Goal: Answer question/provide support: Share knowledge or assist other users

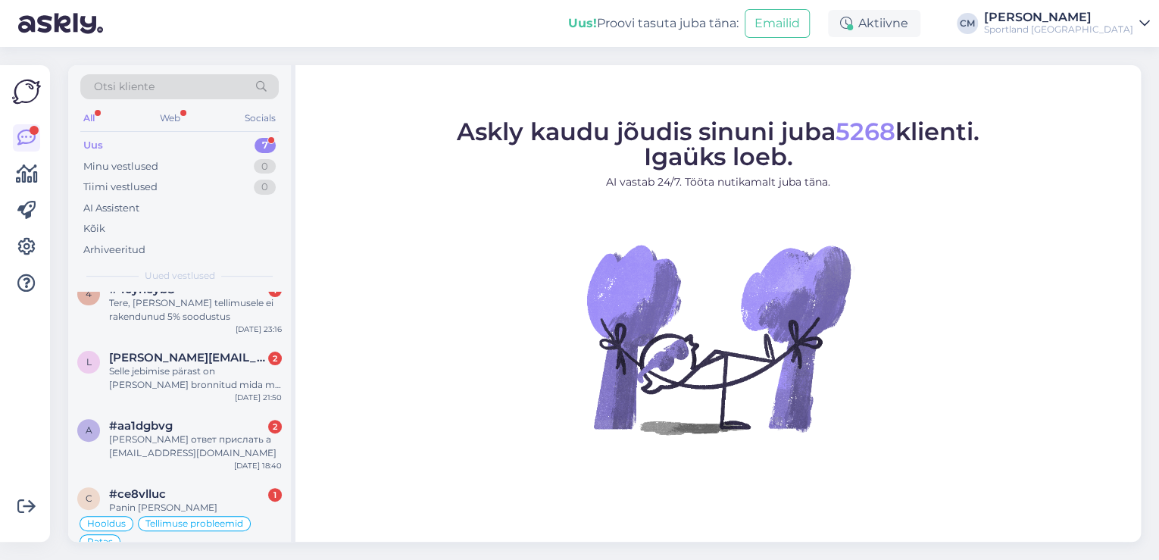
scroll to position [267, 0]
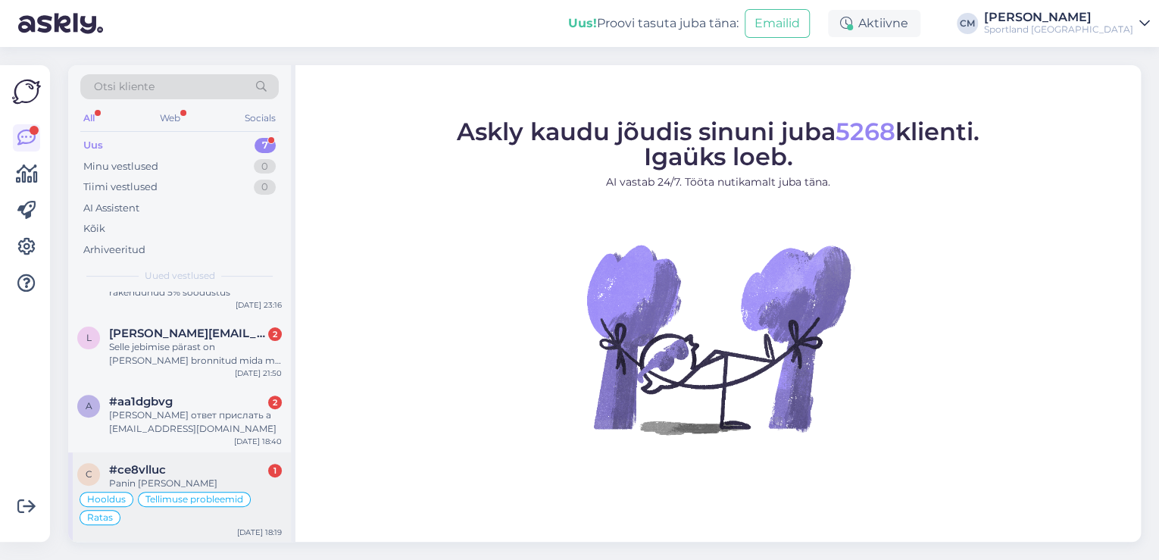
click at [210, 456] on div "c #ce8vlluc 1 Panin [PERSON_NAME] Hooldus Tellimuse probleemid Ratas [DATE] 18:…" at bounding box center [179, 497] width 223 height 91
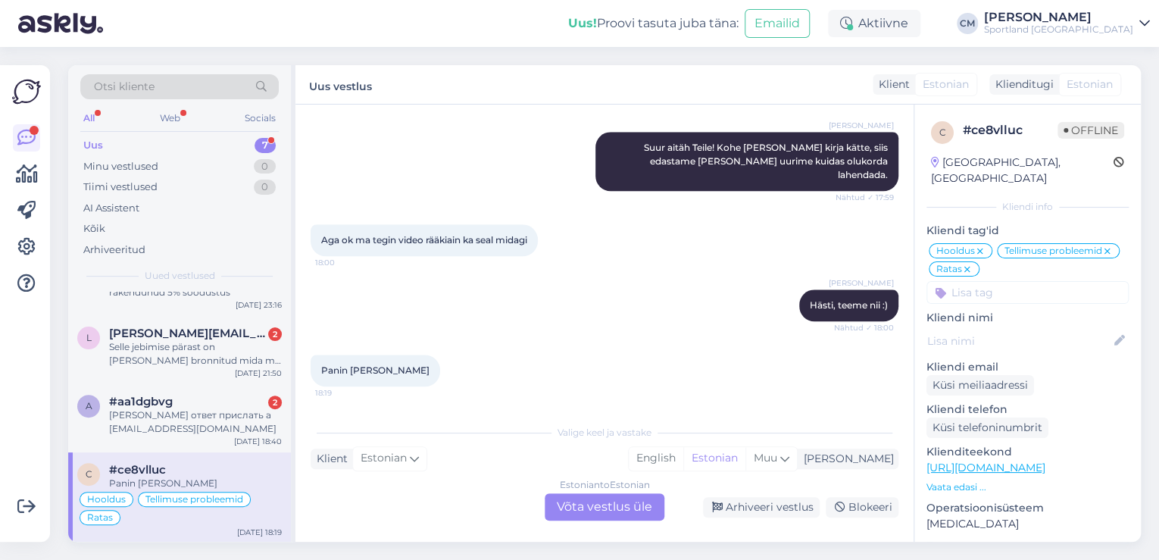
click at [591, 513] on div "Estonian to Estonian Võta vestlus üle" at bounding box center [605, 506] width 120 height 27
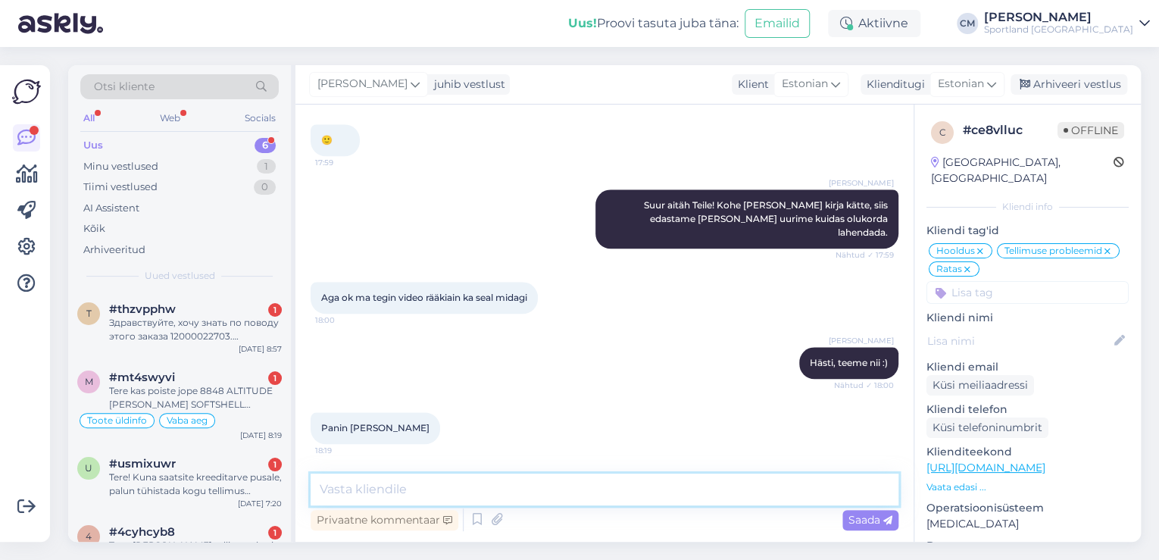
click at [467, 496] on textarea at bounding box center [605, 489] width 588 height 32
type textarea "Täname!"
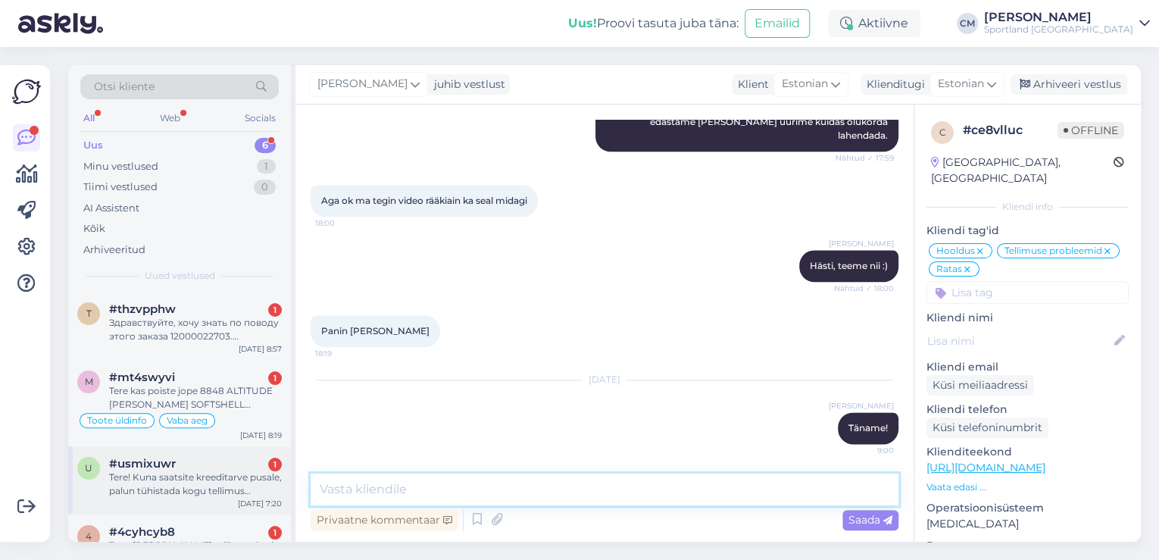
scroll to position [176, 0]
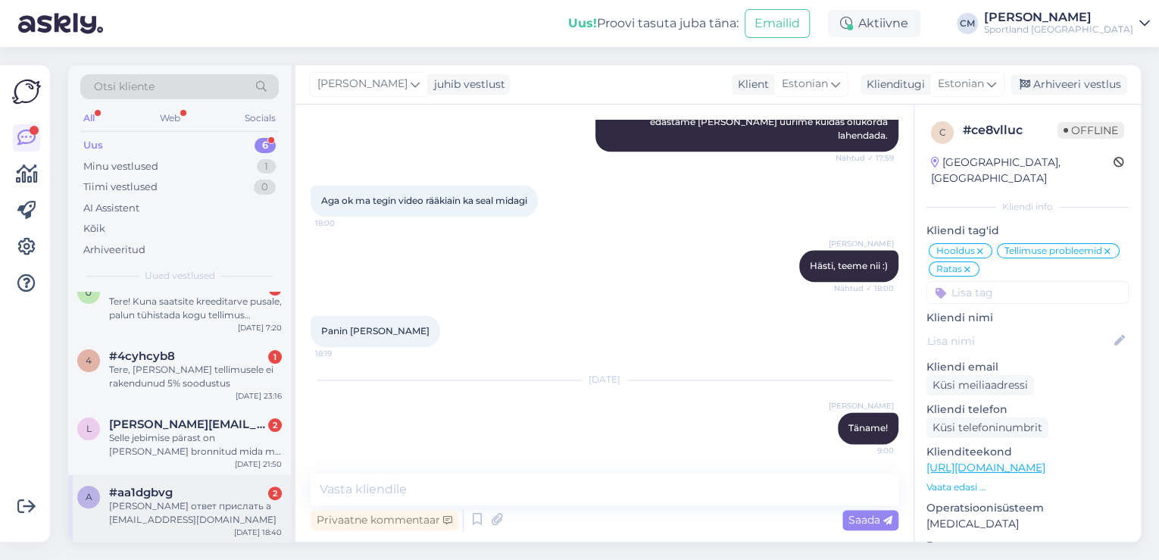
click at [211, 492] on div "#aa1dgbvg 2" at bounding box center [195, 493] width 173 height 14
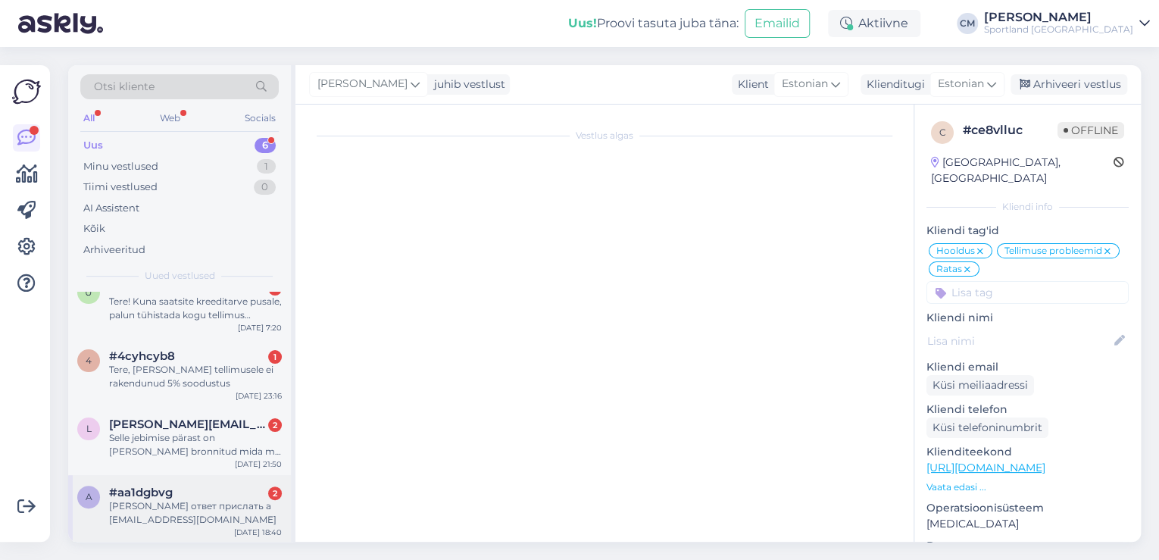
scroll to position [19, 0]
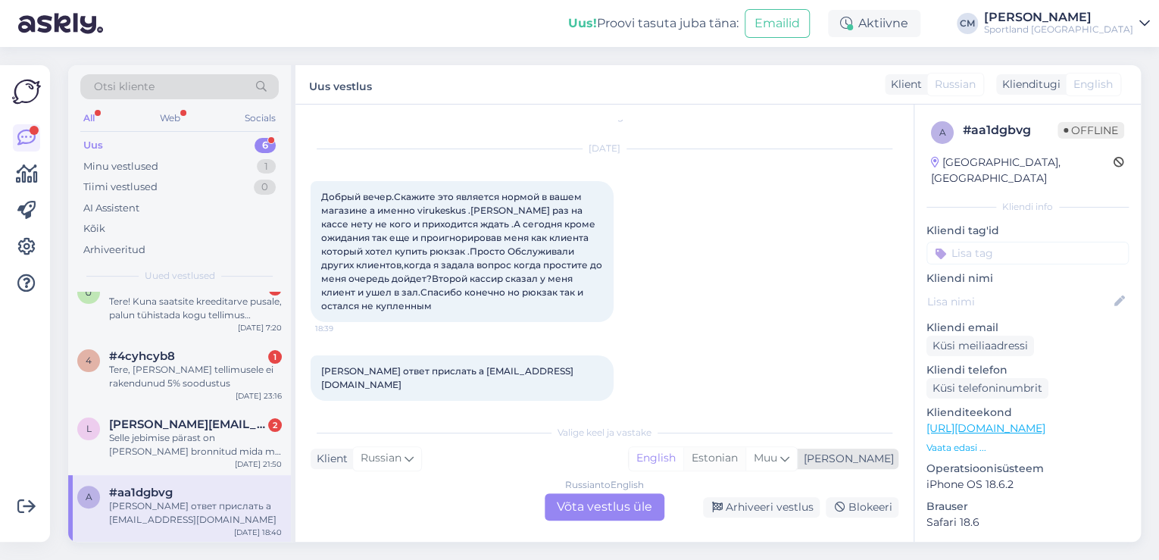
click at [745, 468] on div "Estonian" at bounding box center [714, 458] width 62 height 23
click at [622, 500] on div "Russian to Estonian Võta vestlus üle" at bounding box center [605, 506] width 120 height 27
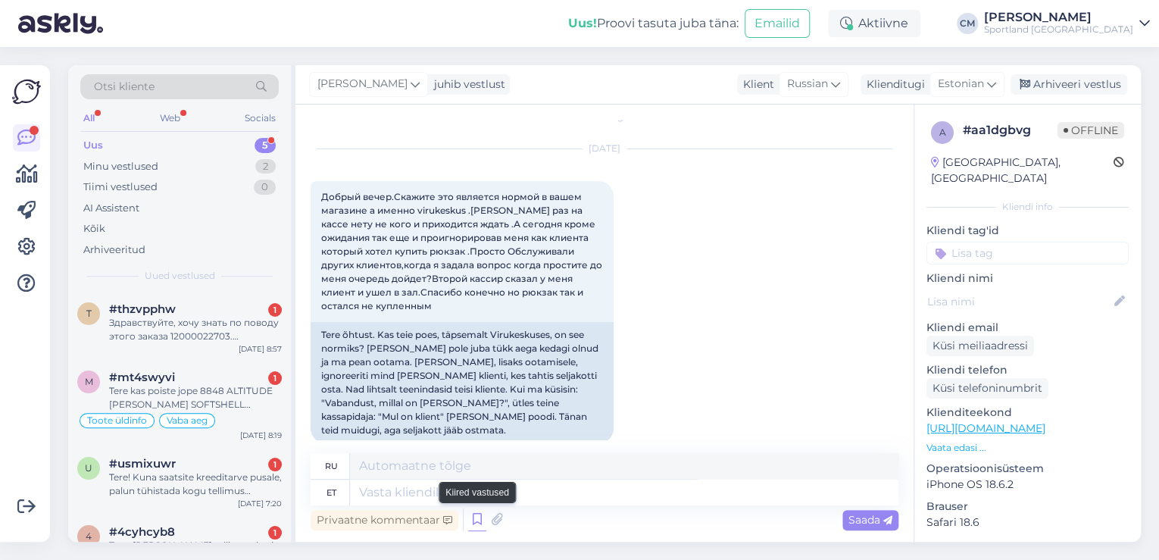
click at [480, 508] on icon at bounding box center [477, 519] width 18 height 23
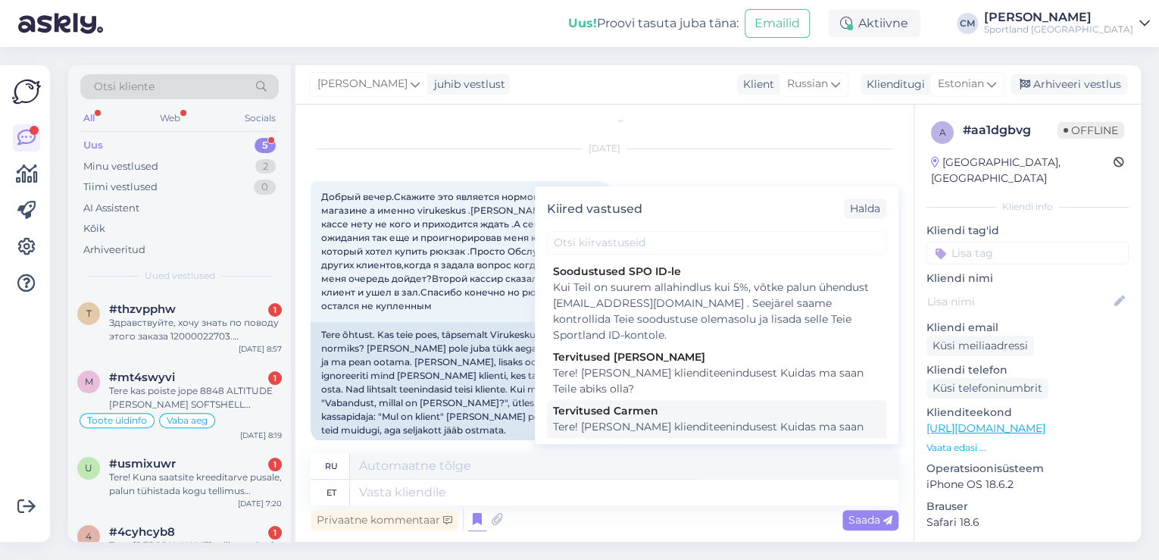
click at [671, 418] on div "Tervitused Carmen" at bounding box center [716, 411] width 327 height 16
type textarea "Здравствуйте! Я [PERSON_NAME] из службы поддержки клиентов Чем я могу вам помоч…"
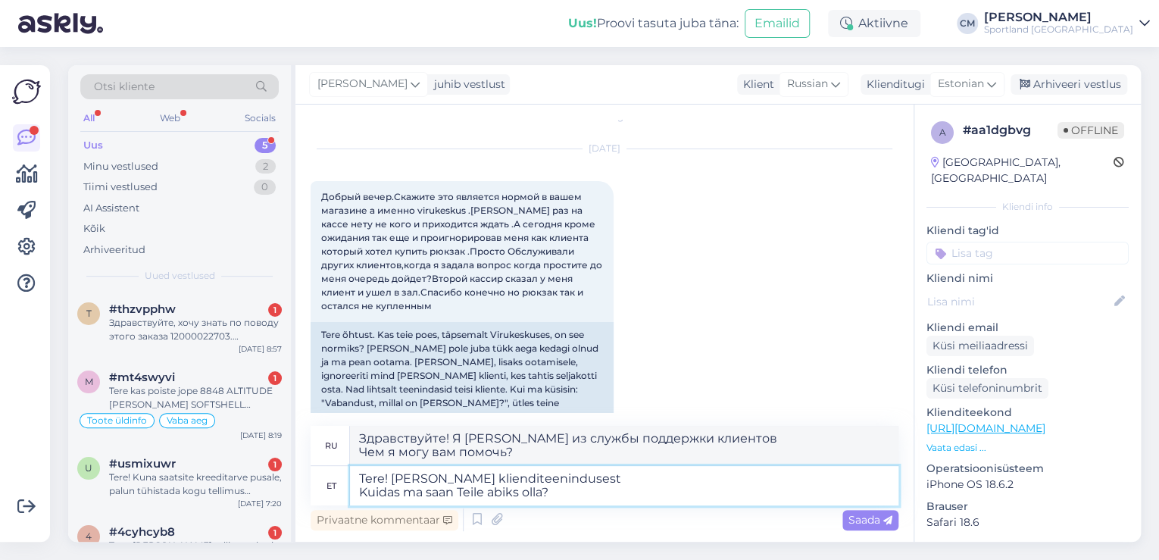
drag, startPoint x: 557, startPoint y: 502, endPoint x: 327, endPoint y: 500, distance: 230.3
click at [327, 500] on div "et Tere! [PERSON_NAME] klienditeenindusest Kuidas ma saan Teile abiks olla?" at bounding box center [605, 485] width 588 height 39
type textarea "Tere! [PERSON_NAME] klienditeenindusest"
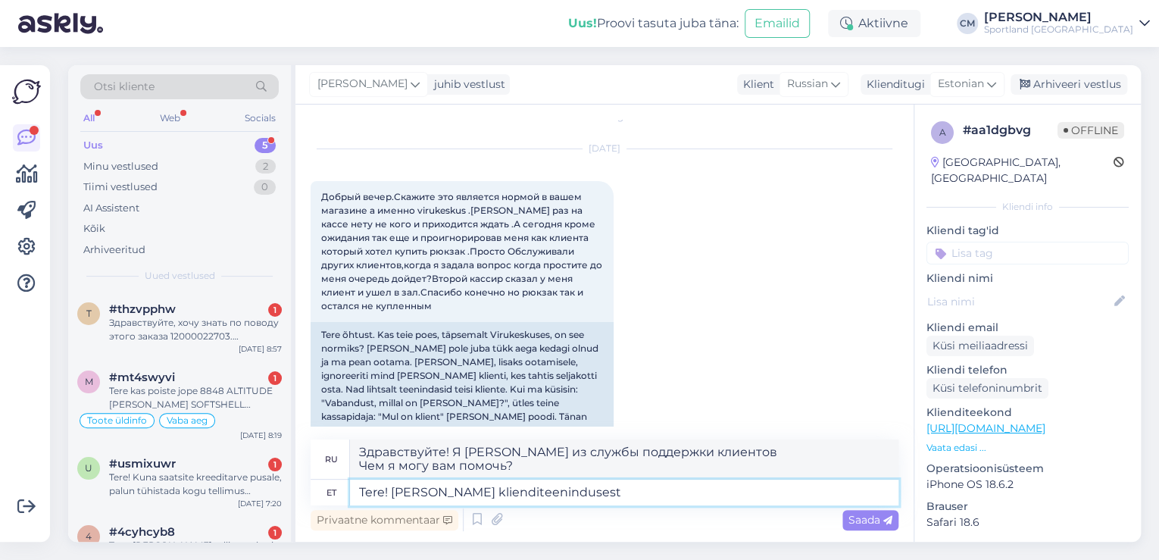
drag, startPoint x: 640, startPoint y: 489, endPoint x: 339, endPoint y: 498, distance: 300.9
click at [339, 498] on div "et Tere! [PERSON_NAME] klienditeenindusest" at bounding box center [605, 493] width 588 height 26
type textarea "Здравствуйте! Меня зовут [PERSON_NAME], я из службы поддержки клиентов."
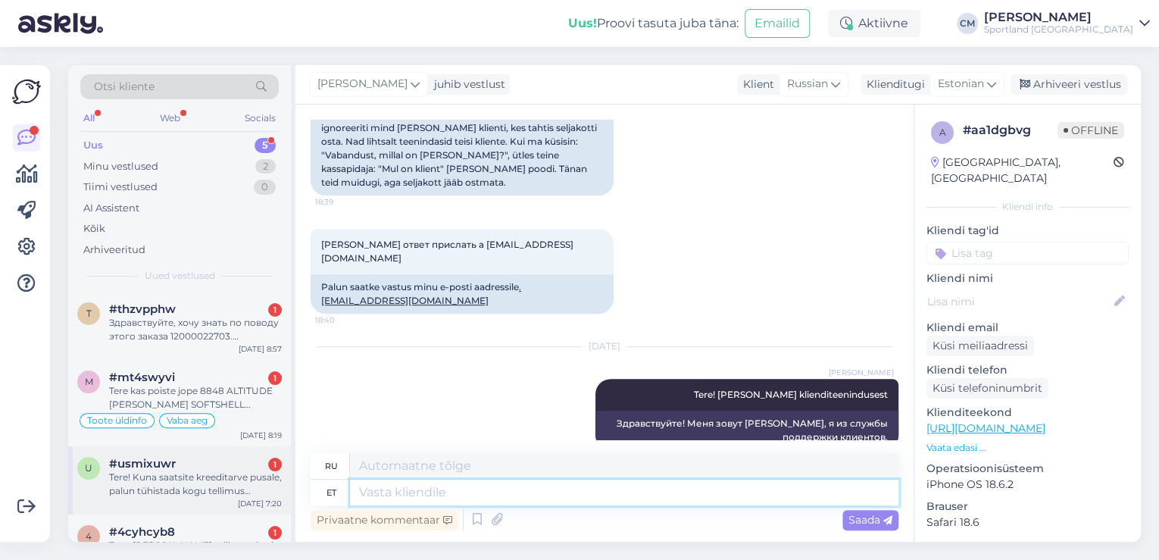
scroll to position [108, 0]
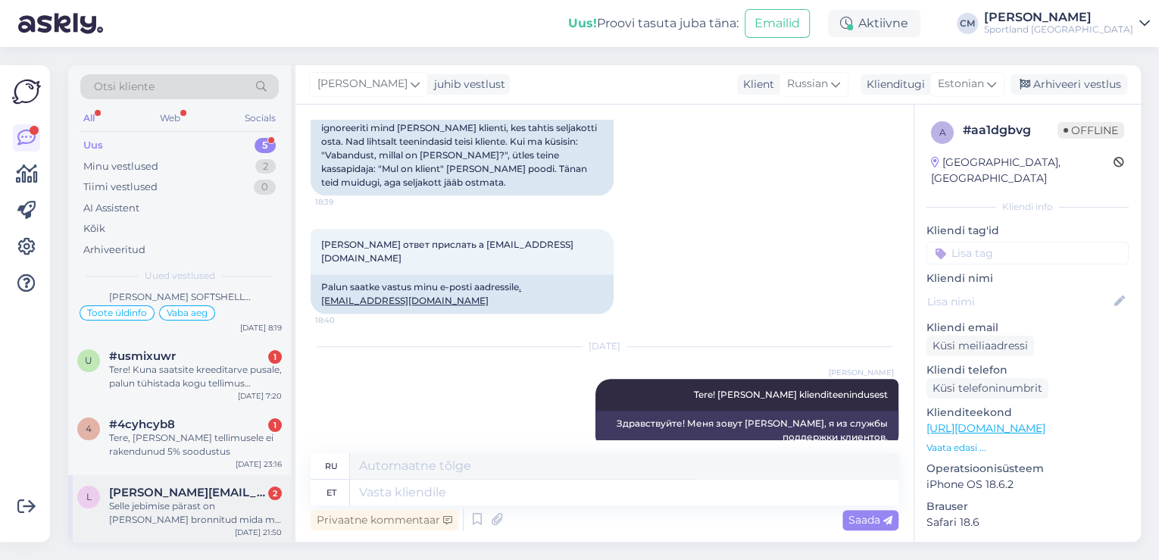
click at [183, 509] on div "Selle jebimise pärast on [PERSON_NAME] bronnitud mida ma osta tahtsin ..kauaks …" at bounding box center [195, 512] width 173 height 27
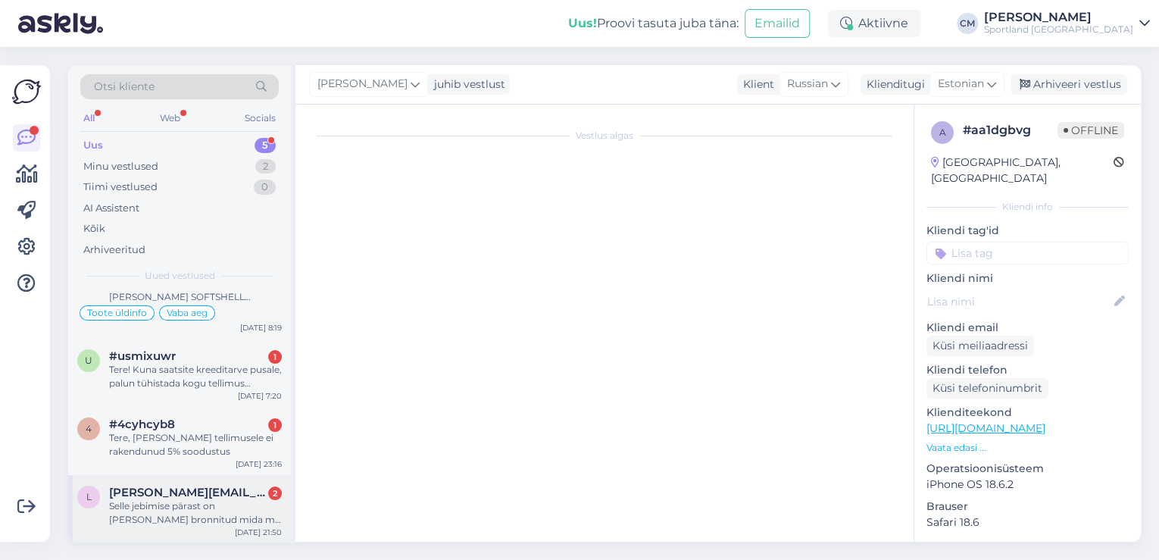
scroll to position [0, 0]
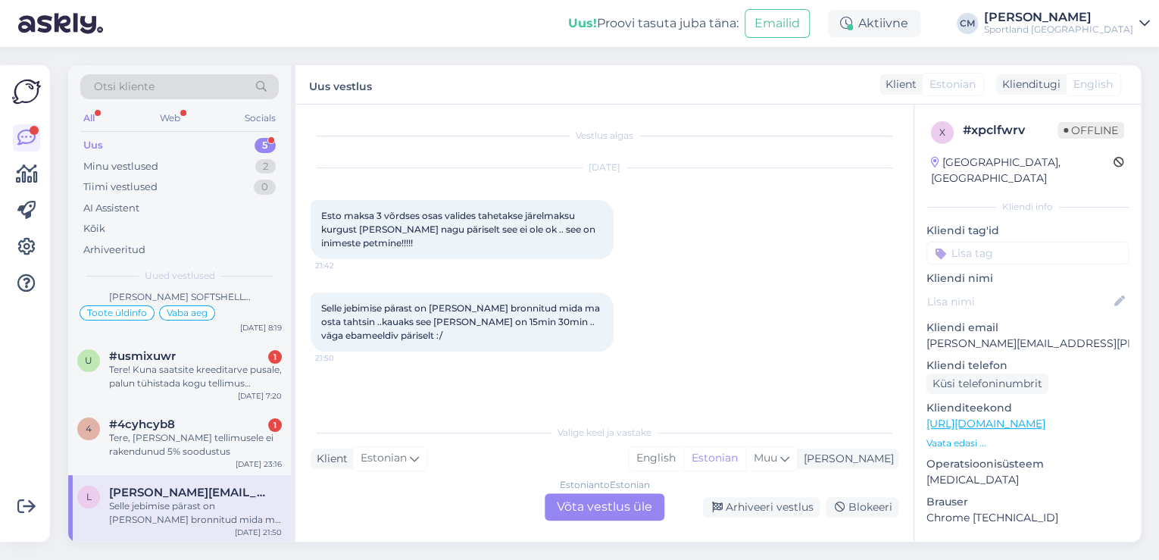
click at [564, 496] on div "Estonian to Estonian Võta vestlus üle" at bounding box center [605, 506] width 120 height 27
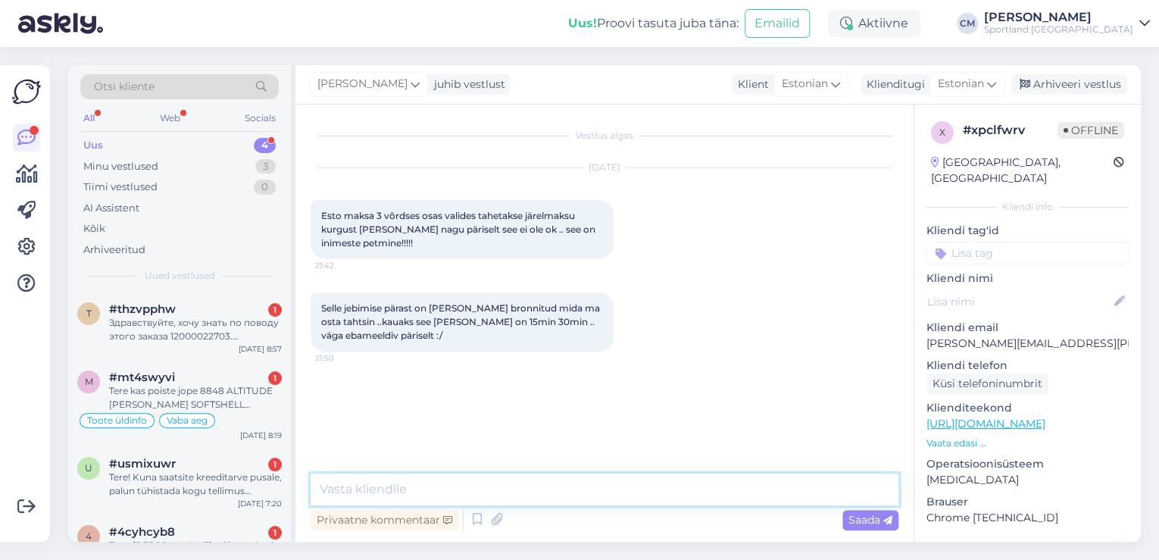
click at [483, 492] on textarea at bounding box center [605, 489] width 588 height 32
paste textarea "Tere! [PERSON_NAME] klienditeenindusest"
type textarea "Tere! [PERSON_NAME] klienditeenindusest"
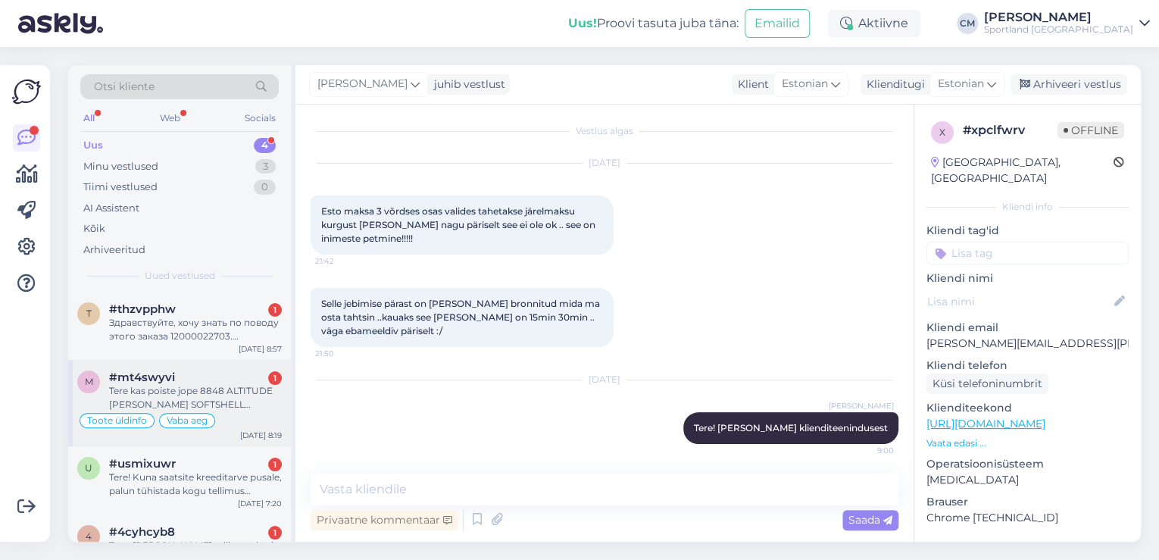
click at [229, 403] on div "Tere kas poiste jope 8848 ALTITUDE [PERSON_NAME] SOFTSHELL JACKET on soojustuse…" at bounding box center [195, 397] width 173 height 27
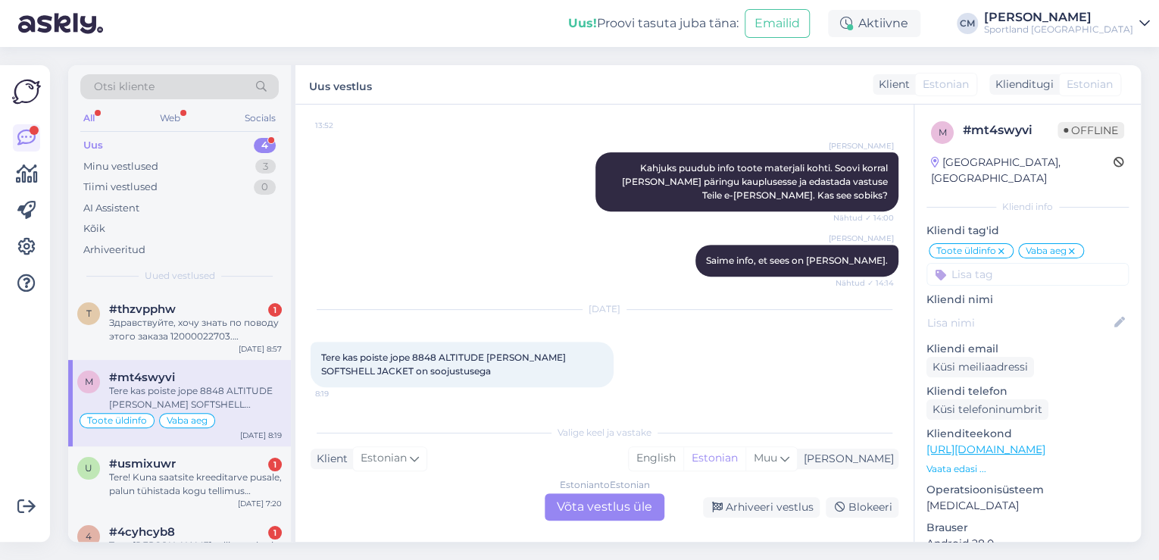
click at [646, 498] on div "Estonian to Estonian Võta vestlus üle" at bounding box center [605, 506] width 120 height 27
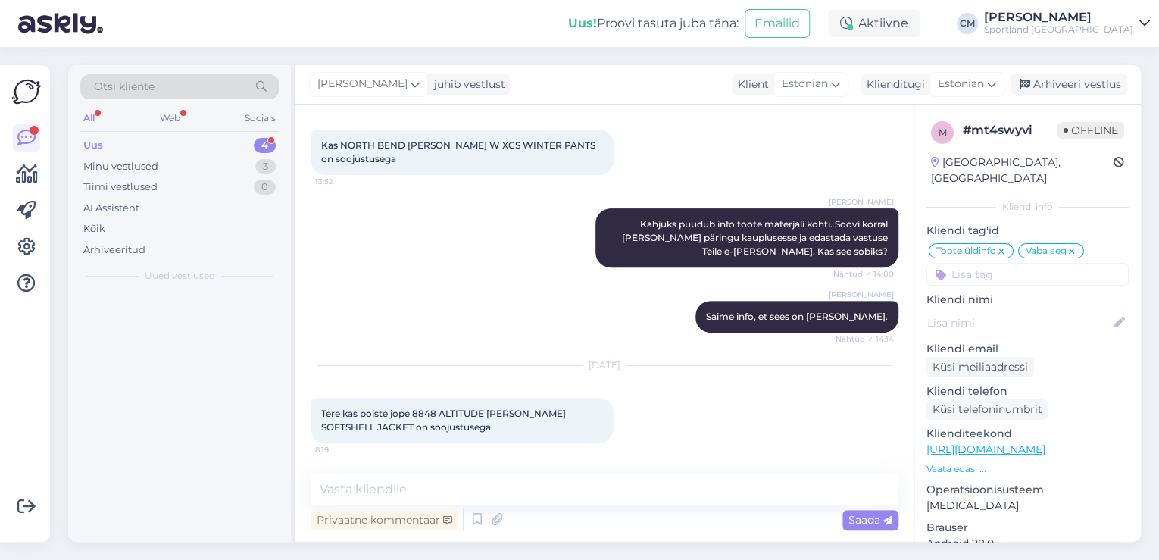
scroll to position [214, 0]
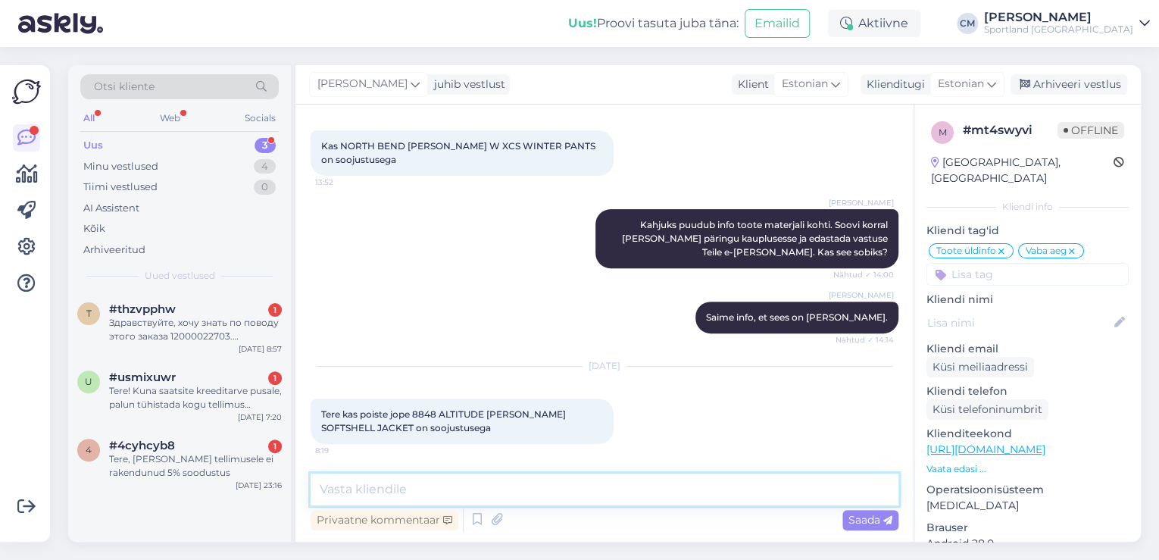
click at [568, 486] on textarea at bounding box center [605, 489] width 588 height 32
paste textarea "Tere! [PERSON_NAME] klienditeenindusest"
type textarea "Tere! [PERSON_NAME] klienditeenindusest"
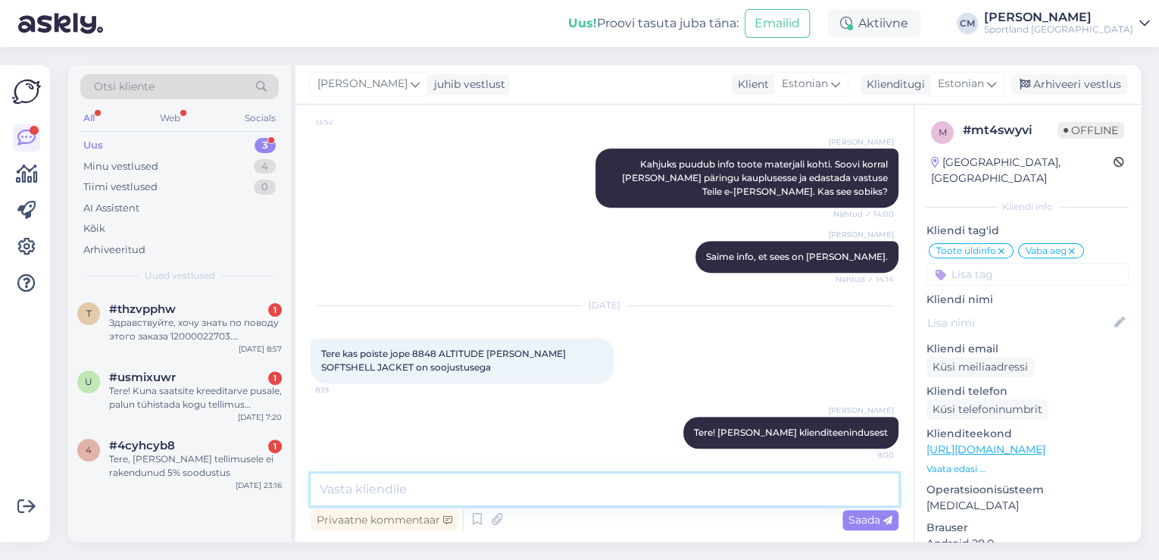
scroll to position [279, 0]
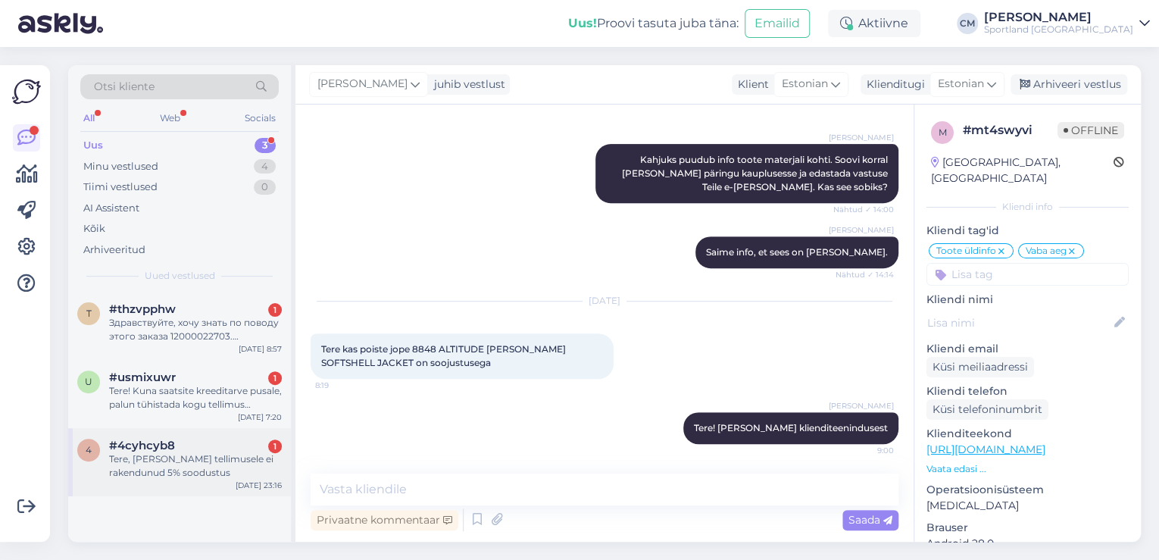
click at [178, 462] on div "Tere, [PERSON_NAME] tellimusele ei rakendunud 5% soodustus" at bounding box center [195, 465] width 173 height 27
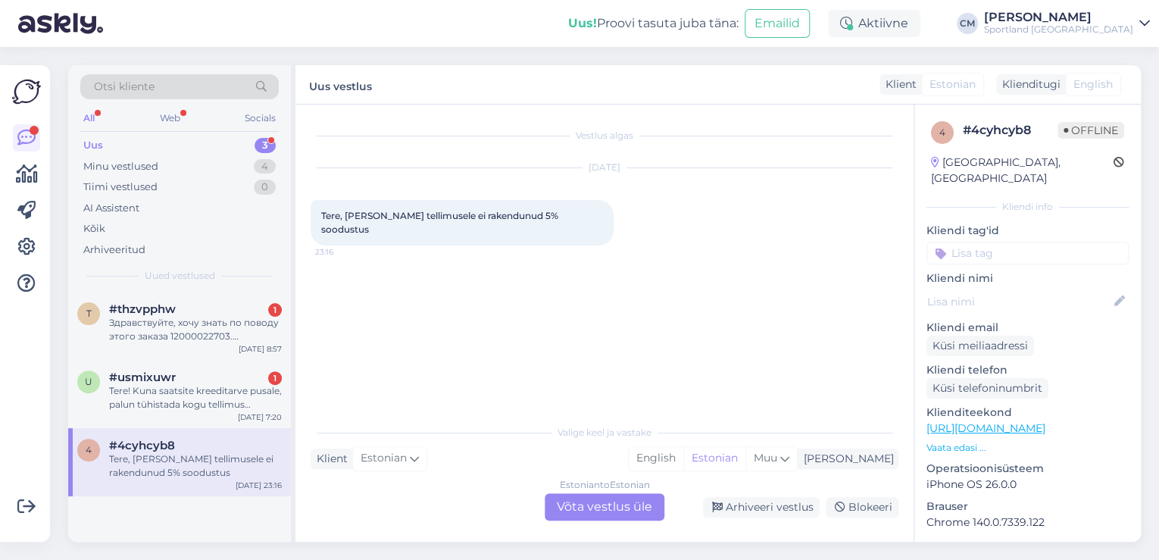
click at [606, 497] on div "Estonian to Estonian Võta vestlus üle" at bounding box center [605, 506] width 120 height 27
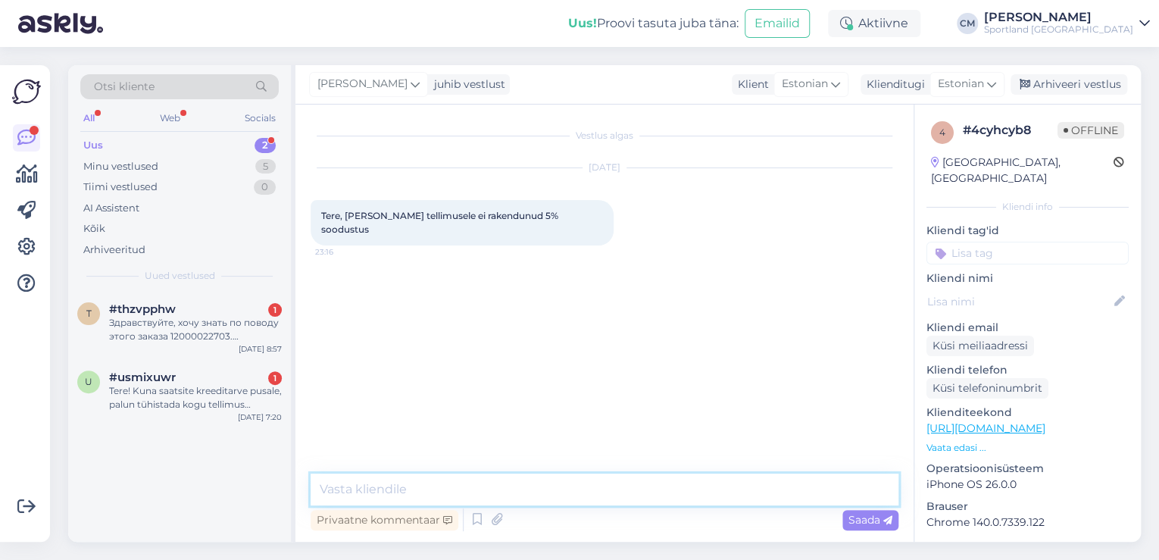
click at [545, 495] on textarea at bounding box center [605, 489] width 588 height 32
paste textarea "Tere! [PERSON_NAME] klienditeenindusest"
type textarea "Tere! [PERSON_NAME] klienditeenindusest"
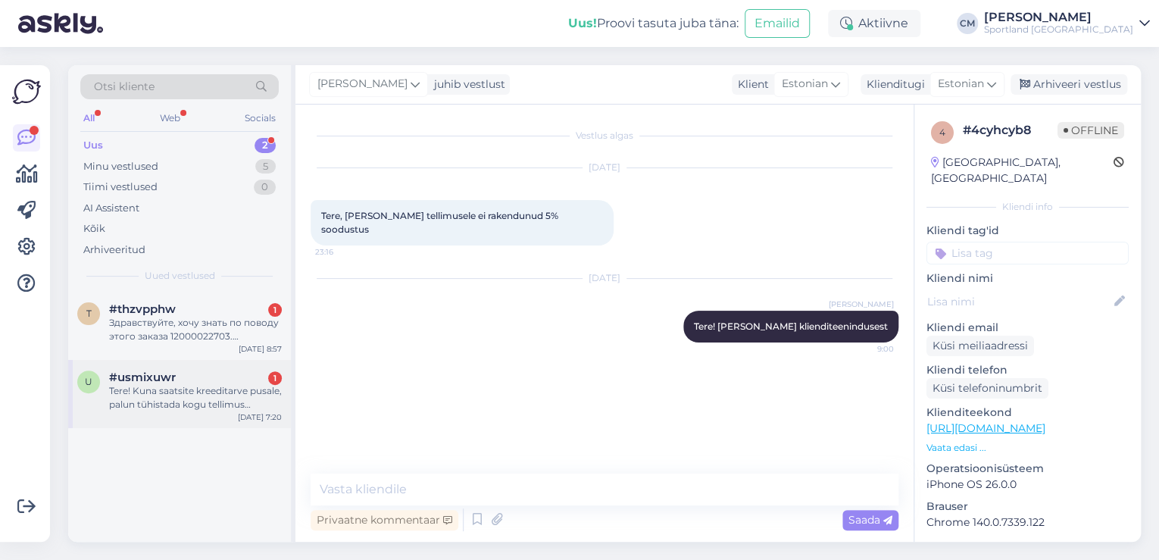
click at [211, 373] on div "#usmixuwr 1" at bounding box center [195, 377] width 173 height 14
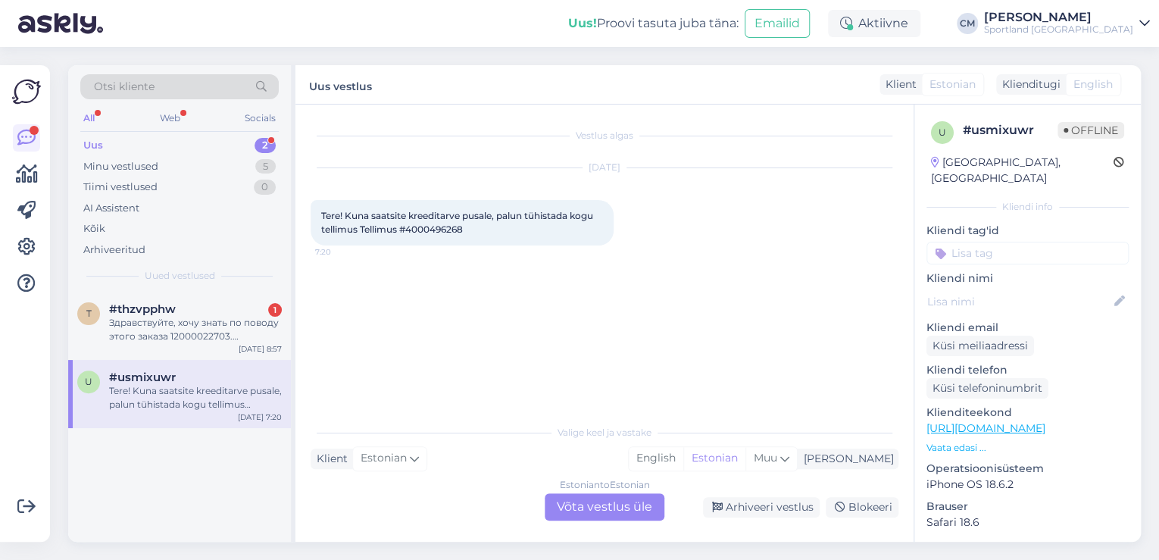
click at [634, 512] on div "Estonian to Estonian Võta vestlus üle" at bounding box center [605, 506] width 120 height 27
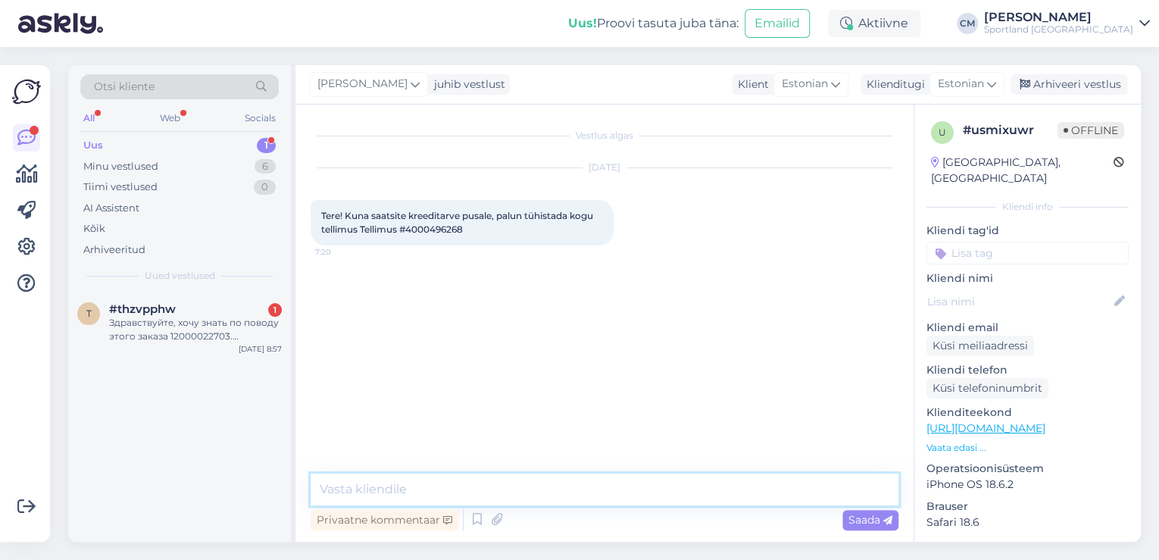
click at [514, 493] on textarea at bounding box center [605, 489] width 588 height 32
paste textarea "Tere! [PERSON_NAME] klienditeenindusest"
type textarea "Tere! [PERSON_NAME] klienditeenindusest"
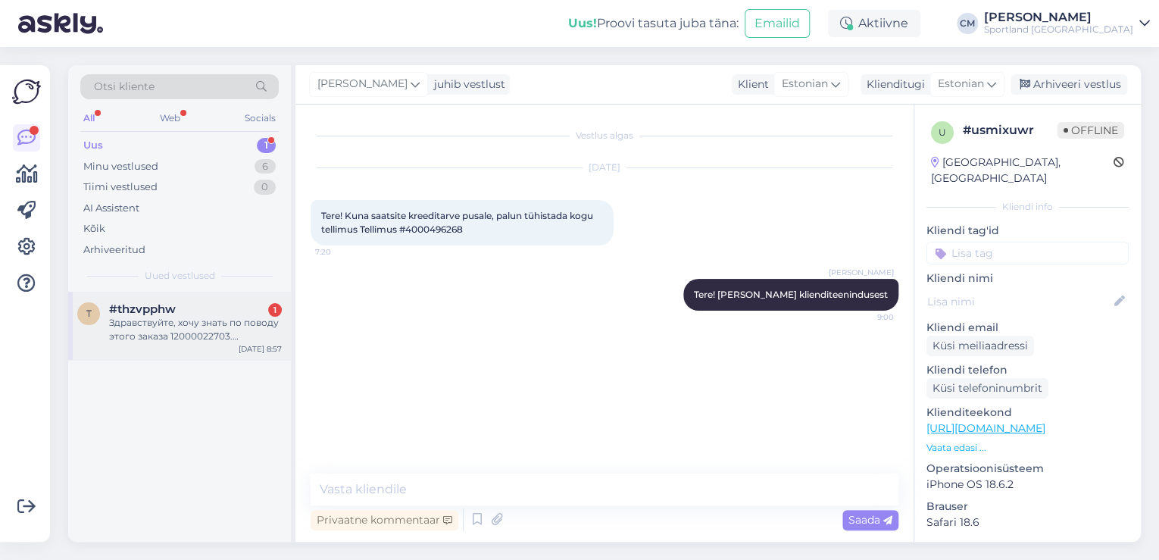
click at [231, 310] on div "#thzvpphw 1" at bounding box center [195, 309] width 173 height 14
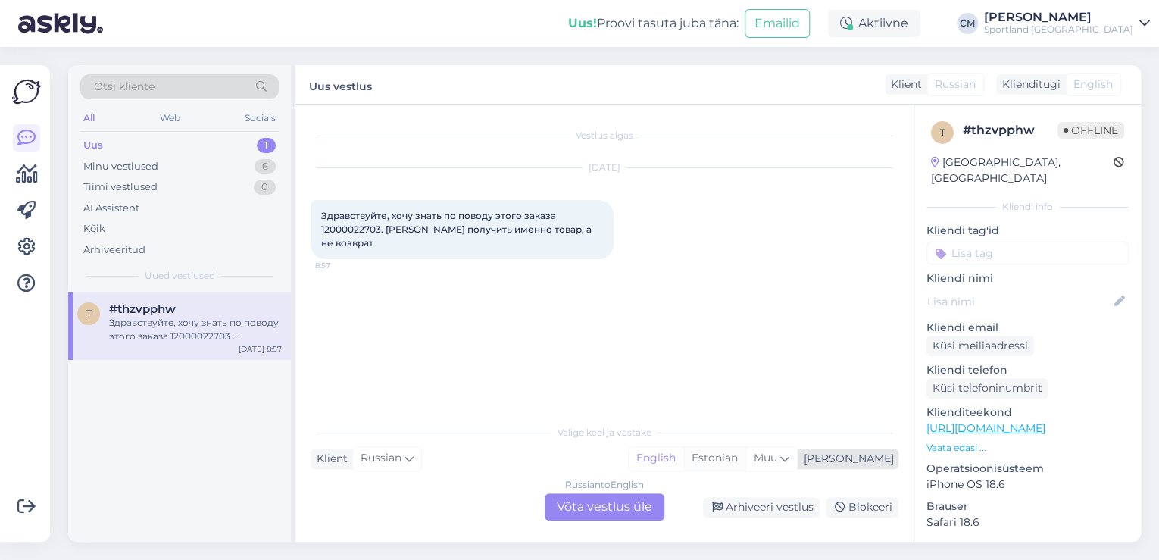
click at [745, 455] on div "Estonian" at bounding box center [714, 458] width 62 height 23
click at [577, 508] on div "Russian to Estonian Võta vestlus üle" at bounding box center [605, 506] width 120 height 27
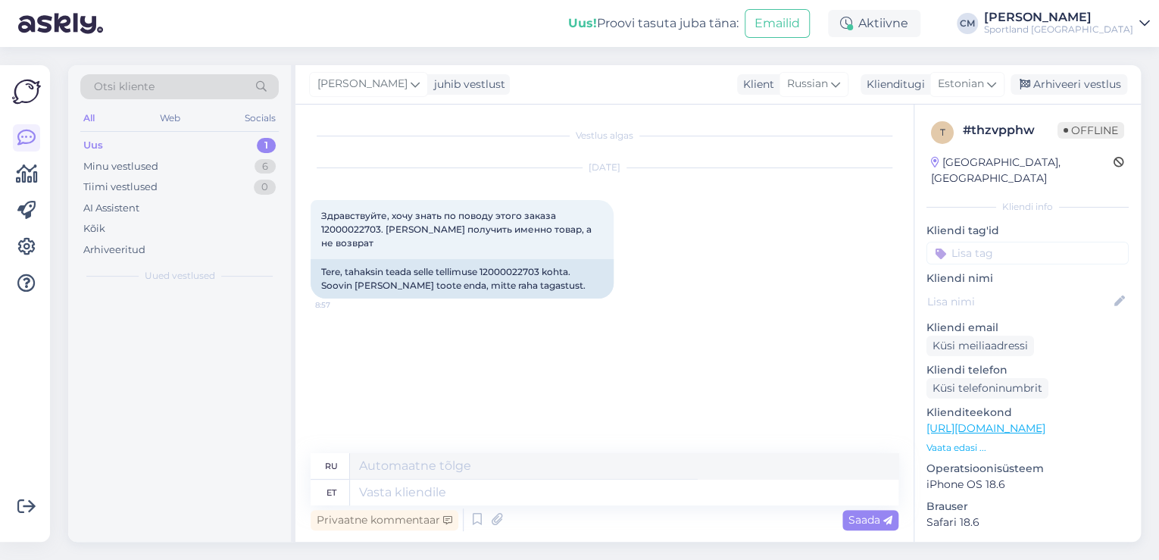
click at [537, 500] on textarea at bounding box center [624, 493] width 548 height 26
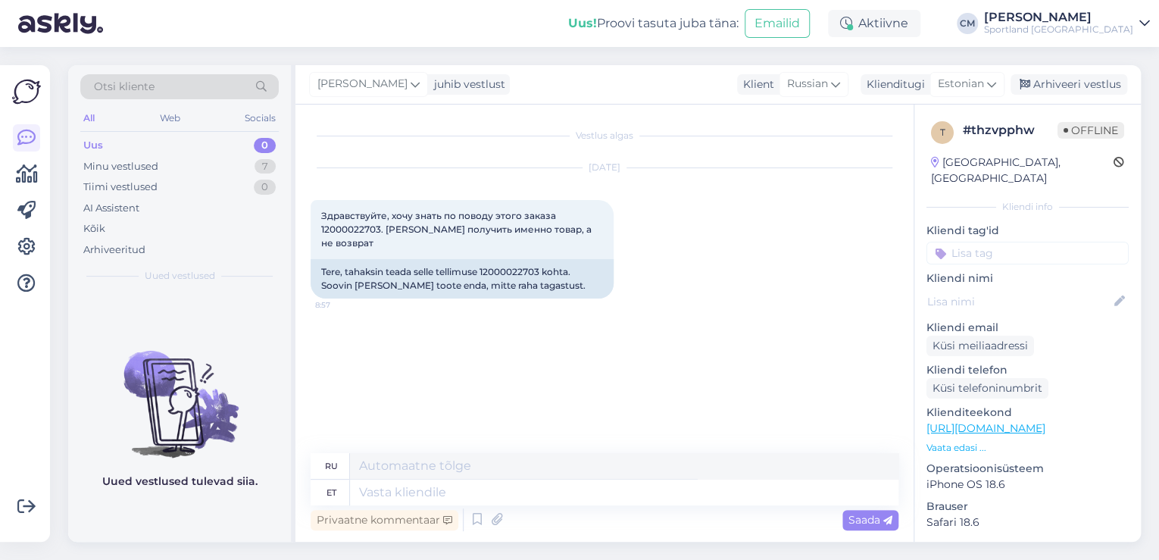
type textarea "Tere! [PERSON_NAME] klienditeenindusest"
type textarea "Здравствуйте! Меня зовут [PERSON_NAME], я из службы поддержки клиентов."
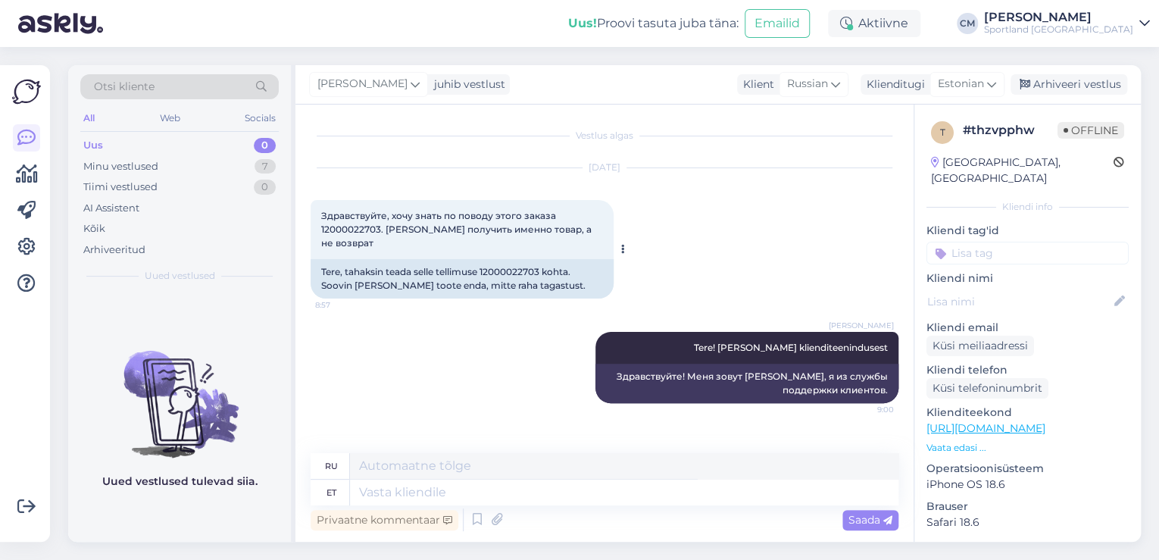
click at [517, 259] on div "Tere, tahaksin teada selle tellimuse 12000022703 kohta. Soovin [PERSON_NAME] to…" at bounding box center [462, 278] width 303 height 39
copy div "12000022703"
click at [468, 523] on icon at bounding box center [477, 519] width 18 height 23
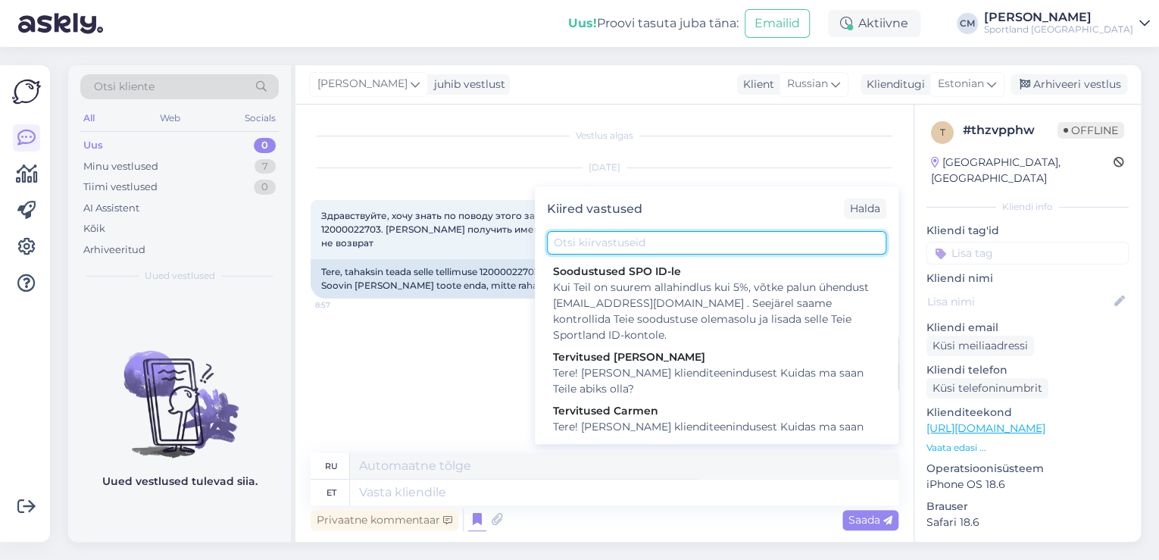
click at [652, 248] on input "text" at bounding box center [716, 242] width 339 height 23
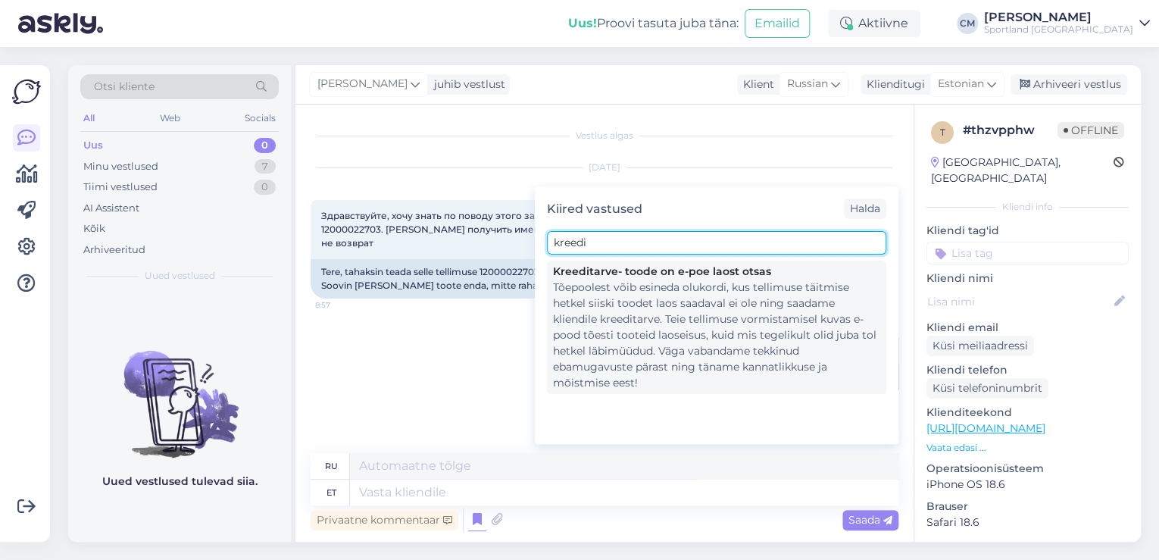
type input "kreedi"
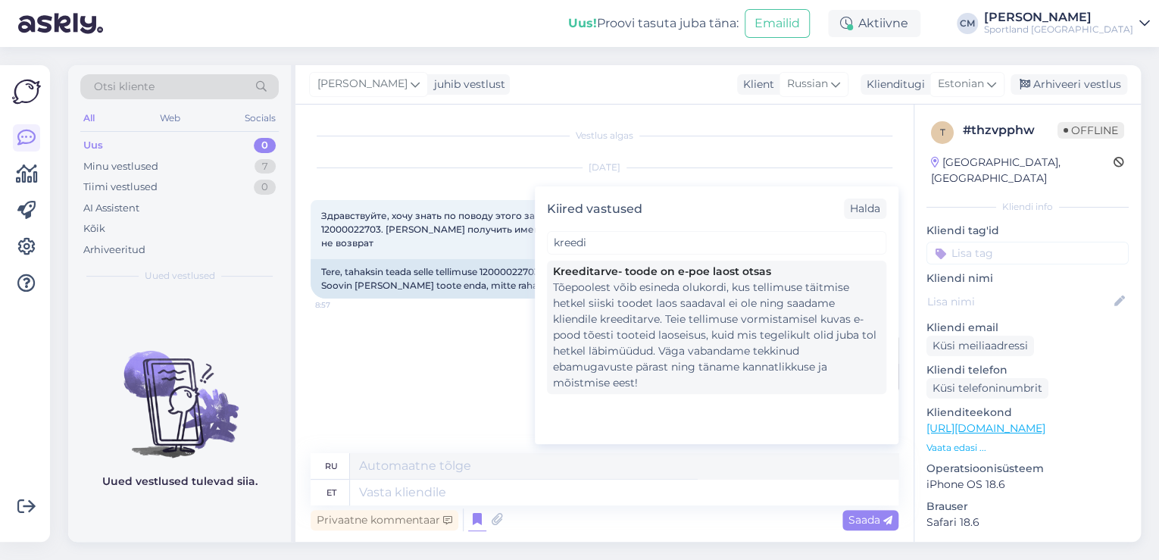
click at [660, 286] on div "Tõepoolest võib esineda olukordi, kus tellimuse täitmise hetkel siiski toodet l…" at bounding box center [716, 335] width 327 height 111
type textarea "Действительно, могут возникнуть ситуации, когда товара нет на складе на момент …"
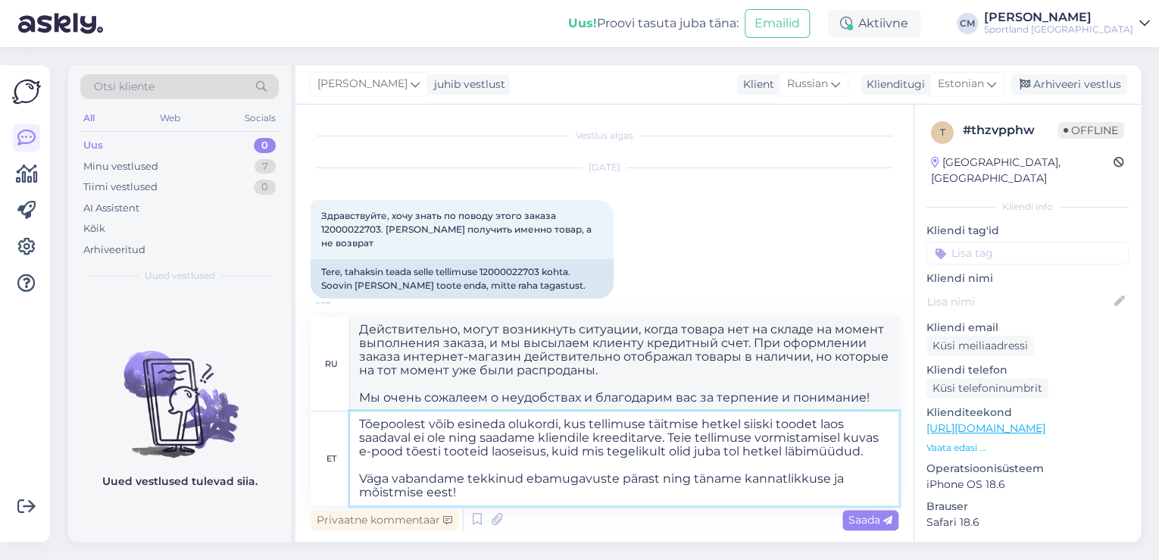
drag, startPoint x: 670, startPoint y: 433, endPoint x: 361, endPoint y: 408, distance: 310.1
click at [361, 408] on div "ru Действительно, могут возникнуть ситуации, когда товара нет на складе на моме…" at bounding box center [605, 411] width 588 height 189
type textarea "Teie tellimuse vormistamisel kuvas e-pood tõesti tooteid laoseisus, kuid mis te…"
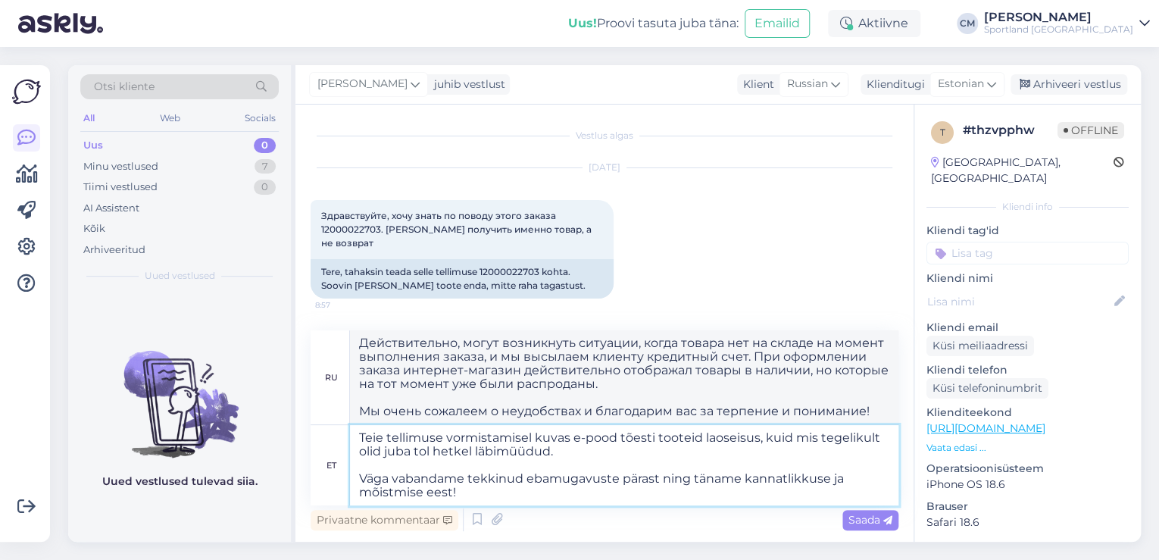
type textarea "Когда вы размещали заказ, интернет-магазин на самом деле отображал товары в нал…"
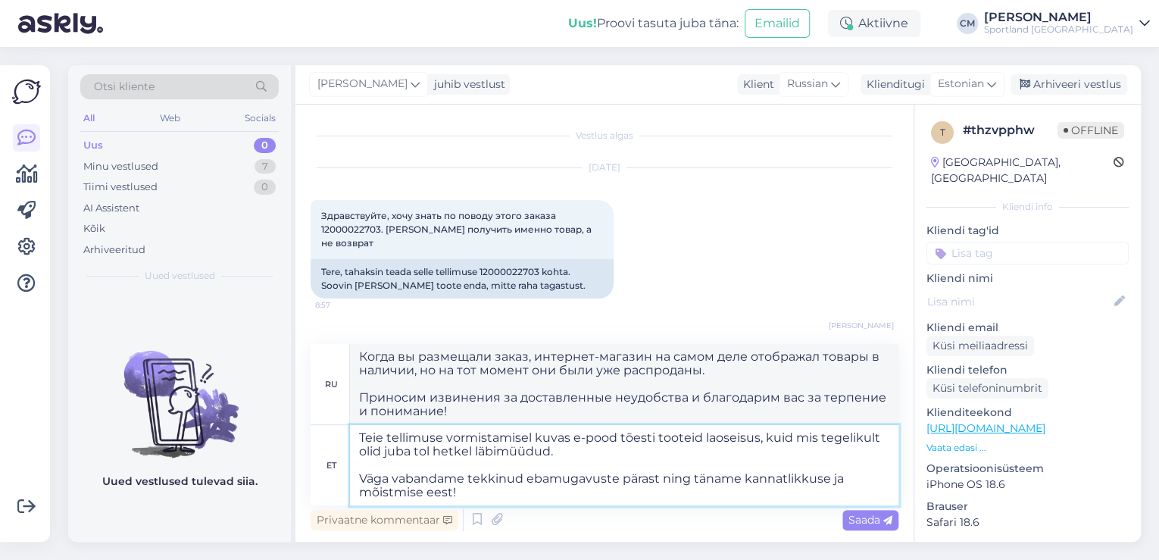
click at [474, 452] on textarea "Teie tellimuse vormistamisel kuvas e-pood tõesti tooteid laoseisus, kuid mis te…" at bounding box center [624, 465] width 548 height 80
type textarea "Teie tellimuse vormistamisel kuvas e-pood tõesti tooteid laoseisus, kuid mis te…"
type textarea "Когда вы оформляли заказ, интернет-магазин действительно отображал товары в нал…"
type textarea "Teie tellimuse vormistamisel kuvas e-pood tõesti tooteid laoseisus, kuid mis te…"
type textarea "Когда вы размещали заказ, интернет-магазин на самом деле отображал товары в нал…"
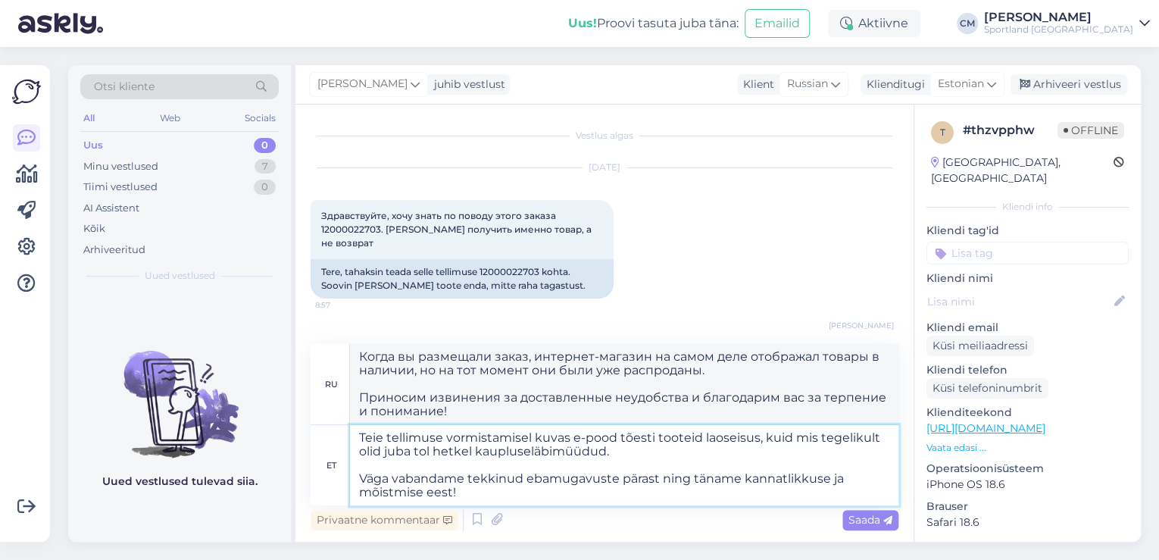
type textarea "Teie tellimuse vormistamisel kuvas e-pood tõesti tooteid laoseisus, kuid mis te…"
type textarea "Когда вы оформляли заказ, интернет-магазин действительно отображал товары в нал…"
type textarea "Teie tellimuse vormistamisel kuvas e-pood tõesti tooteid laoseisus, kuid mis te…"
type textarea "Когда вы оформляли заказ, интернет-магазин действительно отображал товары в нал…"
type textarea "Teie tellimuse vormistamisel kuvas e-pood tõesti tooteid laoseisus, kuid mis te…"
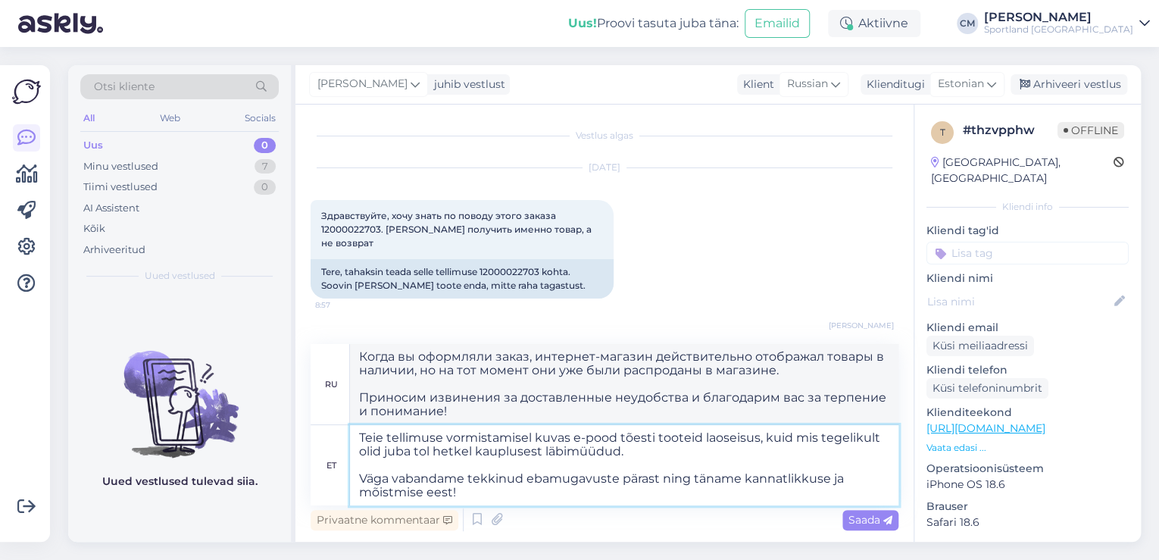
type textarea "Когда вы размещали заказ, интернет-магазин на самом деле отображал товары в нал…"
drag, startPoint x: 463, startPoint y: 494, endPoint x: 456, endPoint y: 480, distance: 15.9
click at [456, 480] on textarea "Teie tellimuse vormistamisel kuvas e-pood tõesti tooteid laoseisus, kuid mis te…" at bounding box center [624, 465] width 548 height 80
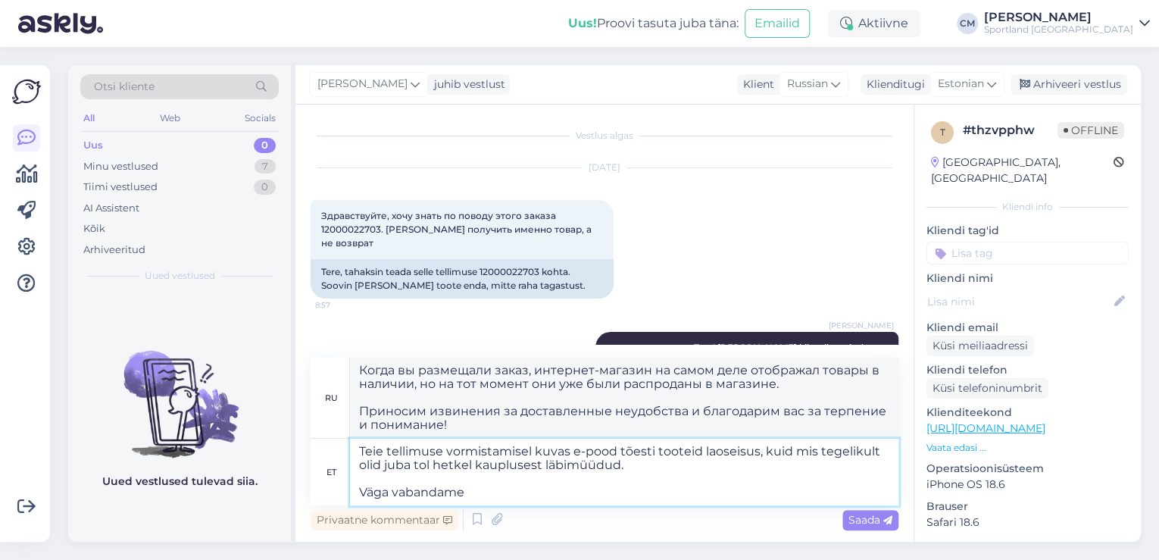
type textarea "Teie tellimuse vormistamisel kuvas e-pood tõesti tooteid laoseisus, kuid mis te…"
type textarea "Когда вы оформляли заказ, интернет-магазин на самом деле отображал товары, имею…"
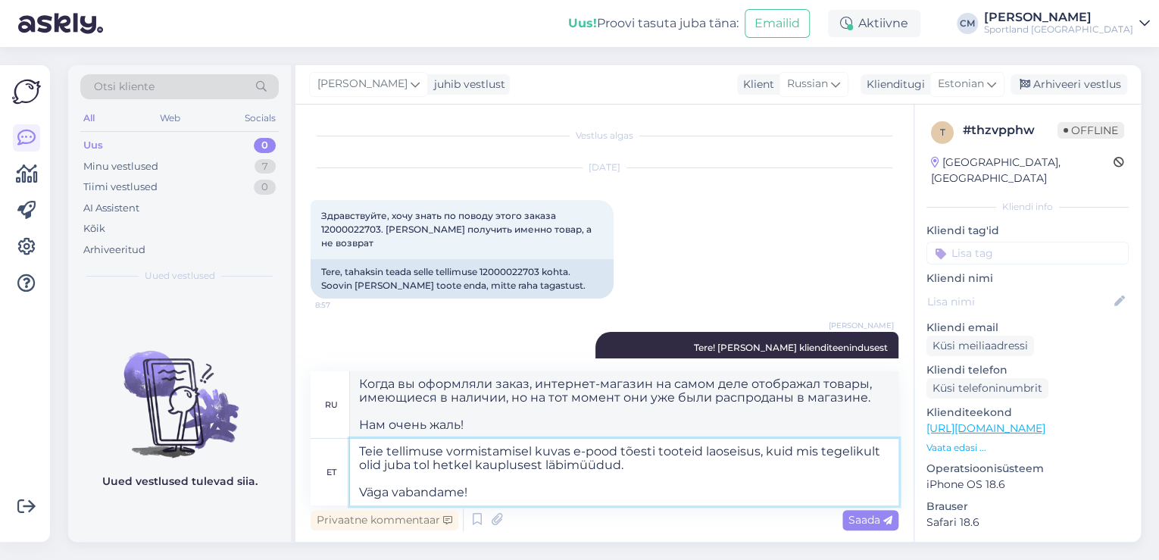
click at [361, 492] on textarea "Teie tellimuse vormistamisel kuvas e-pood tõesti tooteid laoseisus, kuid mis te…" at bounding box center [624, 472] width 548 height 67
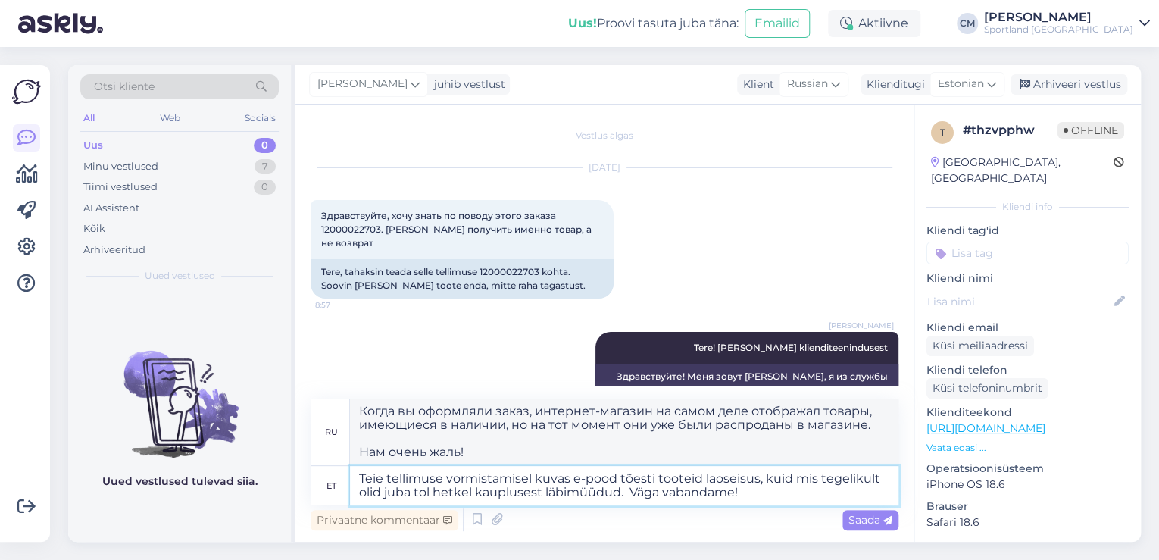
type textarea "Teie tellimuse vormistamisel kuvas e-pood tõesti tooteid laoseisus, kuid mis te…"
click at [775, 491] on textarea "Teie tellimuse vormistamisel kuvas e-pood tõesti tooteid laoseisus, kuid mis te…" at bounding box center [624, 485] width 548 height 39
type textarea "Когда вы оформляли заказ, в интернет-магазине отображалось наличие товара, но н…"
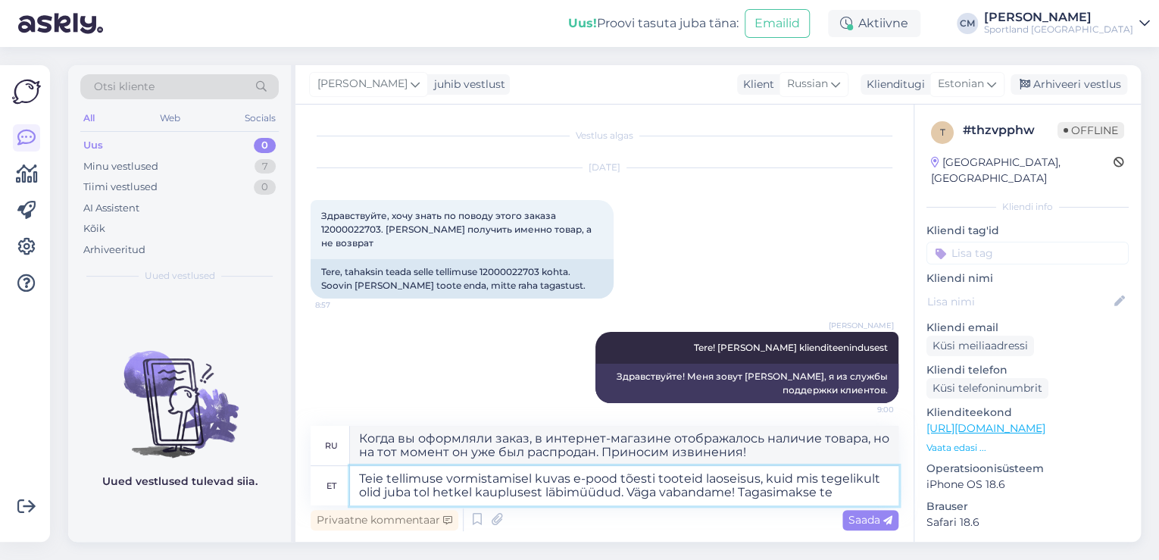
type textarea "Teie tellimuse vormistamisel kuvas e-pood tõesti tooteid laoseisus, kuid mis te…"
type textarea "Когда вы оформляли заказ, в интернет-магазине отображались товары в наличии, но…"
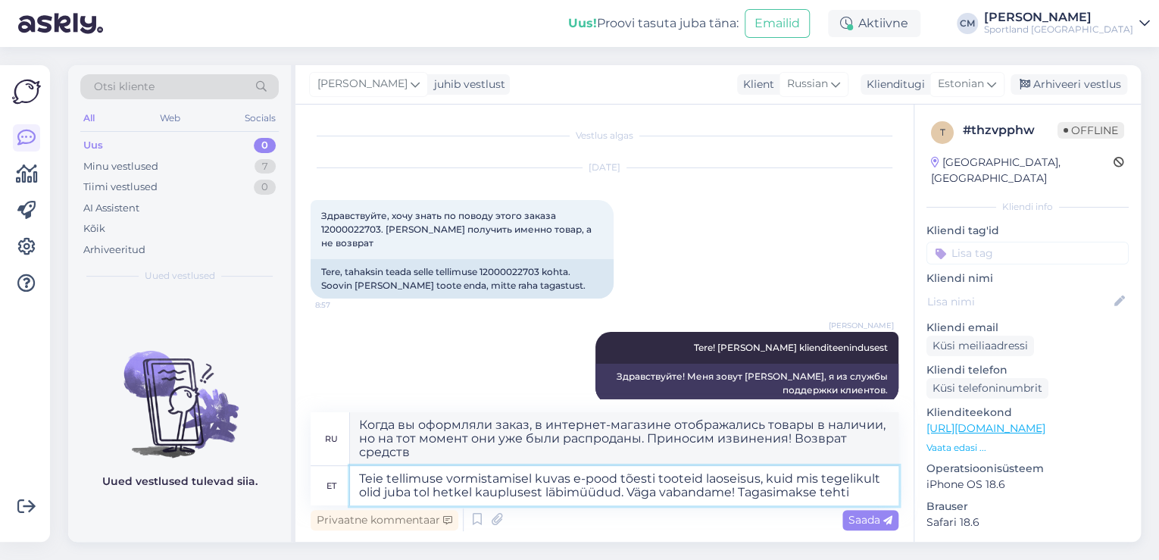
type textarea "Teie tellimuse vormistamisel kuvas e-pood tõesti tooteid laoseisus, kuid mis te…"
type textarea "Когда вы оформляли заказ, в интернет-магазине отображалось наличие товара, но н…"
type textarea "Teie tellimuse vormistamisel kuvas e-pood tõesti tooteid laoseisus, kuid mis te…"
type textarea "Когда вы оформляли заказ, в интернет-магазине действительно отображались товары…"
type textarea "Teie tellimuse vormistamisel kuvas e-pood tõesti tooteid laoseisus, kuid mis te…"
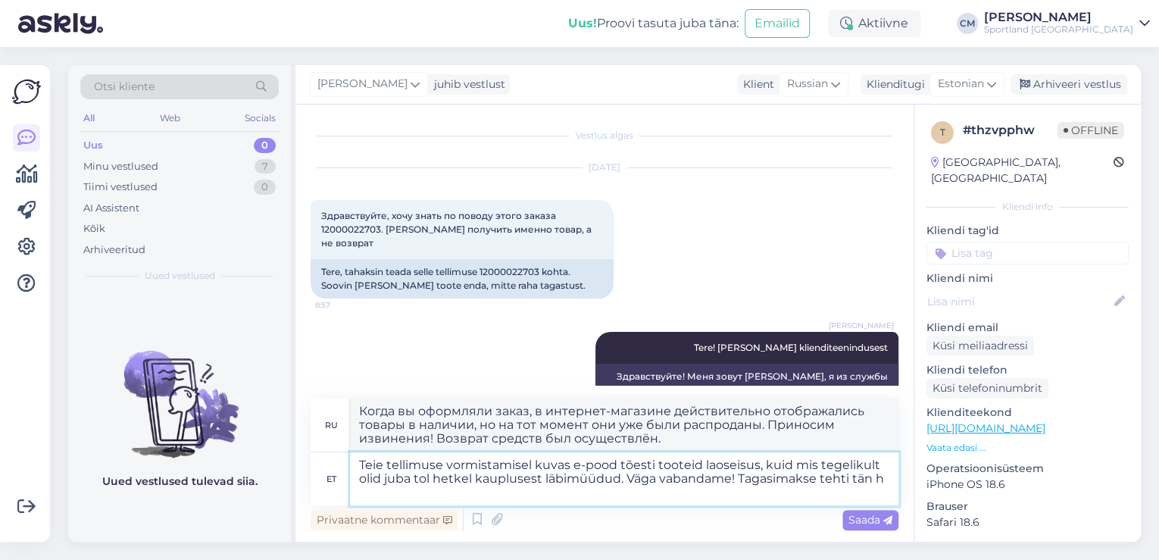
type textarea "Когда вы оформляли заказ, в интернет-магазине действительно отображались товары…"
type textarea "Teie tellimuse vormistamisel kuvas e-pood tõesti tooteid laoseisus, kuid mis te…"
type textarea "Когда вы оформляли заказ, в интернет-магазине действительно отображалось наличи…"
type textarea "Teie tellimuse vormistamisel kuvas e-pood tõesti tooteid laoseisus, kuid mis te…"
type textarea "Когда вы оформляли заказ, в интернет-магазине действительно отображались товары…"
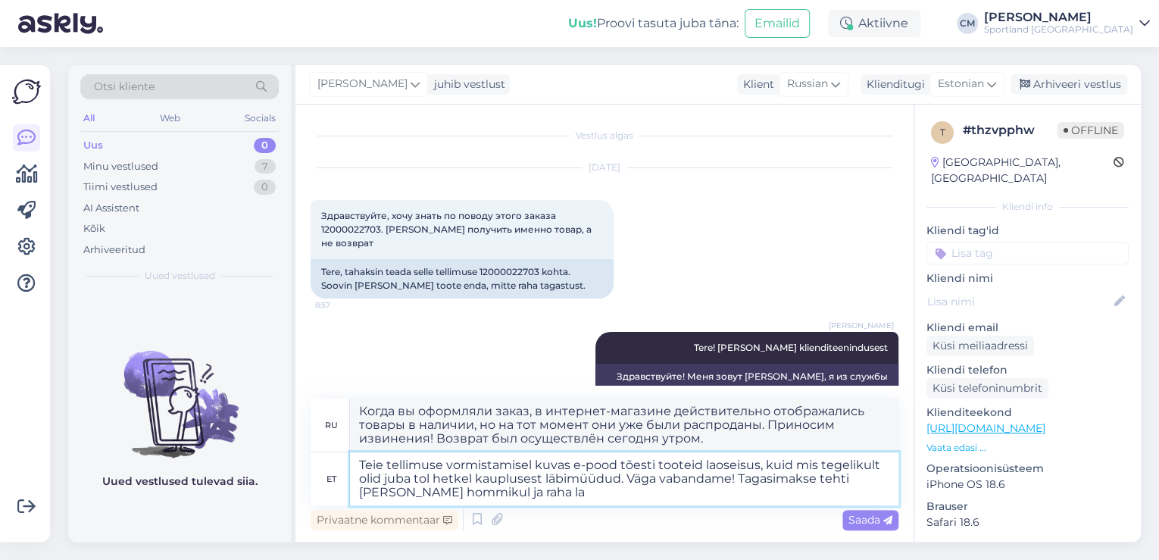
type textarea "Teie tellimuse vormistamisel kuvas e-pood tõesti tooteid laoseisus, kuid mis te…"
type textarea "Когда вы оформляли заказ, в интернет-магазине действительно отображались товары…"
type textarea "Teie tellimuse vormistamisel kuvas e-pood tõesti tooteid laoseisus, kuid mis te…"
type textarea "Когда вы оформляли заказ, в интернет-магазине действительно отображались товары…"
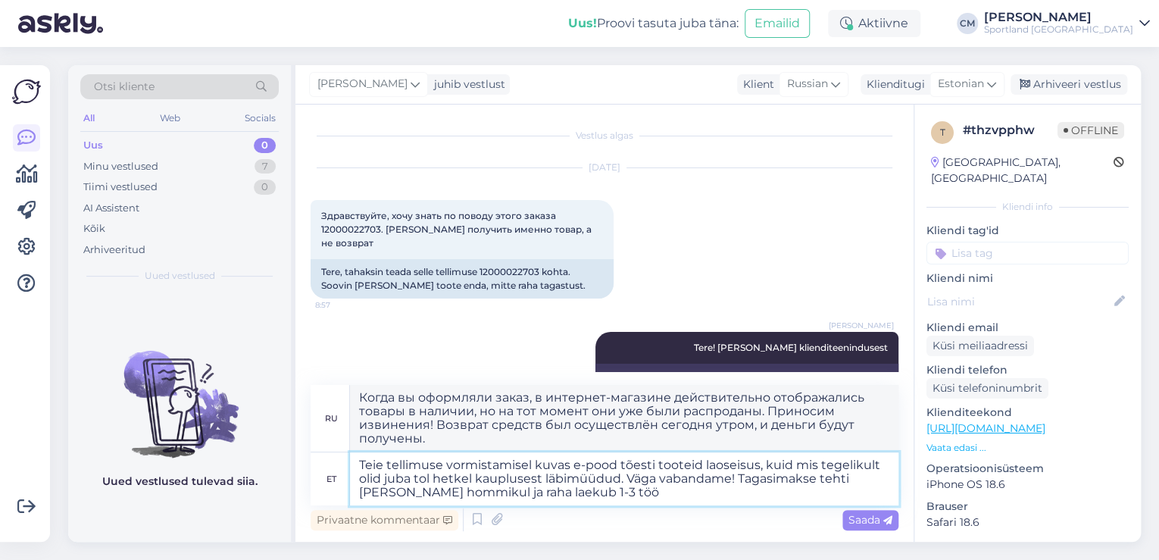
type textarea "Teie tellimuse vormistamisel kuvas e-pood tõesti tooteid laoseisus, kuid mis te…"
type textarea "Когда вы оформляли заказ, в интернет-магазине действительно отображались товары…"
type textarea "Teie tellimuse vormistamisel kuvas e-pood tõesti tooteid laoseisus, kuid mis te…"
type textarea "Когда вы оформляли заказ, в интернет-магазине действительно отображались товары…"
type textarea "Teie tellimuse vormistamisel kuvas e-pood tõesti tooteid laoseisus, kuid mis te…"
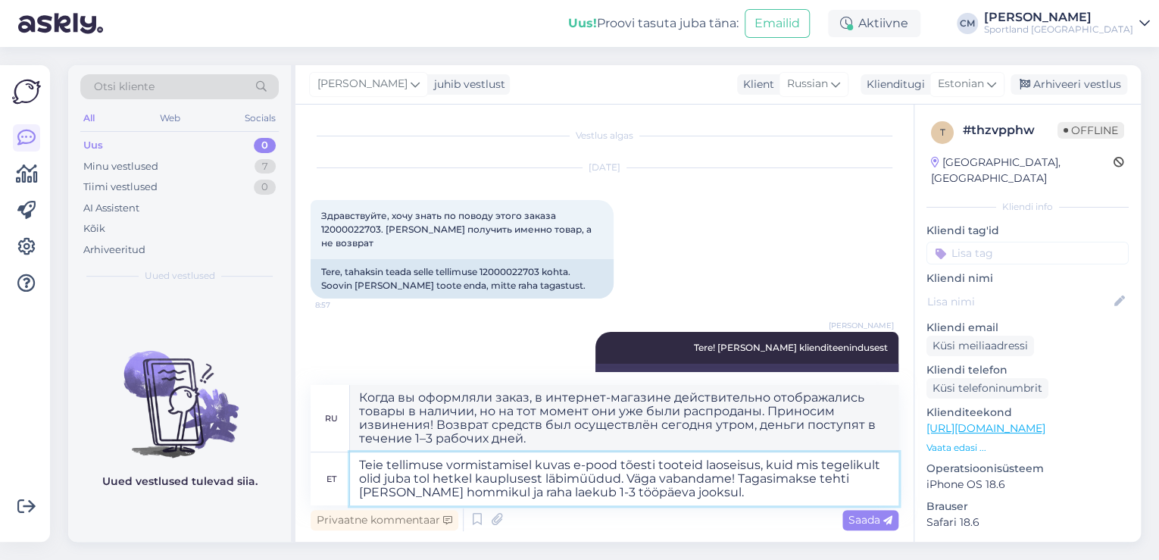
type textarea "Когда вы оформляли заказ, в интернет-магазине действительно отображались товары…"
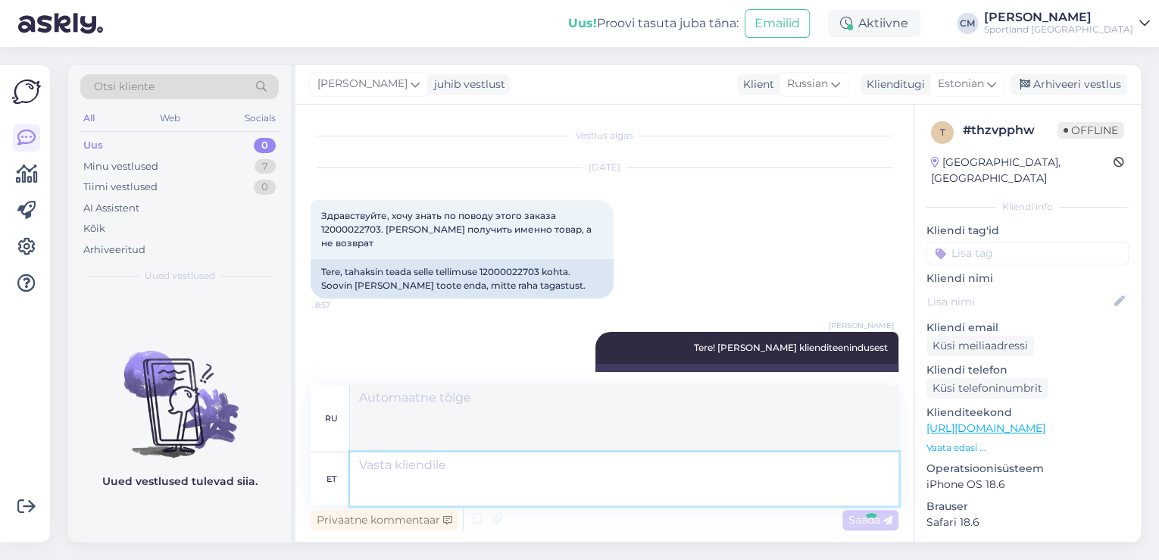
scroll to position [152, 0]
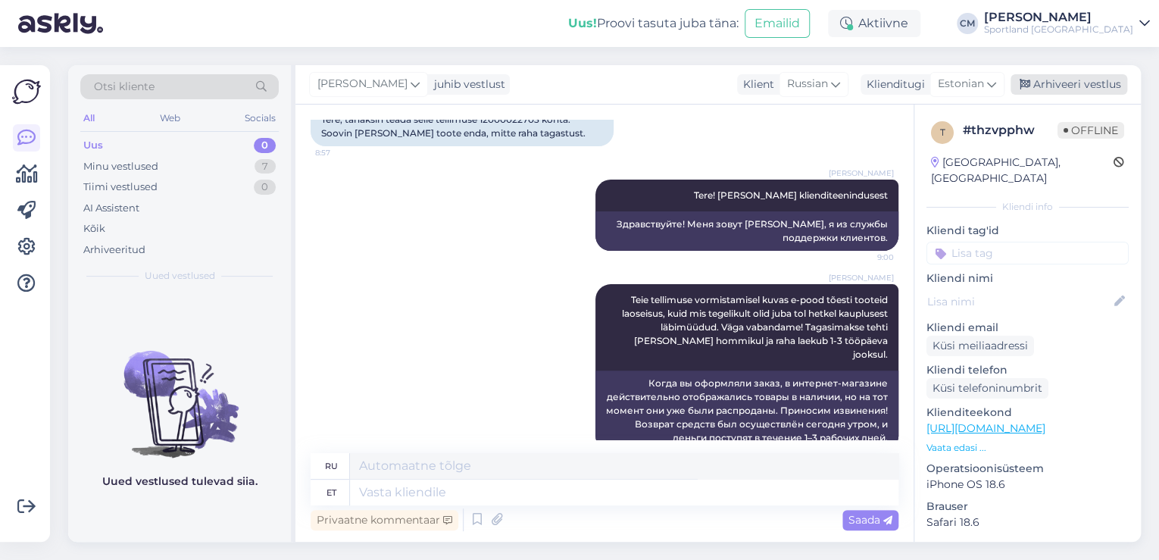
click at [1074, 78] on div "Arhiveeri vestlus" at bounding box center [1069, 84] width 117 height 20
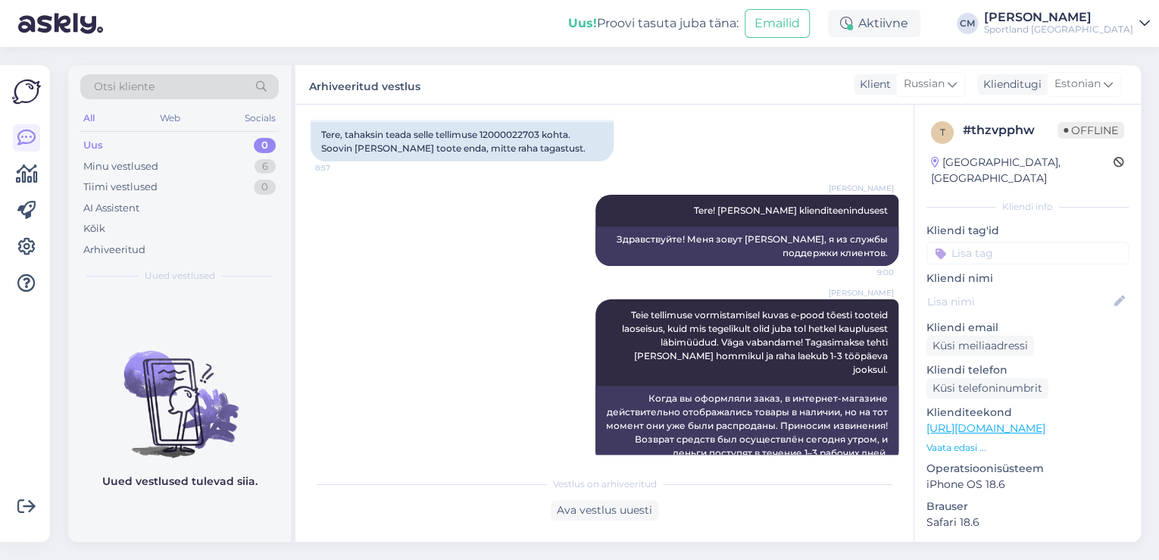
click at [1027, 242] on input at bounding box center [1028, 253] width 202 height 23
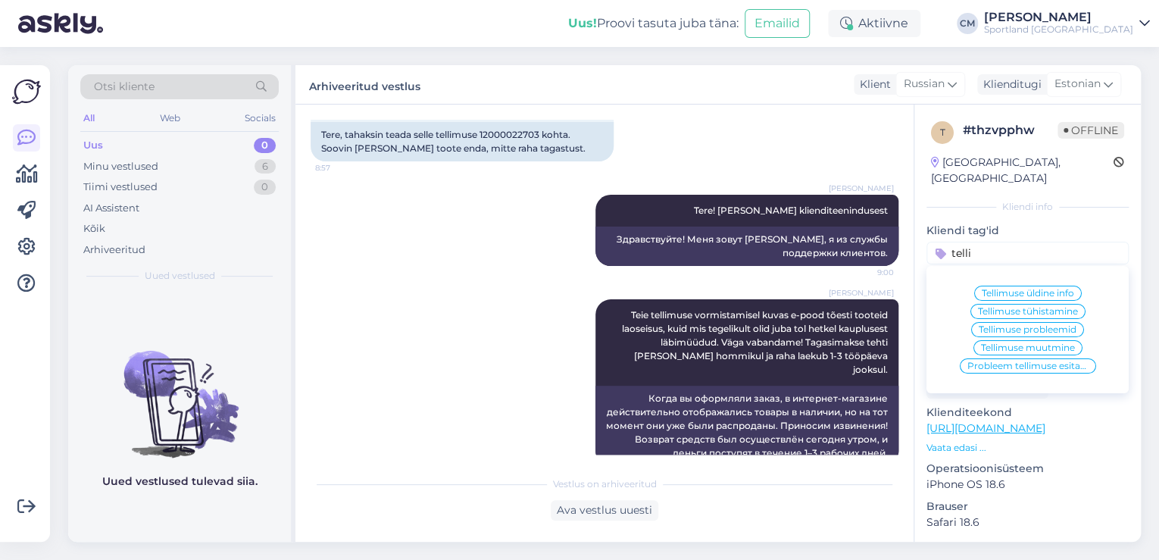
type input "telli"
click at [1026, 289] on span "Tellimuse üldine info" at bounding box center [1028, 293] width 92 height 9
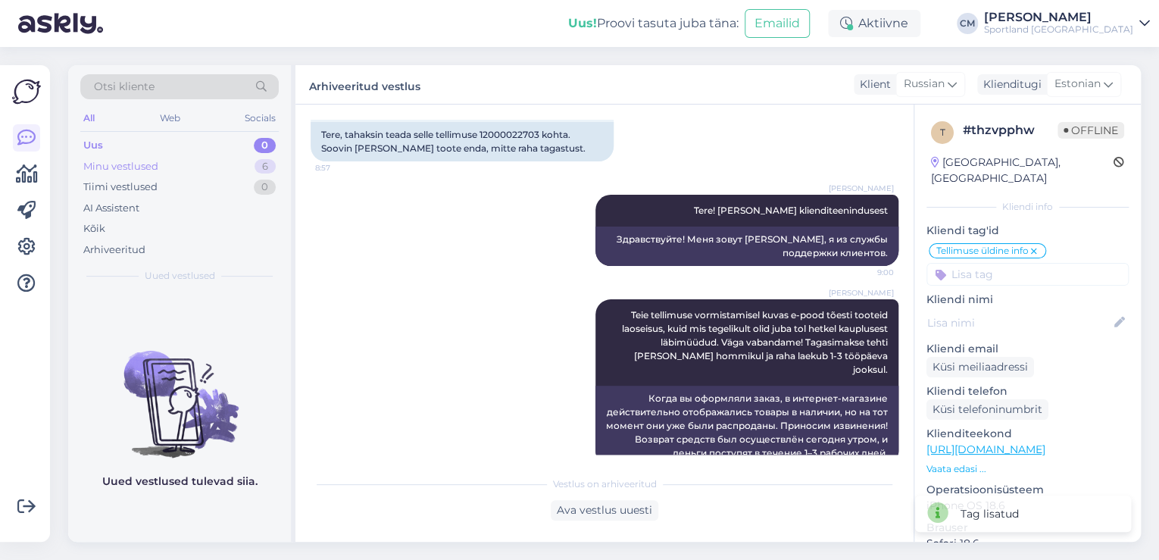
click at [211, 161] on div "Minu vestlused 6" at bounding box center [179, 166] width 198 height 21
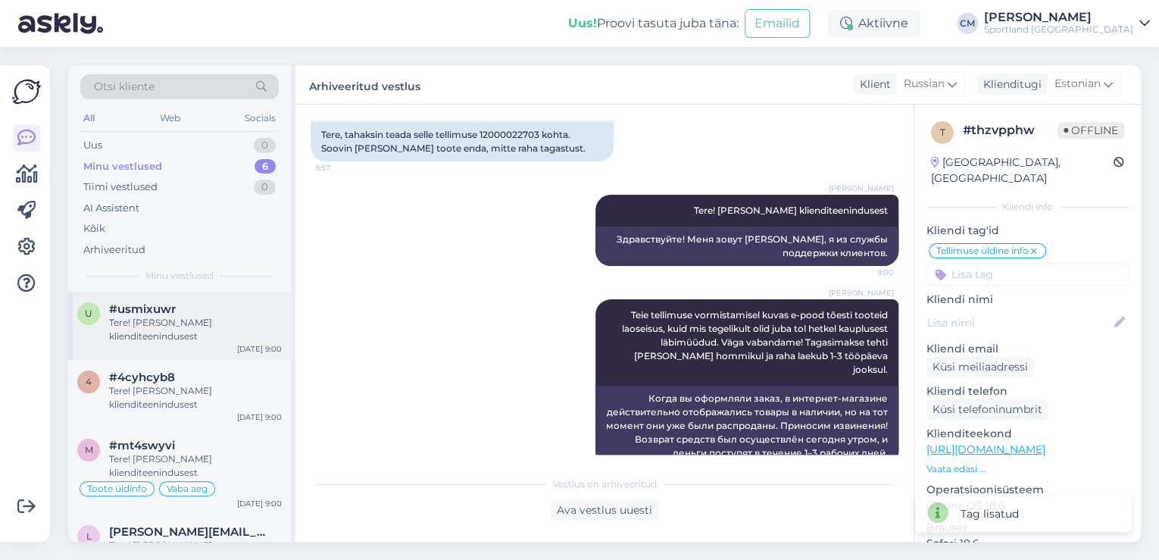
click at [161, 350] on div "u #usmixuwr Tere! [PERSON_NAME] klienditeenindusest [DATE] 9:00" at bounding box center [179, 326] width 223 height 68
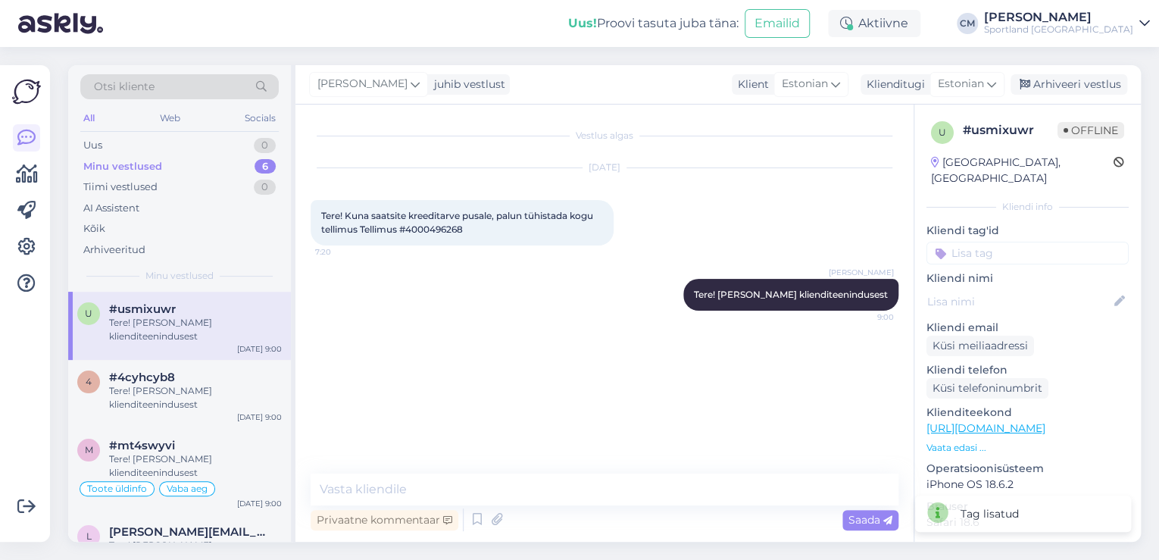
click at [448, 233] on span "Tere! Kuna saatsite kreeditarve pusale, palun tühistada kogu tellimus Tellimus …" at bounding box center [458, 222] width 274 height 25
copy div "4000496268 7:20"
click at [184, 385] on div "Tere! [PERSON_NAME] klienditeenindusest" at bounding box center [195, 397] width 173 height 27
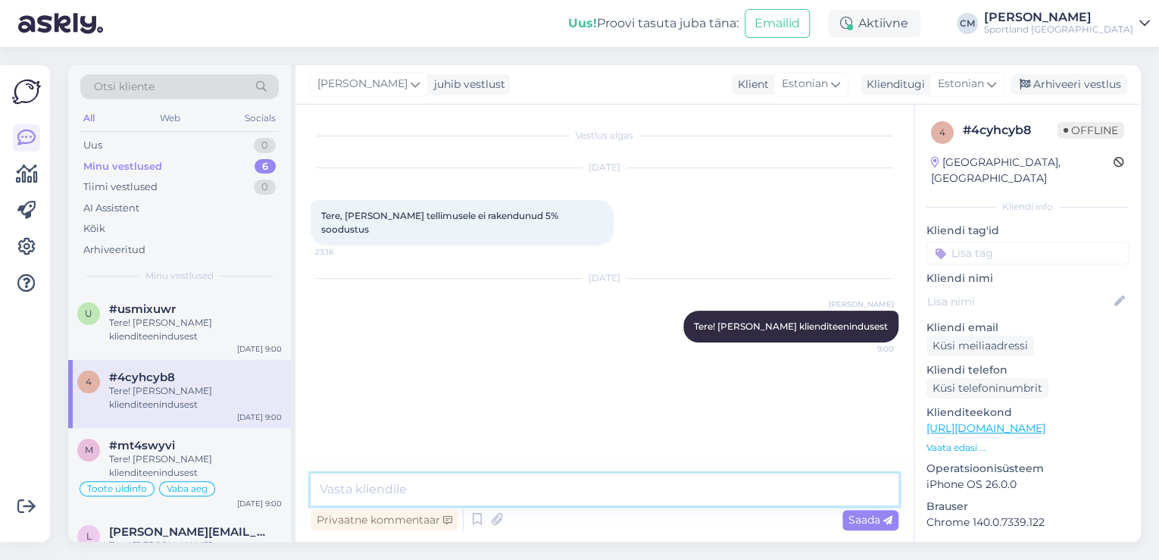
click at [397, 491] on textarea at bounding box center [605, 489] width 588 height 32
type textarea "Kui olite kodulehel sisselogitud, siis rakendub soodustus automaatselt ostukorv…"
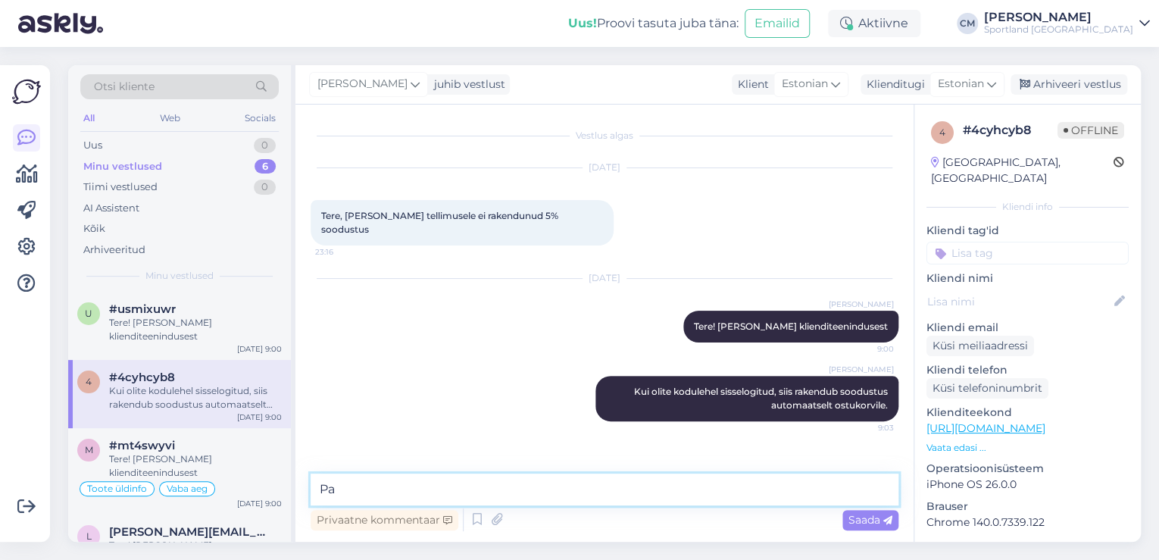
type textarea "P"
type textarea "Soodus rakendub ainult täishinnast, see ei [PERSON_NAME]."
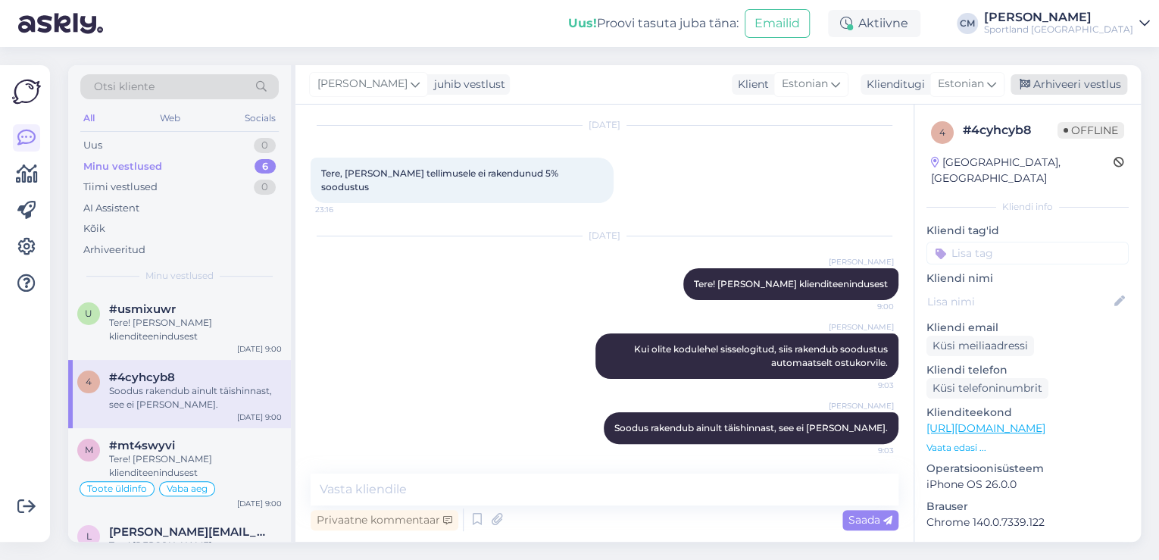
click at [1064, 83] on div "Arhiveeri vestlus" at bounding box center [1069, 84] width 117 height 20
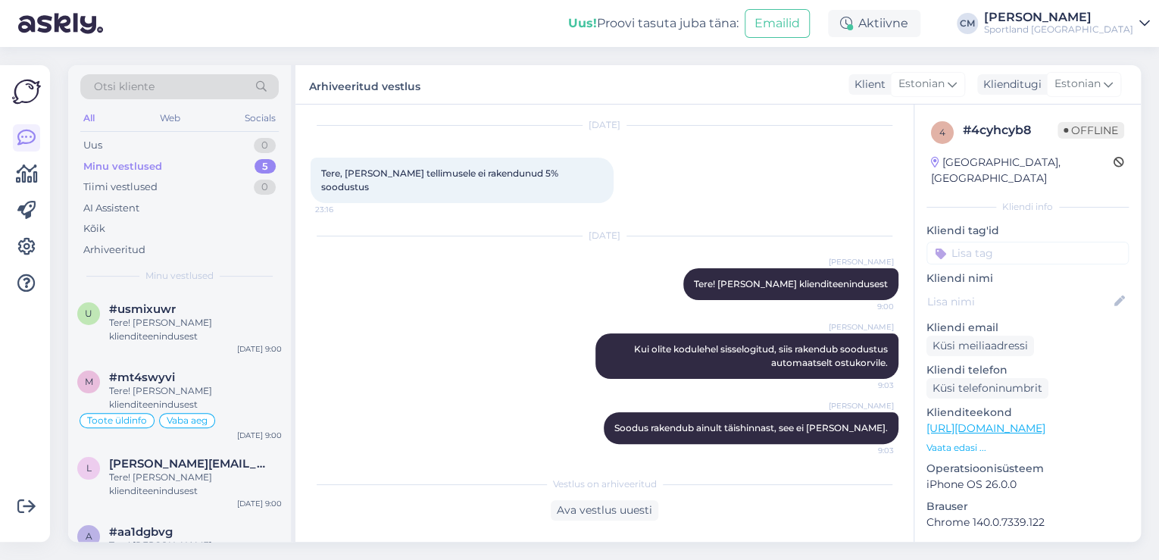
click at [1030, 242] on input at bounding box center [1028, 253] width 202 height 23
type input "sood"
click at [1023, 289] on span "Soodustused" at bounding box center [1028, 293] width 60 height 9
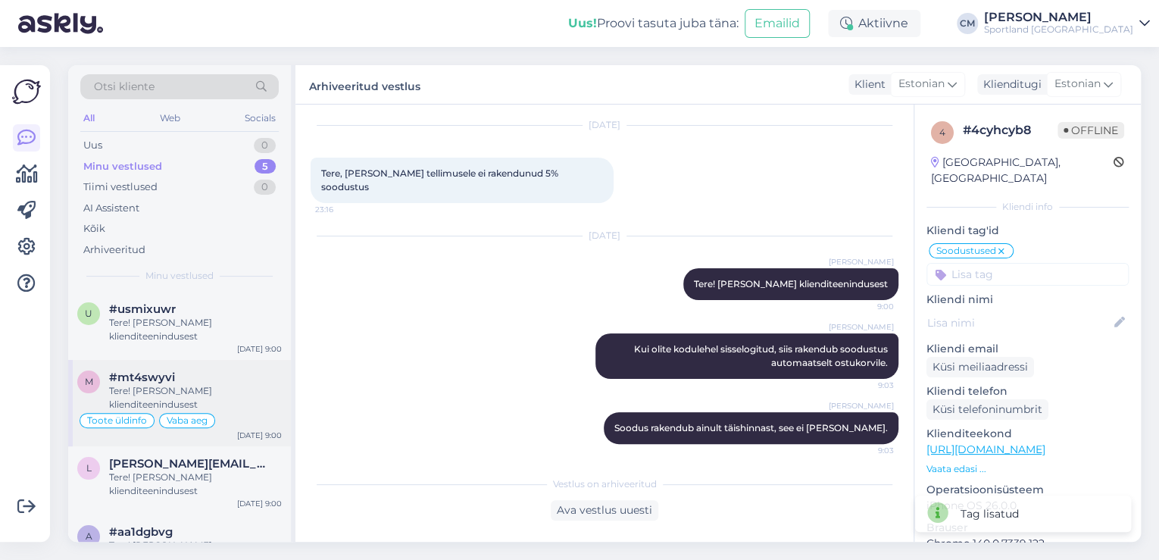
click at [164, 392] on div "Tere! [PERSON_NAME] klienditeenindusest" at bounding box center [195, 397] width 173 height 27
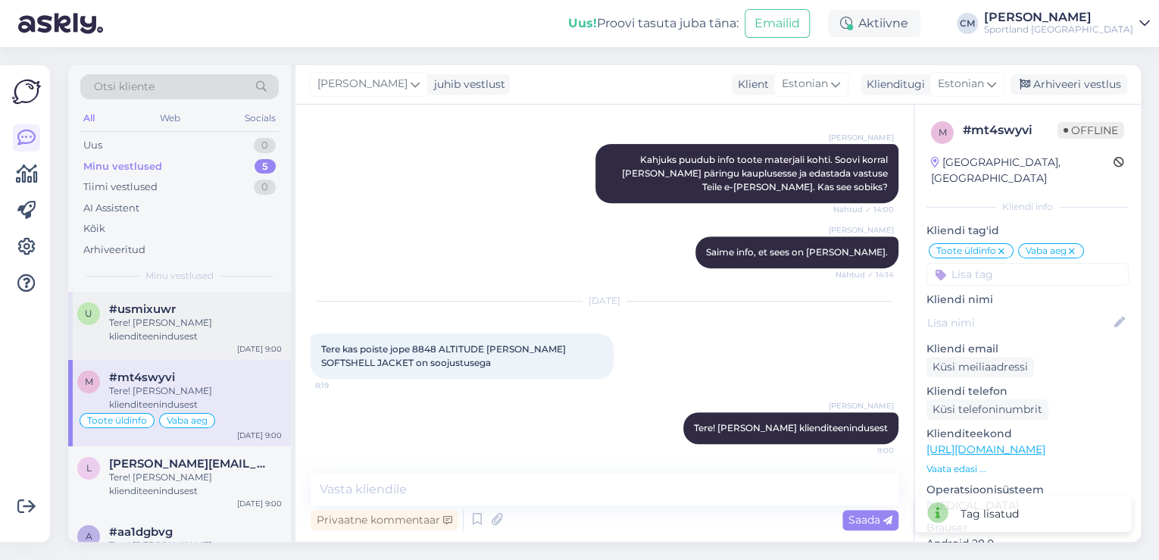
click at [175, 341] on div "Tere! [PERSON_NAME] klienditeenindusest" at bounding box center [195, 329] width 173 height 27
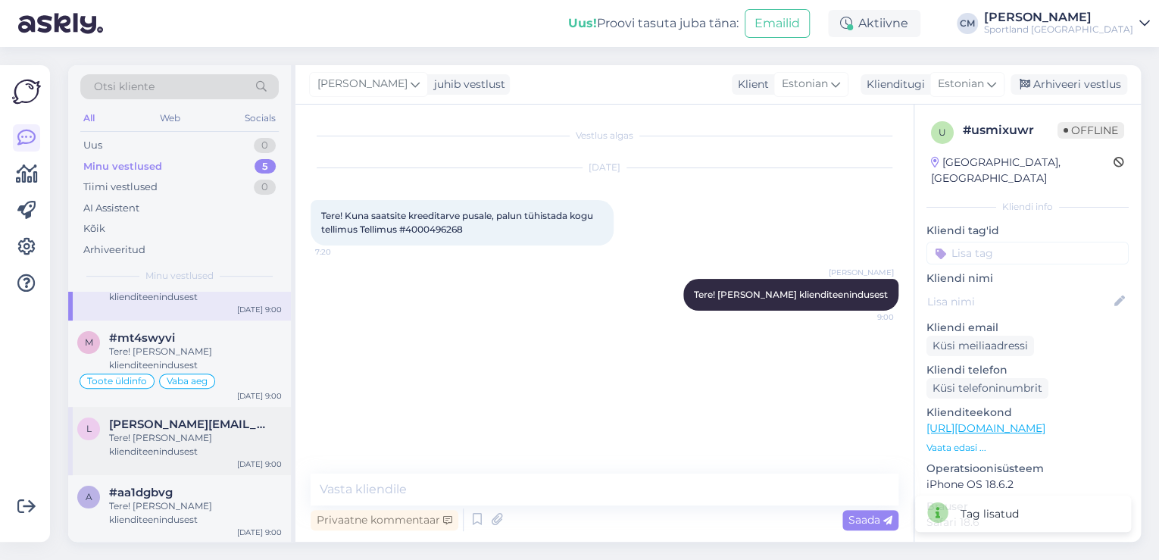
scroll to position [61, 0]
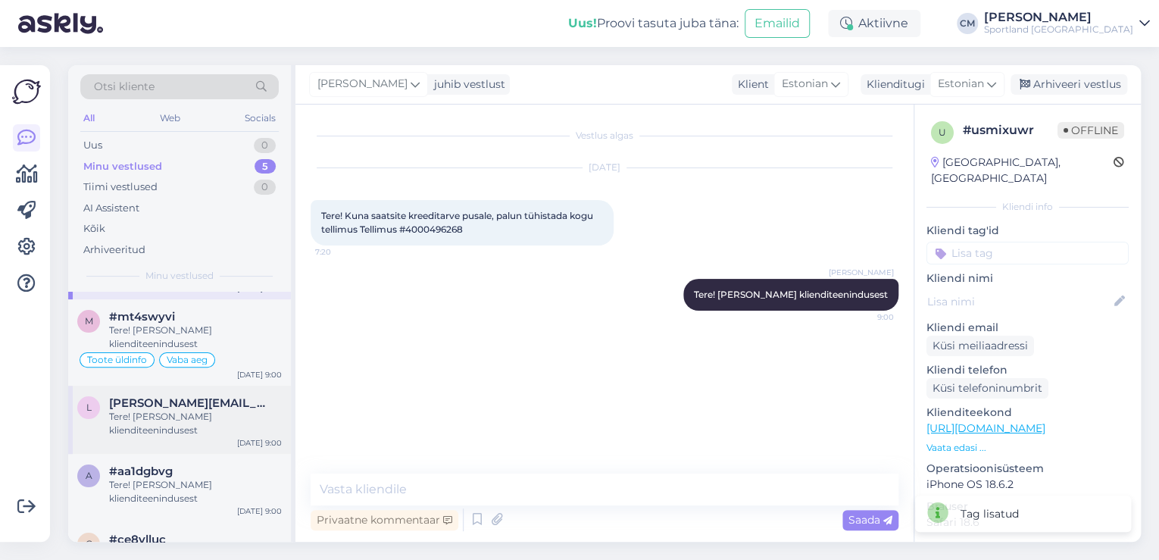
click at [183, 408] on span "[PERSON_NAME][EMAIL_ADDRESS][PERSON_NAME][DOMAIN_NAME]" at bounding box center [188, 403] width 158 height 14
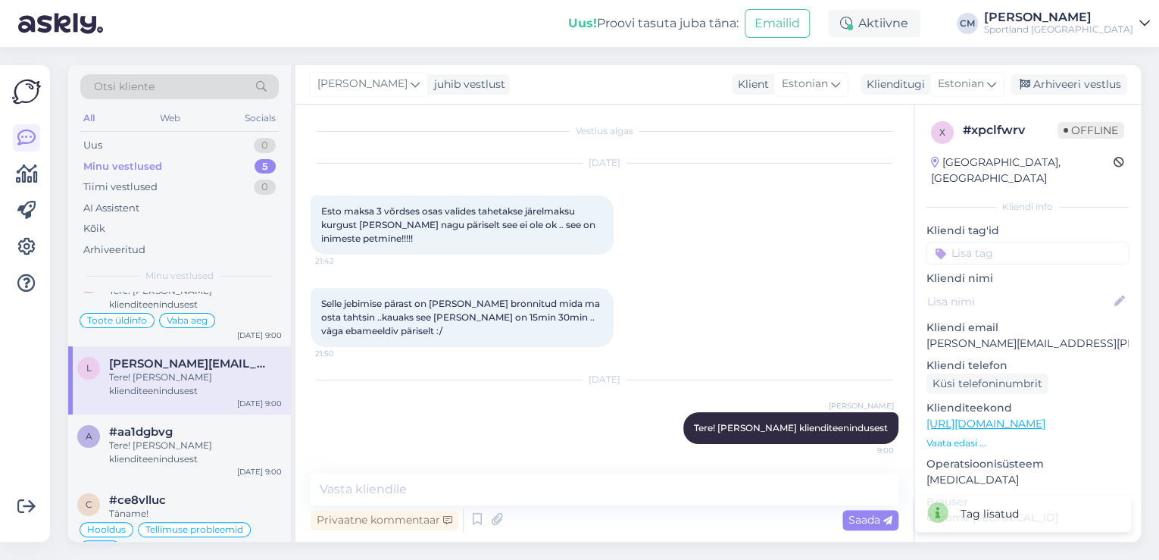
scroll to position [121, 0]
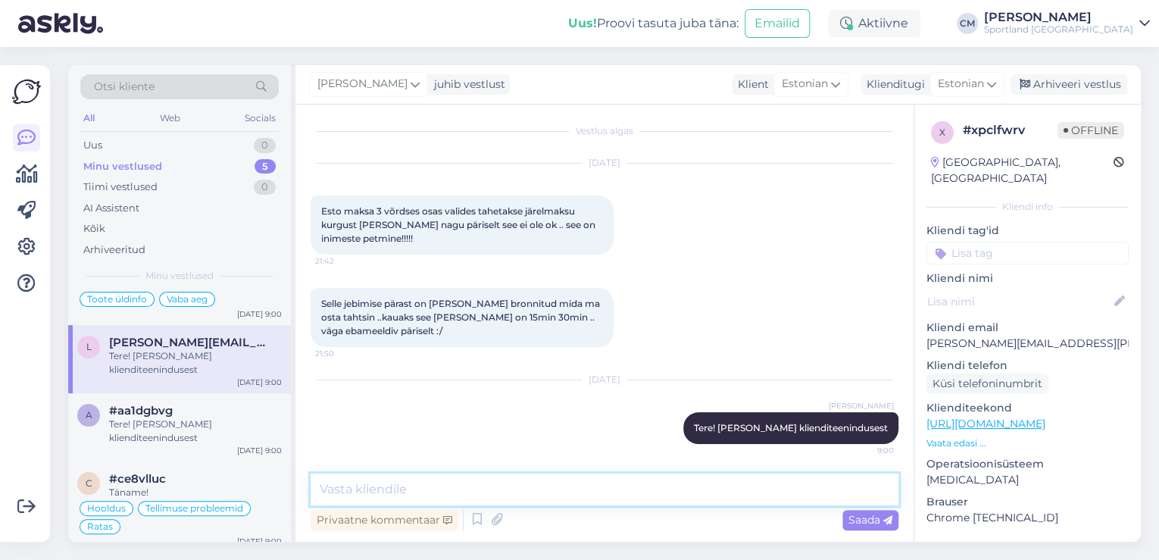
click at [365, 480] on textarea at bounding box center [605, 489] width 588 height 32
type textarea "P"
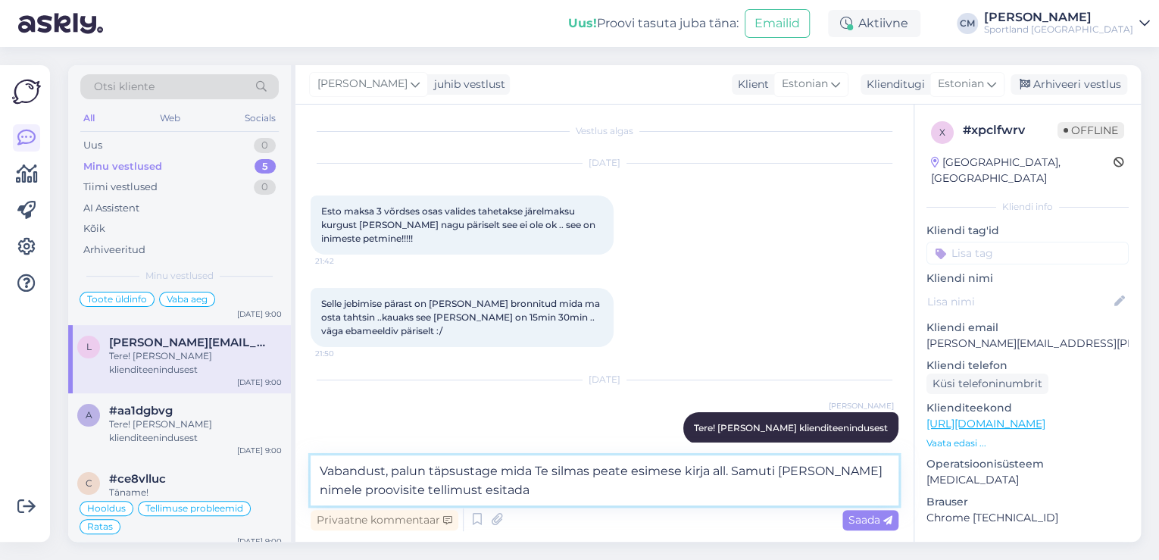
type textarea "Vabandust, palun täpsustage mida Te silmas peate esimese kirja all. Samuti [PER…"
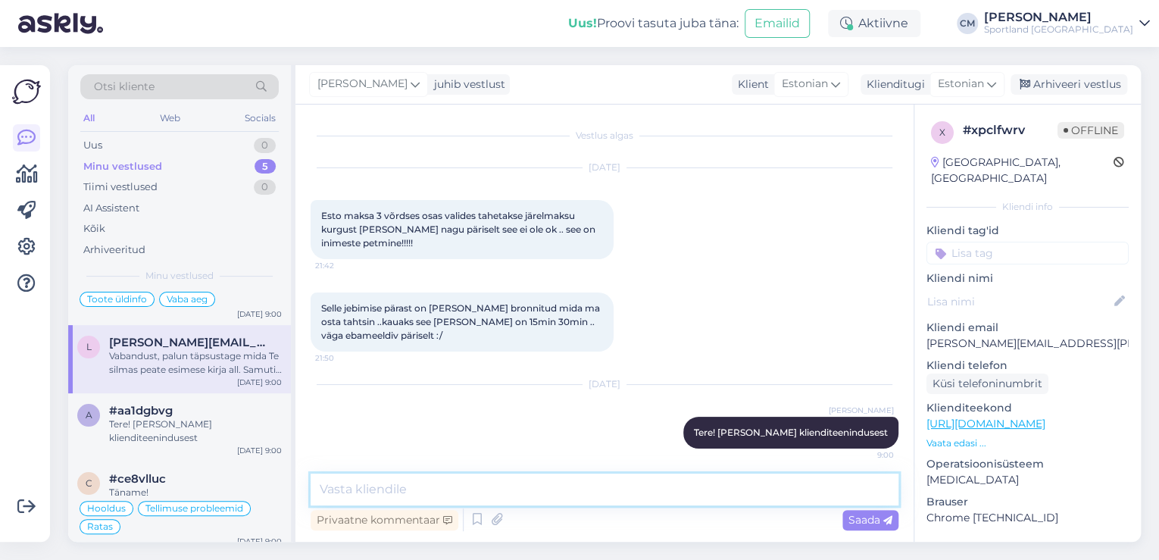
scroll to position [83, 0]
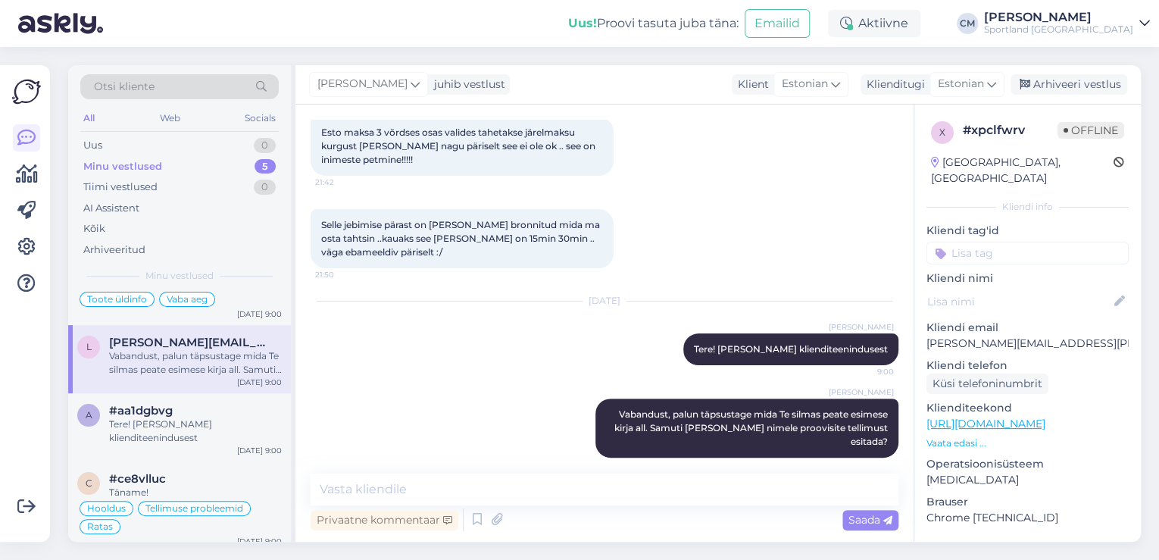
click at [1009, 242] on input at bounding box center [1028, 253] width 202 height 23
type input "k"
type input "jär"
click at [1016, 272] on div "Järelmaksu küsimused" at bounding box center [1028, 293] width 202 height 42
click at [1002, 289] on span "Järelmaksu küsimused" at bounding box center [1028, 293] width 105 height 9
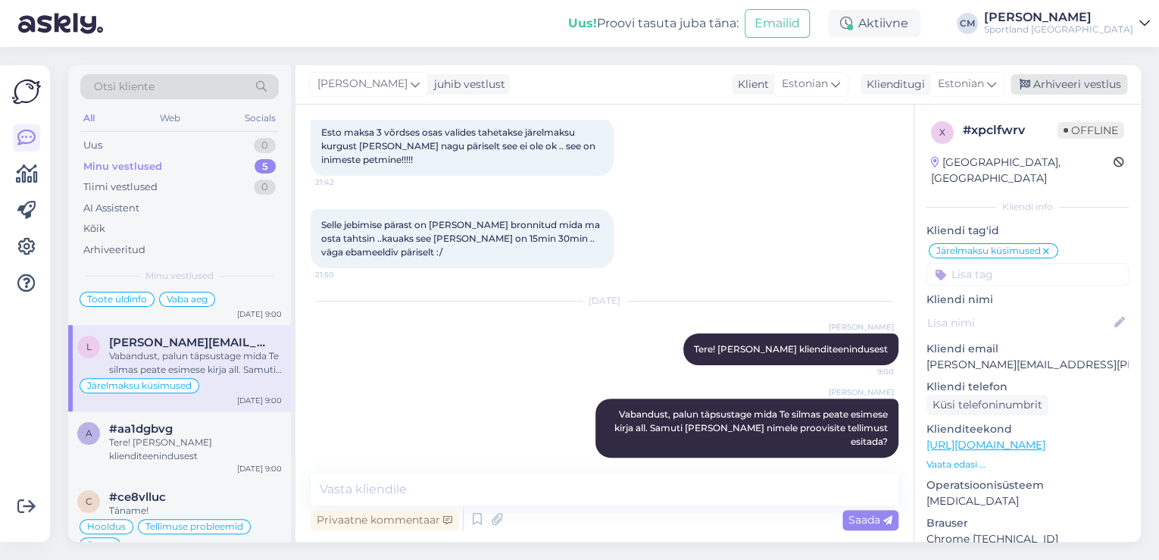
click at [1052, 77] on div "Arhiveeri vestlus" at bounding box center [1069, 84] width 117 height 20
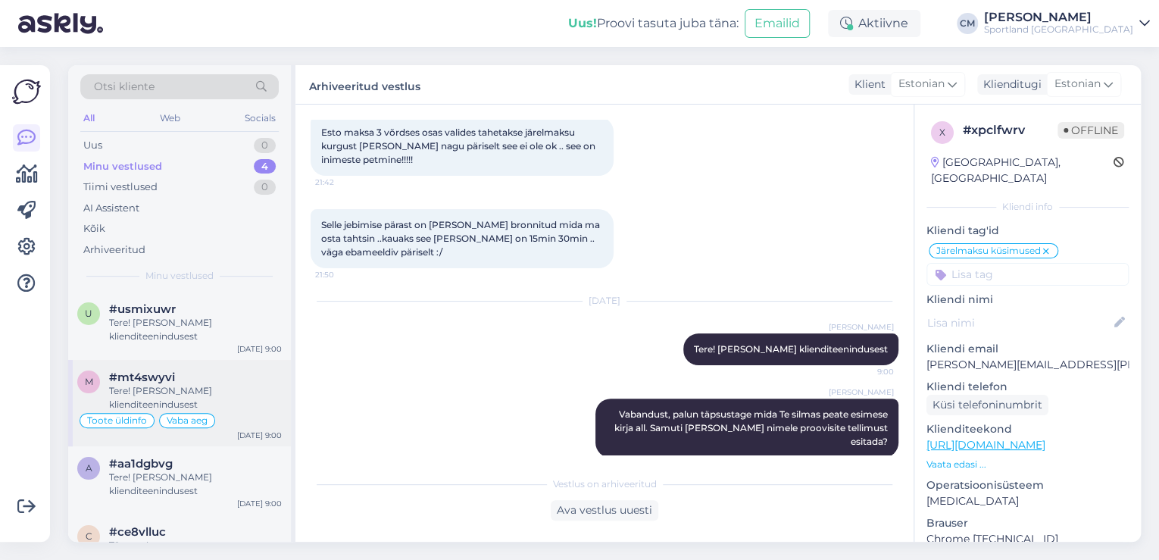
click at [142, 387] on div "Tere! [PERSON_NAME] klienditeenindusest" at bounding box center [195, 397] width 173 height 27
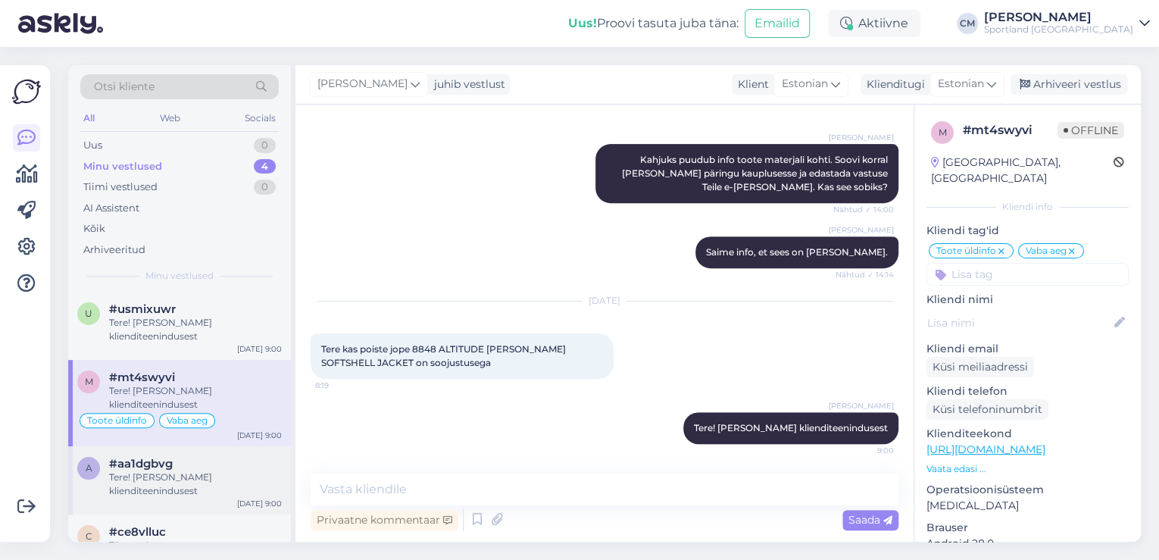
click at [170, 492] on div "Tere! [PERSON_NAME] klienditeenindusest" at bounding box center [195, 483] width 173 height 27
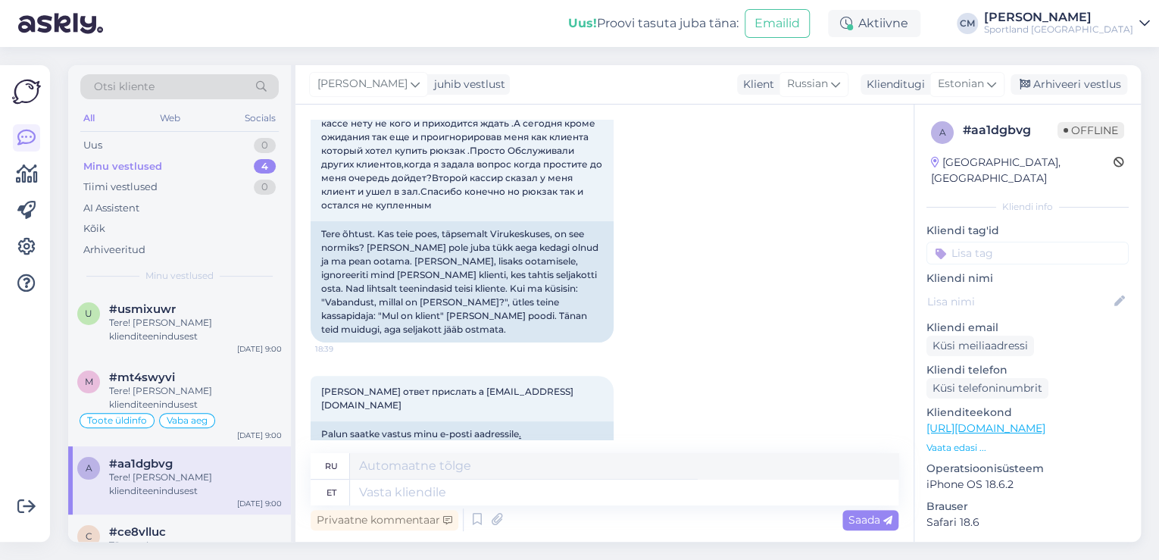
scroll to position [182, 0]
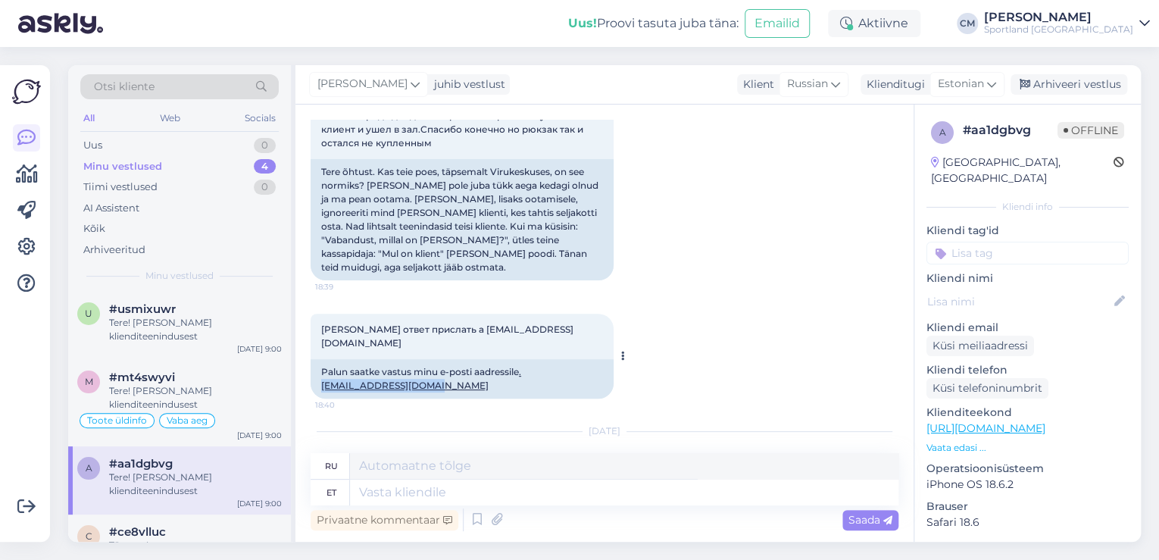
drag, startPoint x: 455, startPoint y: 358, endPoint x: 323, endPoint y: 357, distance: 131.8
click at [323, 359] on div "Palun saatke vastus minu e-posti aadressile .[EMAIL_ADDRESS][DOMAIN_NAME]" at bounding box center [462, 378] width 303 height 39
copy link "[EMAIL_ADDRESS][DOMAIN_NAME]"
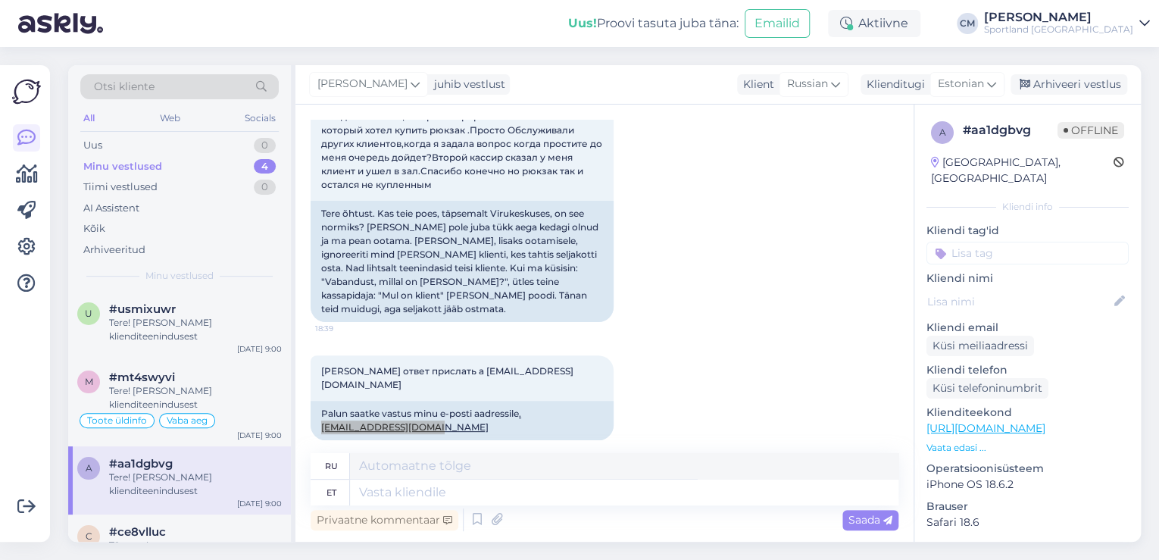
scroll to position [121, 0]
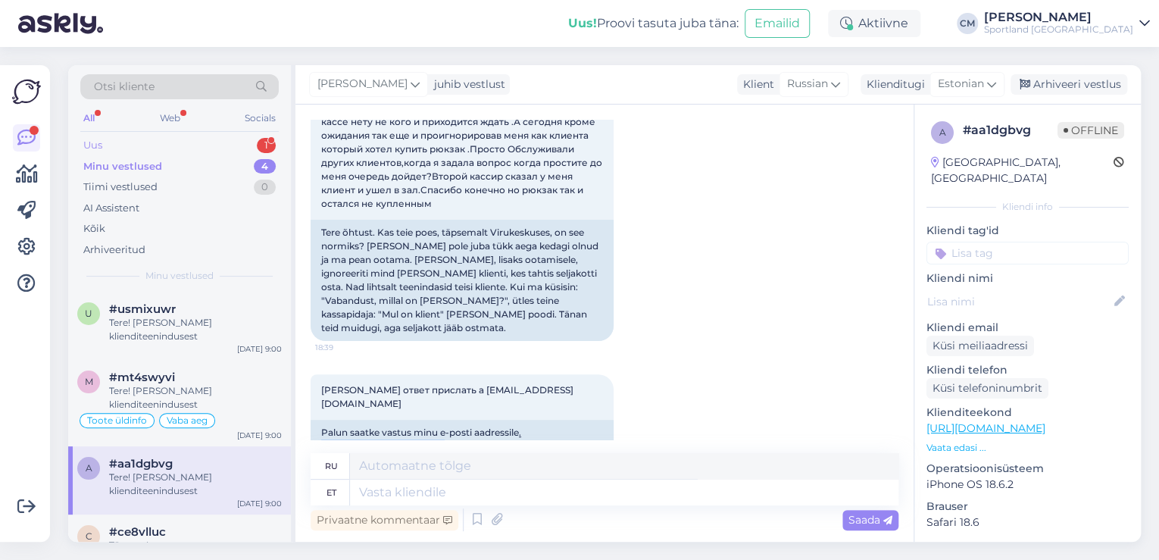
click at [265, 143] on div "1" at bounding box center [266, 145] width 19 height 15
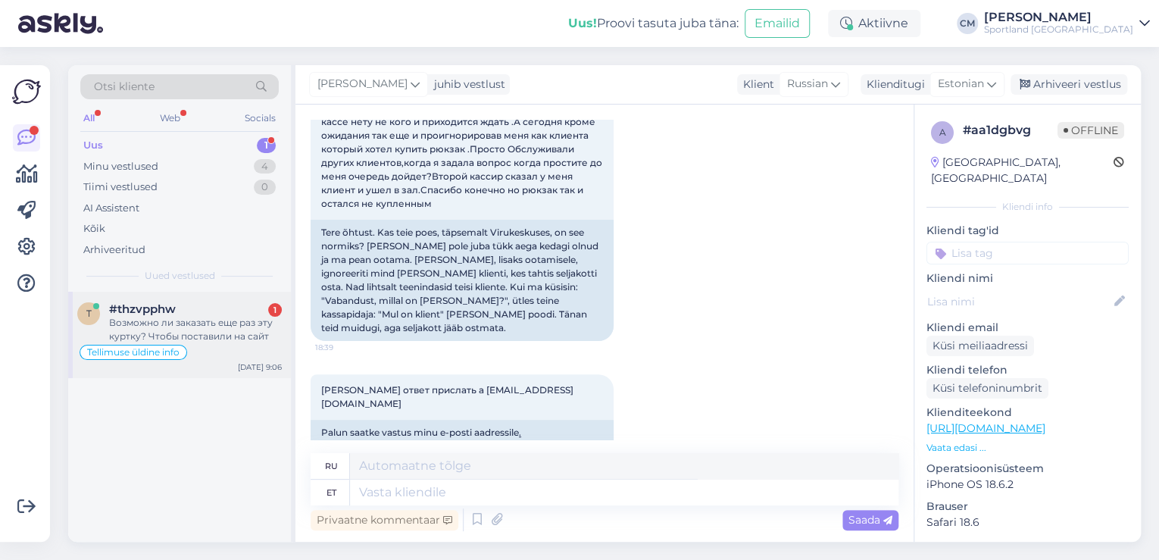
click at [213, 325] on div "Возможно ли заказать еще раз эту куртку? Чтобы поставили на сайт" at bounding box center [195, 329] width 173 height 27
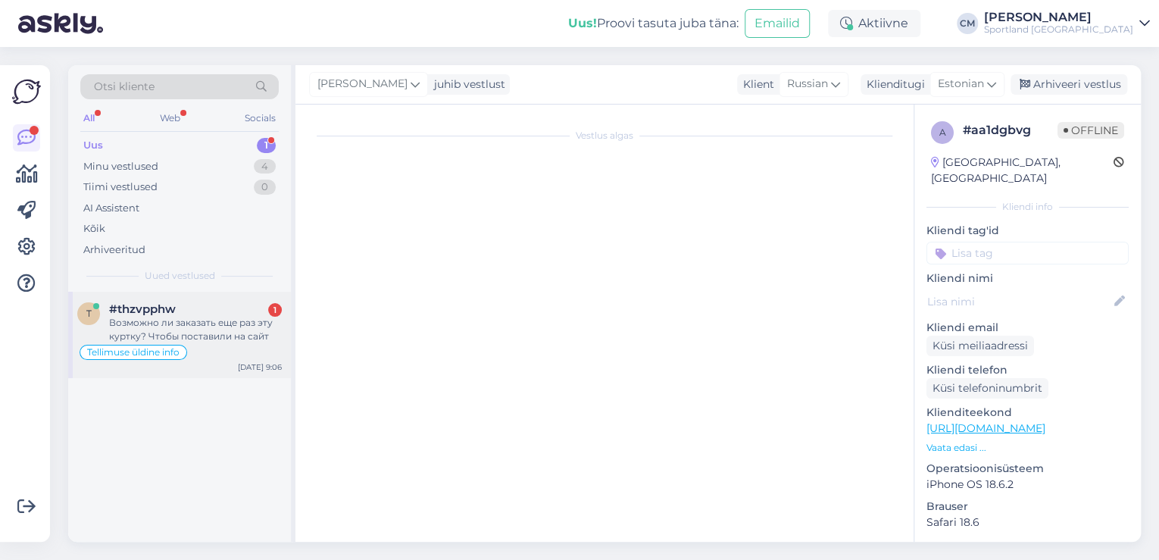
scroll to position [307, 0]
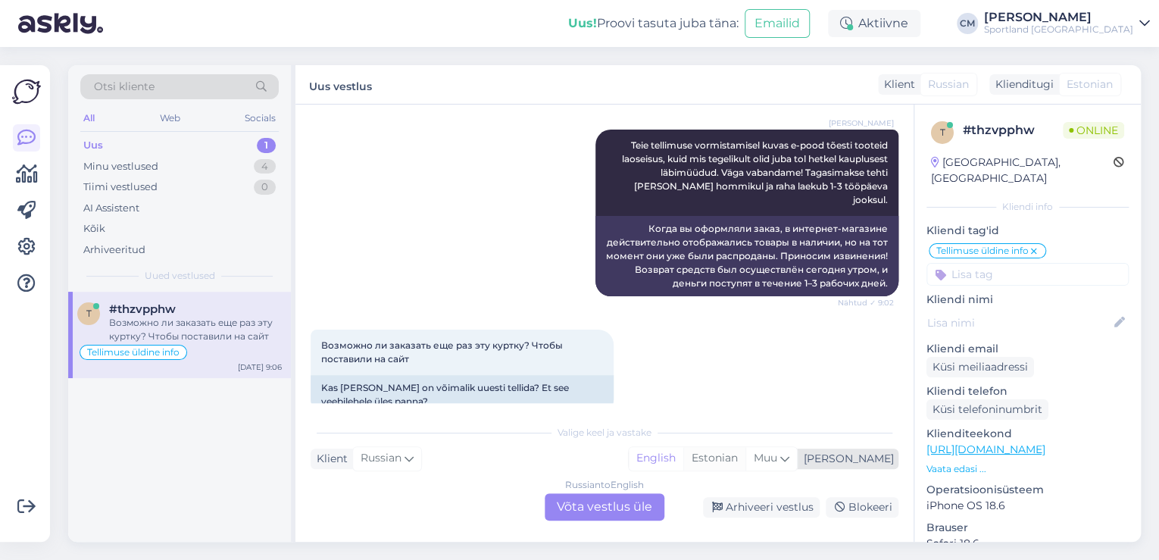
click at [745, 467] on div "Estonian" at bounding box center [714, 458] width 62 height 23
click at [624, 502] on div "Russian to Estonian Võta vestlus üle" at bounding box center [605, 506] width 120 height 27
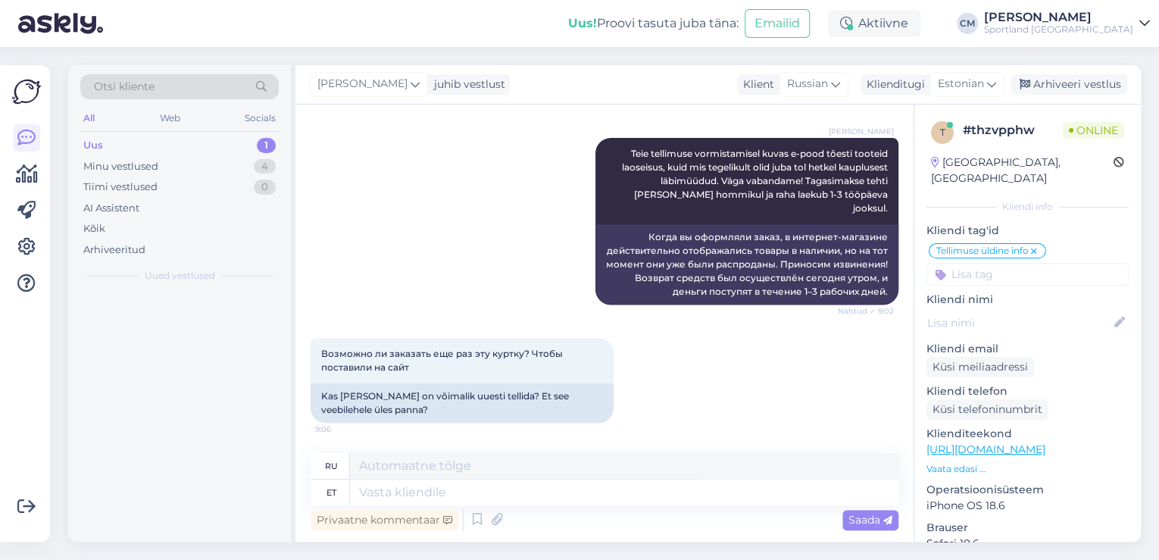
scroll to position [270, 0]
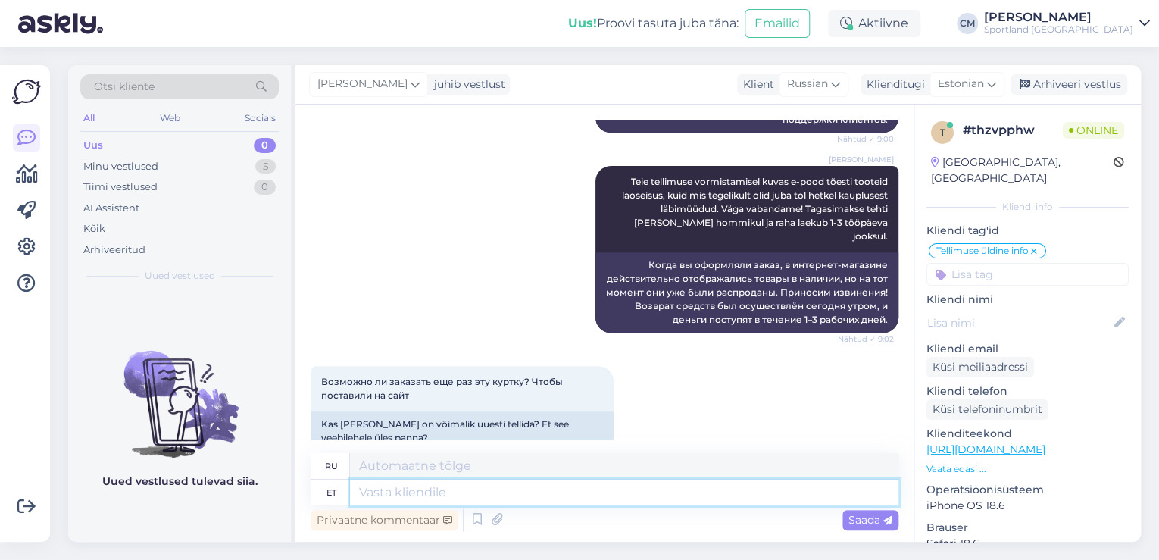
click at [548, 491] on textarea at bounding box center [624, 493] width 548 height 26
type textarea "Ei, s"
type textarea "Нет,"
type textarea "Ei, see o"
type textarea "Нет, это"
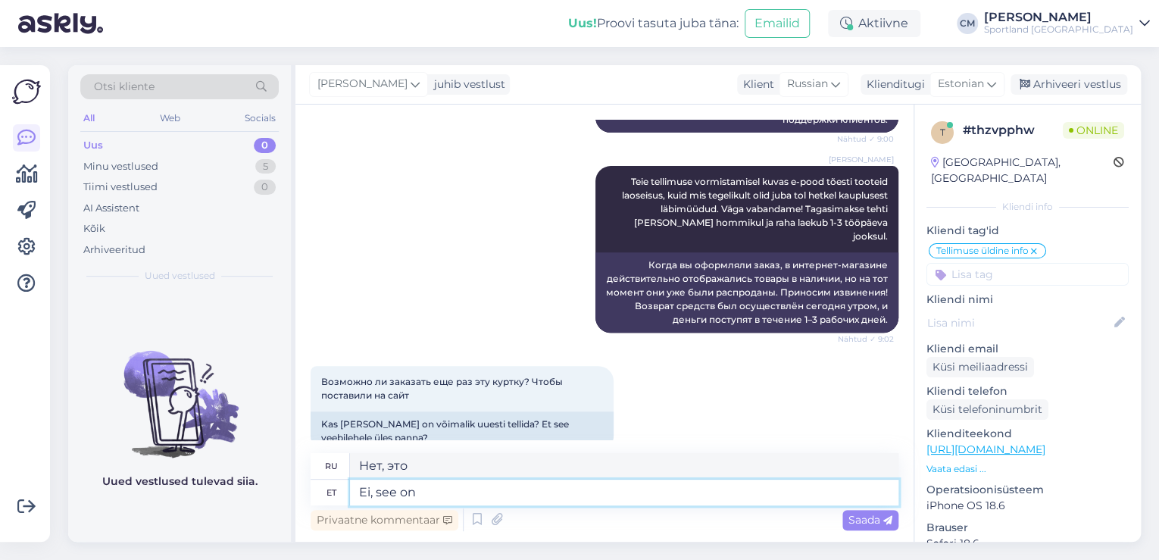
type textarea "Ei, see on"
type textarea "Нет, это так"
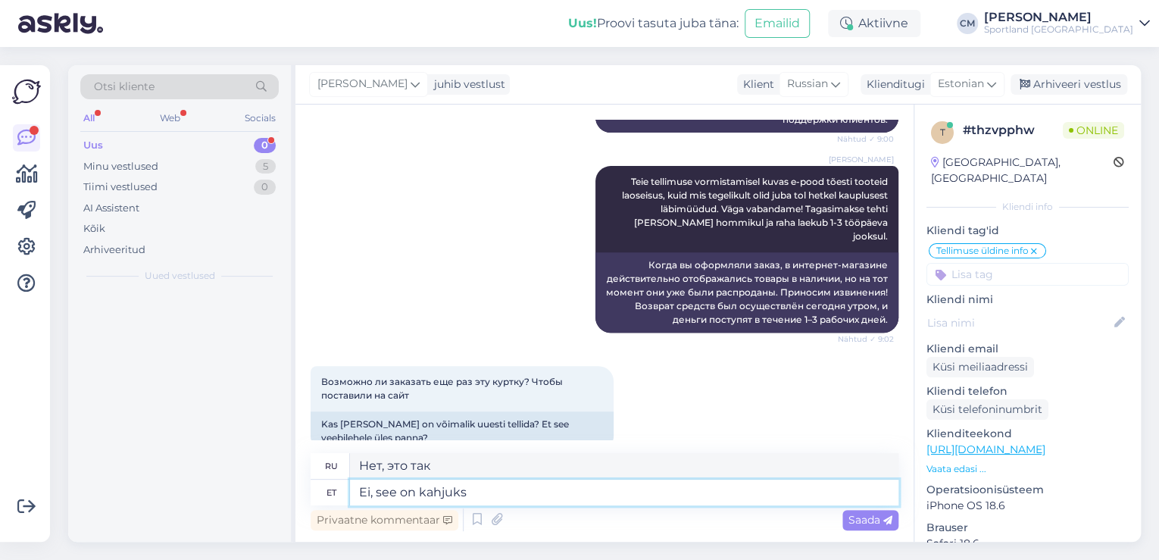
type textarea "Ei, see on kahjuks l"
type textarea "Нет, к сожалению, это так."
type textarea "Ei, see on kahjuks läbimüüdud, sel"
type textarea "Нет, к сожалению, он распродан."
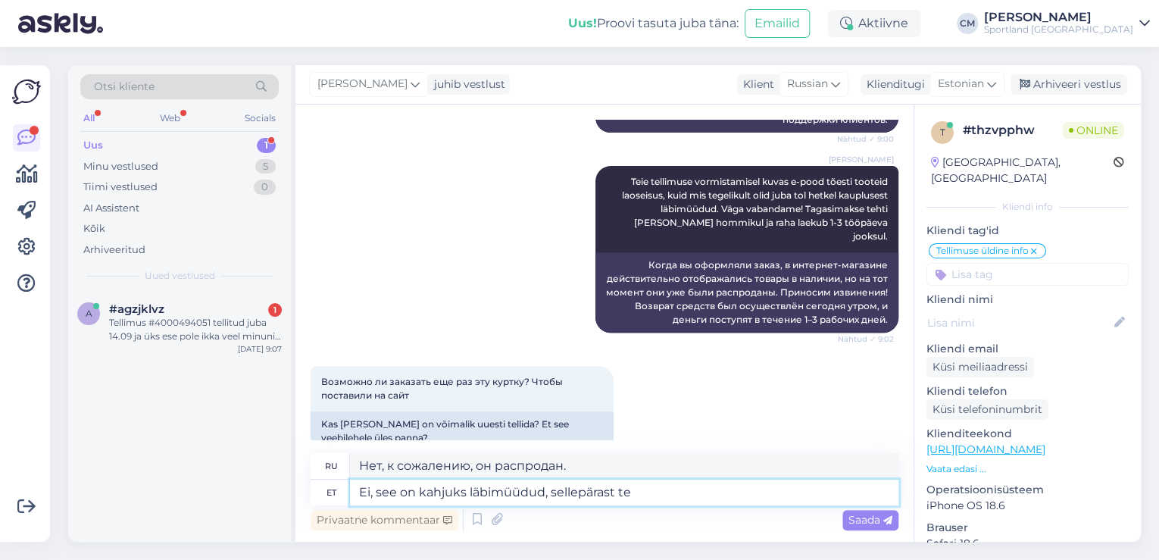
type textarea "Ei, see on kahjuks läbimüüdud, sellepärast teh"
type textarea "Нет, к сожалению, он распродан, поэтому"
type textarea "Ei, see on kahjuks läbimüüdud, sellepärast tehti tei"
type textarea "[PERSON_NAME], к сожалению, он распродан, поэтому его и сделали."
type textarea "Ei, see on kahjuks läbimüüdud, sellepärast tehti teile tag"
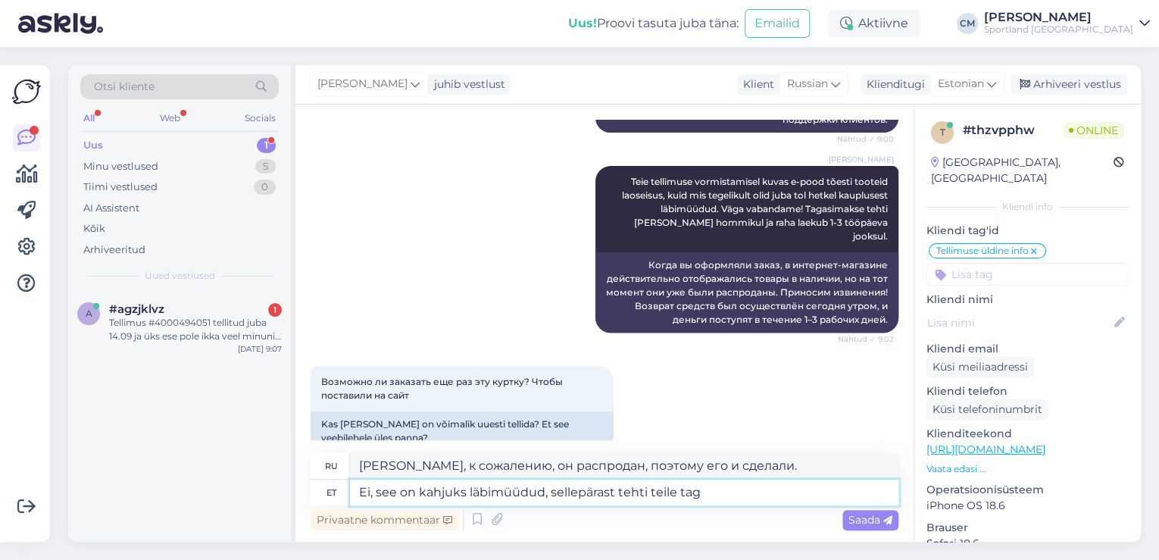
type textarea "Нет, к сожалению, он распродан, поэтому он был создан специально для вас."
type textarea "Ei, see on kahjuks läbimüüdud, sellepärast tehti teile tagasimakse."
type textarea "[PERSON_NAME], к сожалению, товар распродан, поэтому вам вернули деньги."
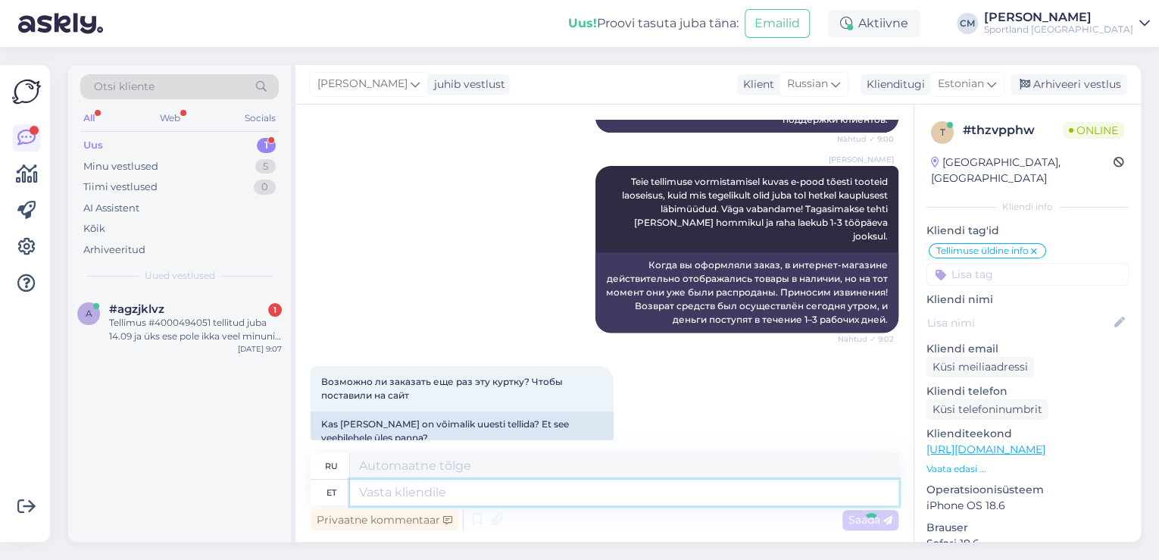
scroll to position [389, 0]
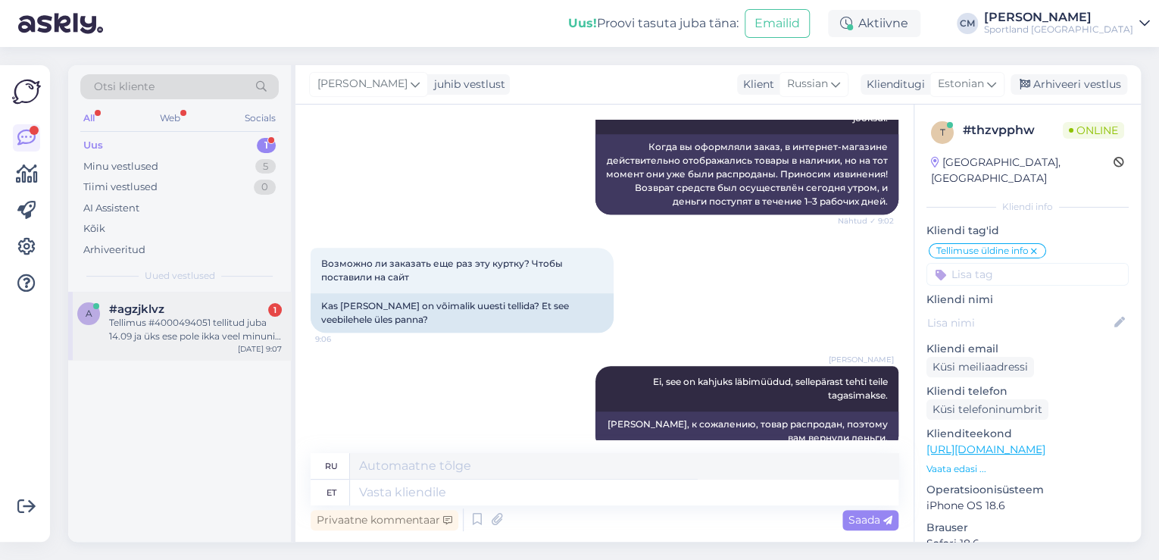
click at [233, 344] on div "a #agzjklvz 1 Tellimus #4000494051 tellitud juba 14.09 ja üks ese pole ikka vee…" at bounding box center [179, 326] width 223 height 68
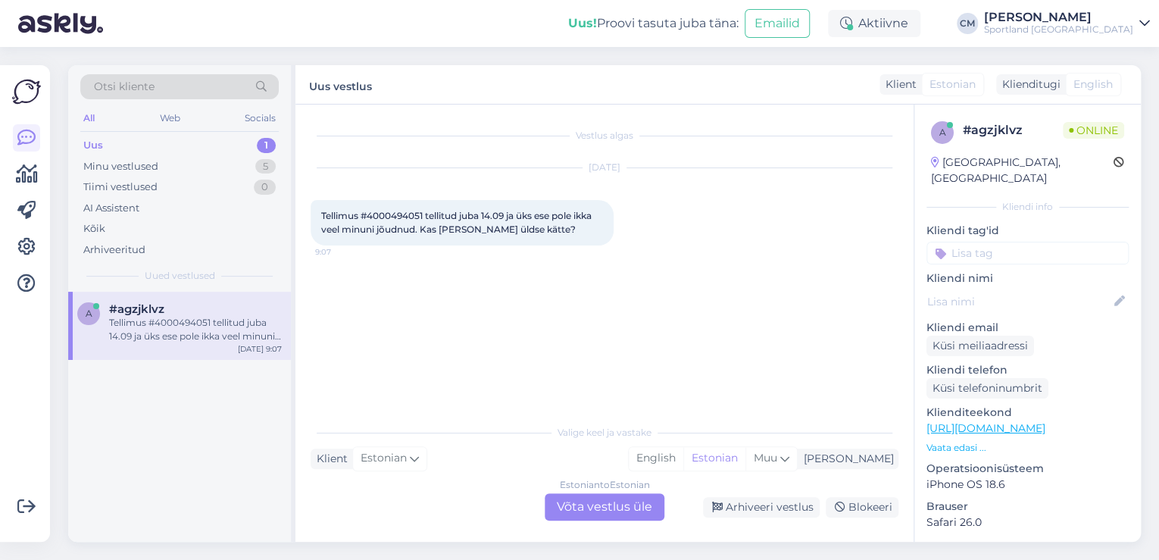
click at [626, 515] on div "Estonian to Estonian Võta vestlus üle" at bounding box center [605, 506] width 120 height 27
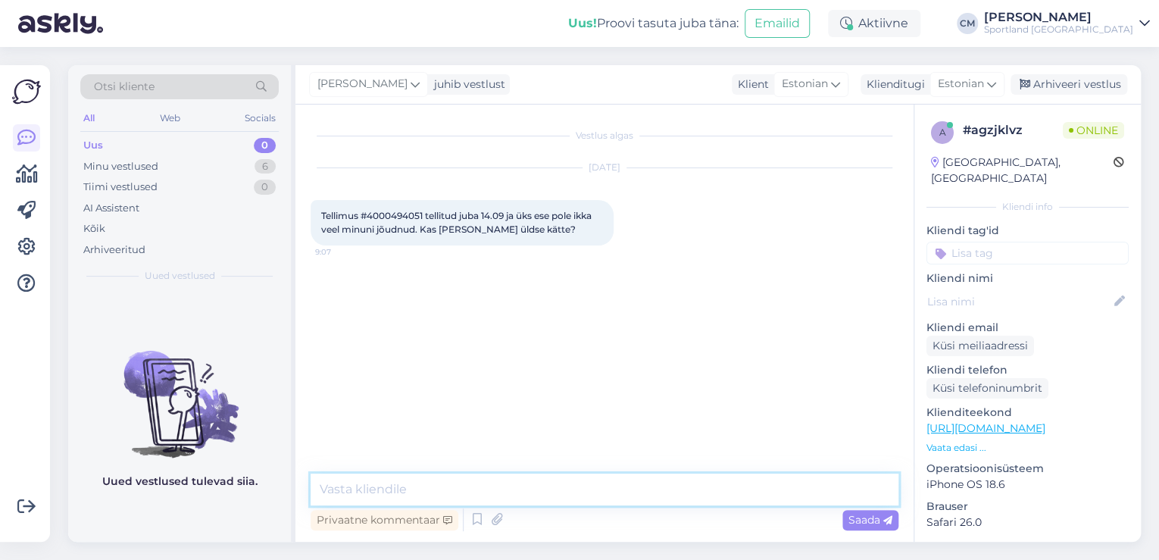
click at [473, 502] on textarea at bounding box center [605, 489] width 588 height 32
paste textarea "[EMAIL_ADDRESS][DOMAIN_NAME]"
type textarea "[EMAIL_ADDRESS][DOMAIN_NAME]"
drag, startPoint x: 491, startPoint y: 496, endPoint x: 239, endPoint y: 495, distance: 251.5
click at [239, 495] on div "Otsi kliente All Web Socials Uus 0 Minu vestlused 6 Tiimi vestlused 0 AI Assist…" at bounding box center [604, 303] width 1073 height 477
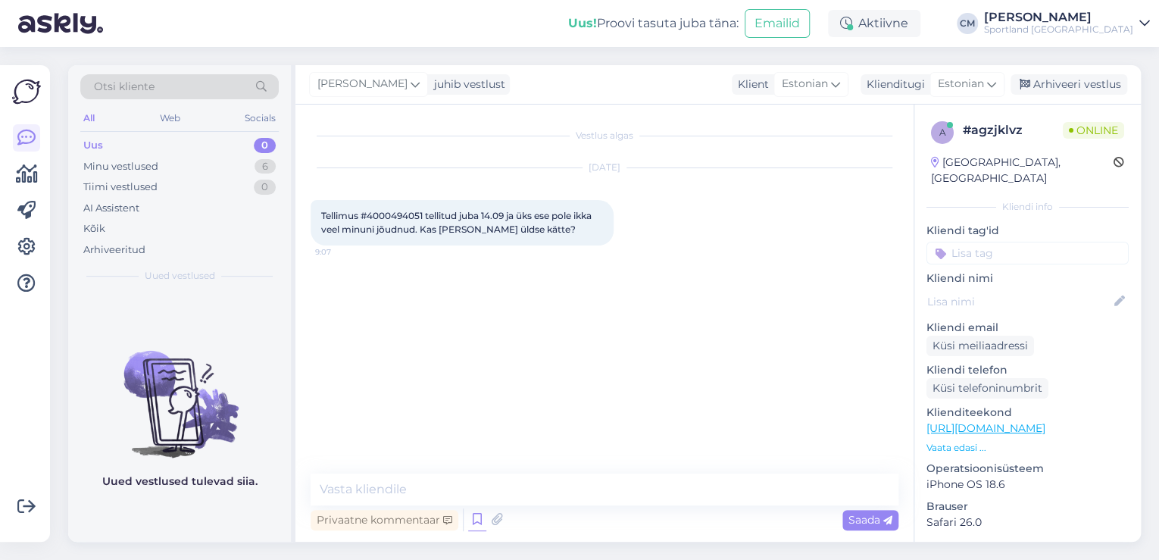
click at [468, 513] on icon at bounding box center [477, 519] width 18 height 23
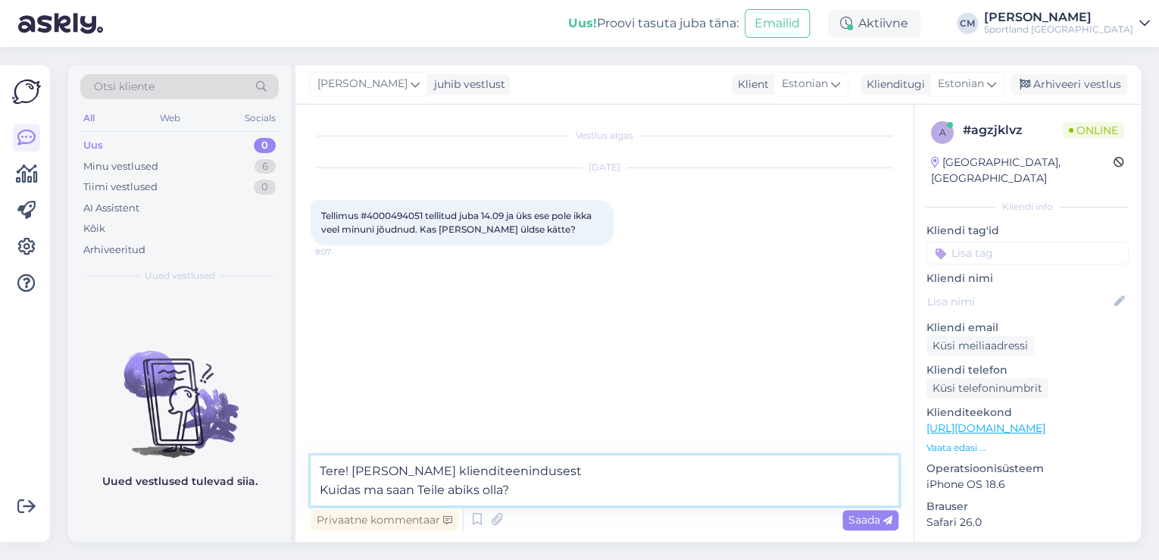
drag, startPoint x: 348, startPoint y: 502, endPoint x: 245, endPoint y: 510, distance: 103.3
click at [245, 510] on div "Otsi kliente All Web Socials Uus 0 Minu vestlused 6 Tiimi vestlused 0 AI Assist…" at bounding box center [604, 303] width 1073 height 477
type textarea "Tere! [PERSON_NAME] klienditeenindusest"
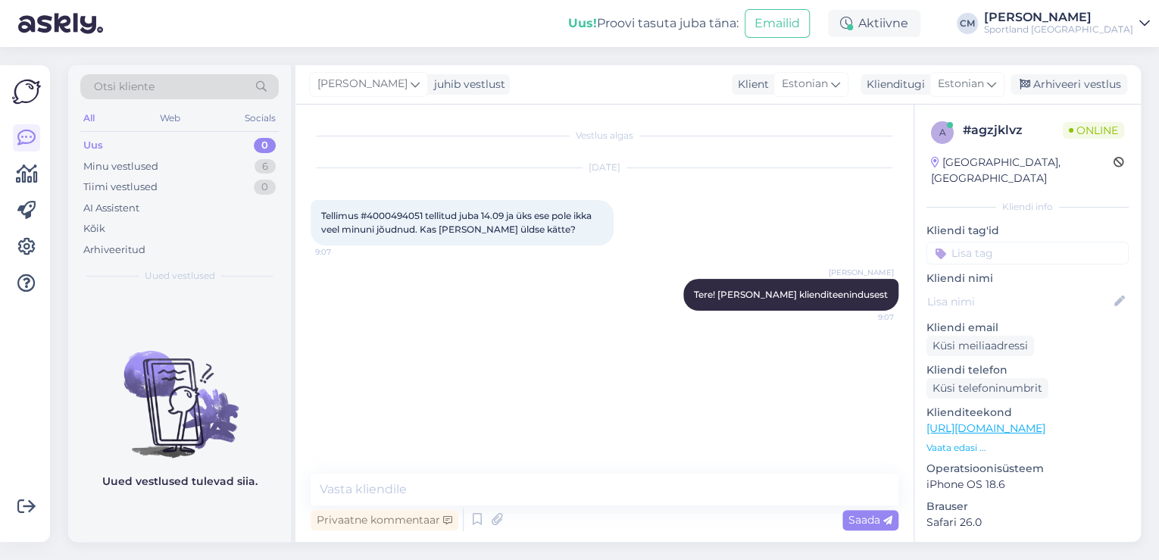
click at [389, 224] on span "Tellimus #4000494051 tellitud juba 14.09 ja üks ese pole ikka veel minuni jõudn…" at bounding box center [457, 222] width 273 height 25
click at [395, 212] on span "Tellimus #4000494051 tellitud juba 14.09 ja üks ese pole ikka veel minuni jõudn…" at bounding box center [457, 222] width 273 height 25
copy span "4000494051"
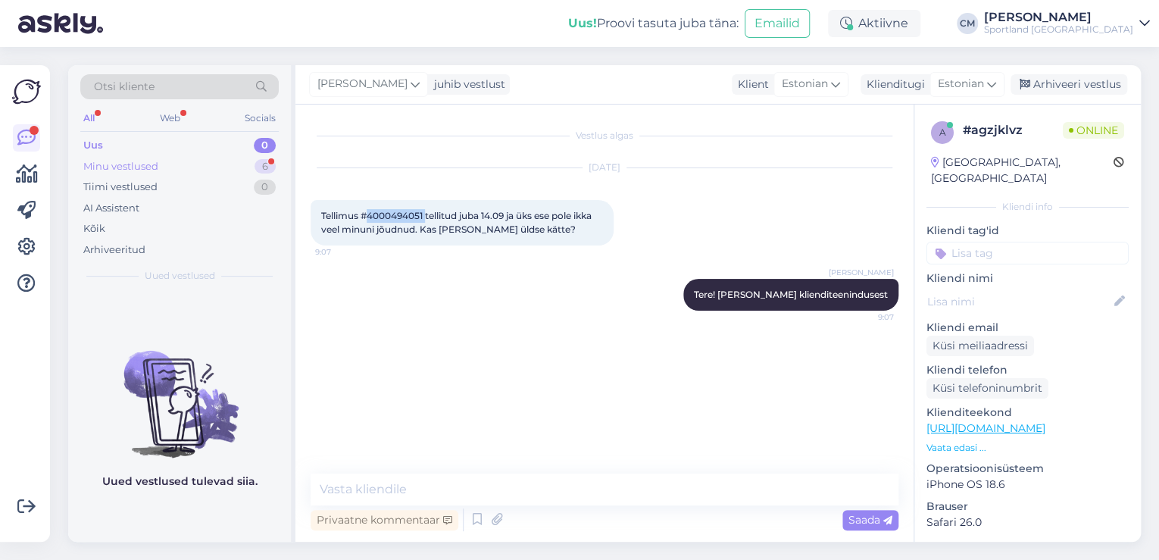
click at [218, 170] on div "Minu vestlused 6" at bounding box center [179, 166] width 198 height 21
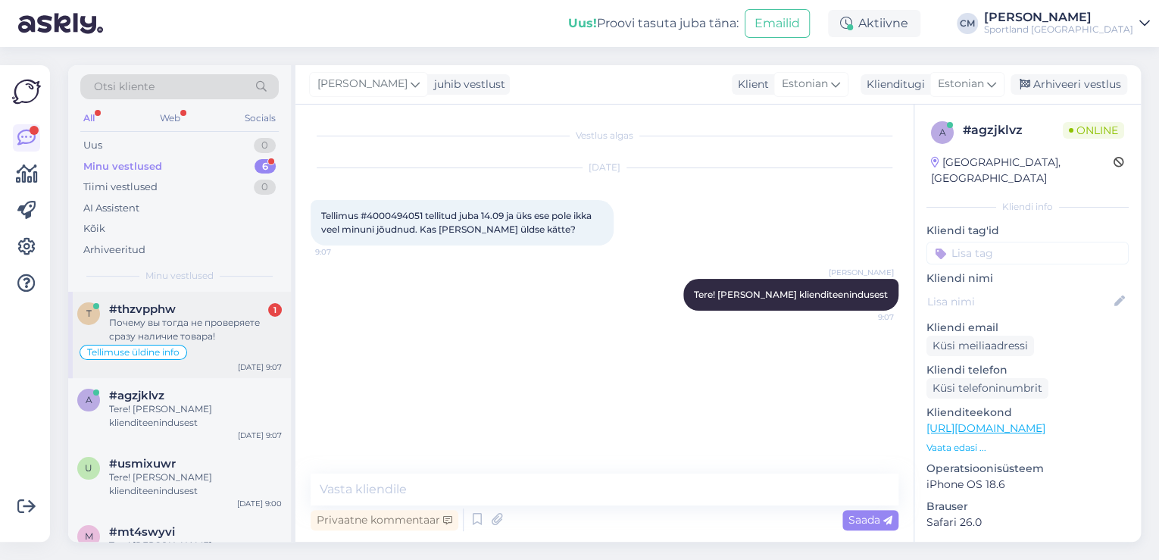
click at [218, 350] on div "Tellimuse üldine info" at bounding box center [179, 352] width 205 height 18
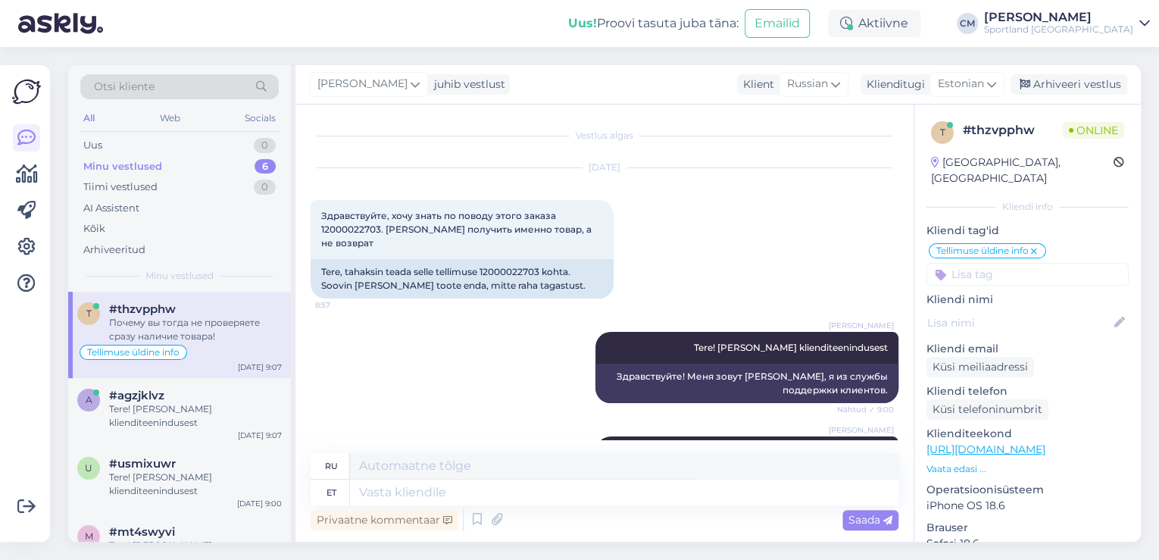
scroll to position [480, 0]
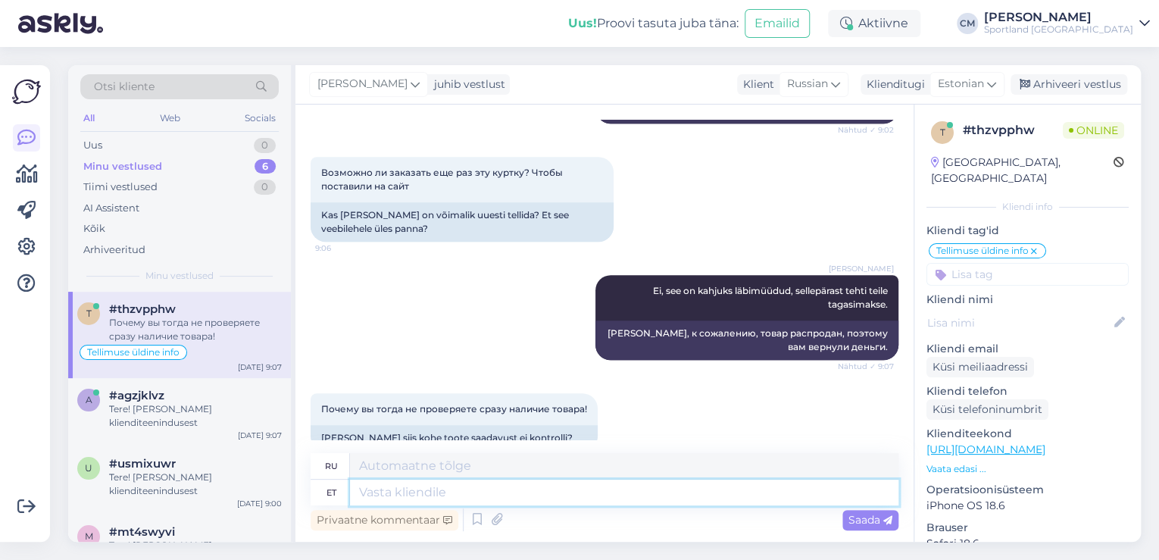
click at [380, 491] on textarea at bounding box center [624, 493] width 548 height 26
type textarea "Kauplusest o"
type textarea "Из магазина"
type textarea "Kauplusest oli to"
type textarea "[PERSON_NAME] был"
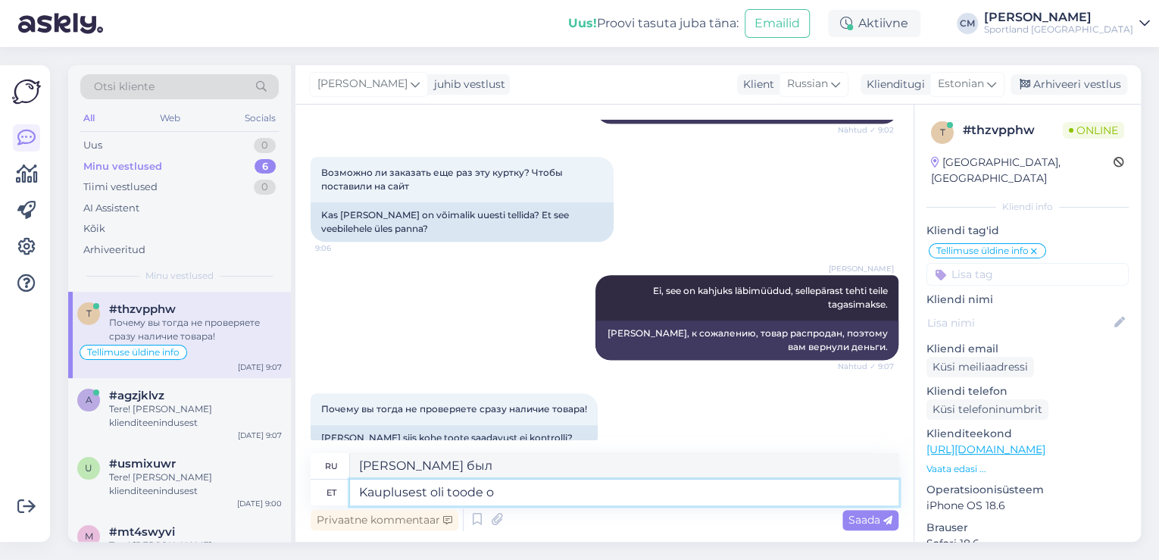
type textarea "Kauplusest oli toode oe"
type textarea "Товар был из магазина."
type textarea "Kauplusest oli toode ostetud ja"
type textarea "Товар был куплен в магазине."
type textarea "Kauplusest oli toode ostetud ja k"
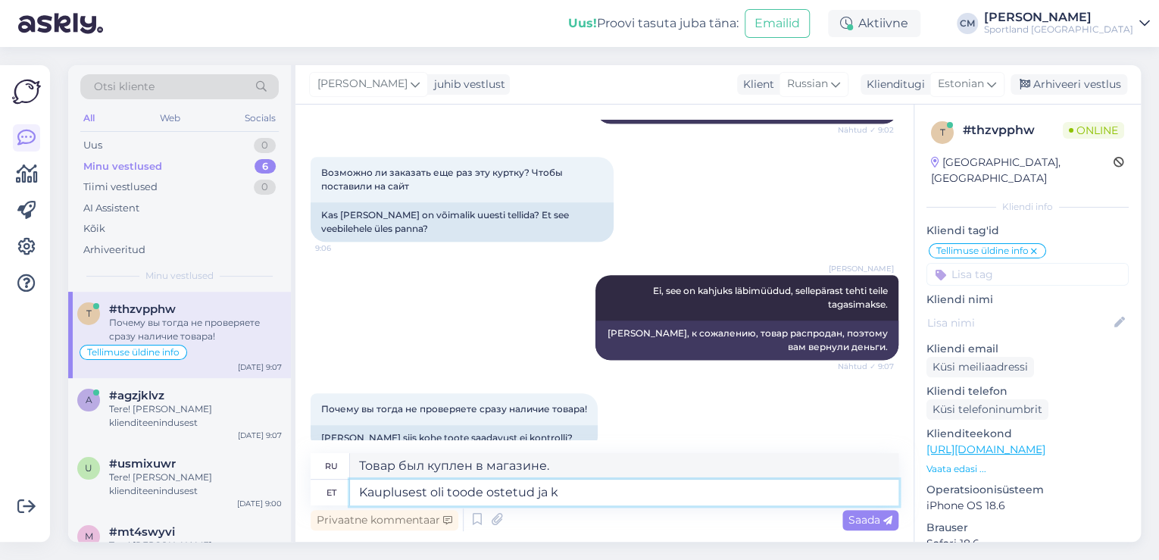
type textarea "Товар был куплен в магазине и"
type textarea "Kauplusest oli toode ostetud ja laoseisu m"
type textarea "Товар был куплен в магазине и имелся в наличии."
type textarea "Kauplusest oli toode ostetud ja laoseisu muutumine e-"
type textarea "Товар был куплен в магазине, и запасы изменились."
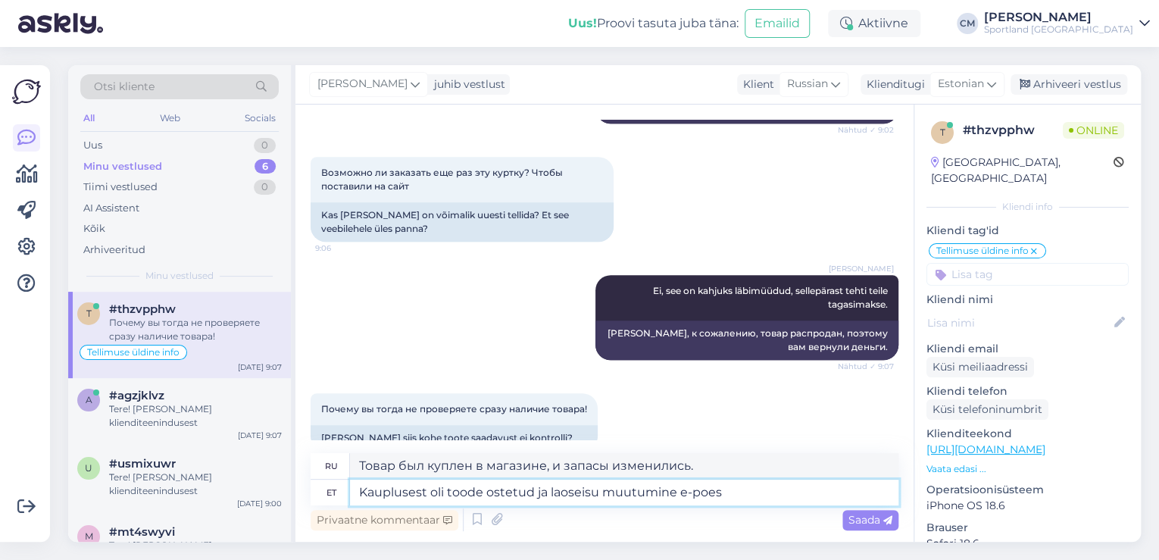
type textarea "Kauplusest oli toode ostetud ja laoseisu muutumine e-poes v"
type textarea "Товар был куплен в магазине, а в интернет-магазине изменился запас."
type textarea "Kauplusest oli toode ostetud ja laoseisu muutumine e-poes võtab vei"
type textarea "Товар был куплен в магазине, и изменение запасов в интернет-магазине происходит"
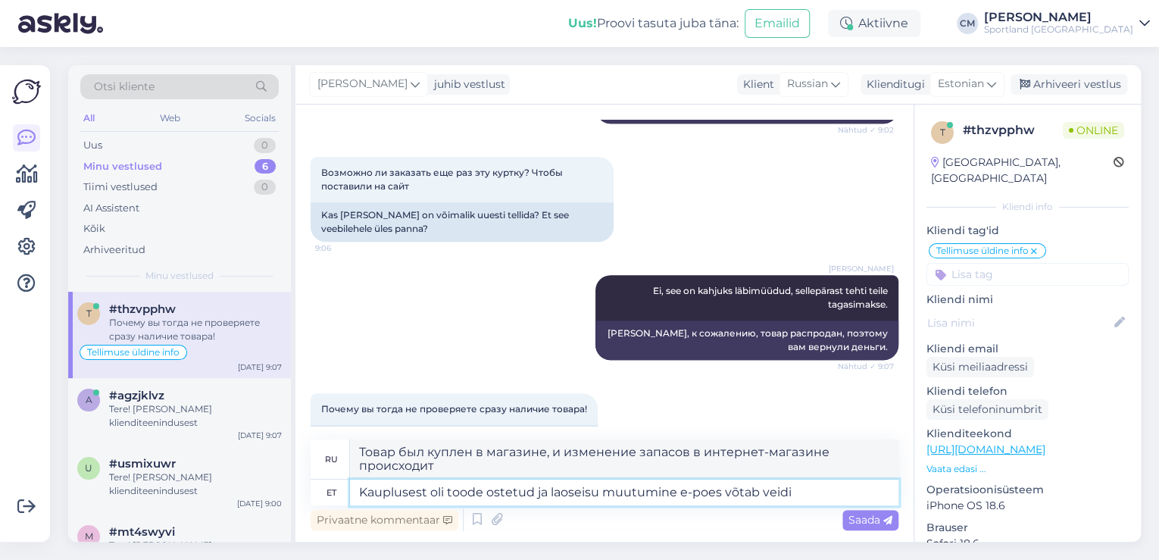
type textarea "Kauplusest oli toode ostetud ja laoseisu muutumine e-poes võtab veidi k"
type textarea "Товар был куплен в магазине, и для изменения наличия товара в интернет-магазине…"
type textarea "Kauplusest oli toode ostetud ja laoseisu muutumine e-poes võtab veidi kauem aega"
type textarea "Товар был куплен в магазине, а в интернет-магазине его наличие меняется немного…"
type textarea "Kauplusest oli toode ostetud ja laoseisu muutumine e-poes võtab veidi kauem aeg…"
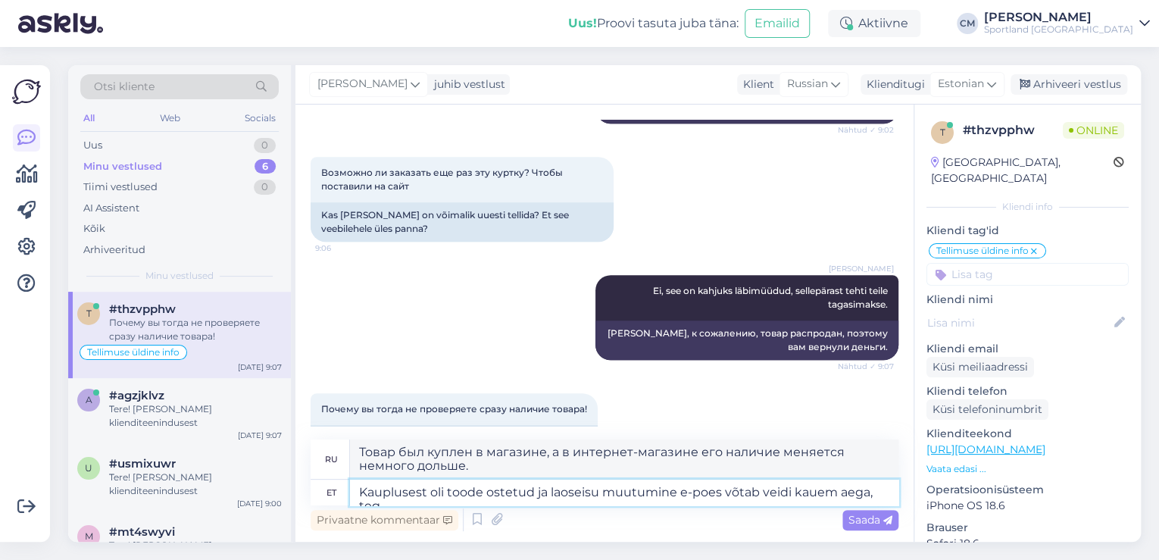
type textarea "Товар был куплен в магазине, а в интернет-магазине запасы меняются немного доль…"
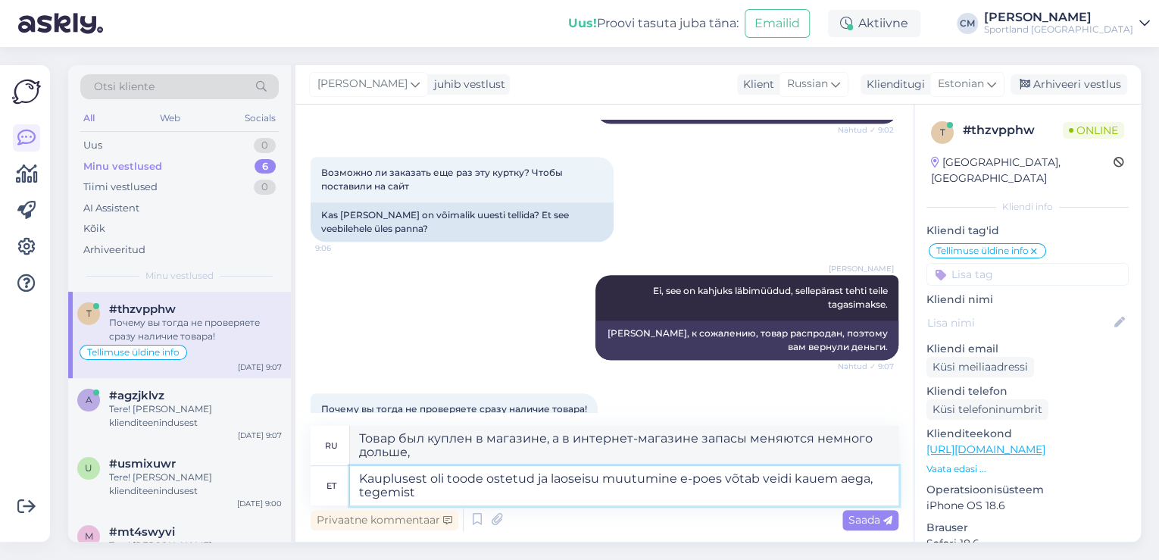
type textarea "Kauplusest oli toode ostetud ja laoseisu muutumine e-poes võtab veidi kauem aeg…"
type textarea "Товар был куплен в магазине, и для изменения наличия товара в интернет-магазине…"
type textarea "Kauplusest oli toode ostetud ja laoseisu muutumine e-poes võtab veidi kauem aeg…"
type textarea "Товар был куплен в магазине, а в интернет-магазине запасы меняются немного доль…"
type textarea "Kauplusest oli toode ostetud ja laoseisu muutumine e-poes võtab veidi kauem aeg…"
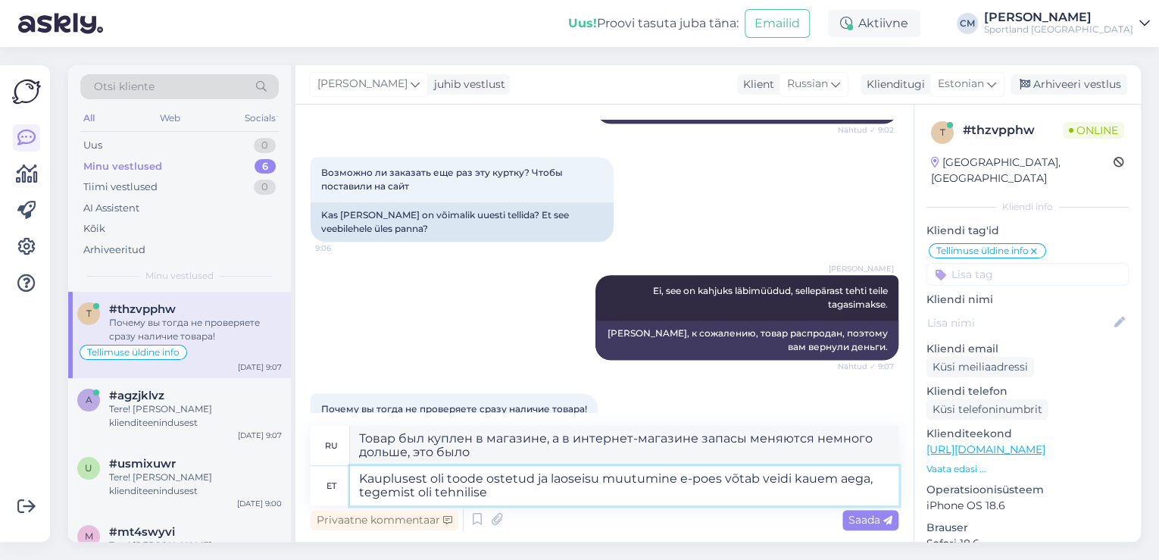
type textarea "Товар был куплен в магазине, а в интернет-магазине запасы меняются немного доль…"
type textarea "Kauplusest oli toode ostetud ja laoseisu muutumine e-poes võtab veidi kauem aeg…"
type textarea "Товар был куплен в магазине, а изменение наличия товара в интернет-магазине зан…"
type textarea "Kauplusest oli toode ostetud ja laoseisu muutumine e-poes võtab veidi kauem aeg…"
type textarea "Товар был куплен в магазине, и в интернет-магазине запасы немного меняются, это…"
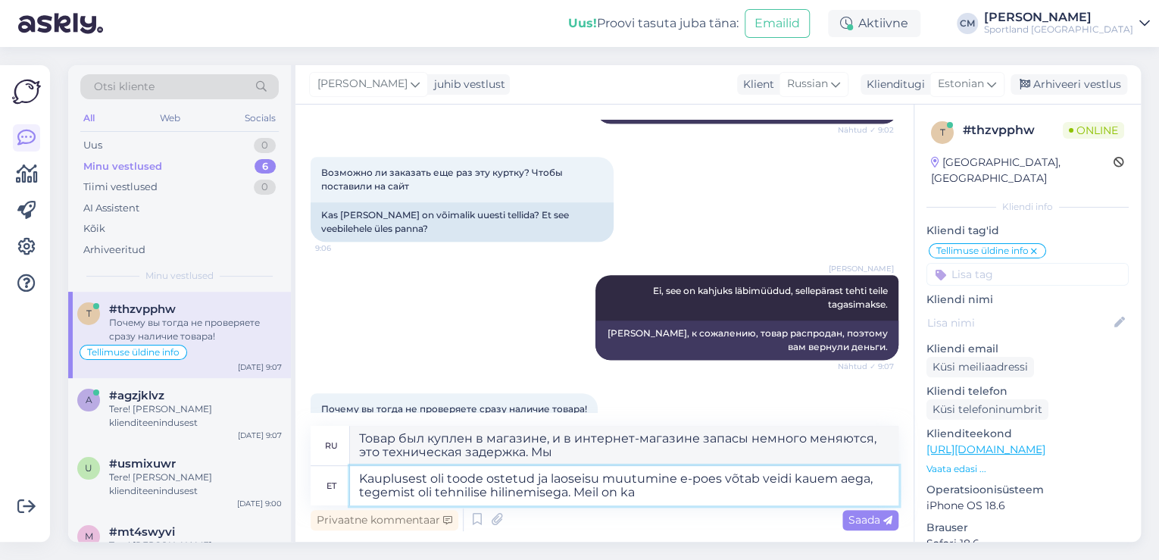
type textarea "Kauplusest oli toode ostetud ja laoseisu muutumine e-poes võtab veidi kauem aeg…"
type textarea "Товар был куплен в магазине, и в интернет-магазине запасы немного меняются, это…"
type textarea "Kauplusest oli toode ostetud ja laoseisu muutumine e-poes võtab veidi kauem aeg…"
type textarea "Товар был приобретён в магазине, и по техническим причинам его наличие в интерн…"
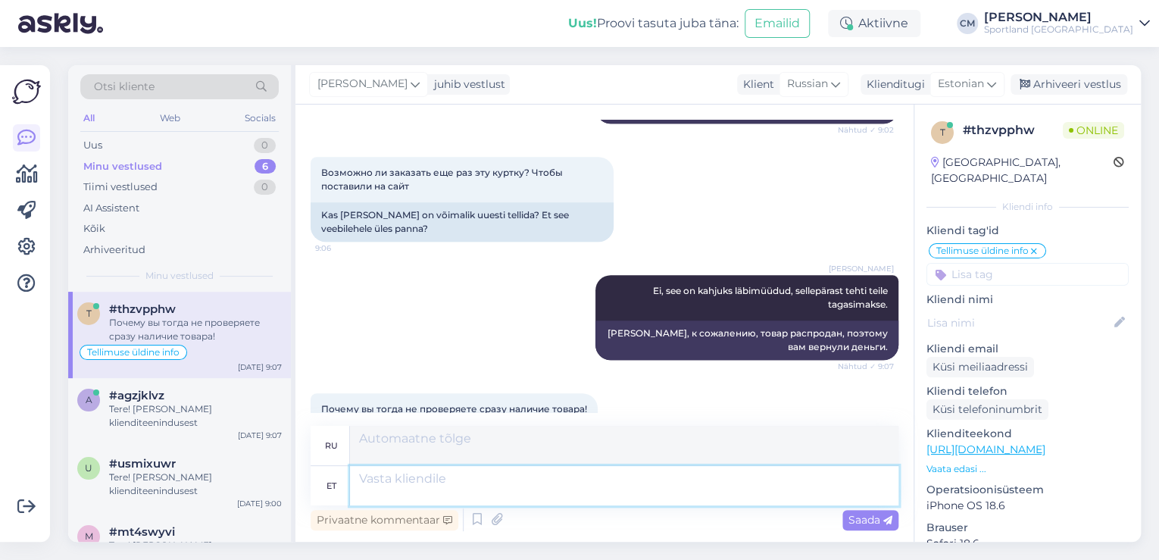
scroll to position [625, 0]
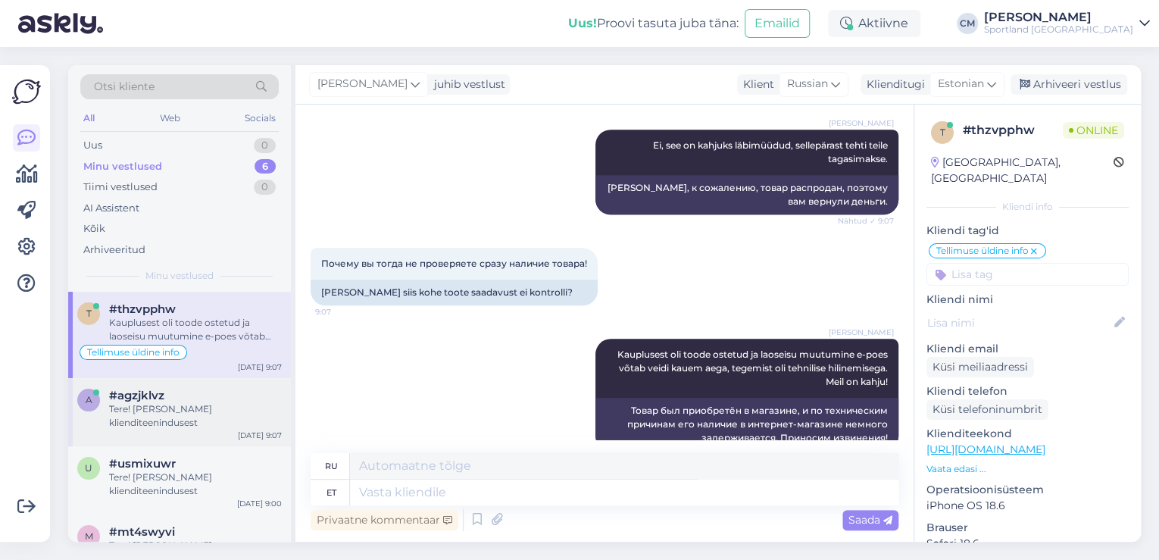
click at [218, 412] on div "Tere! [PERSON_NAME] klienditeenindusest" at bounding box center [195, 415] width 173 height 27
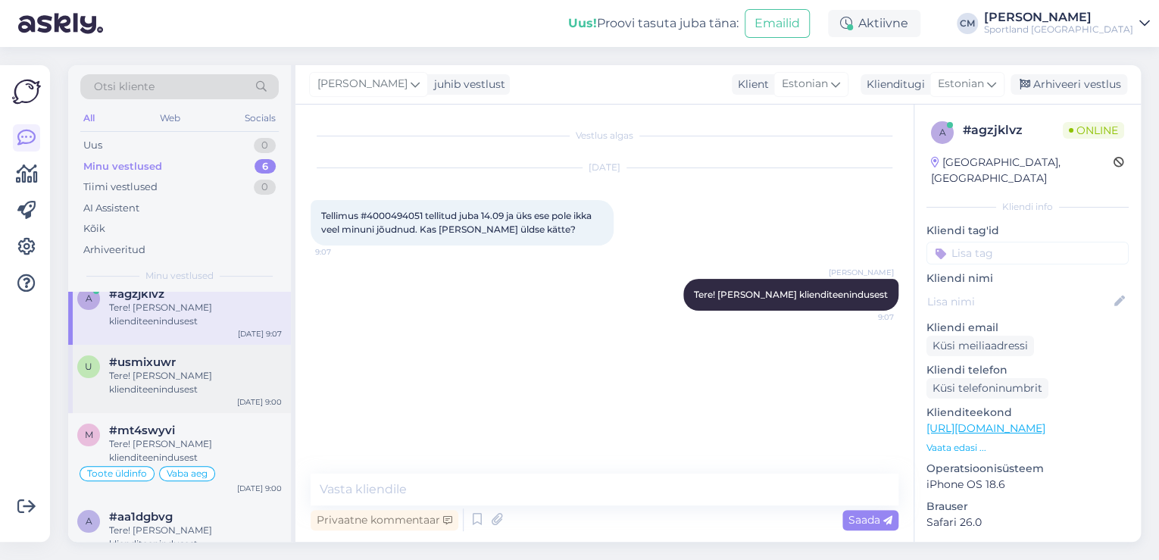
scroll to position [121, 0]
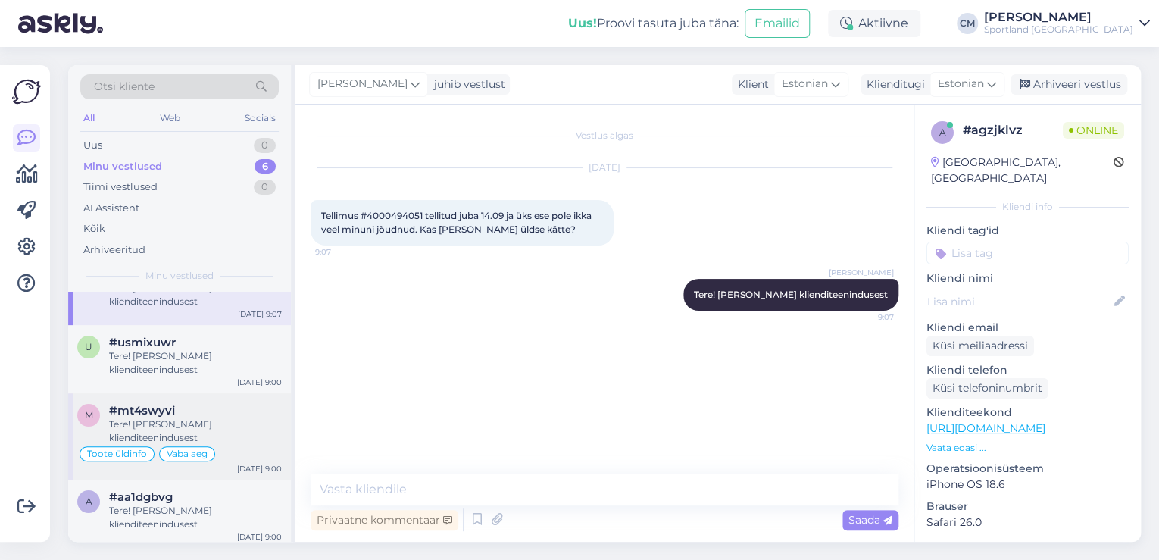
click at [209, 424] on div "Tere! [PERSON_NAME] klienditeenindusest" at bounding box center [195, 430] width 173 height 27
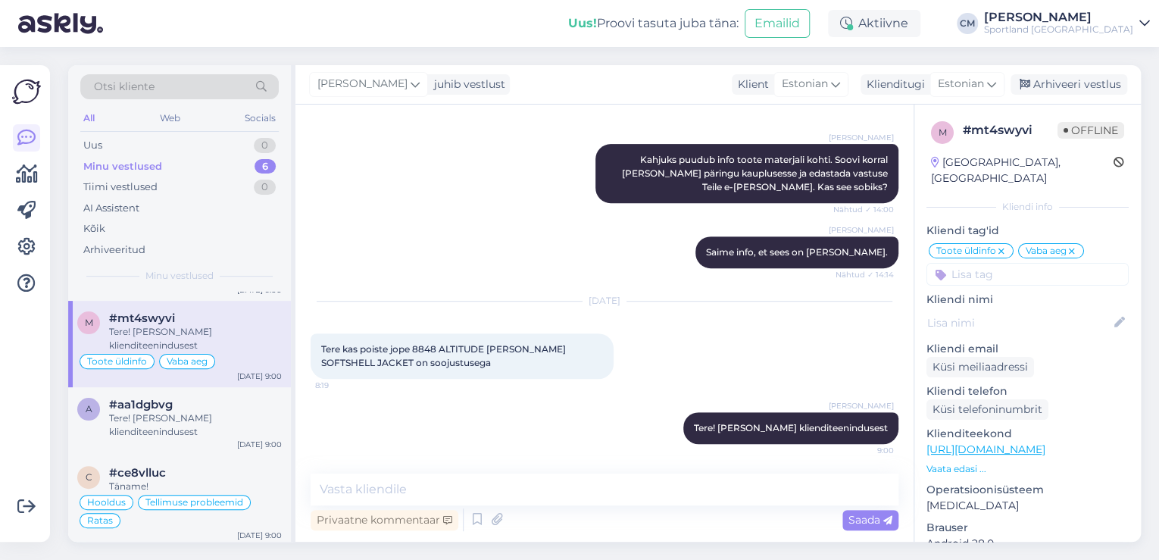
scroll to position [216, 0]
click at [223, 405] on div "#aa1dgbvg" at bounding box center [195, 402] width 173 height 14
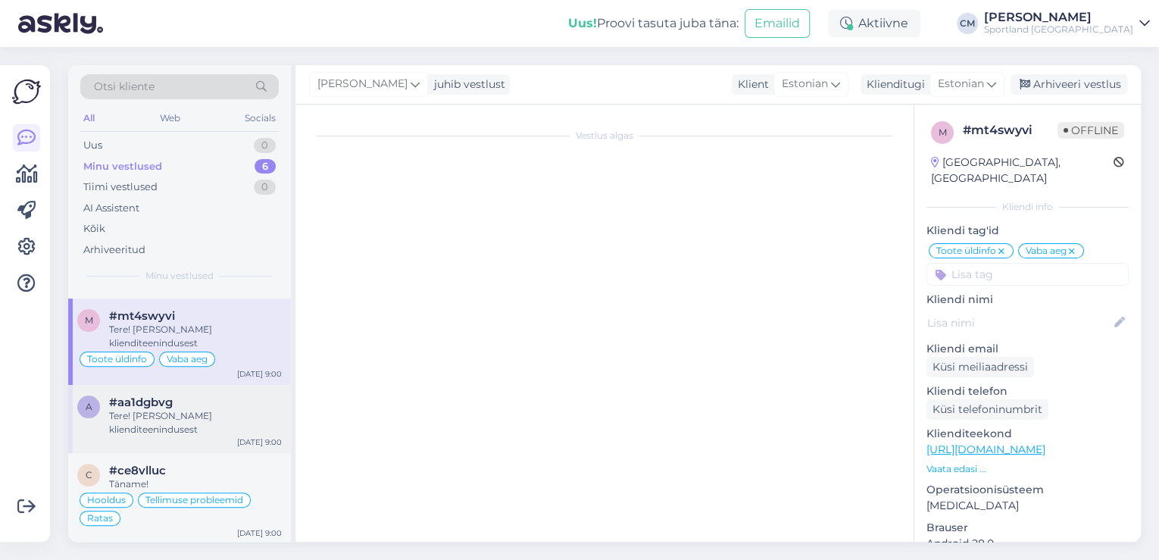
scroll to position [267, 0]
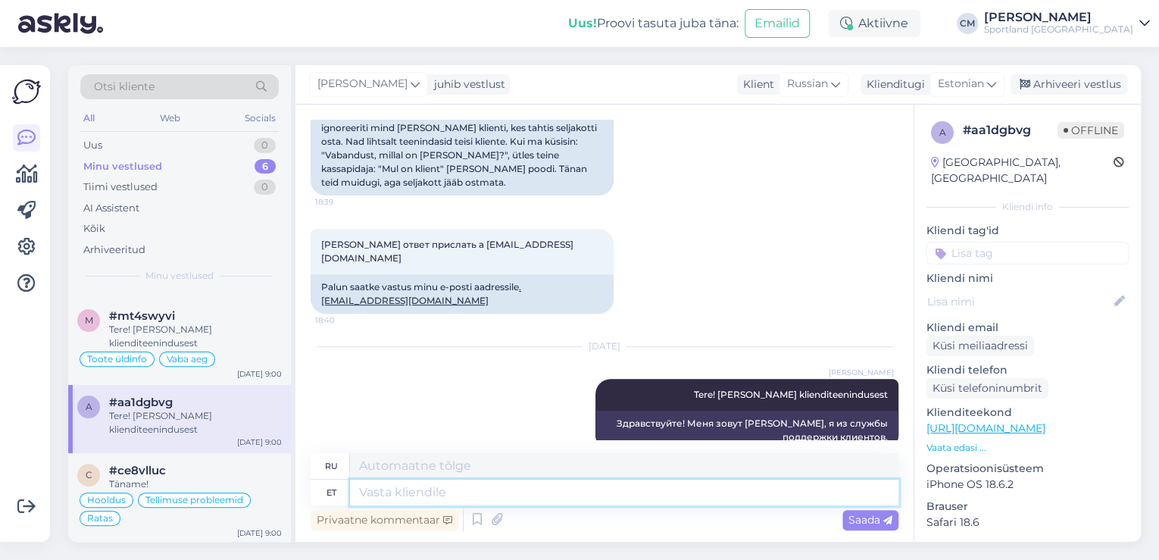
click at [427, 486] on textarea at bounding box center [624, 493] width 548 height 26
type textarea "Vastasime e"
type textarea "Мы ответили"
type textarea "Vastasime e-mailile."
type textarea "Мы ответили на электронное письмо."
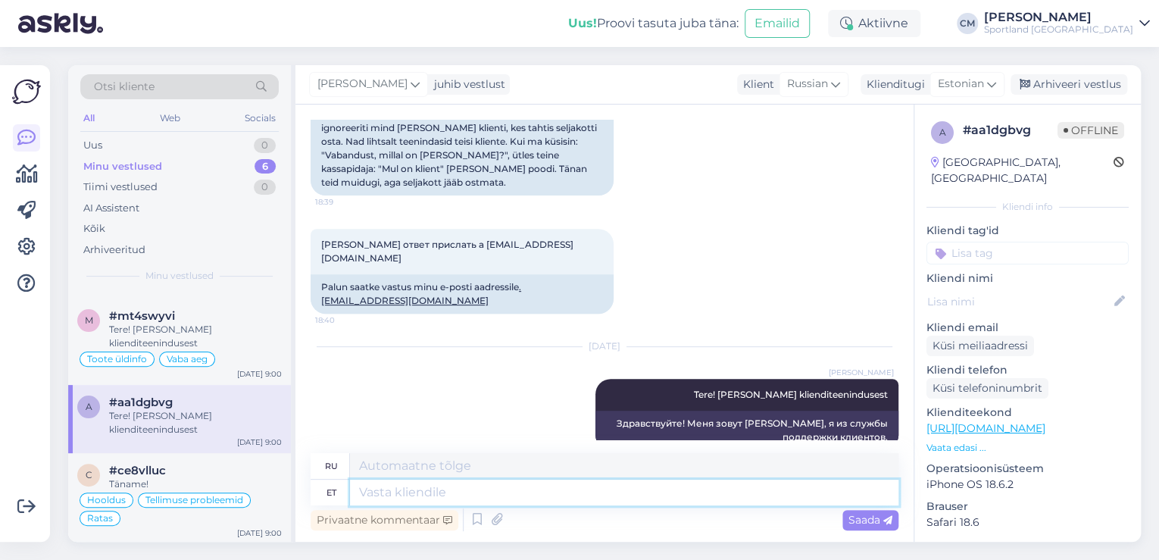
scroll to position [202, 0]
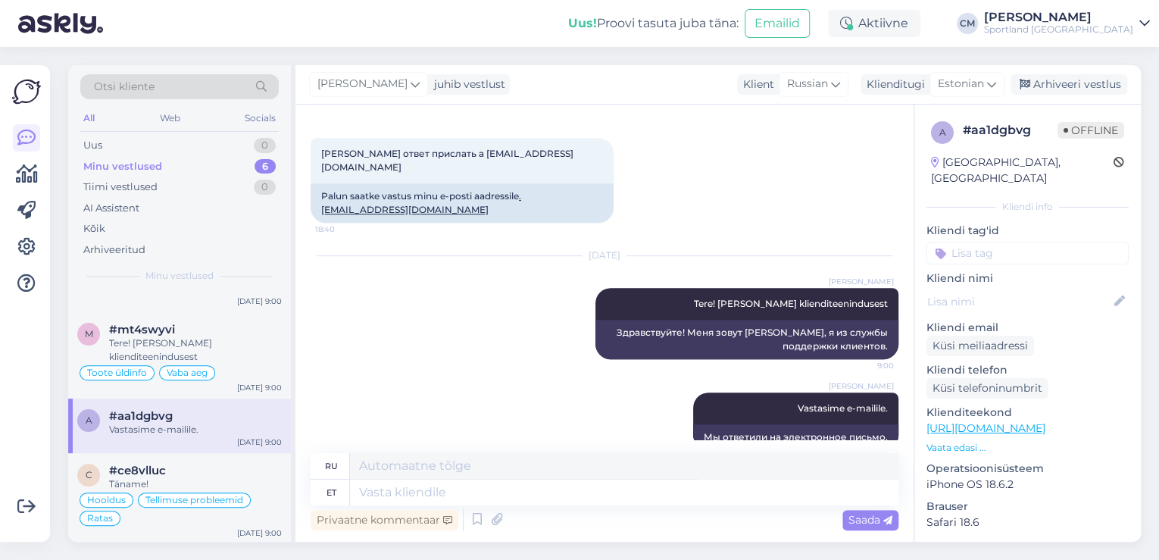
click at [1064, 97] on div "[PERSON_NAME] juhib vestlust Klient [DEMOGRAPHIC_DATA] Klienditugi [DEMOGRAPHIC…" at bounding box center [717, 84] width 845 height 39
click at [1068, 88] on div "Arhiveeri vestlus" at bounding box center [1069, 84] width 117 height 20
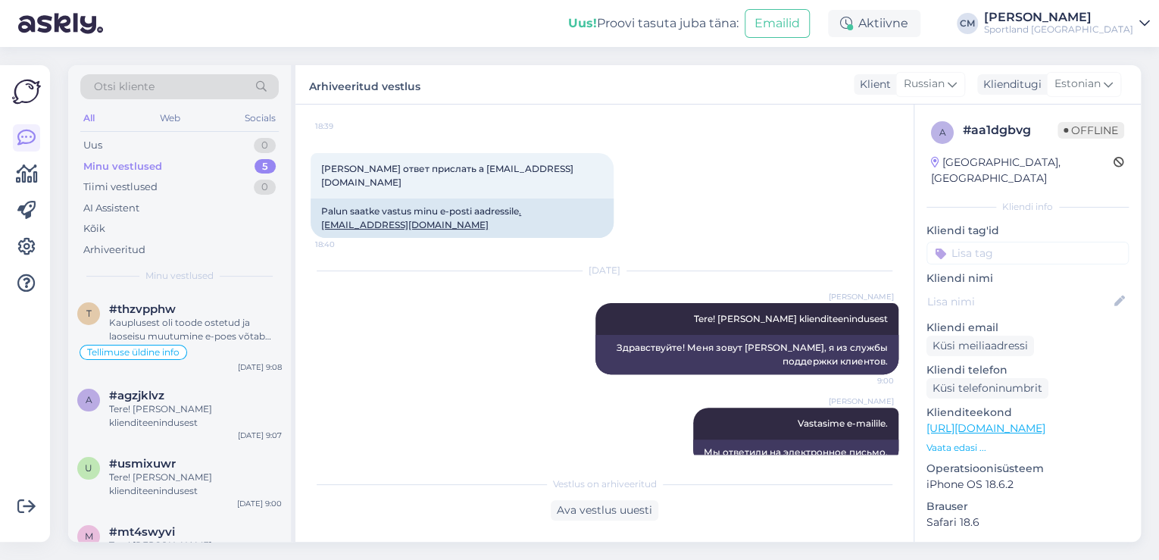
click at [1025, 225] on div "Kliendi tag'id Võidu lunastamine Vaba aeg Vaata saadavust - leitavus Üritused U…" at bounding box center [1028, 244] width 202 height 42
click at [1025, 242] on input at bounding box center [1028, 253] width 202 height 23
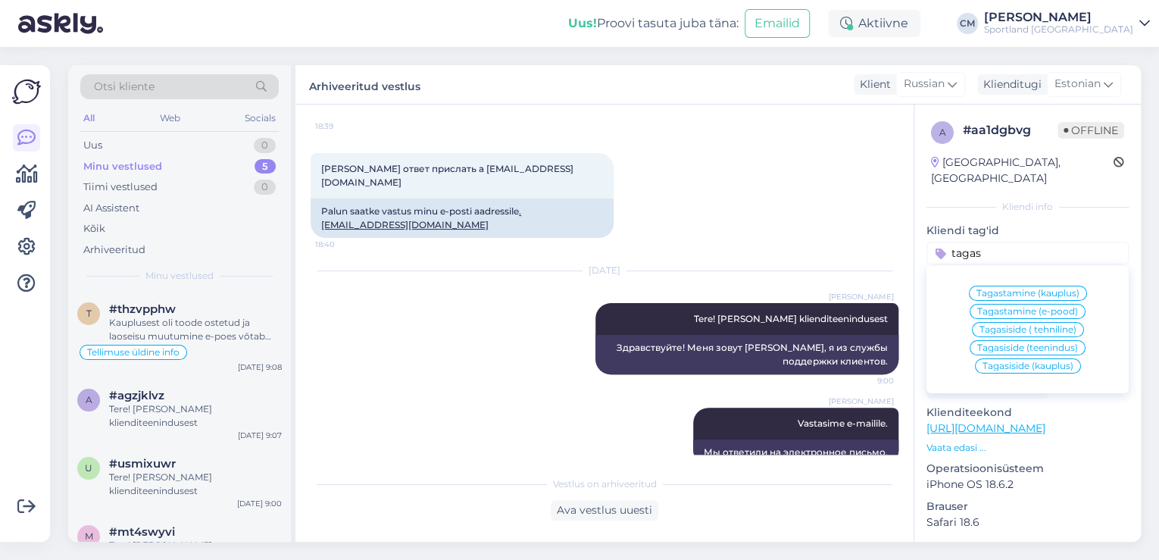
type input "tagas"
click at [1025, 361] on span "Tagasiside (kauplus)" at bounding box center [1028, 365] width 91 height 9
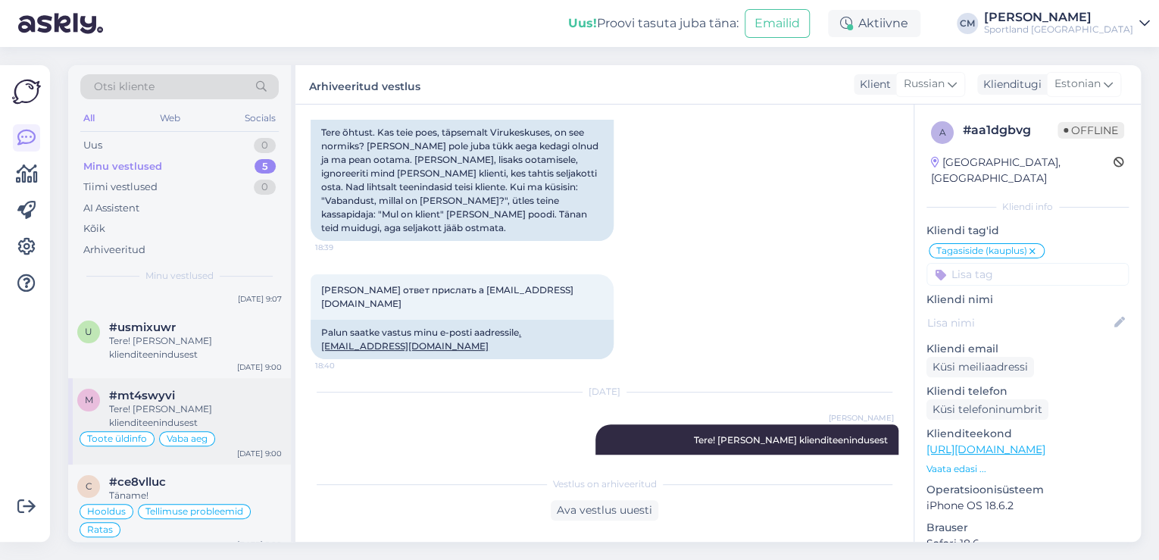
scroll to position [148, 0]
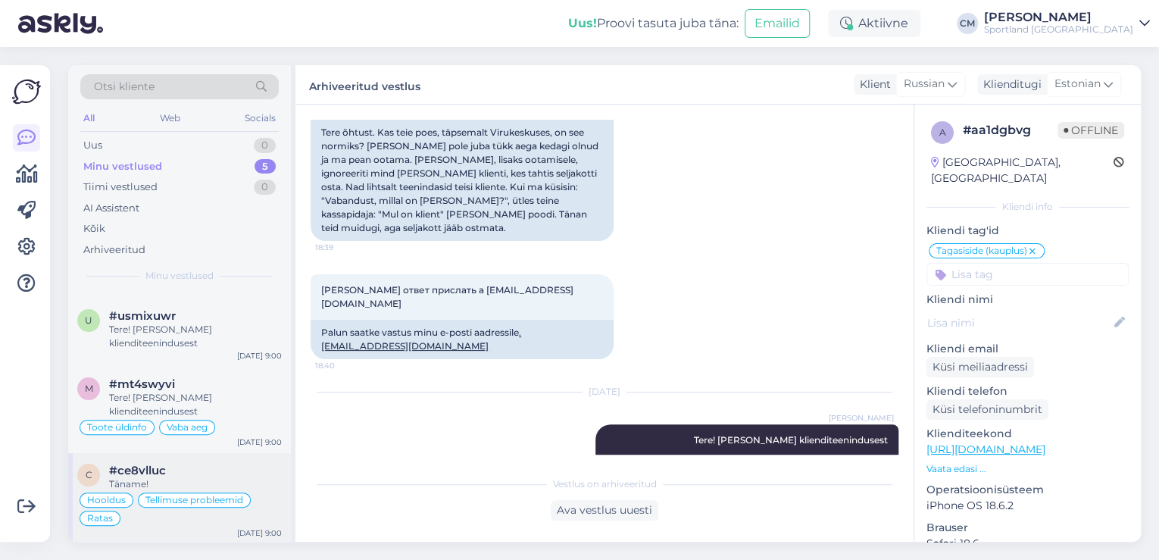
click at [233, 469] on div "#ce8vlluc" at bounding box center [195, 471] width 173 height 14
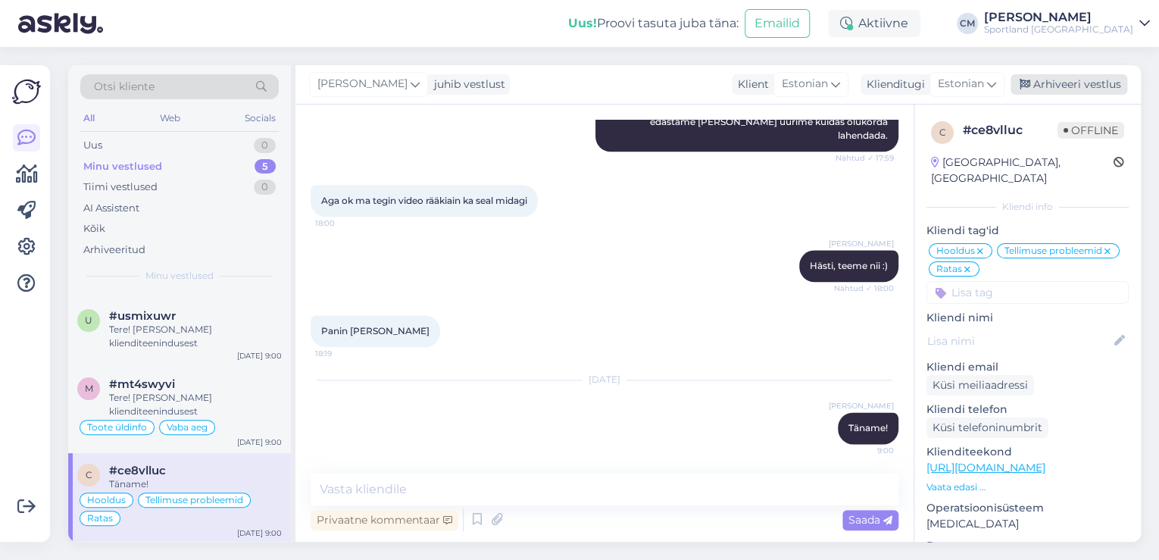
click at [1082, 88] on div "Arhiveeri vestlus" at bounding box center [1069, 84] width 117 height 20
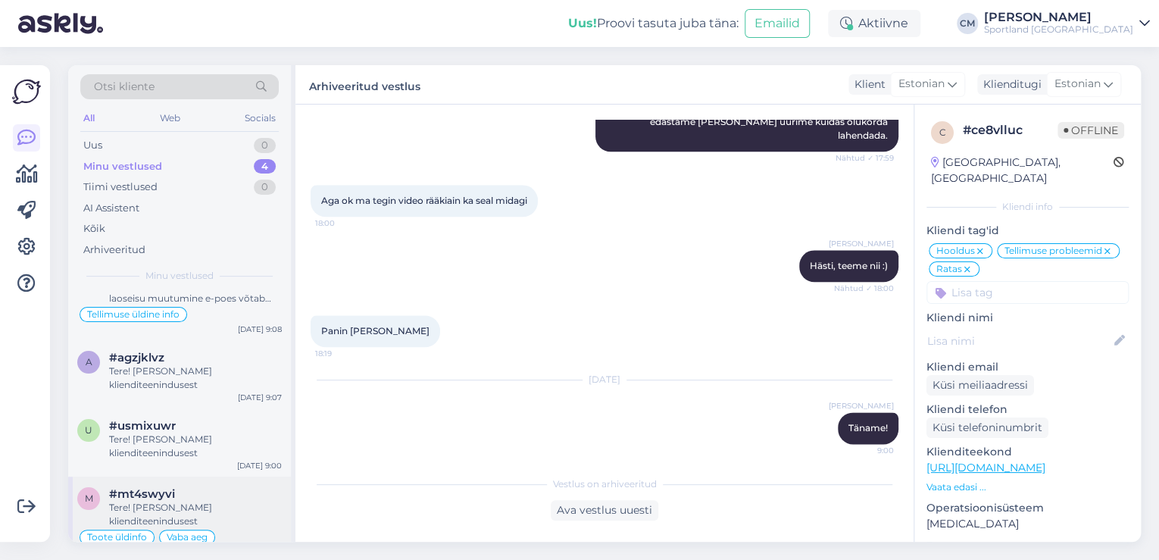
scroll to position [58, 0]
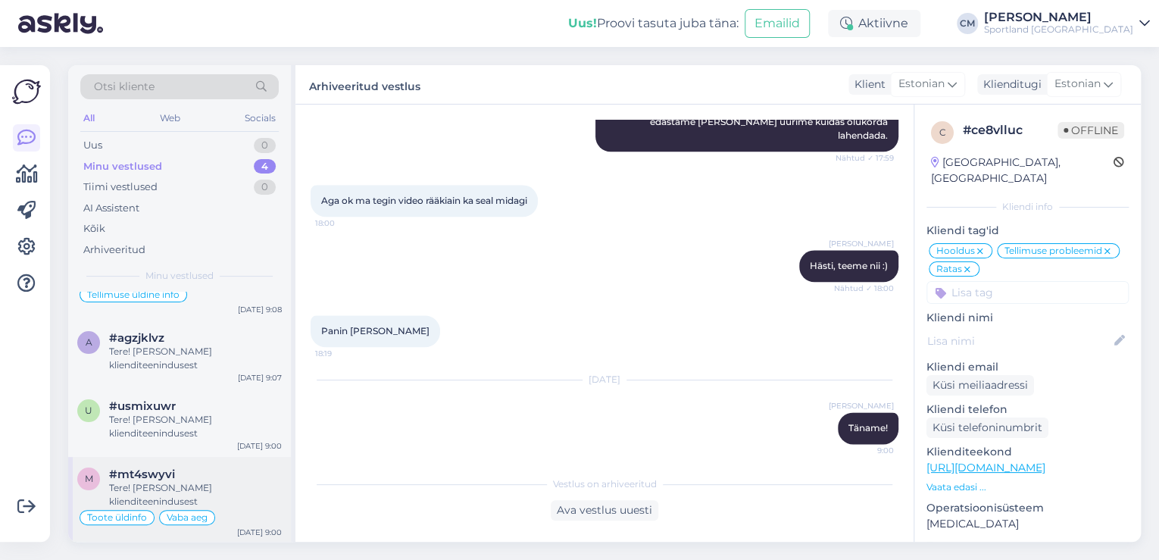
click at [169, 507] on div "Tere! [PERSON_NAME] klienditeenindusest" at bounding box center [195, 494] width 173 height 27
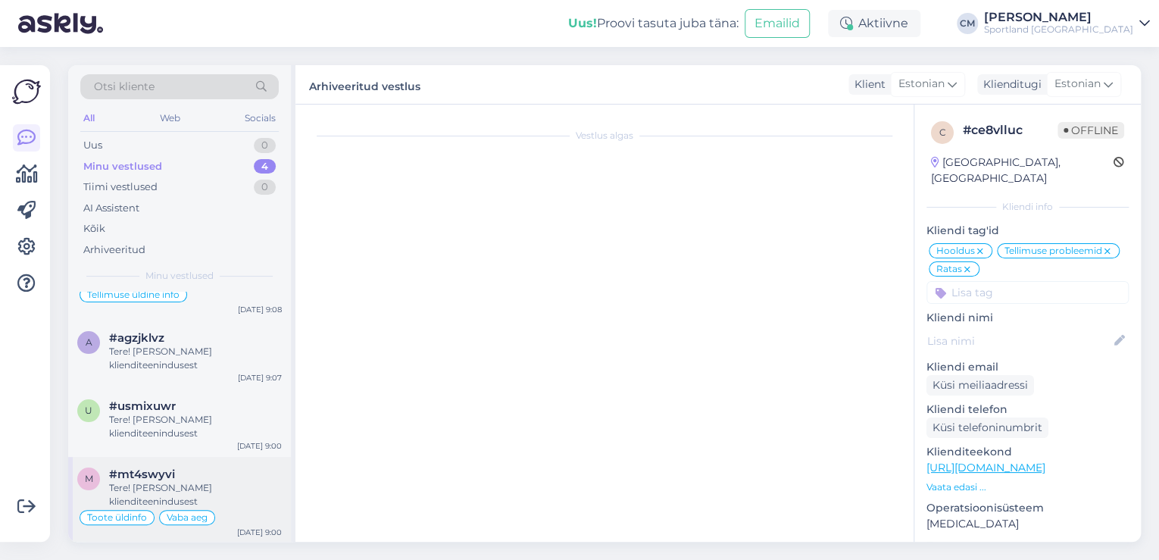
scroll to position [279, 0]
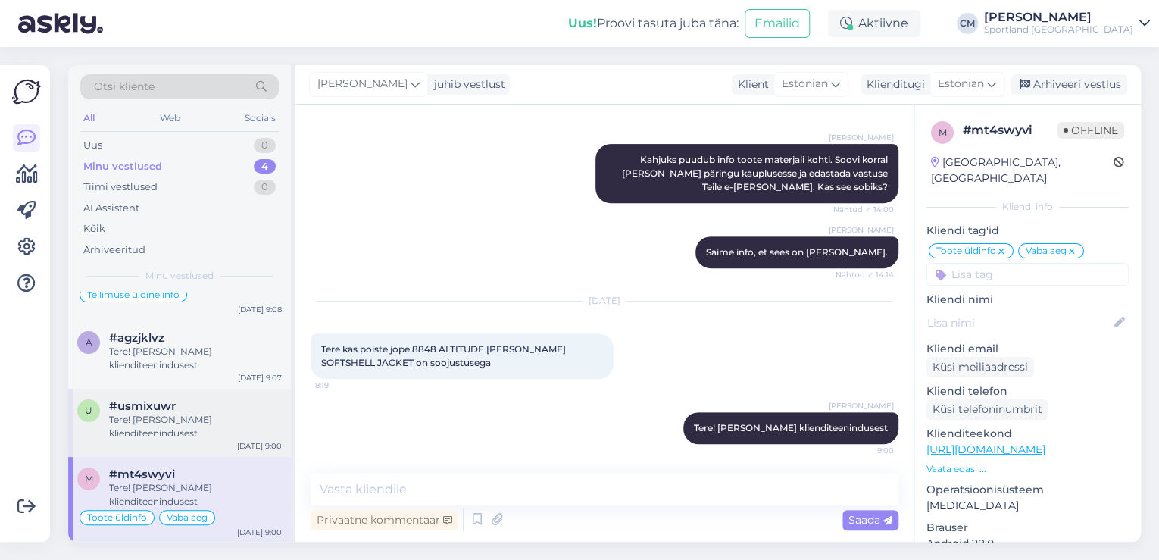
click at [211, 439] on div "u #usmixuwr Tere! [PERSON_NAME] klienditeenindusest [DATE] 9:00" at bounding box center [179, 423] width 223 height 68
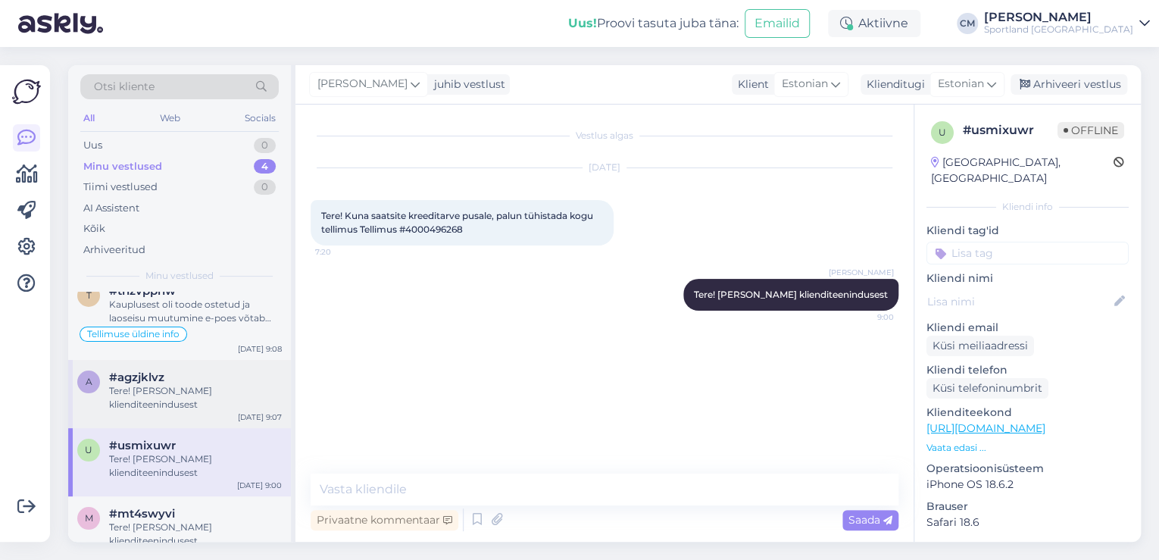
scroll to position [0, 0]
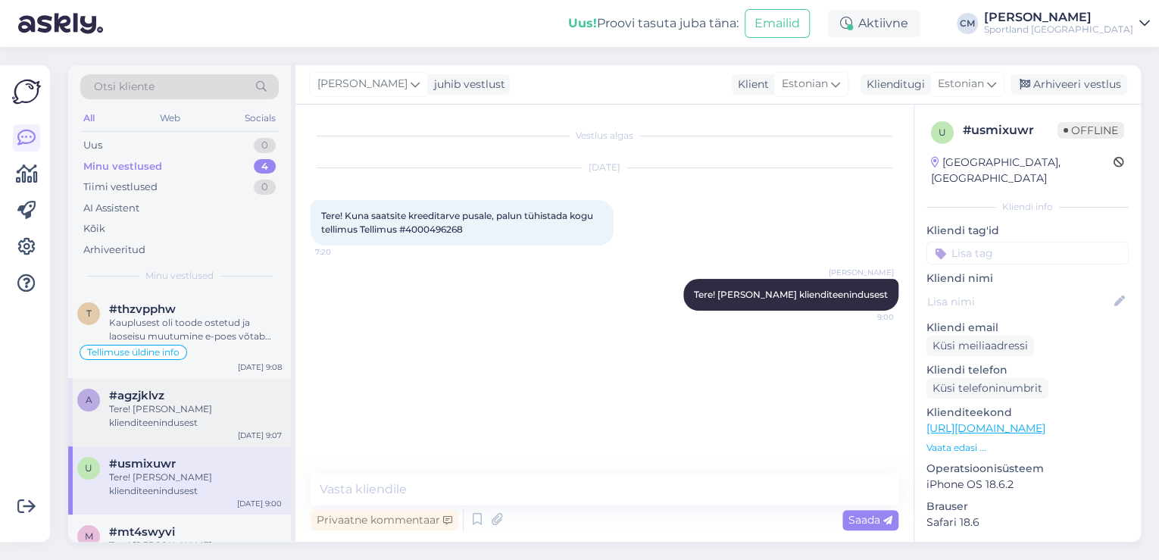
click at [239, 402] on div "Tere! [PERSON_NAME] klienditeenindusest" at bounding box center [195, 415] width 173 height 27
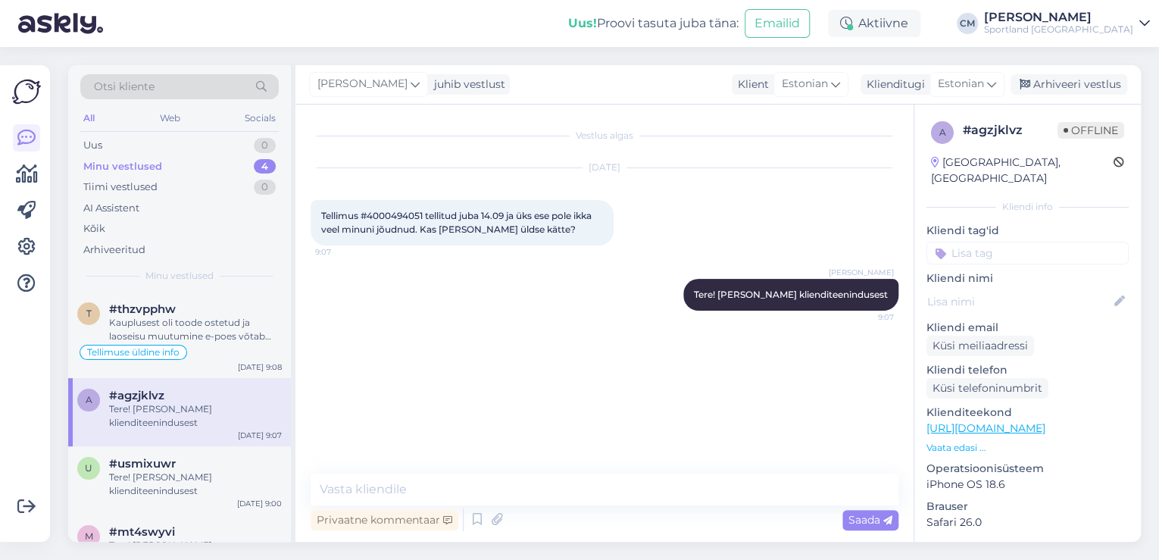
click at [394, 213] on span "Tellimus #4000494051 tellitud juba 14.09 ja üks ese pole ikka veel minuni jõudn…" at bounding box center [457, 222] width 273 height 25
copy span "4000494051"
click at [455, 477] on textarea at bounding box center [605, 489] width 588 height 32
paste textarea "ADIDAS PACER ALL GYM MID RISE"
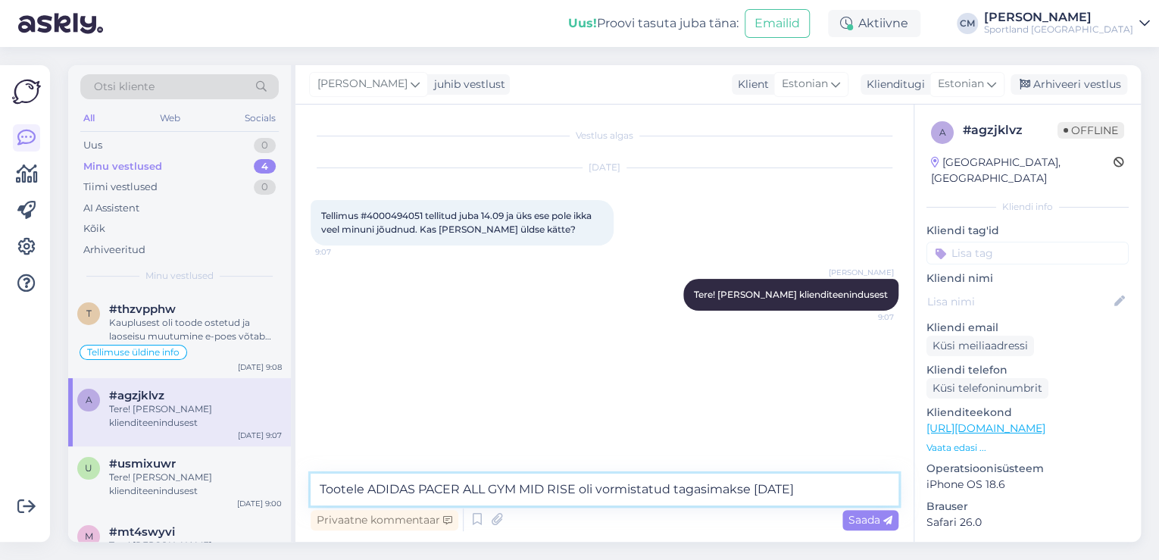
type textarea "Tootele ADIDAS PACER ALL GYM MID RISE oli vormistatud tagasimakse [DATE]."
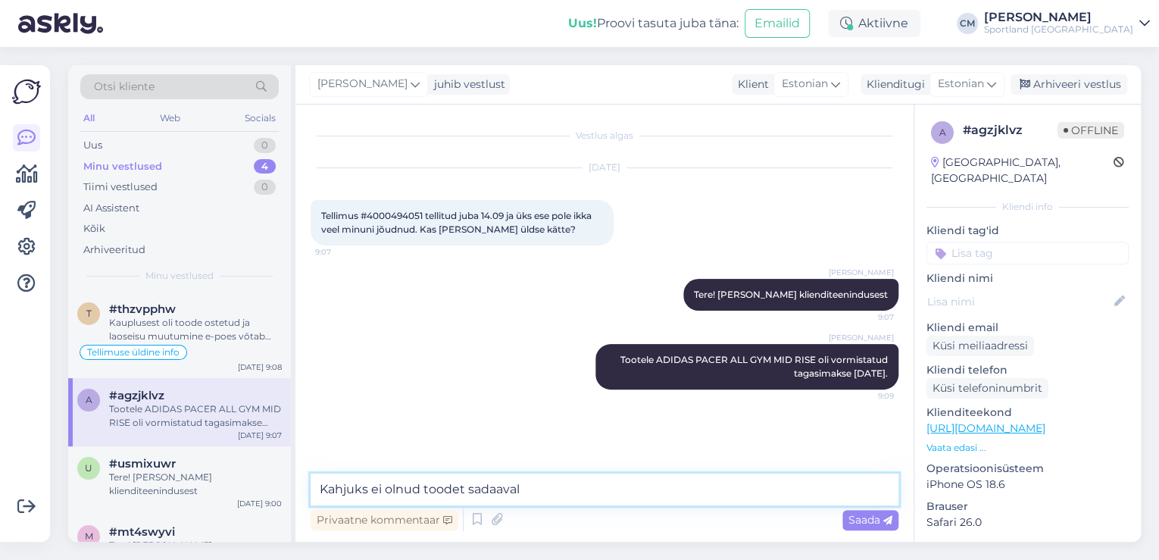
type textarea "Kahjuks ei olnud toodet sadaaval."
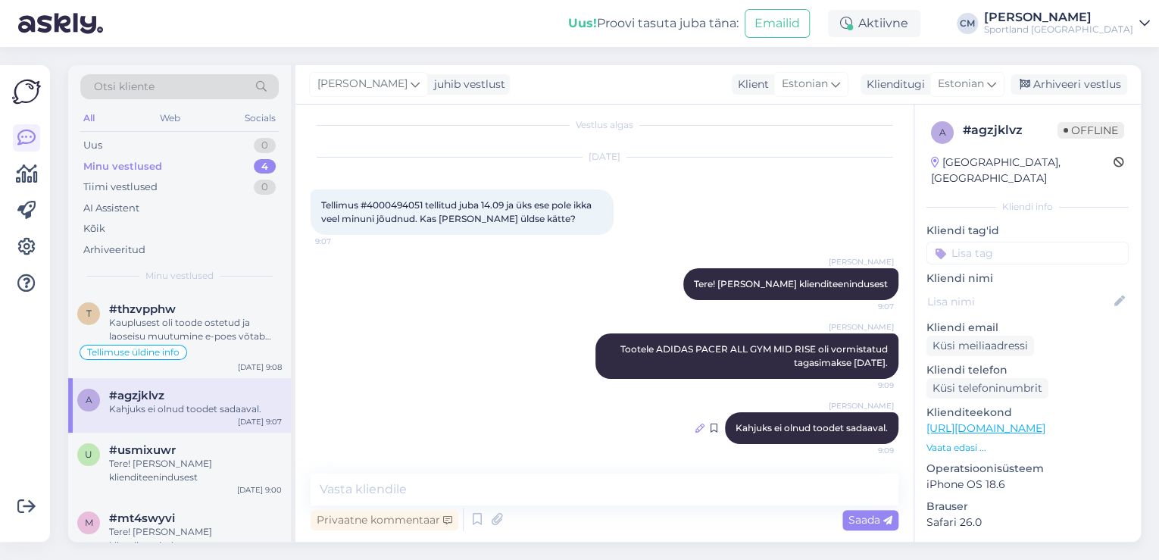
click at [695, 430] on icon at bounding box center [699, 427] width 9 height 9
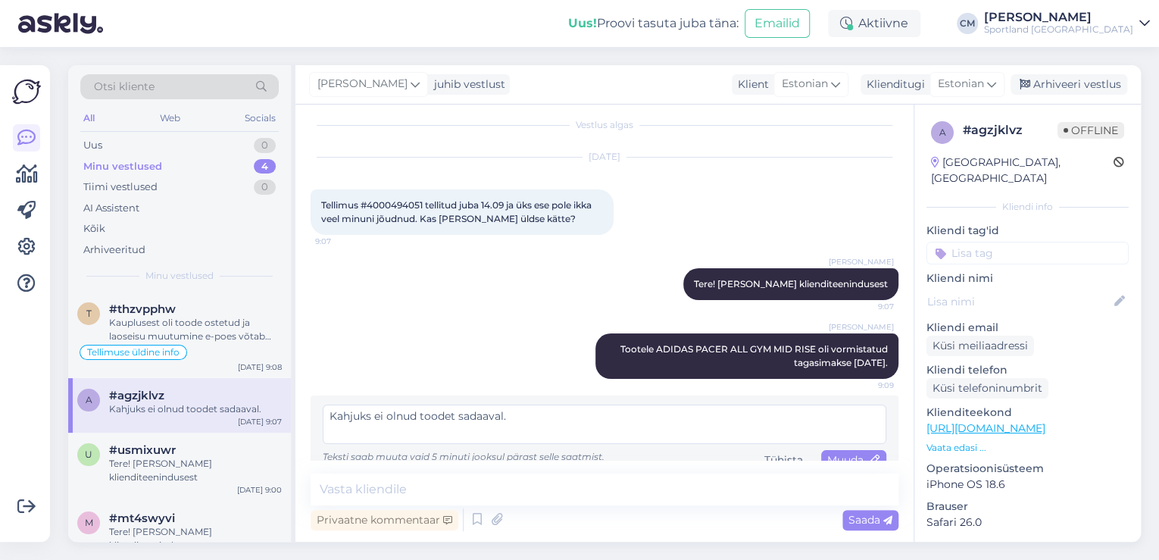
click at [475, 417] on textarea "Kahjuks ei olnud toodet sadaaval." at bounding box center [605, 424] width 564 height 39
type textarea "Kahjuks ei olnud toodet saadaval."
click at [873, 460] on div "Vestlus algas [DATE] Tellimus #4000494051 tellitud juba 14.09 ja üks ese pole i…" at bounding box center [604, 323] width 618 height 437
click at [870, 458] on icon at bounding box center [875, 460] width 11 height 11
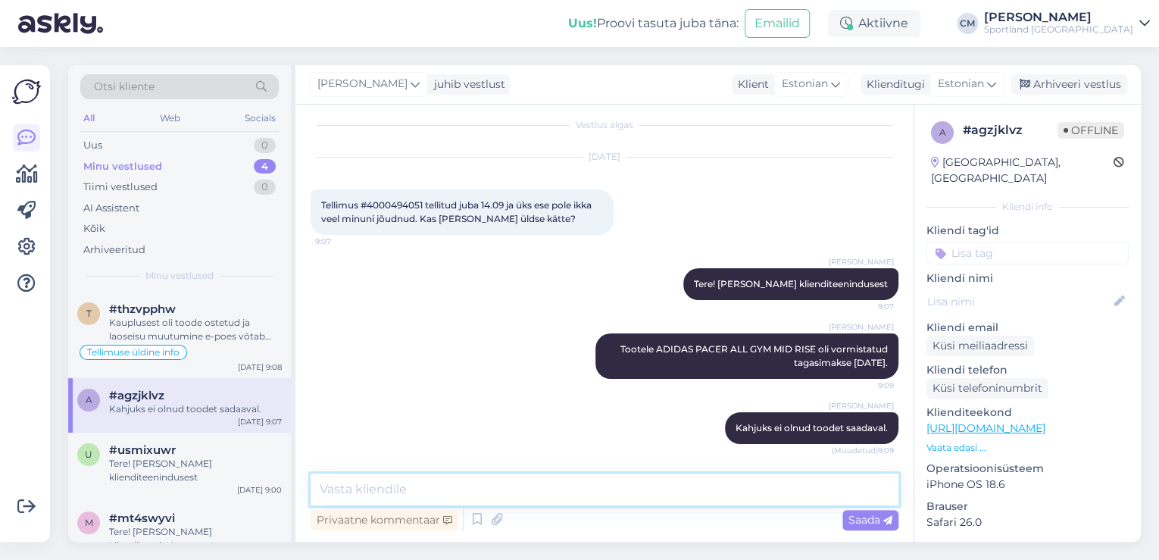
click at [764, 486] on textarea at bounding box center [605, 489] width 588 height 32
type textarea "S"
type textarea "Summa laekus samale koodile millega olete tellimuse eest tasunud."
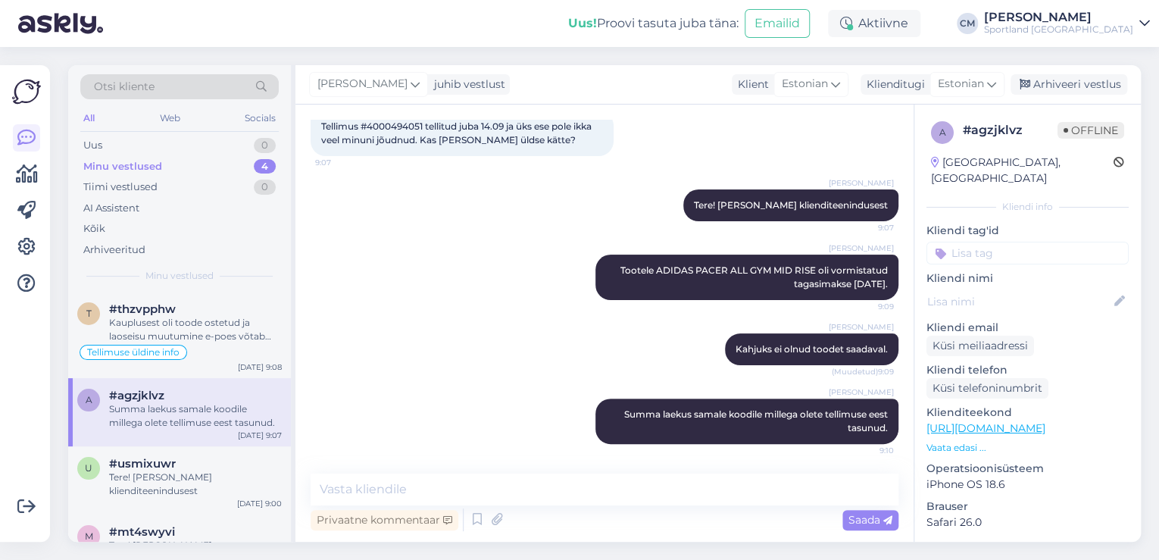
click at [1073, 223] on p "Kliendi tag'id" at bounding box center [1028, 231] width 202 height 16
click at [1057, 242] on input at bounding box center [1028, 253] width 202 height 23
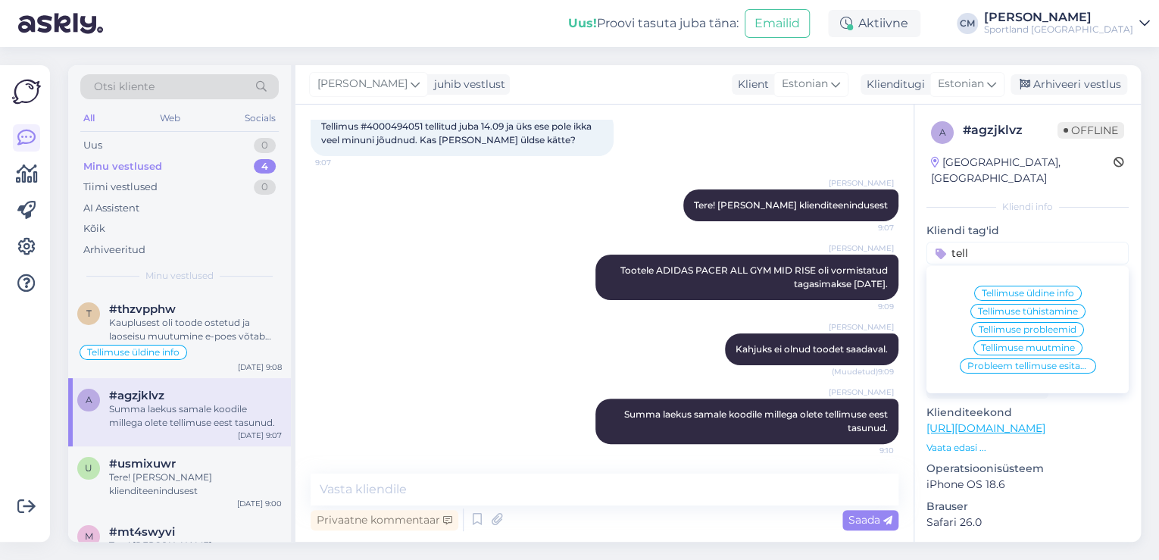
type input "tell"
click at [1051, 286] on div "Tellimuse üldine info" at bounding box center [1028, 293] width 108 height 15
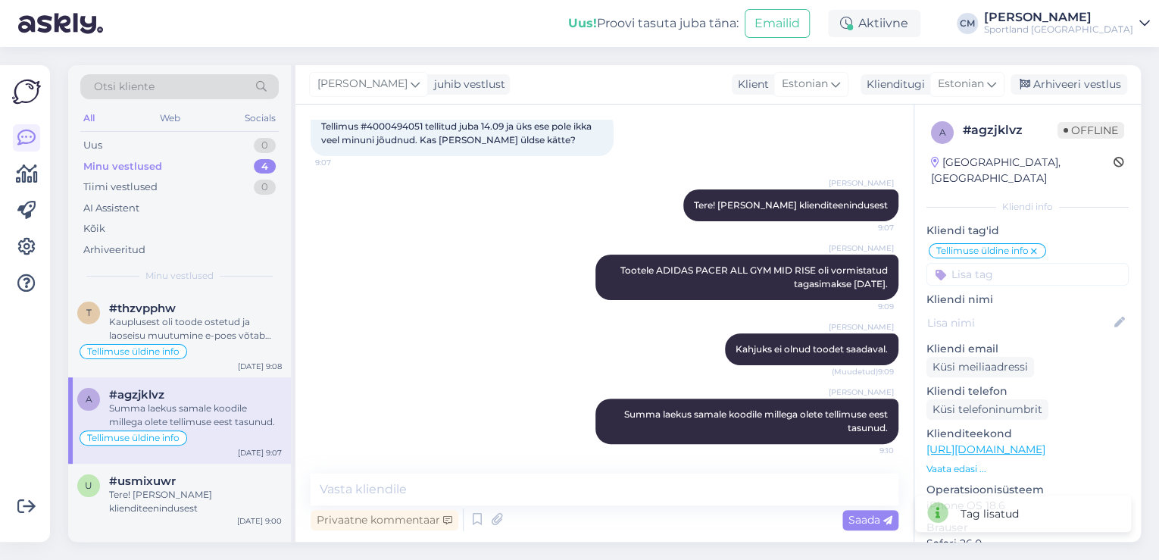
scroll to position [0, 0]
click at [225, 361] on div "t #thzvpphw Kauplusest oli toode ostetud ja laoseisu muutumine e-poes võtab vei…" at bounding box center [179, 335] width 223 height 86
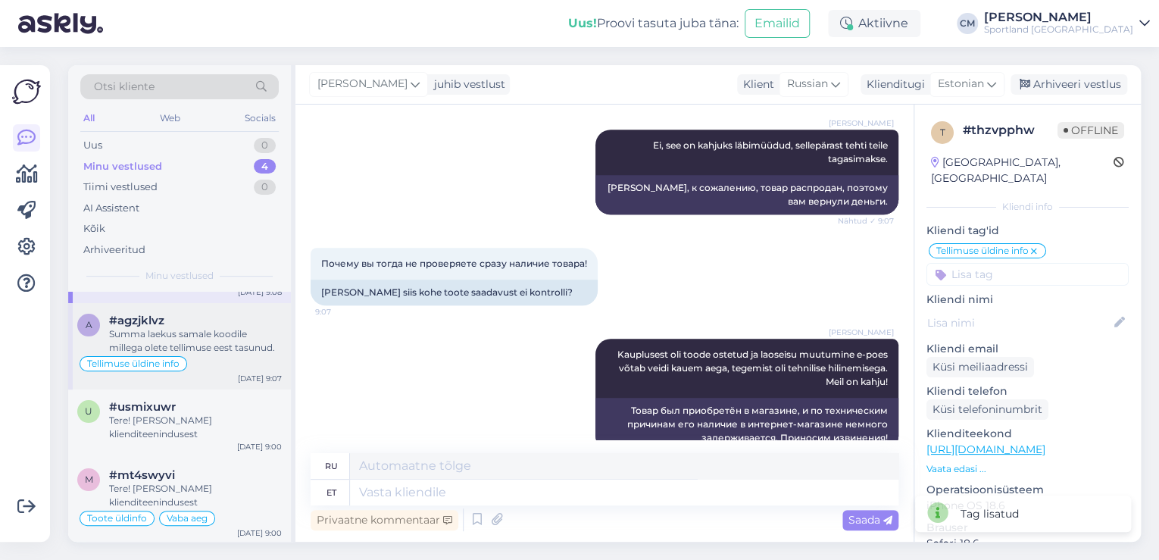
scroll to position [76, 0]
click at [210, 413] on div "Tere! [PERSON_NAME] klienditeenindusest" at bounding box center [195, 426] width 173 height 27
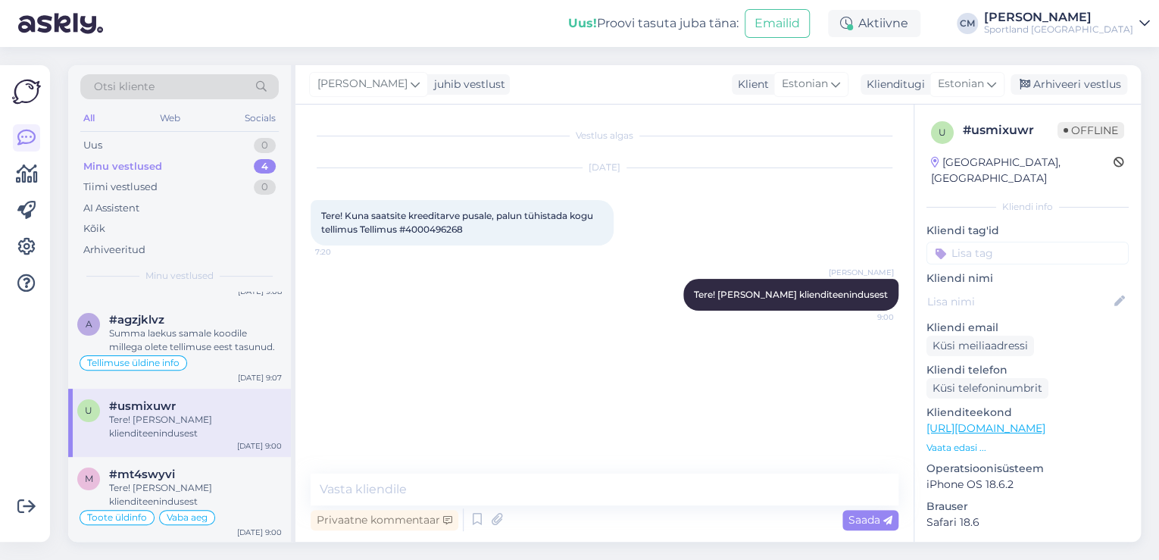
click at [439, 232] on span "Tere! Kuna saatsite kreeditarve pusale, palun tühistada kogu tellimus Tellimus …" at bounding box center [458, 222] width 274 height 25
copy div "4000496268 7:20"
click at [509, 478] on textarea at bounding box center [605, 489] width 588 height 32
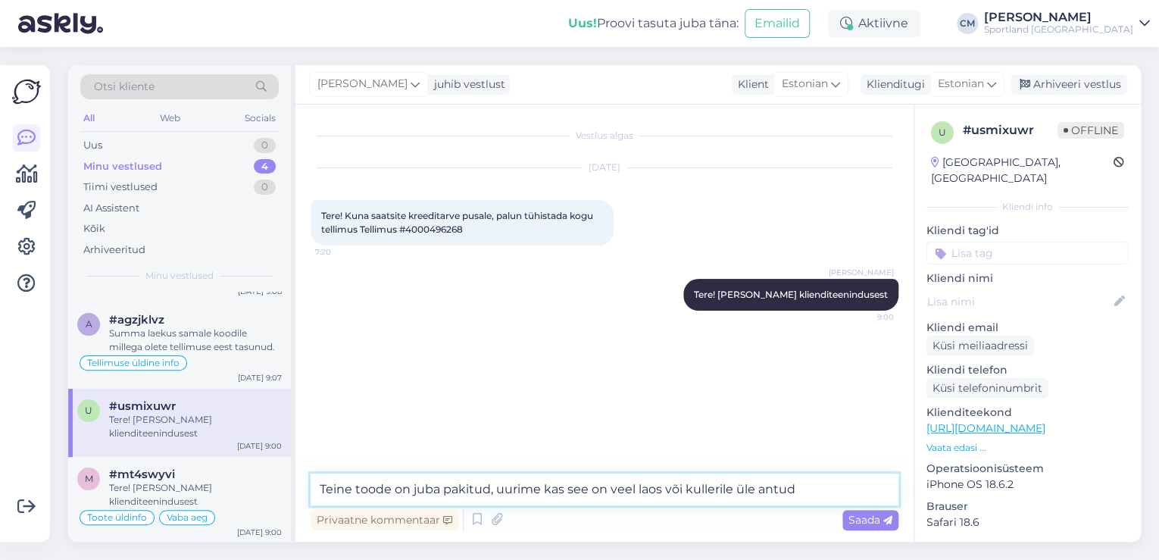
type textarea "Teine toode on juba pakitud, uurime kas see on veel laos või kullerile üle antu…"
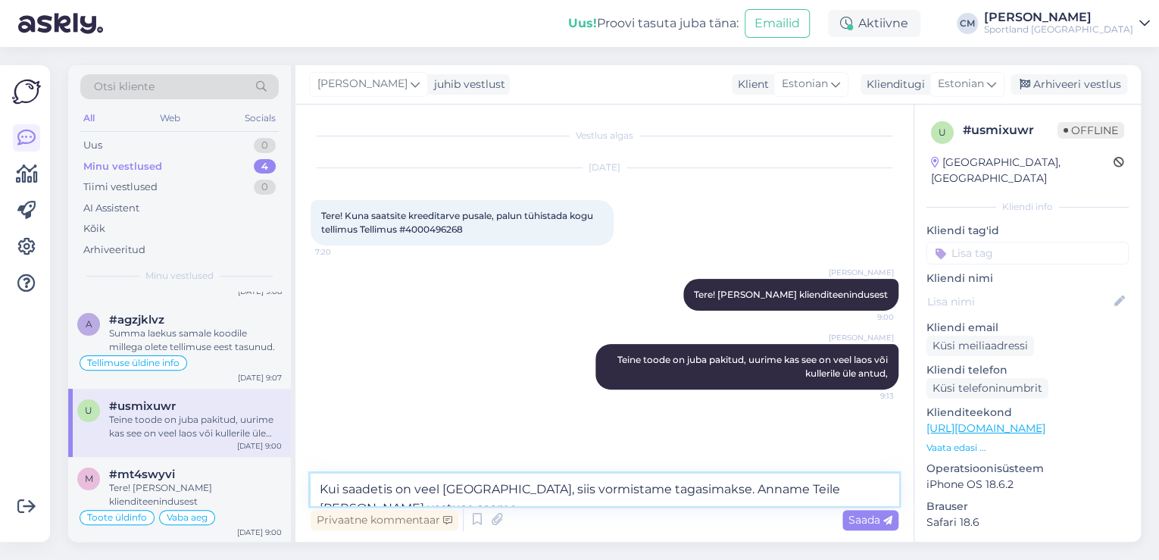
type textarea "Kui saadetis on veel [GEOGRAPHIC_DATA], siis vormistame tagasimakse. Anname Tei…"
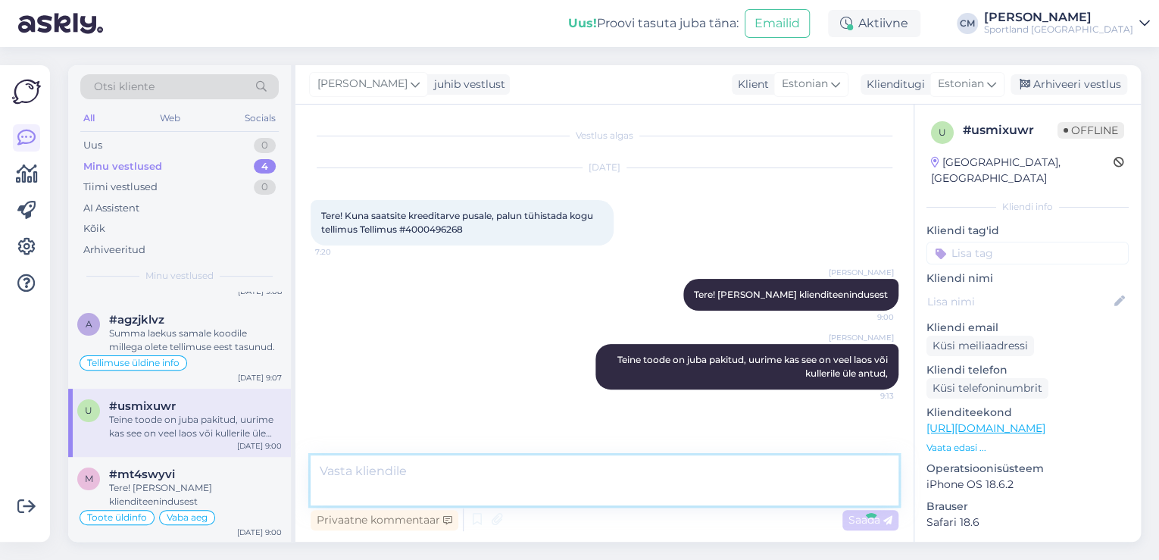
scroll to position [24, 0]
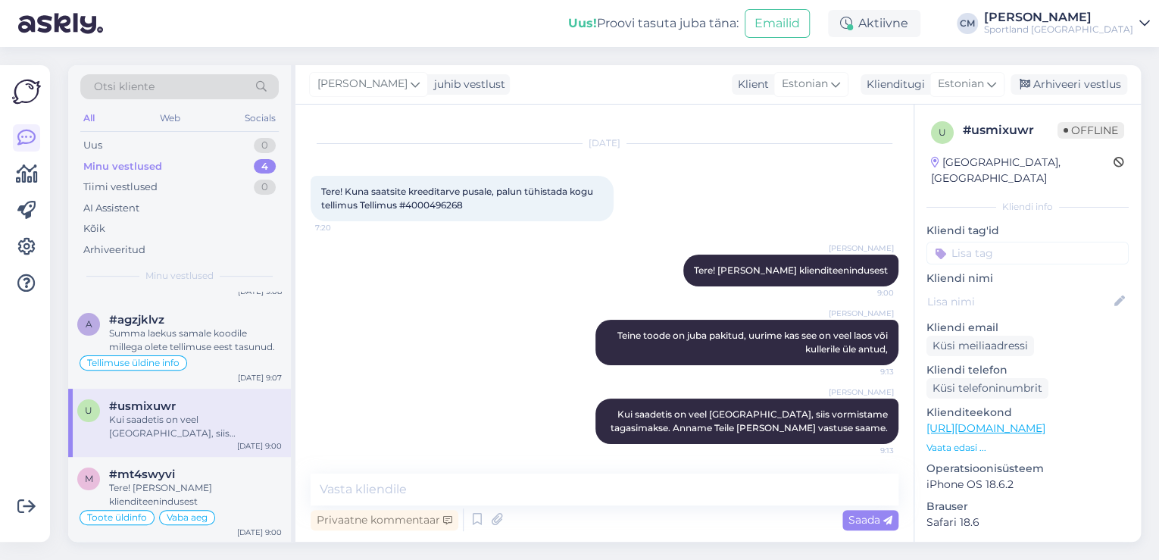
click at [1046, 98] on div "[PERSON_NAME] juhib vestlust Klient [DEMOGRAPHIC_DATA] Klienditugi [DEMOGRAPHIC…" at bounding box center [717, 84] width 845 height 39
click at [1072, 72] on div "[PERSON_NAME] juhib vestlust Klient [DEMOGRAPHIC_DATA] Klienditugi [DEMOGRAPHIC…" at bounding box center [717, 84] width 845 height 39
click at [1075, 75] on div "Arhiveeri vestlus" at bounding box center [1069, 84] width 117 height 20
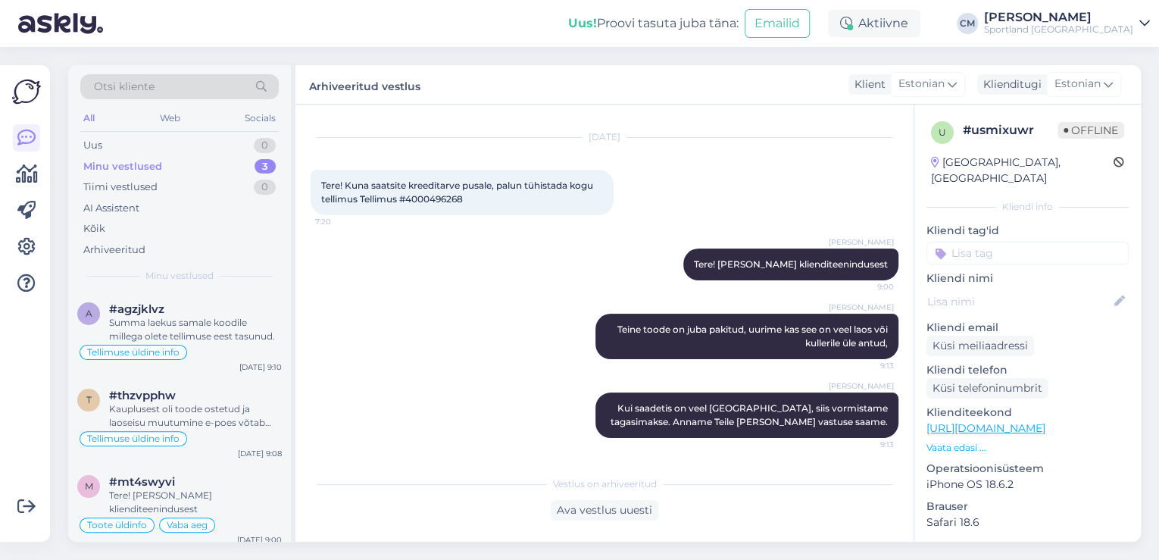
click at [1031, 243] on input at bounding box center [1028, 253] width 202 height 23
type input "tühi"
click at [1045, 286] on div "Tellimuse tühistamine" at bounding box center [1027, 293] width 115 height 15
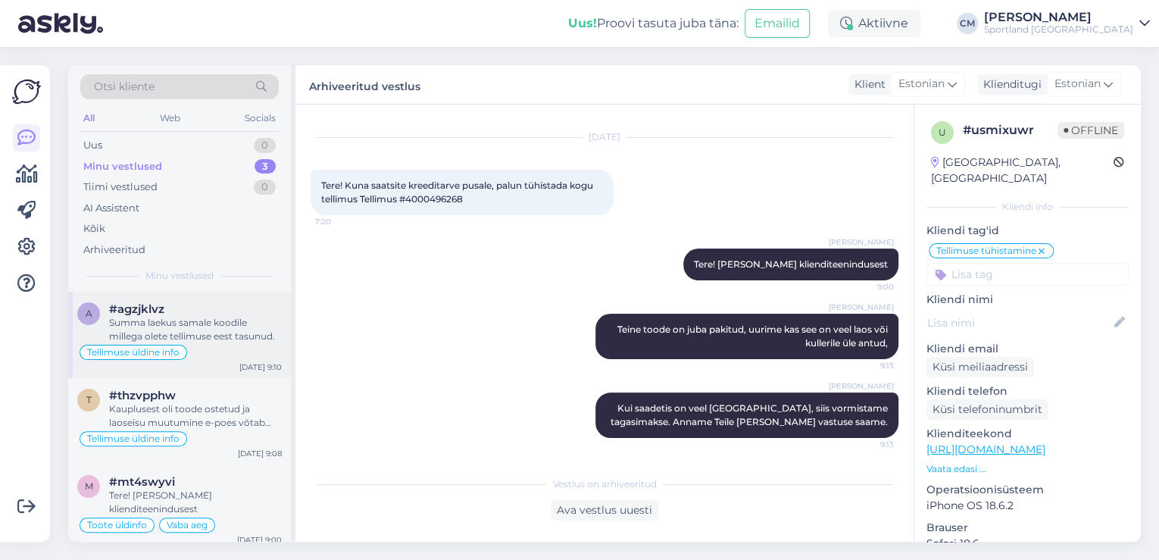
click at [180, 355] on span "Tellimuse üldine info" at bounding box center [133, 352] width 92 height 9
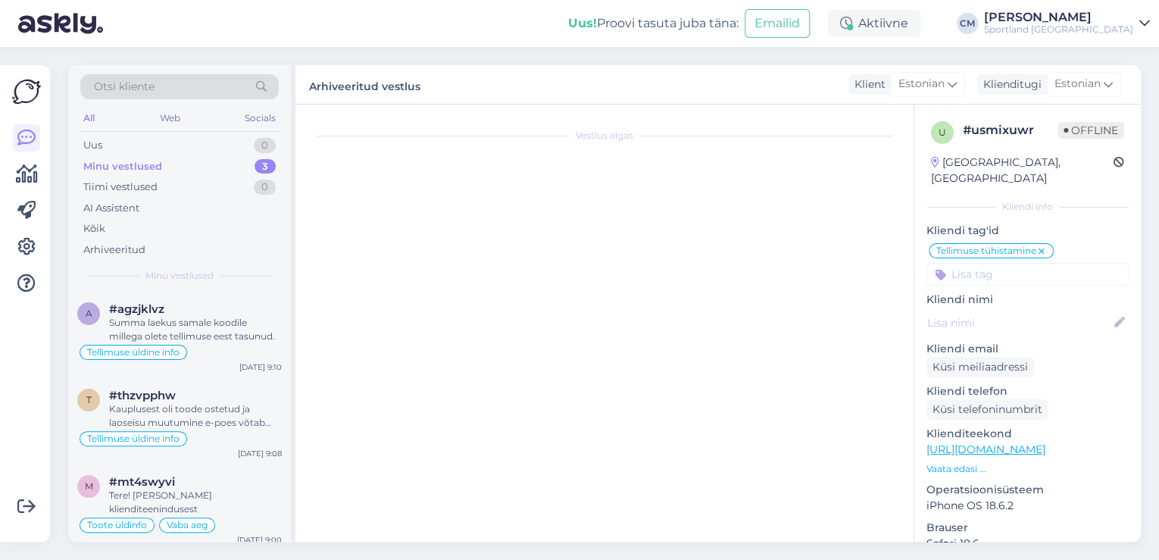
scroll to position [89, 0]
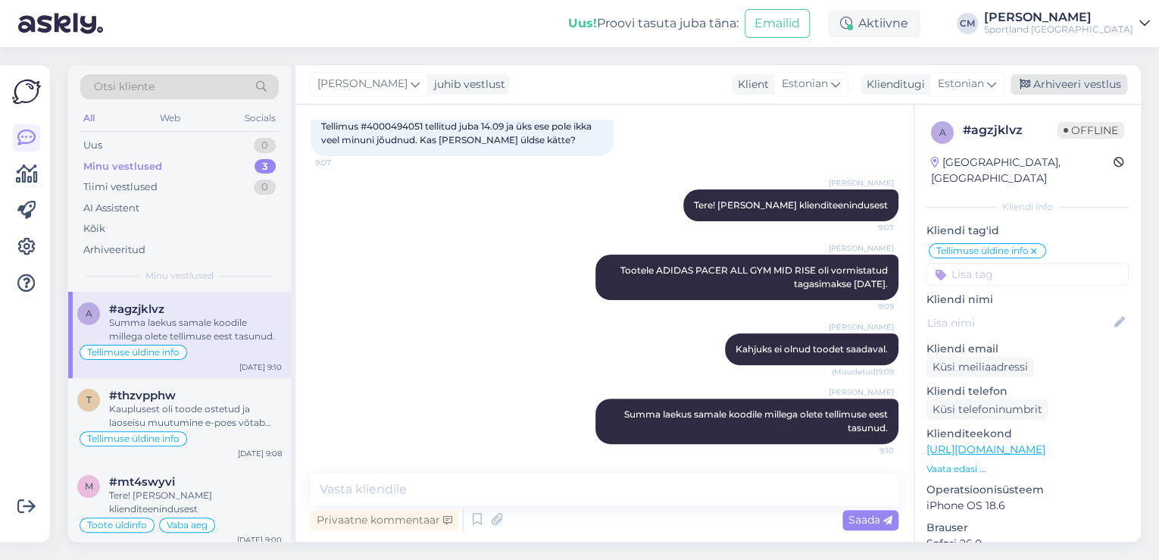
click at [1048, 84] on div "Arhiveeri vestlus" at bounding box center [1069, 84] width 117 height 20
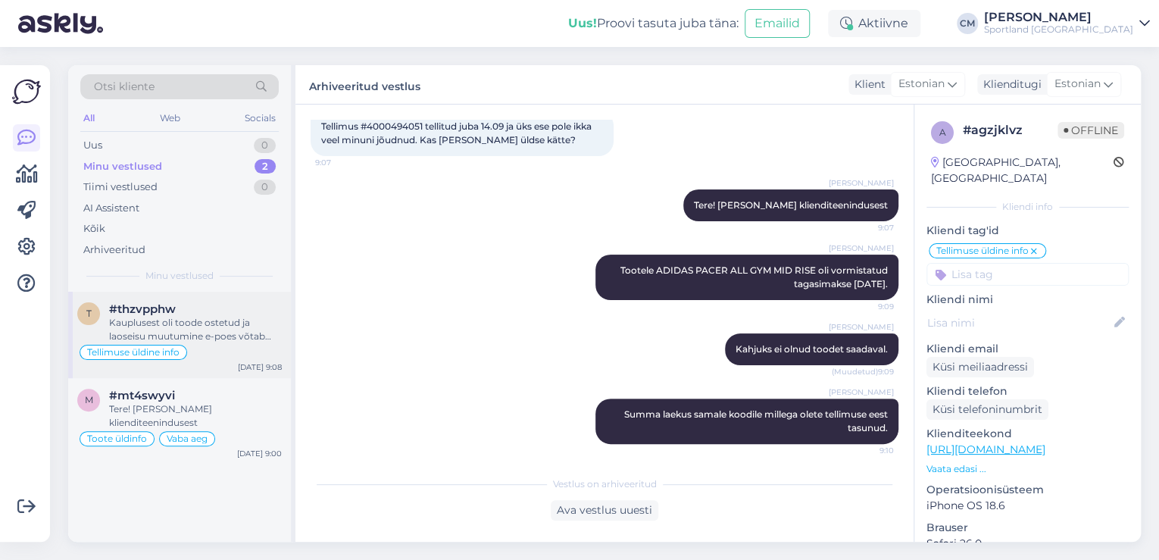
click at [231, 338] on div "Kauplusest oli toode ostetud ja laoseisu muutumine e-poes võtab veidi kauem aeg…" at bounding box center [195, 329] width 173 height 27
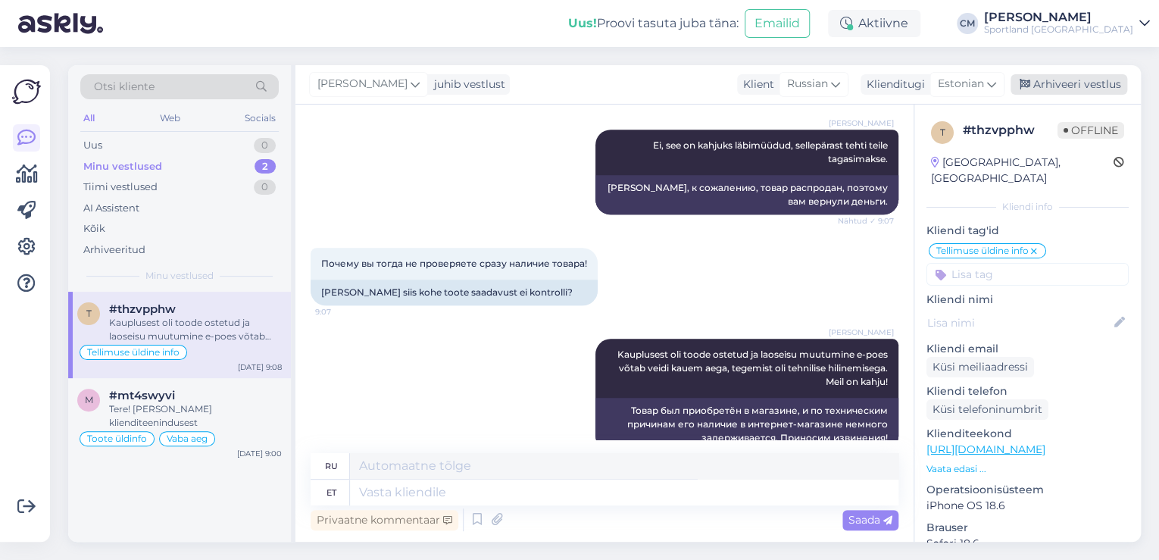
click at [1105, 85] on div "Arhiveeri vestlus" at bounding box center [1069, 84] width 117 height 20
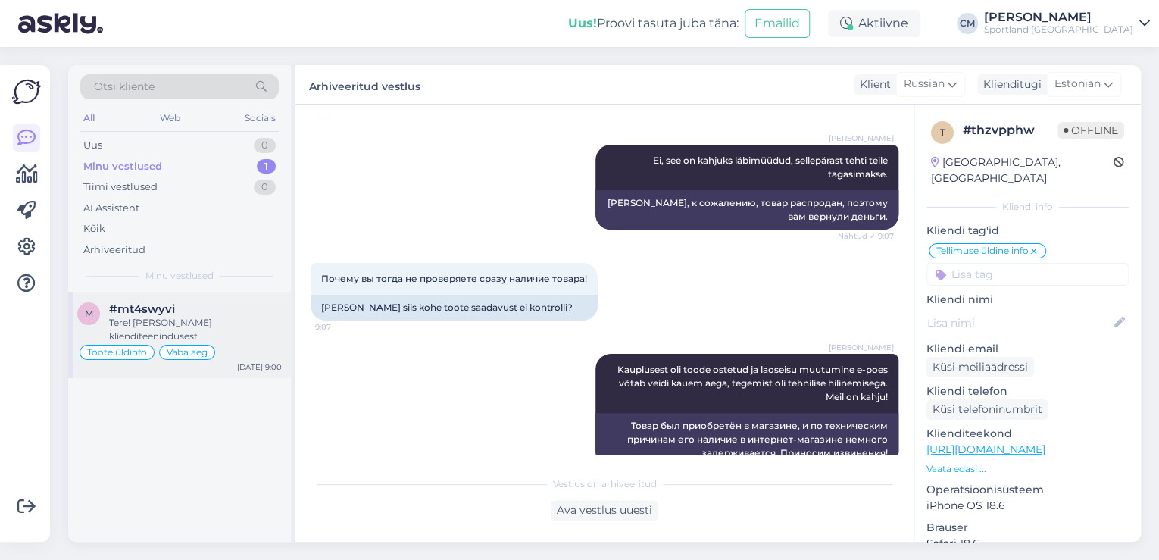
click at [169, 358] on div "Vaba aeg" at bounding box center [187, 352] width 56 height 15
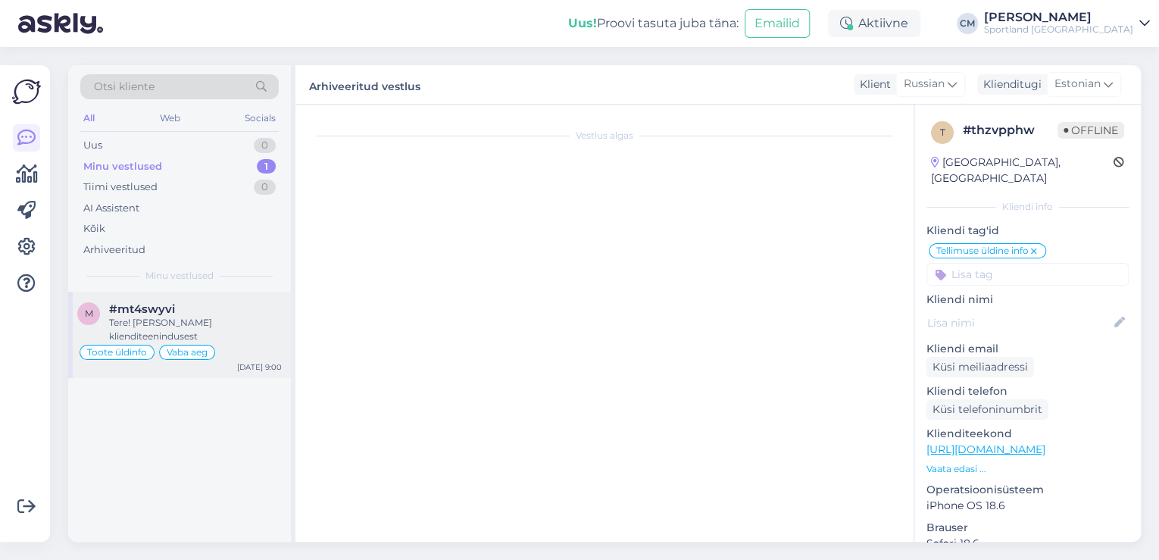
scroll to position [279, 0]
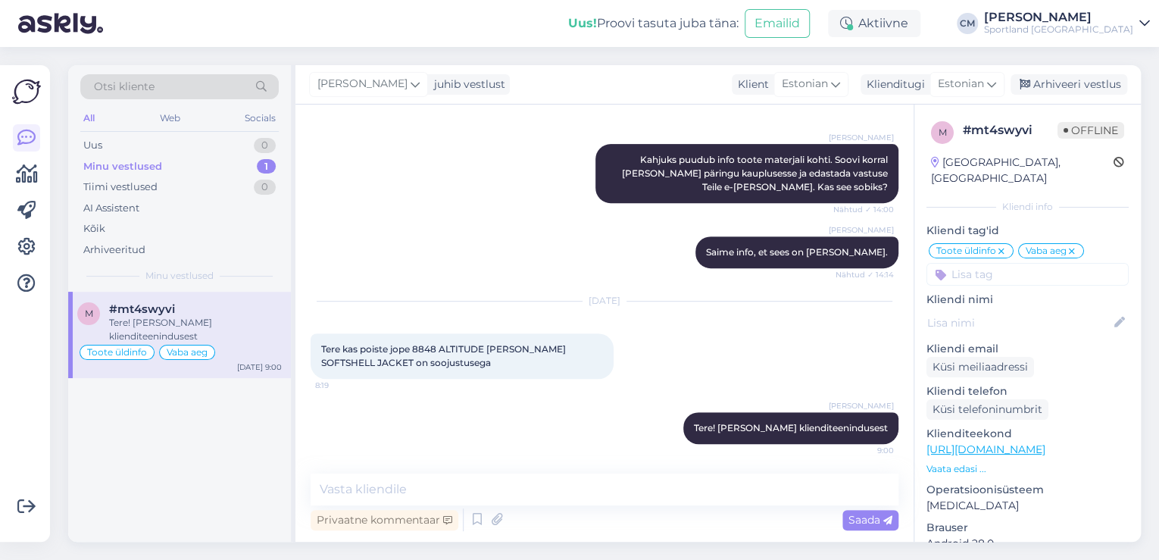
click at [952, 462] on p "Vaata edasi ..." at bounding box center [1028, 469] width 202 height 14
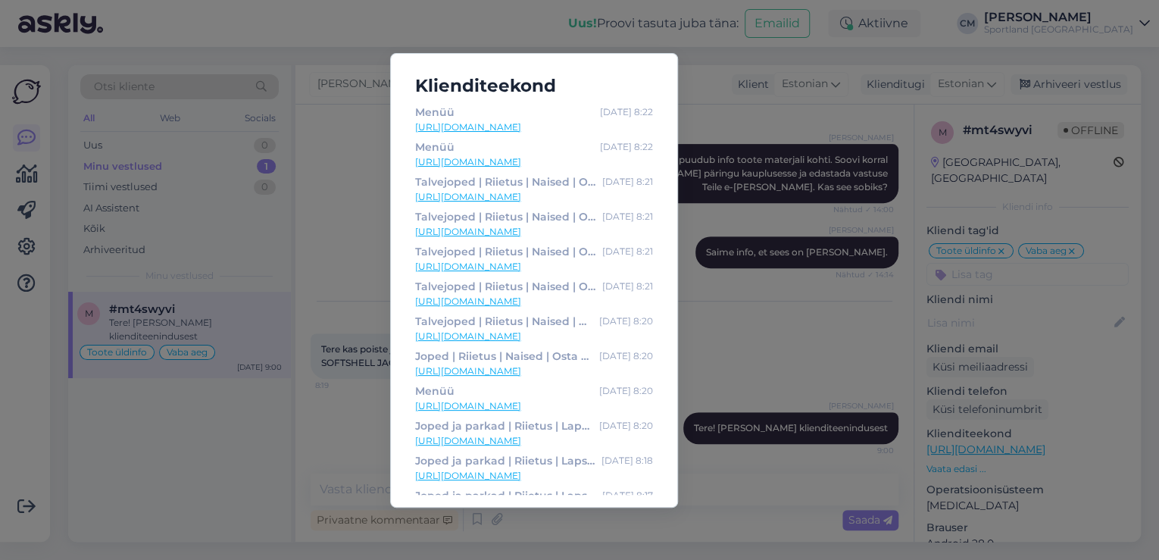
scroll to position [303, 0]
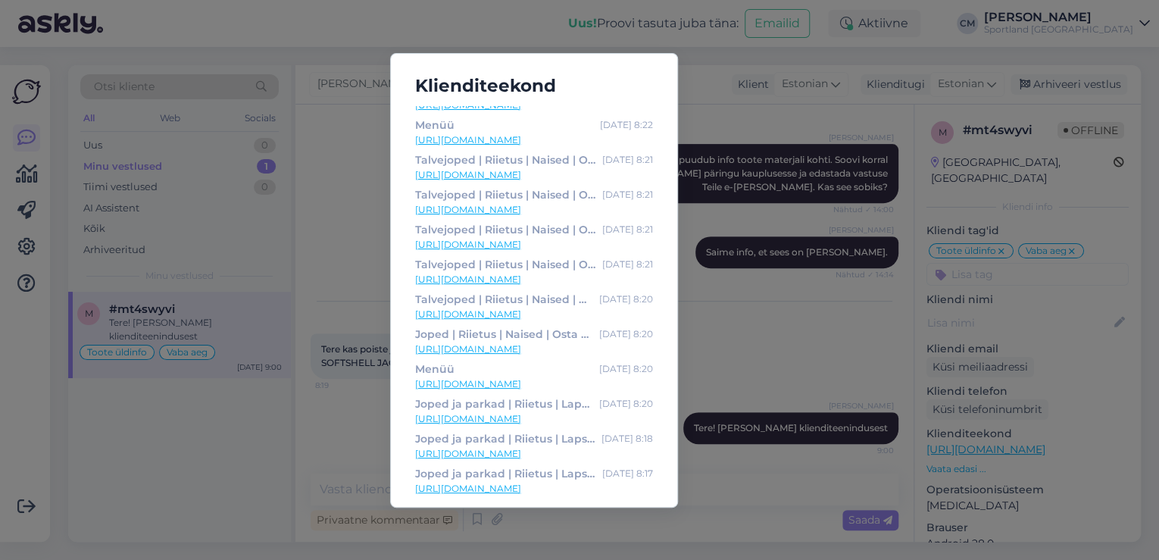
click at [718, 285] on div "Klienditeekond Dressipüksid | Riietus | Naised | Osta veebist - Sportland [DATE…" at bounding box center [579, 280] width 1159 height 560
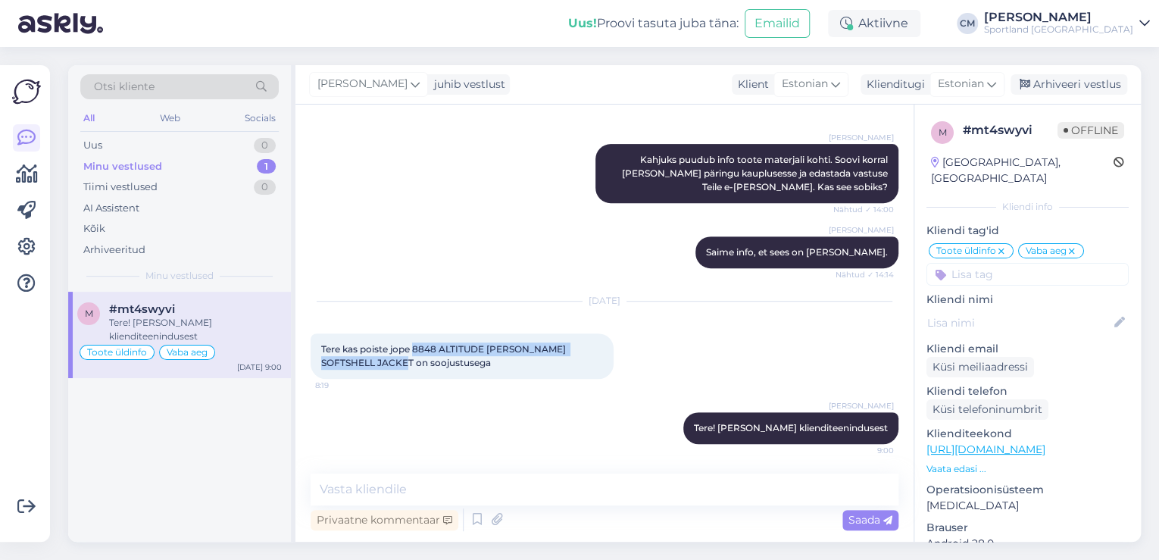
drag, startPoint x: 412, startPoint y: 362, endPoint x: 417, endPoint y: 345, distance: 18.0
click at [417, 345] on span "Tere kas poiste jope 8848 ALTITUDE [PERSON_NAME] SOFTSHELL JACKET on soojustuse…" at bounding box center [444, 355] width 247 height 25
copy span "8848 ALTITUDE [PERSON_NAME] SOFTSHELL JACKET"
click at [258, 142] on div "1" at bounding box center [266, 145] width 19 height 15
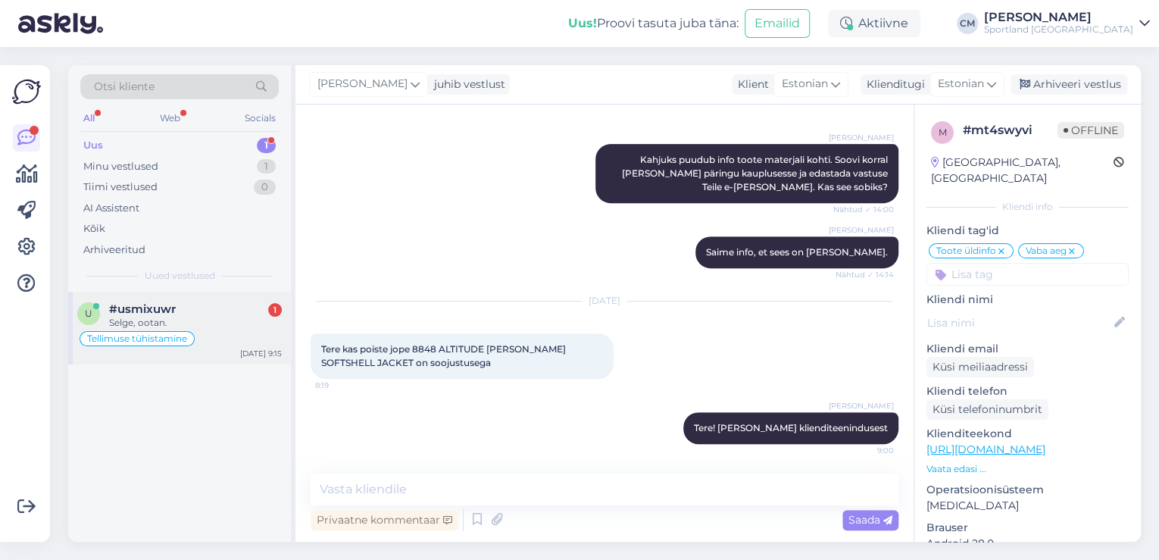
click at [224, 351] on div "u #usmixuwr 1 Selge, ootan. Tellimuse tühistamine [DATE] 9:15" at bounding box center [179, 328] width 223 height 73
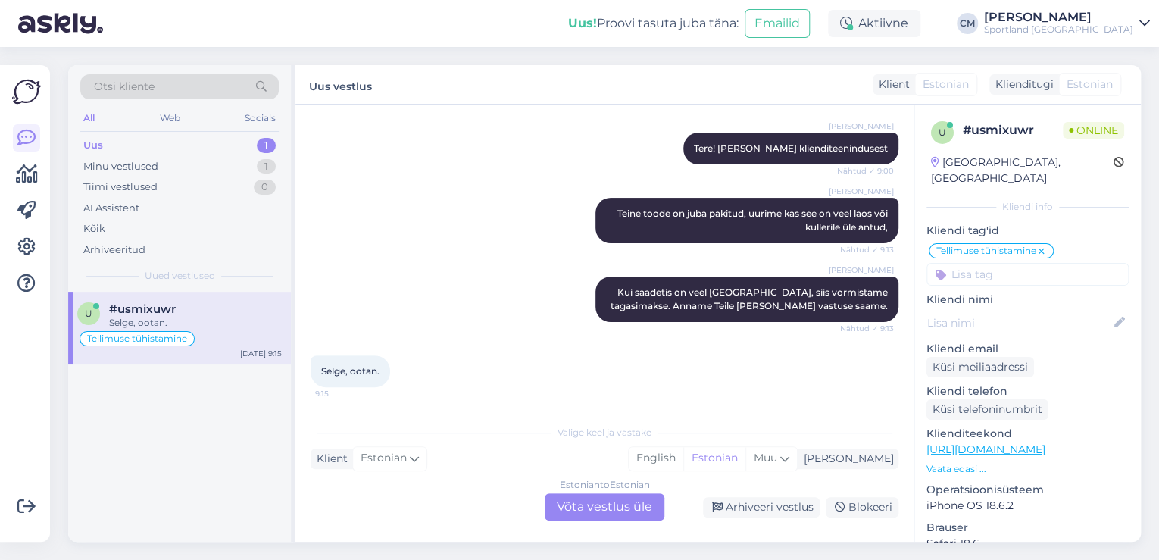
click at [622, 508] on div "Estonian to Estonian Võta vestlus üle" at bounding box center [605, 506] width 120 height 27
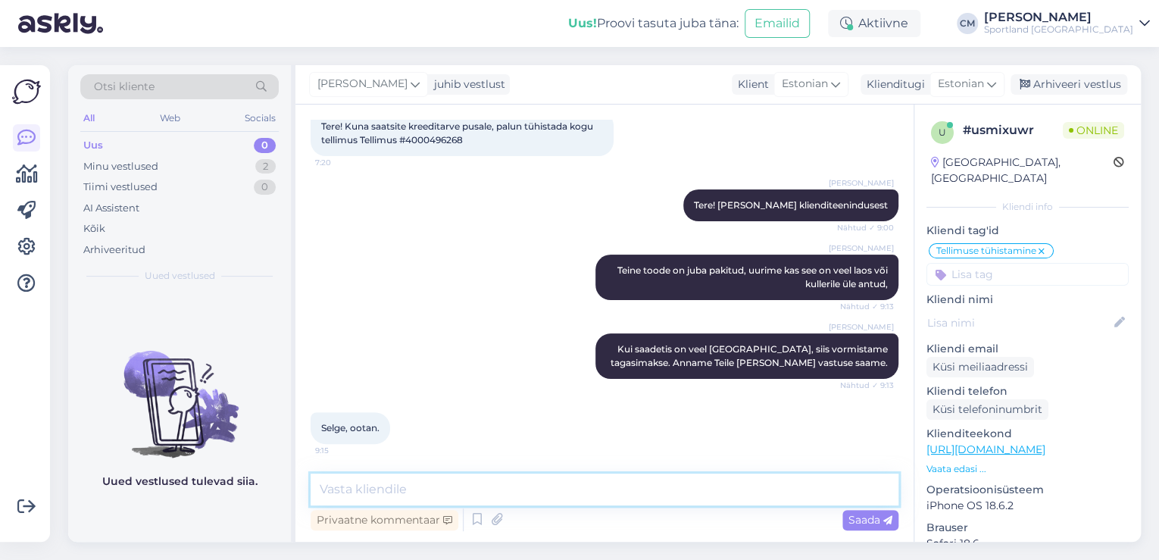
click at [616, 489] on textarea at bounding box center [605, 489] width 588 height 32
type textarea "Kas saan veel aidata?"
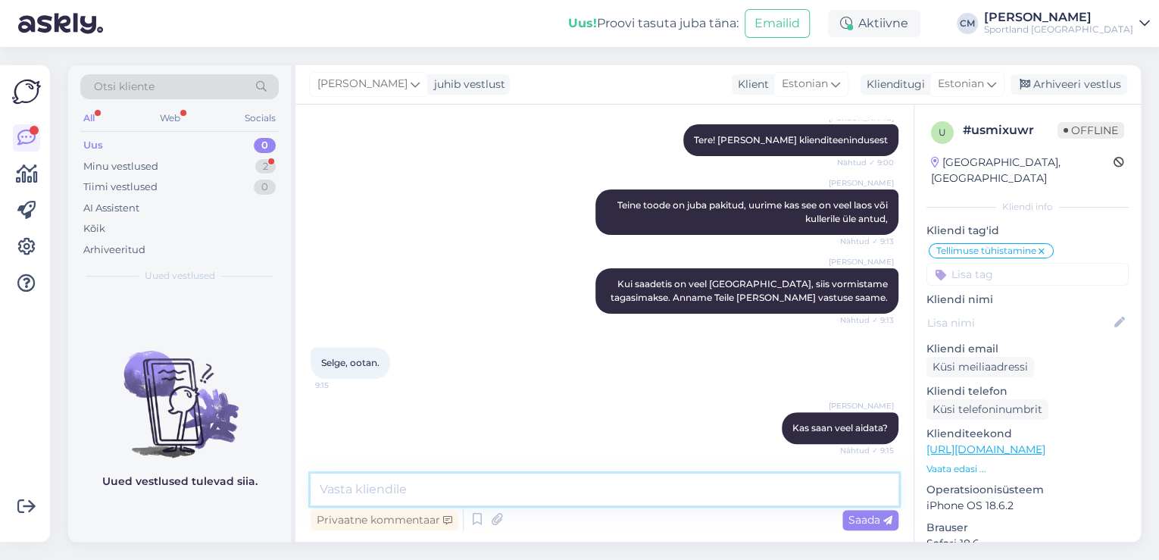
scroll to position [220, 0]
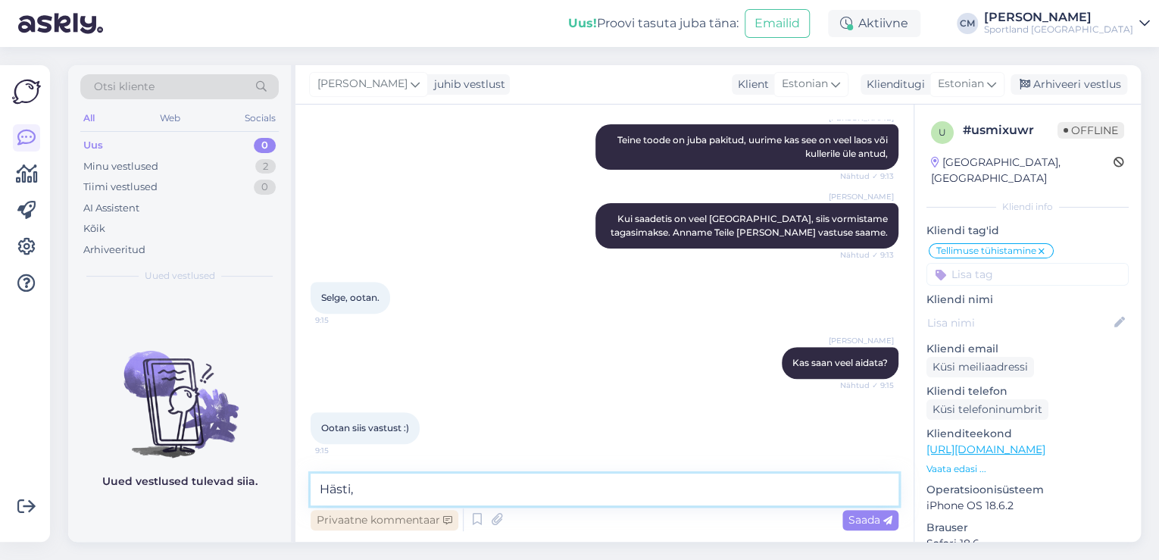
type textarea "Hästi"
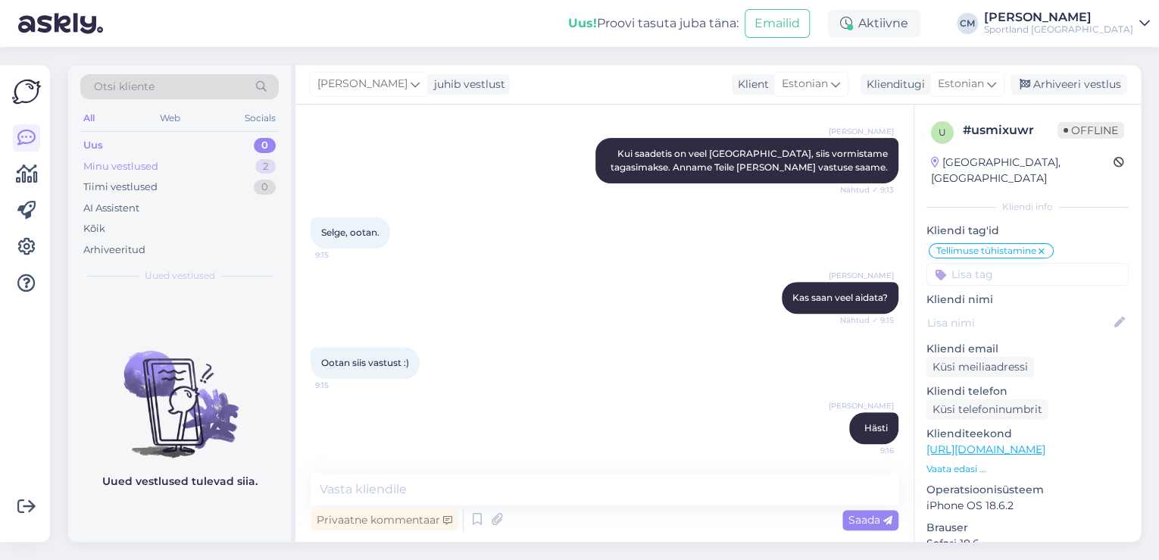
click at [263, 173] on div "Minu vestlused 2" at bounding box center [179, 166] width 198 height 21
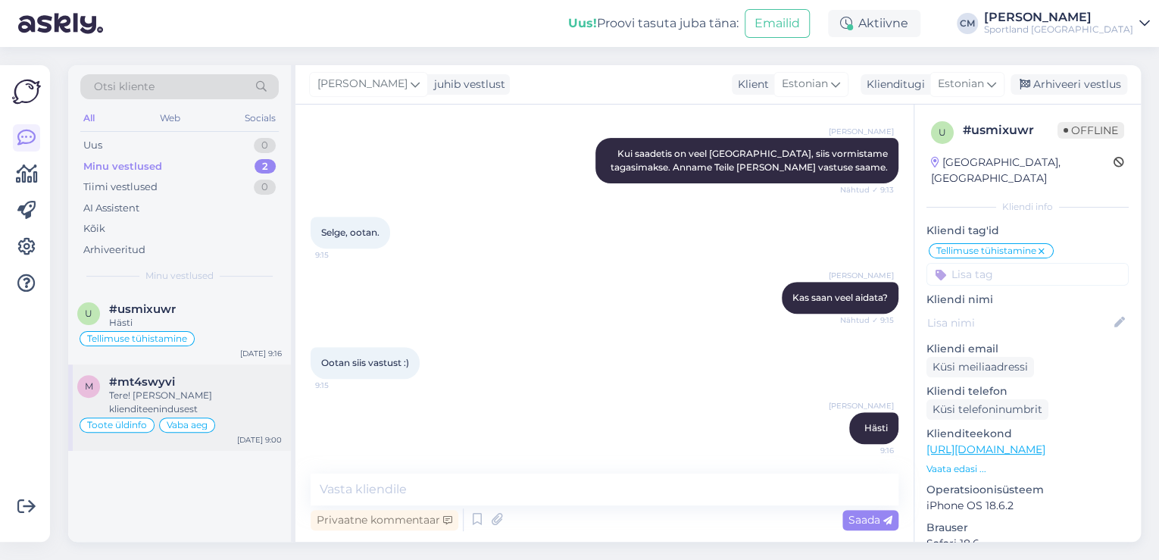
click at [216, 408] on div "Tere! [PERSON_NAME] klienditeenindusest" at bounding box center [195, 402] width 173 height 27
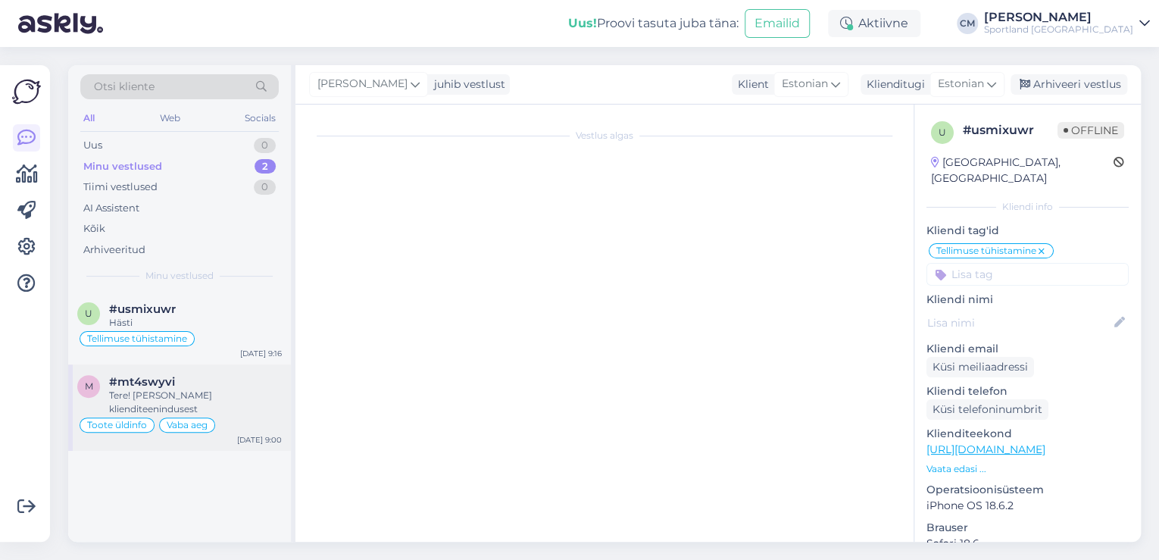
scroll to position [279, 0]
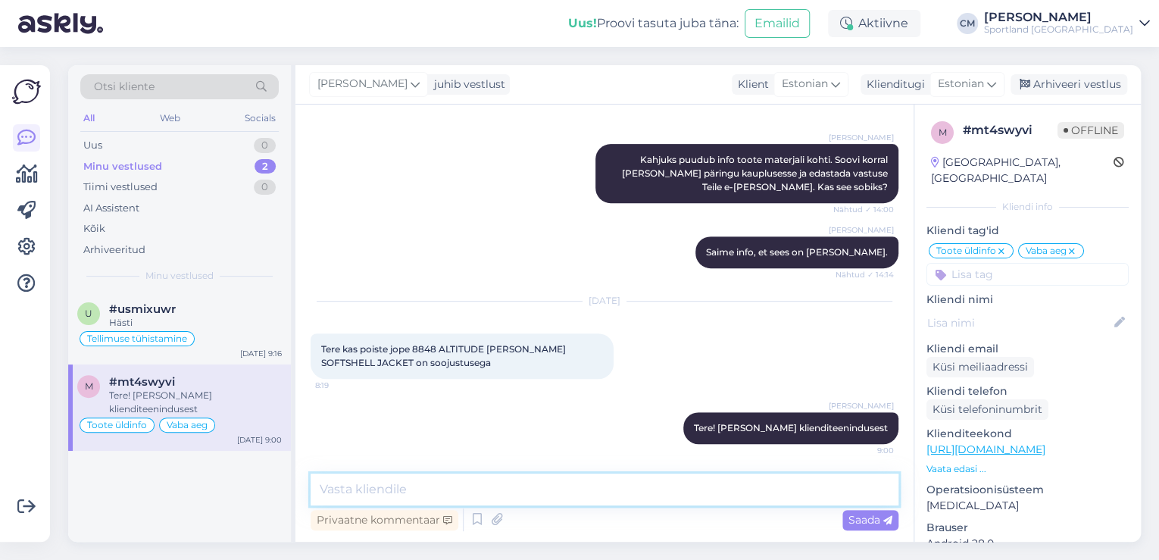
click at [439, 489] on textarea at bounding box center [605, 489] width 588 height 32
type textarea "Sisu on selline"
paste textarea
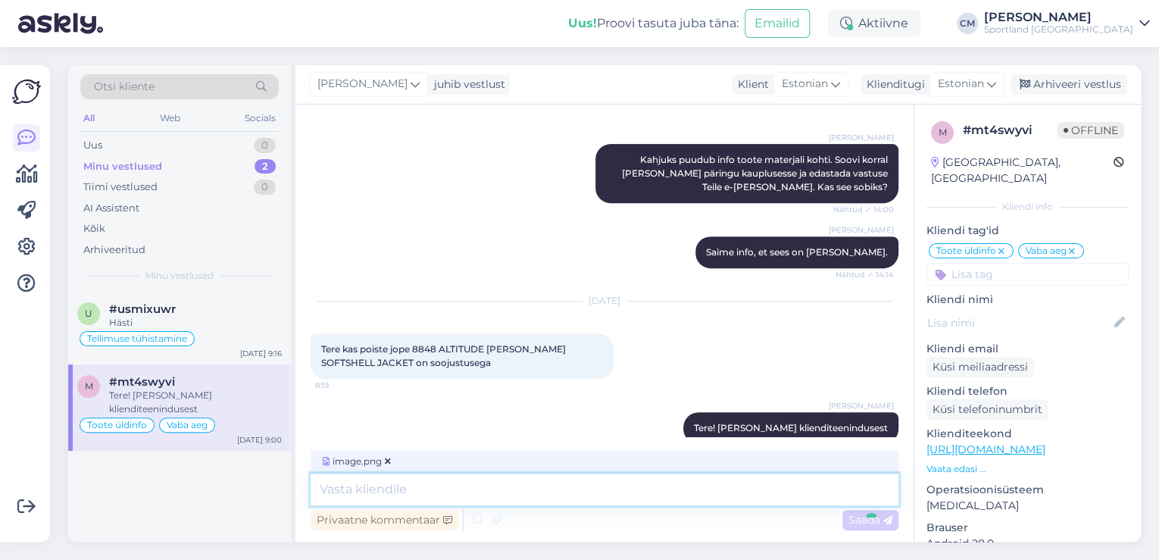
scroll to position [439, 0]
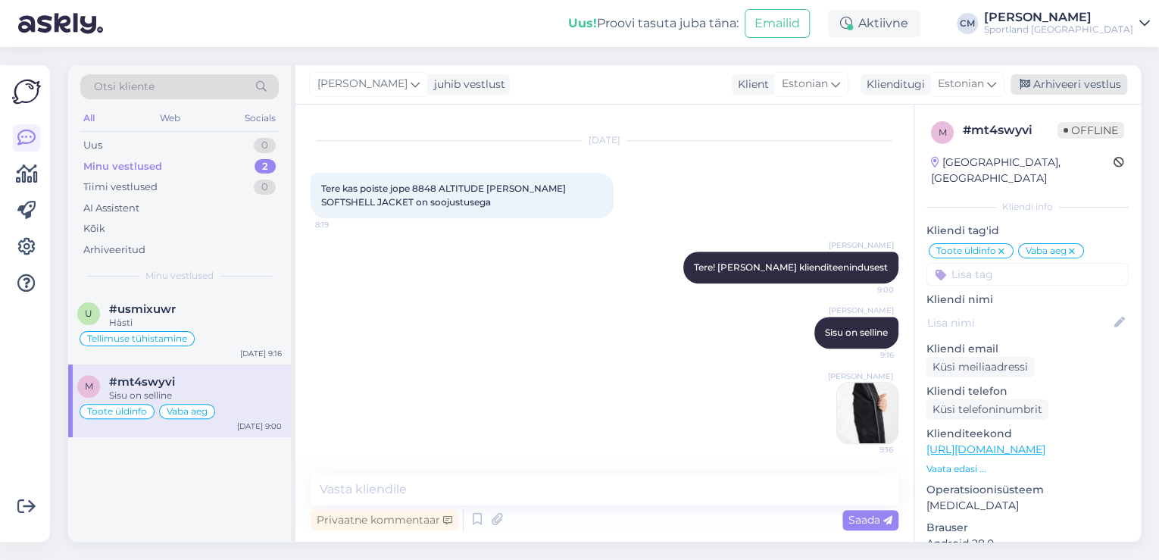
click at [1071, 81] on div "Arhiveeri vestlus" at bounding box center [1069, 84] width 117 height 20
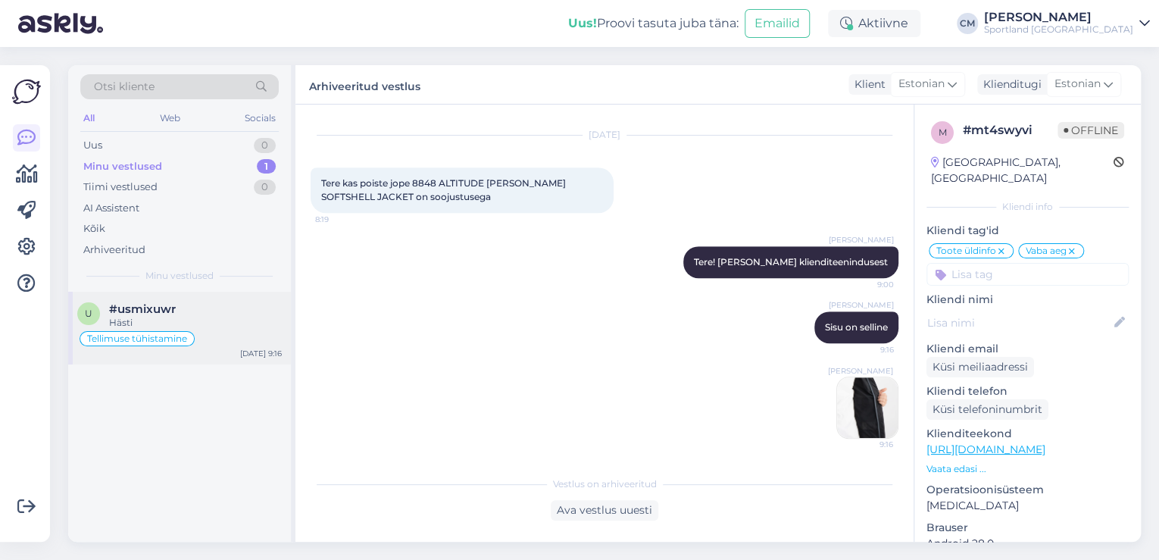
click at [187, 316] on div "Hästi" at bounding box center [195, 323] width 173 height 14
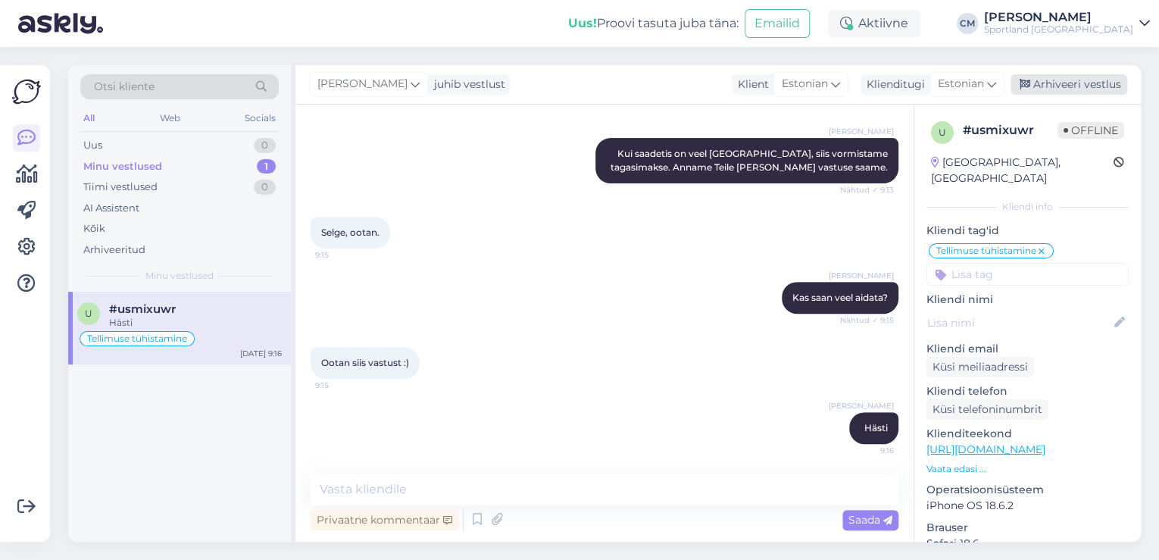
click at [1106, 79] on div "Arhiveeri vestlus" at bounding box center [1069, 84] width 117 height 20
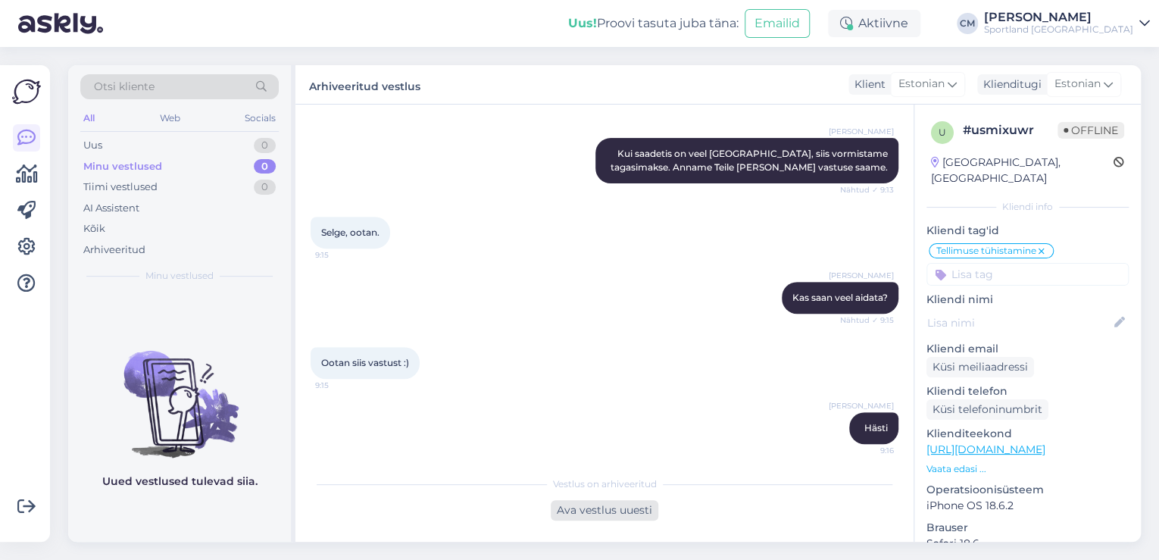
click at [625, 512] on div "Ava vestlus uuesti" at bounding box center [605, 510] width 108 height 20
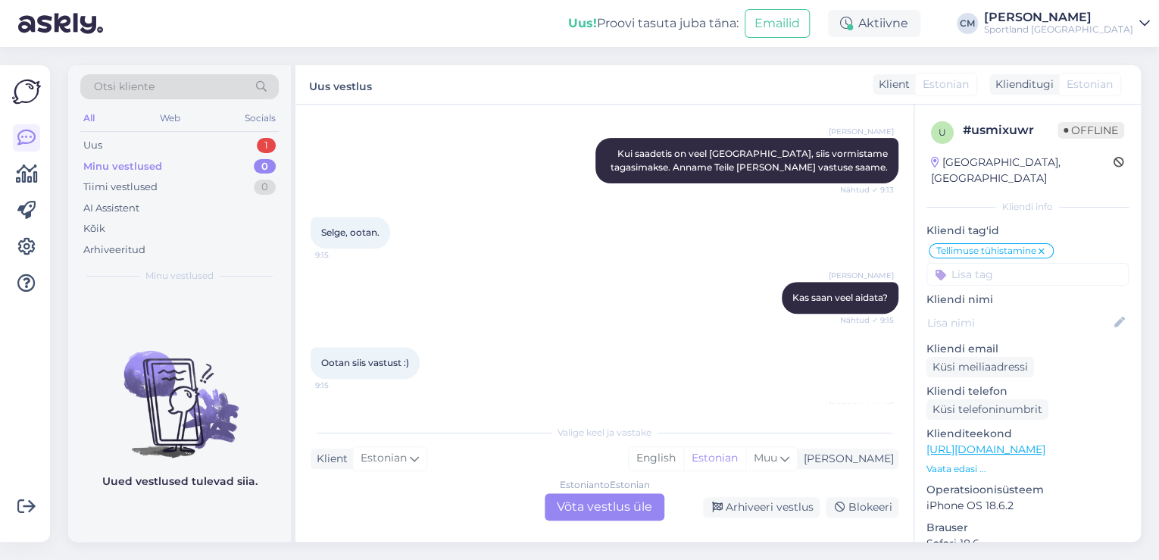
click at [631, 506] on div "Estonian to Estonian Võta vestlus üle" at bounding box center [605, 506] width 120 height 27
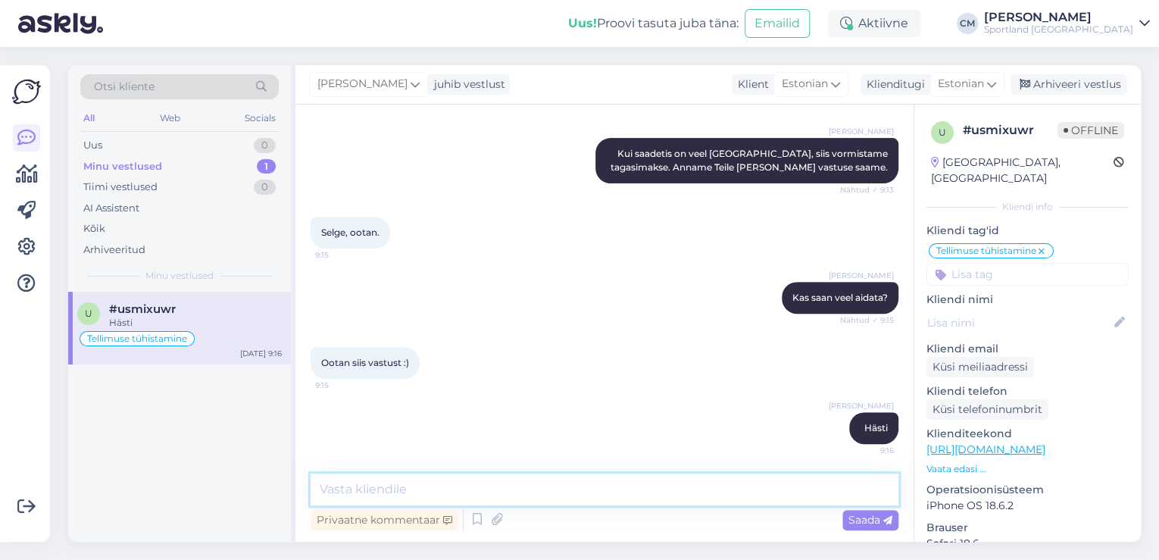
click at [586, 491] on textarea at bounding box center [605, 489] width 588 height 32
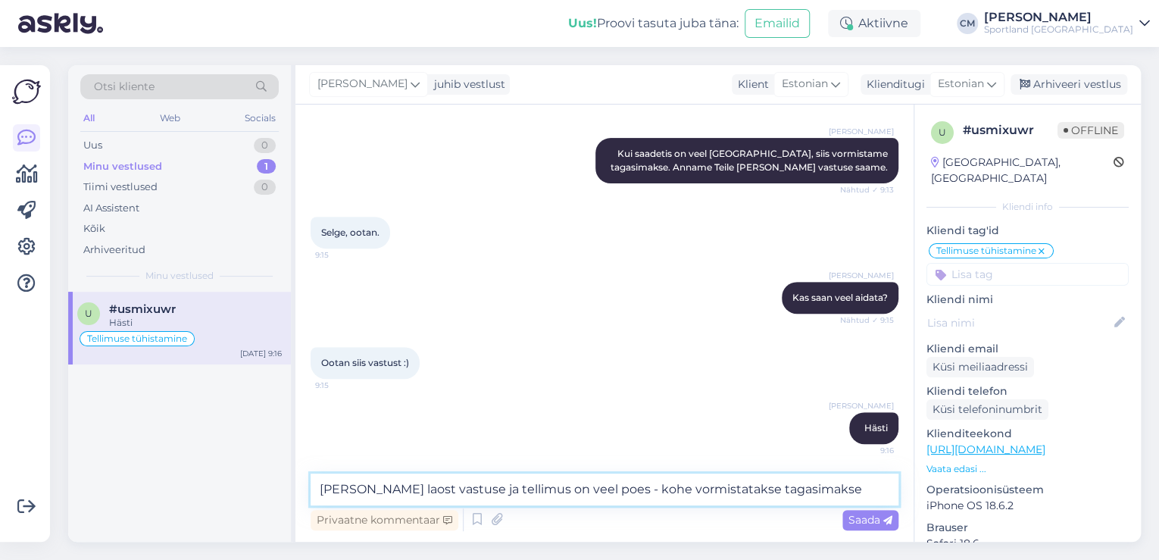
type textarea "[PERSON_NAME] laost vastuse ja tellimus on veel poes - kohe vormistatakse tagas…"
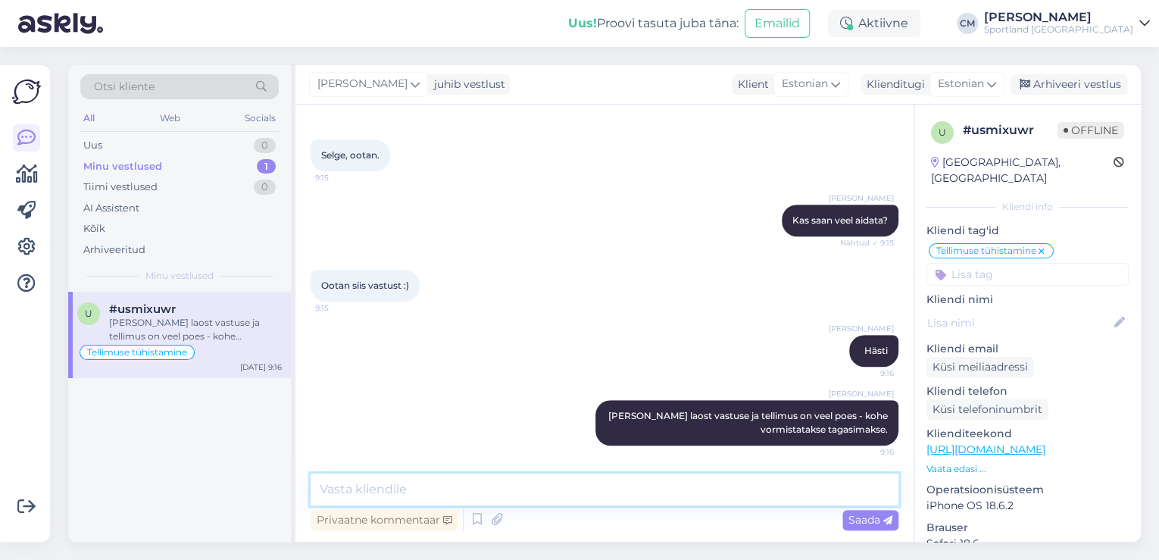
scroll to position [364, 0]
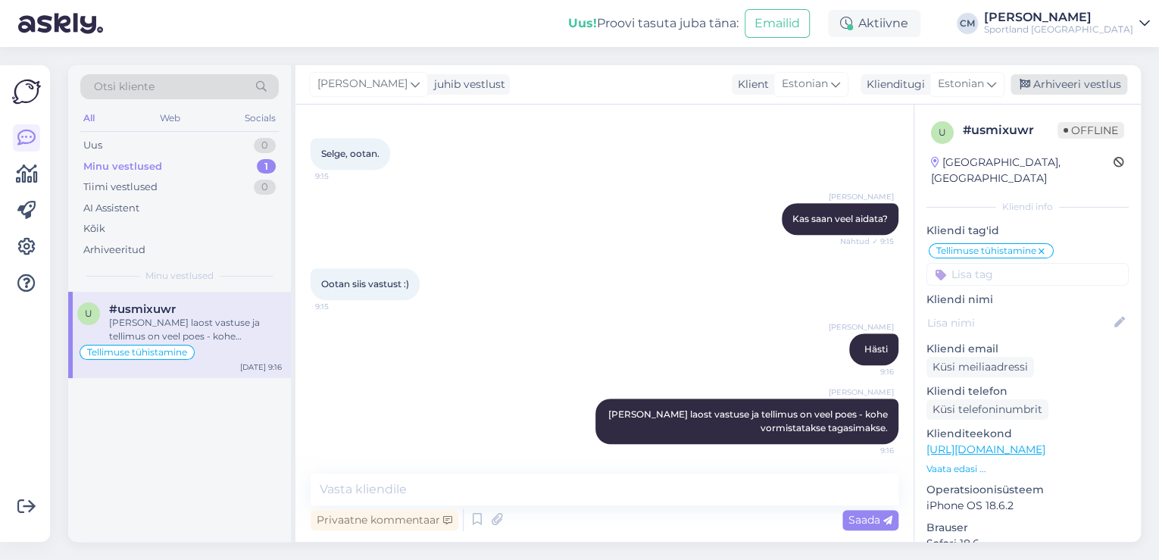
click at [1107, 82] on div "Arhiveeri vestlus" at bounding box center [1069, 84] width 117 height 20
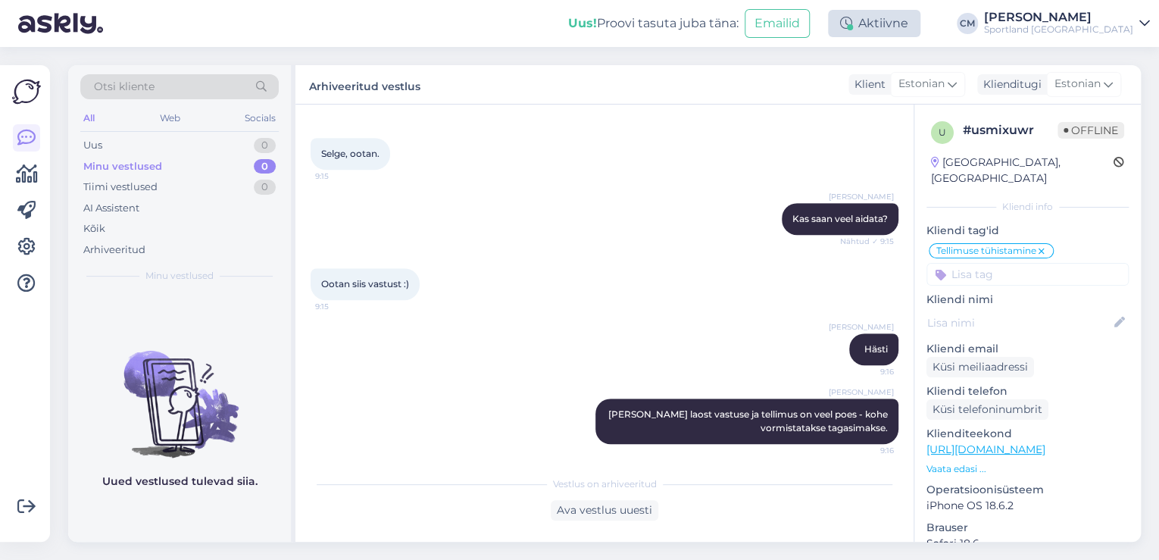
click at [918, 21] on div "Aktiivne" at bounding box center [874, 23] width 92 height 27
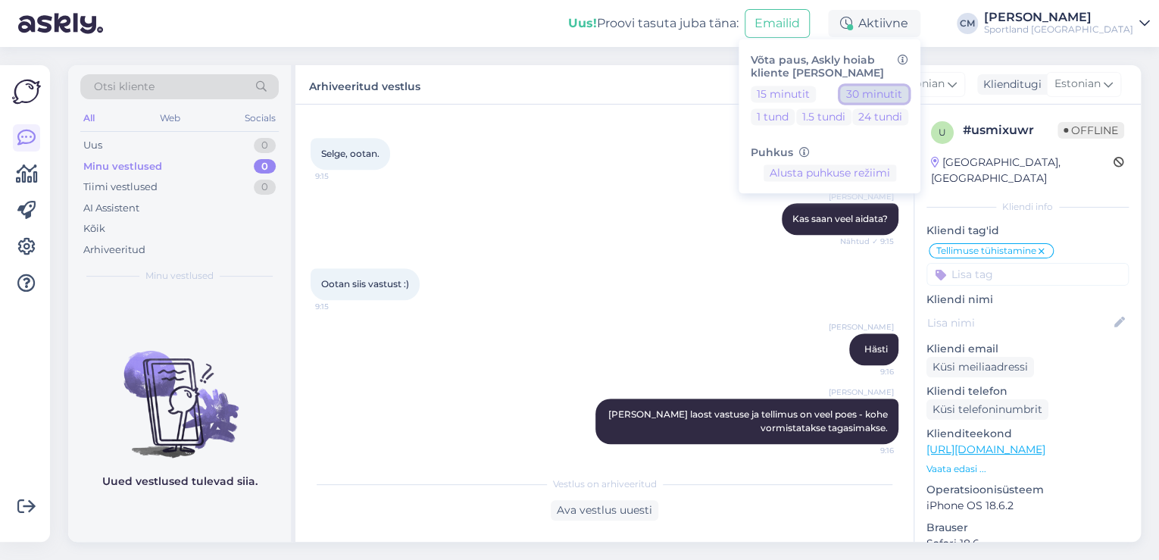
click at [888, 89] on button "30 minutit" at bounding box center [874, 94] width 68 height 17
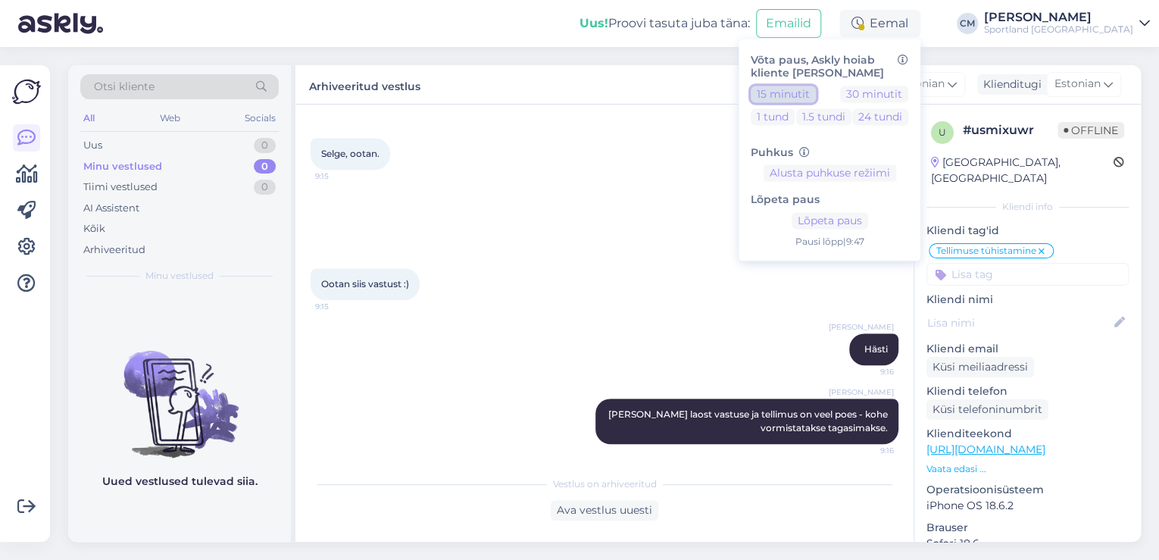
click at [816, 97] on button "15 minutit" at bounding box center [783, 94] width 65 height 17
click at [1076, 36] on div "Uus! Proovi tasuta [PERSON_NAME]: Emailid Eemal Võta paus, Askly hoiab kliente …" at bounding box center [579, 23] width 1159 height 47
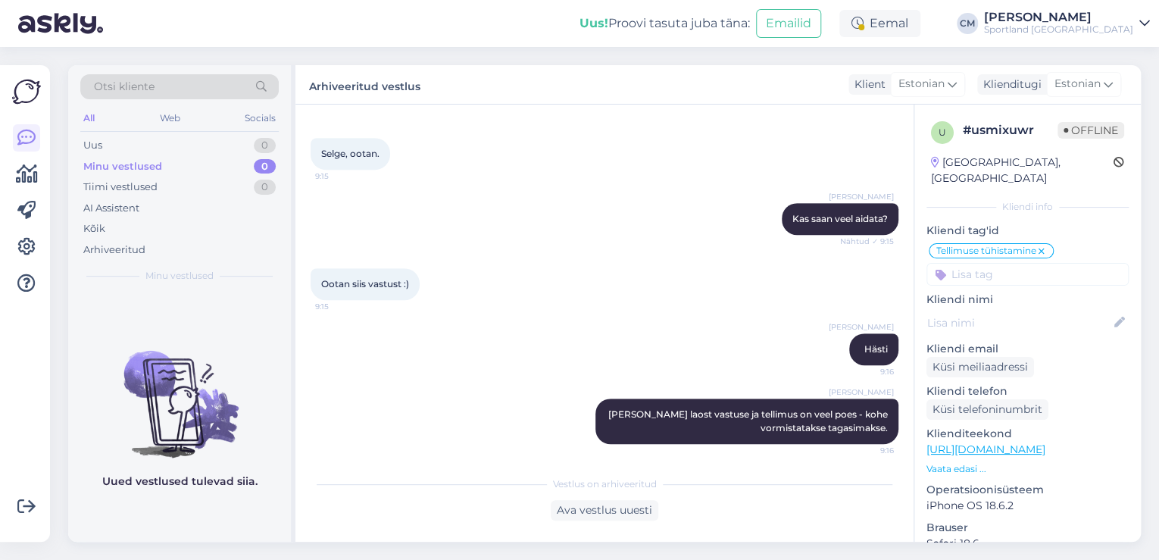
click at [1086, 33] on div "Sportland [GEOGRAPHIC_DATA]" at bounding box center [1058, 29] width 149 height 12
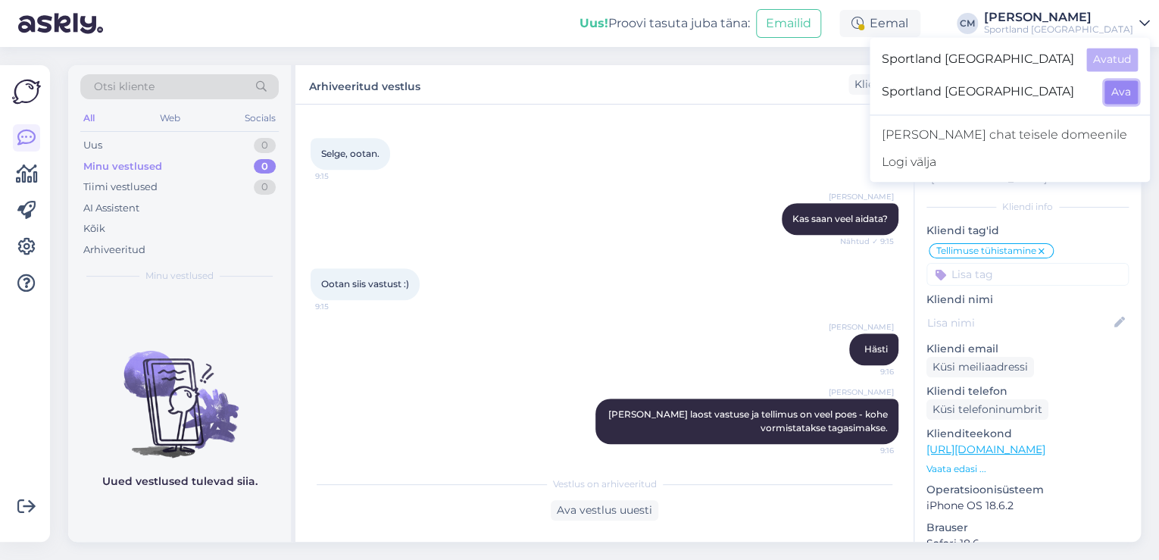
click at [1116, 81] on button "Ava" at bounding box center [1121, 91] width 33 height 23
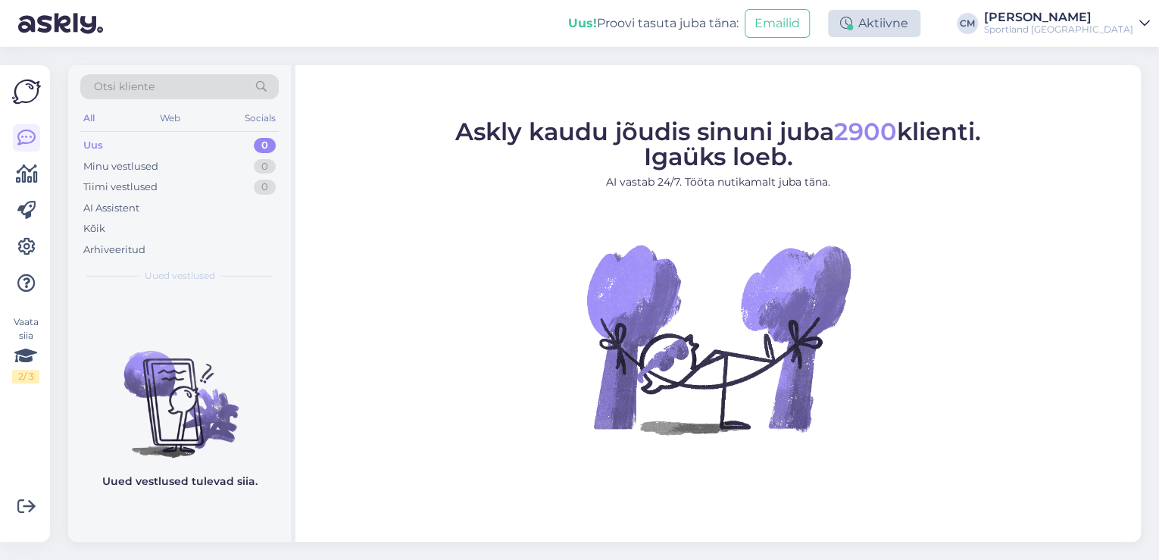
click at [882, 33] on div "Aktiivne" at bounding box center [874, 23] width 92 height 27
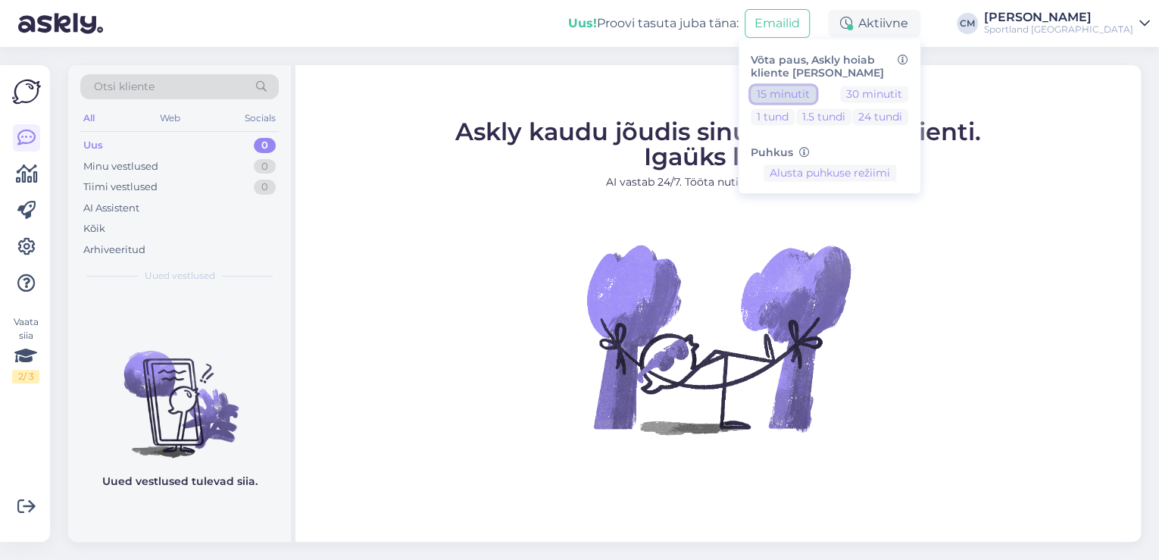
click at [816, 97] on button "15 minutit" at bounding box center [783, 94] width 65 height 17
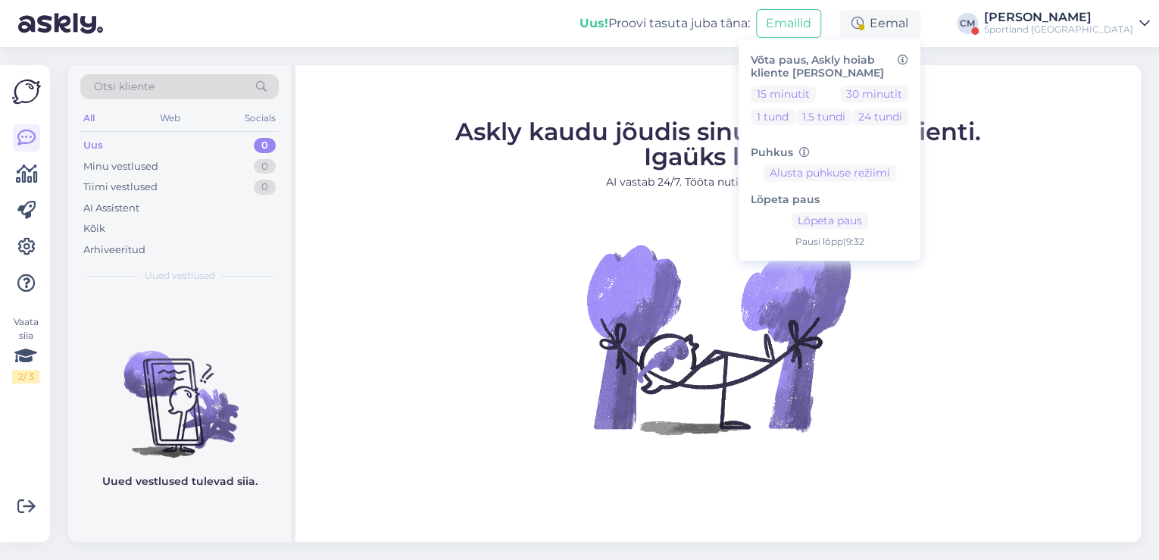
click at [865, 236] on div "Pausi [PERSON_NAME] | 9:32" at bounding box center [830, 243] width 158 height 14
click at [867, 227] on button "Lõpeta paus" at bounding box center [830, 221] width 77 height 17
click at [1050, 14] on div "[PERSON_NAME]" at bounding box center [1058, 17] width 149 height 12
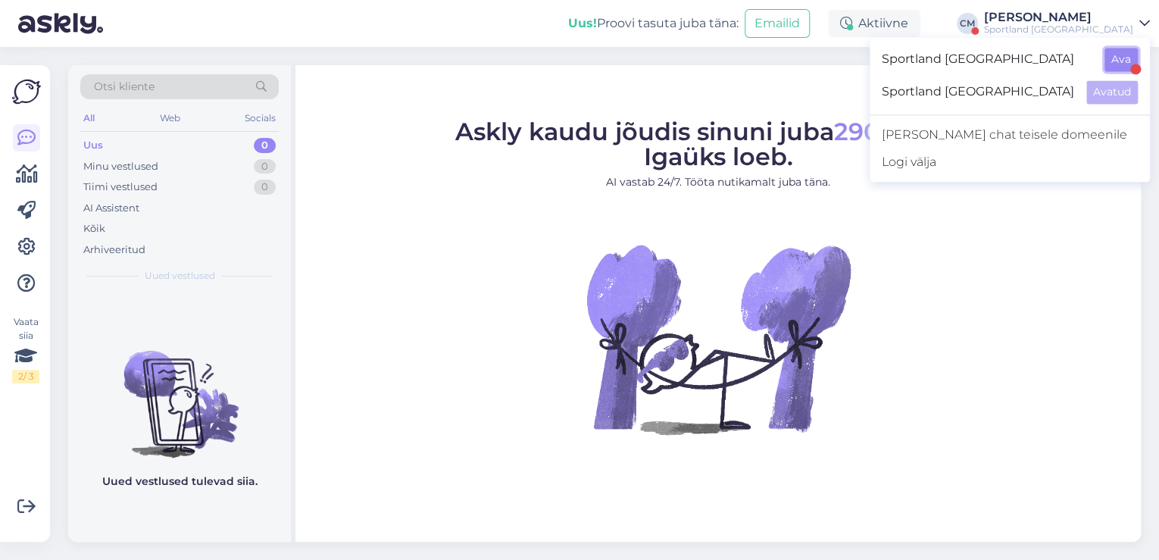
click at [1110, 61] on button "Ava" at bounding box center [1121, 59] width 33 height 23
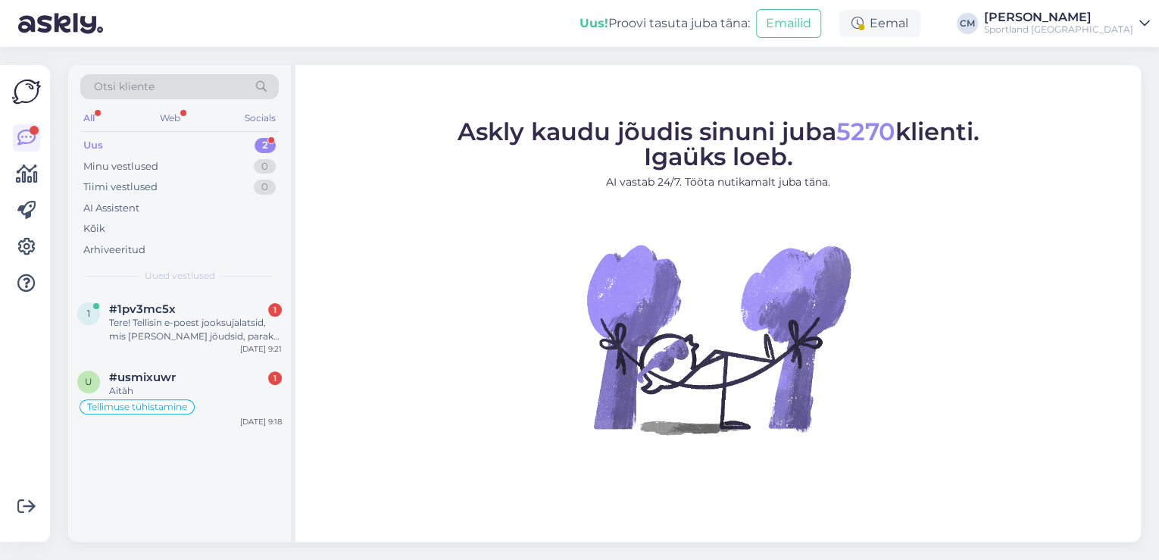
click at [941, 38] on div "Uus! Proovi tasuta [PERSON_NAME]: Emailid Eemal [PERSON_NAME] Sportland [GEOGRA…" at bounding box center [579, 23] width 1159 height 47
click at [920, 33] on div "Eemal" at bounding box center [879, 23] width 81 height 27
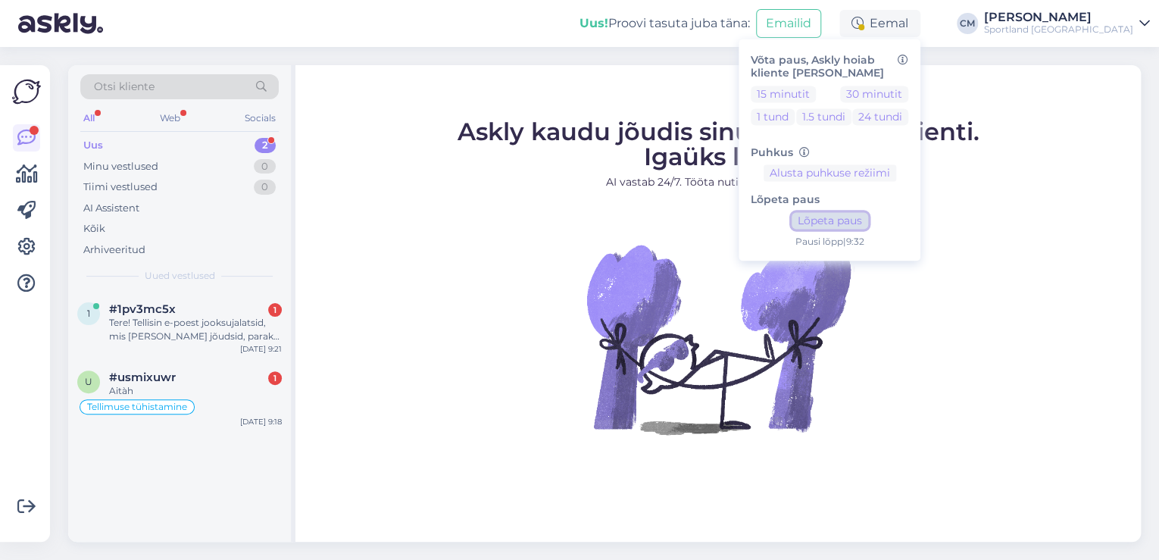
click at [864, 223] on button "Lõpeta paus" at bounding box center [830, 221] width 77 height 17
click at [260, 388] on div "Aitàh" at bounding box center [195, 391] width 173 height 14
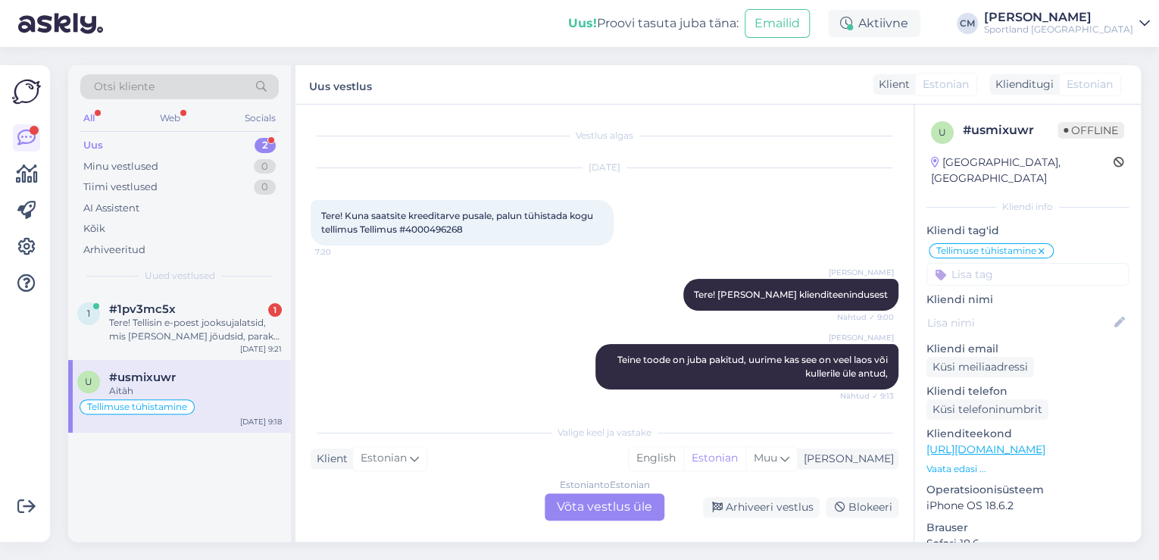
scroll to position [486, 0]
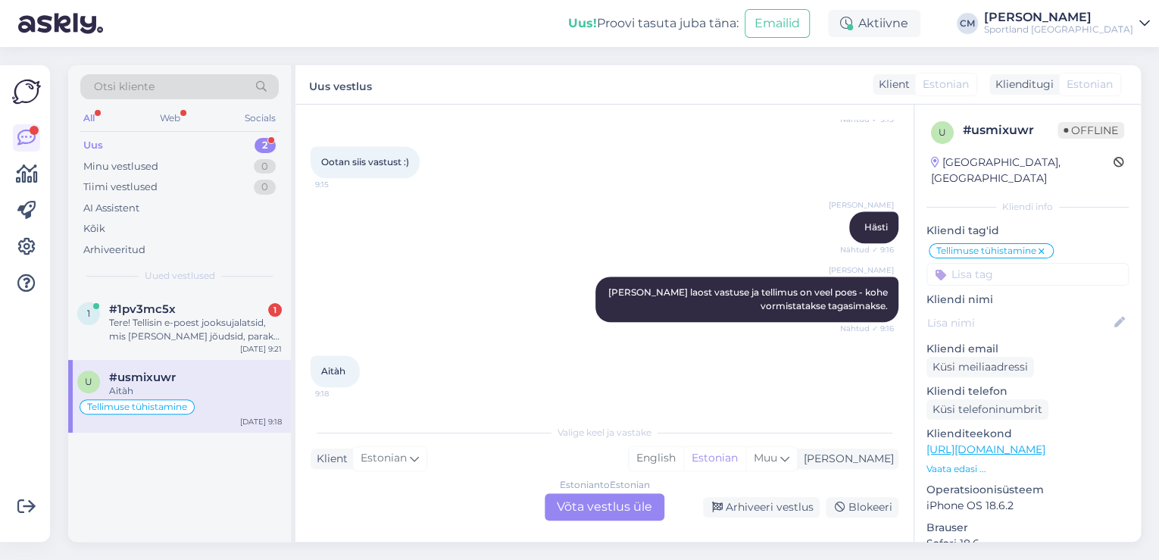
click at [596, 506] on div "Estonian to Estonian Võta vestlus üle" at bounding box center [605, 506] width 120 height 27
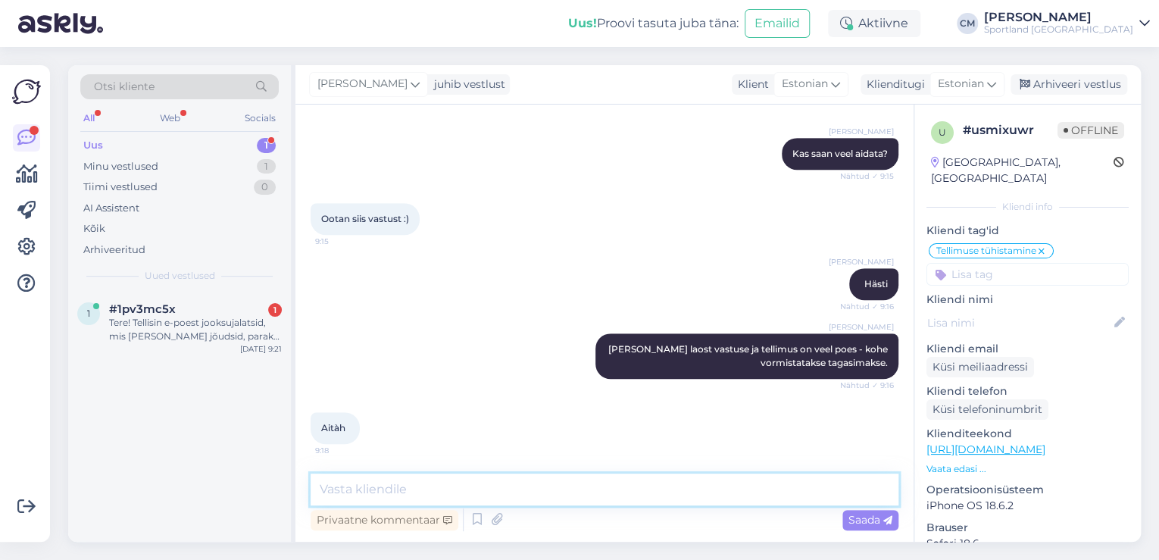
click at [530, 482] on textarea at bounding box center [605, 489] width 588 height 32
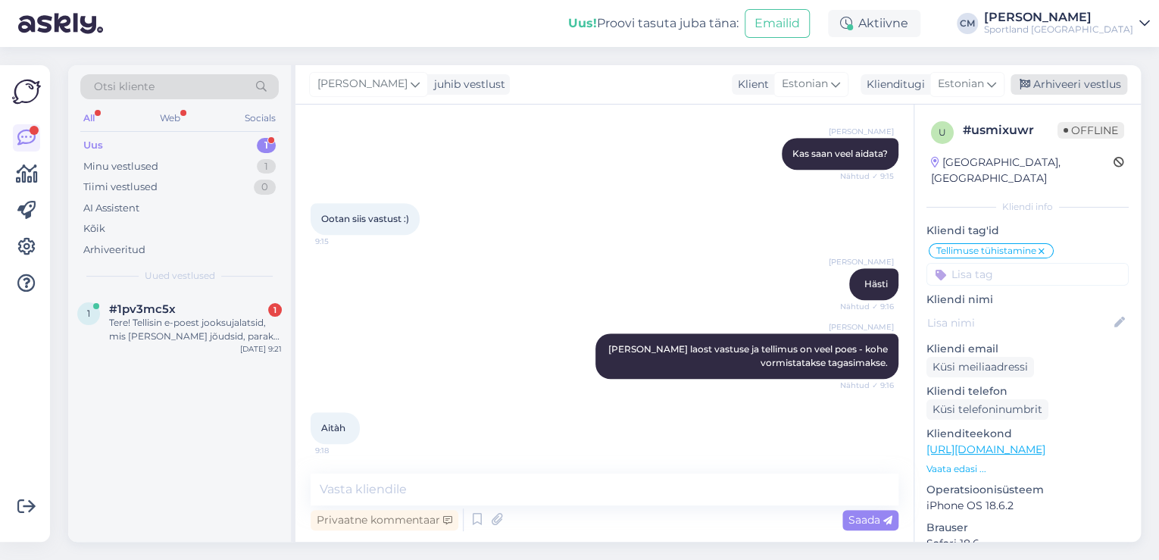
click at [1093, 88] on div "Arhiveeri vestlus" at bounding box center [1069, 84] width 117 height 20
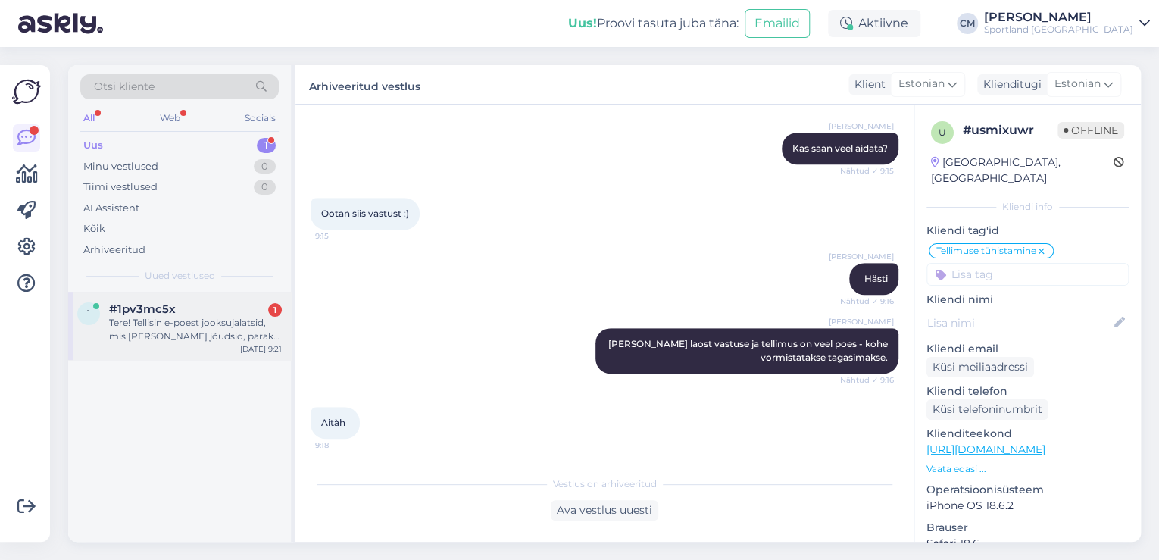
click at [196, 330] on div "Tere! Tellisin e-poest jooksujalatsid, mis [PERSON_NAME] jõudsid, paraku osutus…" at bounding box center [195, 329] width 173 height 27
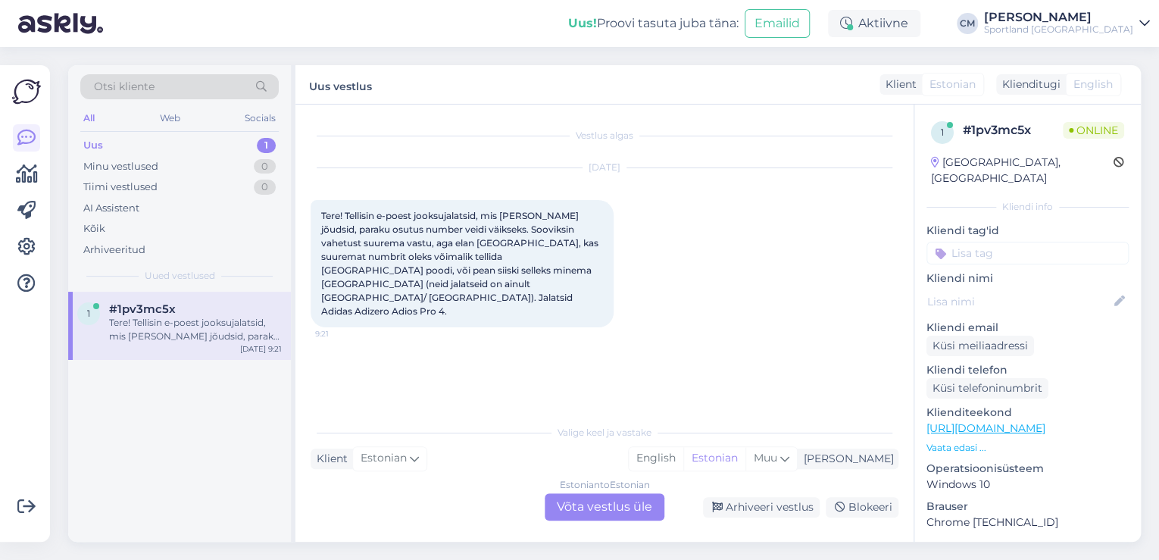
click at [636, 514] on div "Estonian to Estonian Võta vestlus üle" at bounding box center [605, 506] width 120 height 27
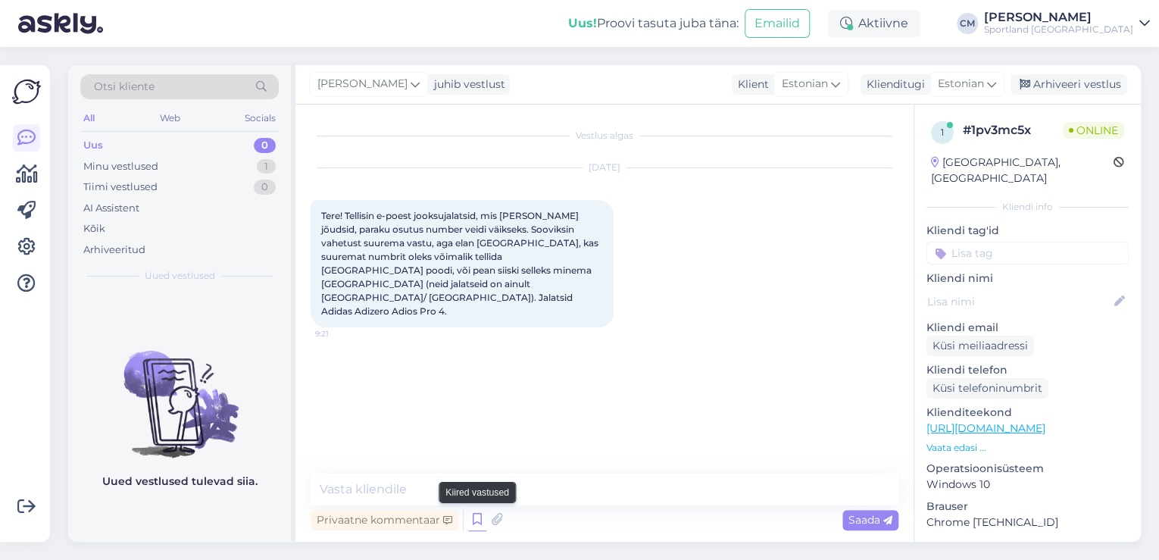
drag, startPoint x: 486, startPoint y: 515, endPoint x: 476, endPoint y: 518, distance: 11.0
click at [476, 518] on div "Privaatne kommentaar Saada" at bounding box center [605, 519] width 588 height 29
click at [476, 518] on icon at bounding box center [477, 519] width 18 height 23
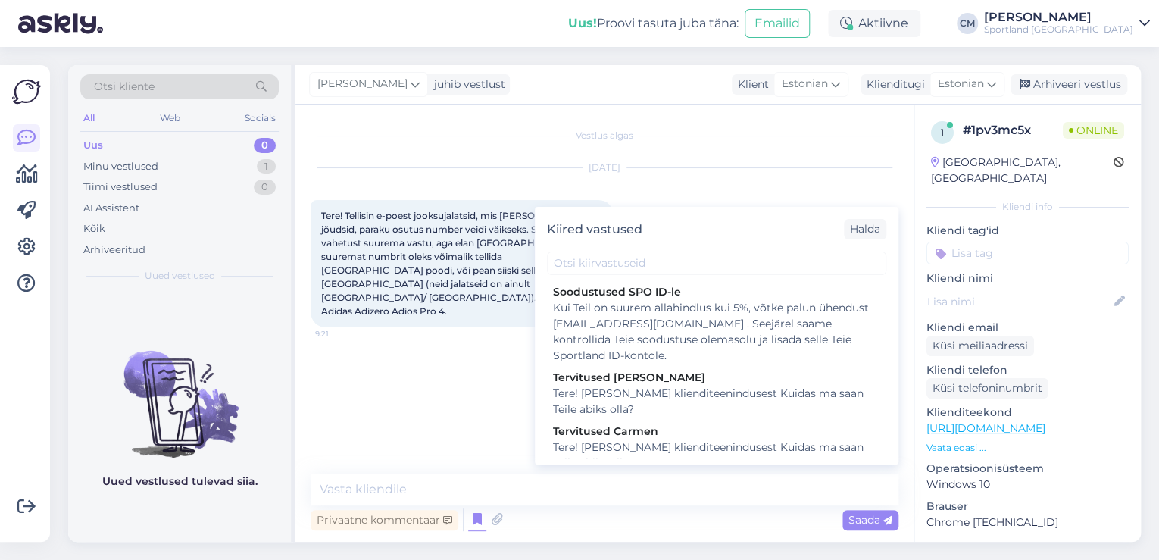
click at [639, 458] on div "Kiired vastused [PERSON_NAME] SPO ID-le Kui Teil on suurem allahindlus kui 5%, …" at bounding box center [717, 336] width 364 height 258
click at [638, 455] on div "Tere! [PERSON_NAME] klienditeenindusest Kuidas ma saan Teile abiks olla?" at bounding box center [716, 455] width 327 height 32
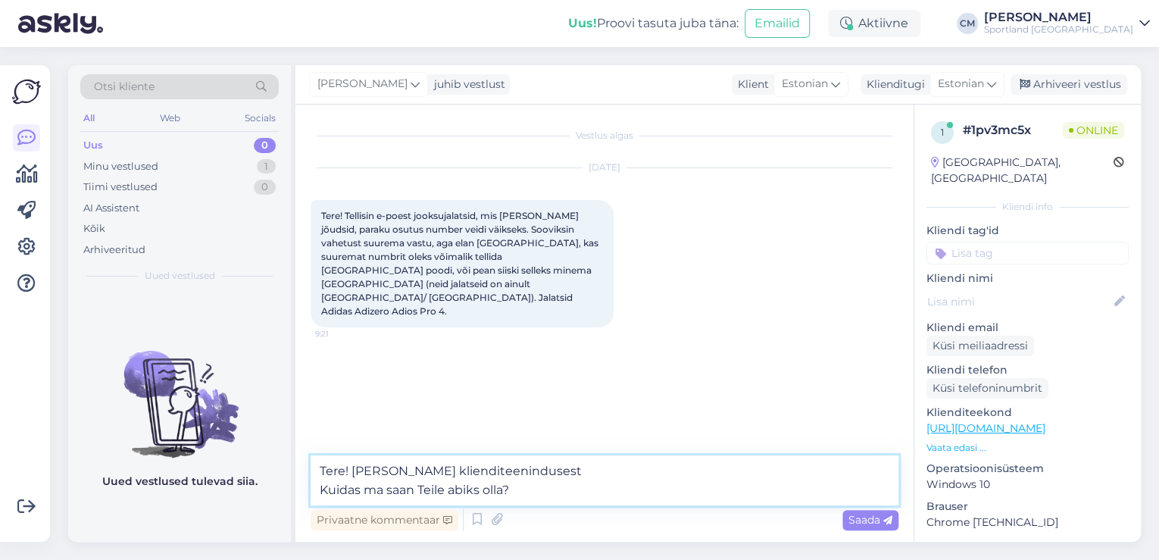
drag, startPoint x: 572, startPoint y: 495, endPoint x: 303, endPoint y: 506, distance: 269.2
click at [303, 506] on div "Vestlus algas [DATE] Tere! Tellisin e-poest jooksujalatsid, mis [PERSON_NAME] j…" at bounding box center [604, 323] width 618 height 437
type textarea "Tere! [PERSON_NAME] klienditeenindusest"
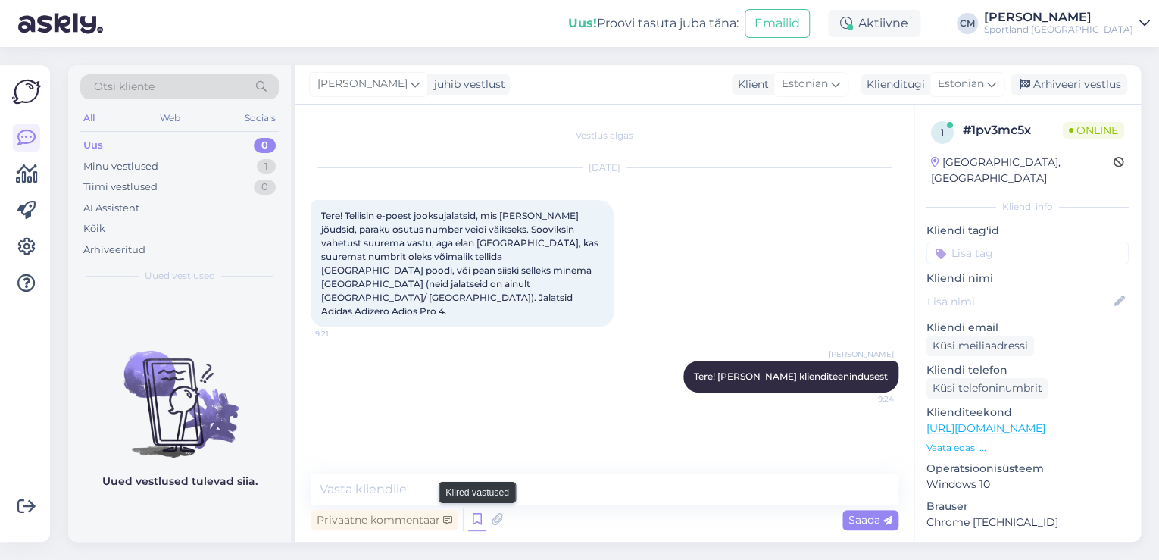
click at [482, 521] on icon at bounding box center [477, 519] width 18 height 23
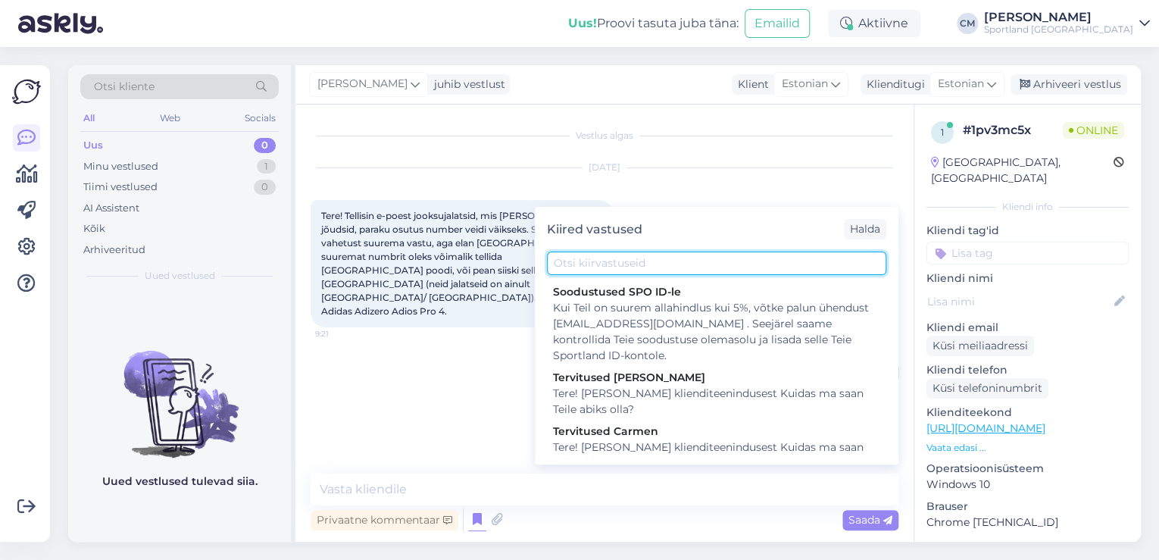
click at [648, 261] on input "text" at bounding box center [716, 263] width 339 height 23
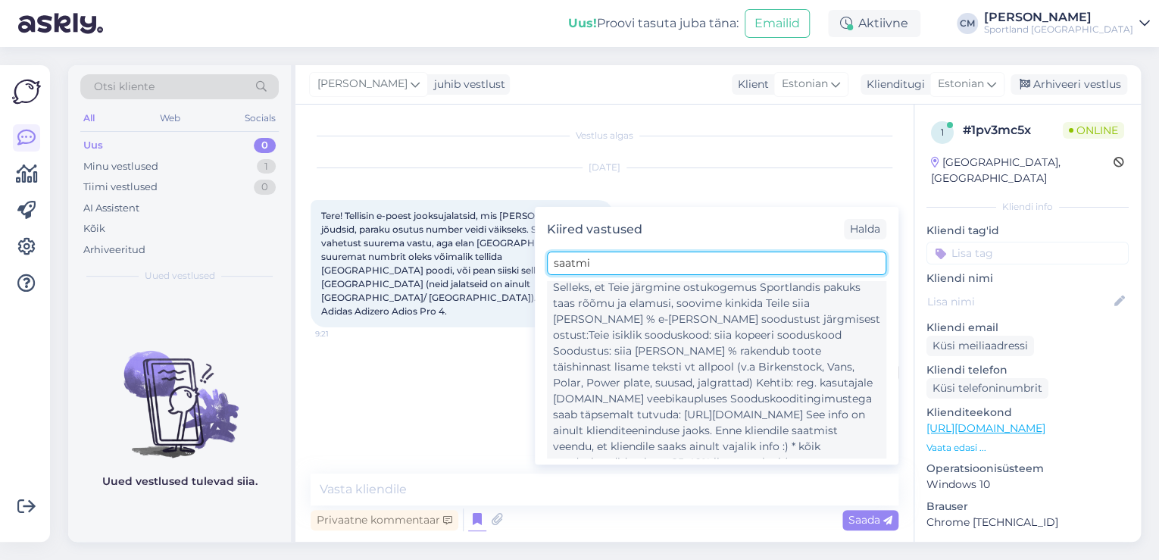
scroll to position [184, 0]
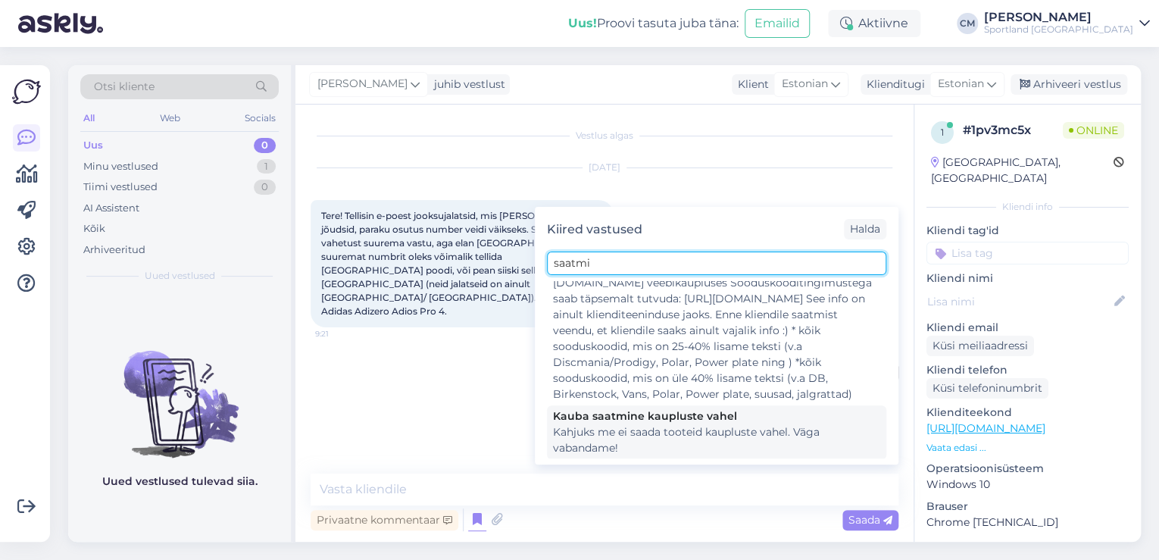
type input "saatmi"
click at [652, 433] on div "Kahjuks me ei saada tooteid kaupluste vahel. Väga vabandame!" at bounding box center [716, 440] width 327 height 32
type textarea "Kahjuks me ei saada tooteid kaupluste vahel. Väga vabandame!"
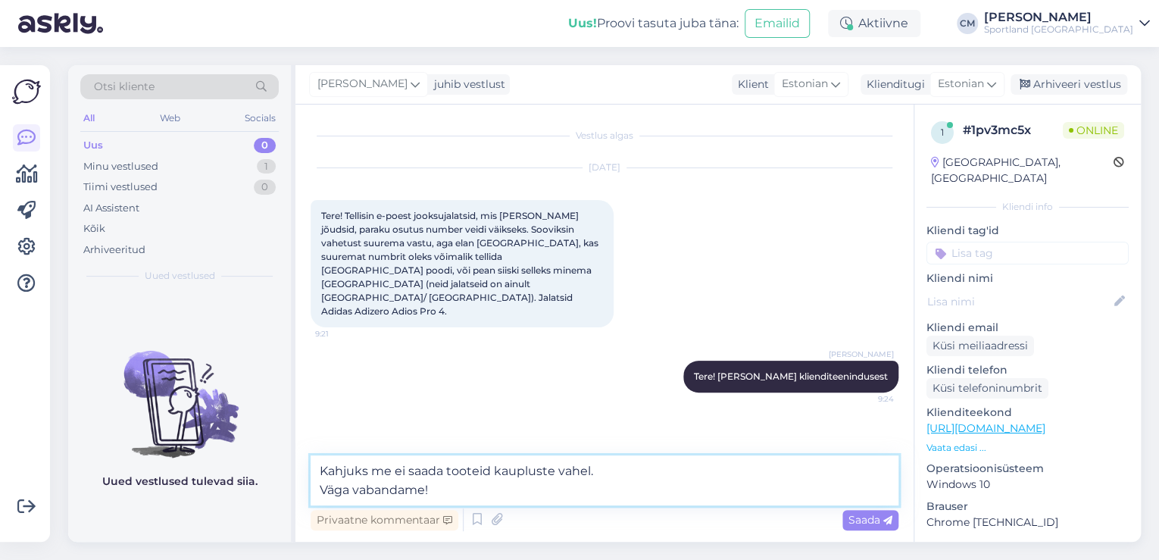
click at [628, 485] on textarea "Kahjuks me ei saada tooteid kaupluste vahel. Väga vabandame!" at bounding box center [605, 480] width 588 height 50
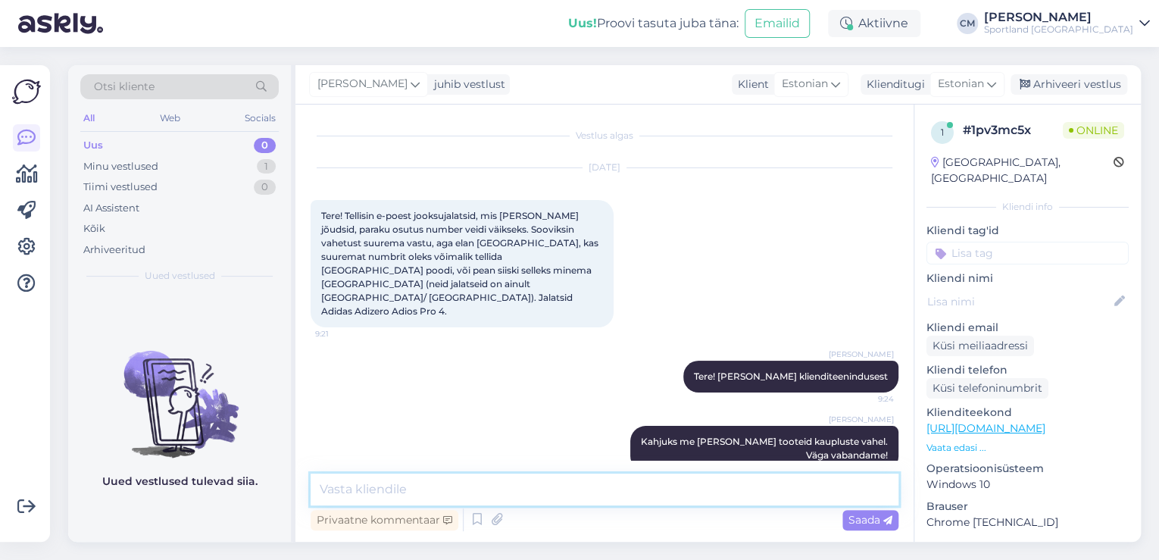
scroll to position [0, 0]
type textarea "Vahetus tuleks läbi viia kaupluses kus teine suurus saadaval on."
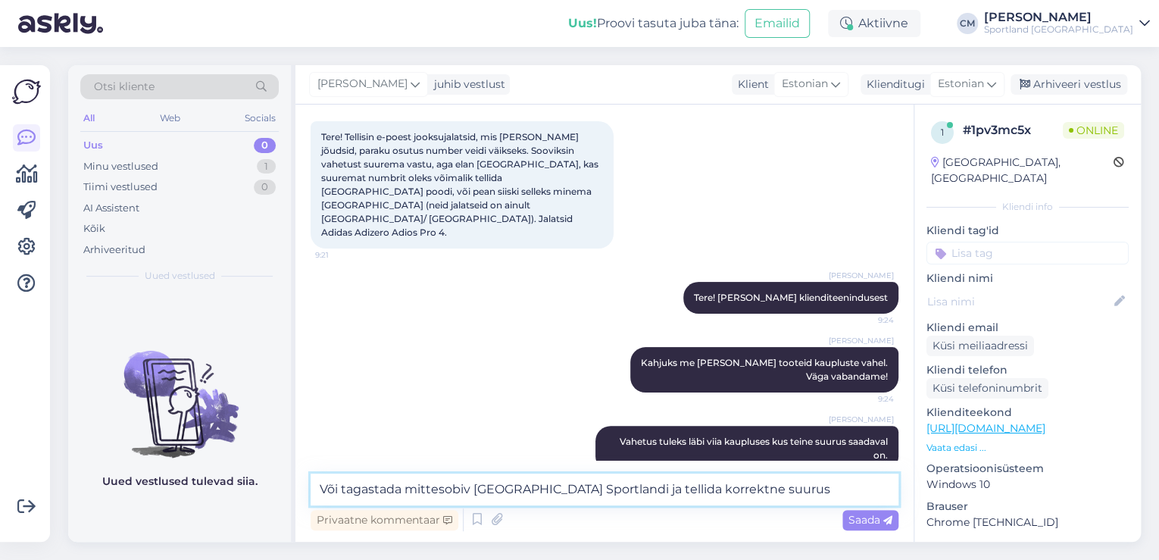
type textarea "Või tagastada mittesobiv [GEOGRAPHIC_DATA] Sportlandi ja tellida korrektne suur…"
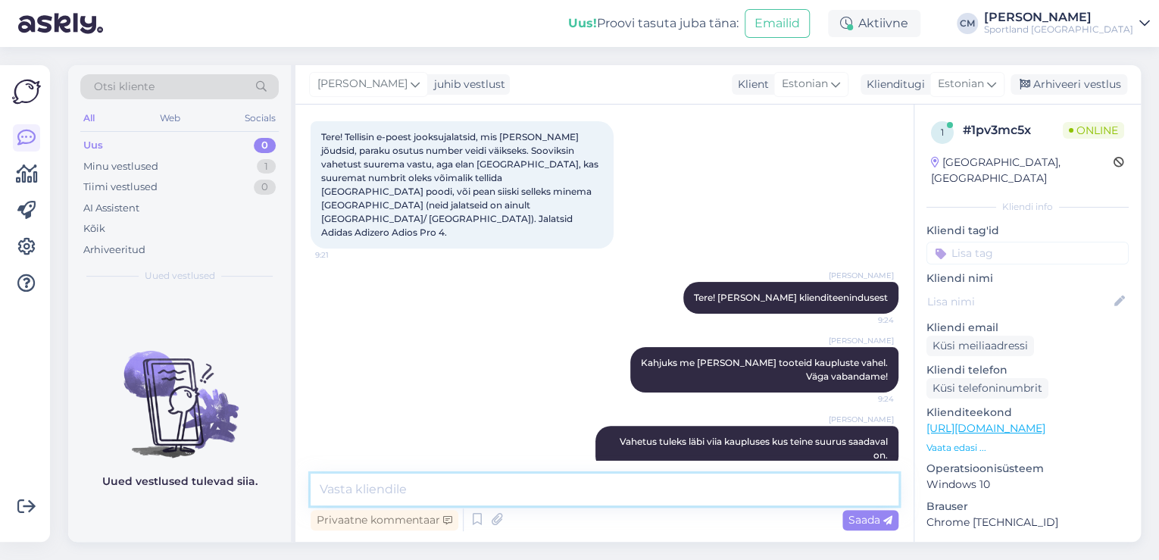
scroll to position [158, 0]
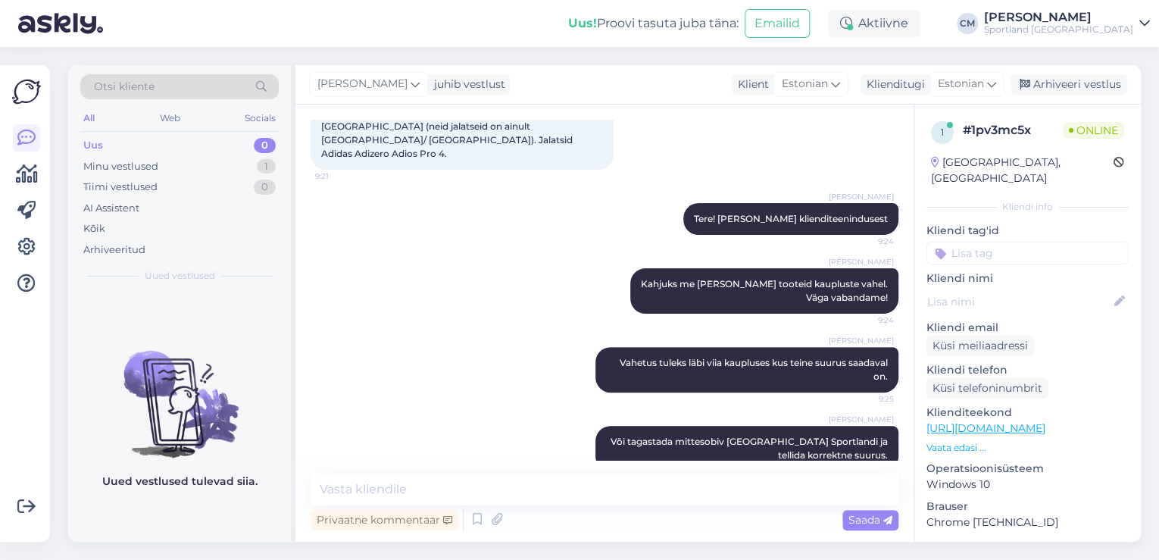
click at [1027, 242] on input at bounding box center [1028, 253] width 202 height 23
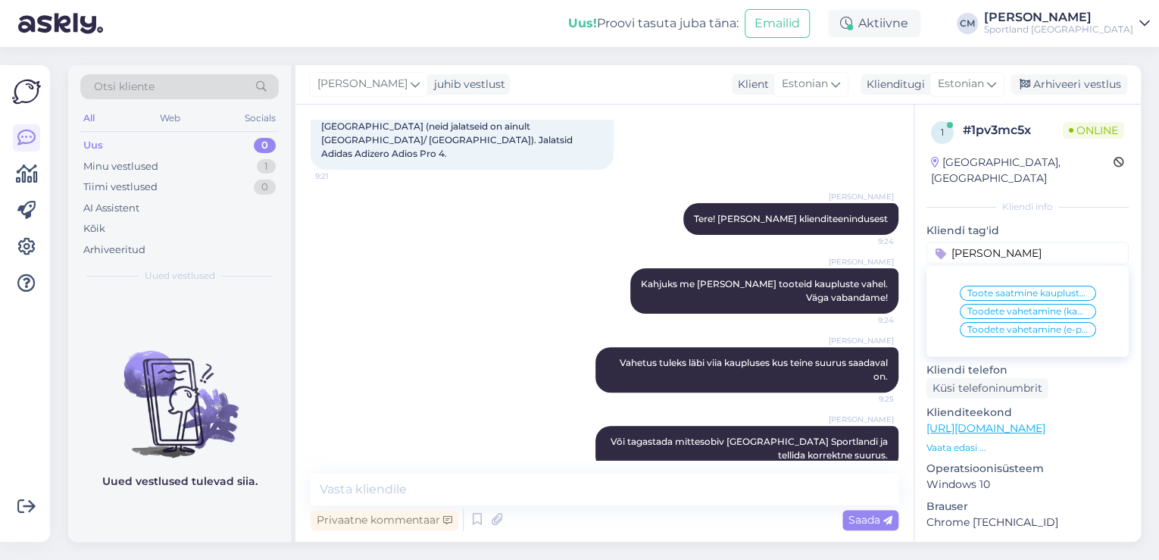
type input "[PERSON_NAME]"
click at [1027, 325] on span "Toodete vahetamine (e-pood)" at bounding box center [1027, 329] width 121 height 9
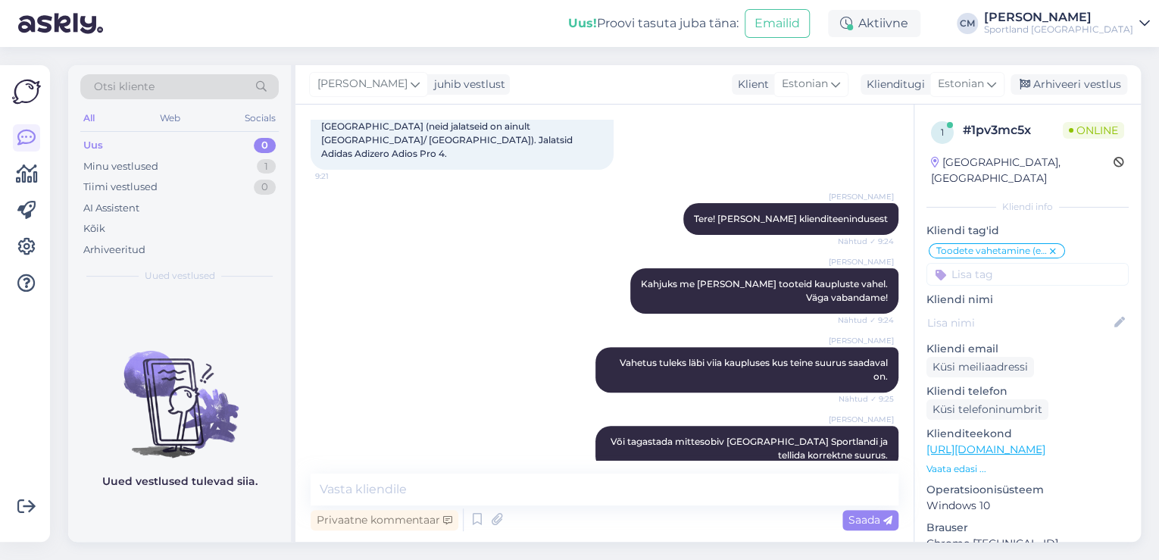
scroll to position [223, 0]
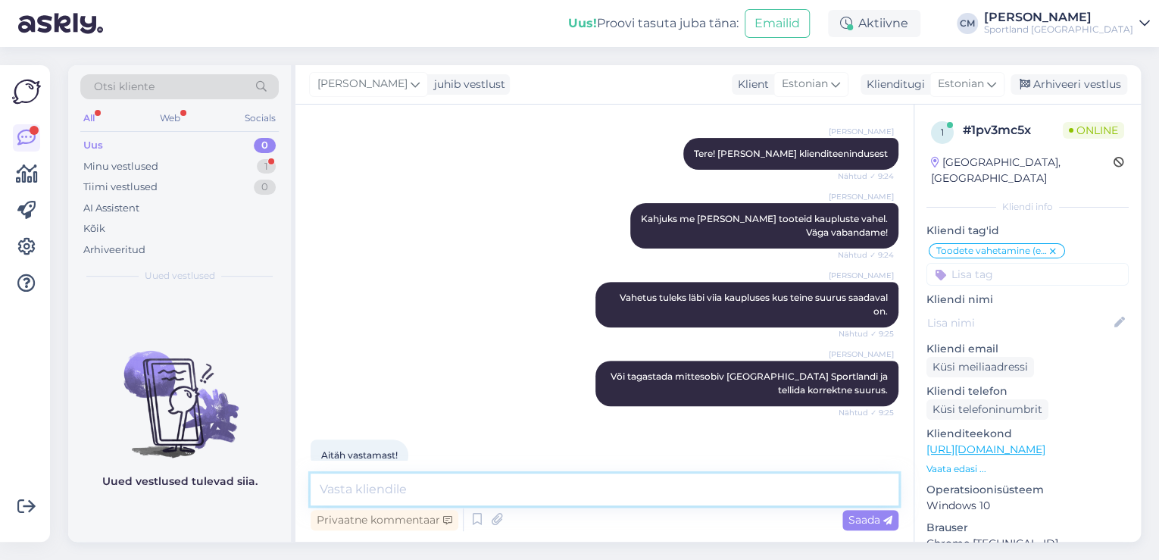
click at [724, 480] on textarea at bounding box center [605, 489] width 588 height 32
type textarea "Kas saan veel abiks olla? :)"
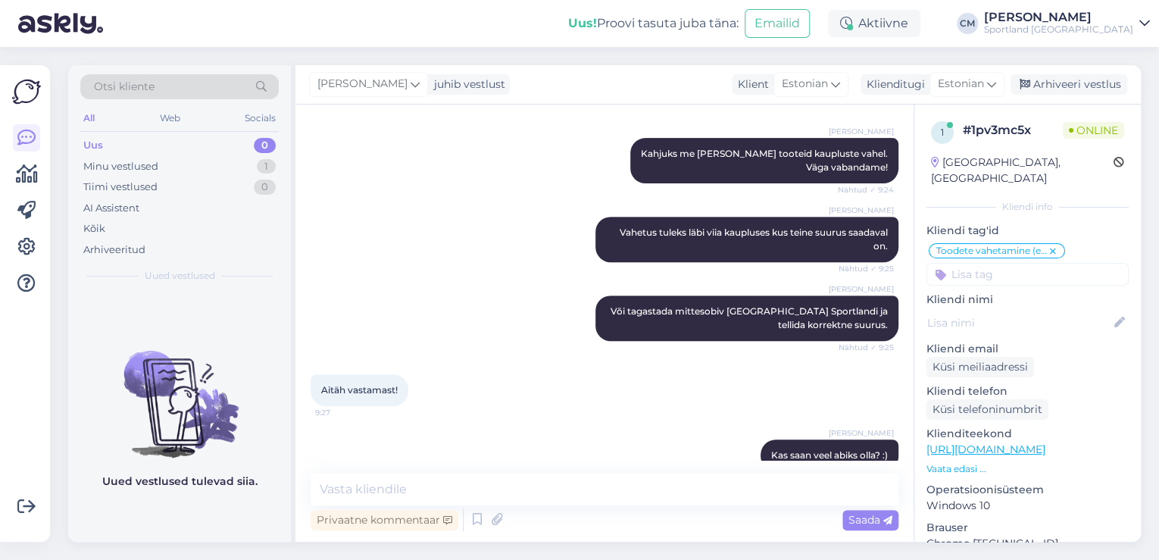
scroll to position [353, 0]
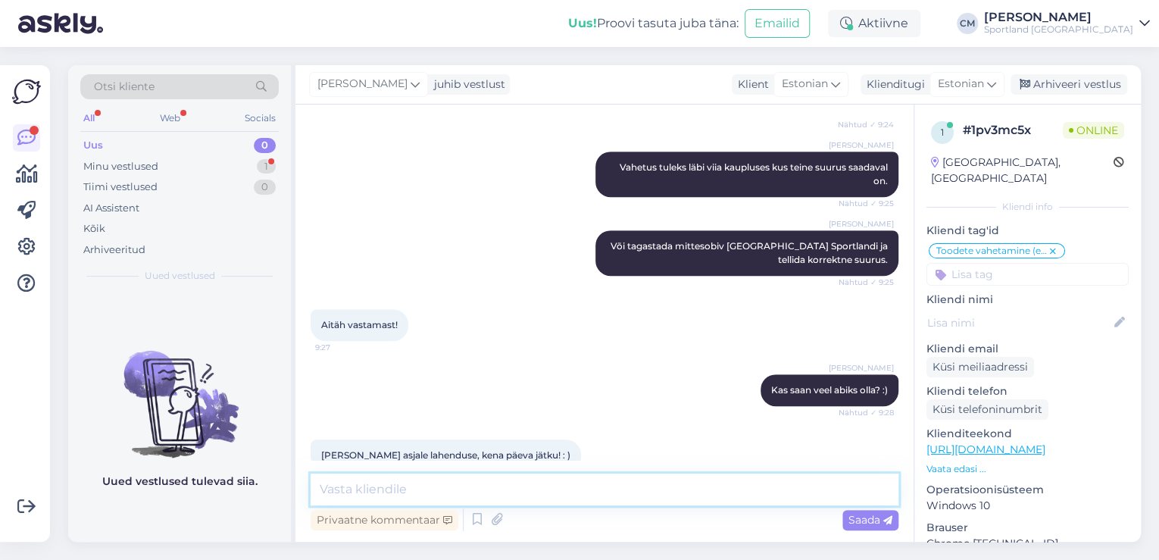
click at [567, 486] on textarea at bounding box center [605, 489] width 588 height 32
type textarea "Ilusat päeva Teilegi!"
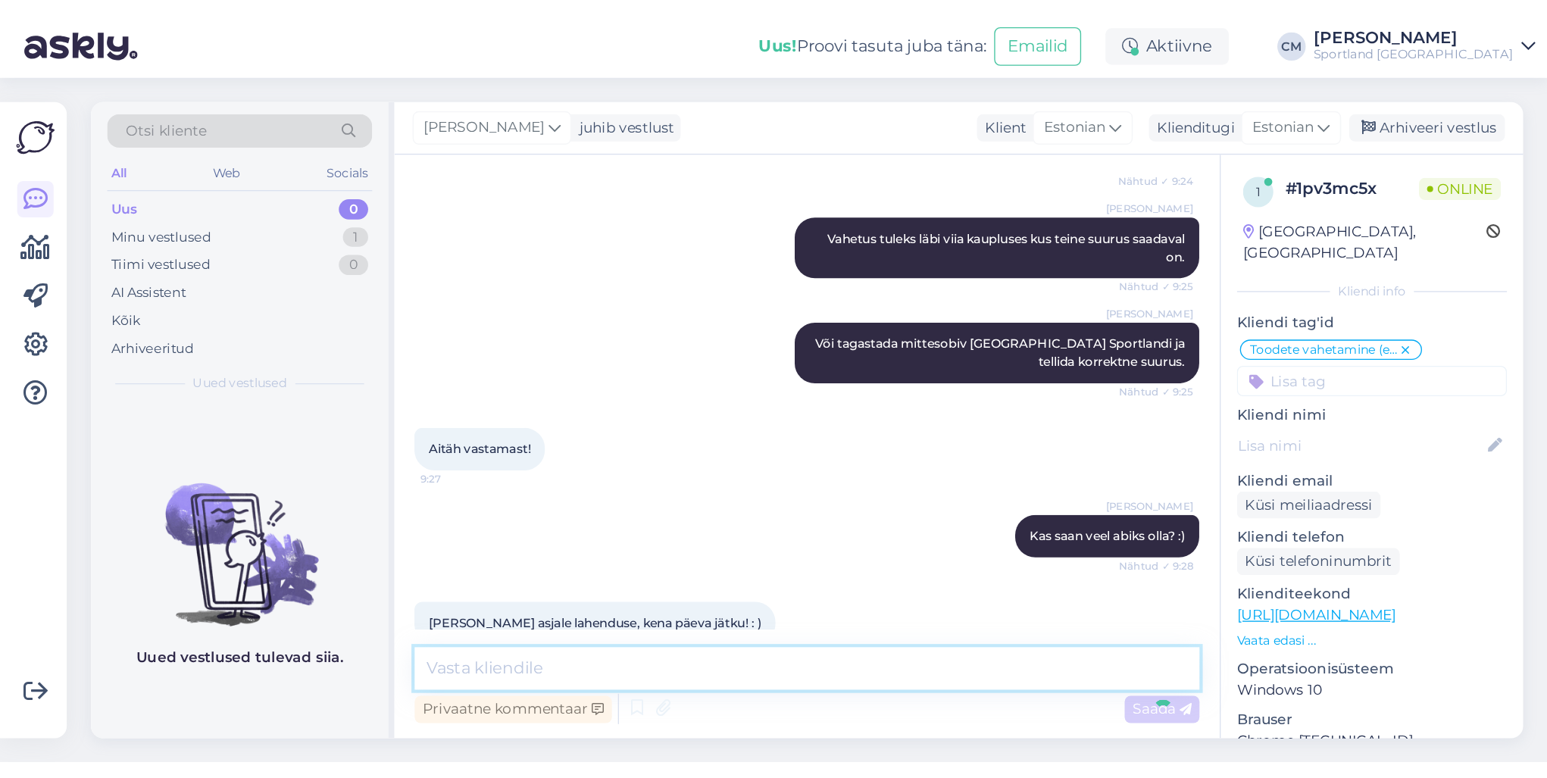
scroll to position [418, 0]
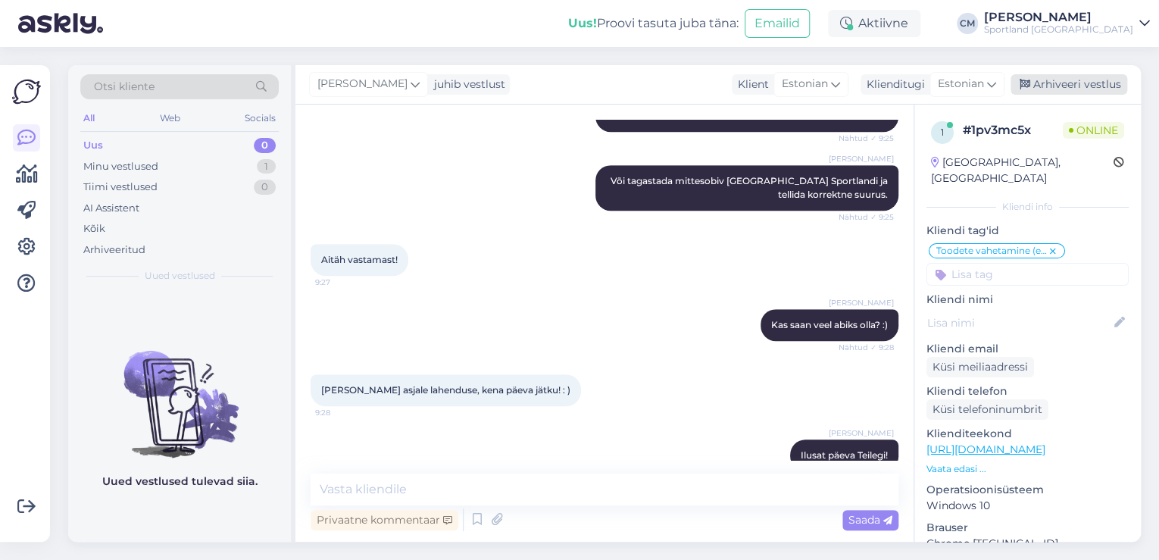
click at [1051, 85] on div "Arhiveeri vestlus" at bounding box center [1069, 84] width 117 height 20
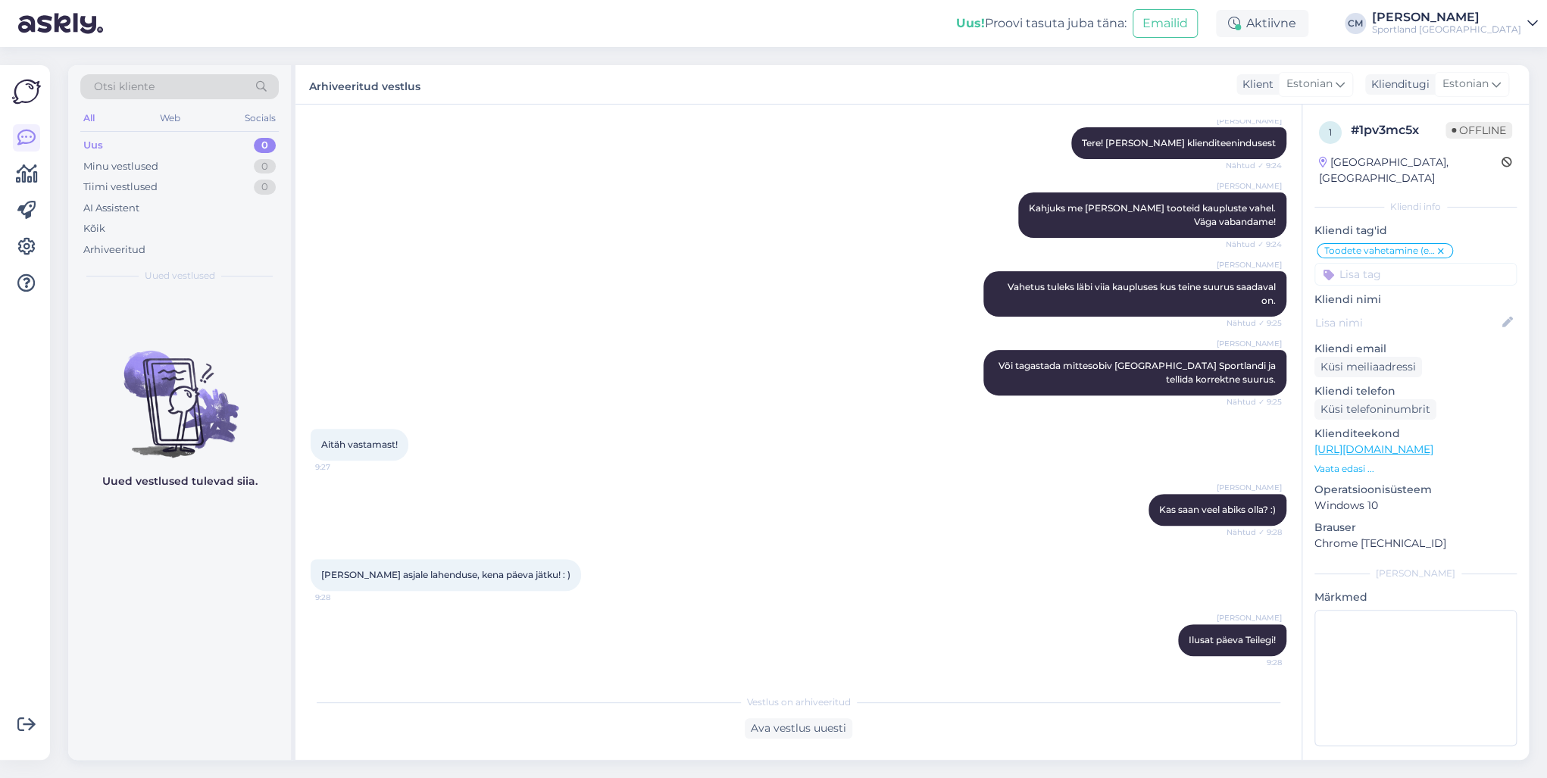
scroll to position [206, 0]
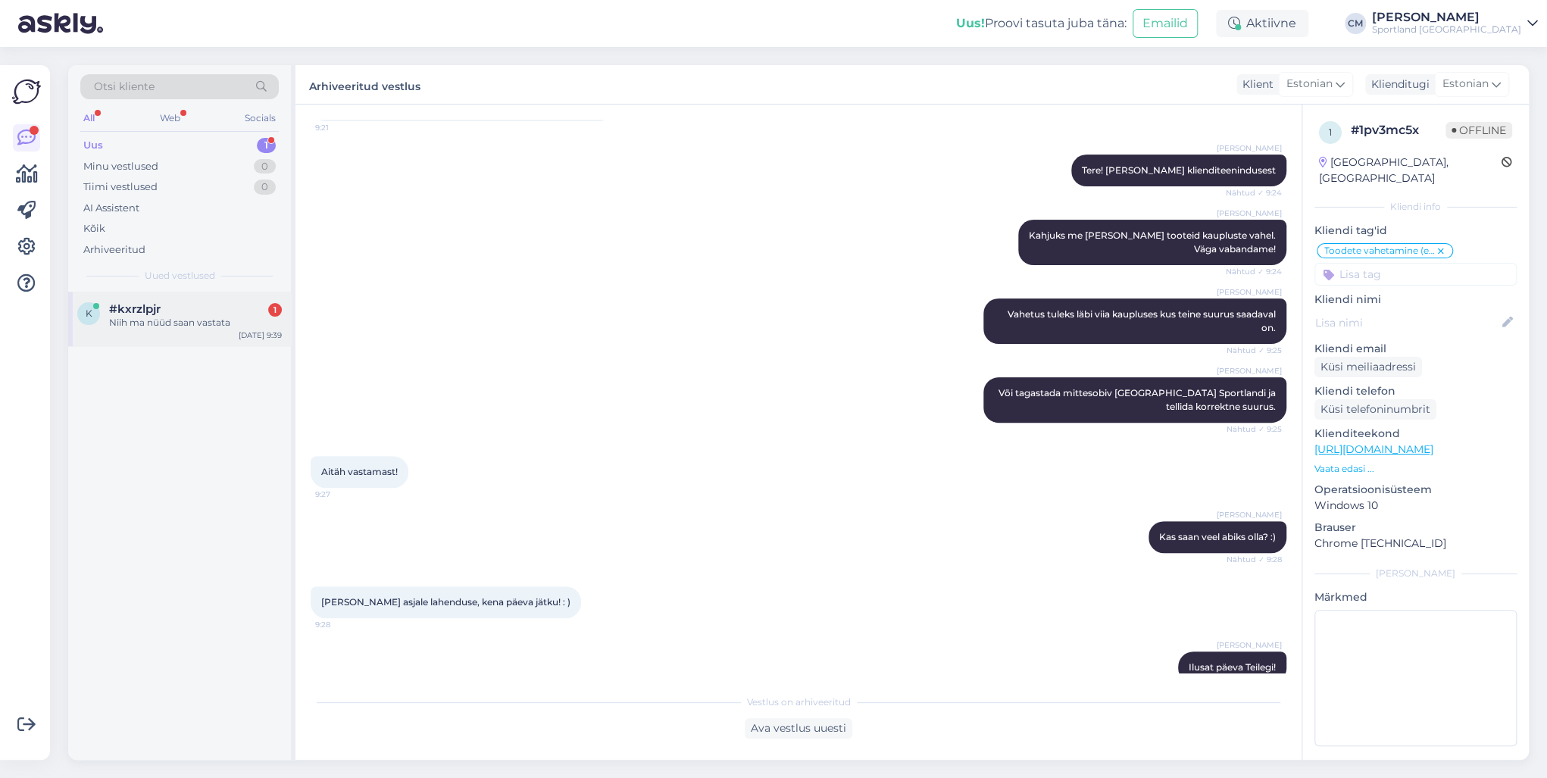
click at [203, 345] on div "k #kxrzlpjr 1 Niih ma nüüd saan vastata [DATE] 9:39" at bounding box center [179, 319] width 223 height 55
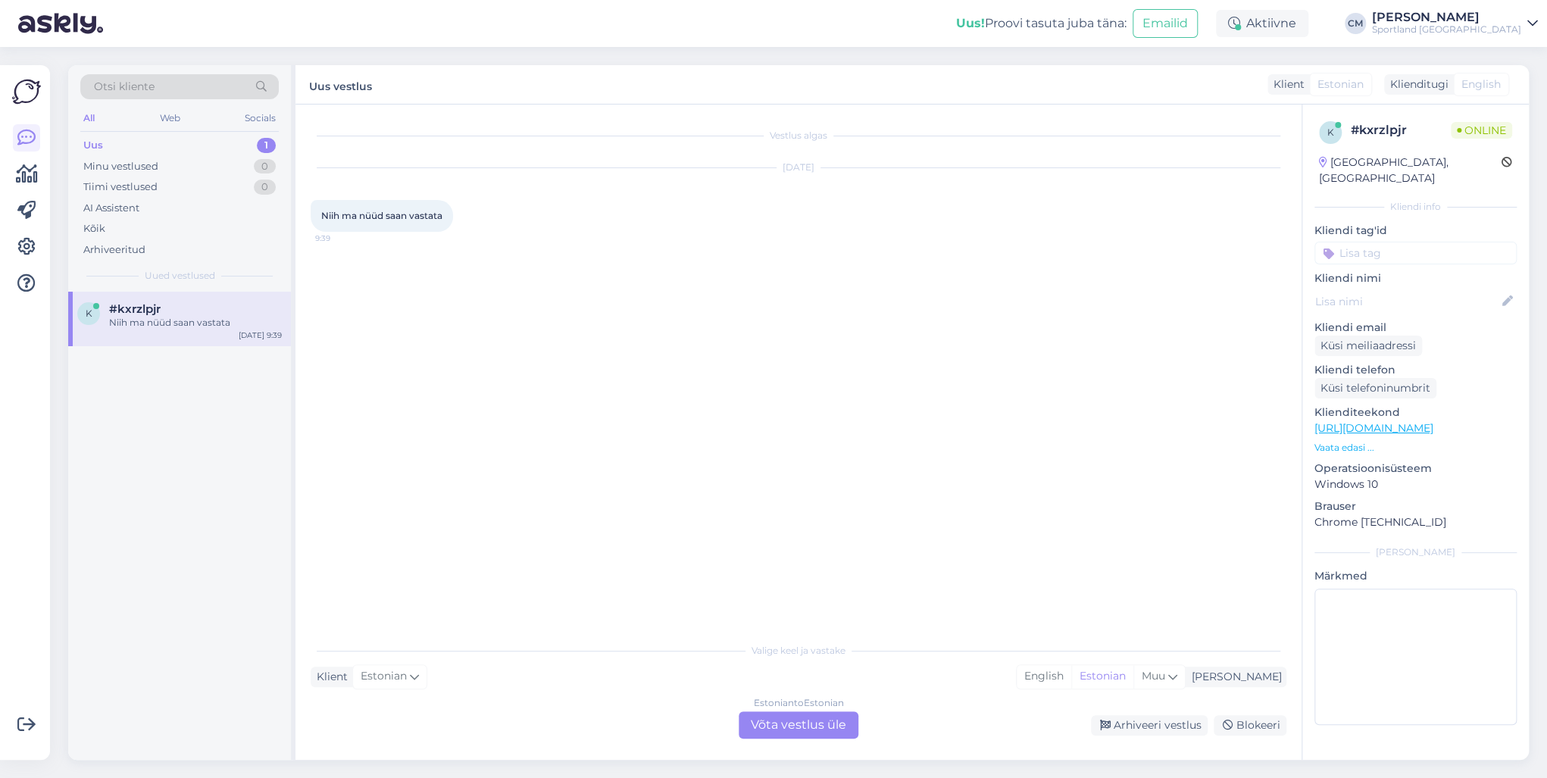
click at [839, 717] on div "Estonian to Estonian Võta vestlus üle" at bounding box center [799, 724] width 120 height 27
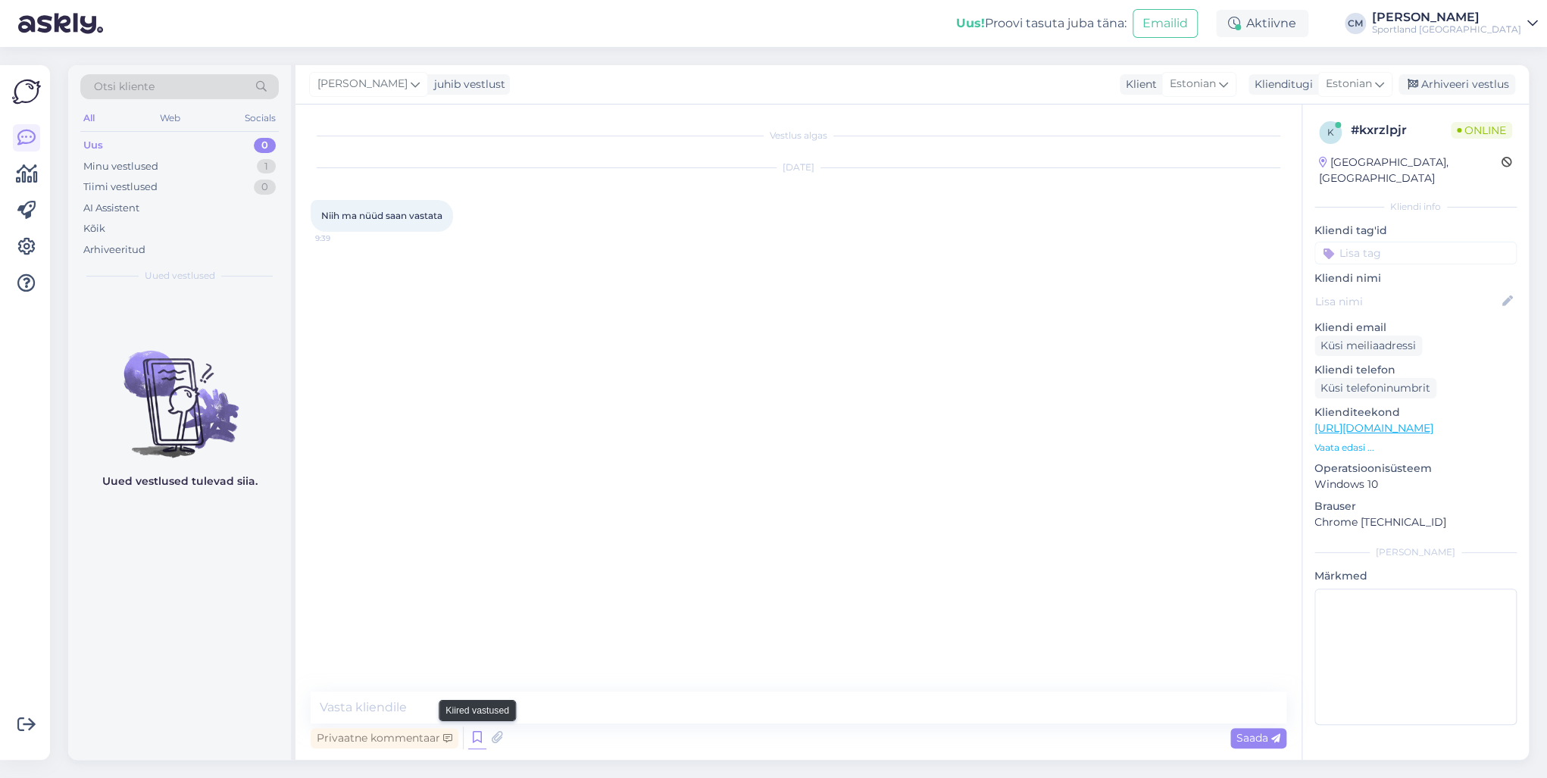
click at [483, 734] on div "Privaatne kommentaar Saada" at bounding box center [799, 737] width 976 height 29
click at [483, 734] on icon at bounding box center [477, 738] width 18 height 23
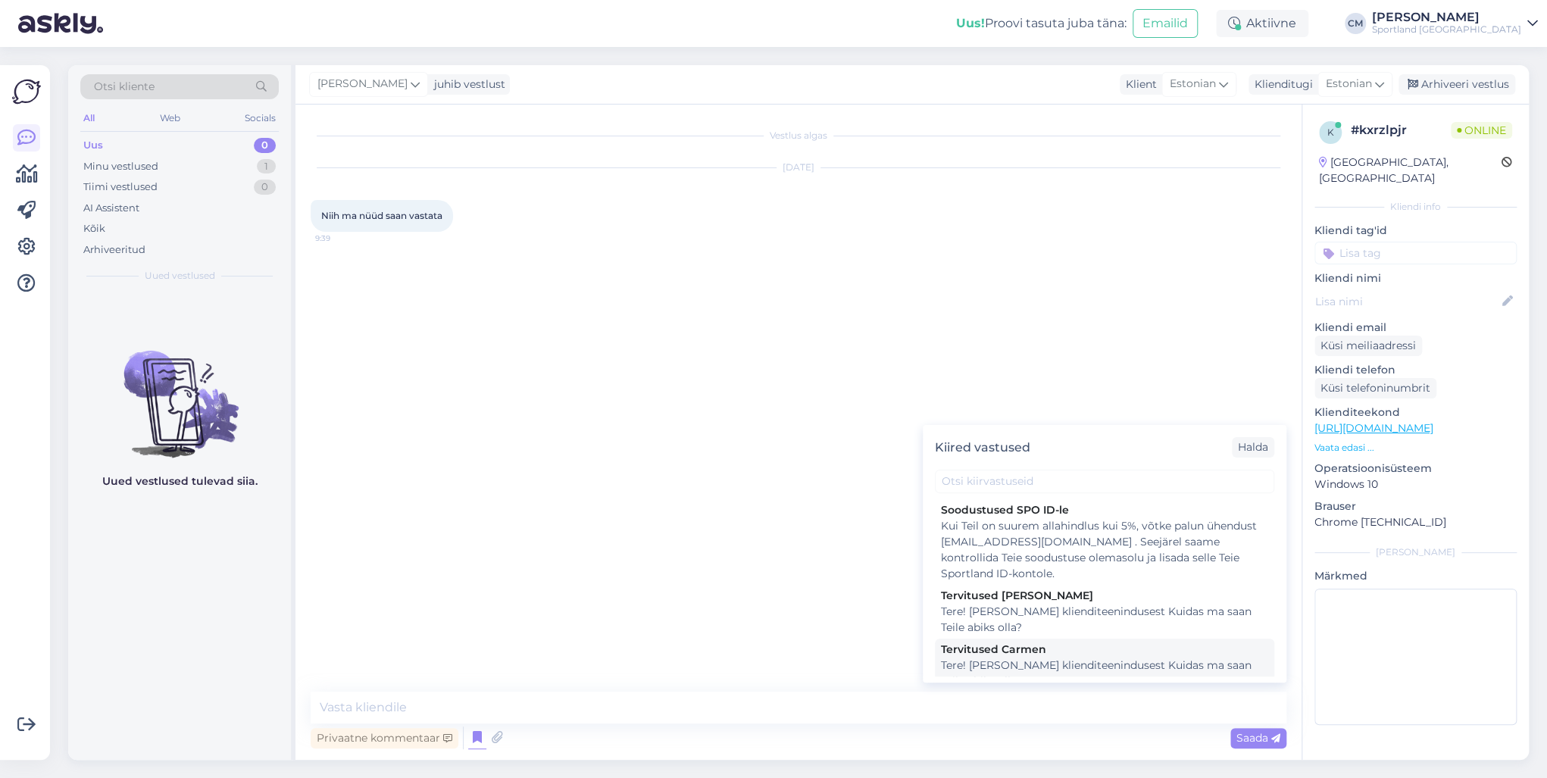
click at [989, 645] on div "Tervitused Carmen" at bounding box center [1104, 650] width 327 height 16
type textarea "Tere! [PERSON_NAME] klienditeenindusest Kuidas ma saan Teile abiks olla?"
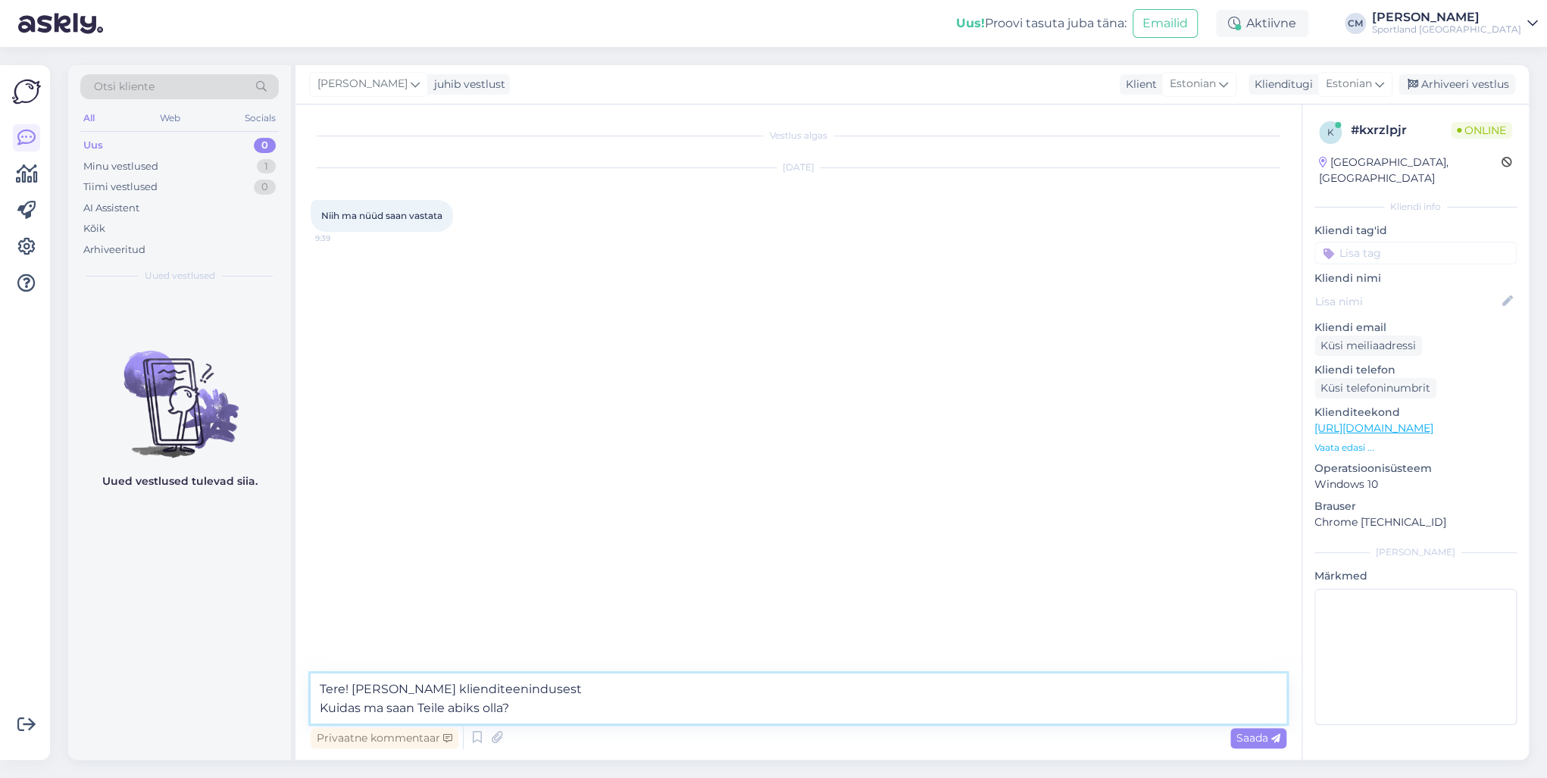
click at [655, 716] on textarea "Tere! [PERSON_NAME] klienditeenindusest Kuidas ma saan Teile abiks olla?" at bounding box center [799, 698] width 976 height 50
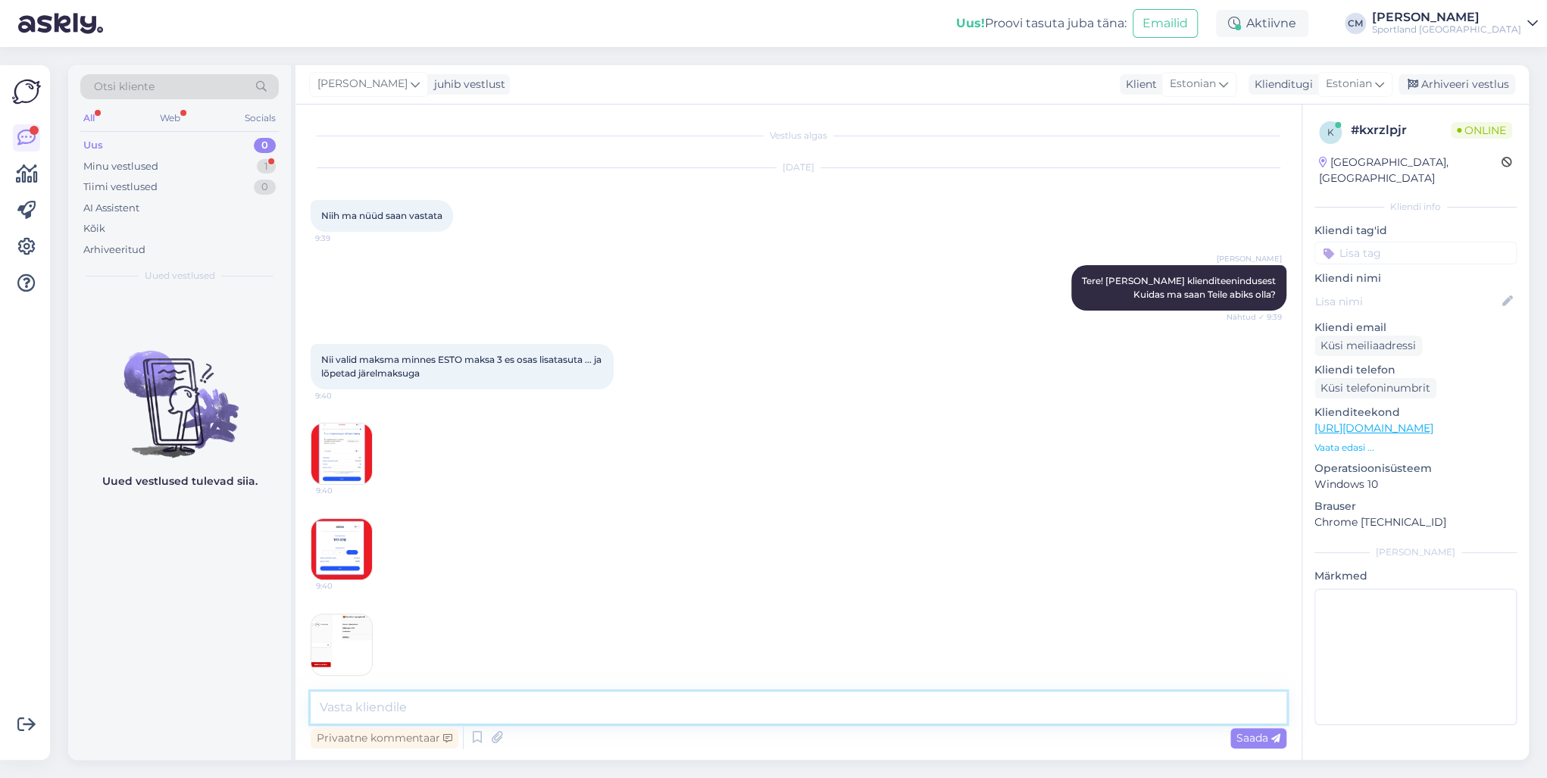
scroll to position [13, 0]
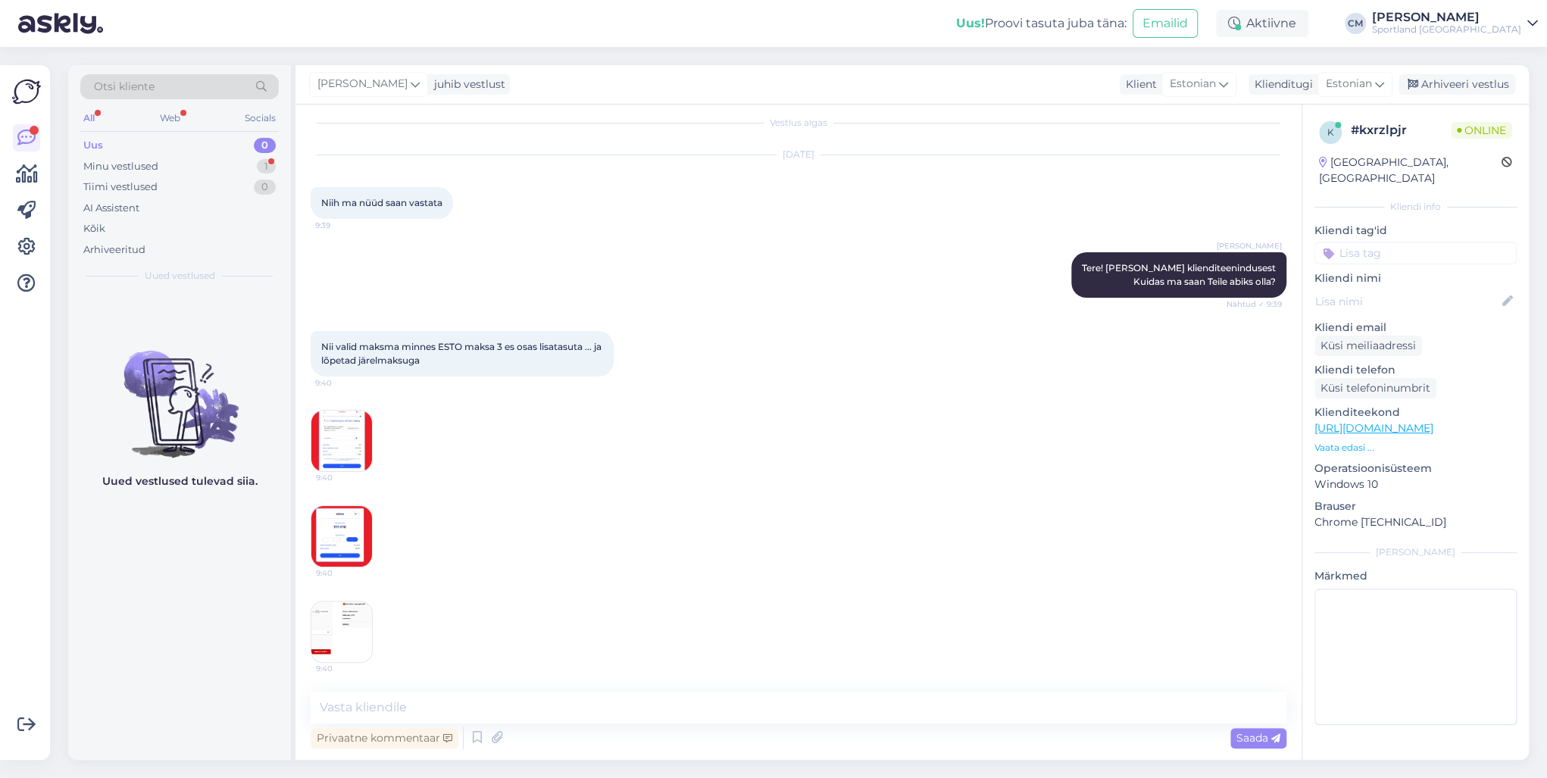
click at [364, 445] on img at bounding box center [341, 441] width 61 height 61
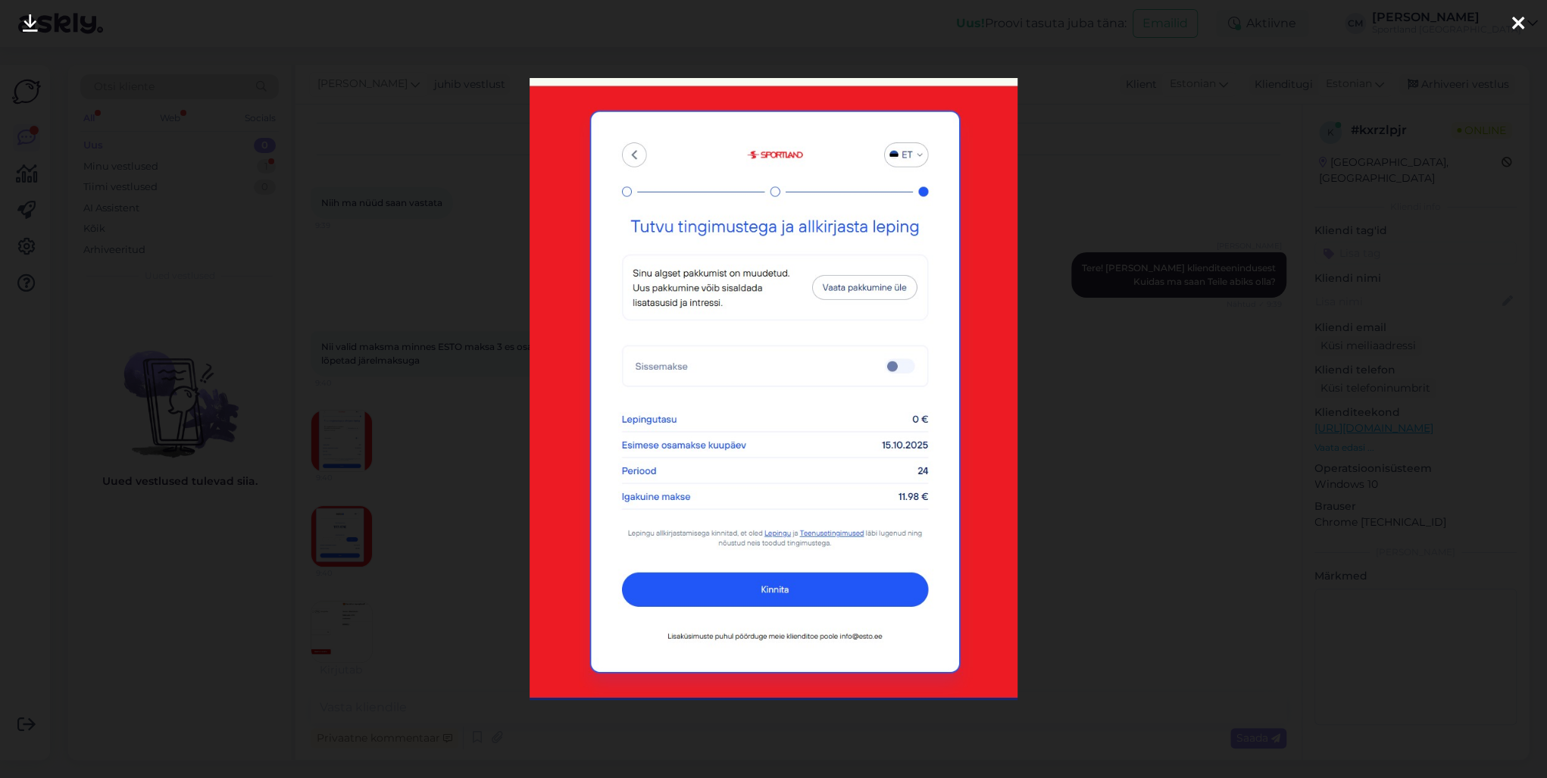
click at [404, 622] on div at bounding box center [773, 389] width 1547 height 778
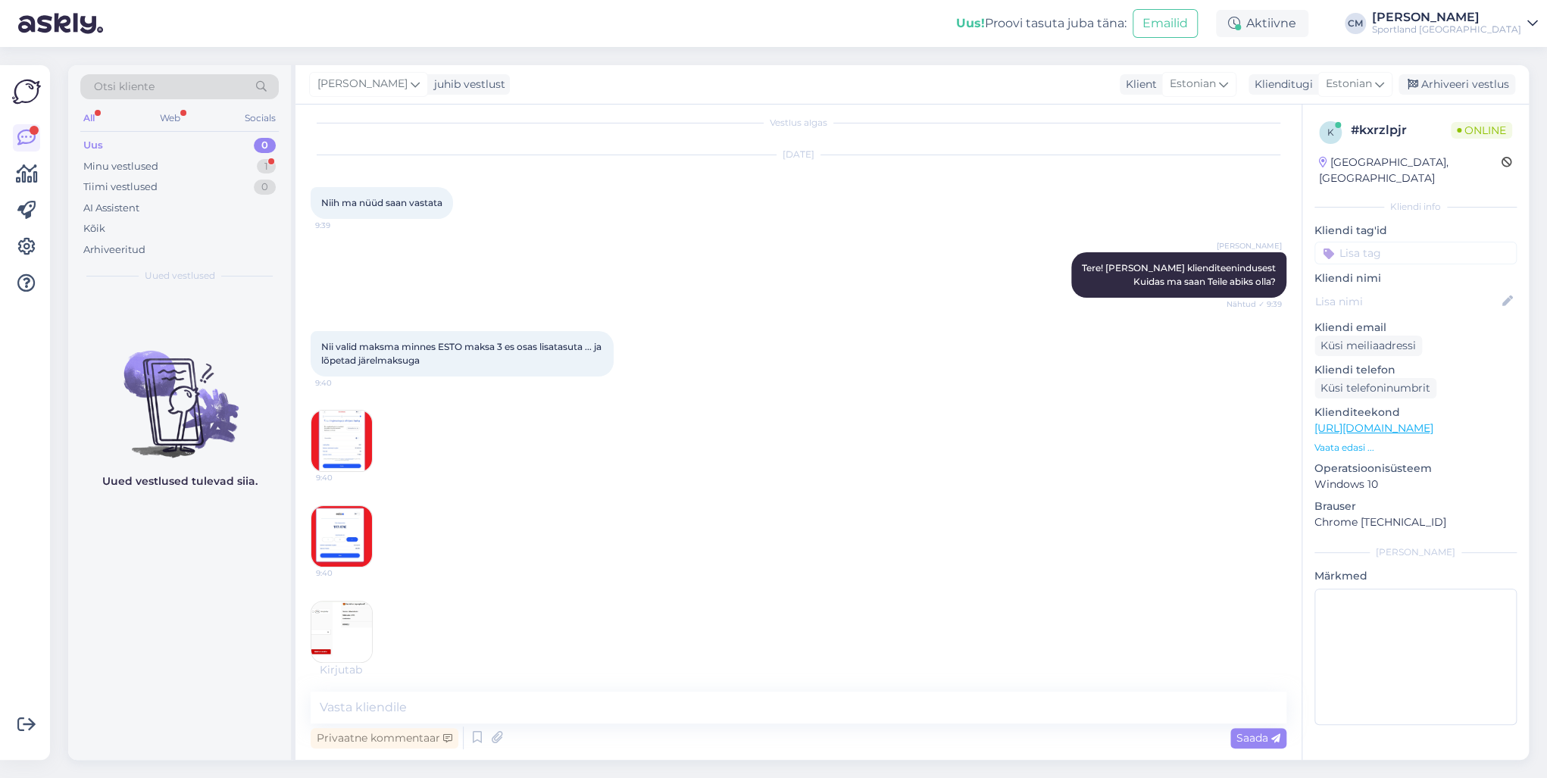
click at [342, 445] on img at bounding box center [341, 441] width 61 height 61
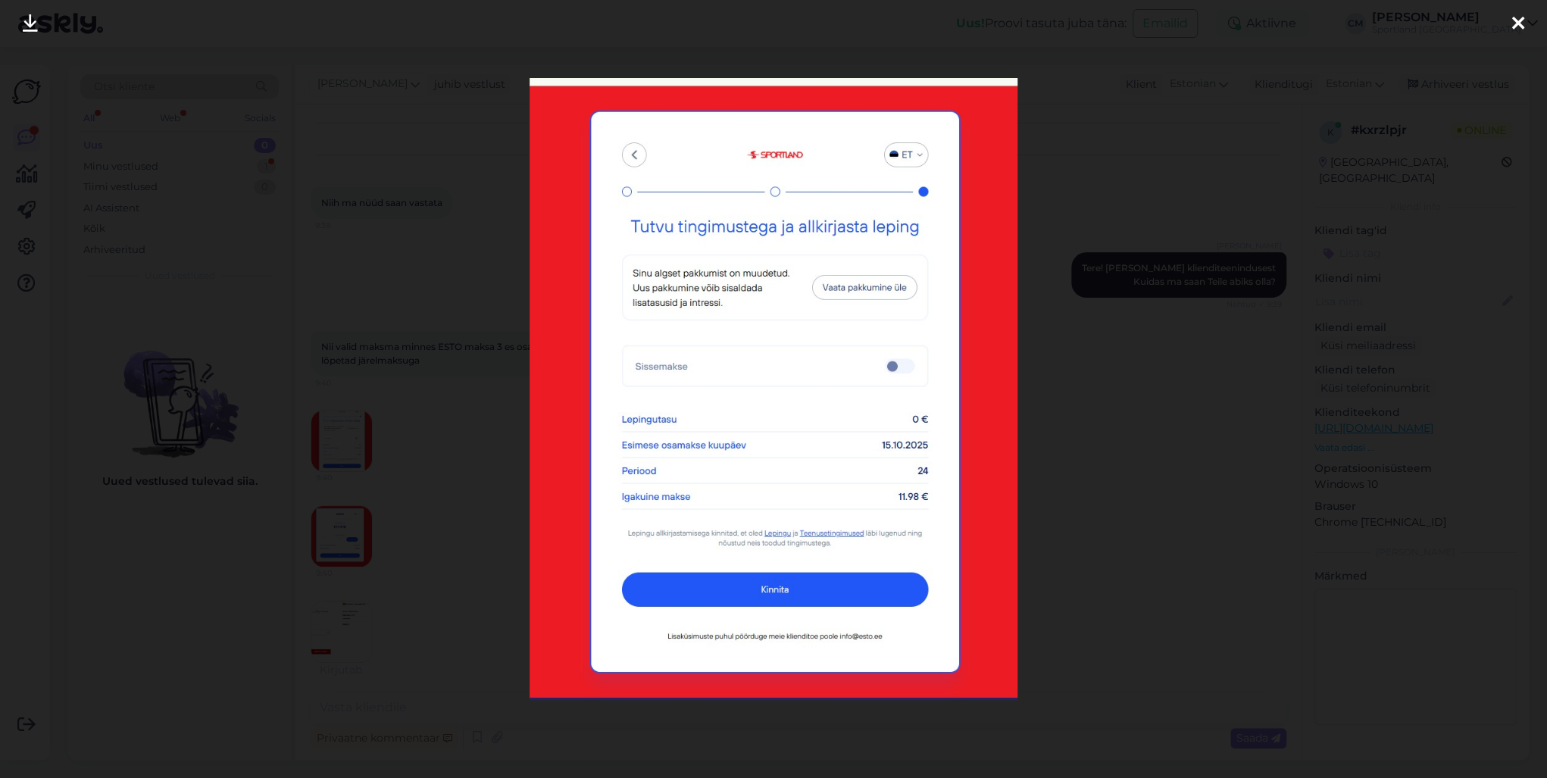
click at [402, 511] on div at bounding box center [773, 389] width 1547 height 778
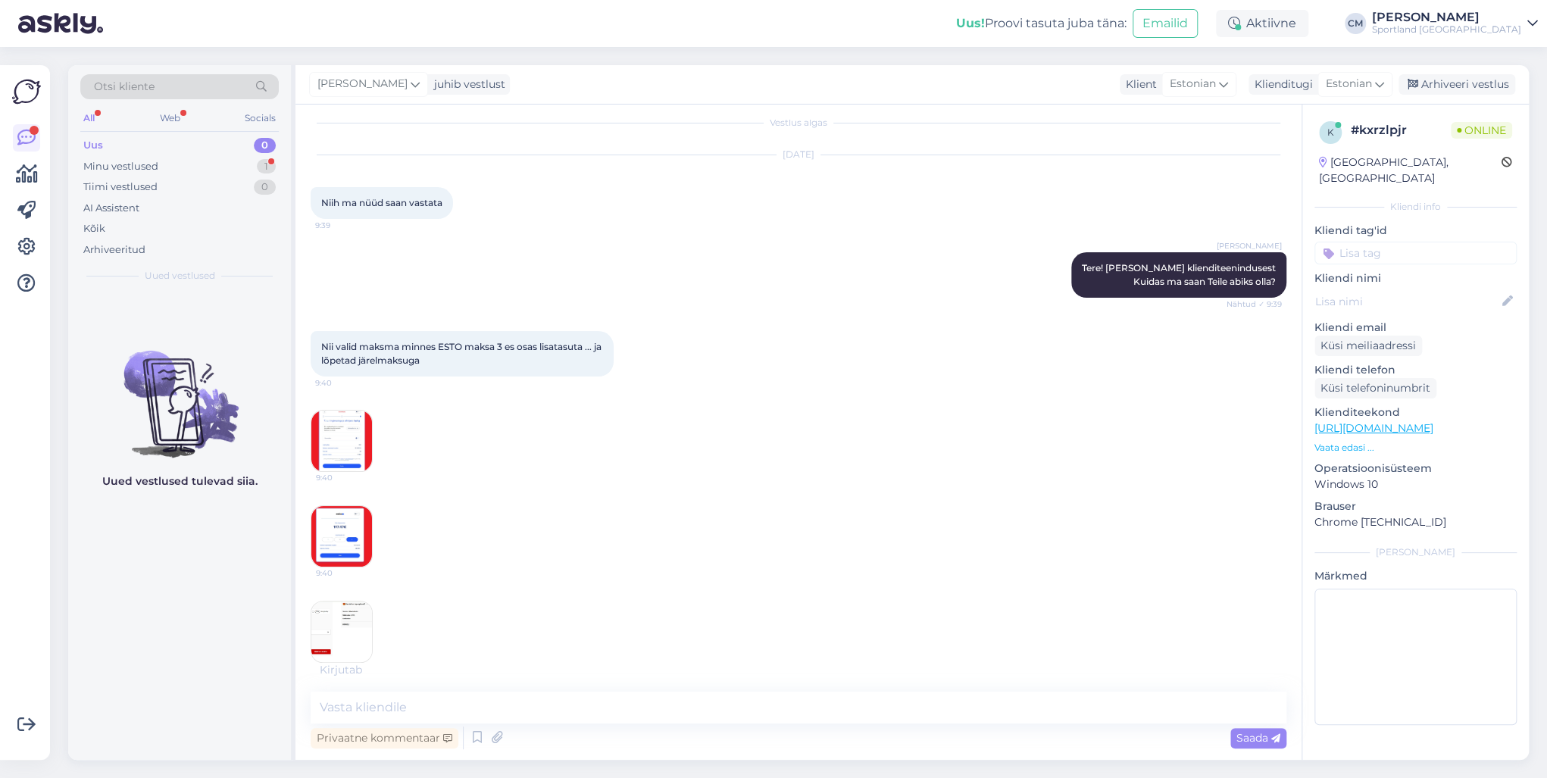
click at [359, 517] on img at bounding box center [341, 536] width 61 height 61
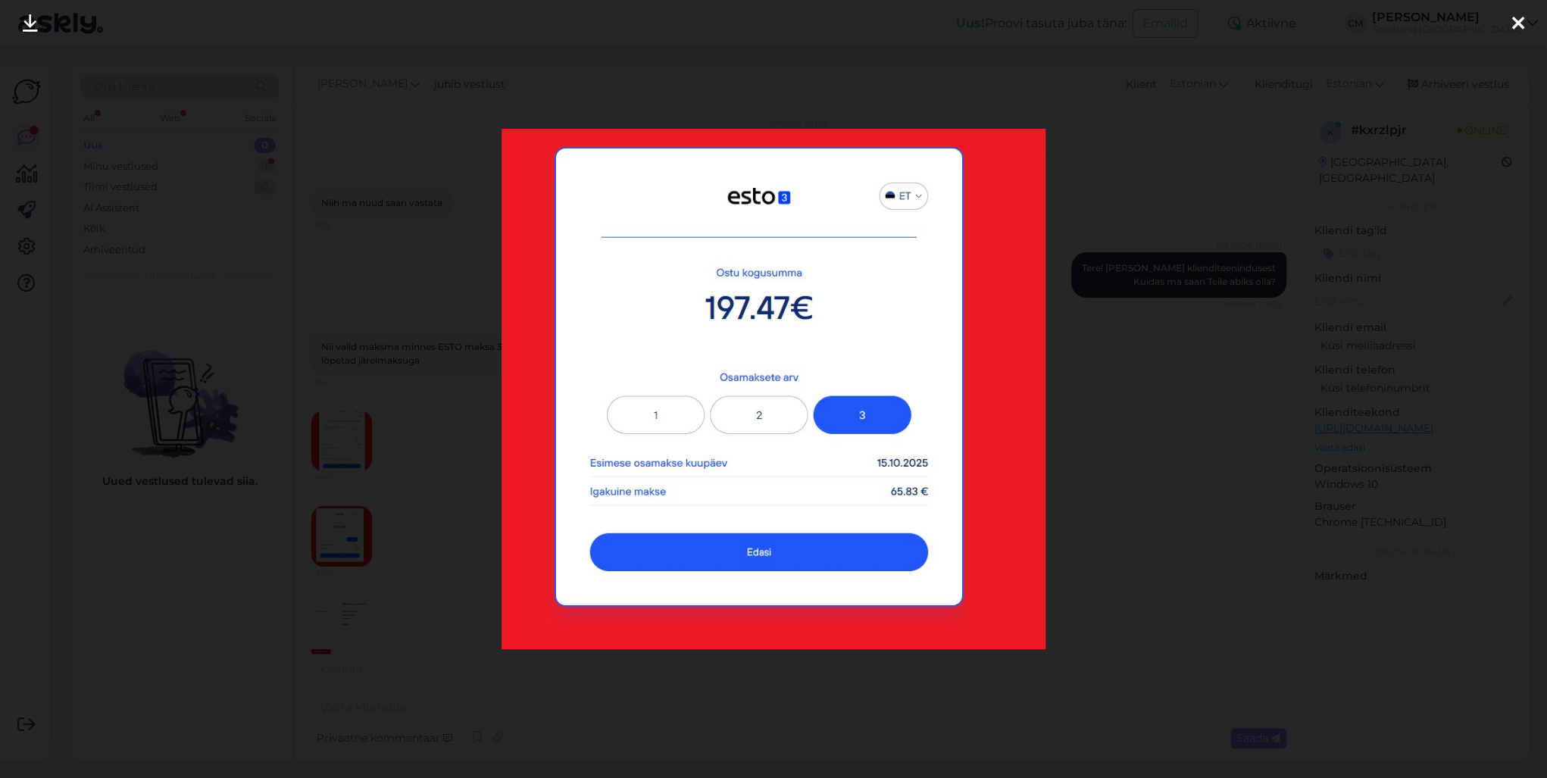
click at [376, 506] on div at bounding box center [773, 389] width 1547 height 778
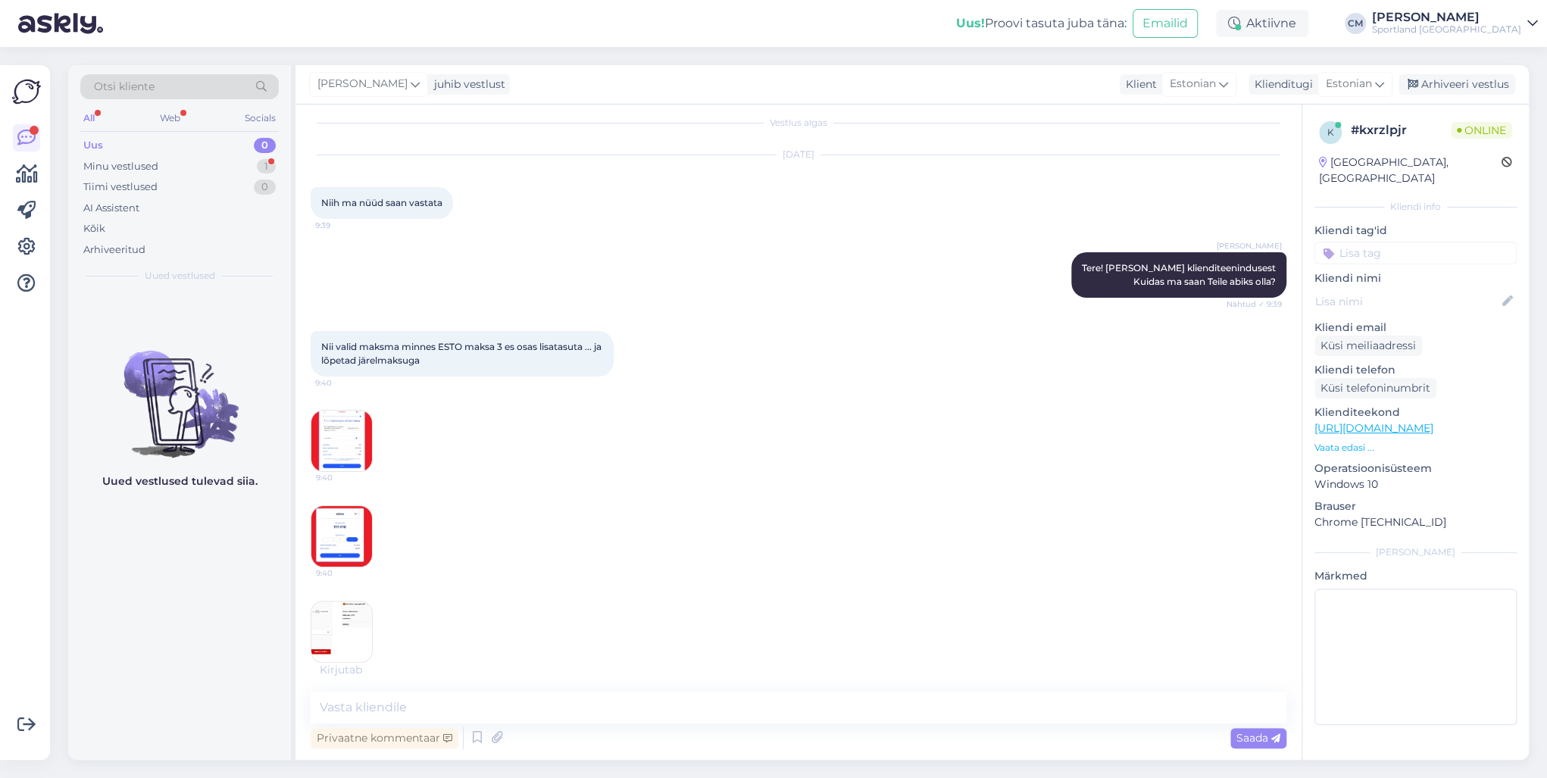
click at [340, 627] on img at bounding box center [341, 632] width 61 height 61
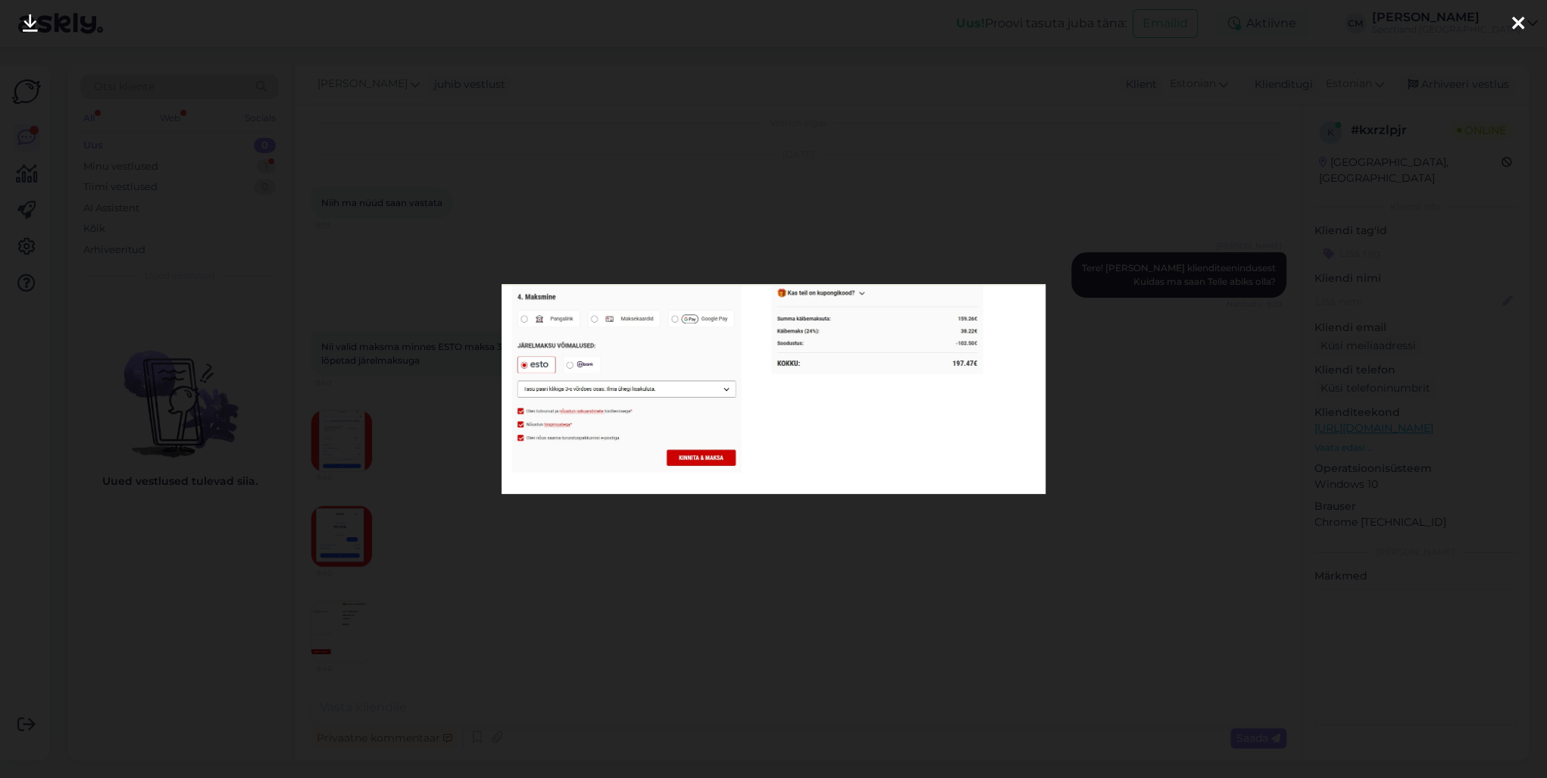
click at [382, 588] on div at bounding box center [773, 389] width 1547 height 778
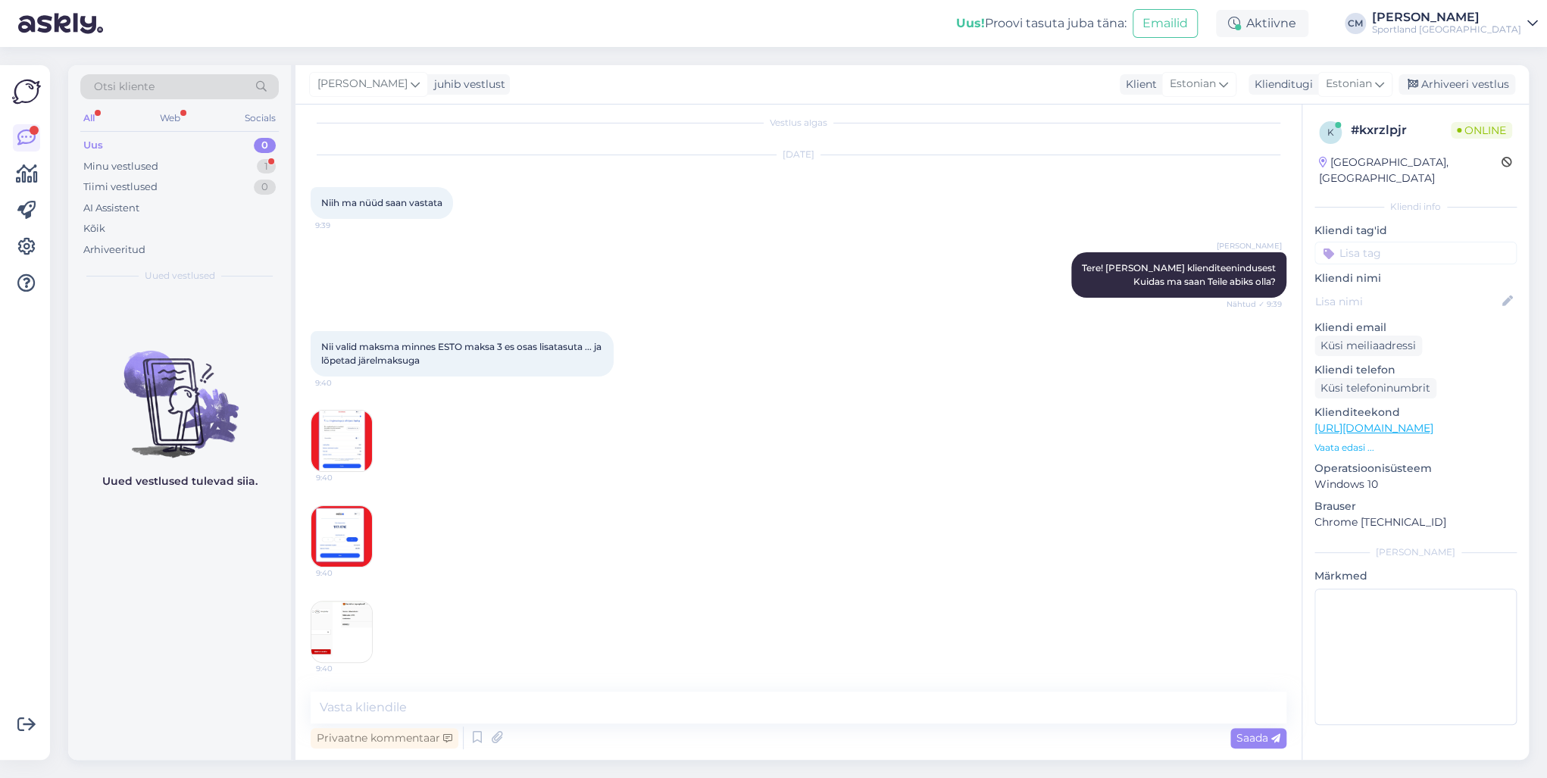
click at [332, 535] on img at bounding box center [341, 536] width 61 height 61
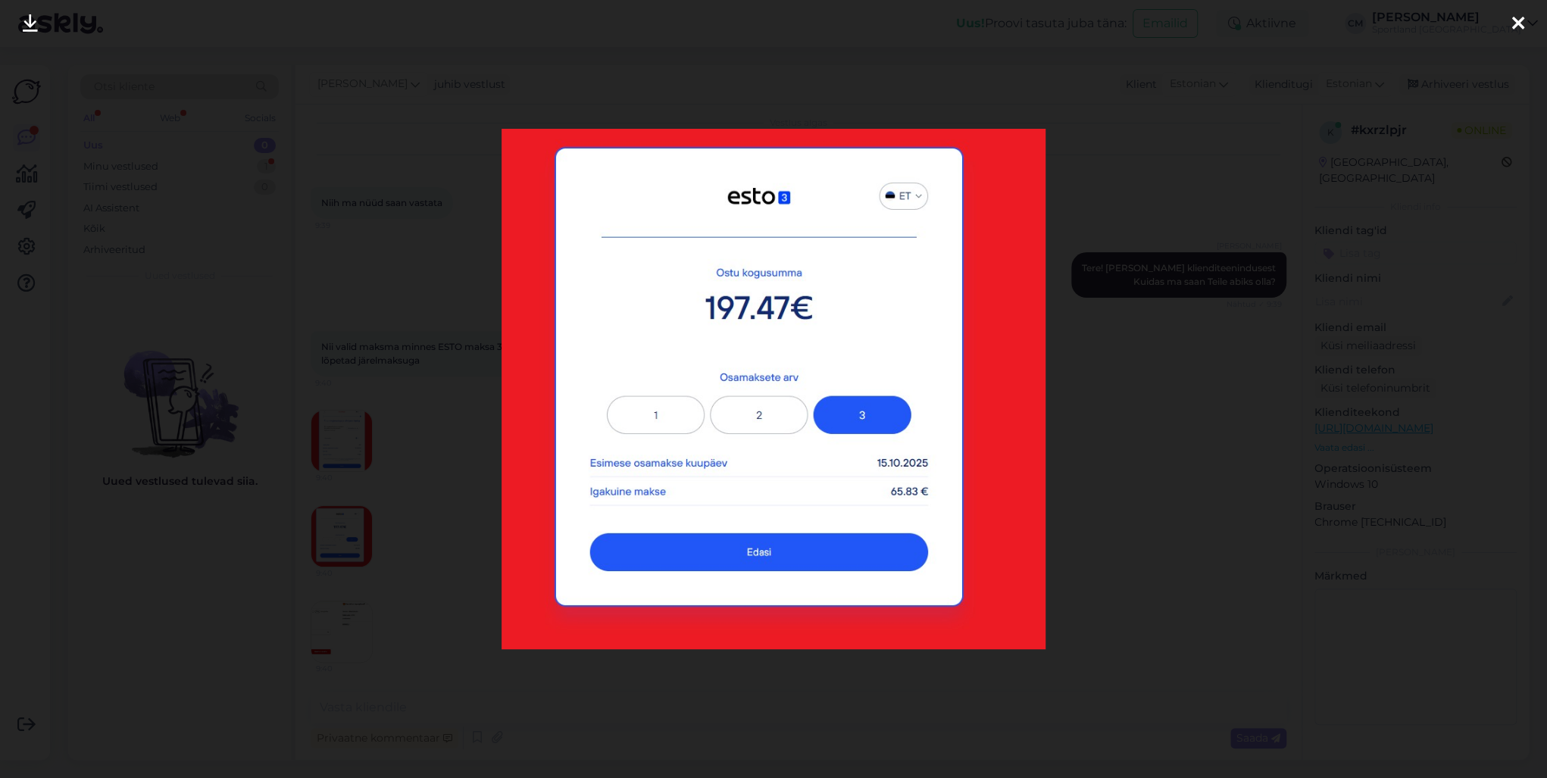
click at [367, 518] on div at bounding box center [773, 389] width 1547 height 778
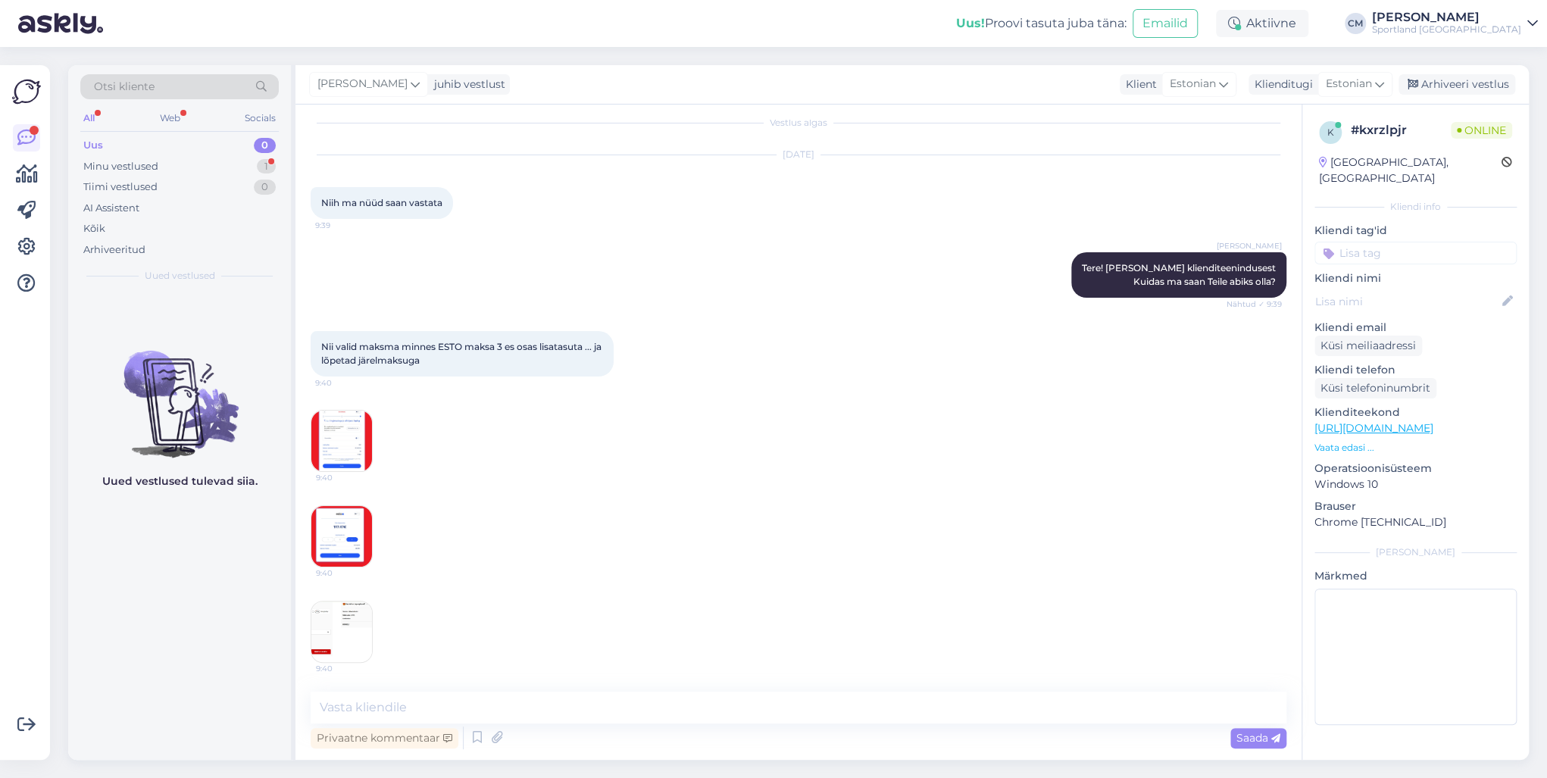
click at [342, 622] on img at bounding box center [341, 632] width 61 height 61
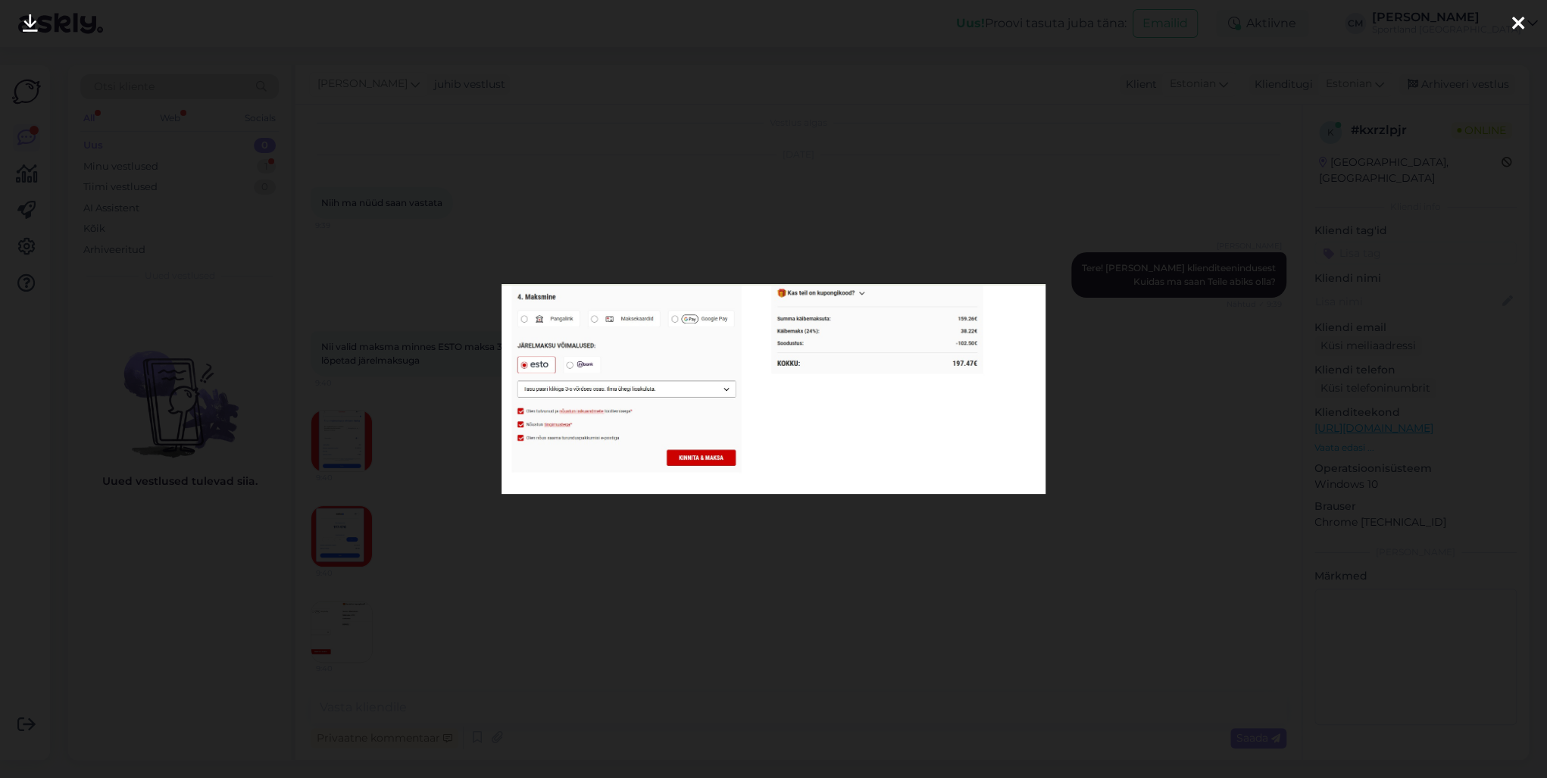
scroll to position [78, 0]
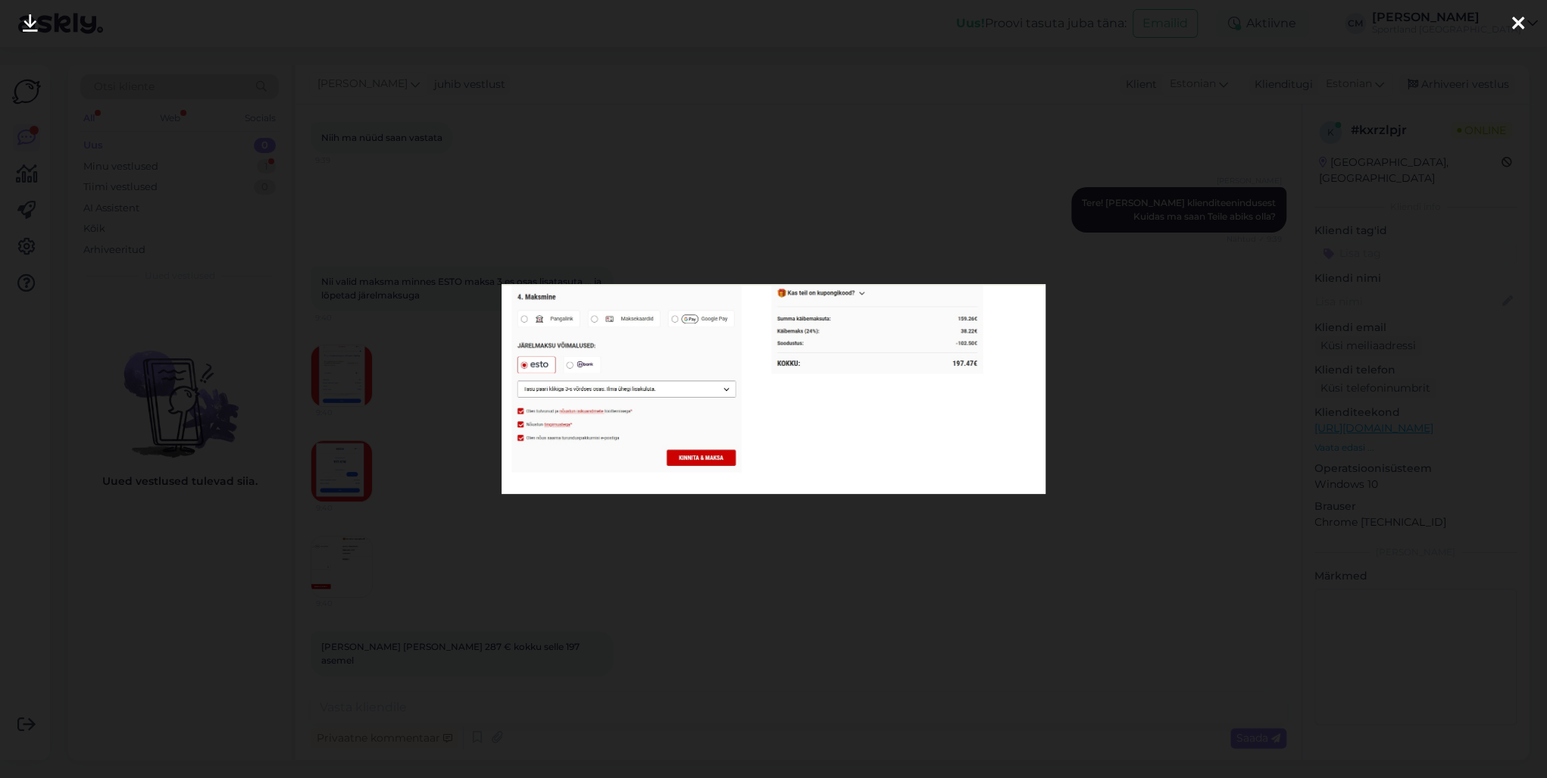
click at [379, 566] on div at bounding box center [773, 389] width 1547 height 778
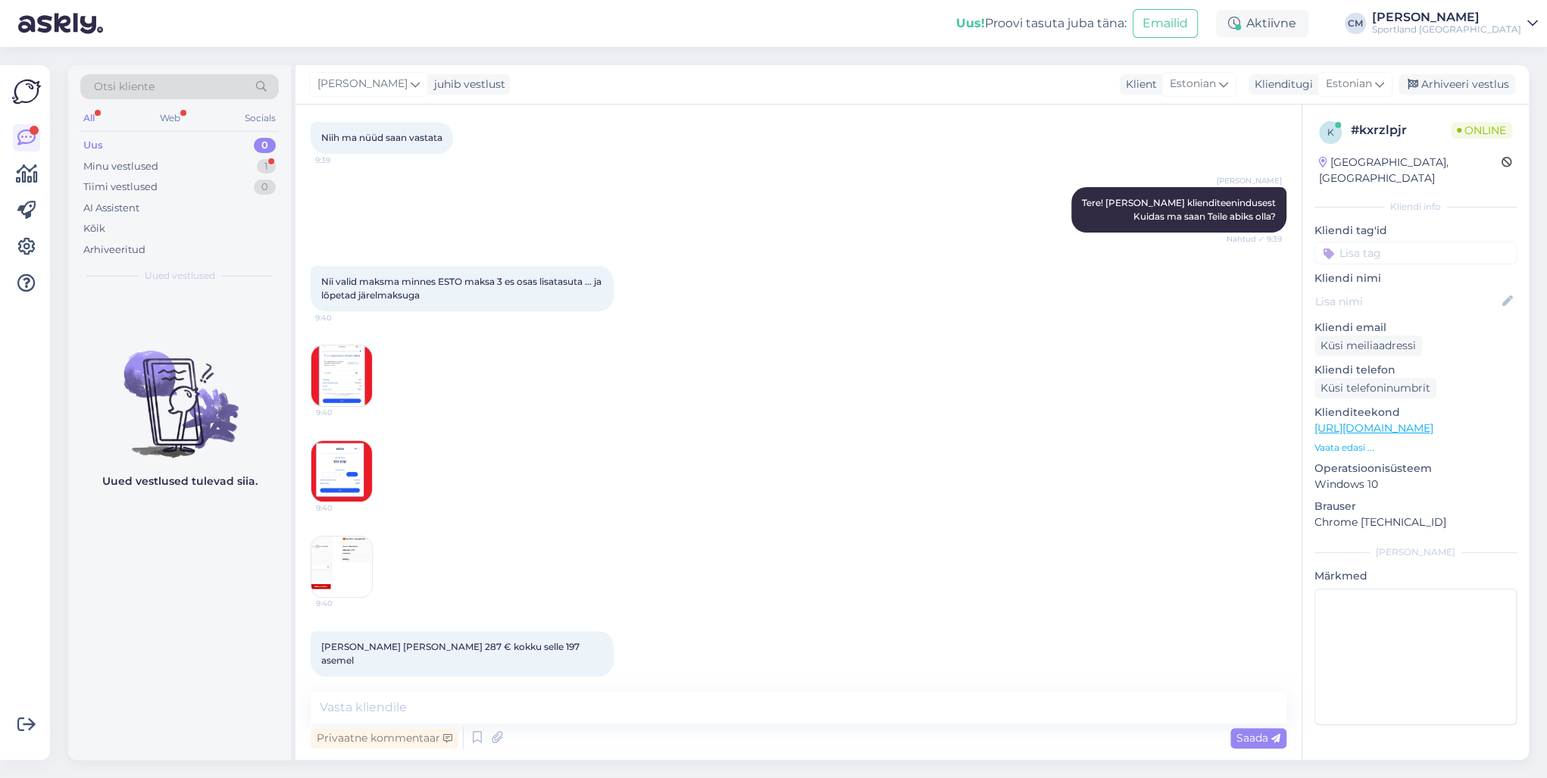
click at [348, 567] on img at bounding box center [341, 566] width 61 height 61
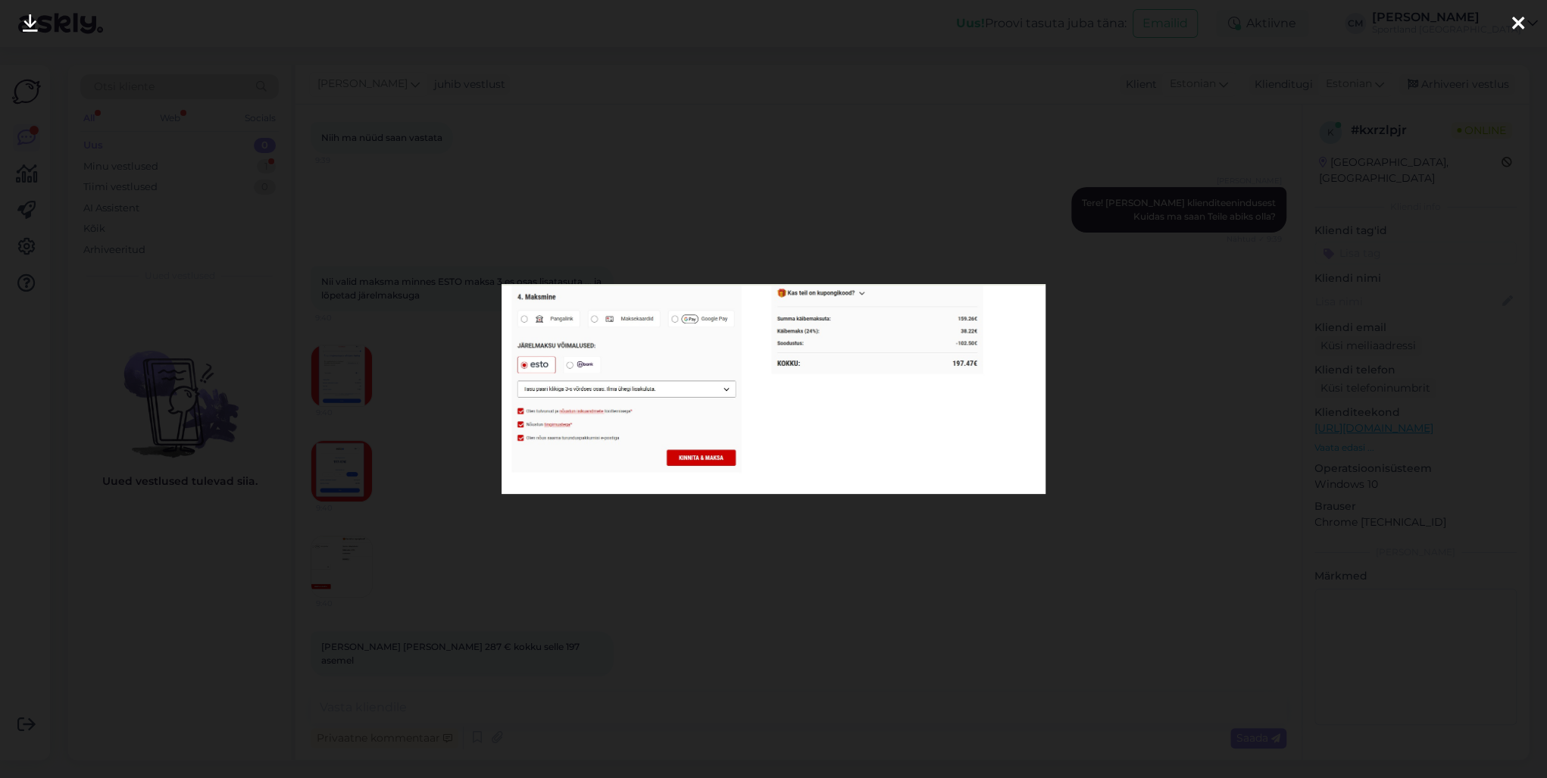
scroll to position [143, 0]
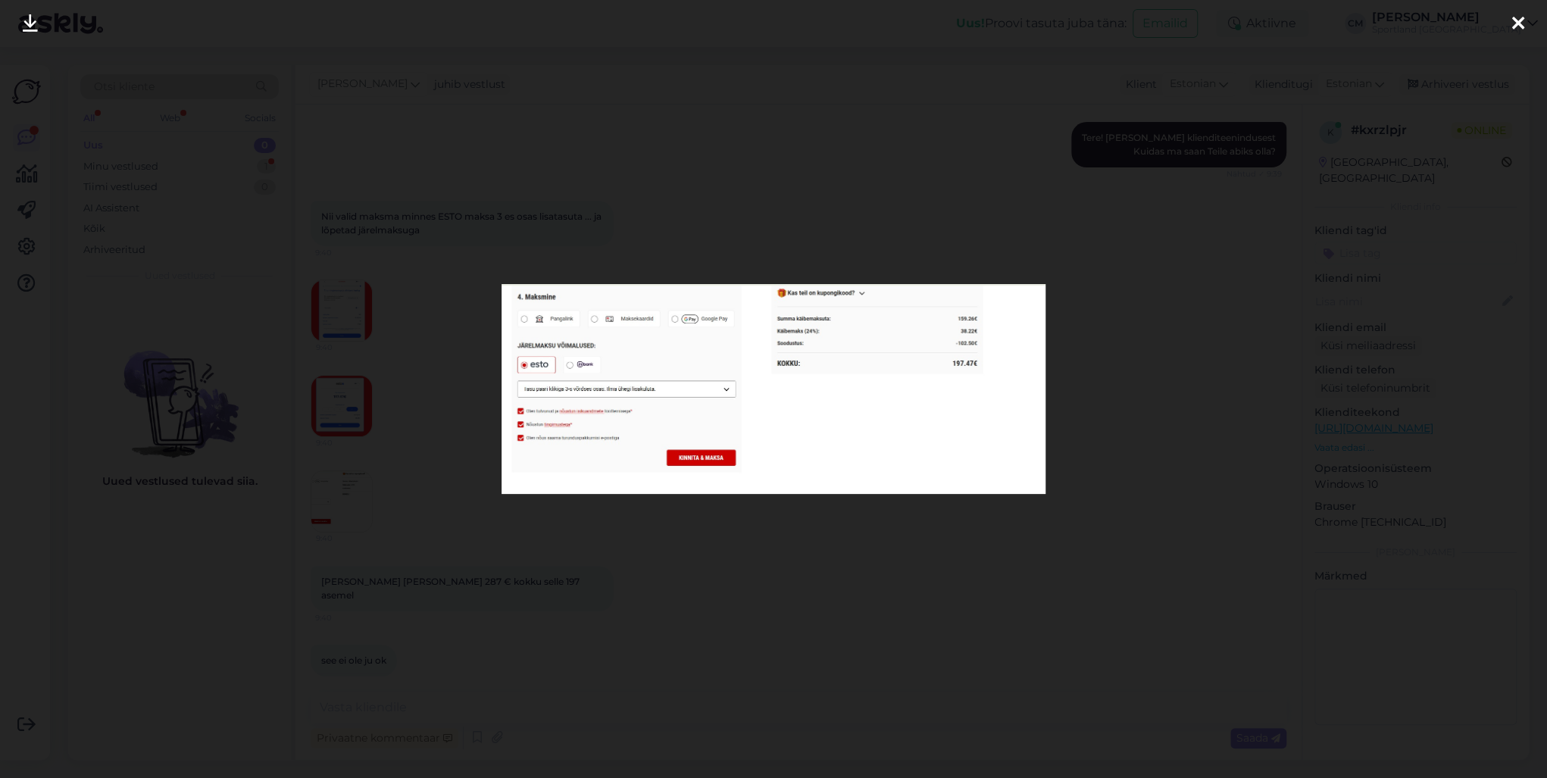
click at [385, 511] on div at bounding box center [773, 389] width 1547 height 778
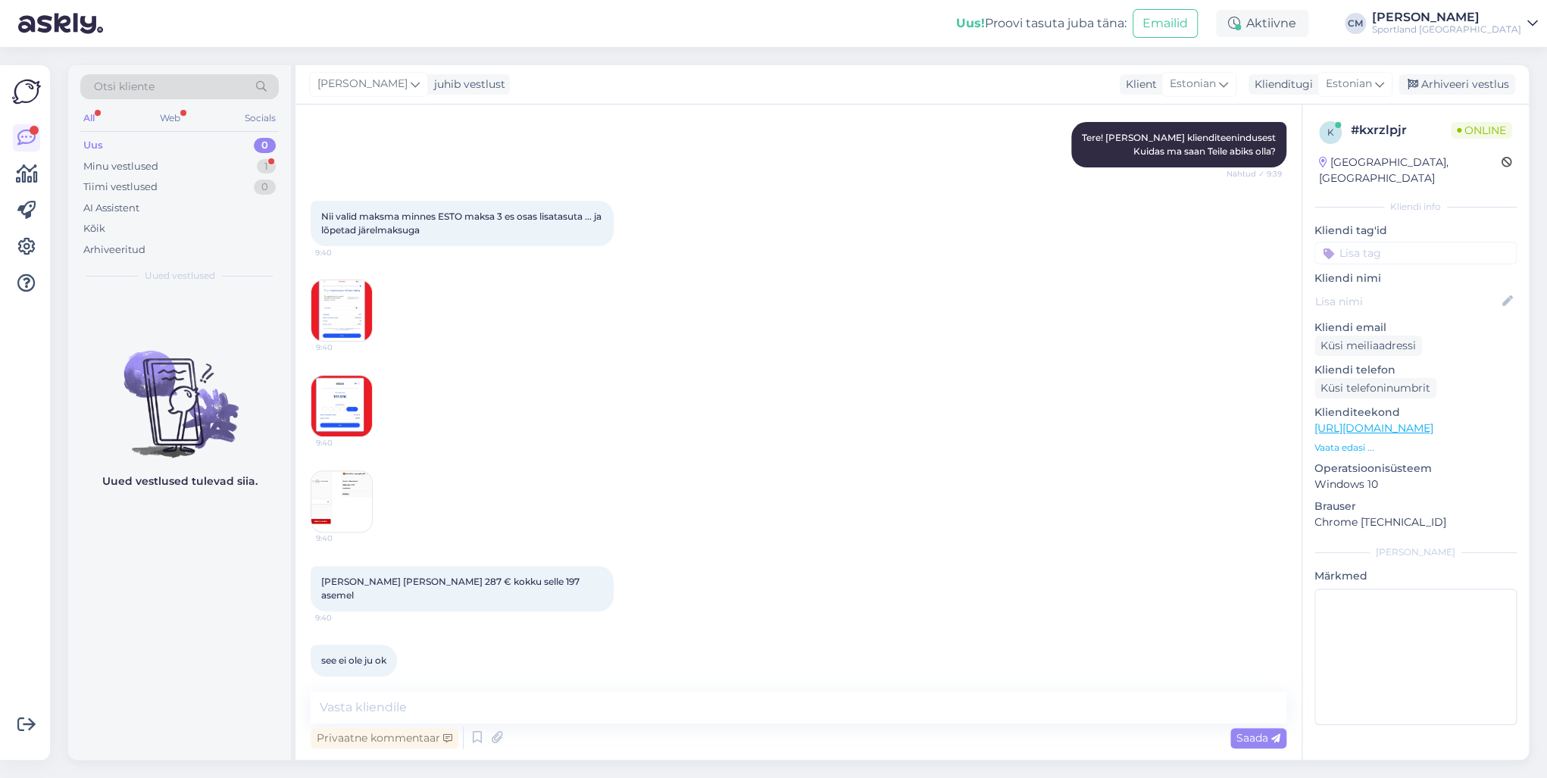
click at [364, 335] on img at bounding box center [341, 310] width 61 height 61
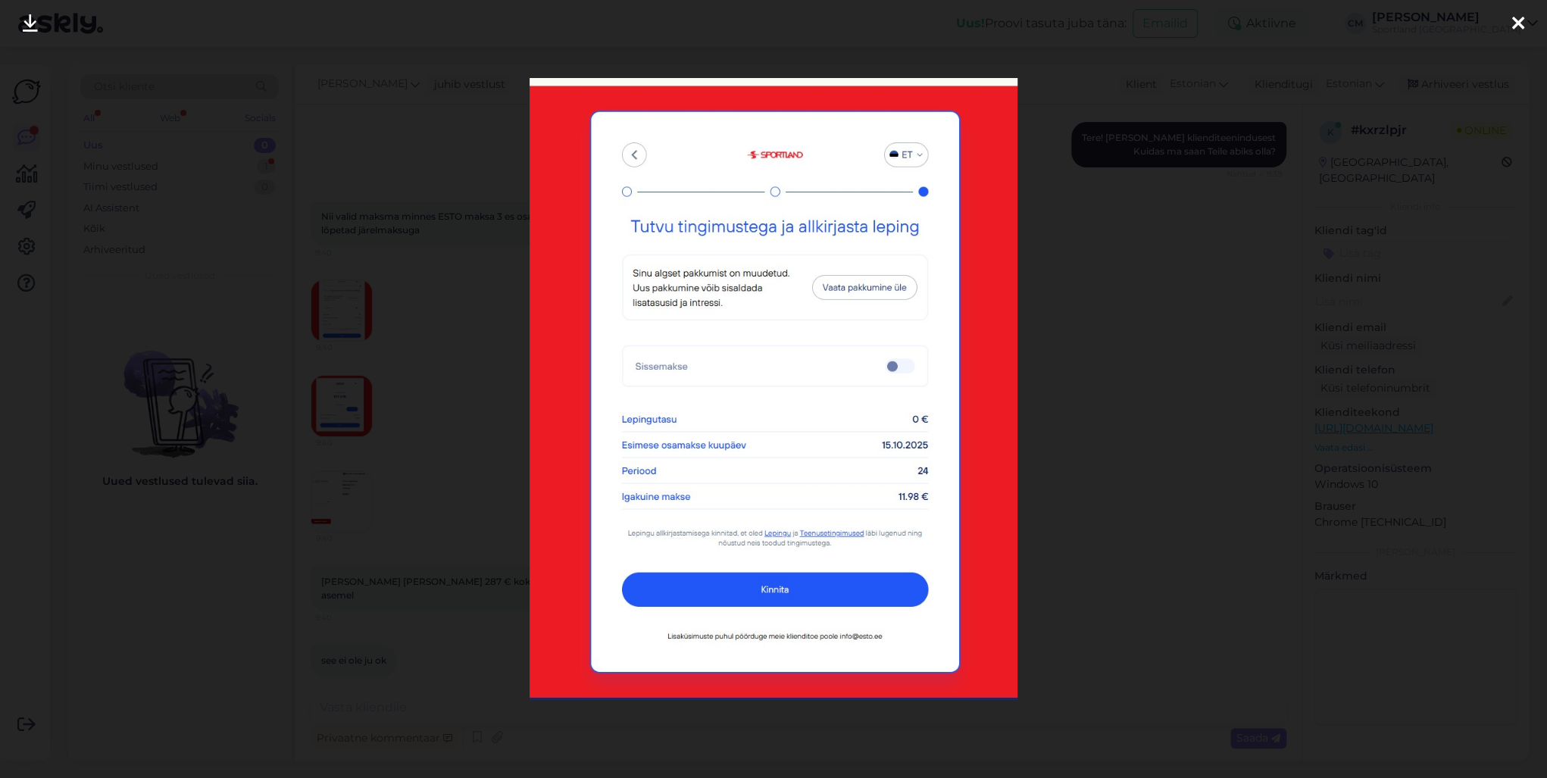
click at [376, 343] on div at bounding box center [773, 389] width 1547 height 778
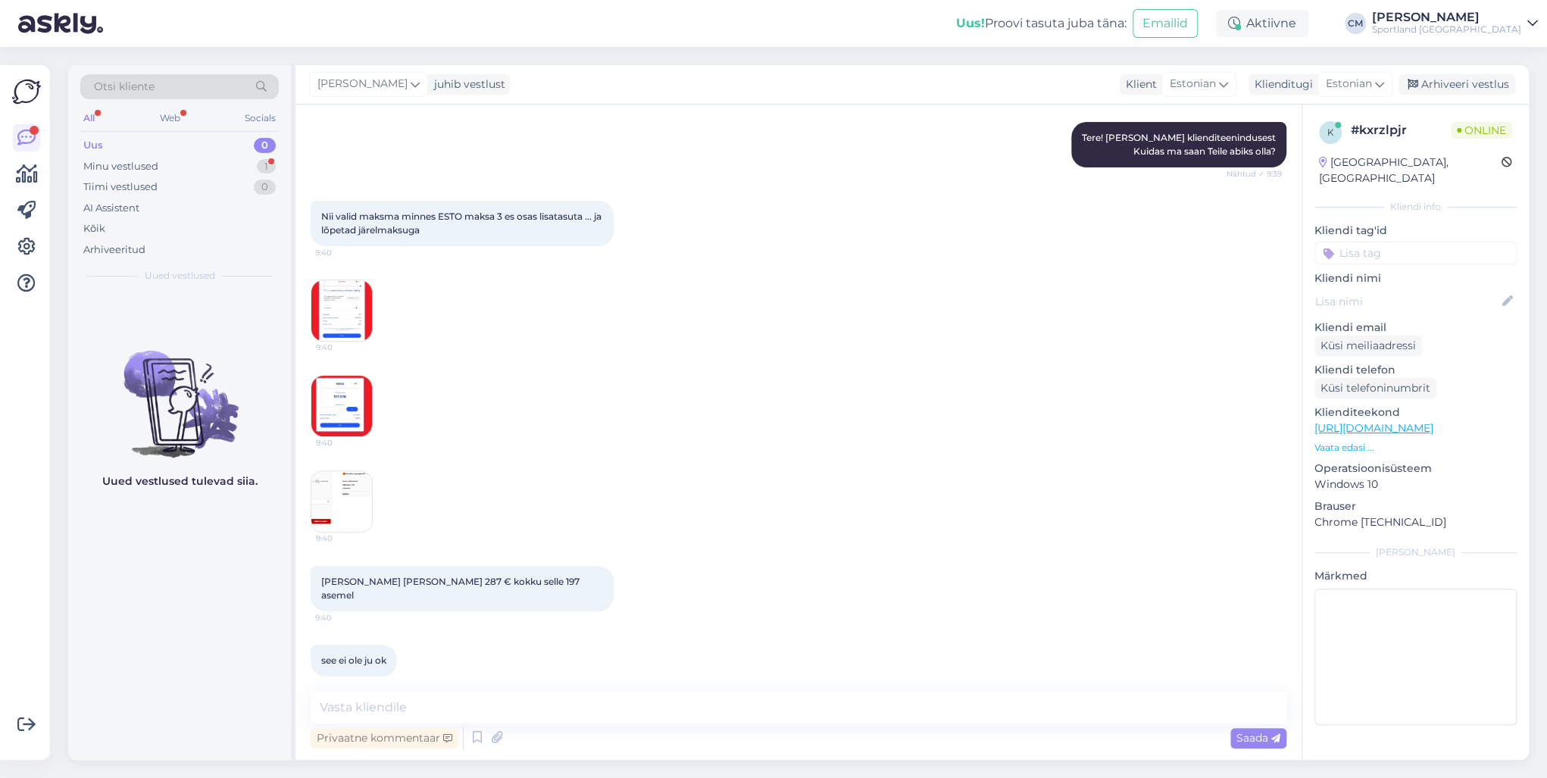
click at [359, 409] on img at bounding box center [341, 406] width 61 height 61
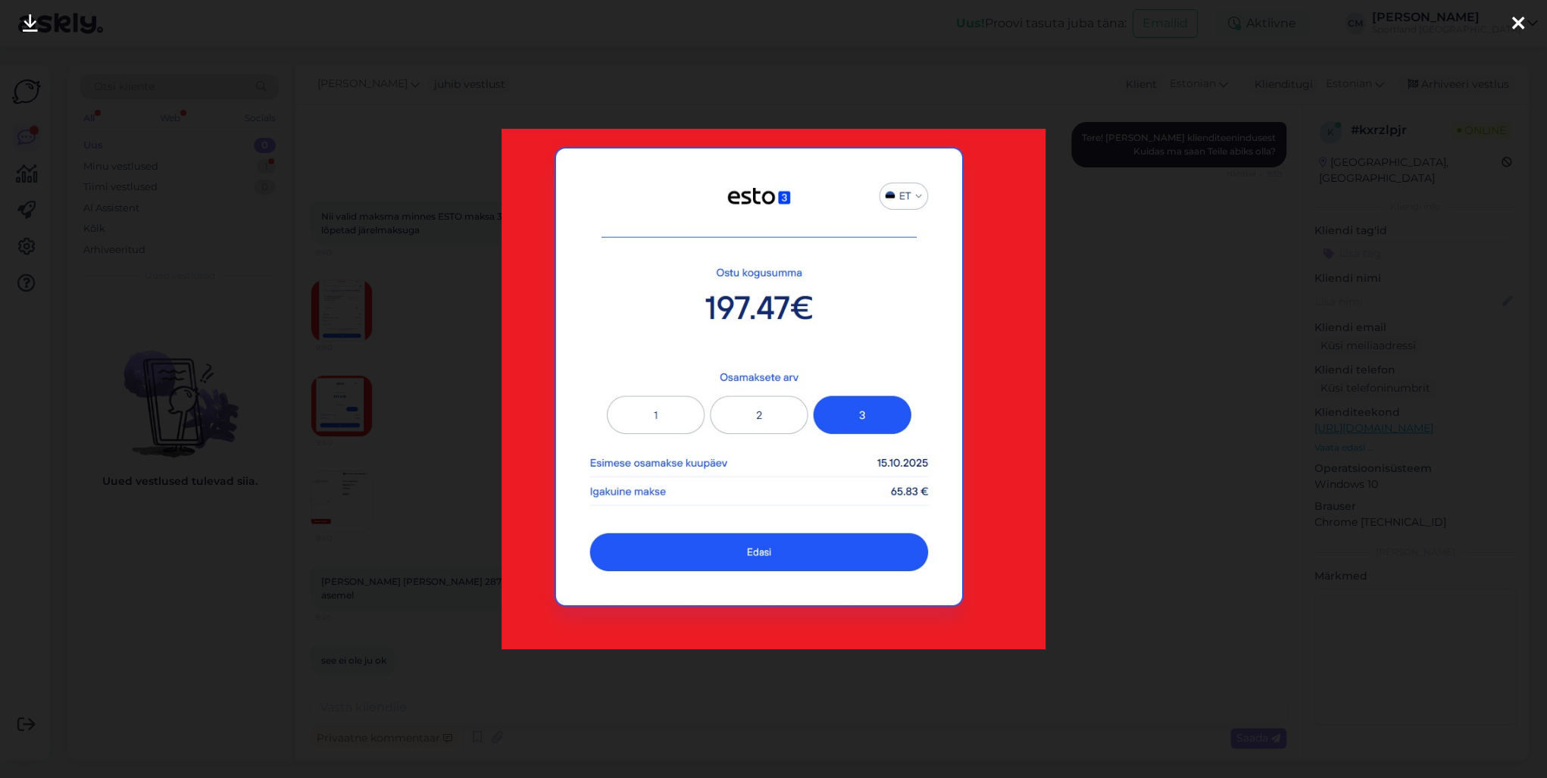
click at [427, 412] on div at bounding box center [773, 389] width 1547 height 778
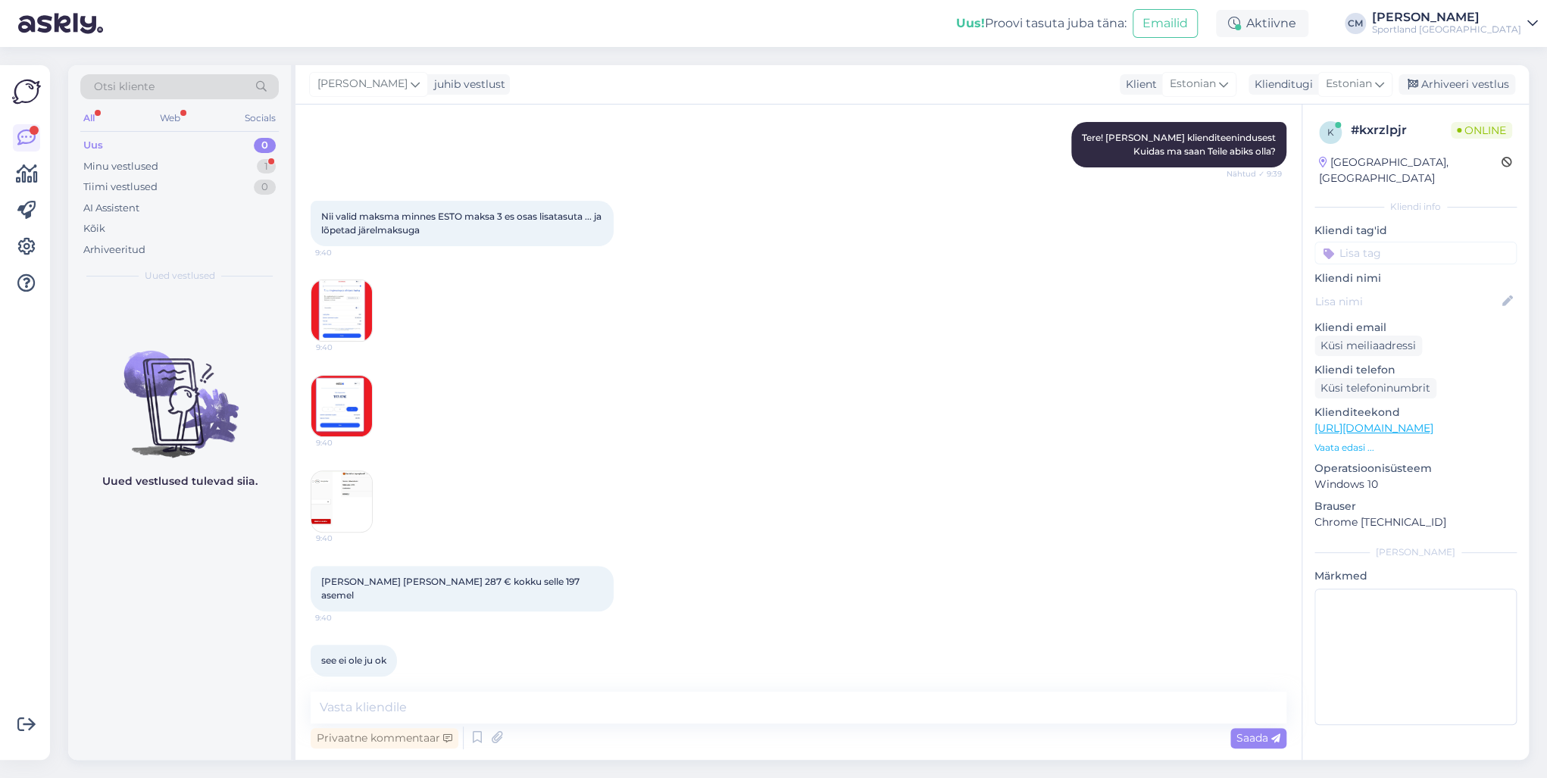
click at [358, 418] on img at bounding box center [341, 406] width 61 height 61
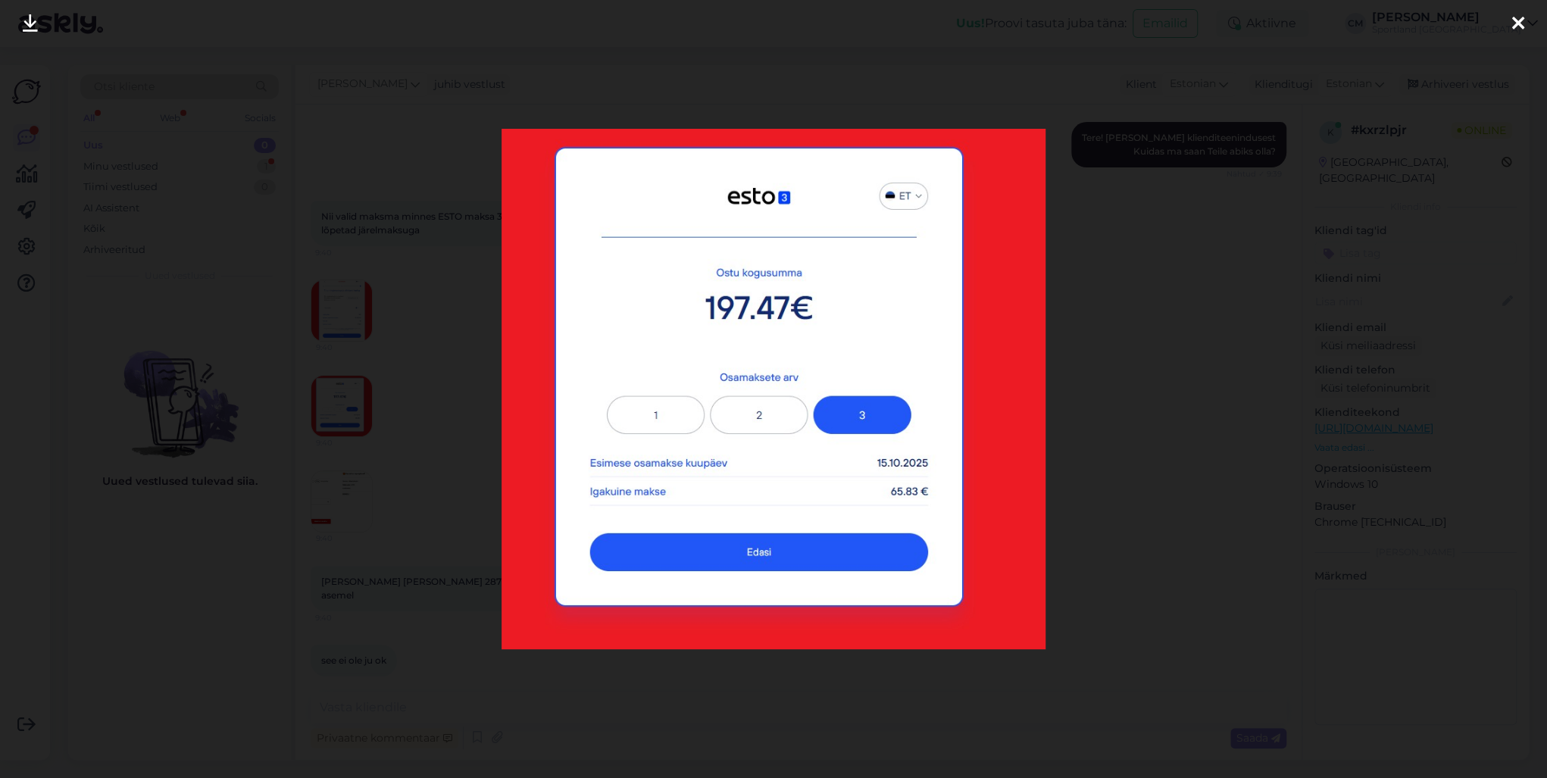
click at [355, 415] on div at bounding box center [773, 389] width 1547 height 778
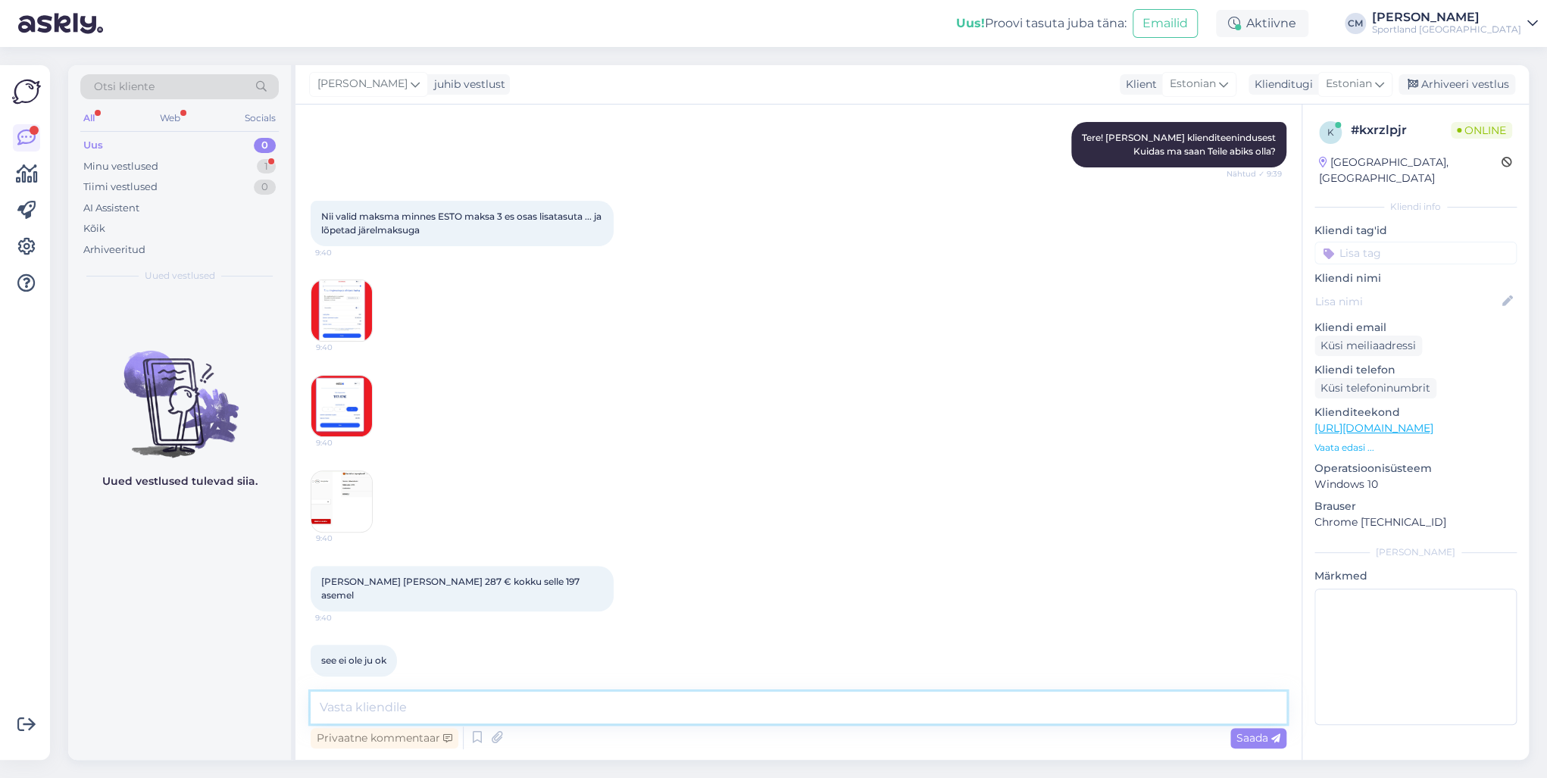
click at [537, 718] on textarea at bounding box center [799, 708] width 976 height 32
type textarea "K"
click at [329, 336] on img at bounding box center [341, 310] width 61 height 61
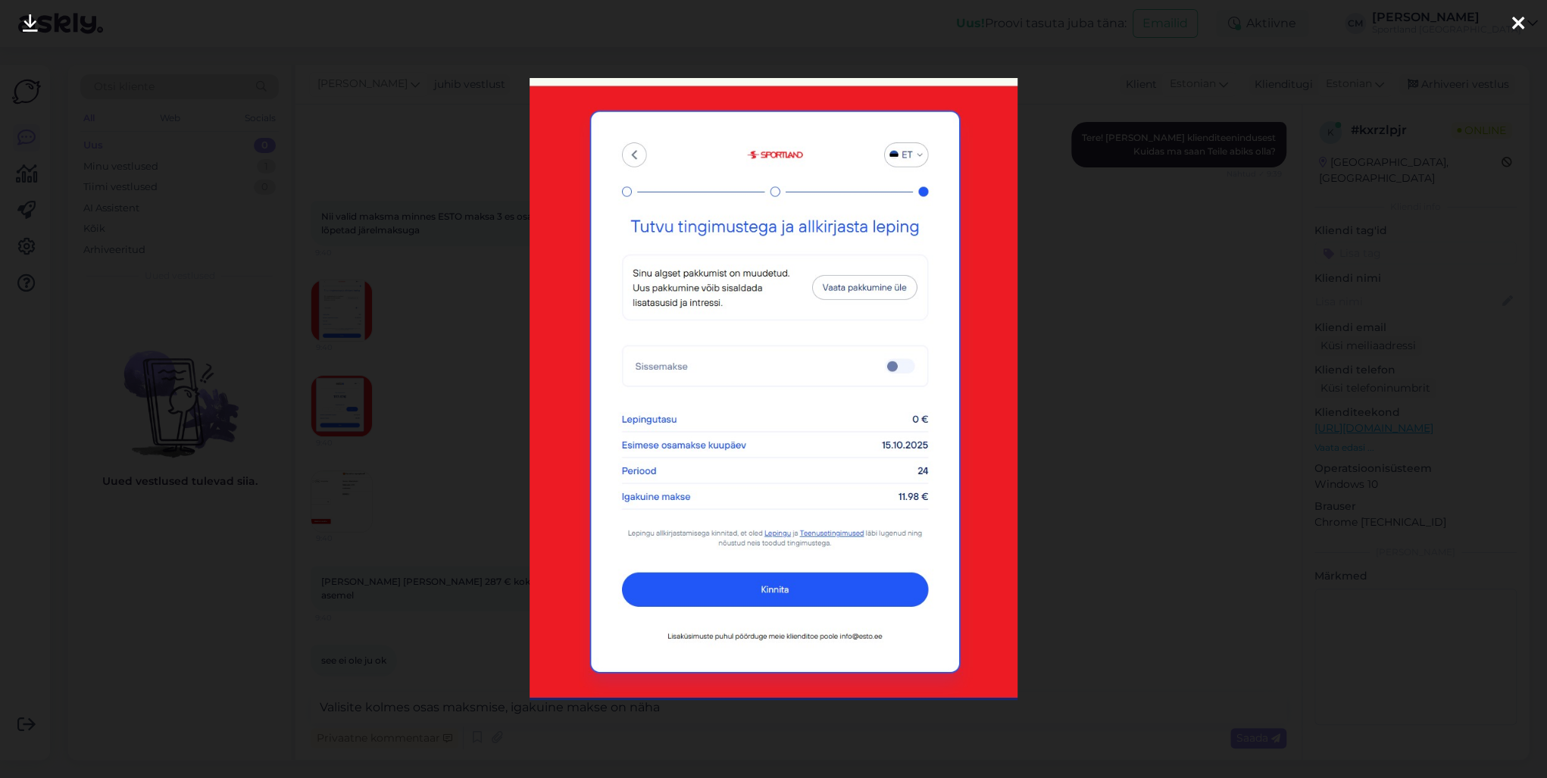
click at [422, 351] on div at bounding box center [773, 389] width 1547 height 778
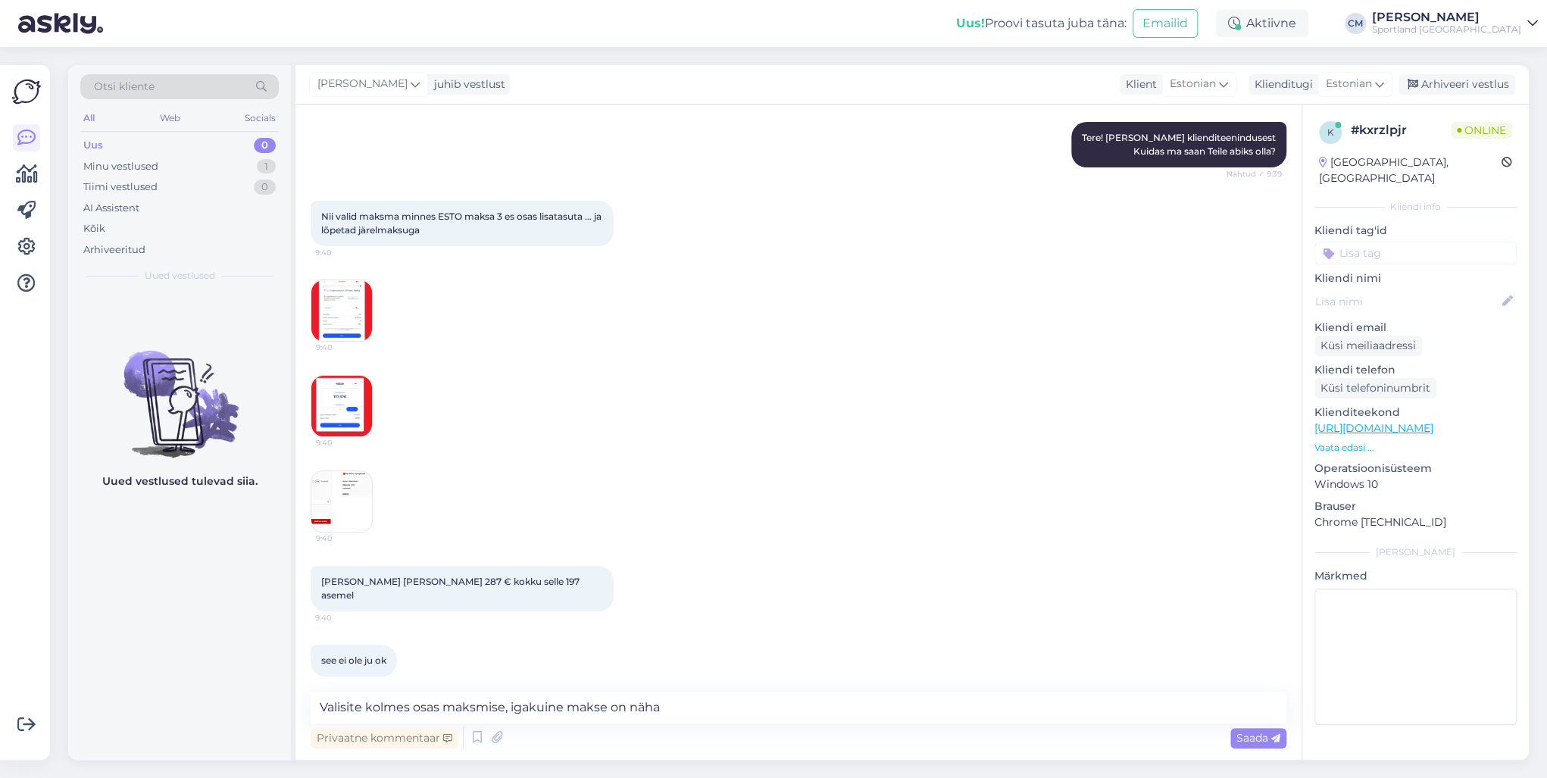
click at [315, 404] on img at bounding box center [341, 406] width 61 height 61
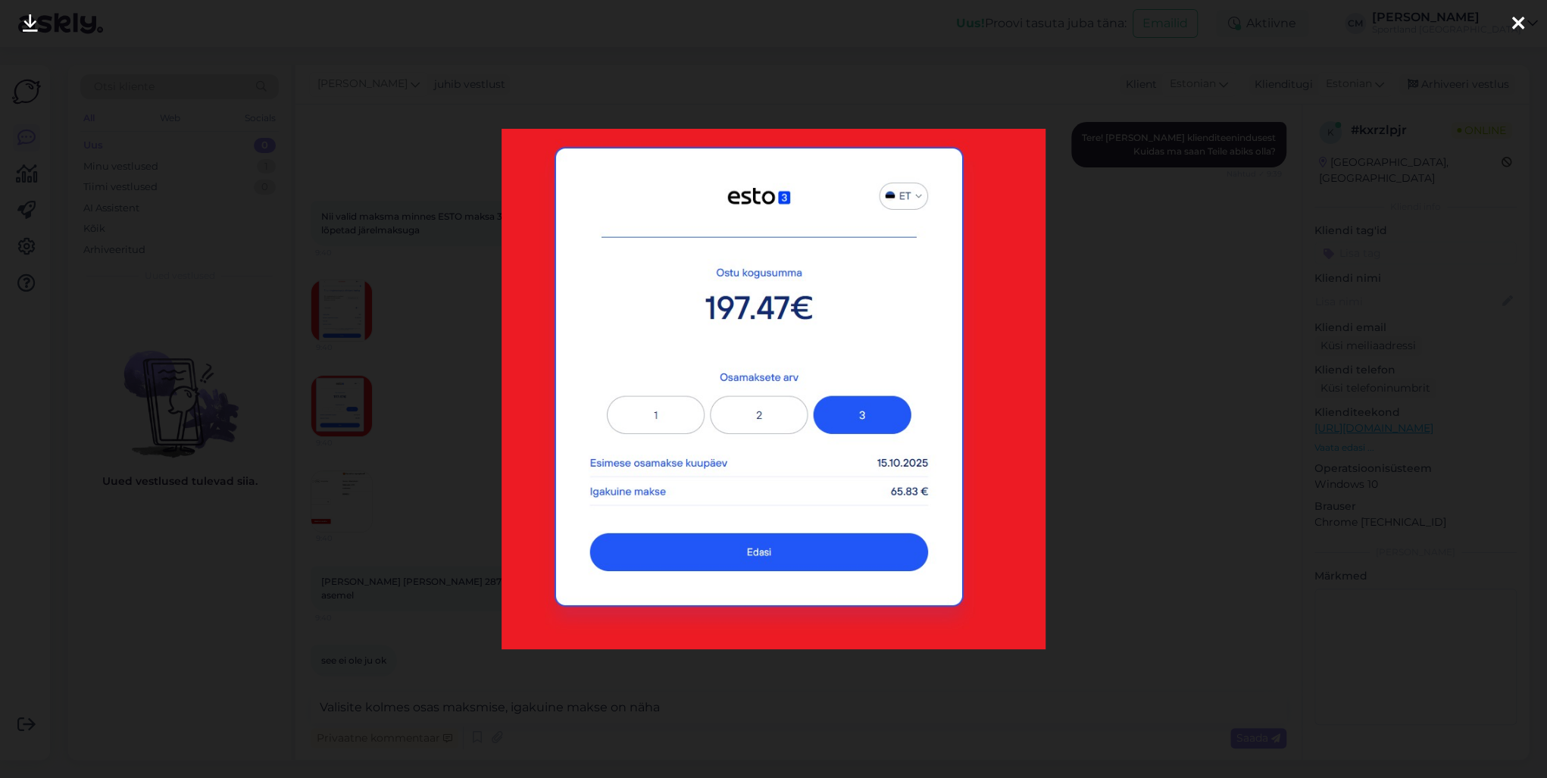
click at [394, 379] on div at bounding box center [773, 389] width 1547 height 778
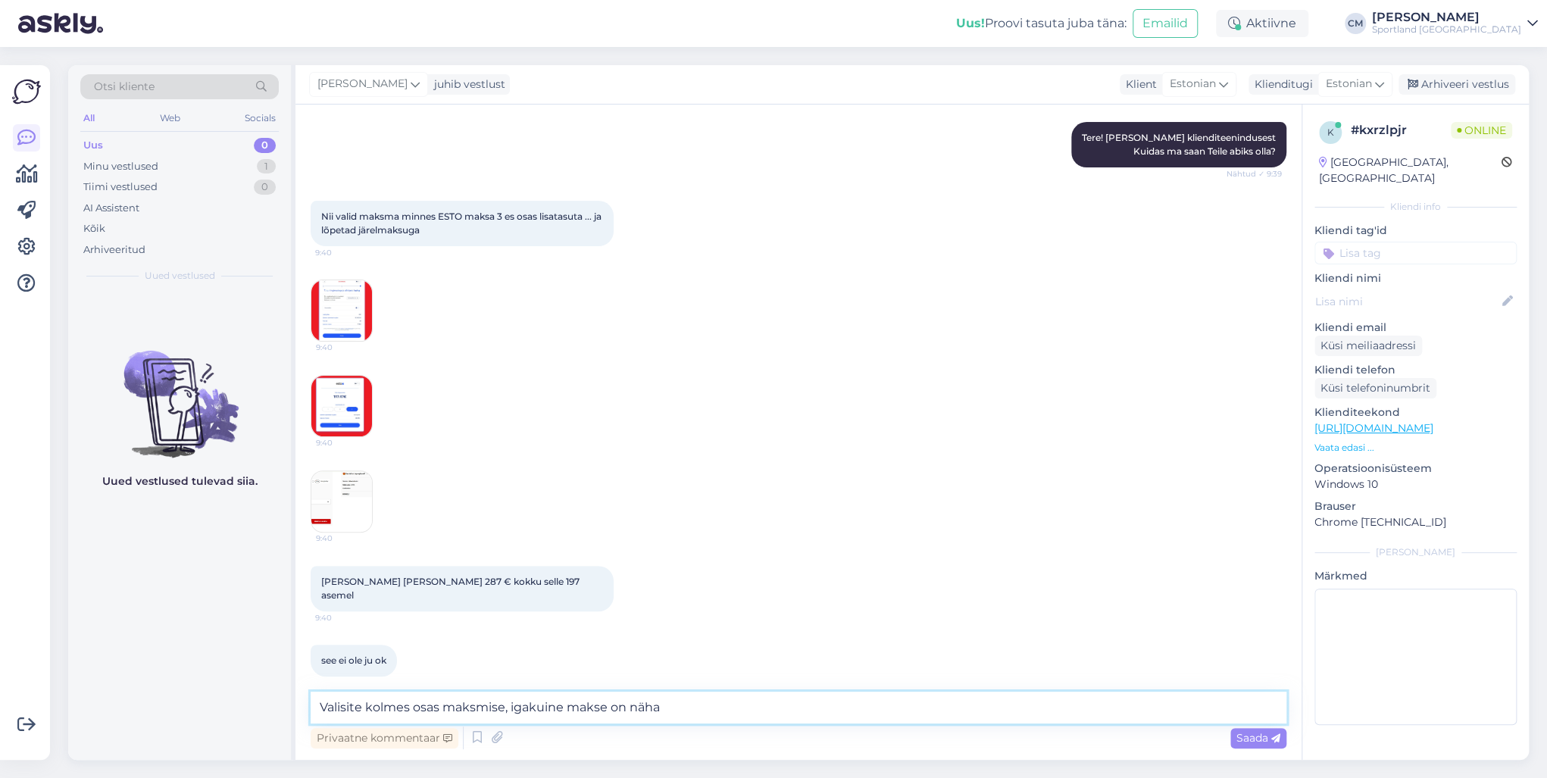
drag, startPoint x: 736, startPoint y: 709, endPoint x: 291, endPoint y: 706, distance: 445.5
click at [291, 706] on div "Otsi kliente All Web Socials Uus 0 Minu vestlused 1 Tiimi vestlused 0 AI Assist…" at bounding box center [798, 412] width 1461 height 695
type textarea "V"
click at [342, 418] on img at bounding box center [341, 406] width 61 height 61
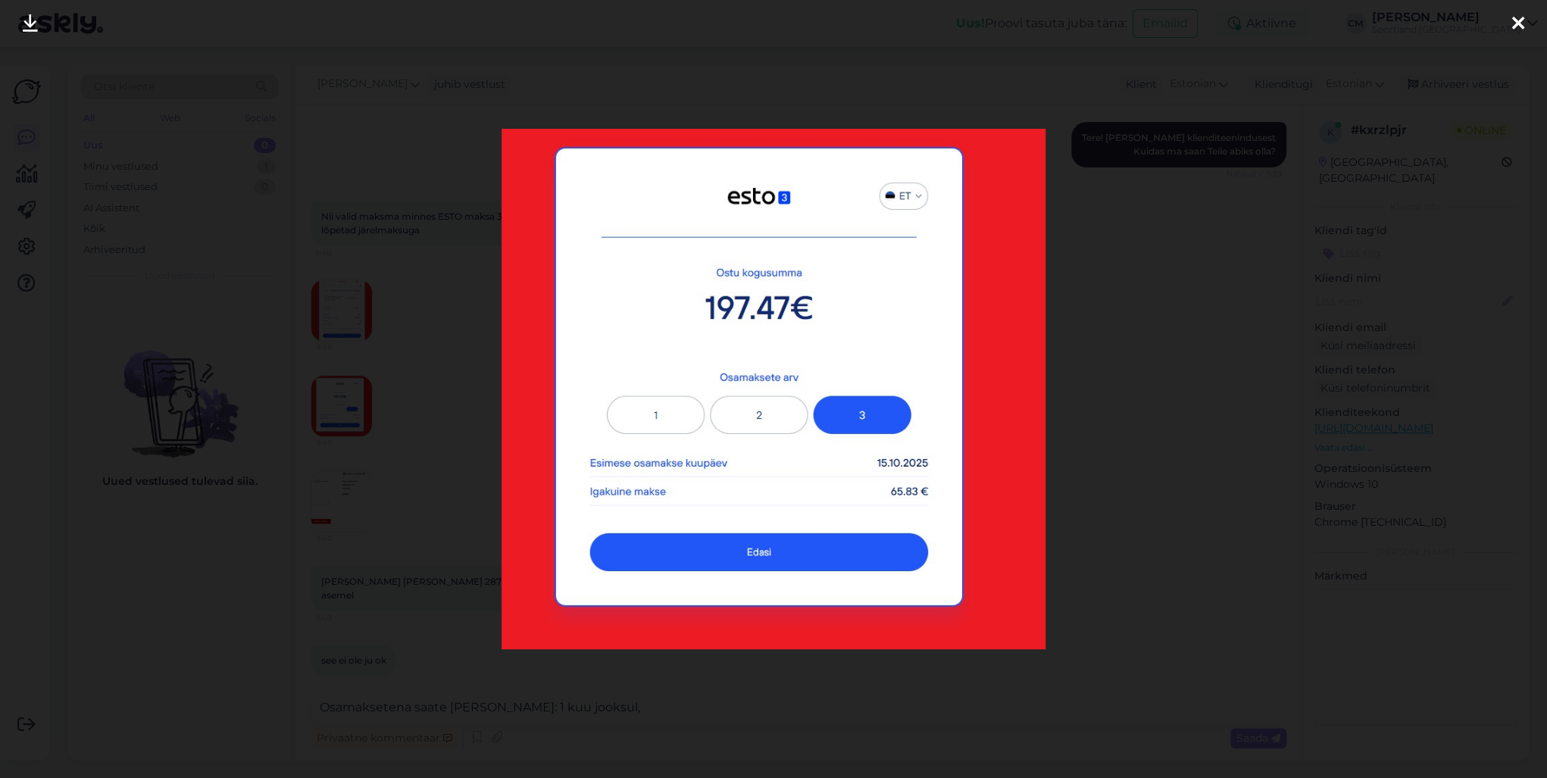
click at [421, 399] on div at bounding box center [773, 389] width 1547 height 778
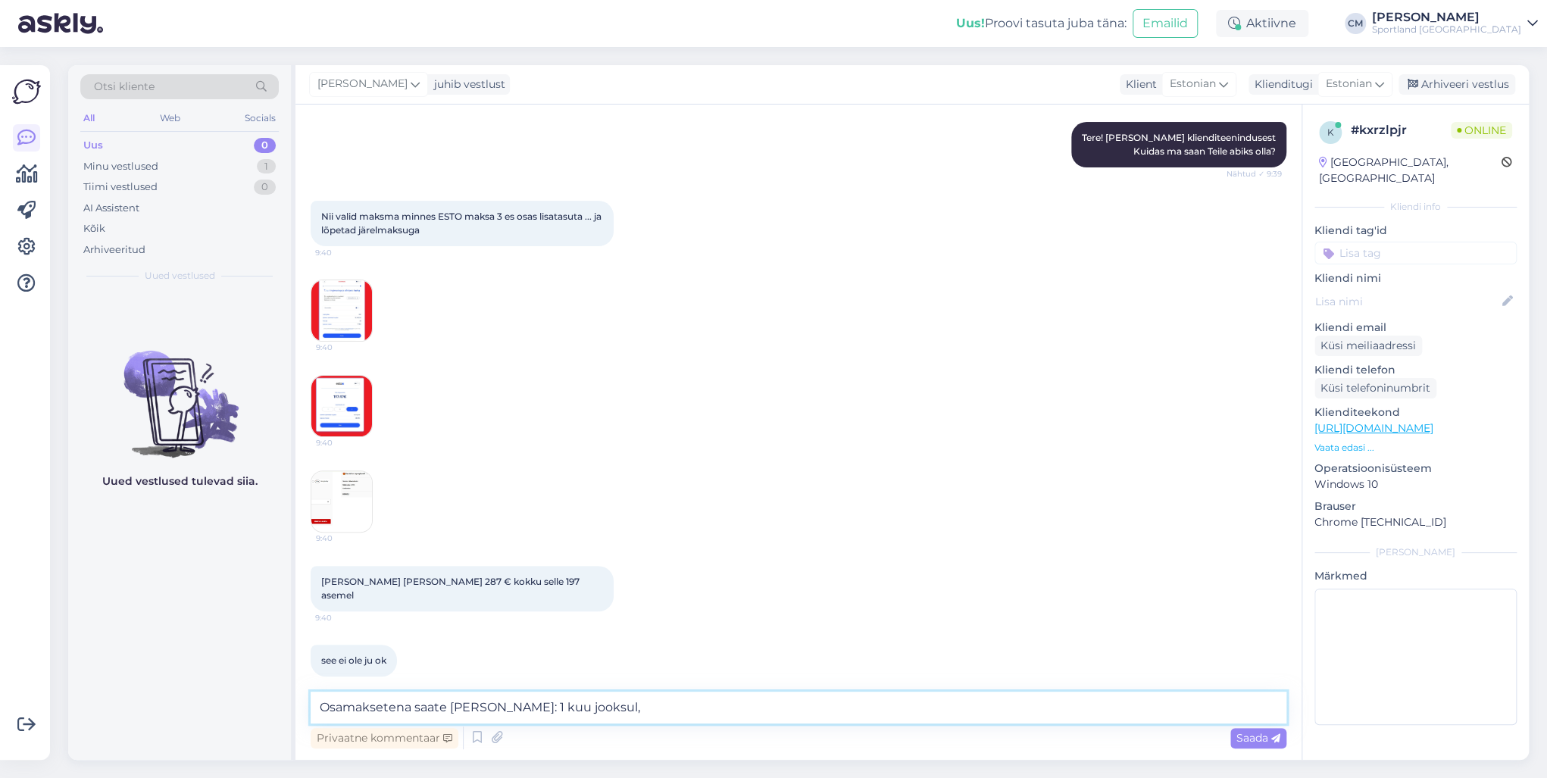
click at [606, 713] on textarea "Osamaksetena saate [PERSON_NAME]: 1 kuu jooksul," at bounding box center [799, 708] width 976 height 32
click at [333, 328] on img at bounding box center [341, 310] width 61 height 61
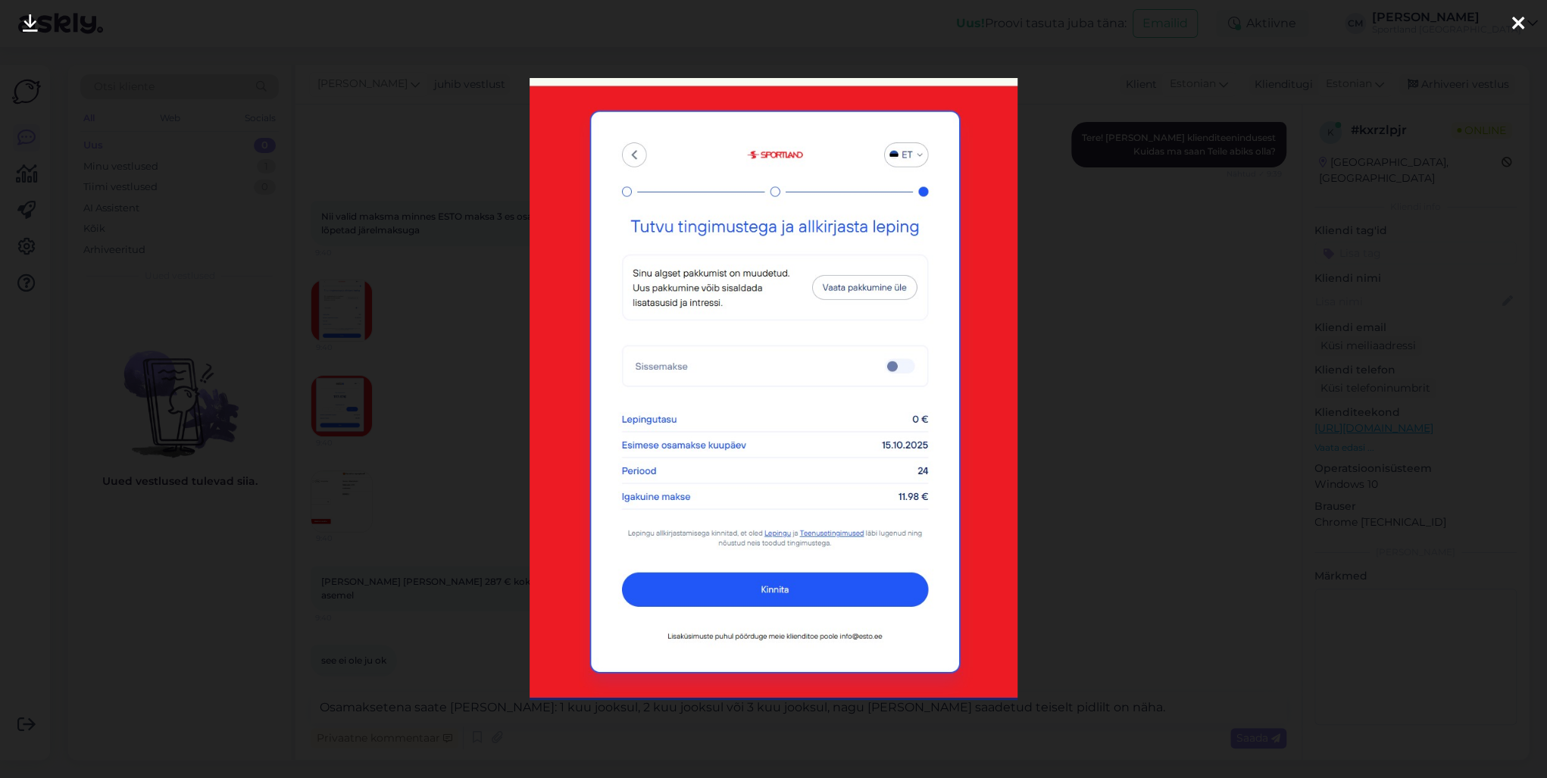
click at [333, 328] on div at bounding box center [773, 389] width 1547 height 778
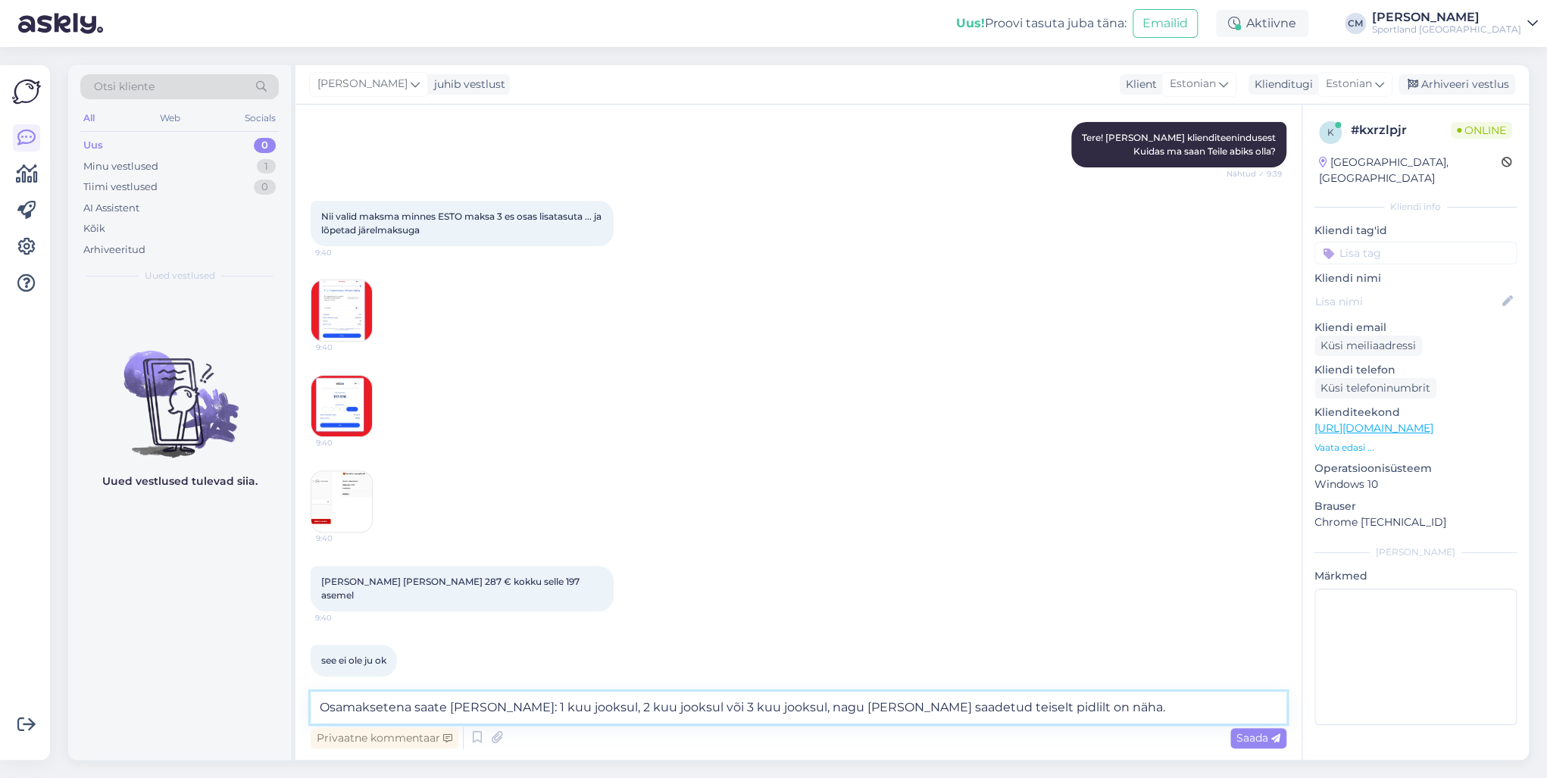
click at [1060, 709] on textarea "Osamaksetena saate [PERSON_NAME]: 1 kuu jooksul, 2 kuu jooksul või 3 kuu jooksu…" at bounding box center [799, 708] width 976 height 32
click at [411, 711] on textarea "Osamaksetena saate [PERSON_NAME]: 1 kuu jooksul, 2 kuu jooksul või 3 kuu jooksu…" at bounding box center [799, 708] width 976 height 32
click at [444, 706] on textarea "Osamaksetena saate [PERSON_NAME]: 1 kuu jooksul, 2 kuu jooksul või 3 kuu jooksu…" at bounding box center [799, 708] width 976 height 32
click at [664, 707] on textarea "Osamaksetena saate liisingusse [PERSON_NAME]: 1 kuu jooksul, 2 kuu jooksul või …" at bounding box center [799, 708] width 976 height 32
click at [678, 707] on textarea "Osamaksetena saate liisingusse [PERSON_NAME]: 1 kuu jooksul, 2 kuu jooksul või …" at bounding box center [799, 708] width 976 height 32
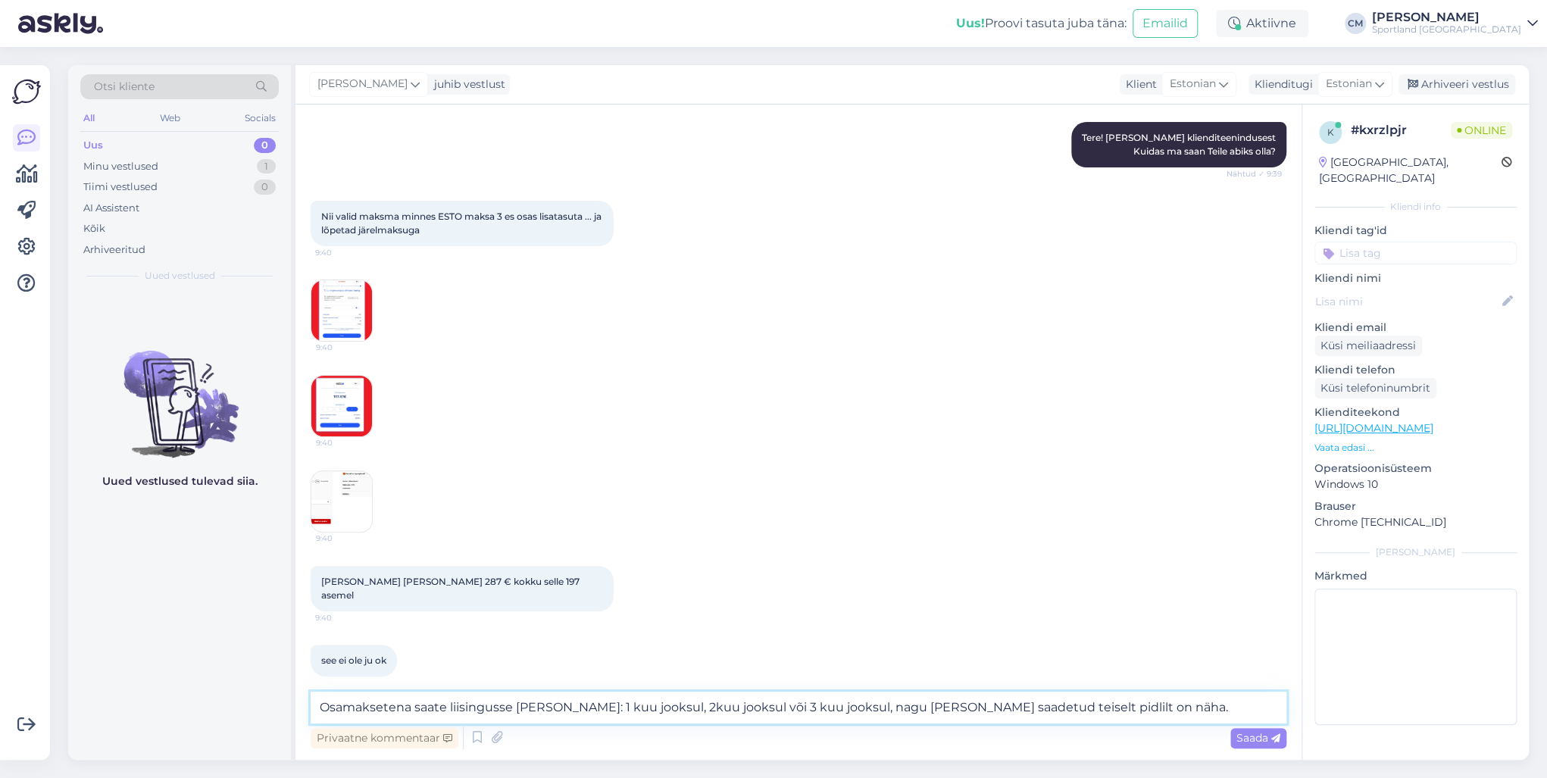
type textarea "Osamaksetena saate liisingusse [PERSON_NAME]: 1 kuu jooksul, kuu jooksul või 3 …"
drag, startPoint x: 1142, startPoint y: 703, endPoint x: 285, endPoint y: 710, distance: 857.6
click at [285, 710] on div "Otsi kliente All Web Socials Uus 0 Minu vestlused 1 Tiimi vestlused 0 AI Assist…" at bounding box center [798, 412] width 1461 height 695
type textarea "2"
drag, startPoint x: 876, startPoint y: 712, endPoint x: 802, endPoint y: 708, distance: 73.6
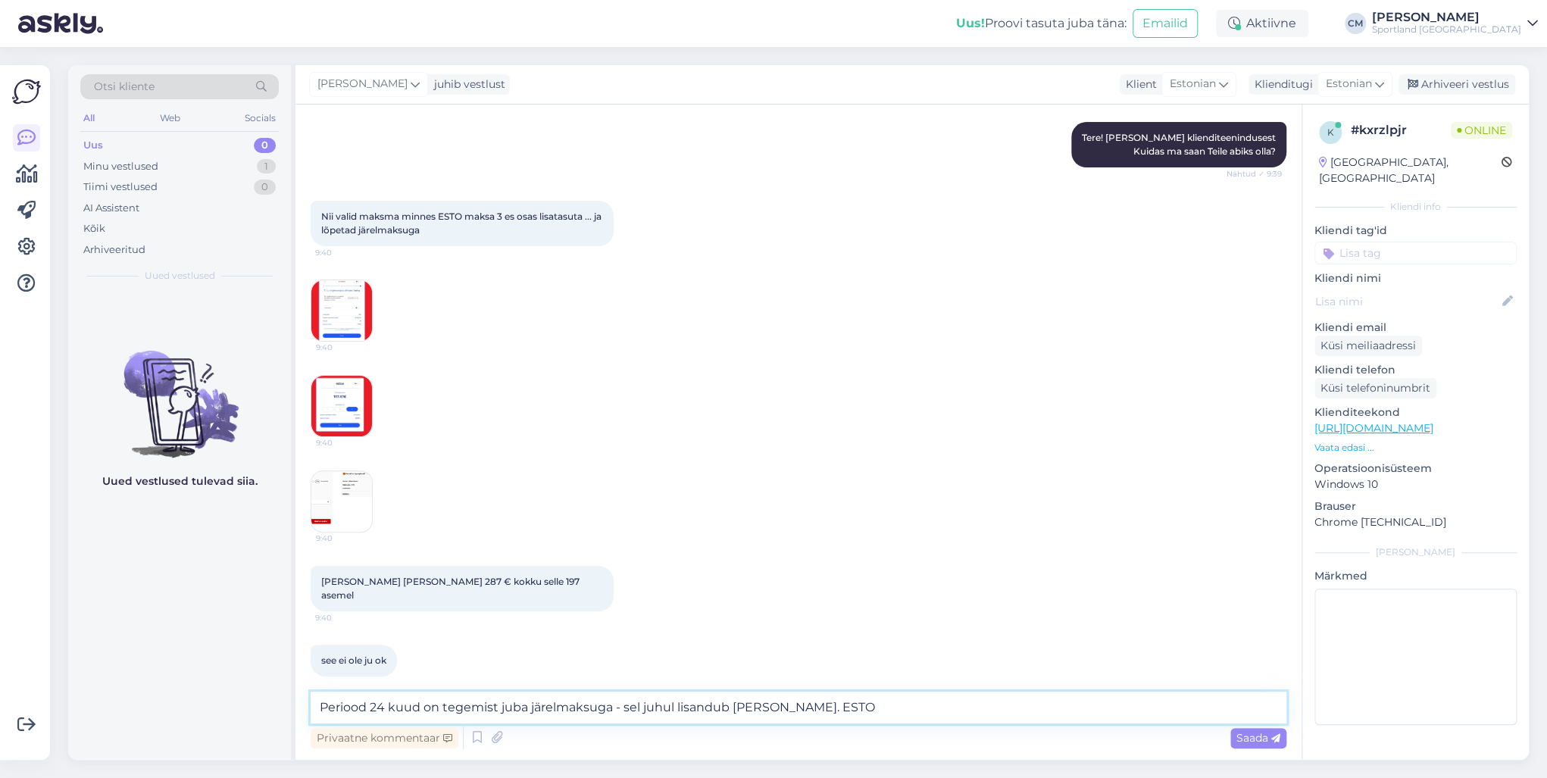
click at [802, 708] on textarea "Periood 24 kuud on tegemist juba järelmaksuga - sel juhul lisandub [PERSON_NAME…" at bounding box center [799, 708] width 976 height 32
paste textarea "l ESTO 3-osalist SLICE makseviisi – ajata enda ostukorvi maksumus kolmeks võrds…"
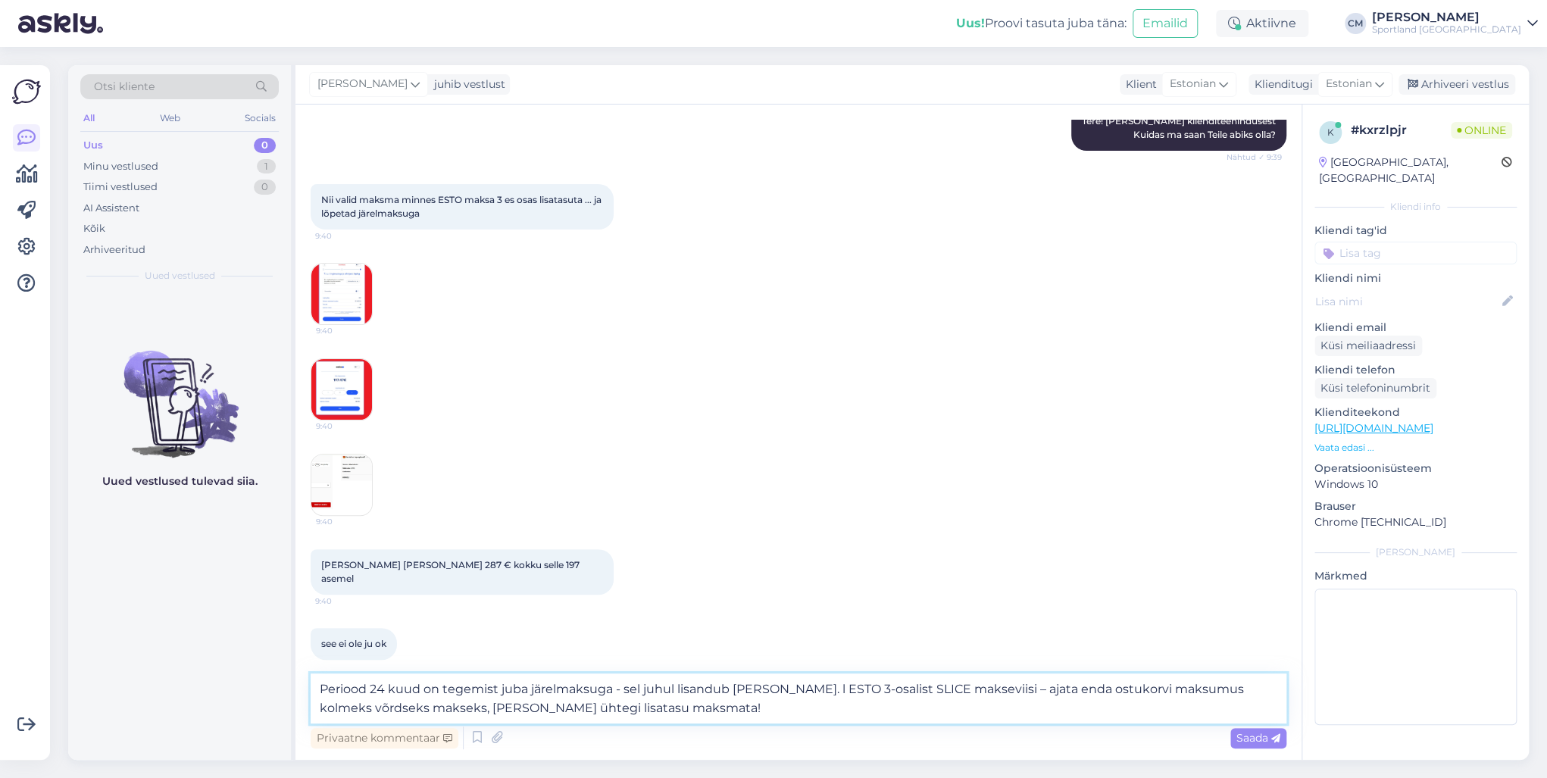
click at [806, 692] on textarea "Periood 24 kuud on tegemist juba järelmaksuga - sel juhul lisandub [PERSON_NAME…" at bounding box center [799, 698] width 976 height 50
click at [982, 689] on textarea "Periood 24 kuud on tegemist juba järelmaksuga - sel juhul lisandub [PERSON_NAME…" at bounding box center [799, 698] width 976 height 50
click at [988, 692] on textarea "Periood 24 kuud on tegemist juba järelmaksuga - sel juhul lisandub [PERSON_NAME…" at bounding box center [799, 698] width 976 height 50
drag, startPoint x: 1047, startPoint y: 691, endPoint x: 1124, endPoint y: 690, distance: 77.3
click at [1124, 690] on textarea "Periood 24 kuud on tegemist juba järelmaksuga - sel juhul lisandub [PERSON_NAME…" at bounding box center [799, 698] width 976 height 50
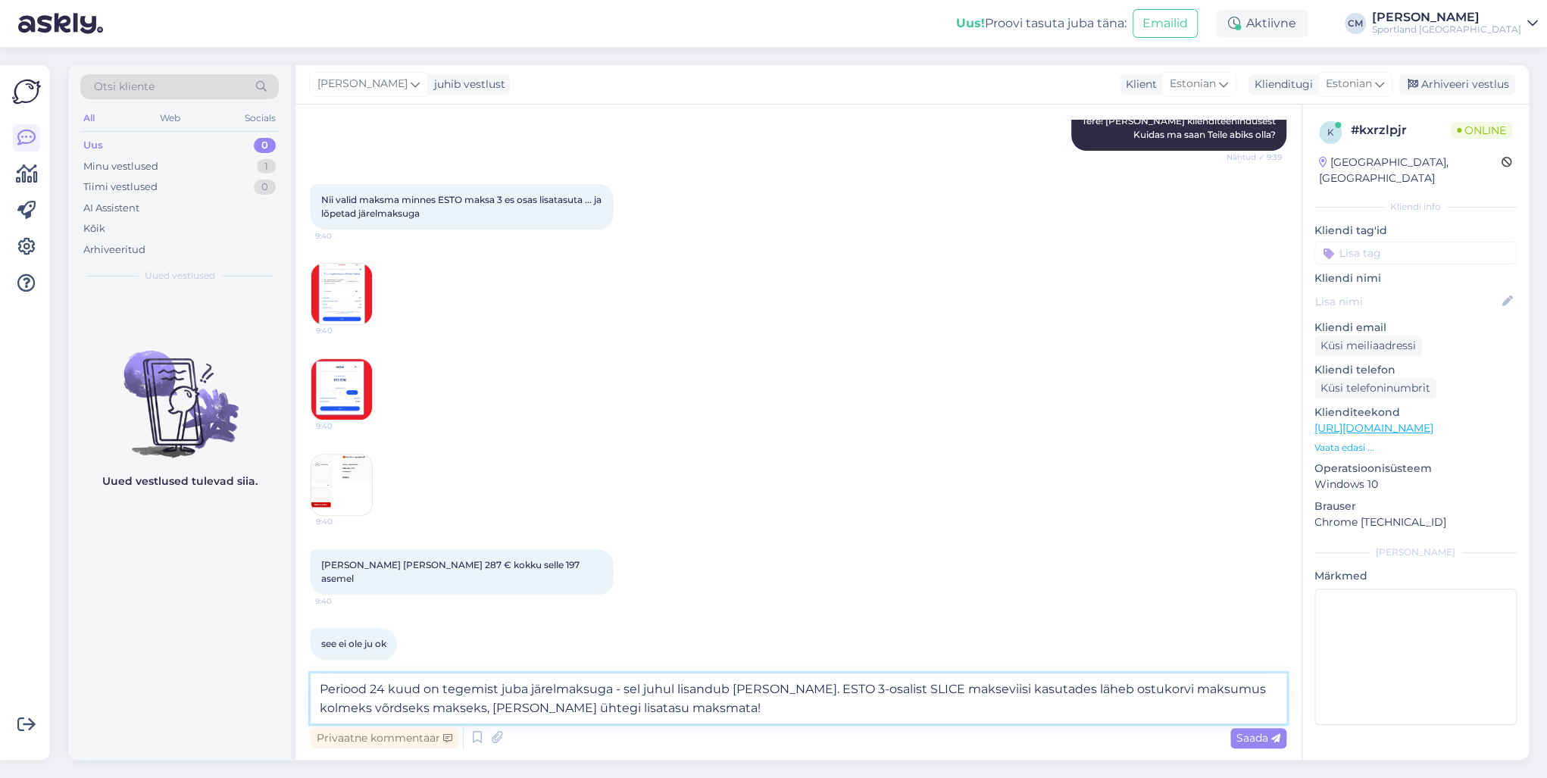
click at [648, 712] on textarea "Periood 24 kuud on tegemist juba järelmaksuga - sel juhul lisandub [PERSON_NAME…" at bounding box center [799, 698] width 976 height 50
click at [921, 685] on textarea "Periood 24 kuud on tegemist juba järelmaksuga - sel juhul lisandub [PERSON_NAME…" at bounding box center [799, 698] width 976 height 50
click at [433, 707] on textarea "Periood 24 kuud on tegemist juba järelmaksuga - sel juhul lisandub [PERSON_NAME…" at bounding box center [799, 698] width 976 height 50
click at [737, 717] on textarea "Periood 24 kuud on tegemist juba järelmaksuga - sel juhul lisandub [PERSON_NAME…" at bounding box center [799, 698] width 976 height 50
click at [828, 691] on textarea "Periood 24 kuud on tegemist juba järelmaksuga - sel juhul lisandub [PERSON_NAME…" at bounding box center [799, 698] width 976 height 50
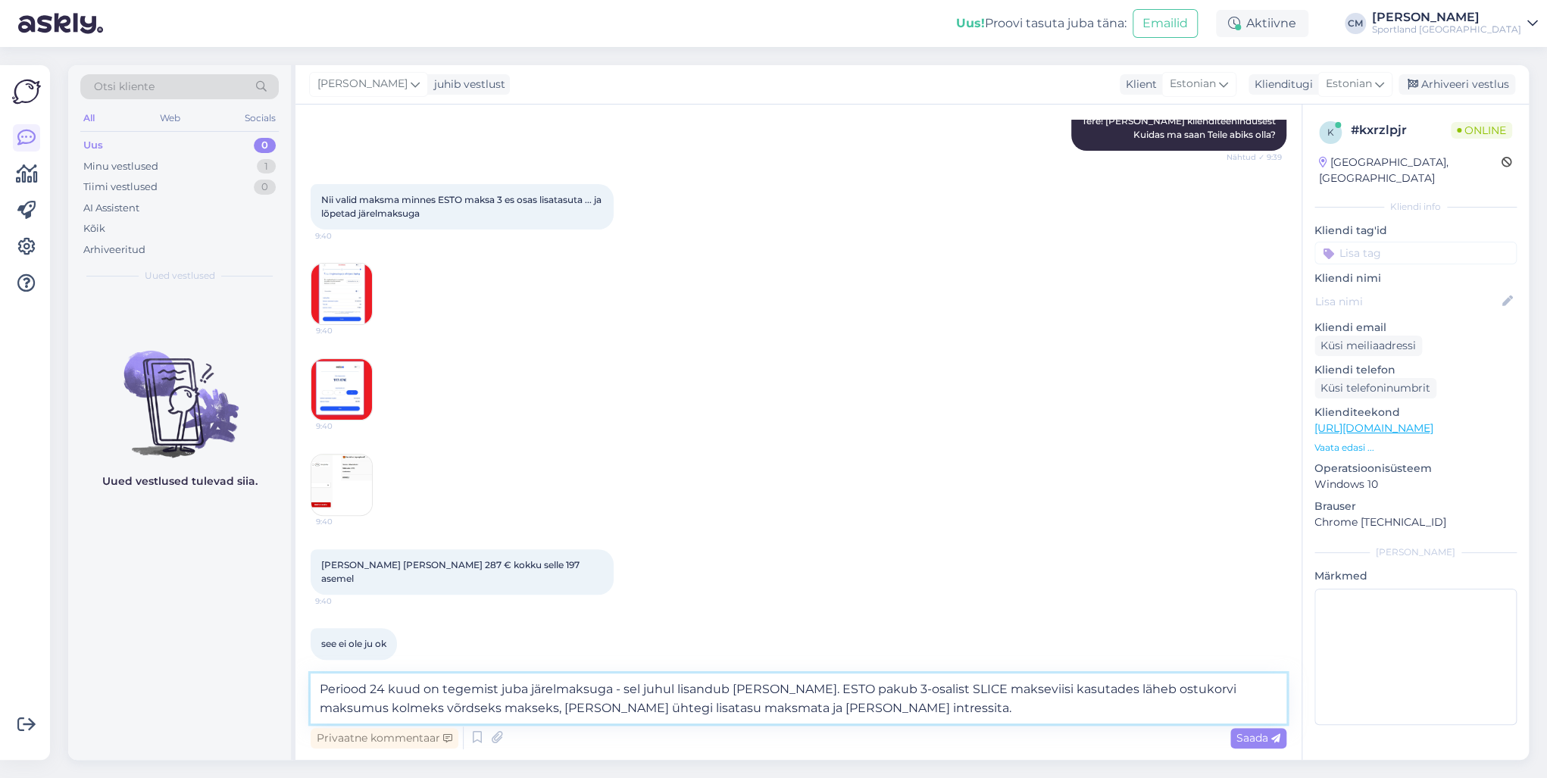
click at [850, 708] on textarea "Periood 24 kuud on tegemist juba järelmaksuga - sel juhul lisandub [PERSON_NAME…" at bounding box center [799, 698] width 976 height 50
drag, startPoint x: 794, startPoint y: 688, endPoint x: 296, endPoint y: 679, distance: 497.8
click at [296, 679] on div "Vestlus algas [DATE] Niih ma nüüd saan vastata 9:39 [PERSON_NAME] Tere! [PERSON…" at bounding box center [798, 432] width 1006 height 655
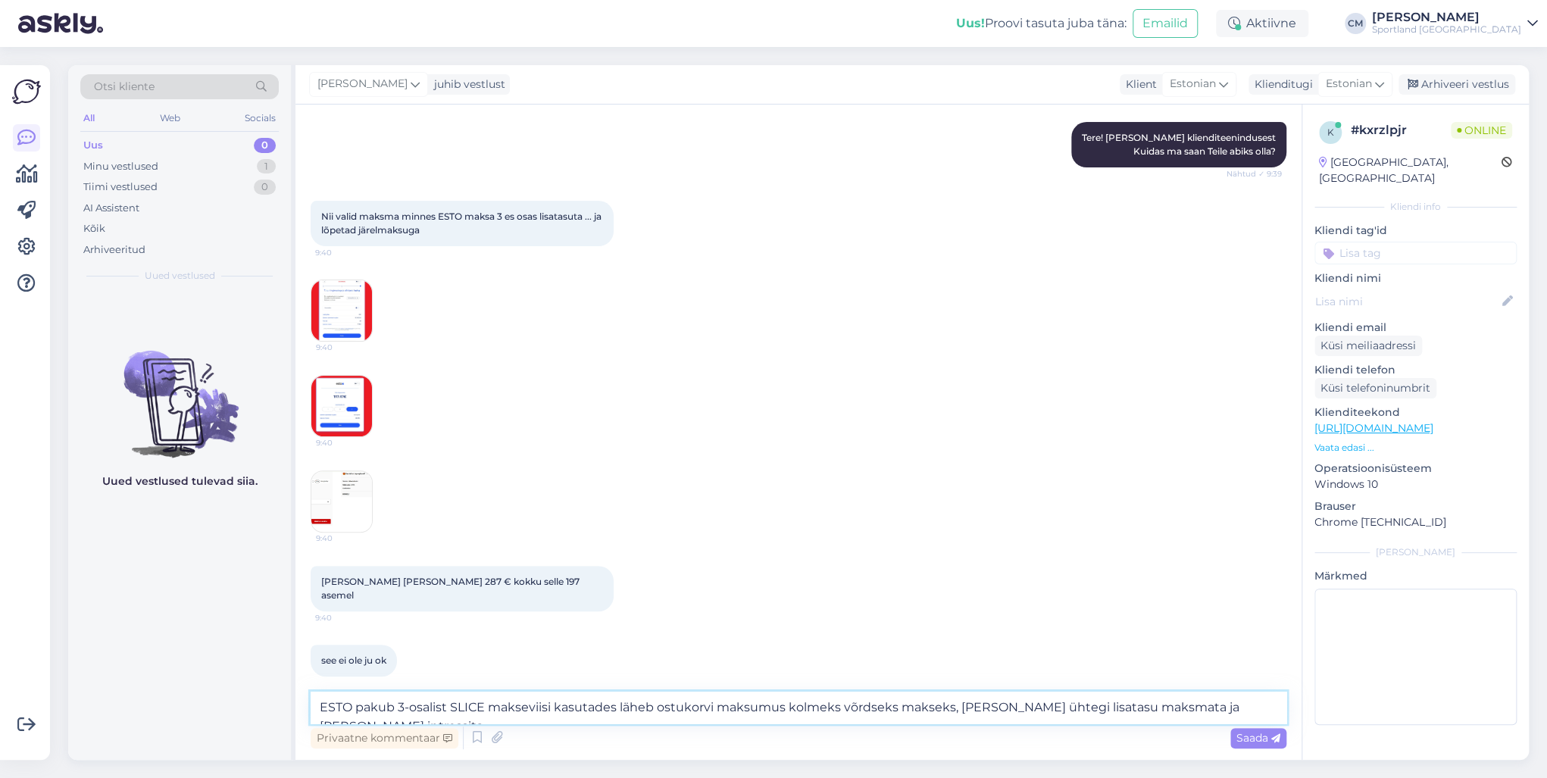
click at [1276, 701] on textarea "ESTO pakub 3-osalist SLICE makseviisi kasutades läheb ostukorvi maksumus kolmek…" at bounding box center [799, 708] width 976 height 32
paste textarea "Periood 24 kuud on tegemist juba järelmaksuga - sel juhul lisandub [PERSON_NAME…"
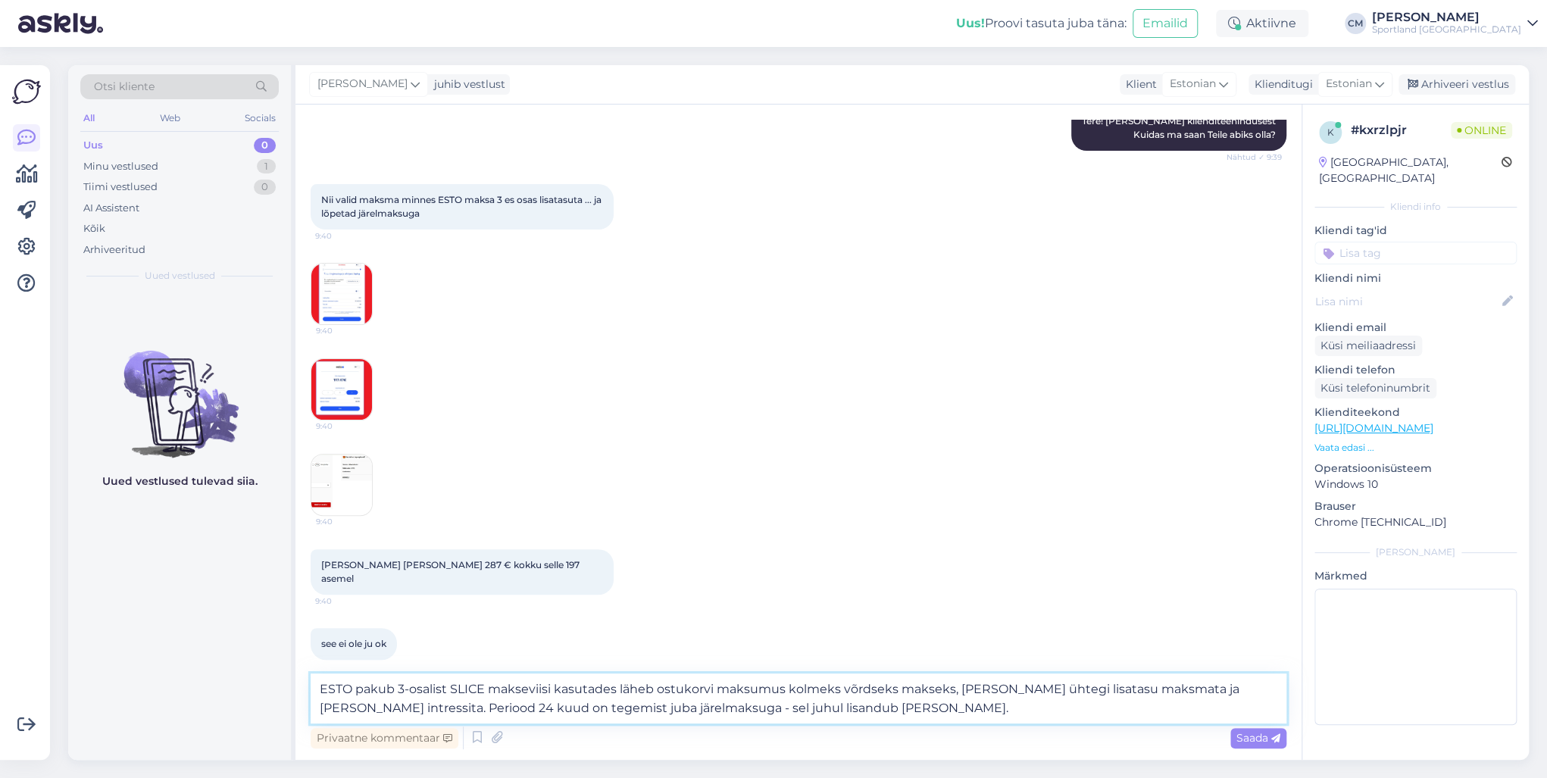
click at [1270, 696] on textarea "ESTO pakub 3-osalist SLICE makseviisi kasutades läheb ostukorvi maksumus kolmek…" at bounding box center [799, 698] width 976 height 50
drag, startPoint x: 779, startPoint y: 704, endPoint x: 485, endPoint y: 711, distance: 294.0
click at [485, 711] on textarea "ESTO pakub 3-osalist SLICE makseviisi kasutades läheb ostukorvi maksumus kolmek…" at bounding box center [799, 698] width 976 height 50
click at [489, 707] on textarea "ESTO pakub 3-osalist SLICE makseviisi kasutades läheb ostukorvi maksumus kolmek…" at bounding box center [799, 698] width 976 height 50
click at [471, 696] on textarea "ESTO pakub 3-osalist SLICE makseviisi kasutades läheb ostukorvi maksumus kolmek…" at bounding box center [799, 698] width 976 height 50
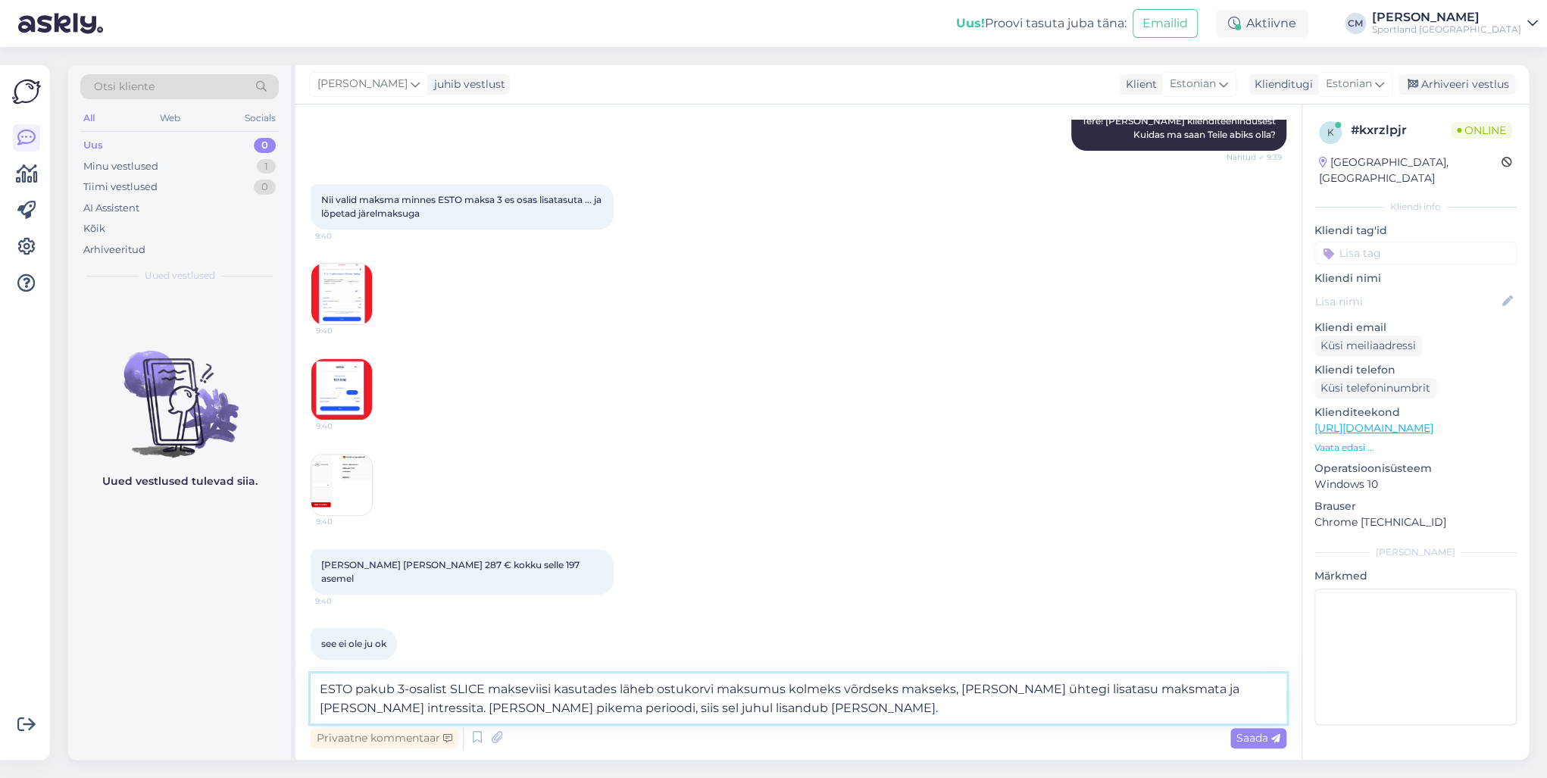
click at [471, 696] on textarea "ESTO pakub 3-osalist SLICE makseviisi kasutades läheb ostukorvi maksumus kolmek…" at bounding box center [799, 698] width 976 height 50
click at [623, 714] on textarea "ESTO pakub 3-osalist makseviisi kasutades läheb ostukorvi maksumus kolmeks võrd…" at bounding box center [799, 698] width 976 height 50
paste textarea "[URL][DOMAIN_NAME]"
click at [320, 687] on textarea "ESTO pakub 3-osalist makseviisi kasutades läheb ostukorvi maksumus kolmeks võrd…" at bounding box center [799, 698] width 976 height 50
click at [455, 688] on textarea "Sportland pakub ESTO pakub 3-osalist makseviisi kasutades läheb ostukorvi maksu…" at bounding box center [799, 698] width 976 height 50
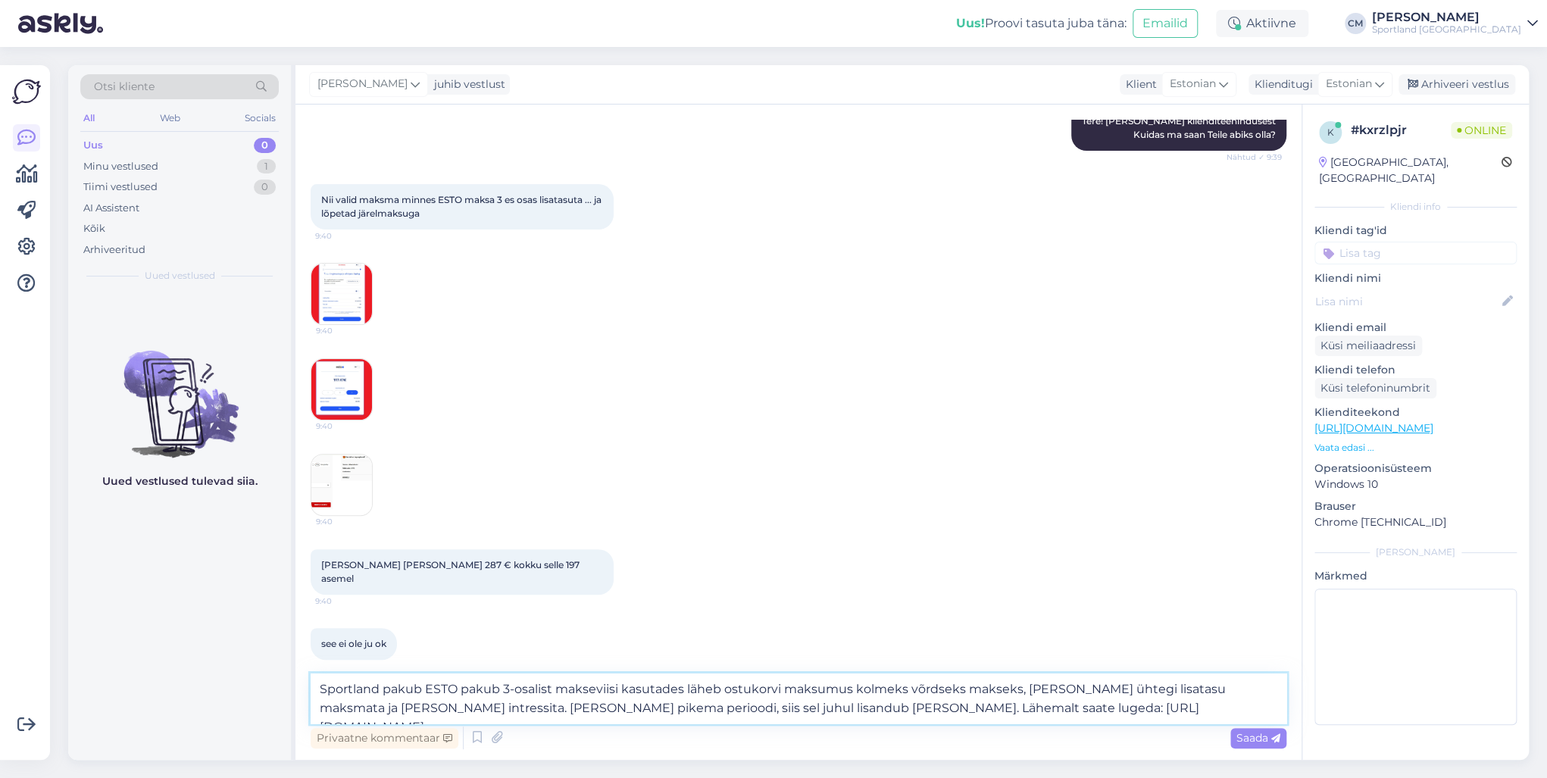
click at [479, 695] on textarea "Sportland pakub ESTO pakub 3-osalist makseviisi kasutades läheb ostukorvi maksu…" at bounding box center [799, 698] width 976 height 50
click at [621, 692] on textarea "Sportland pakub ESTO 3-osalist makseviisi kasutades läheb ostukorvi maksumus ko…" at bounding box center [799, 698] width 976 height 50
click at [607, 688] on textarea "Sportland pakub ESTO 3-osalist makseviisi - läheb ostukorvi maksumus kolmeks võ…" at bounding box center [799, 698] width 976 height 50
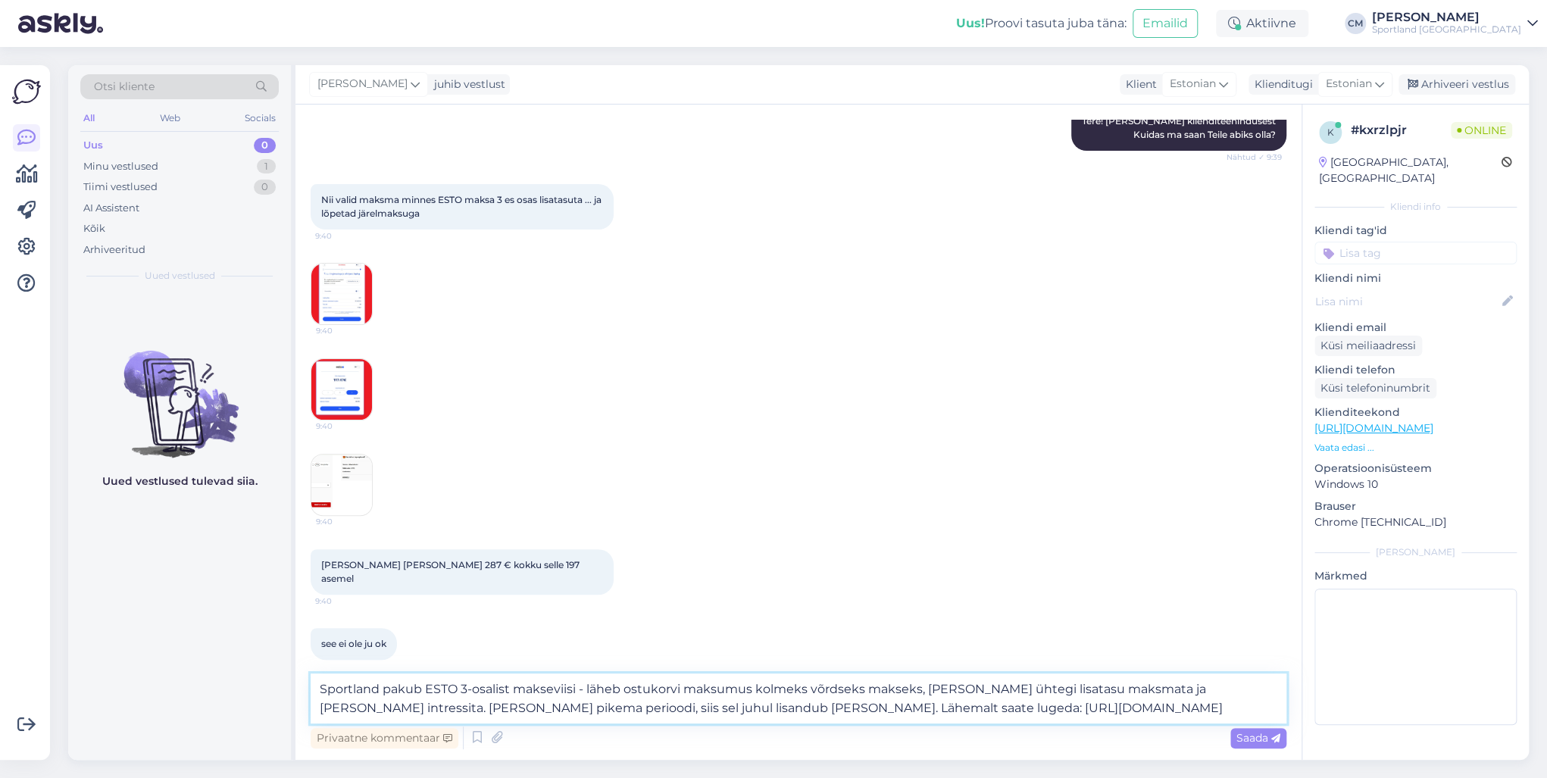
click at [607, 688] on textarea "Sportland pakub ESTO 3-osalist makseviisi - läheb ostukorvi maksumus kolmeks võ…" at bounding box center [799, 698] width 976 height 50
click at [719, 693] on textarea "Sportland pakub ESTO 3-osalist makseviisi - ostukorvi maksumus kolmeks võrdseks…" at bounding box center [799, 698] width 976 height 50
click at [985, 715] on textarea "Sportland pakub ESTO 3-osalist makseviisi - ostukorvi maksumus läheb kolmeks võ…" at bounding box center [799, 698] width 976 height 50
type textarea "Sportland pakub ESTO 3-osalist makseviisi - ostukorvi maksumus läheb kolmeks võ…"
click at [1028, 703] on textarea "Sportland pakub ESTO 3-osalist makseviisi - ostukorvi maksumus läheb kolmeks võ…" at bounding box center [799, 698] width 976 height 50
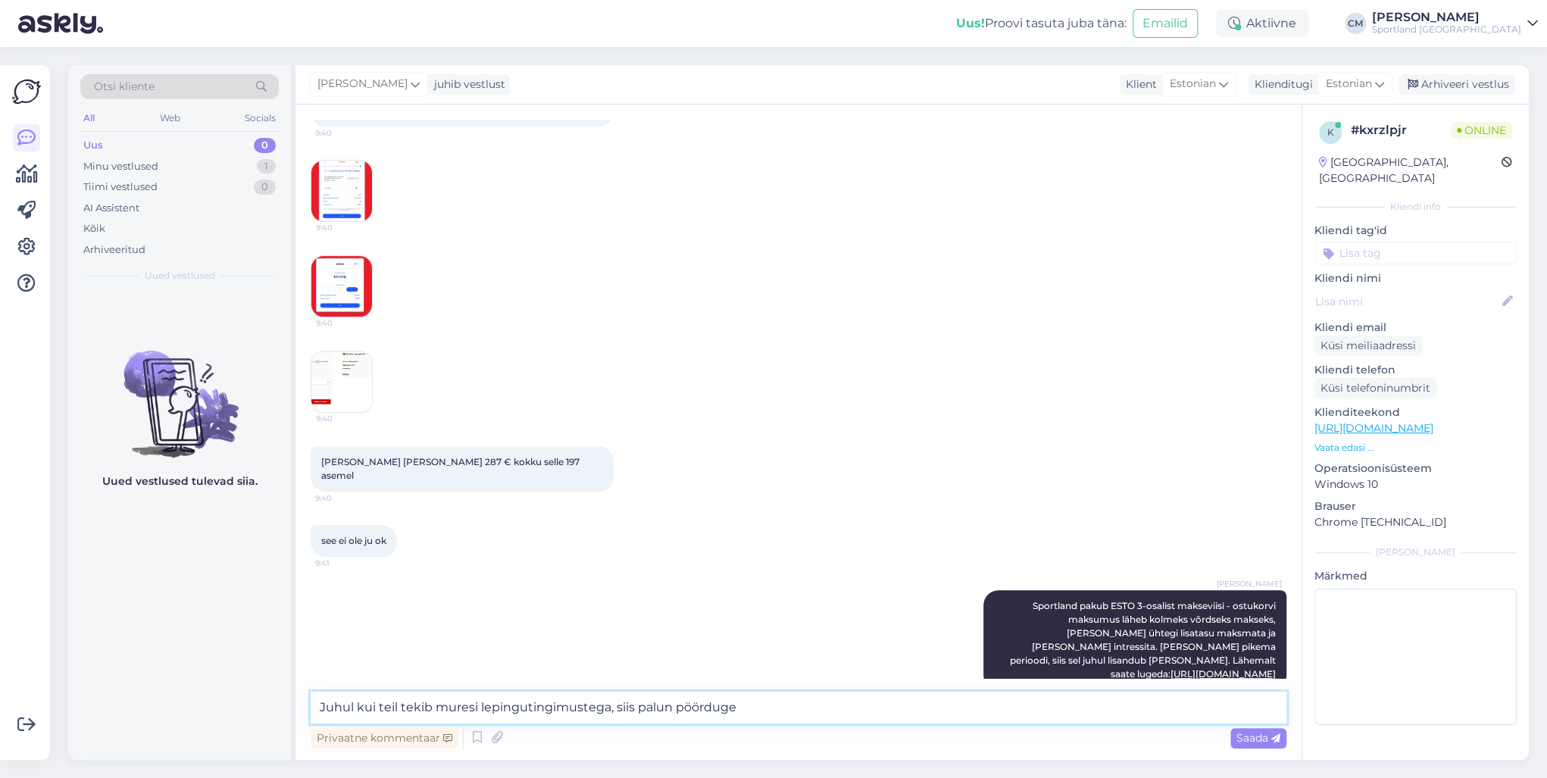
scroll to position [279, 0]
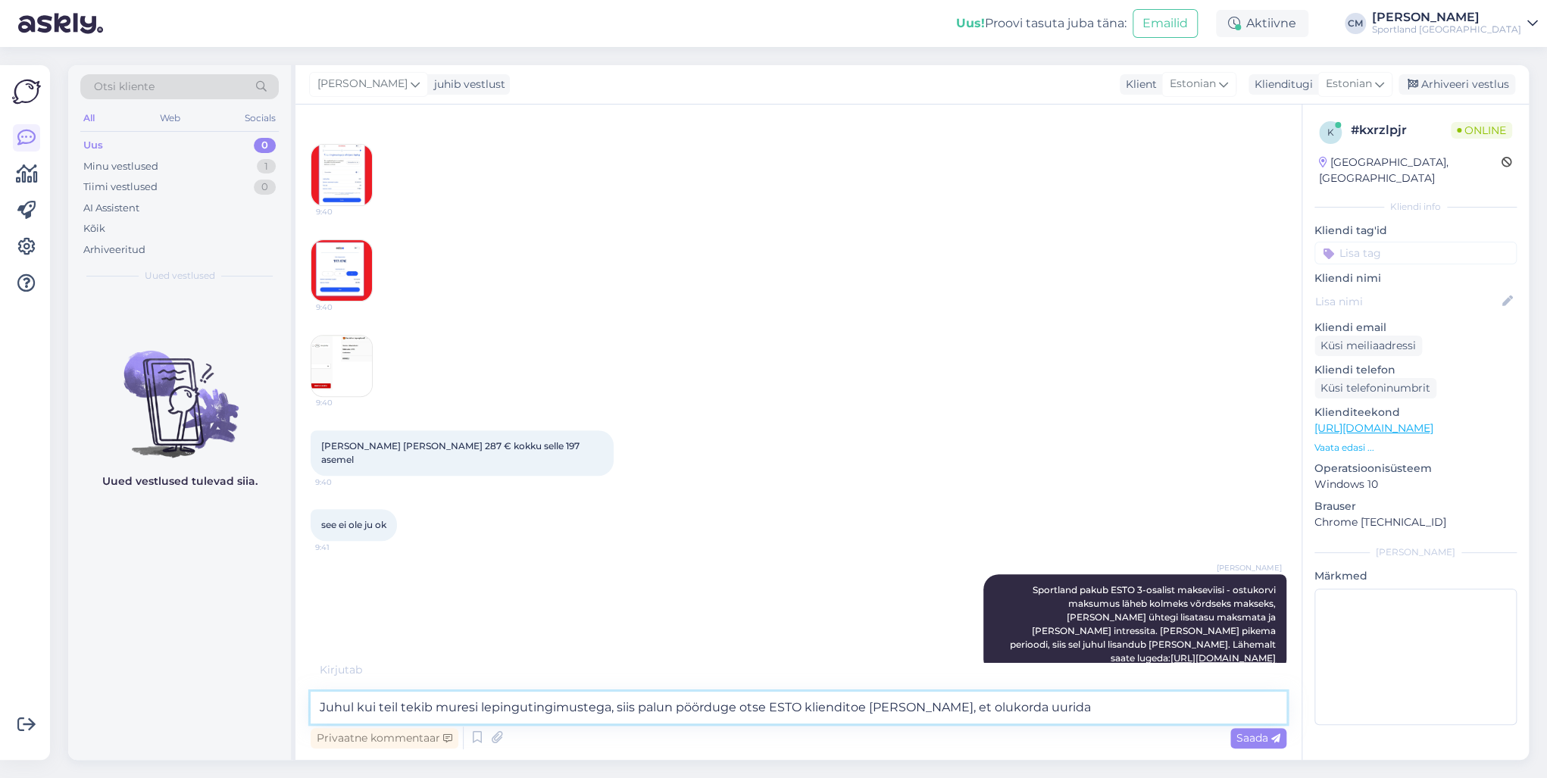
type textarea "Juhul kui teil tekib muresi lepingutingimustega, siis palun pöörduge otse ESTO …"
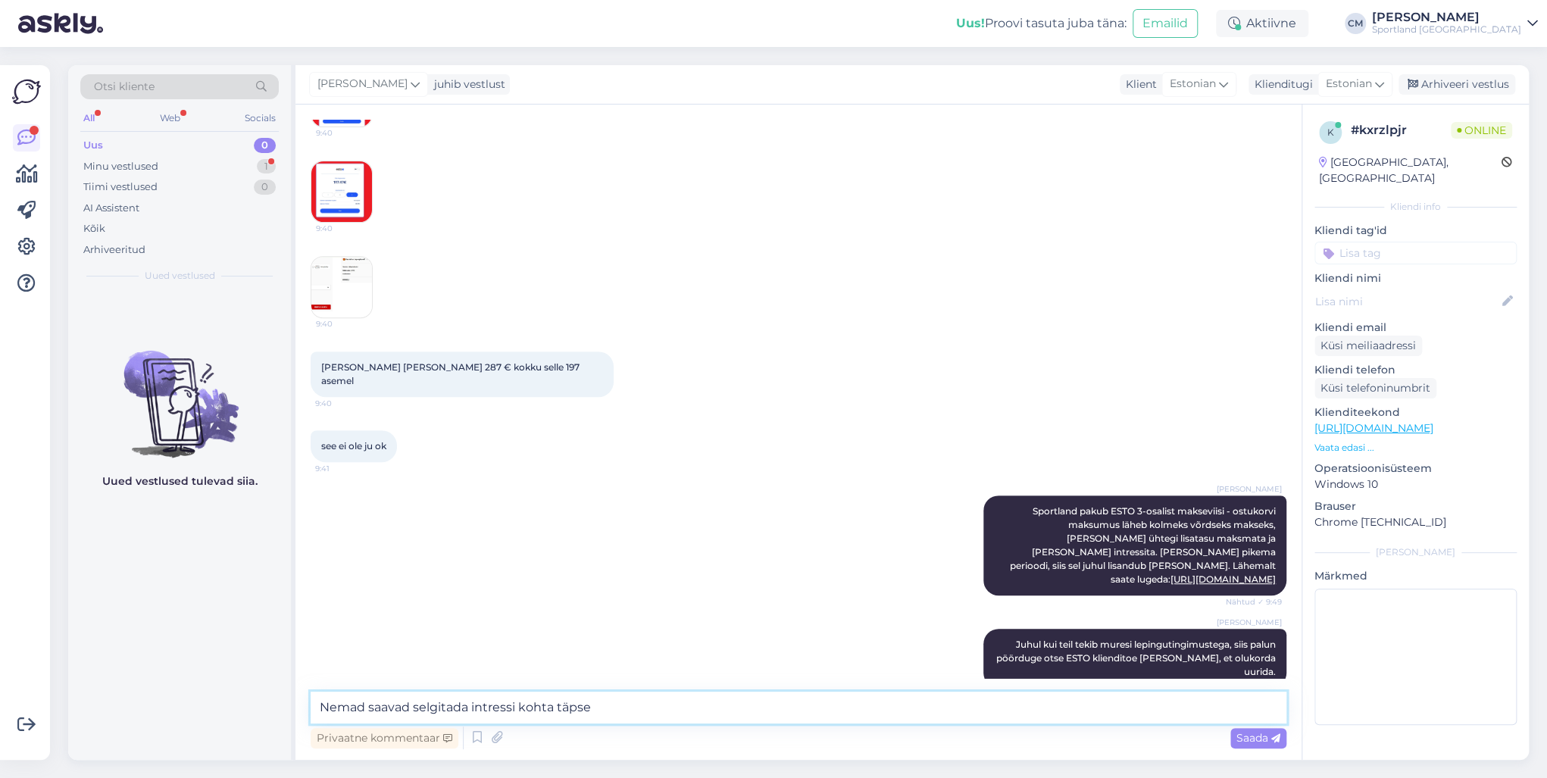
scroll to position [420, 0]
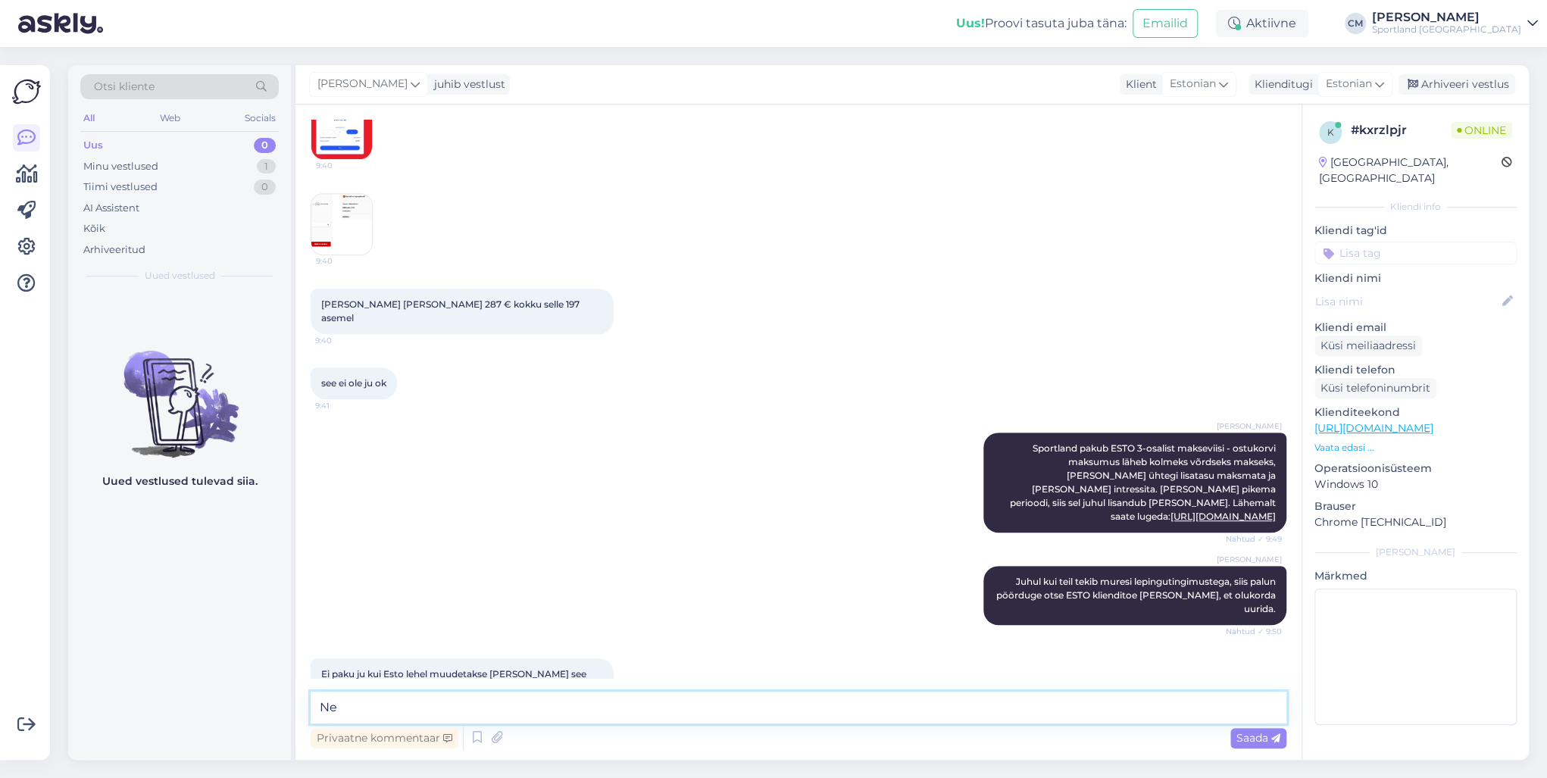
type textarea "N"
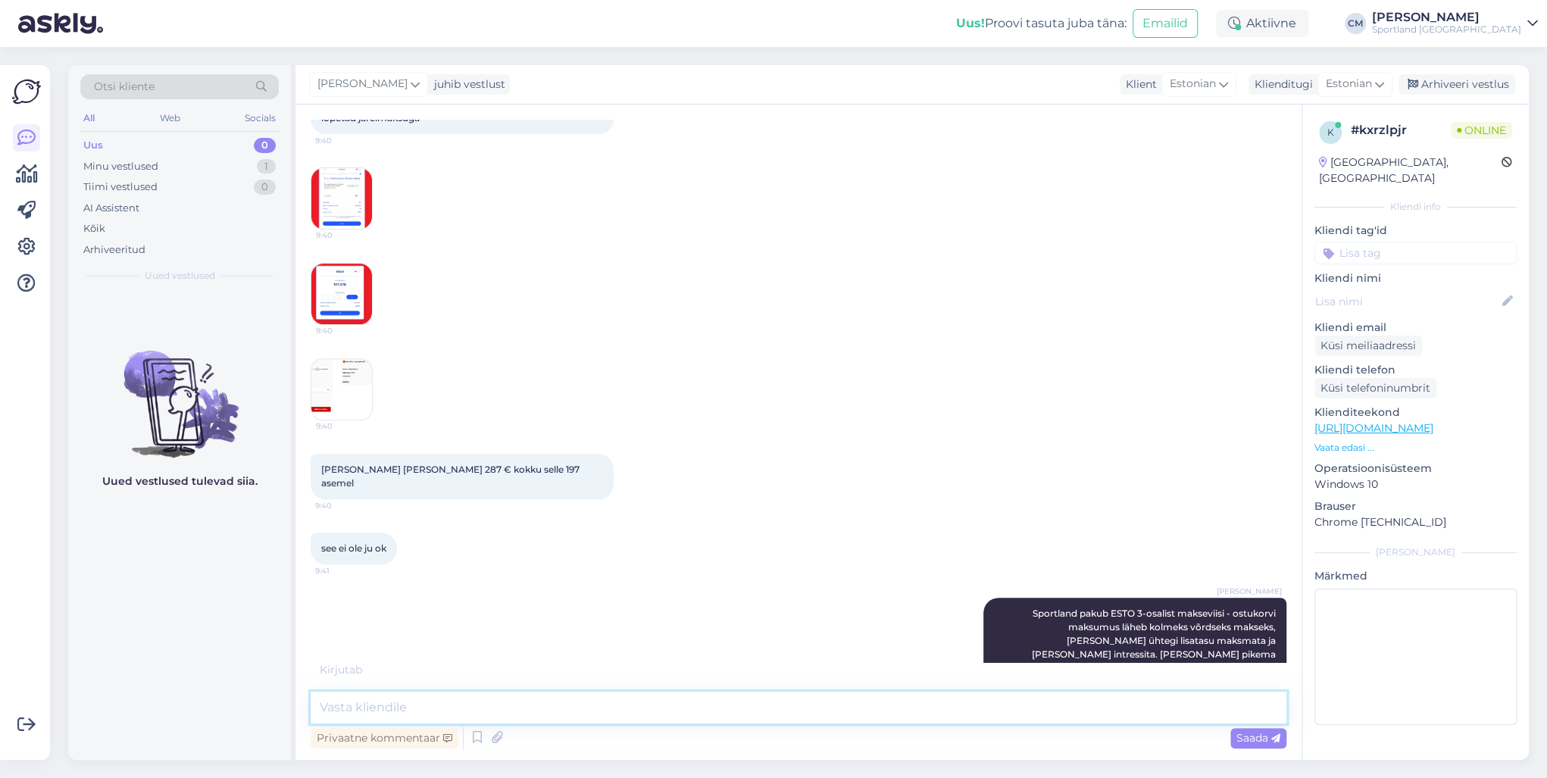
scroll to position [255, 0]
click at [335, 291] on img at bounding box center [341, 294] width 61 height 61
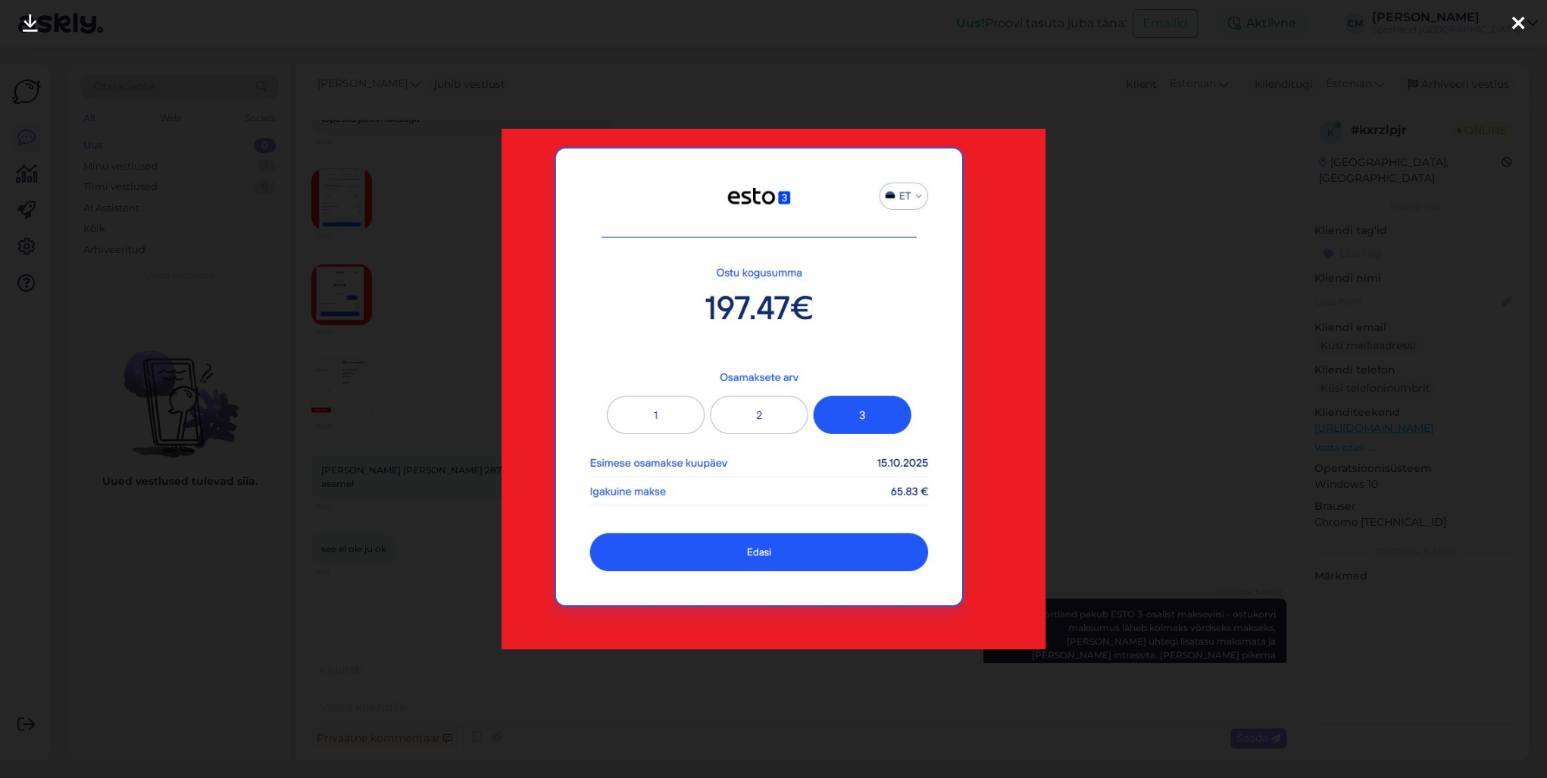
click at [374, 417] on div at bounding box center [773, 389] width 1547 height 778
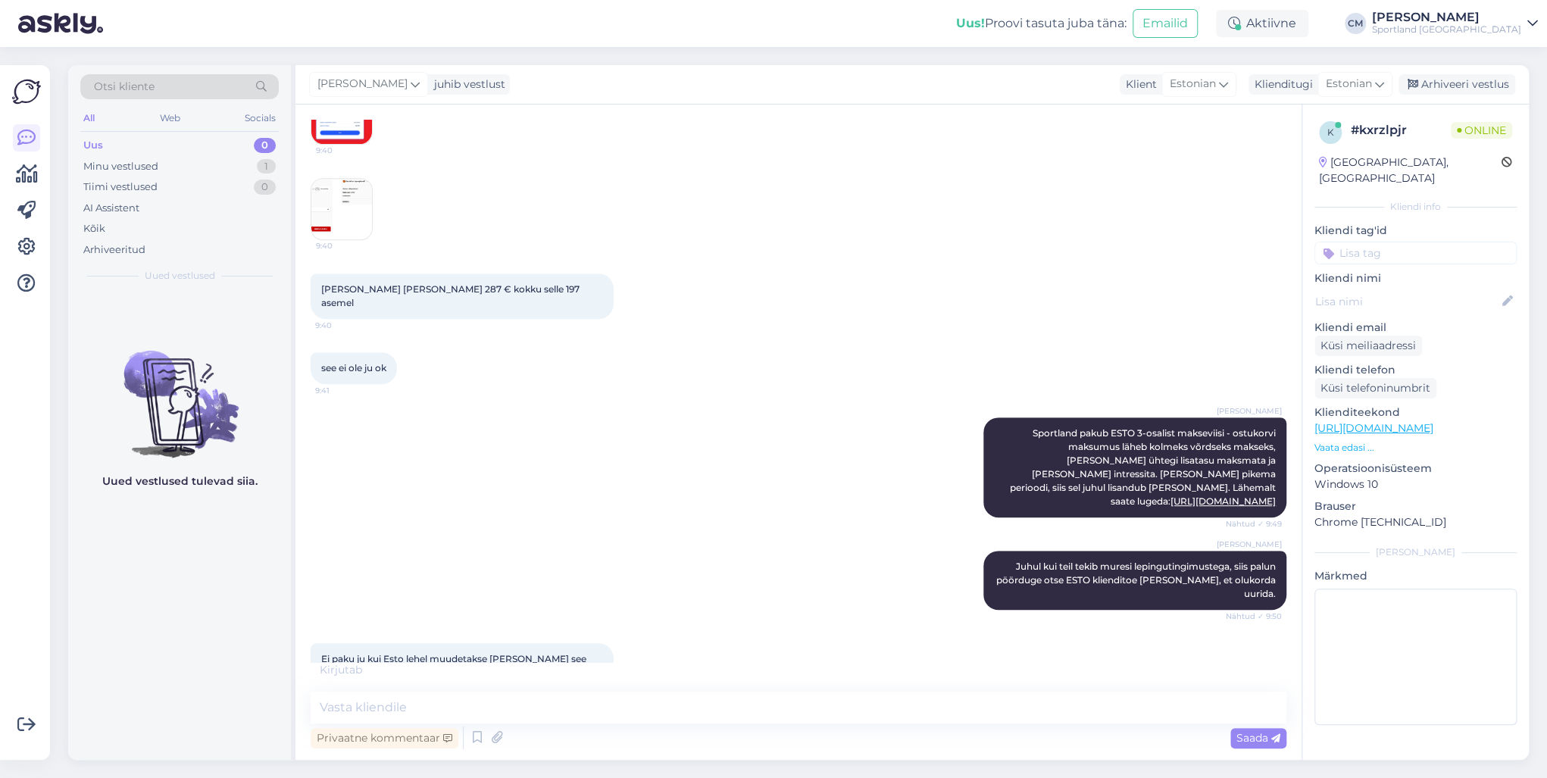
scroll to position [436, 0]
click at [376, 697] on textarea at bounding box center [799, 708] width 976 height 32
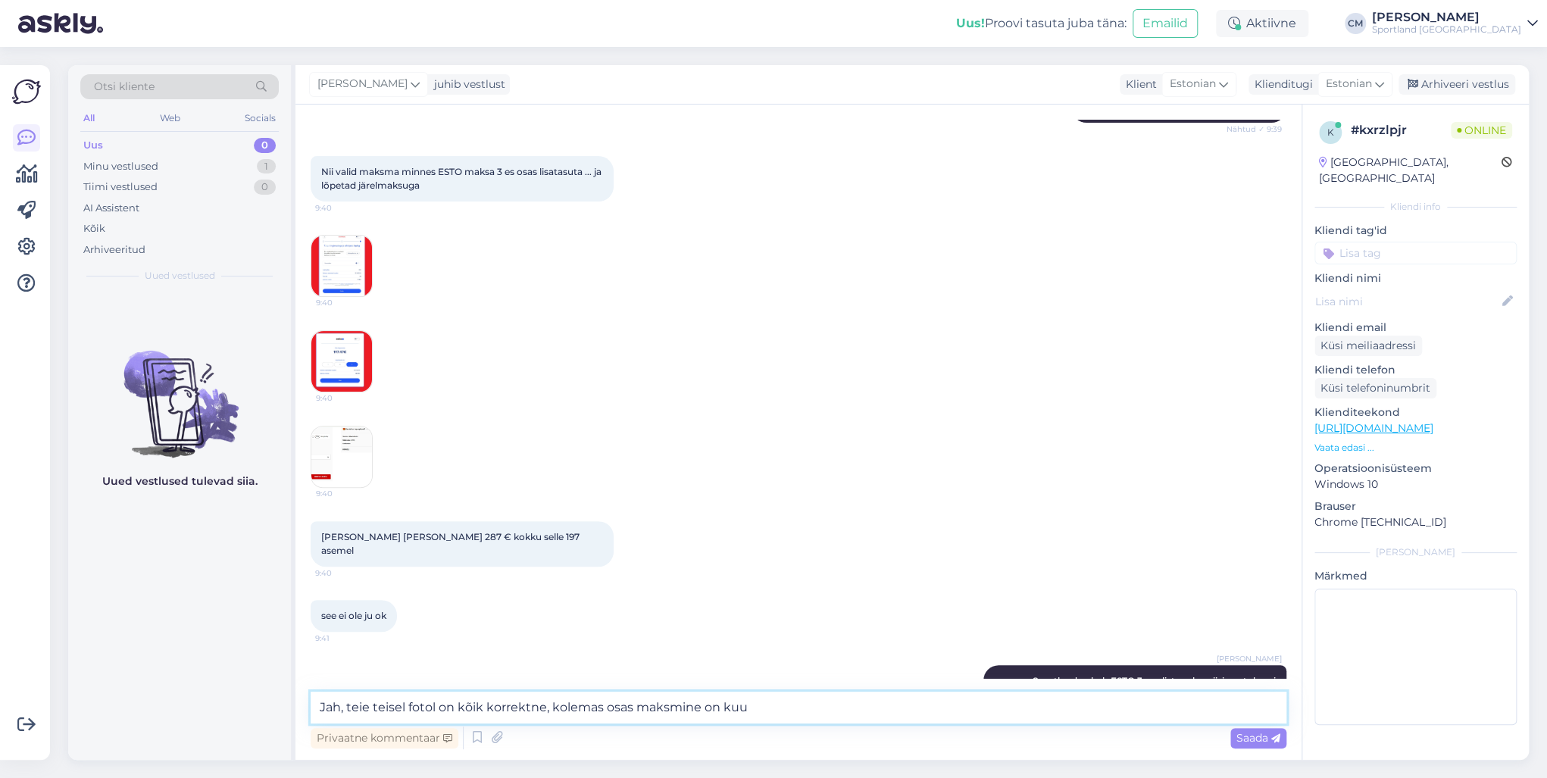
scroll to position [183, 0]
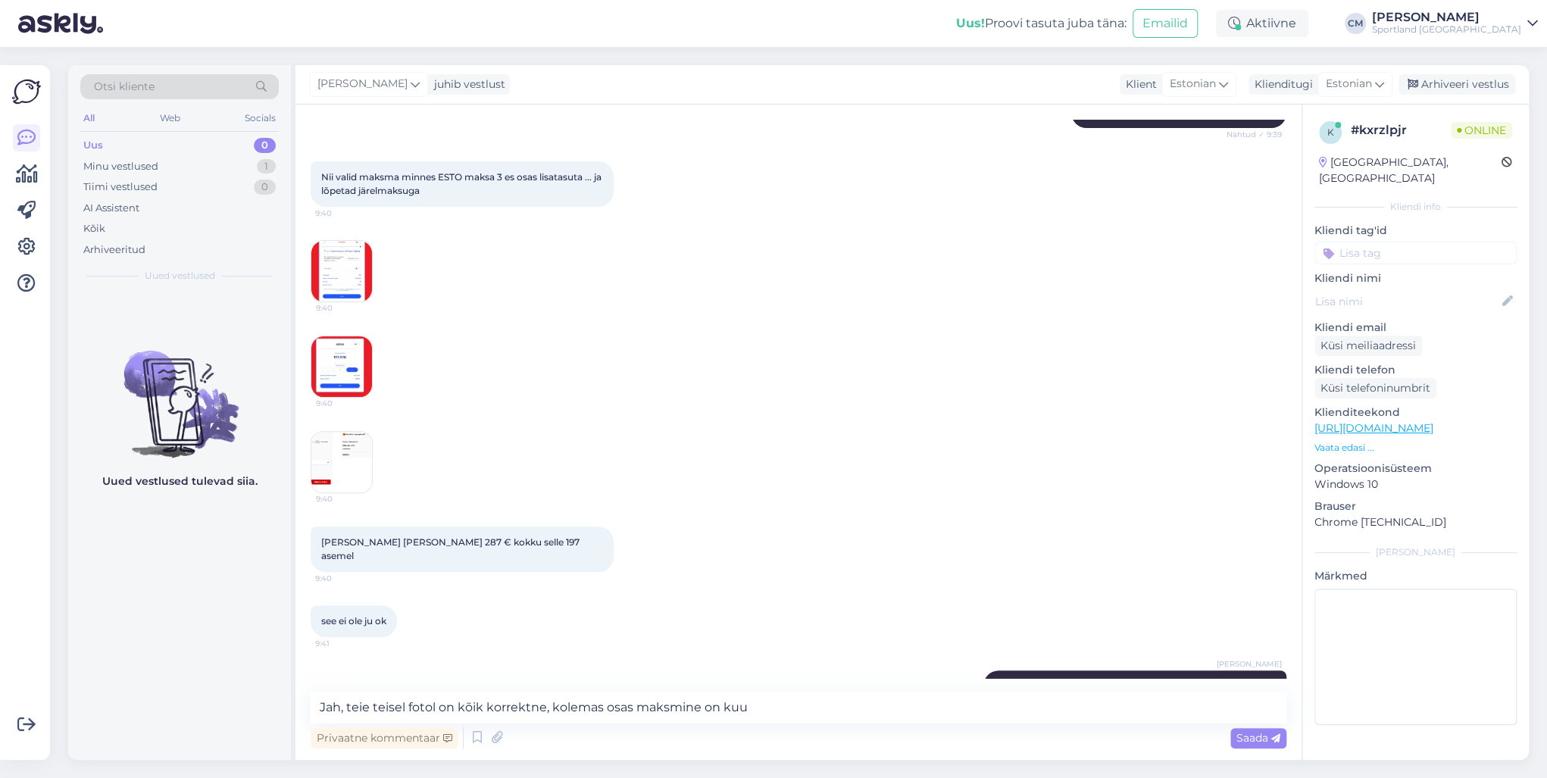
click at [359, 342] on img at bounding box center [341, 366] width 61 height 61
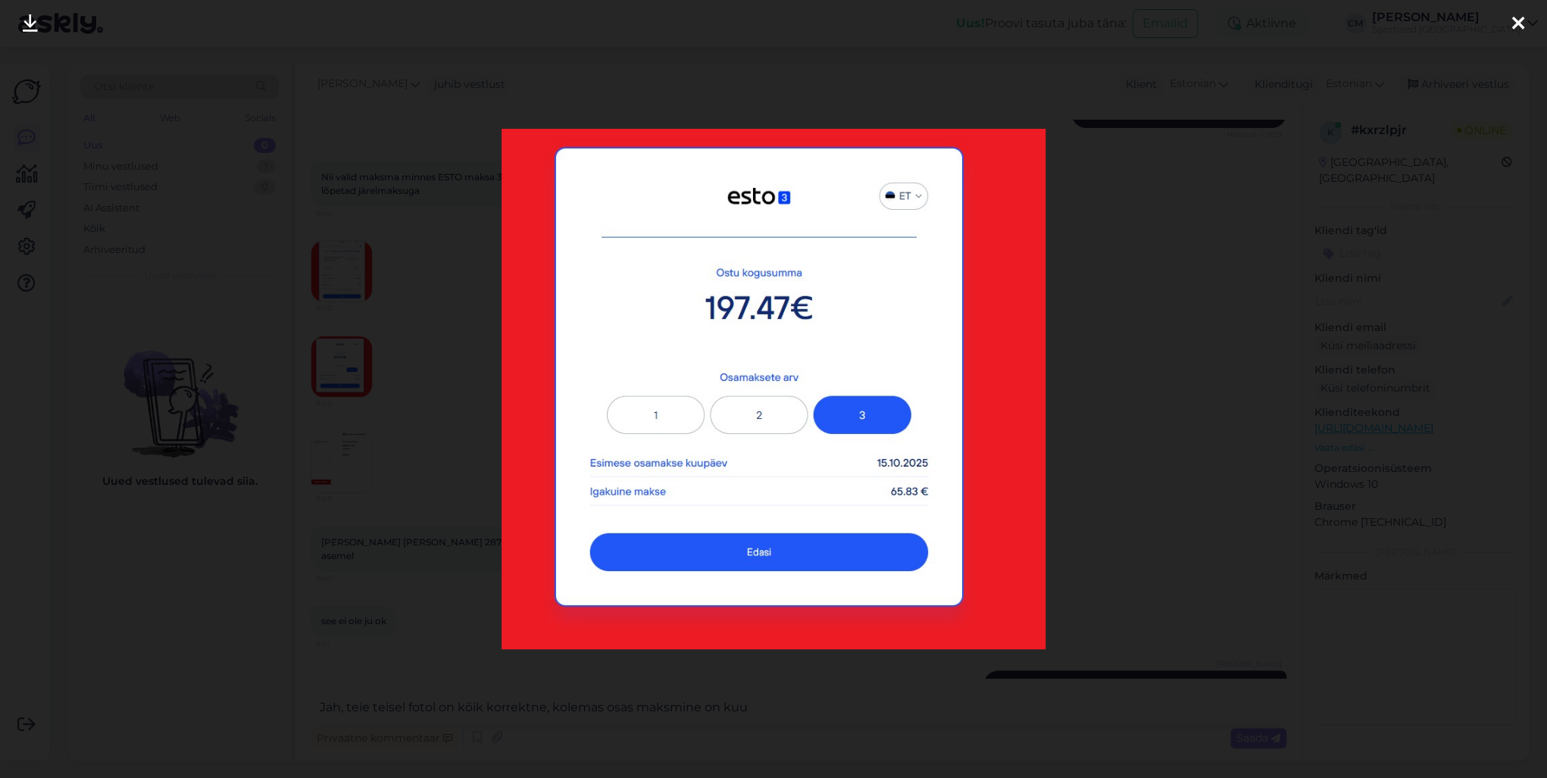
click at [394, 361] on div at bounding box center [773, 389] width 1547 height 778
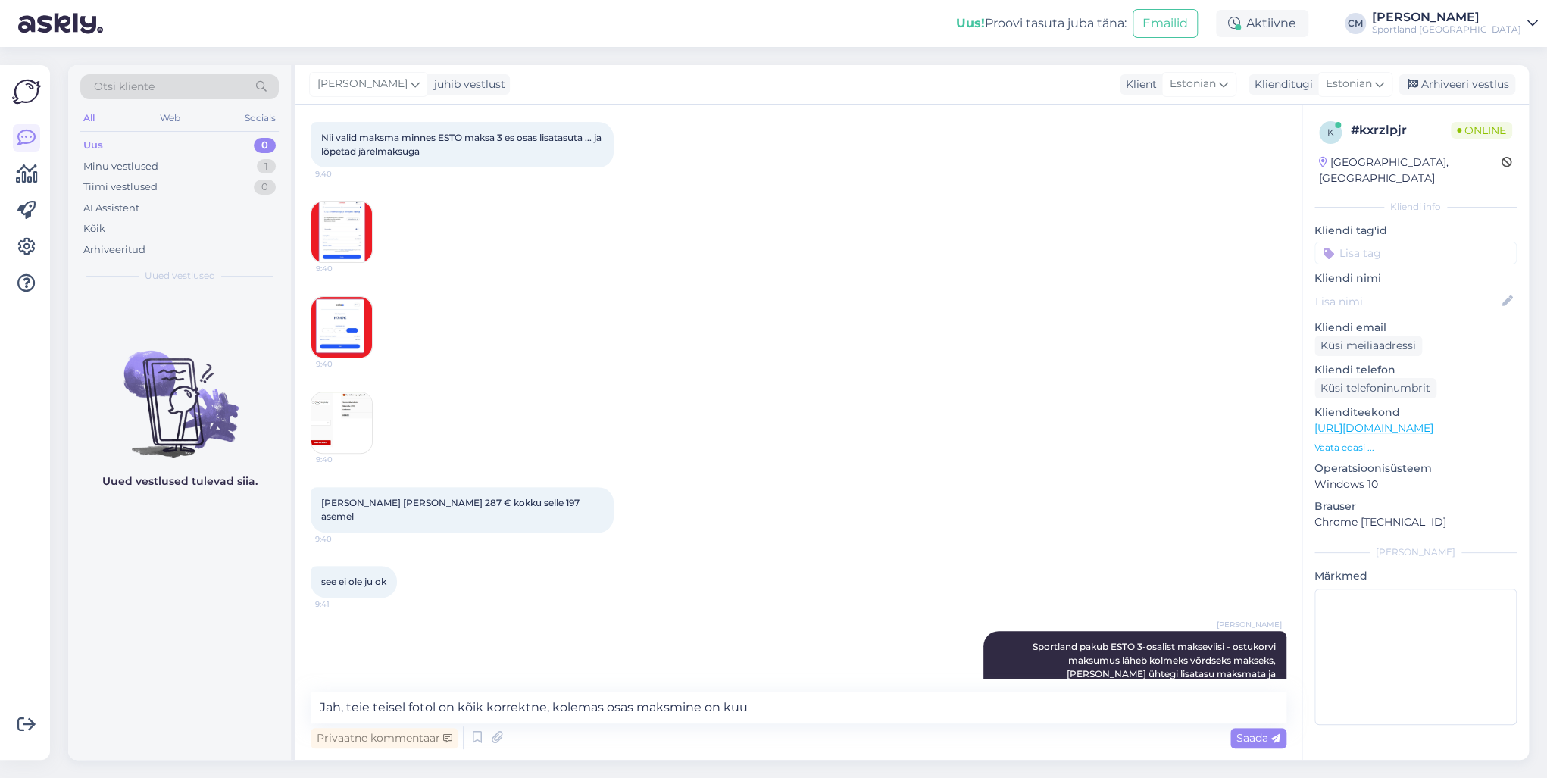
scroll to position [243, 0]
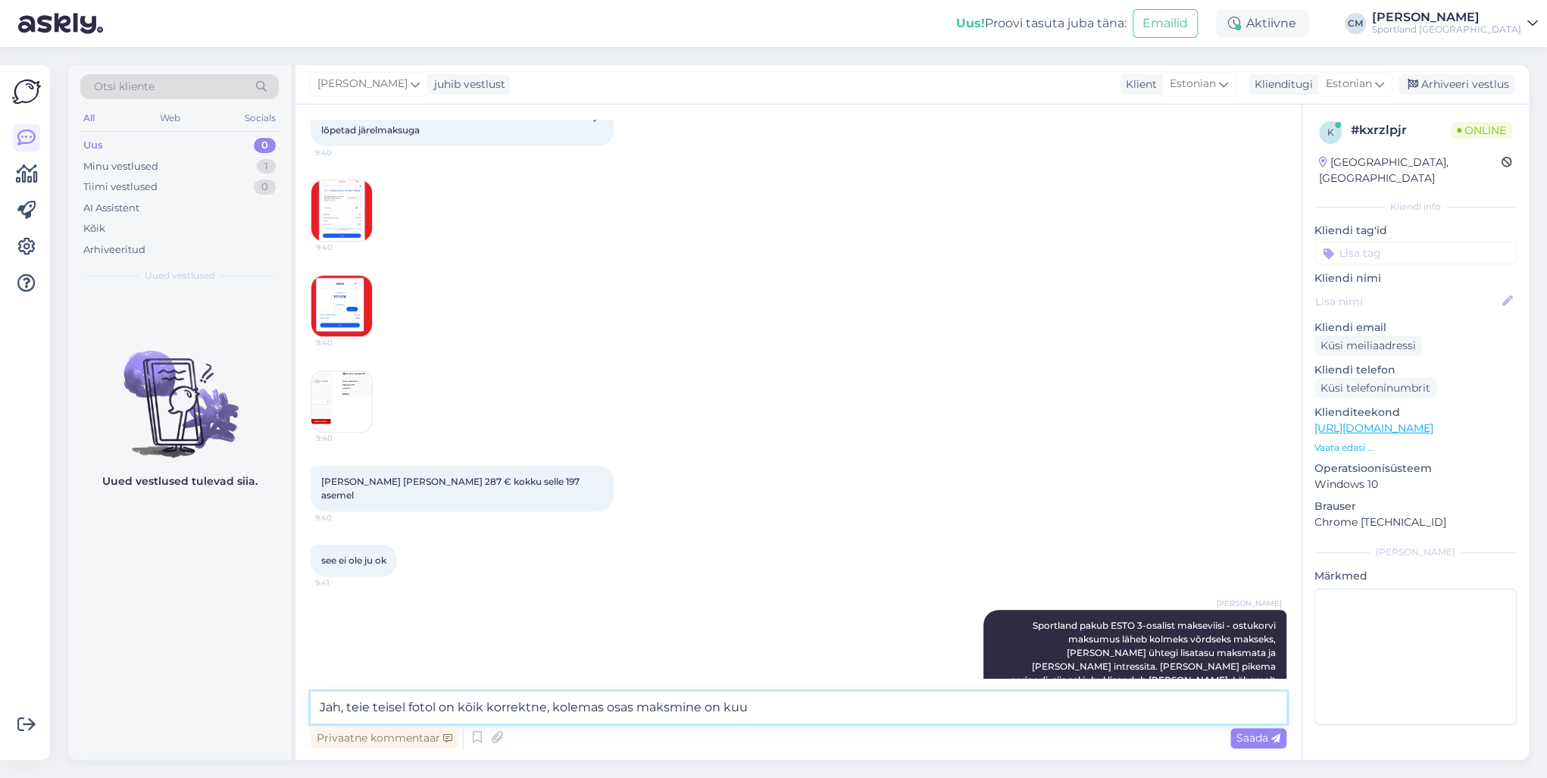
click at [752, 694] on textarea "Jah, teie teisel fotol on kõik korrektne, kolemas osas maksmine on kuu" at bounding box center [799, 708] width 976 height 32
click at [355, 286] on img at bounding box center [341, 306] width 61 height 61
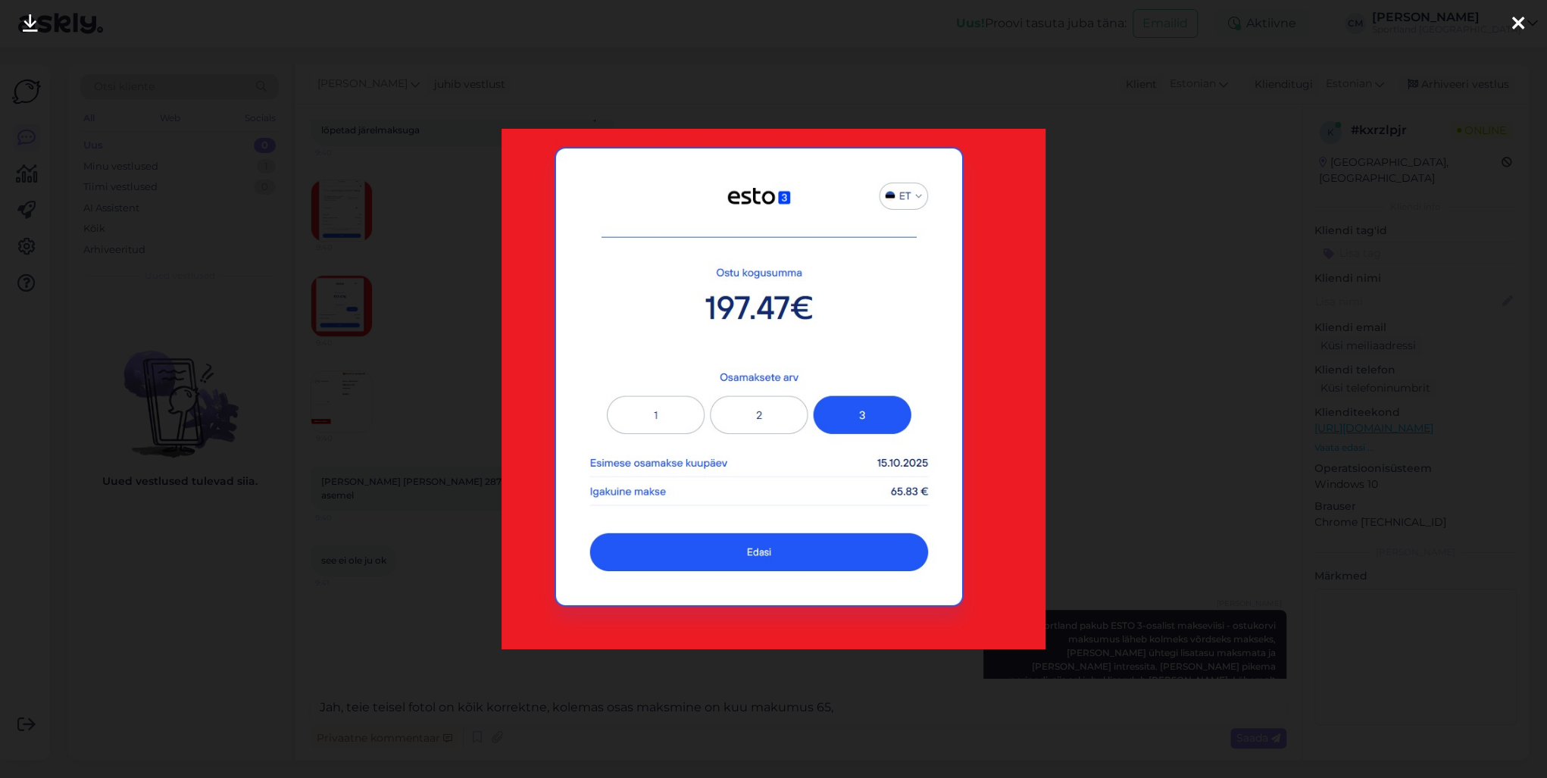
click at [408, 286] on div at bounding box center [773, 389] width 1547 height 778
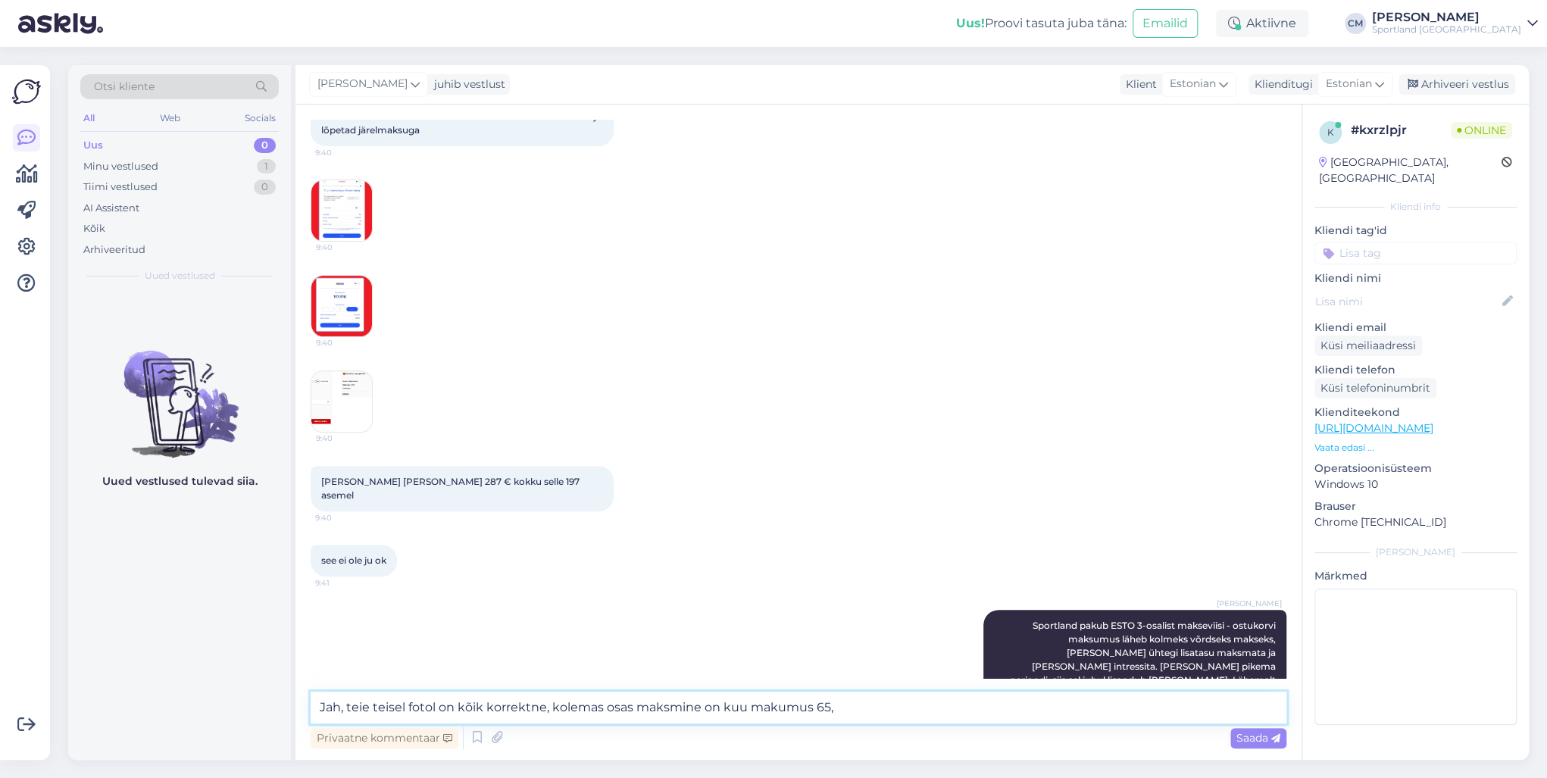
click at [864, 706] on textarea "Jah, teie teisel fotol on kõik korrektne, kolemas osas maksmine on kuu makumus …" at bounding box center [799, 708] width 976 height 32
type textarea "Jah, teie teisel fotol on kõik korrektne, kolemas osas maksmine on kuu makumus …"
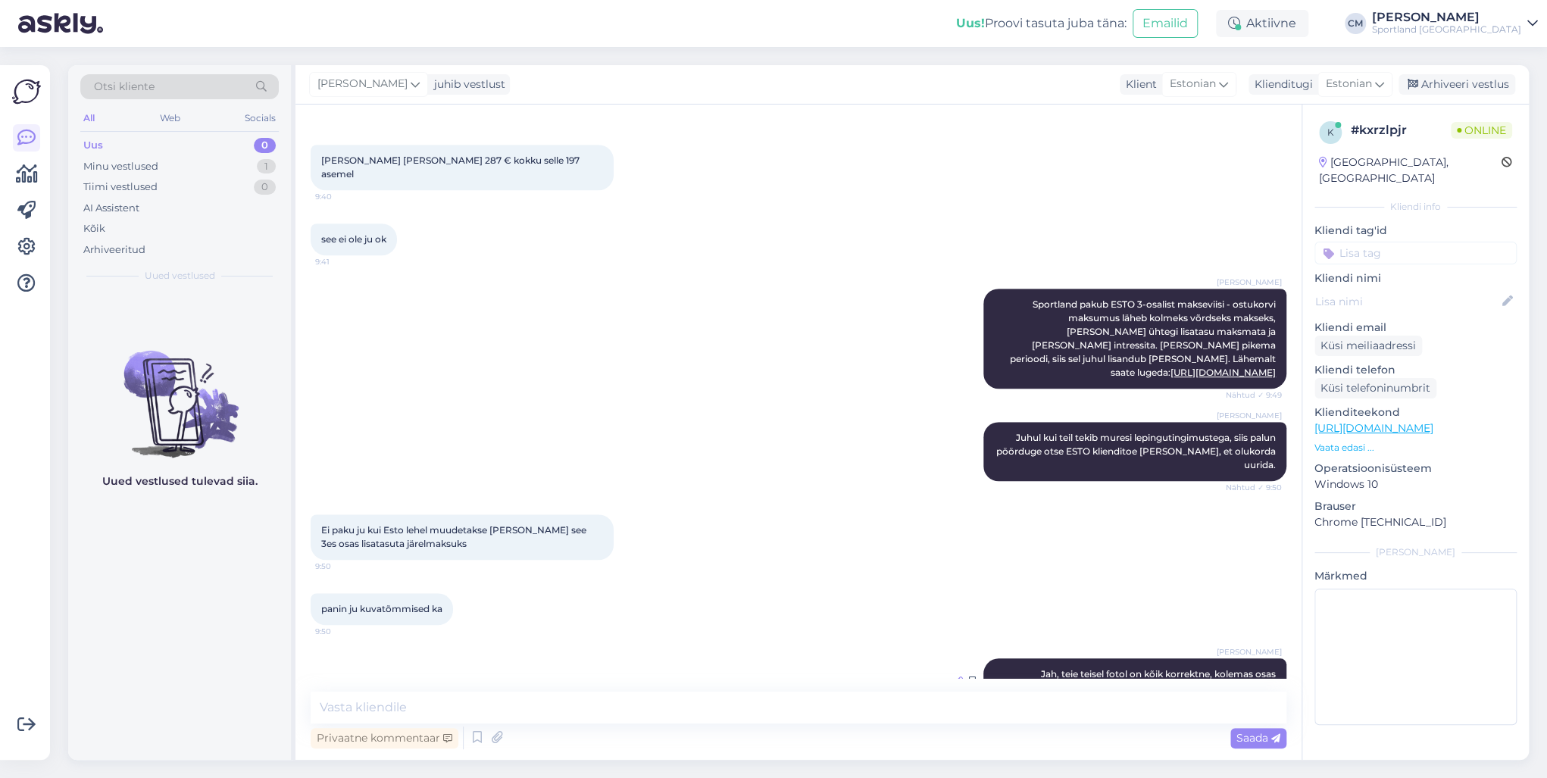
click at [954, 677] on icon at bounding box center [958, 681] width 9 height 9
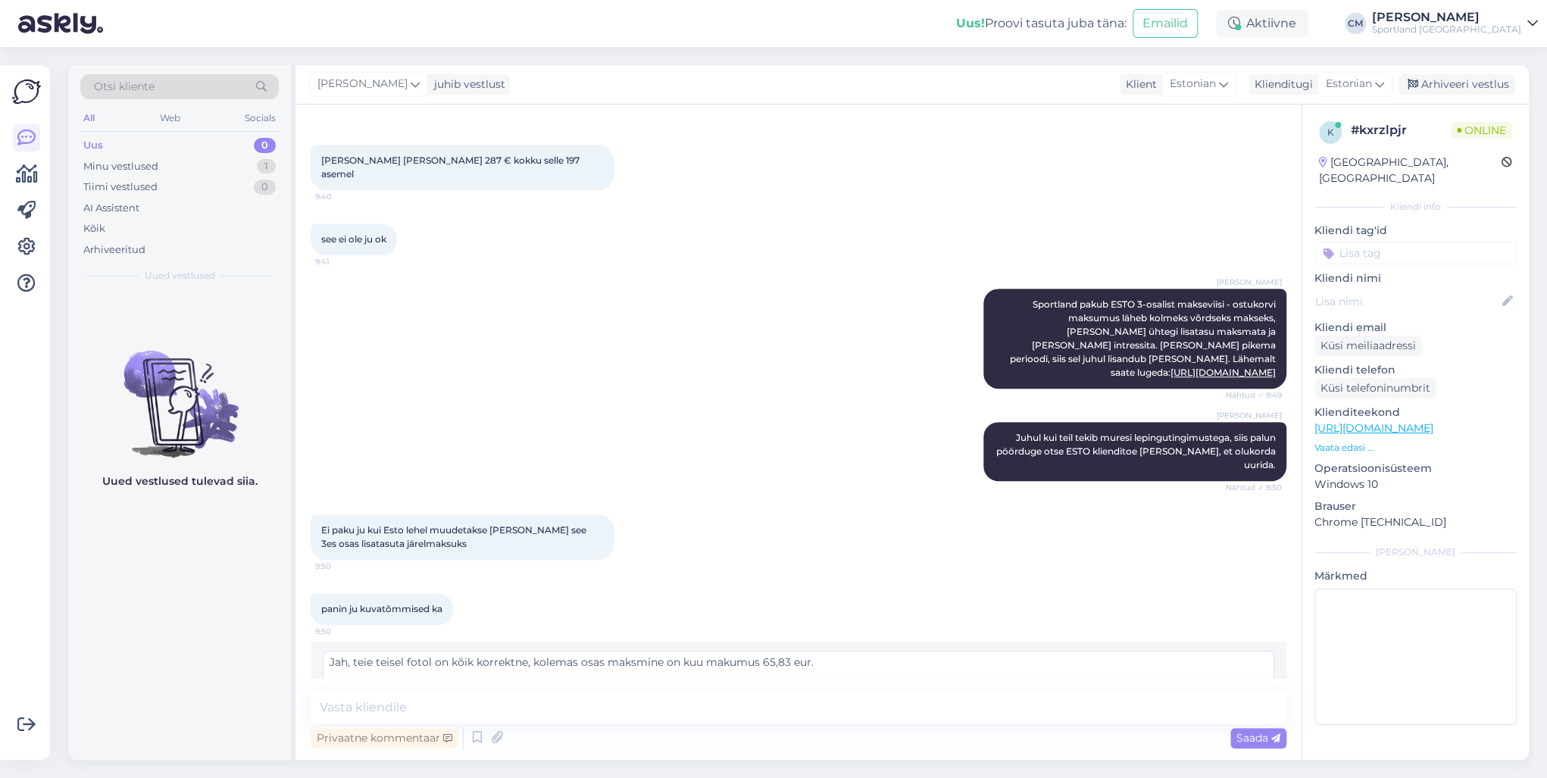
click at [552, 651] on textarea "Jah, teie teisel fotol on kõik korrektne, kolemas osas maksmine on kuu makumus …" at bounding box center [799, 670] width 952 height 39
type textarea "Jah, teie teisel fotol on kõik korrektne, kolmas osas maksmine on kuu makumus 6…"
click at [1234, 699] on span "Muuda" at bounding box center [1241, 706] width 53 height 14
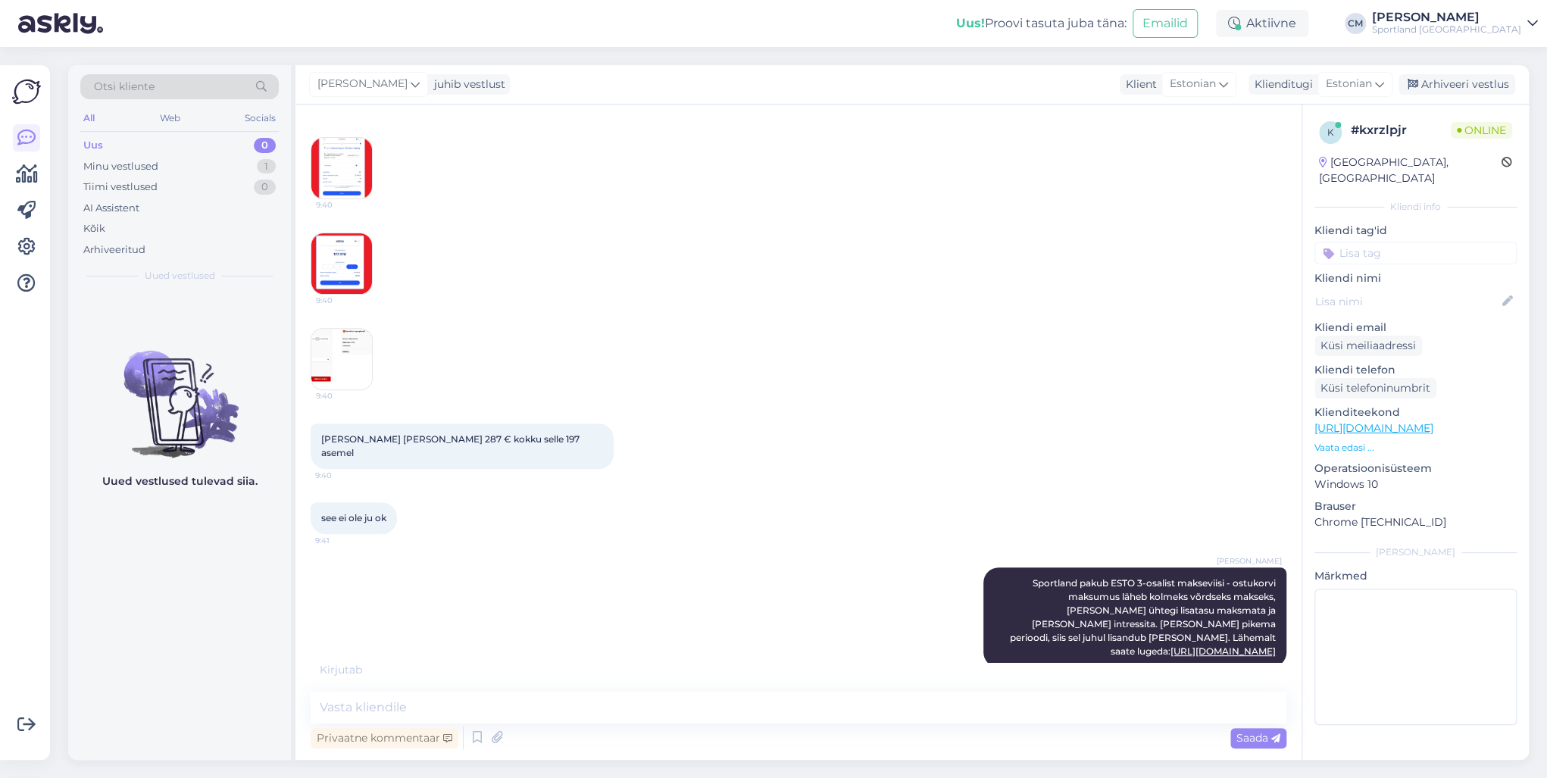
scroll to position [156, 0]
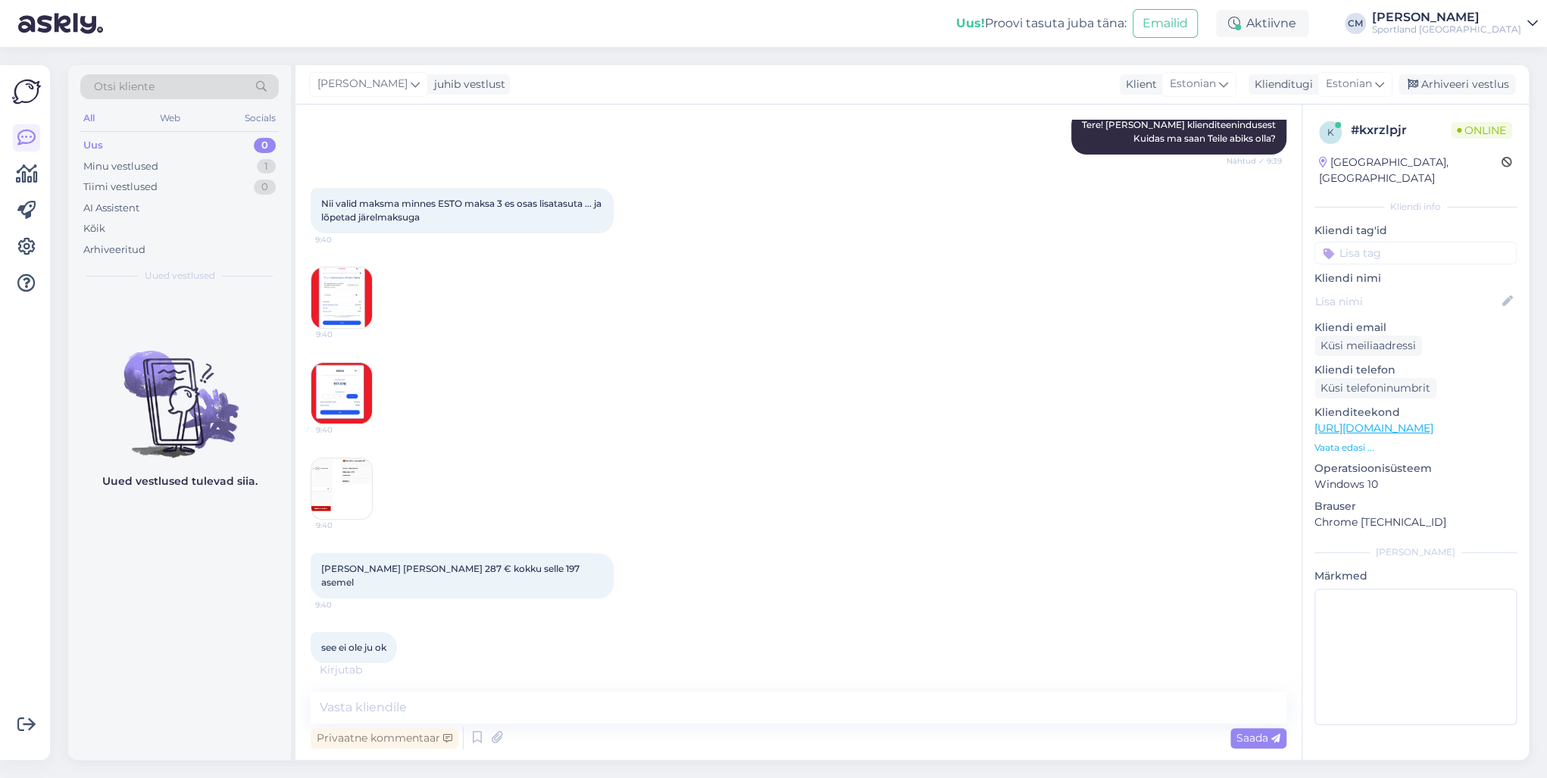
click at [362, 395] on img at bounding box center [341, 393] width 61 height 61
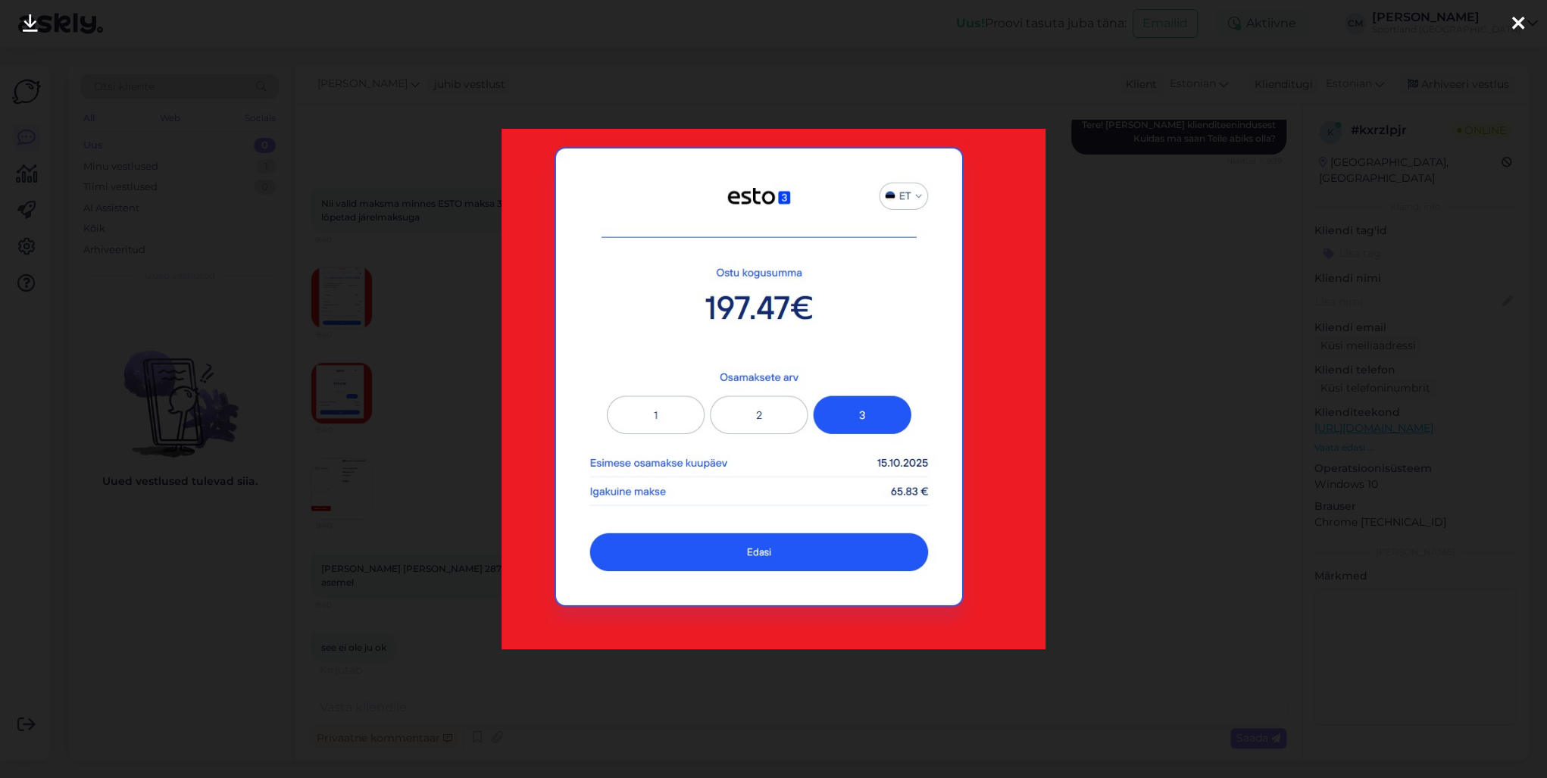
click at [391, 445] on div at bounding box center [773, 389] width 1547 height 778
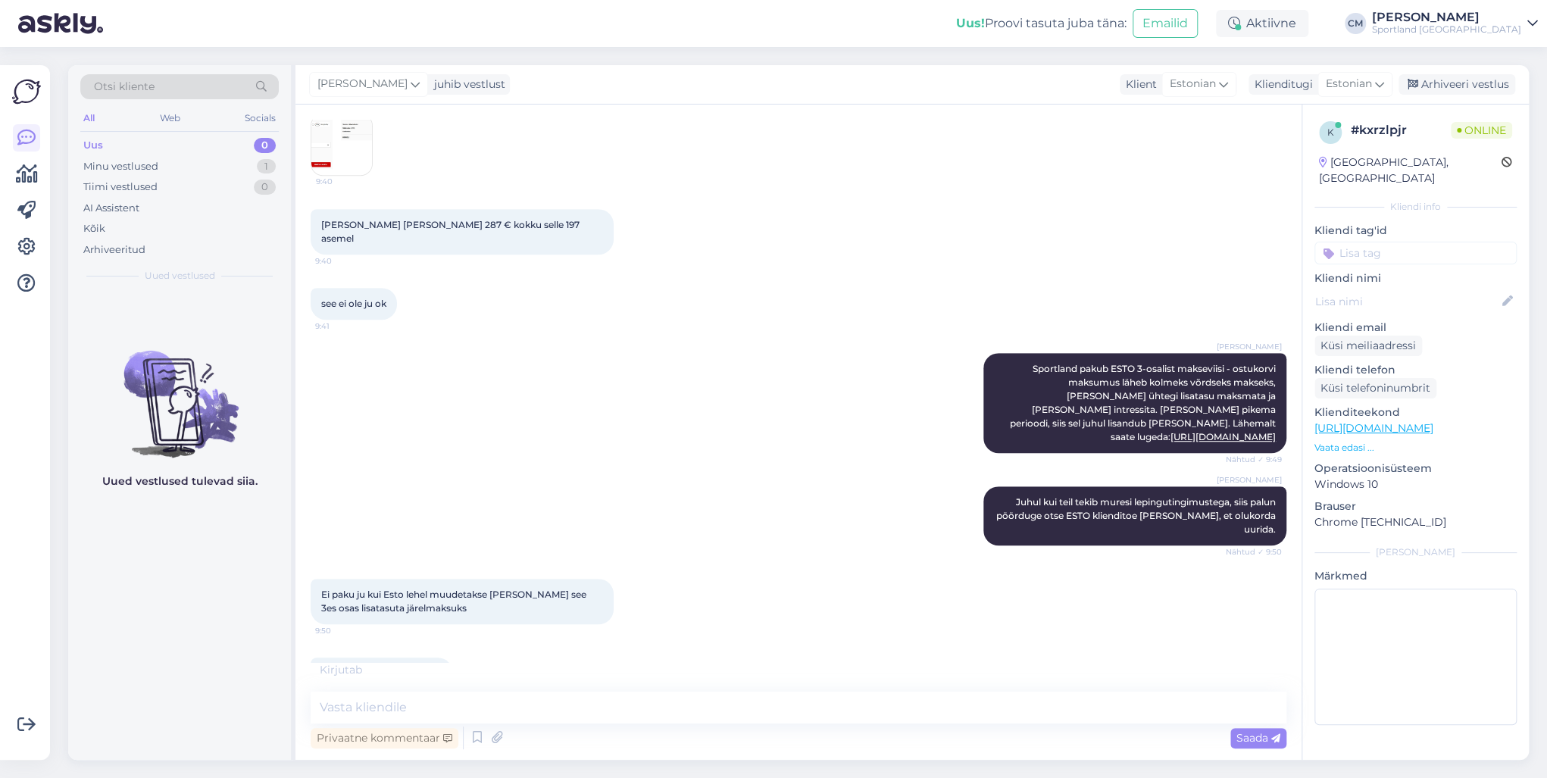
scroll to position [580, 0]
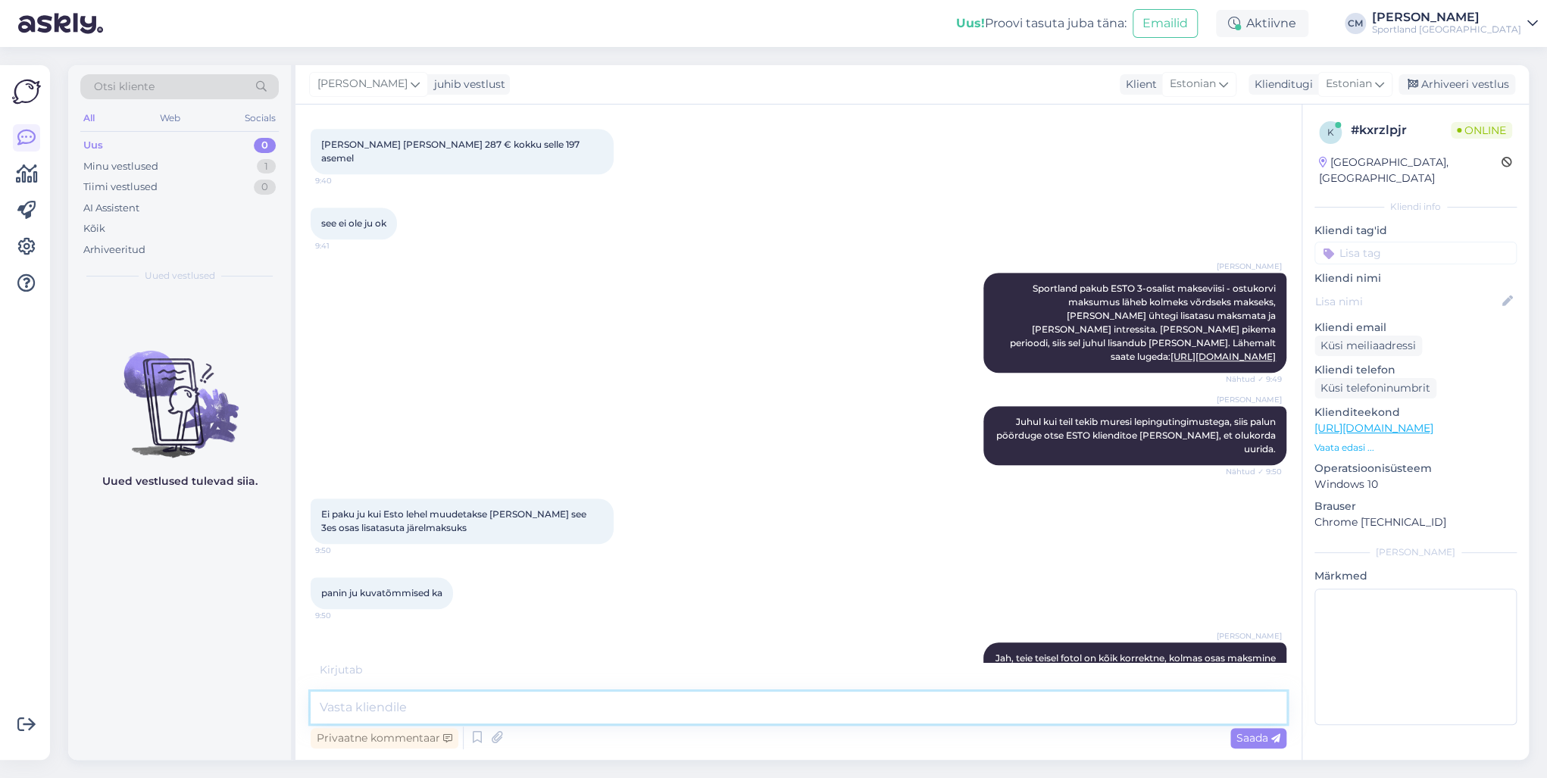
click at [392, 706] on textarea at bounding box center [799, 708] width 976 height 32
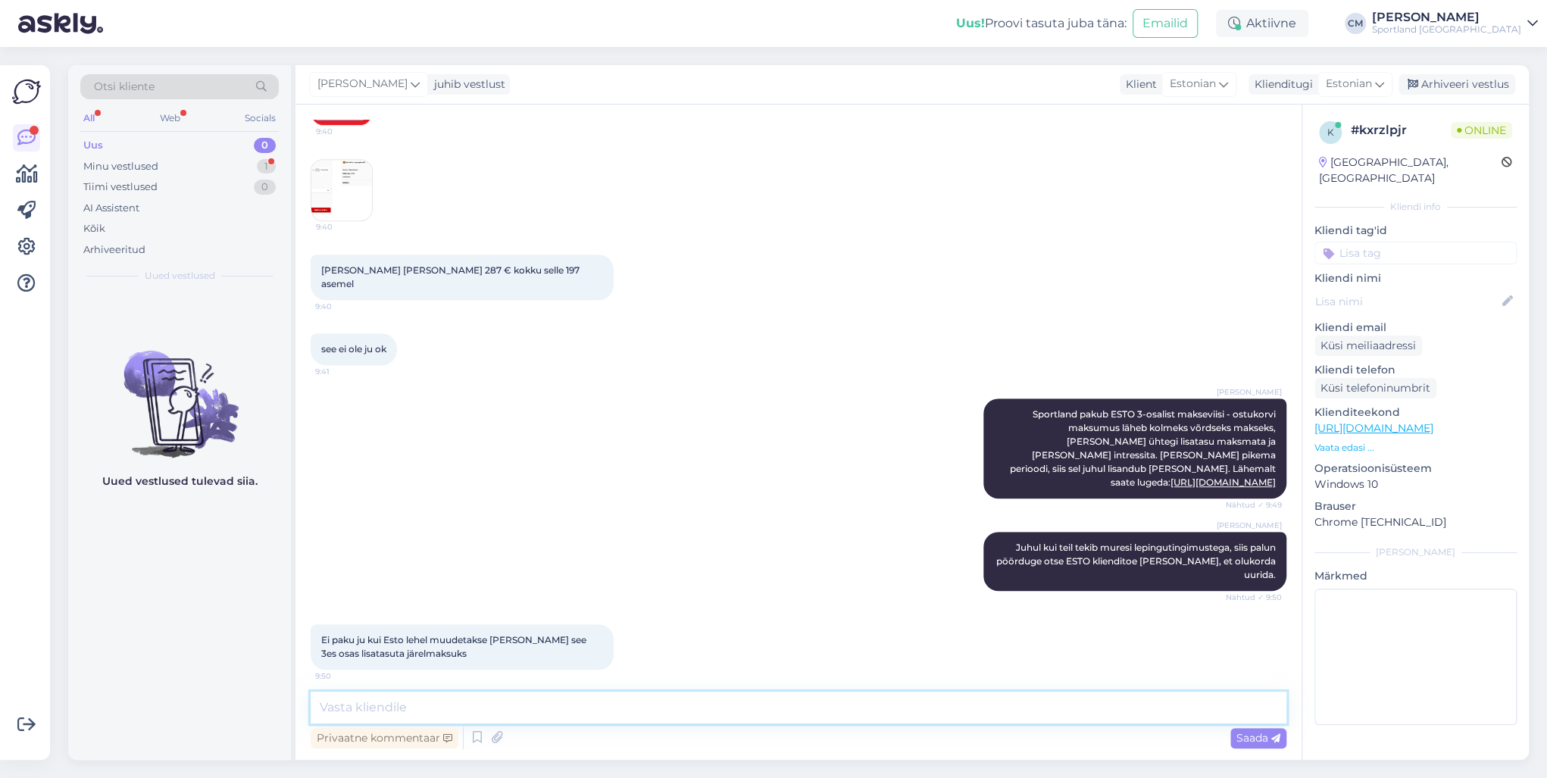
scroll to position [401, 0]
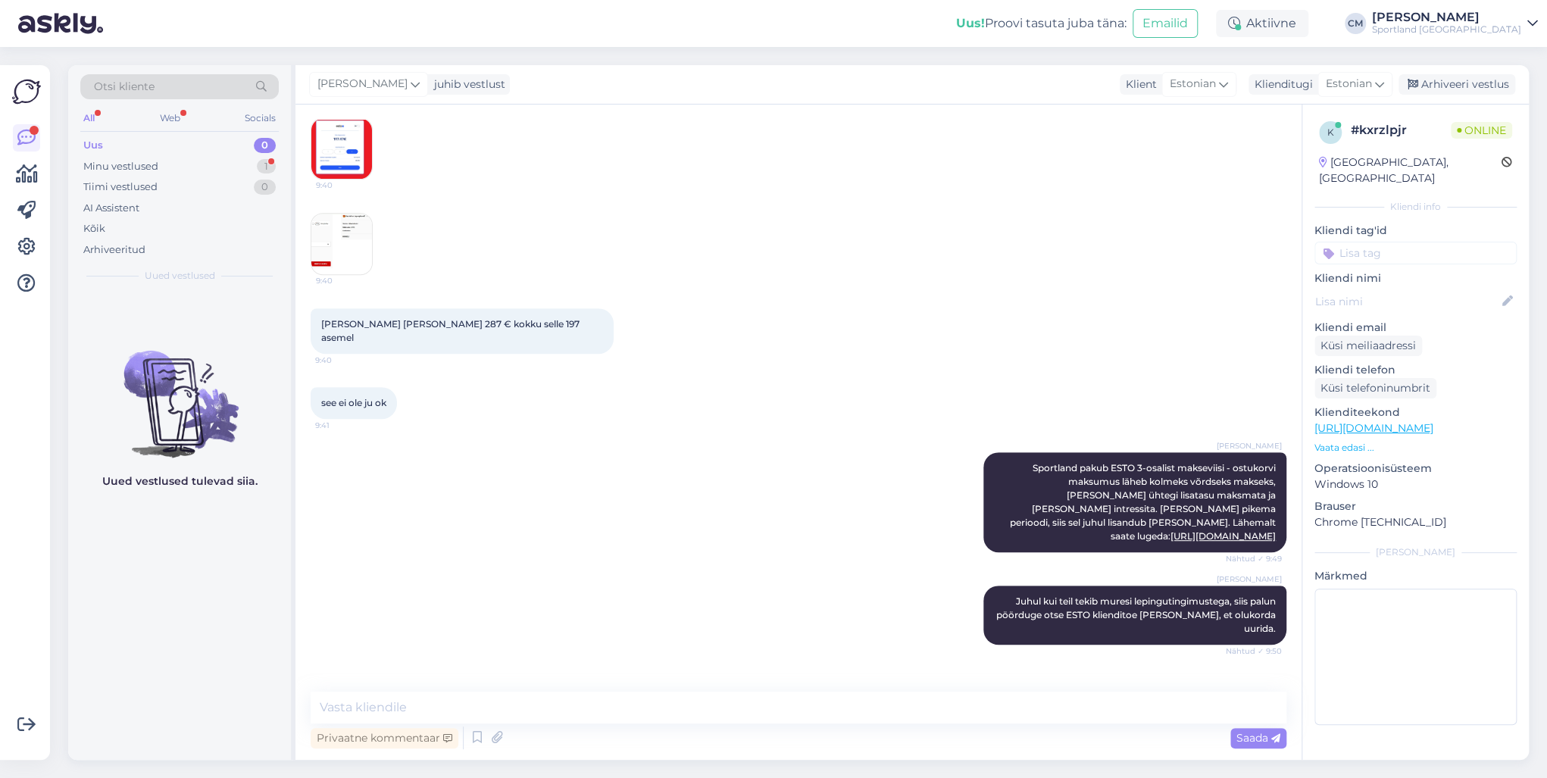
click at [355, 248] on img at bounding box center [341, 244] width 61 height 61
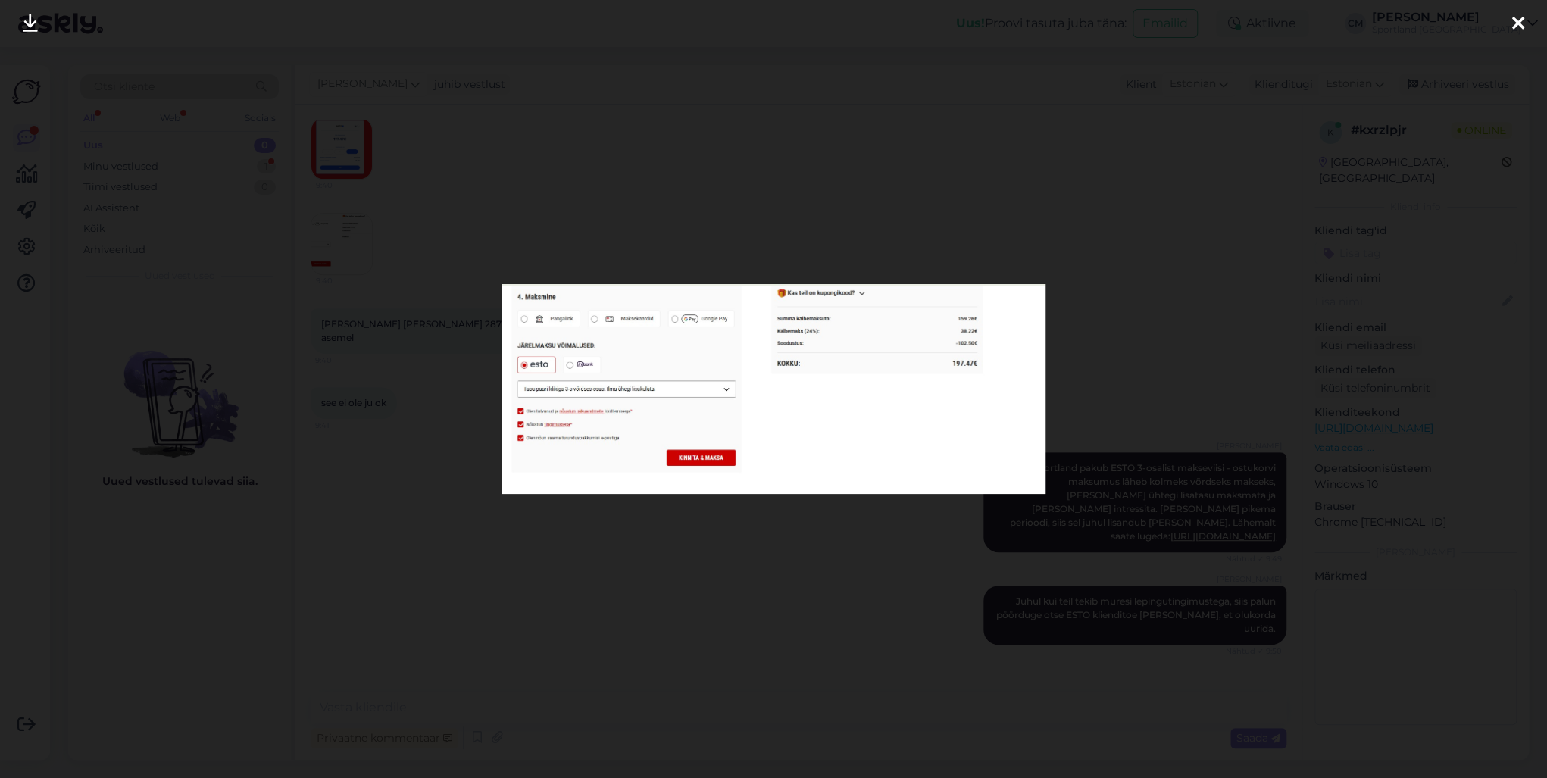
click at [402, 339] on div at bounding box center [773, 389] width 1547 height 778
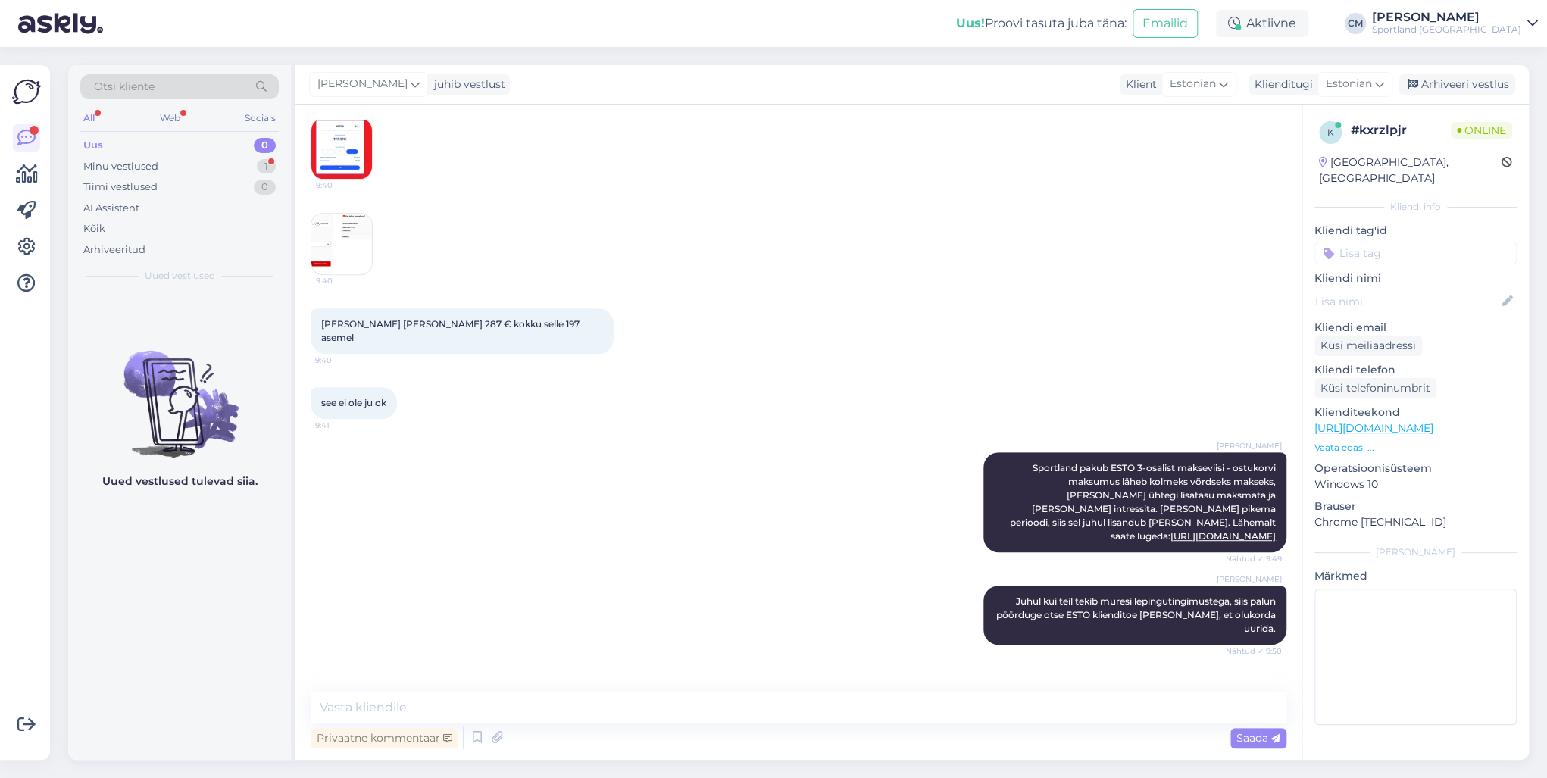
scroll to position [643, 0]
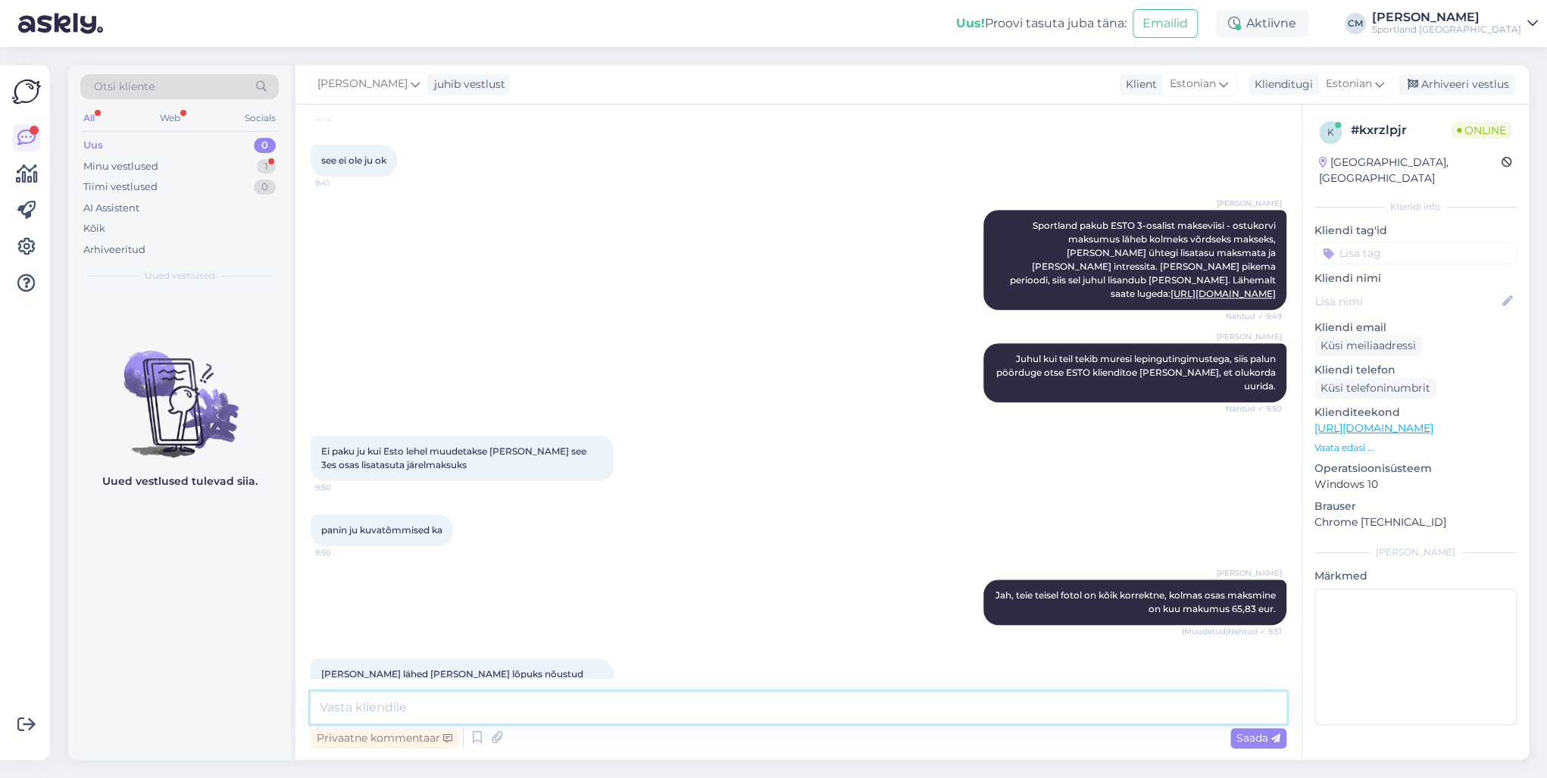
click at [409, 706] on textarea at bounding box center [799, 708] width 976 height 32
type textarea "Kas [PERSON_NAME] silmas viimast kuvatõmmist mis saatsite?"
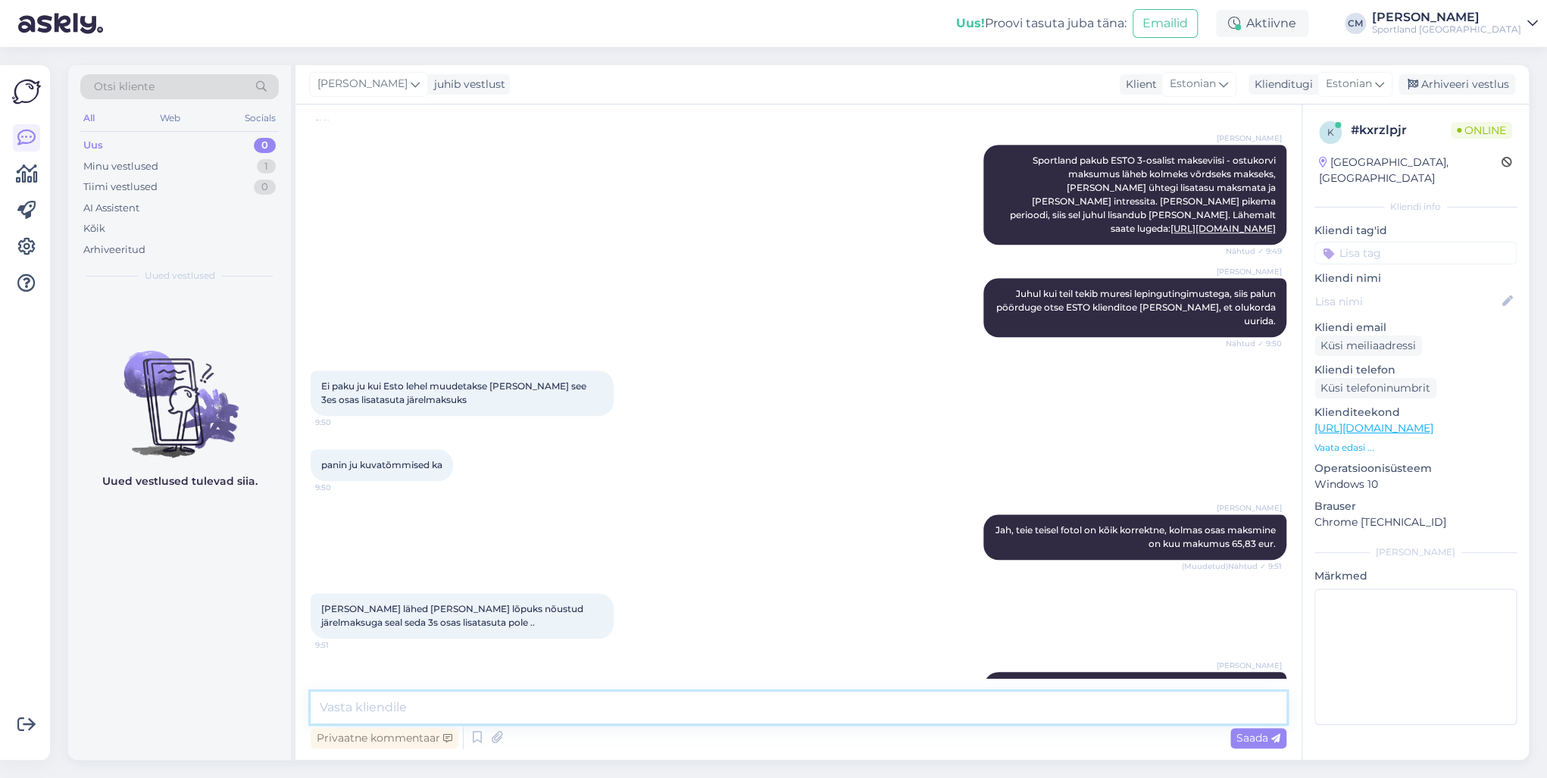
type textarea "Y"
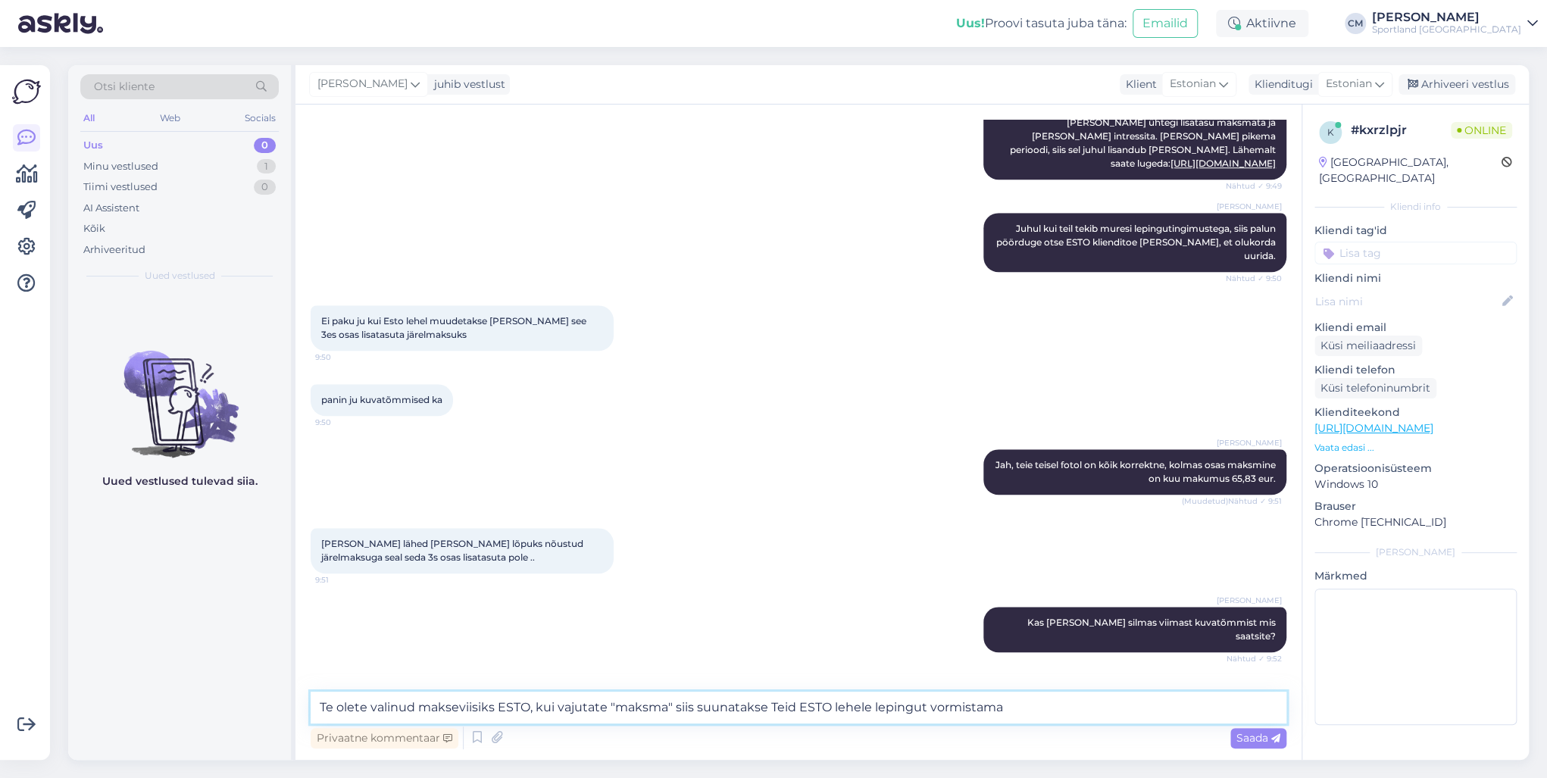
type textarea "Te olete valinud makseviisiks ESTO, kui vajutate "maksma" siis suunatakse Teid …"
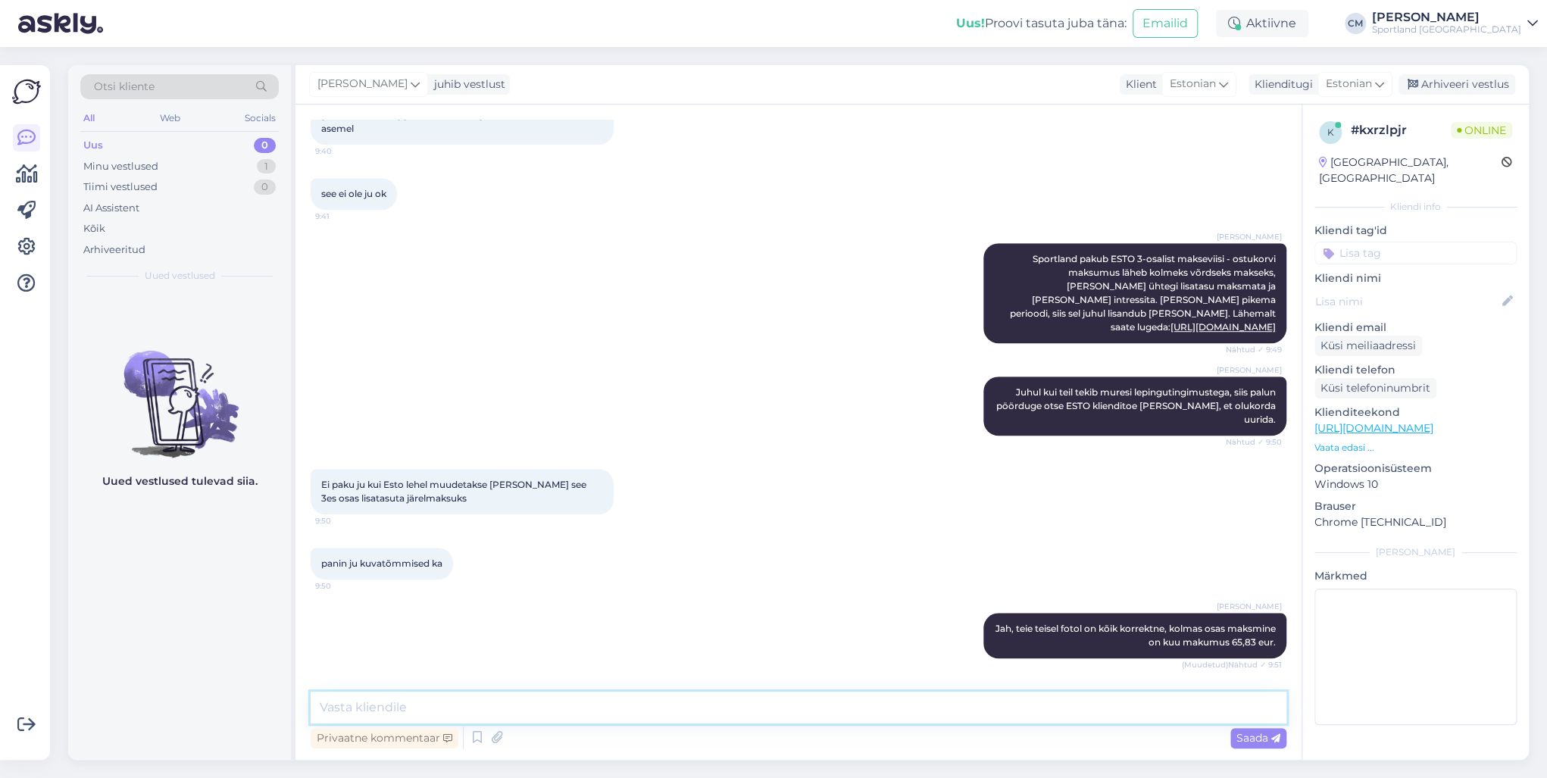
scroll to position [367, 0]
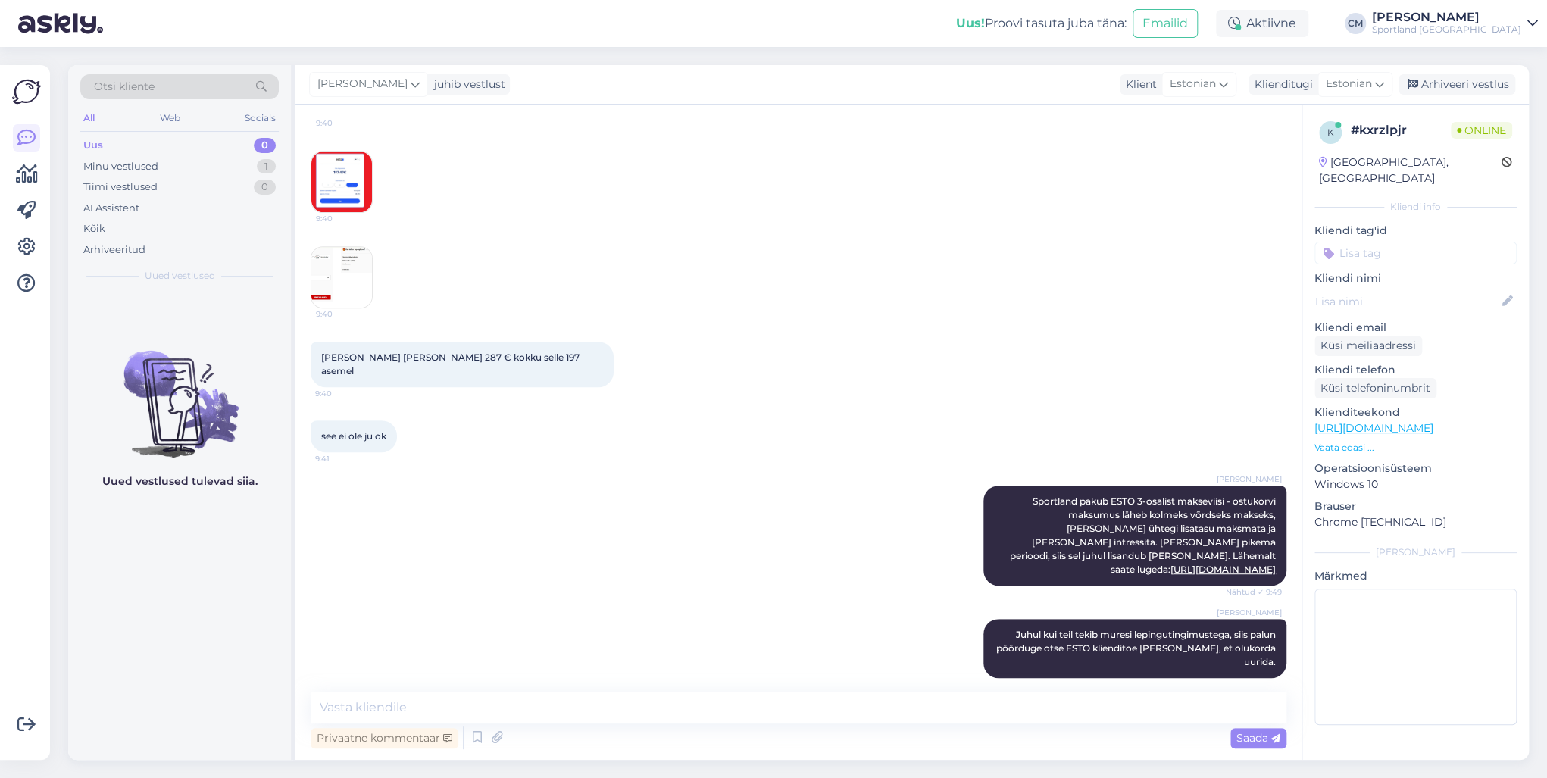
click at [364, 269] on img at bounding box center [341, 277] width 61 height 61
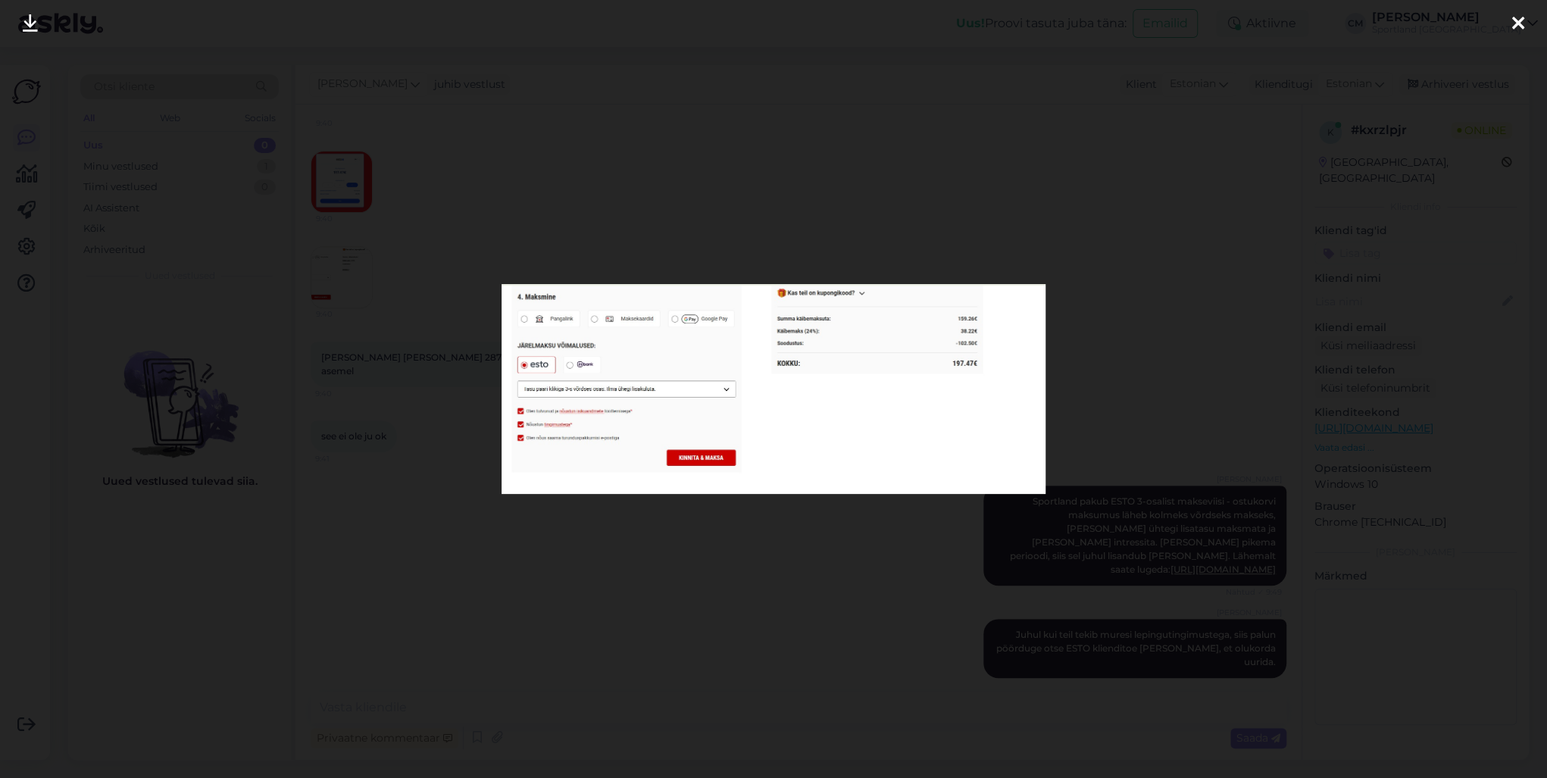
click at [385, 473] on div at bounding box center [773, 389] width 1547 height 778
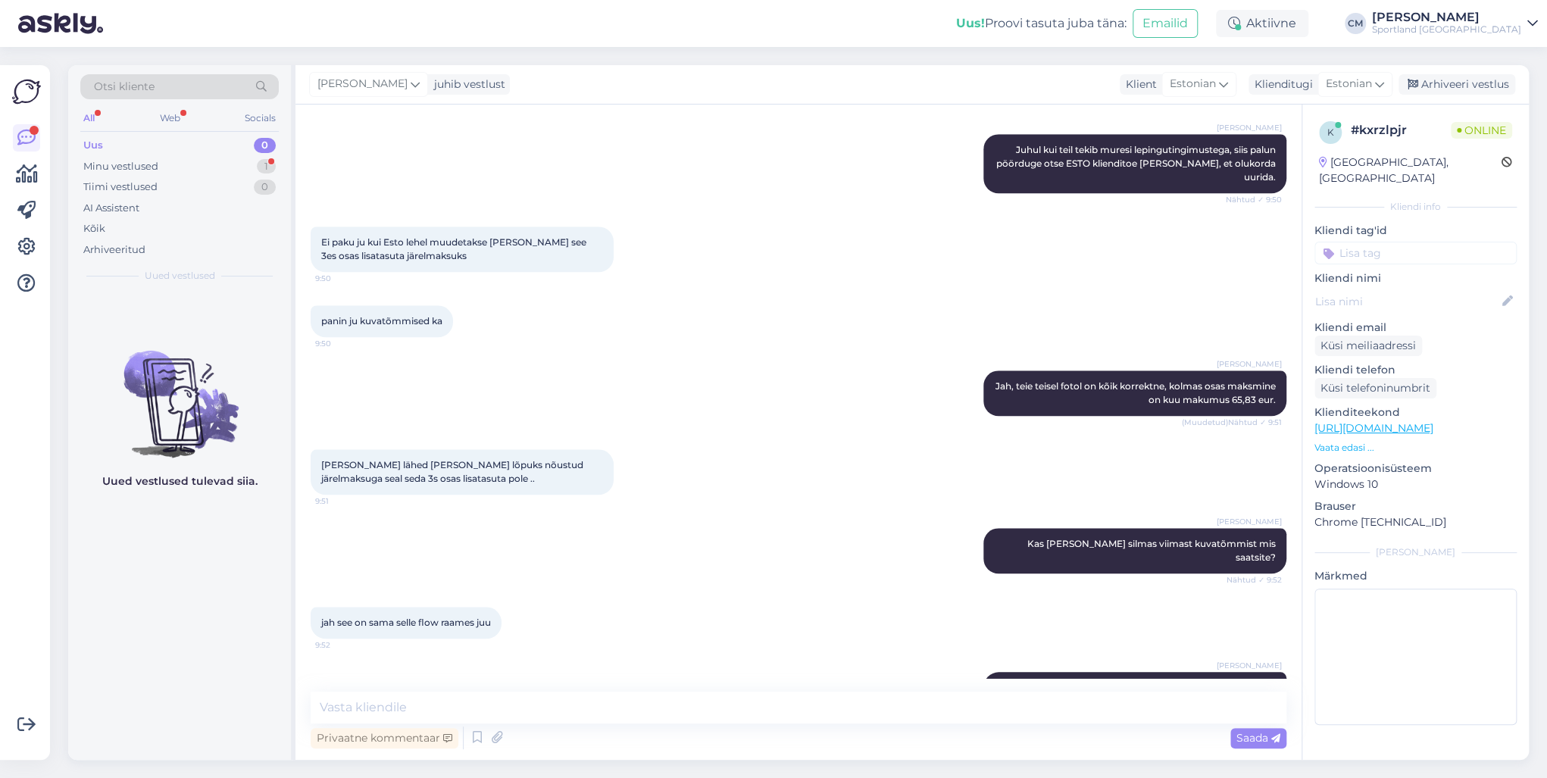
scroll to position [945, 0]
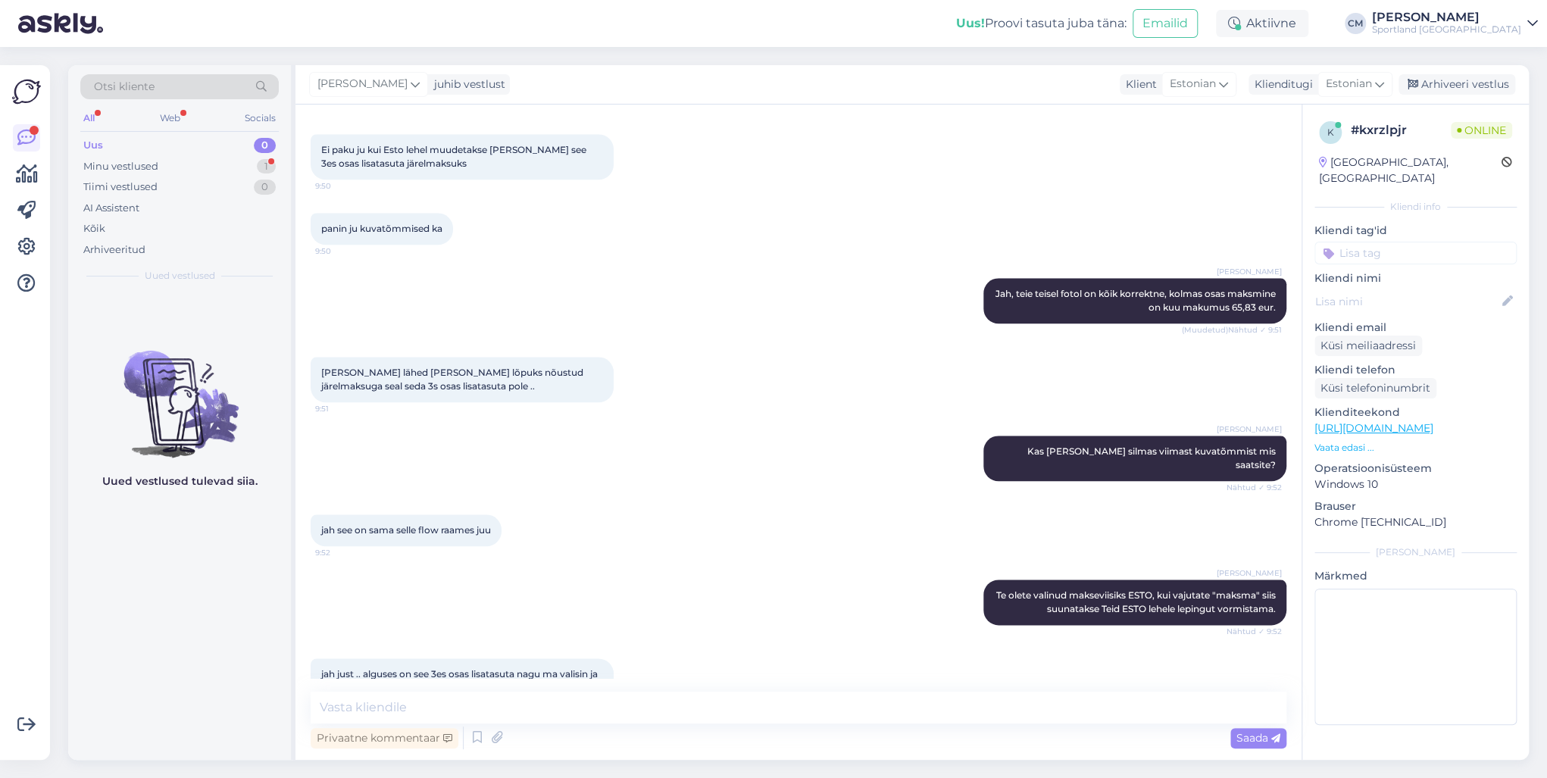
click at [493, 688] on div "Vestlus algas [DATE] Niih ma nüüd saan vastata 9:39 [PERSON_NAME] Tere! [PERSON…" at bounding box center [798, 432] width 1006 height 655
click at [490, 692] on textarea at bounding box center [799, 708] width 976 height 32
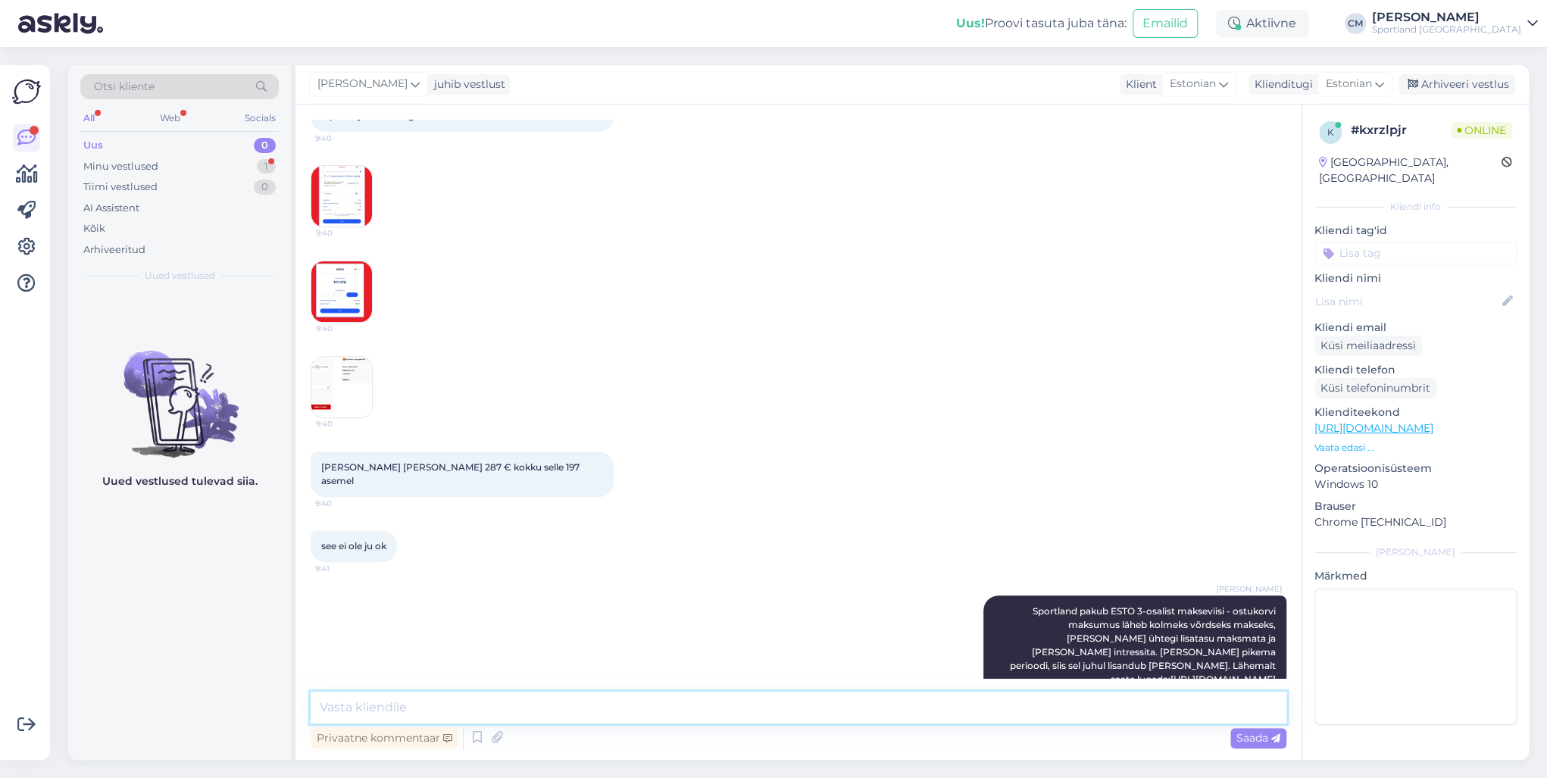
scroll to position [158, 0]
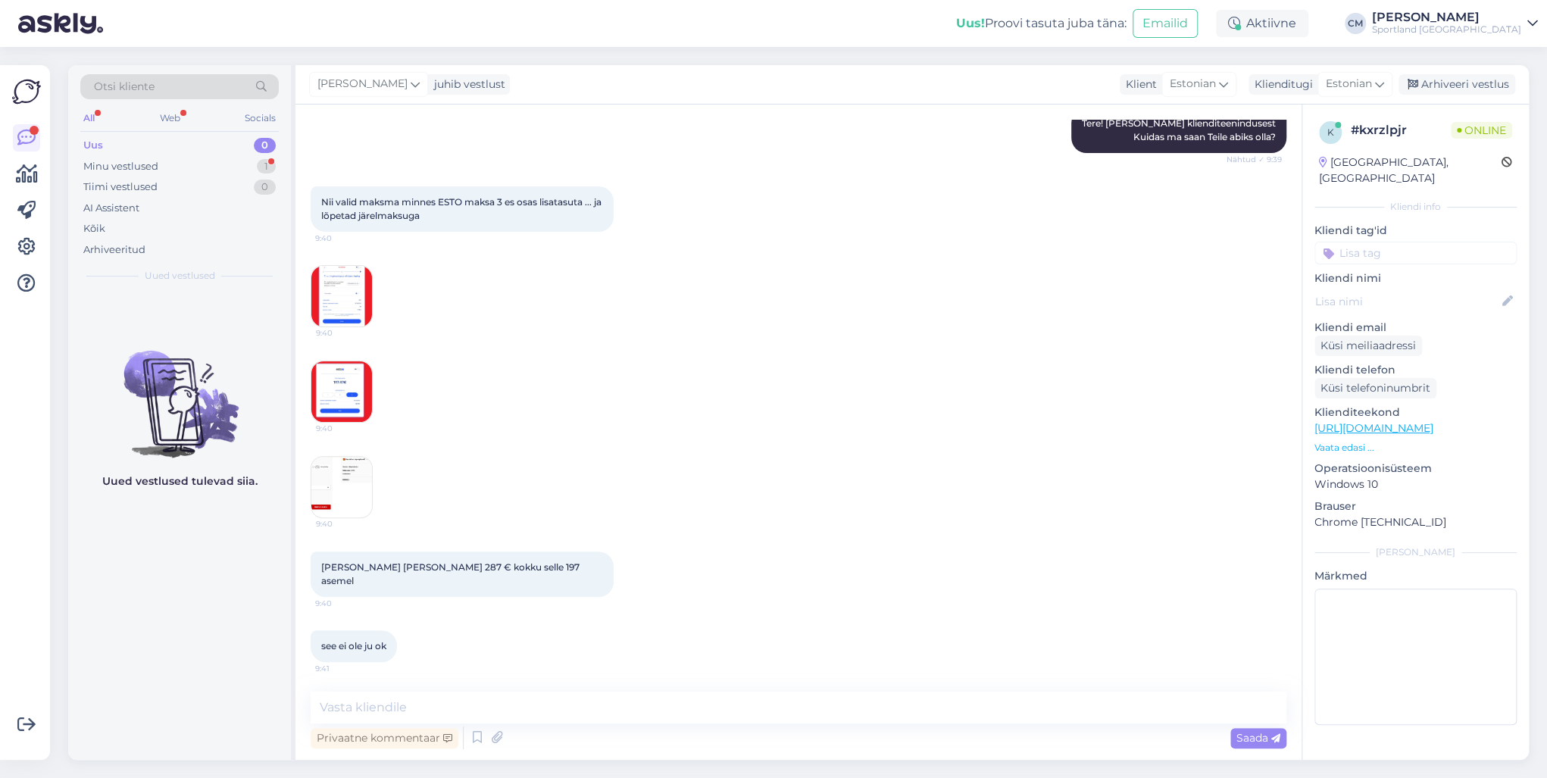
click at [341, 468] on img at bounding box center [341, 487] width 61 height 61
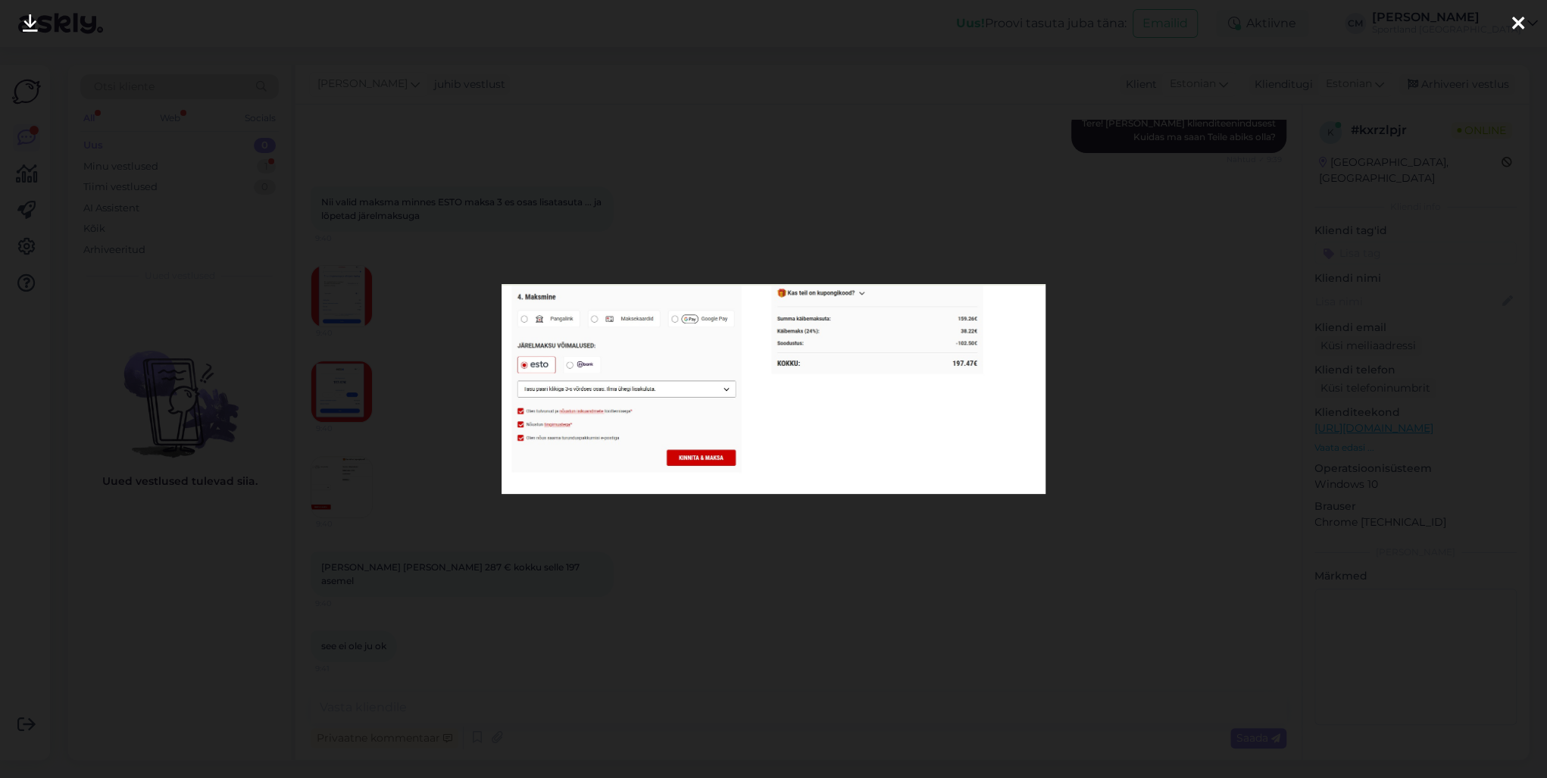
click at [370, 437] on div at bounding box center [773, 389] width 1547 height 778
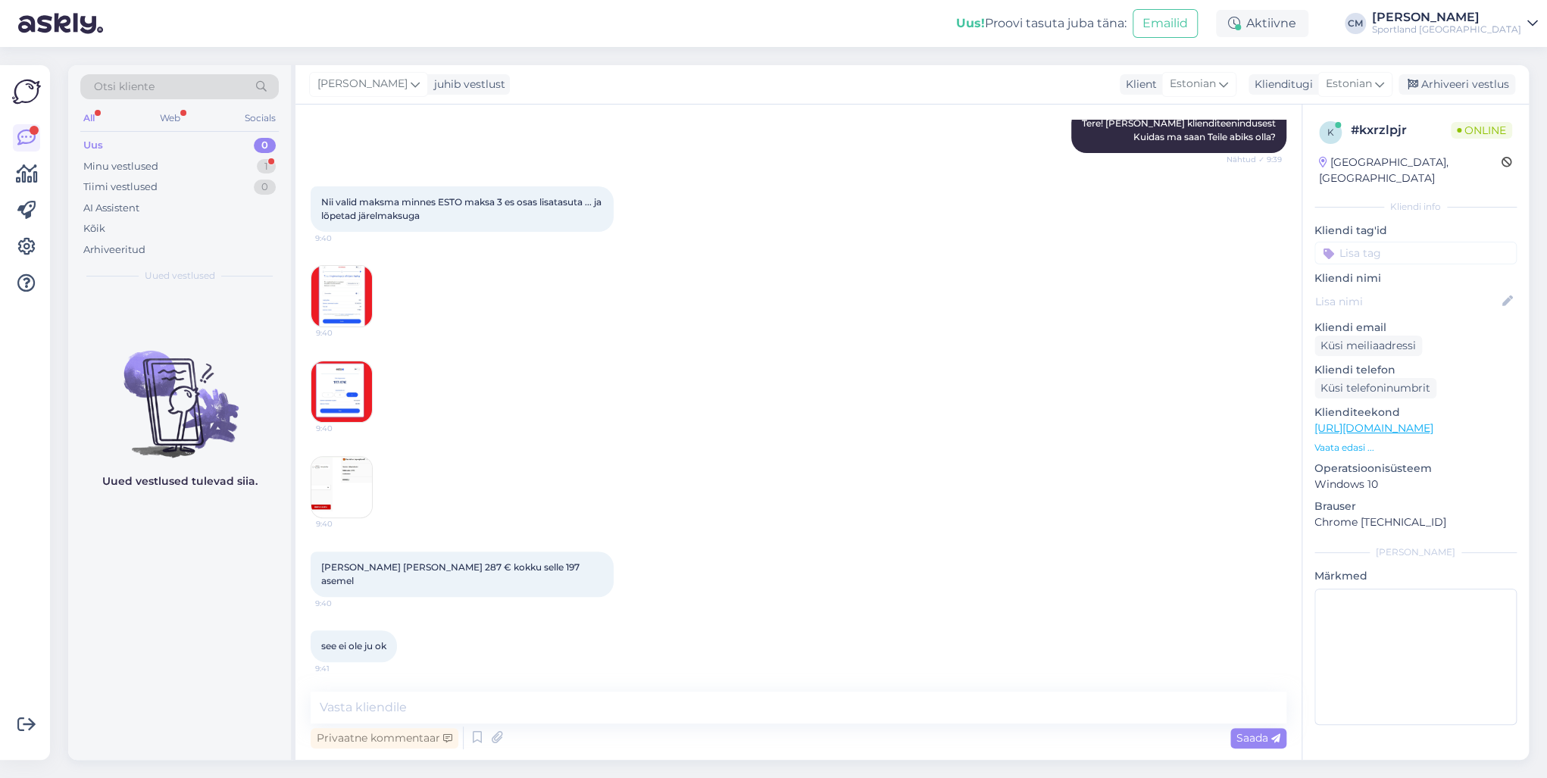
click at [298, 498] on div "Vestlus algas [DATE] Niih ma nüüd saan vastata 9:39 [PERSON_NAME] Tere! [PERSON…" at bounding box center [798, 432] width 1006 height 655
click at [332, 415] on img at bounding box center [341, 391] width 61 height 61
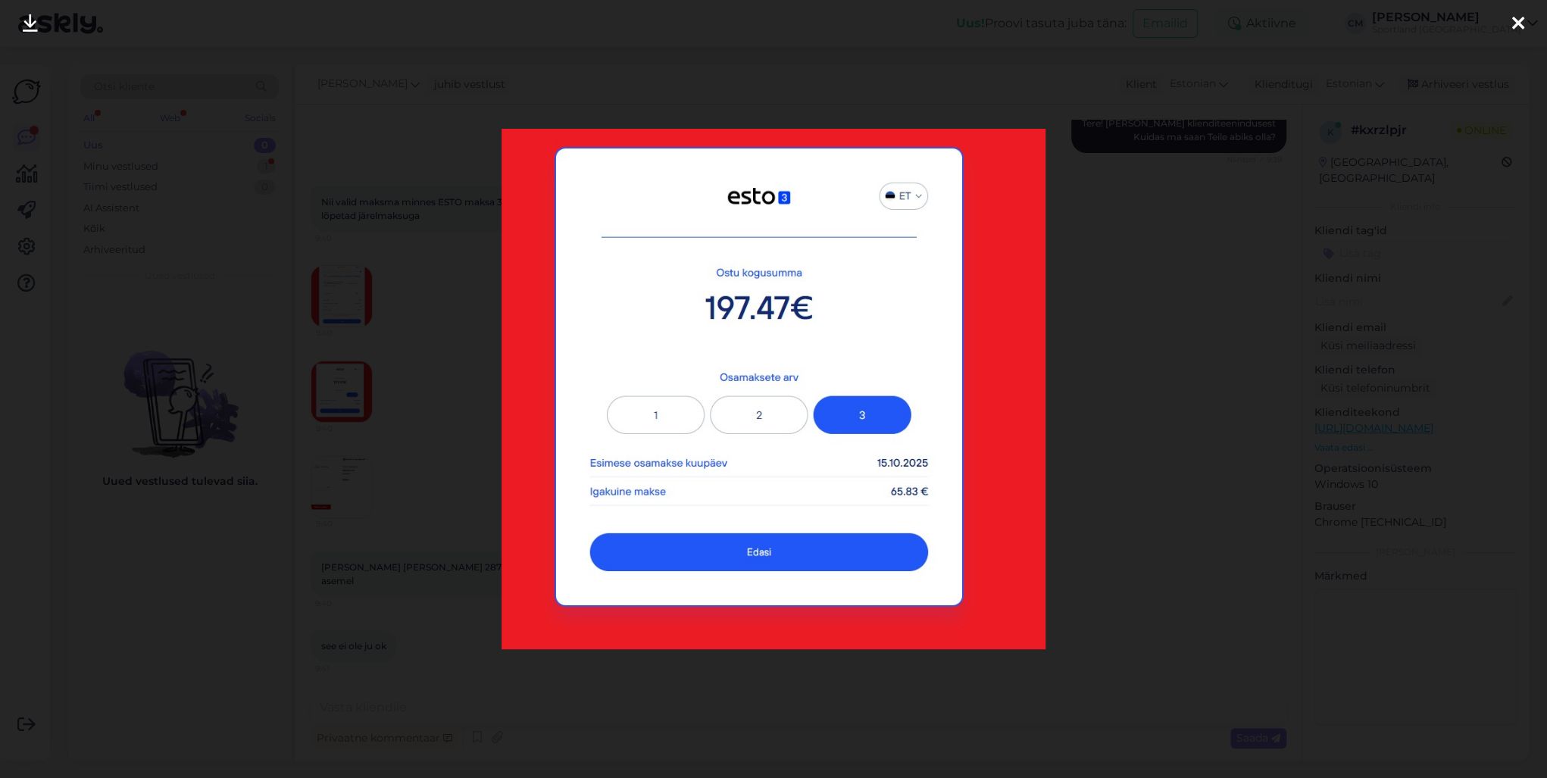
click at [378, 373] on div at bounding box center [773, 389] width 1547 height 778
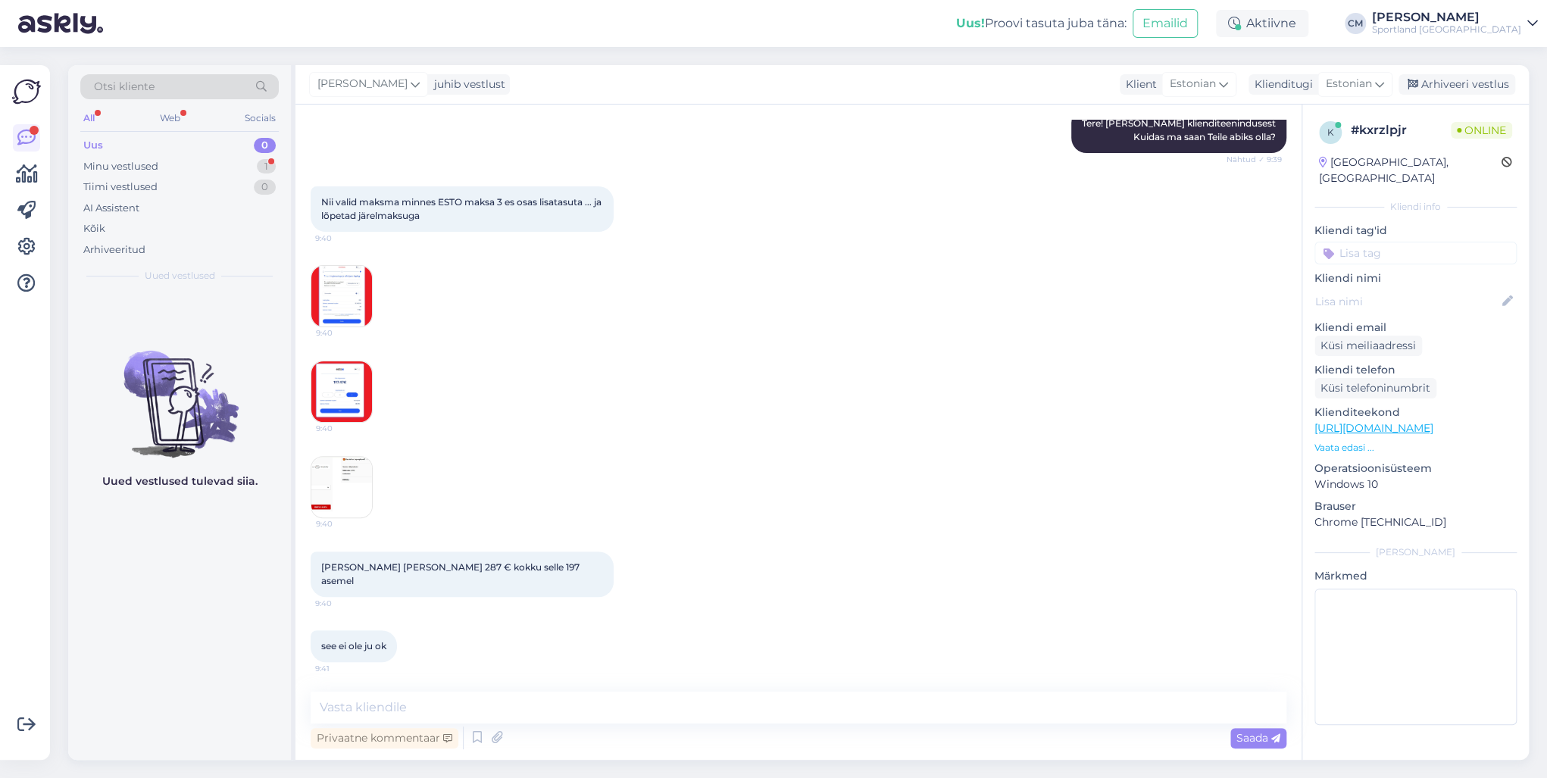
click at [327, 310] on img at bounding box center [341, 296] width 61 height 61
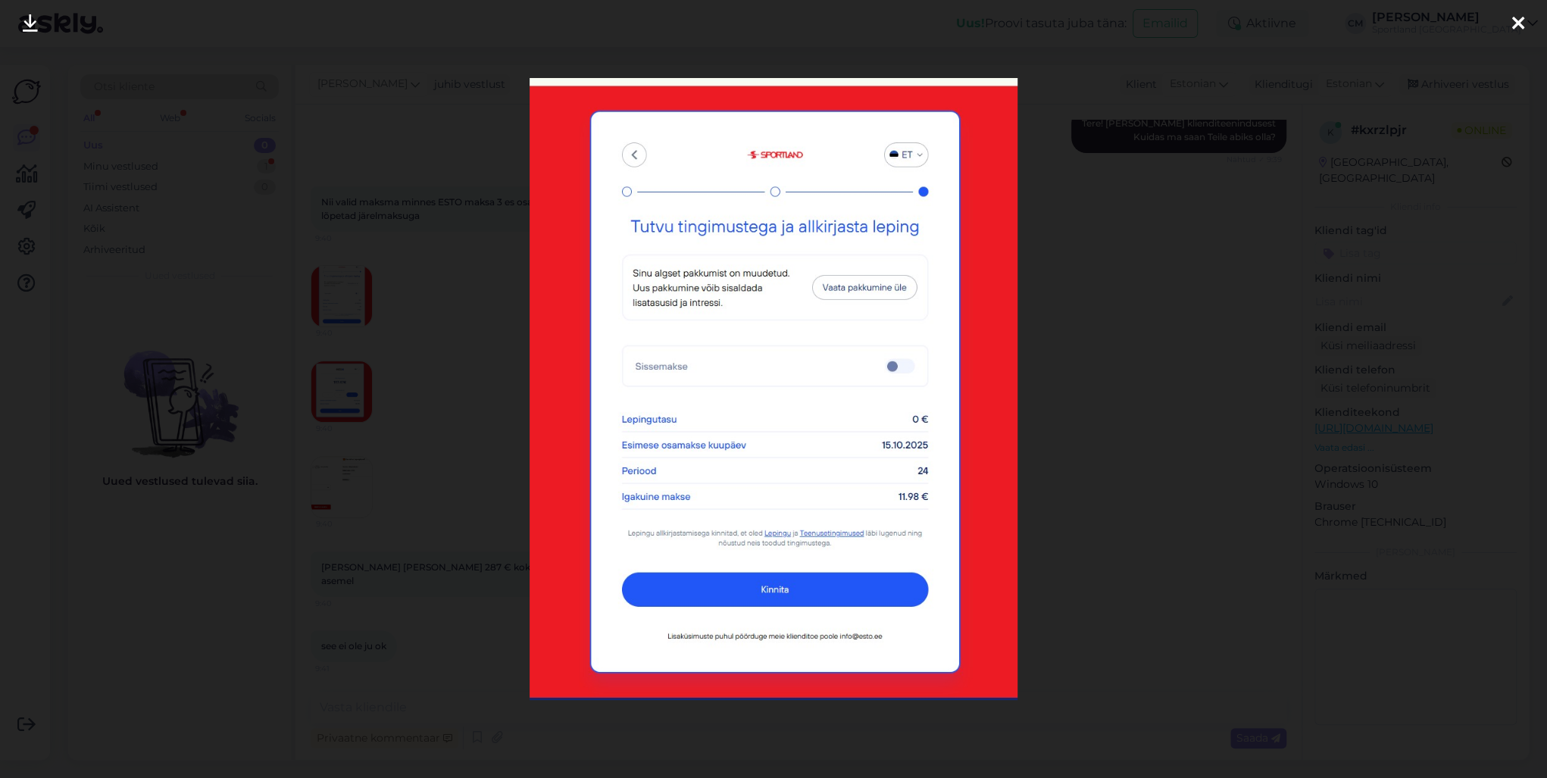
click at [410, 460] on div at bounding box center [773, 389] width 1547 height 778
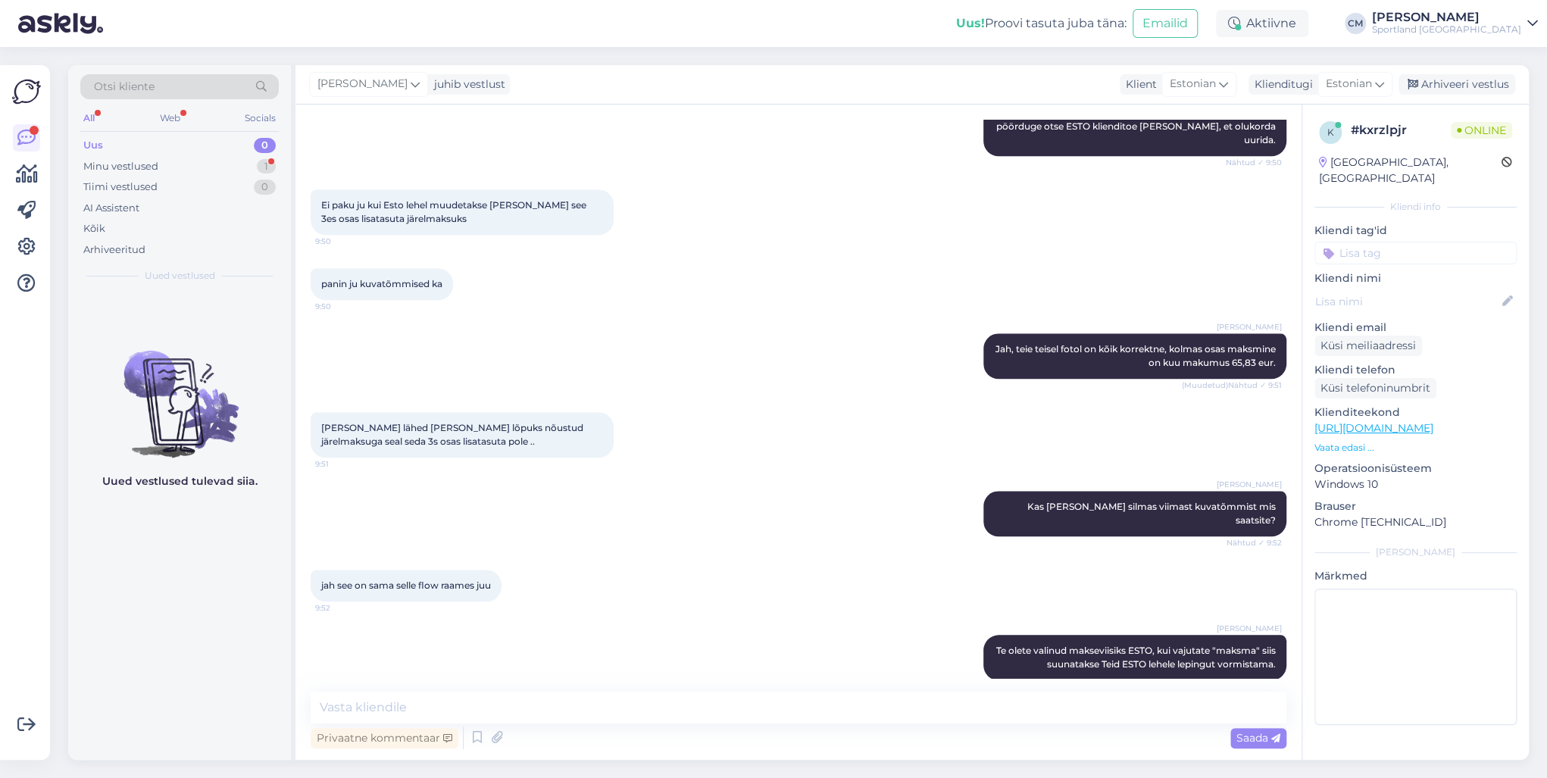
scroll to position [945, 0]
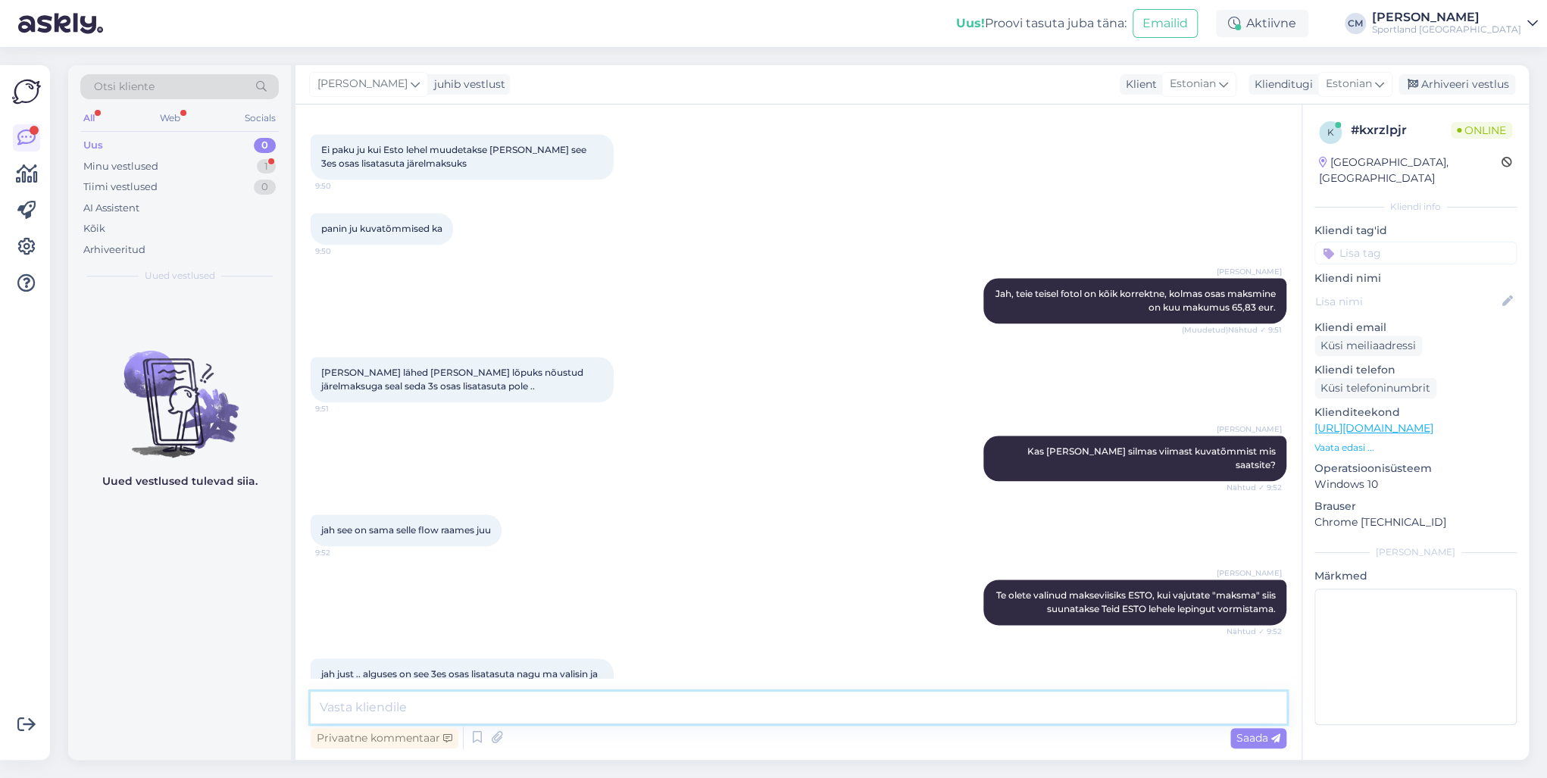
click at [417, 717] on textarea at bounding box center [799, 708] width 976 height 32
type textarea "P"
click at [591, 706] on textarea "ESTO teenus ongi järelmaks, kuid kolmes osas [PERSON_NAME] intressi ja lisatasu…" at bounding box center [799, 708] width 976 height 32
type textarea "ESTO teenus ongi järelmaks, kuid kolmes osas, [PERSON_NAME] intressi ja lisatas…"
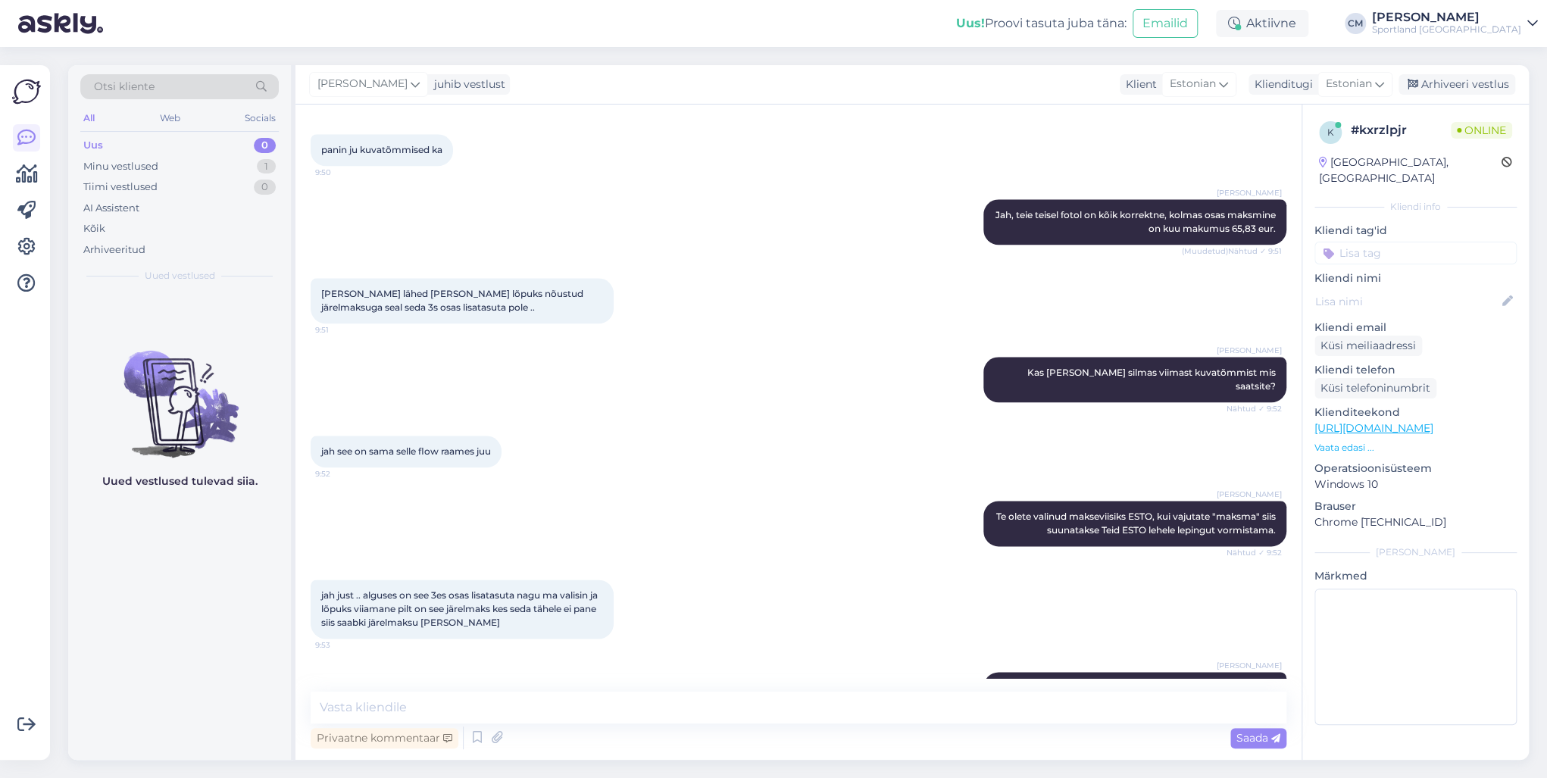
click at [1399, 242] on input at bounding box center [1415, 253] width 202 height 23
type input "järel"
click at [1419, 289] on span "Järelmaksu küsimused" at bounding box center [1416, 293] width 105 height 9
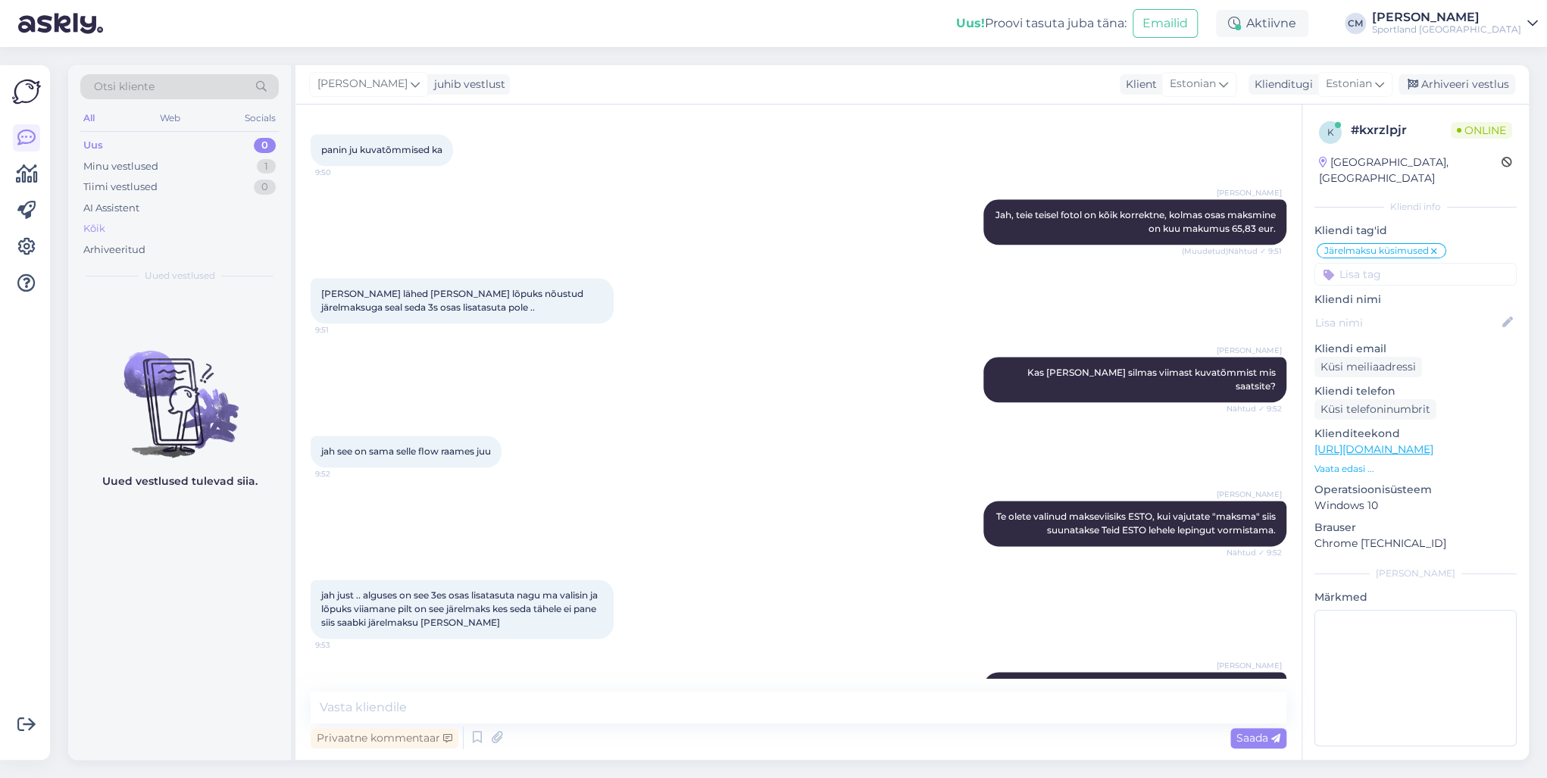
click at [142, 236] on div "Kõik" at bounding box center [179, 228] width 198 height 21
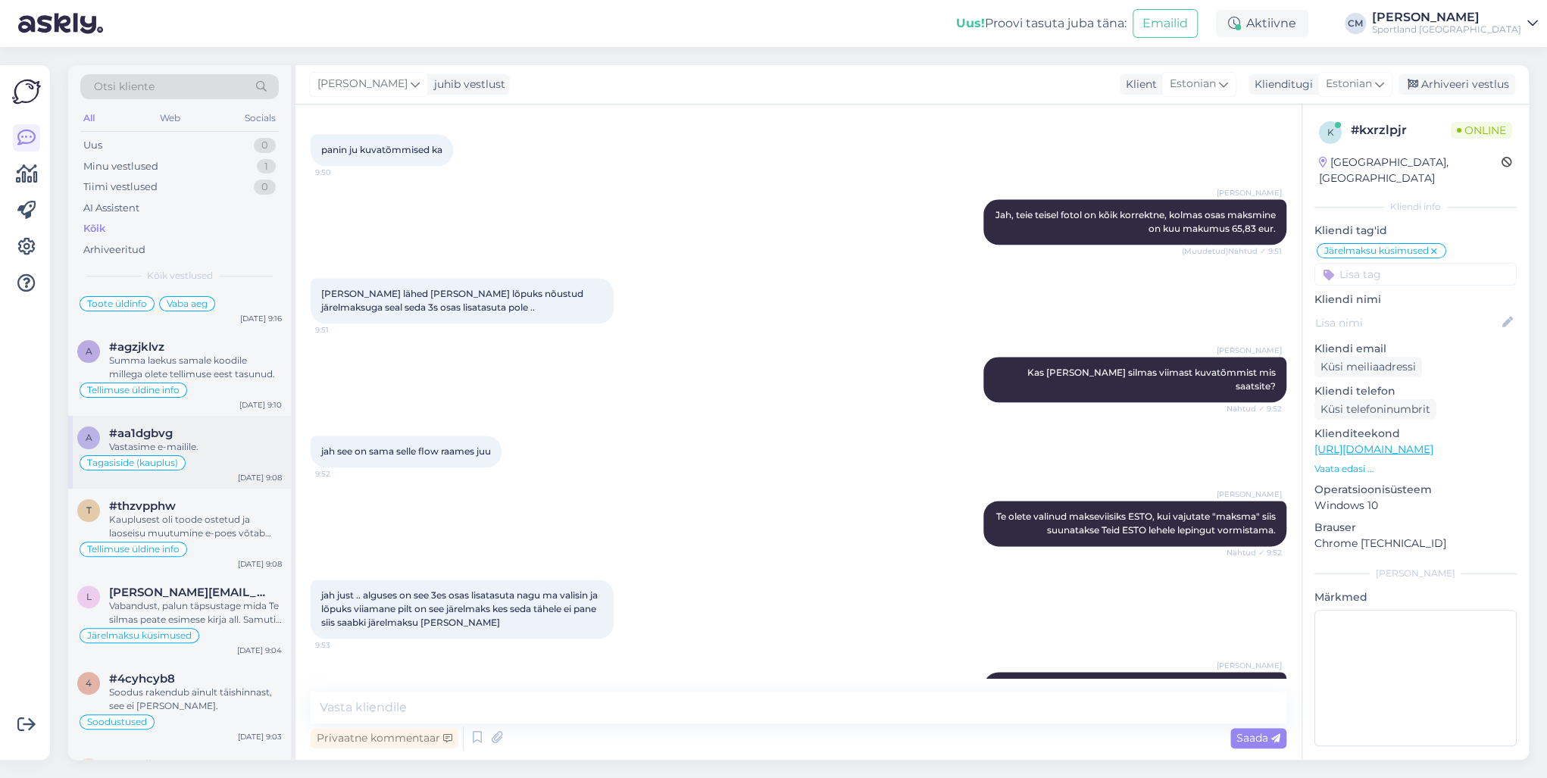
scroll to position [303, 0]
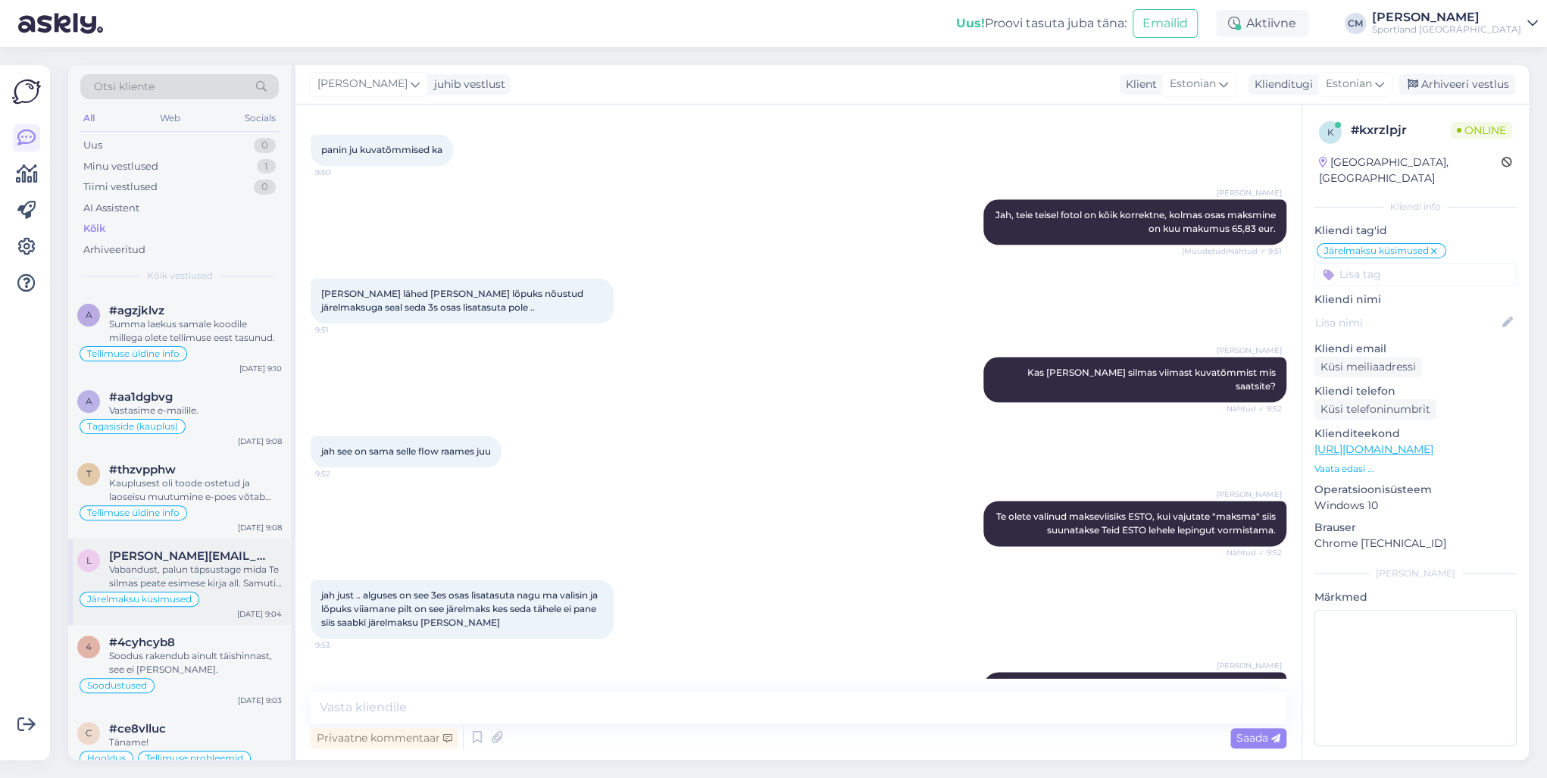
click at [199, 563] on div "Vabandust, palun täpsustage mida Te silmas peate esimese kirja all. Samuti [PER…" at bounding box center [195, 576] width 173 height 27
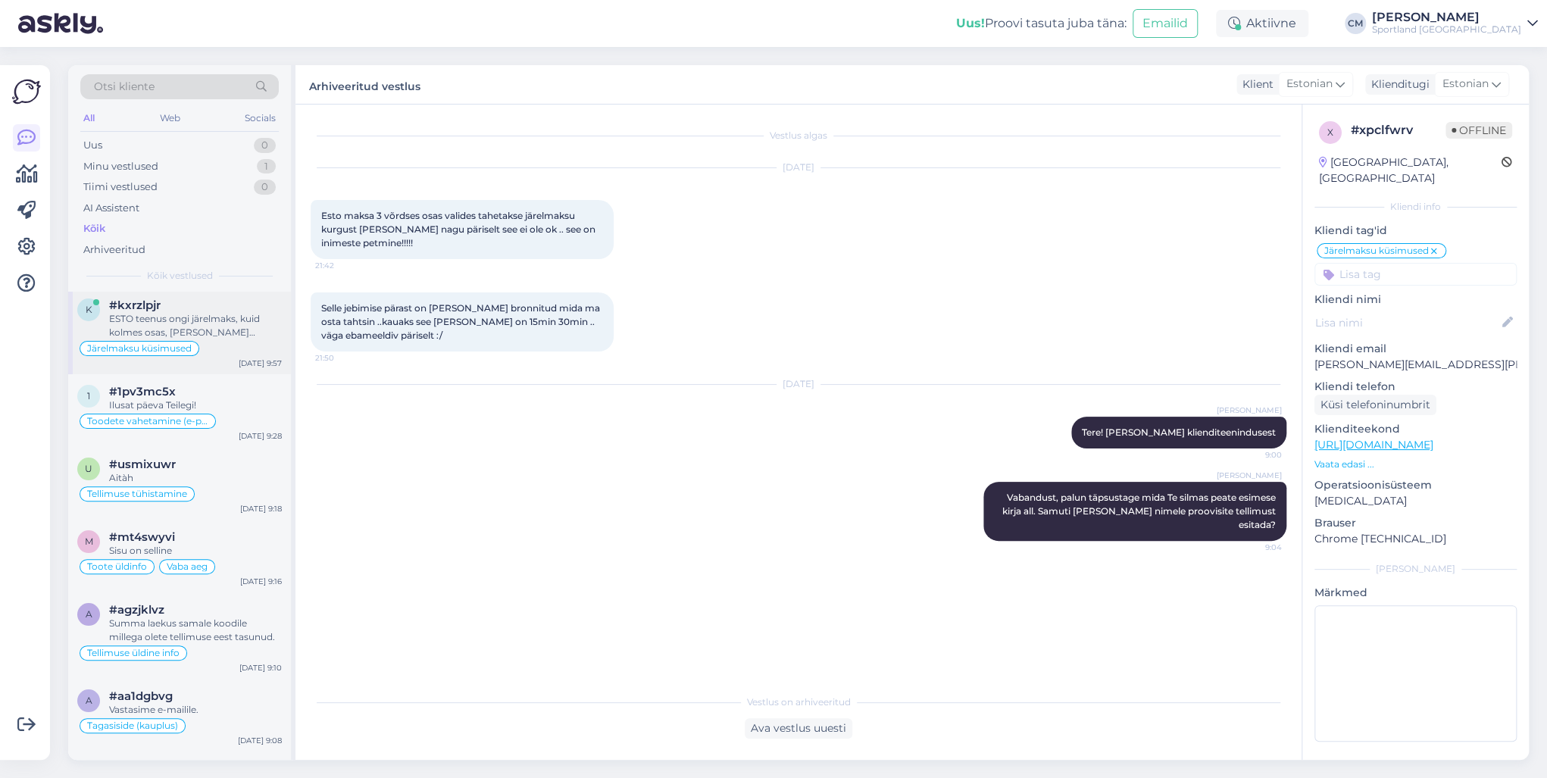
scroll to position [0, 0]
click at [236, 339] on div "ESTO teenus ongi järelmaks, kuid kolmes osas, [PERSON_NAME] intressi ja lisatas…" at bounding box center [195, 329] width 173 height 27
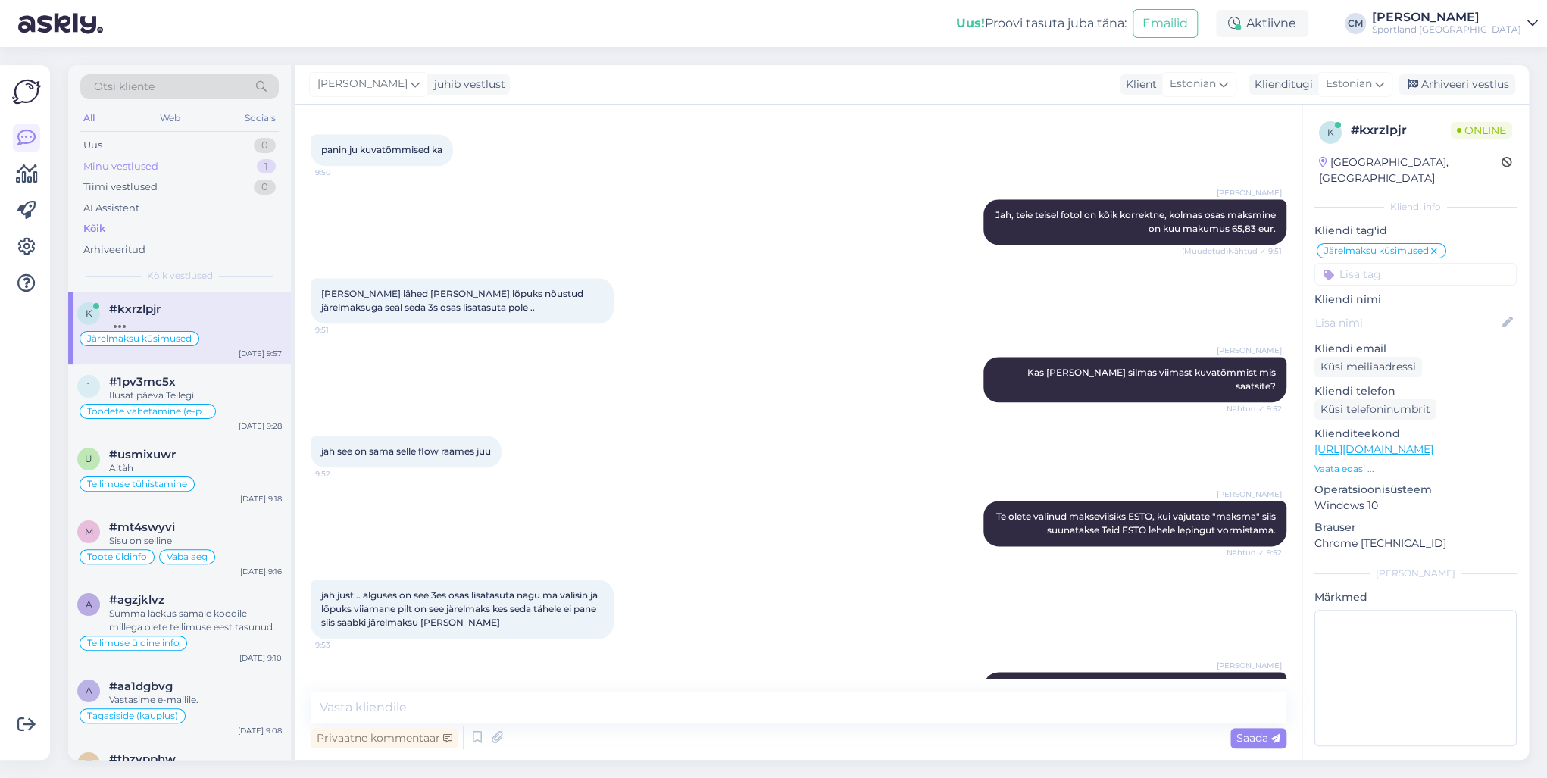
scroll to position [1039, 0]
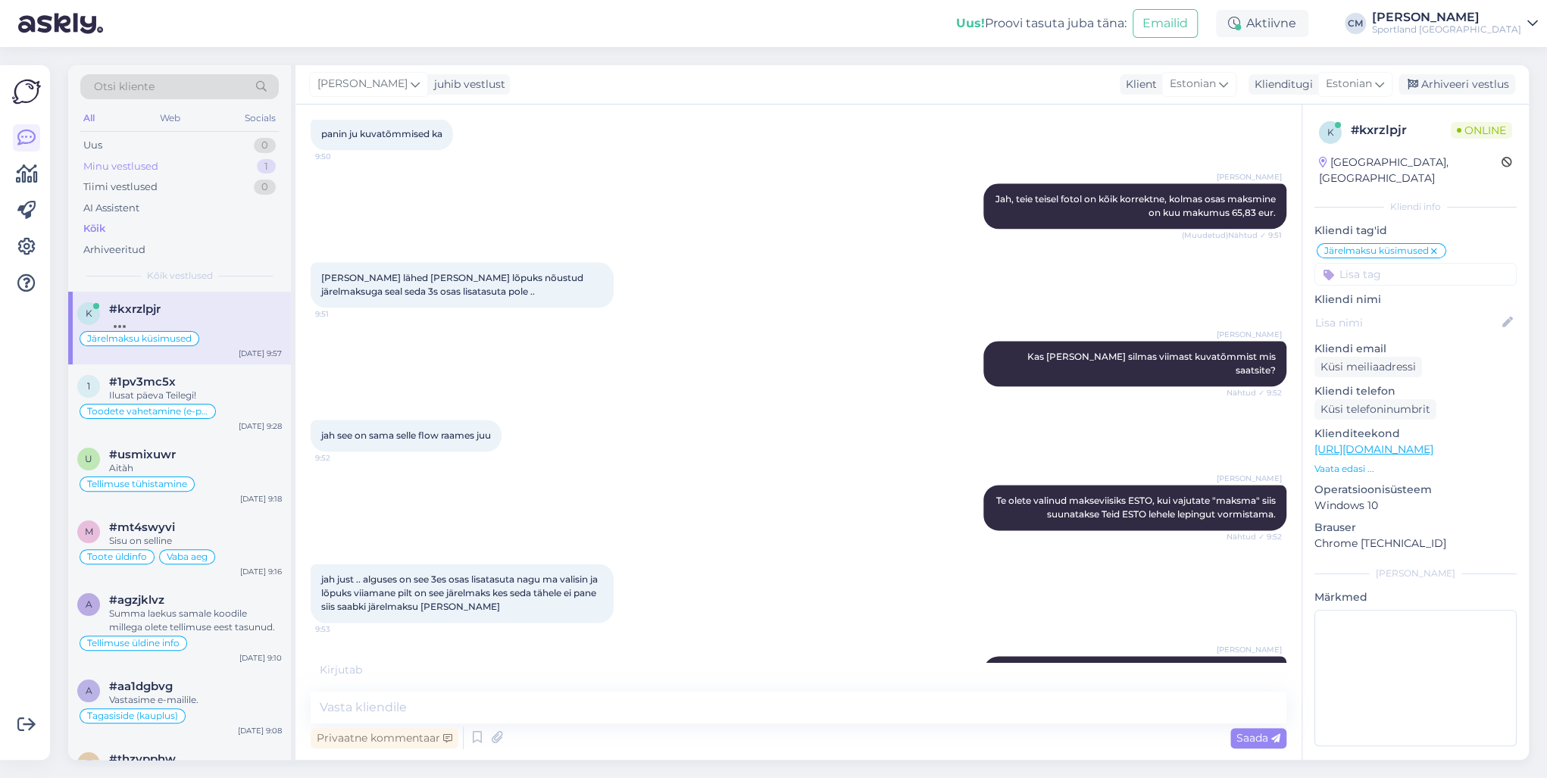
click at [227, 165] on div "Minu vestlused 1" at bounding box center [179, 166] width 198 height 21
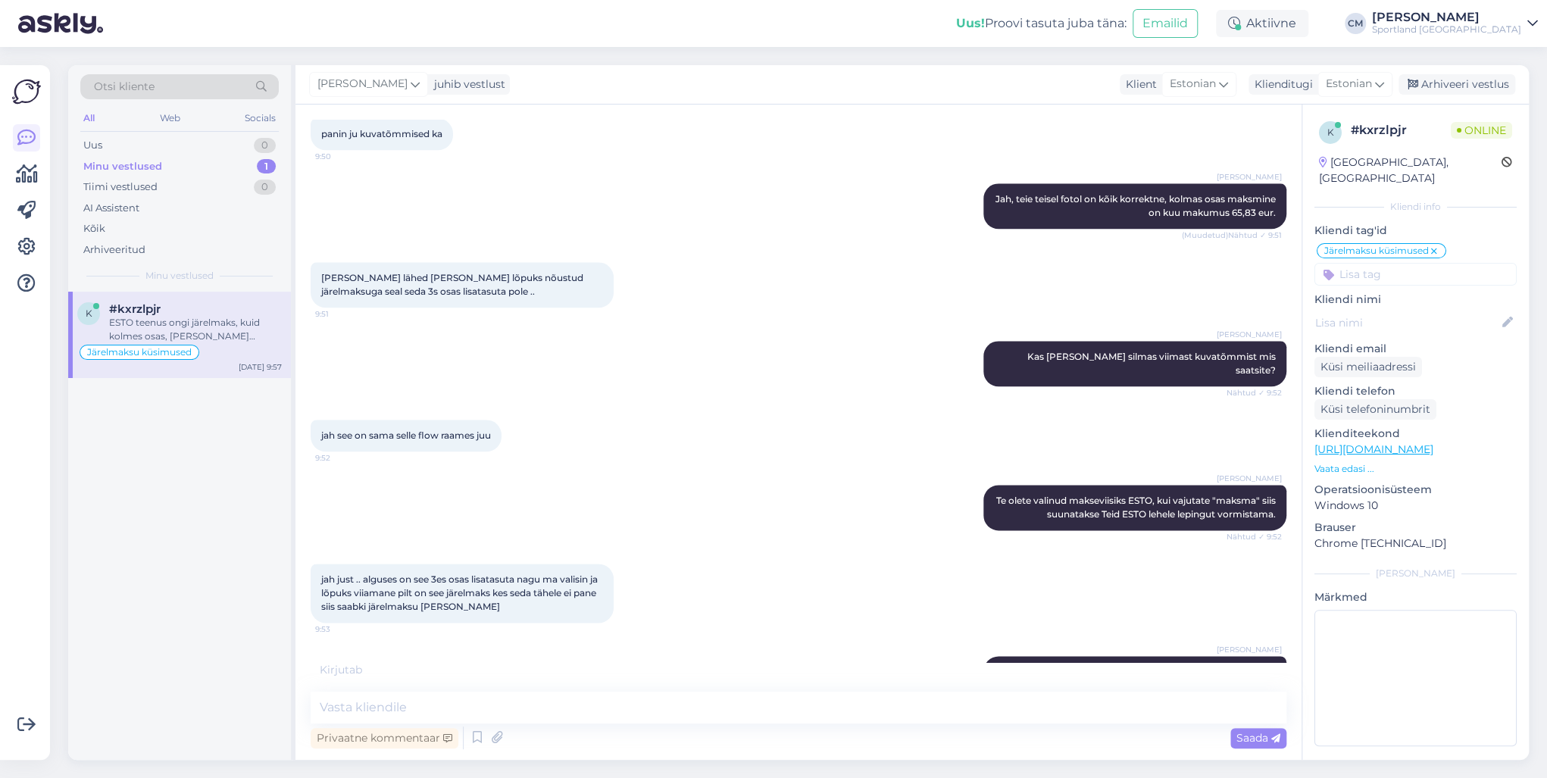
click at [225, 316] on div "ESTO teenus ongi järelmaks, kuid kolmes osas, [PERSON_NAME] intressi ja lisatas…" at bounding box center [195, 329] width 173 height 27
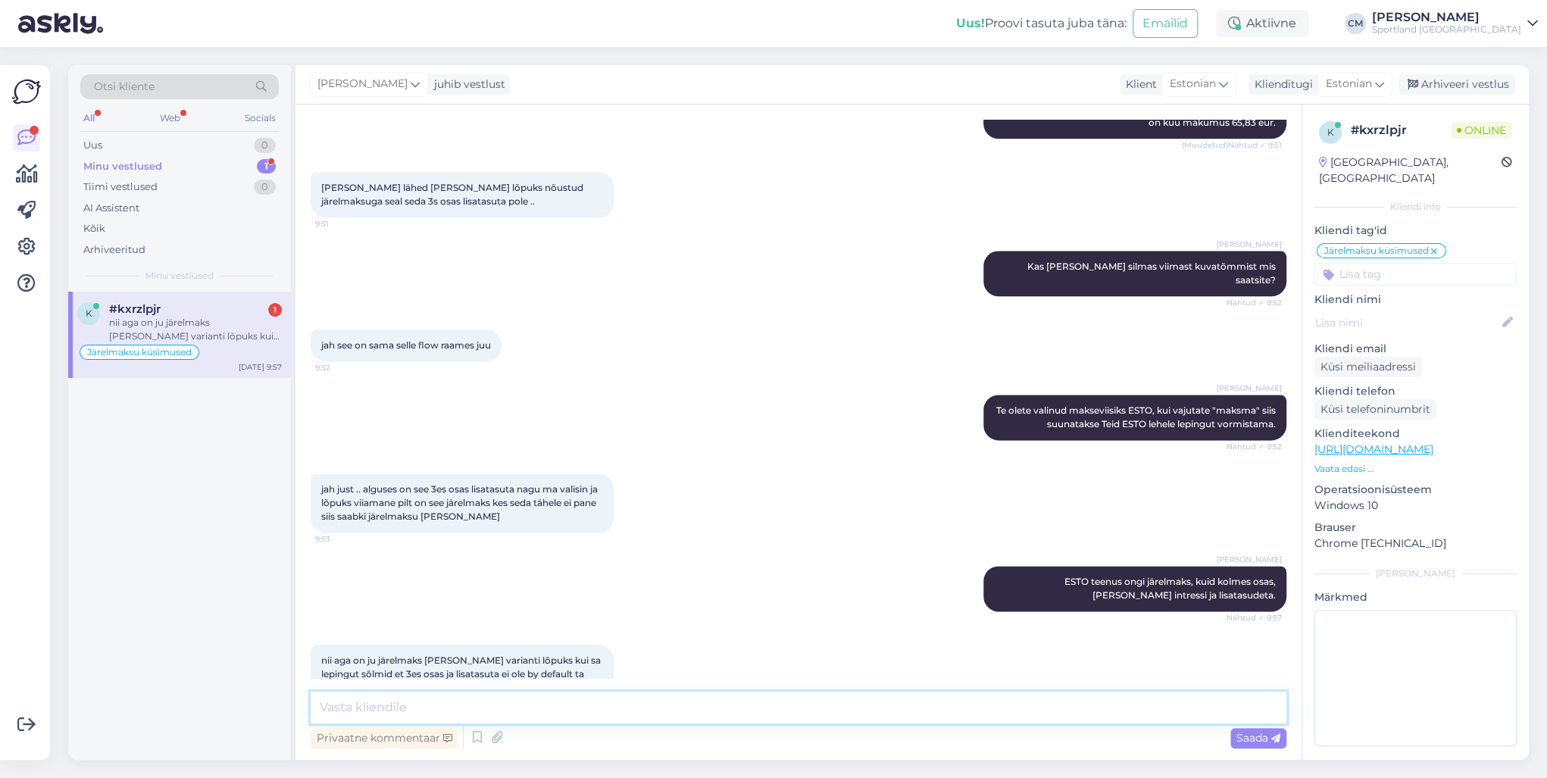
click at [527, 721] on textarea at bounding box center [799, 708] width 976 height 32
type textarea "Sellisel juhul palun võtke ühendust otse ESTO klienditoega, kes oskab Teid abis…"
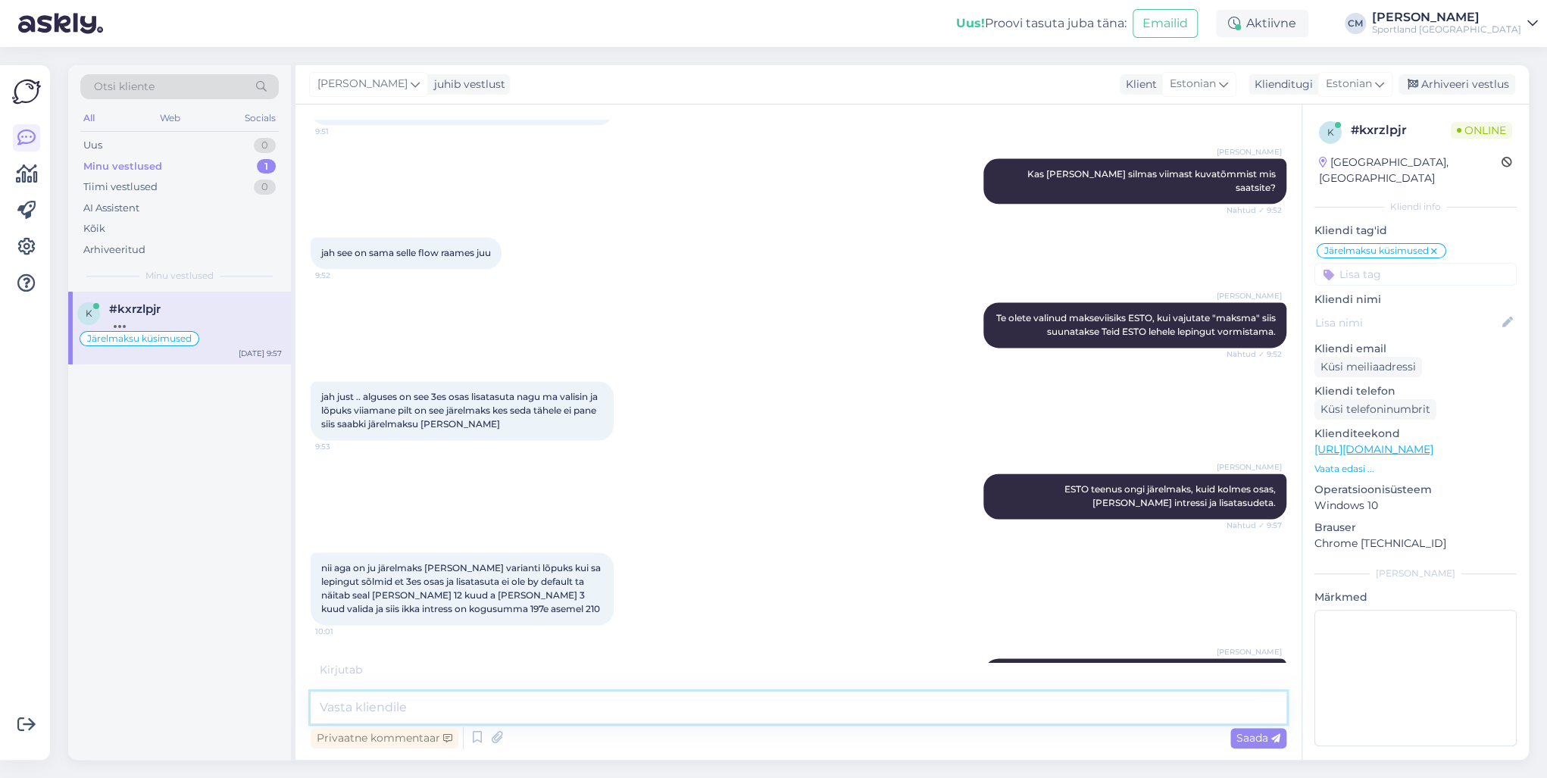
scroll to position [1287, 0]
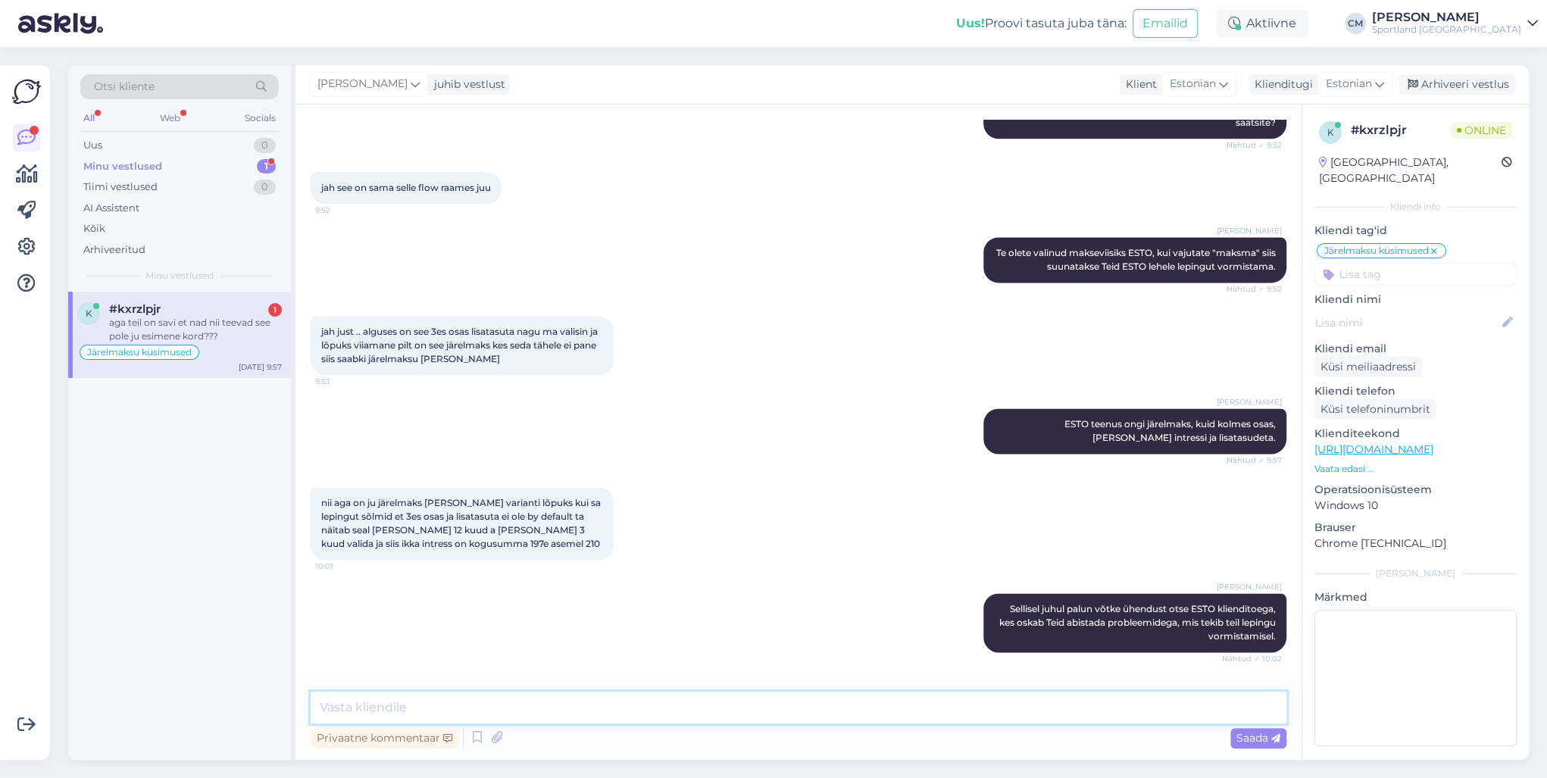
type textarea "H"
click at [720, 705] on textarea "Hetkel ei ole ükski klient pöördunud meie [PERSON_NAME] seoses järelmaksu probl…" at bounding box center [799, 708] width 976 height 32
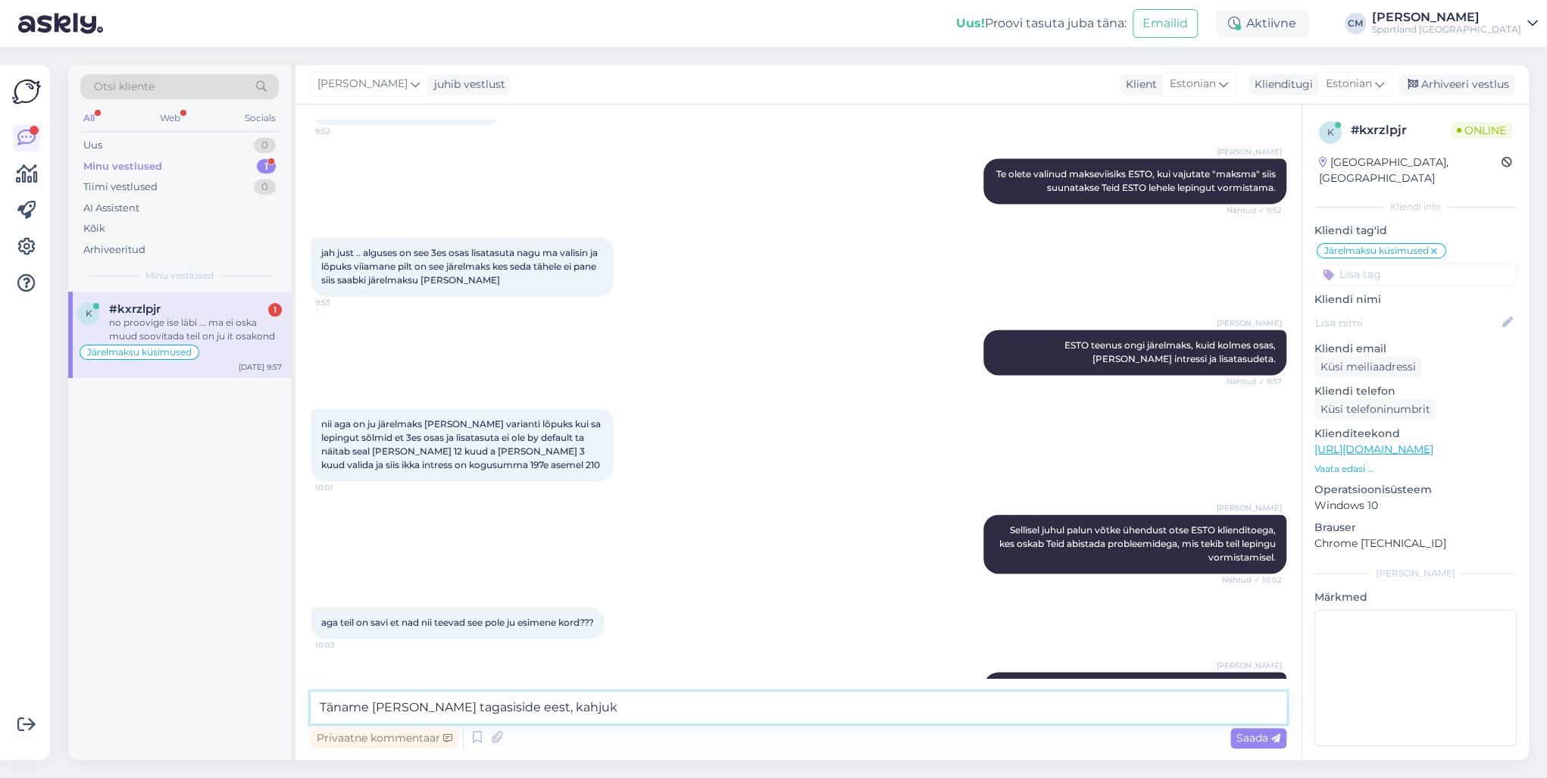
scroll to position [1445, 0]
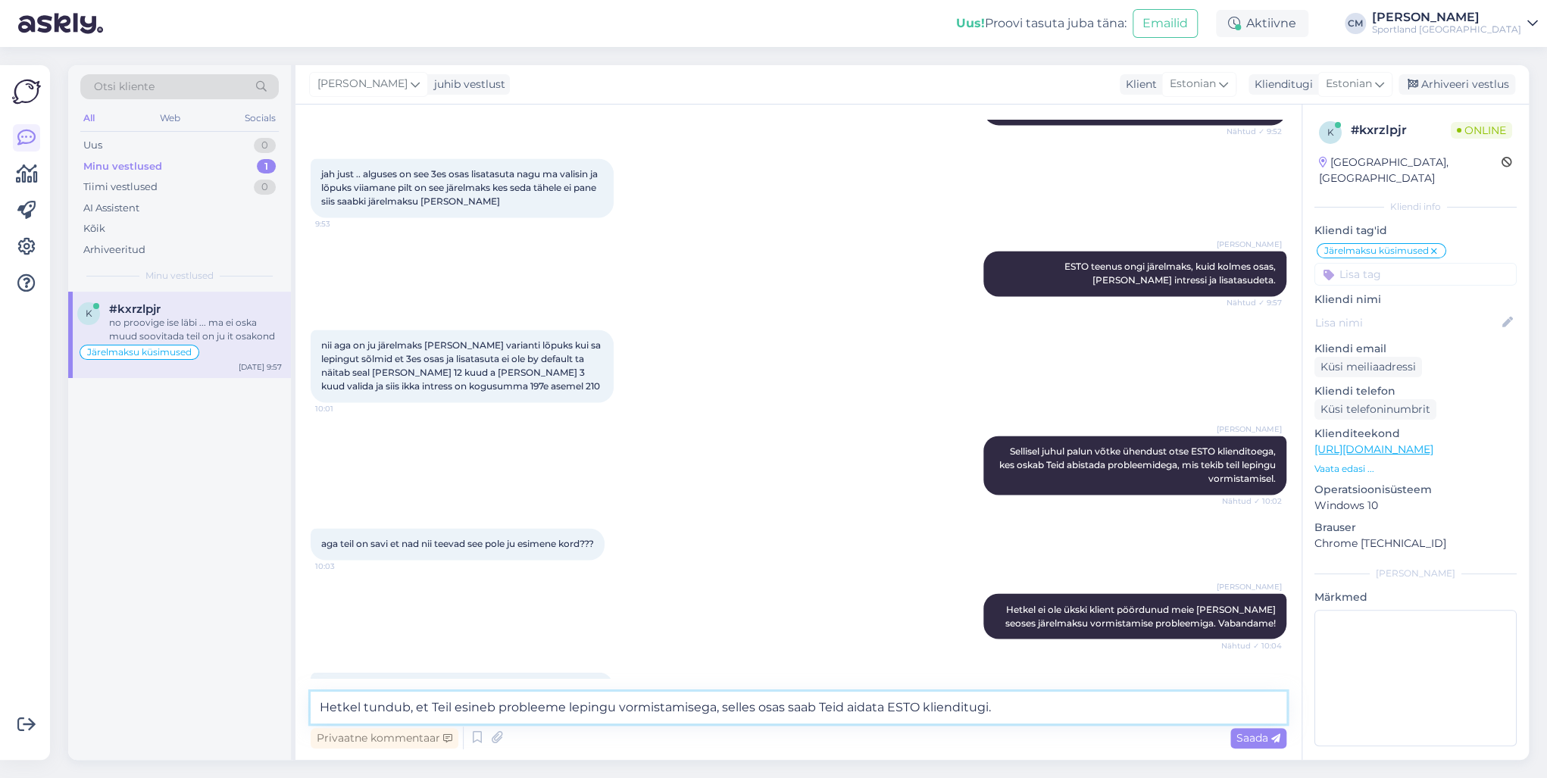
click at [835, 706] on textarea "Hetkel tundub, et Teil esineb probleeme lepingu vormistamisega, selles osas saa…" at bounding box center [799, 708] width 976 height 32
click at [842, 706] on textarea "Hetkel tundub, et Teil esineb probleeme lepingu vormistamisega, selles osas saa…" at bounding box center [799, 708] width 976 height 32
click at [1129, 700] on textarea "Hetkel tundub, et Teil esineb probleeme lepingu vormistamisega, selles osas saa…" at bounding box center [799, 708] width 976 height 32
click at [618, 706] on textarea "Hetkel tundub, et Teil esineb probleeme lepingu vormistamisega, selles osas saa…" at bounding box center [799, 708] width 976 height 32
click at [714, 709] on textarea "Hetkel tundub, et Teil esineb probleeme lepingu vormistamisega, selles osas saa…" at bounding box center [799, 708] width 976 height 32
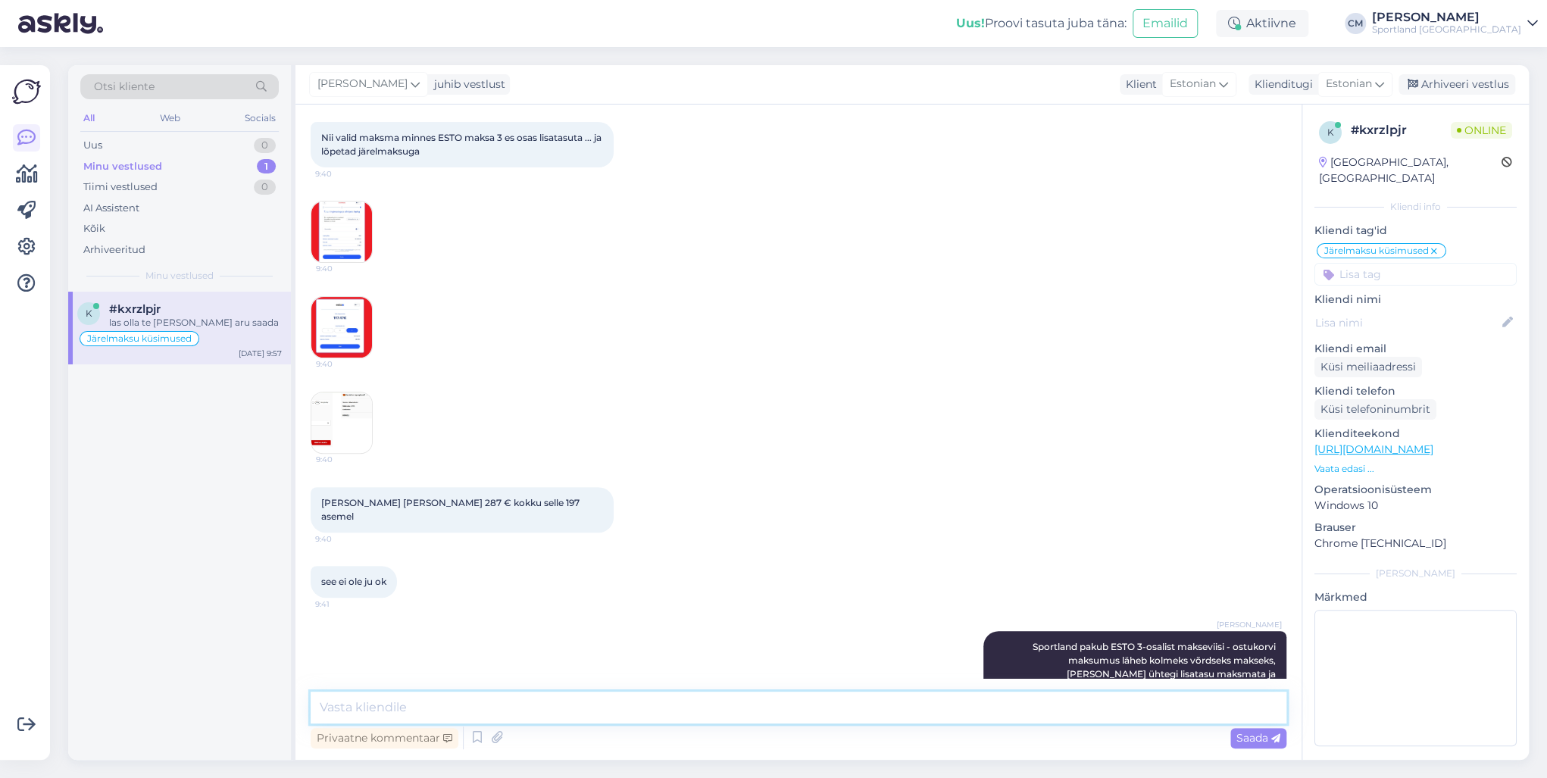
scroll to position [101, 0]
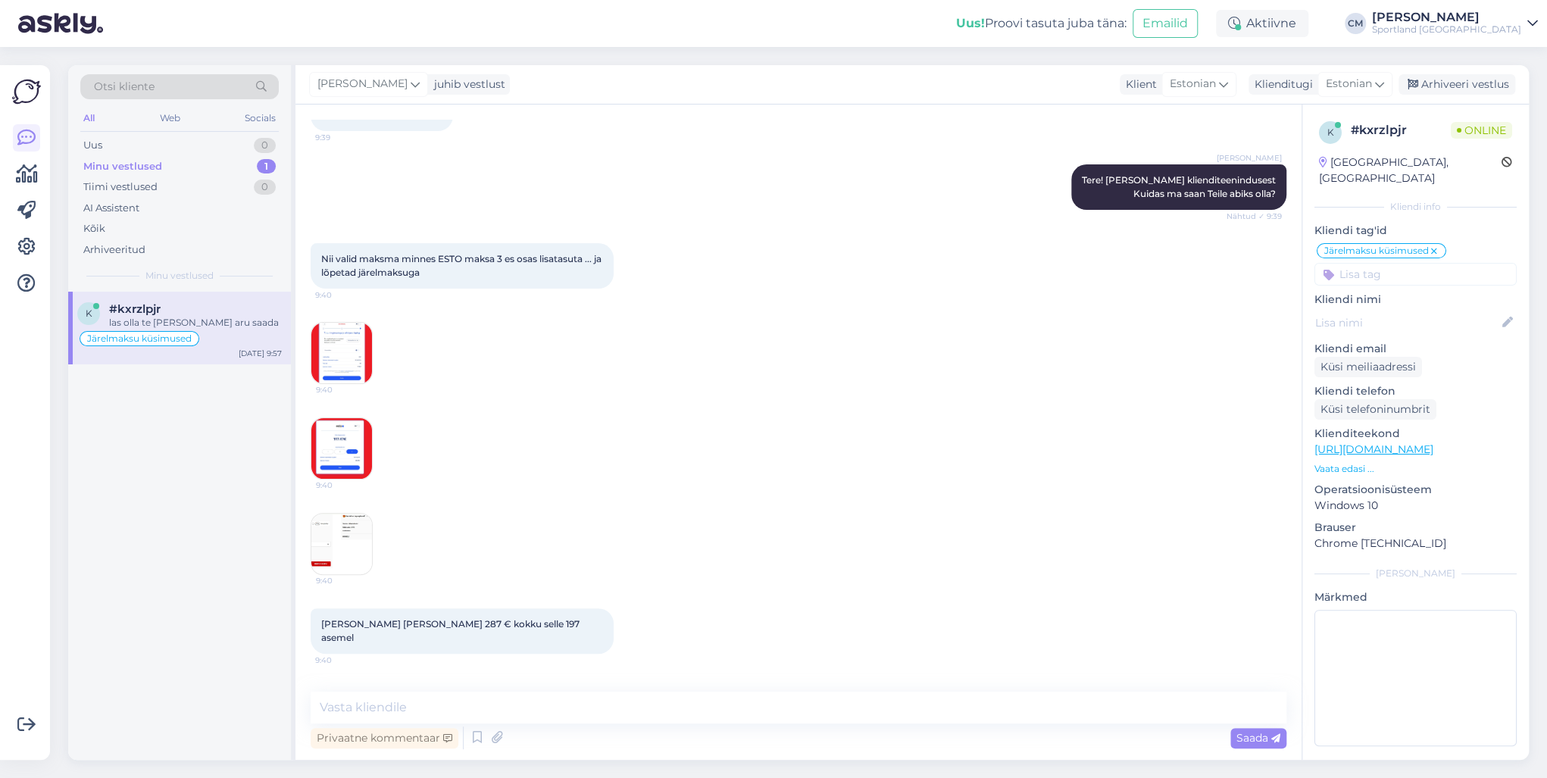
click at [359, 442] on img at bounding box center [341, 448] width 61 height 61
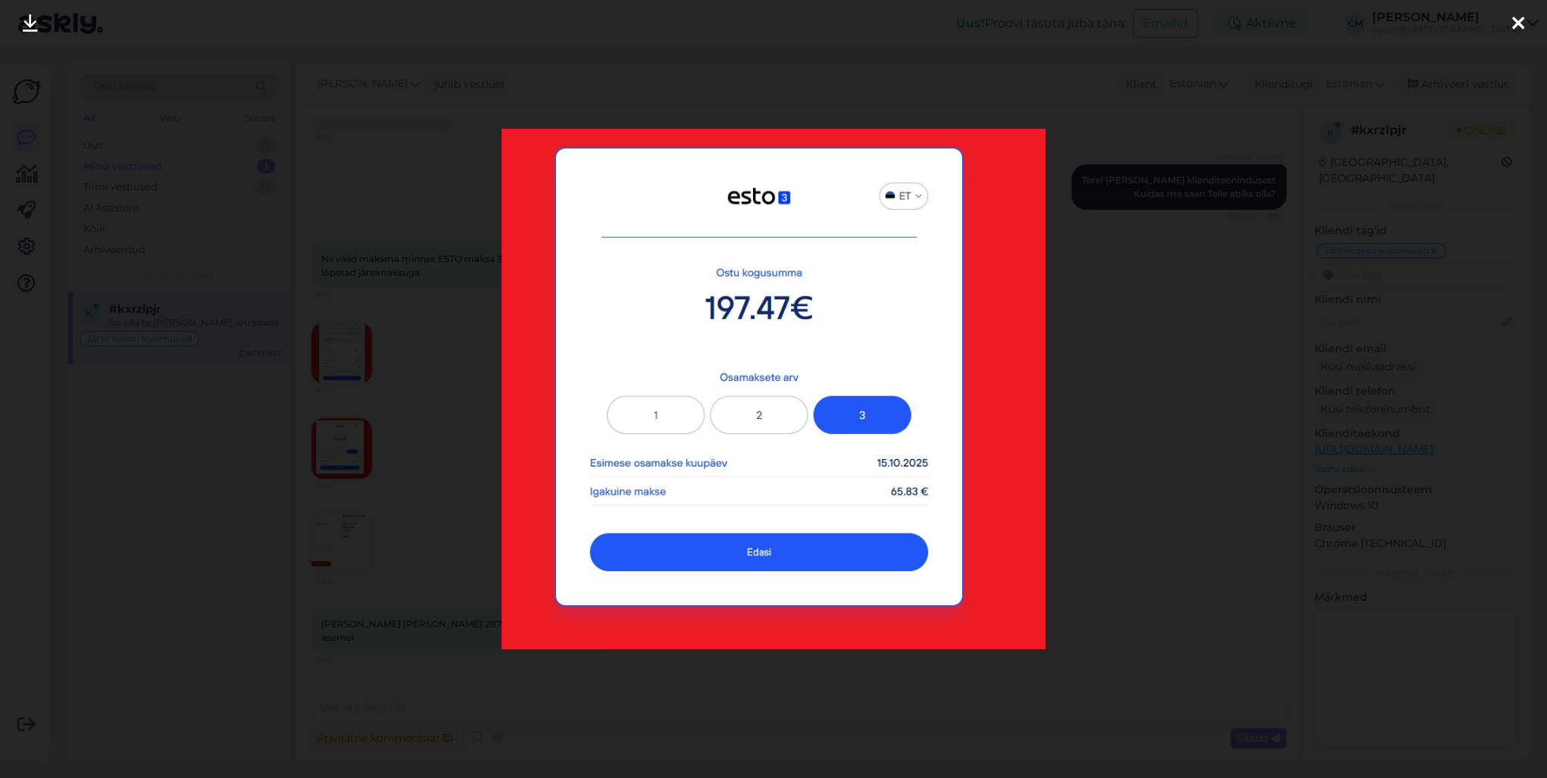
click at [368, 503] on div at bounding box center [773, 389] width 1547 height 778
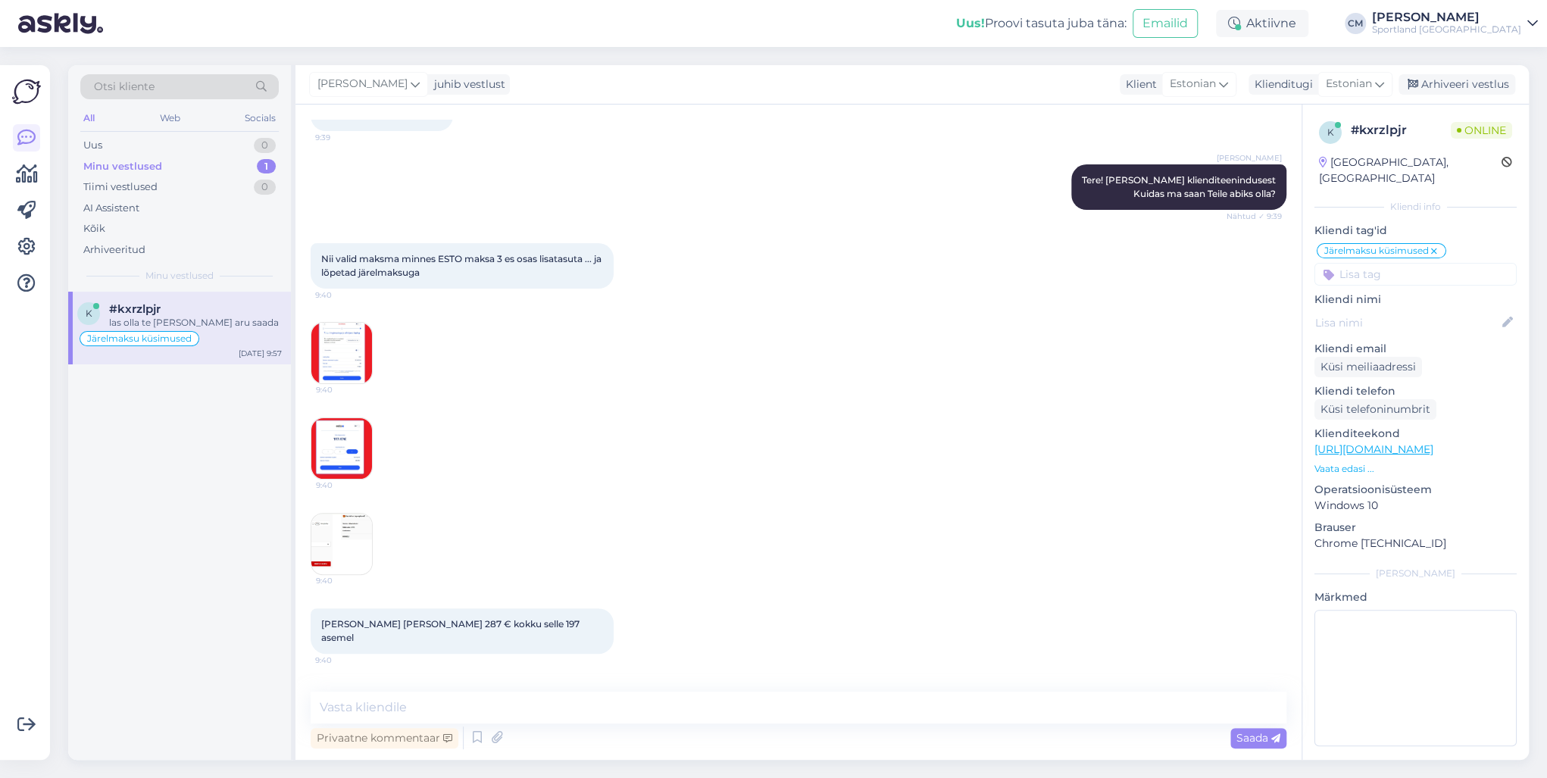
click at [362, 530] on img at bounding box center [341, 544] width 61 height 61
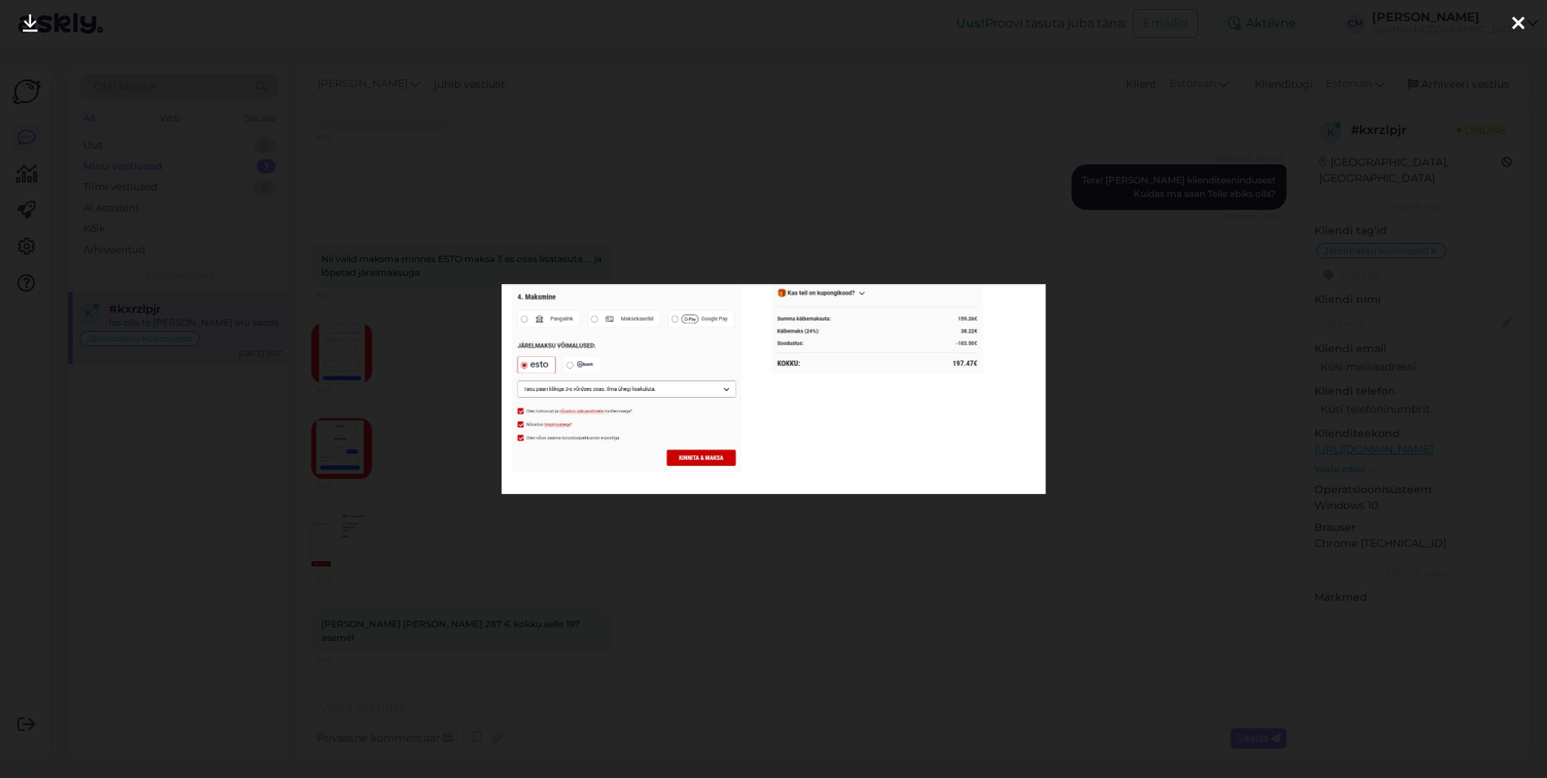
click at [362, 530] on div at bounding box center [773, 389] width 1547 height 778
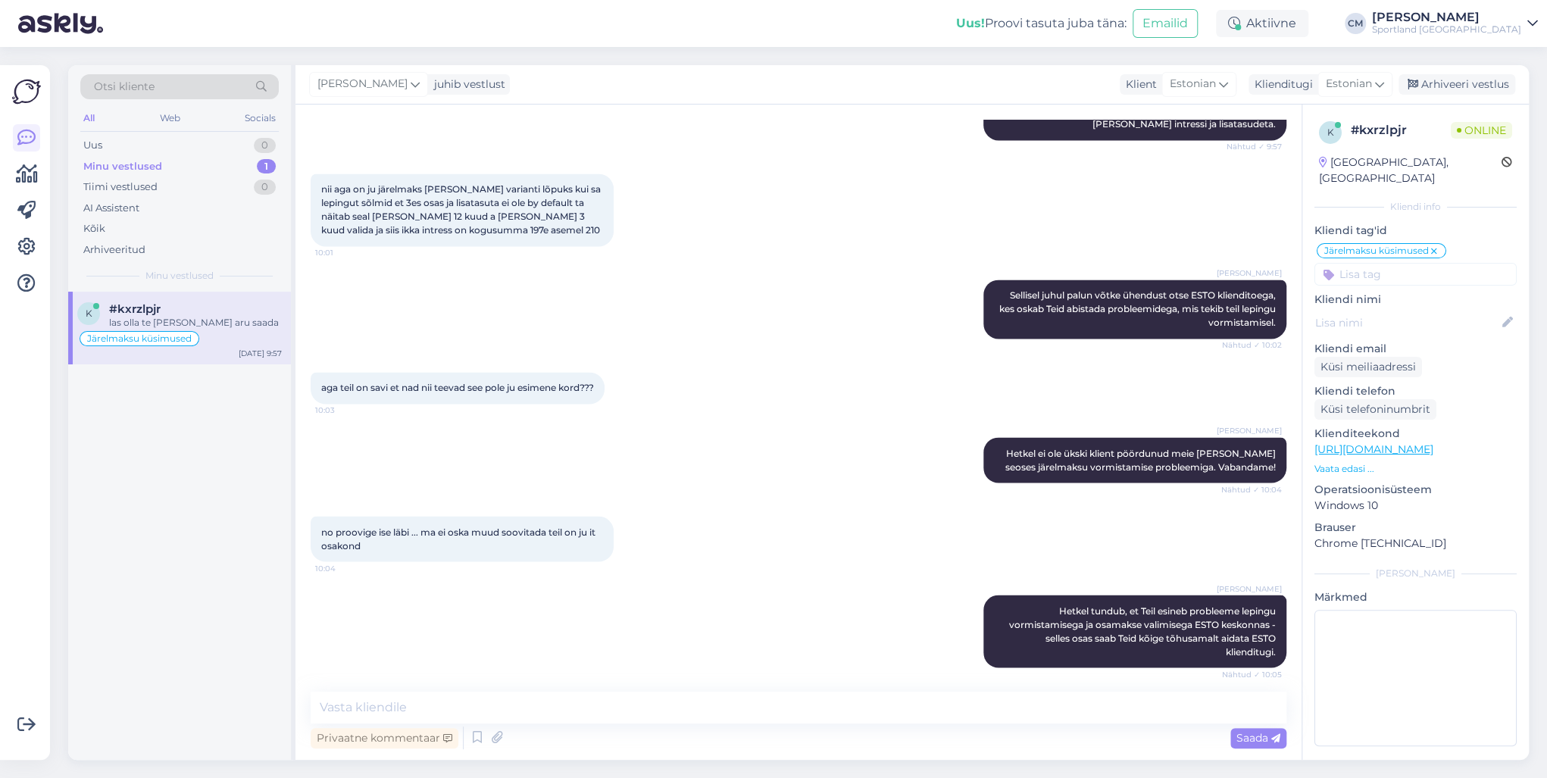
scroll to position [1616, 0]
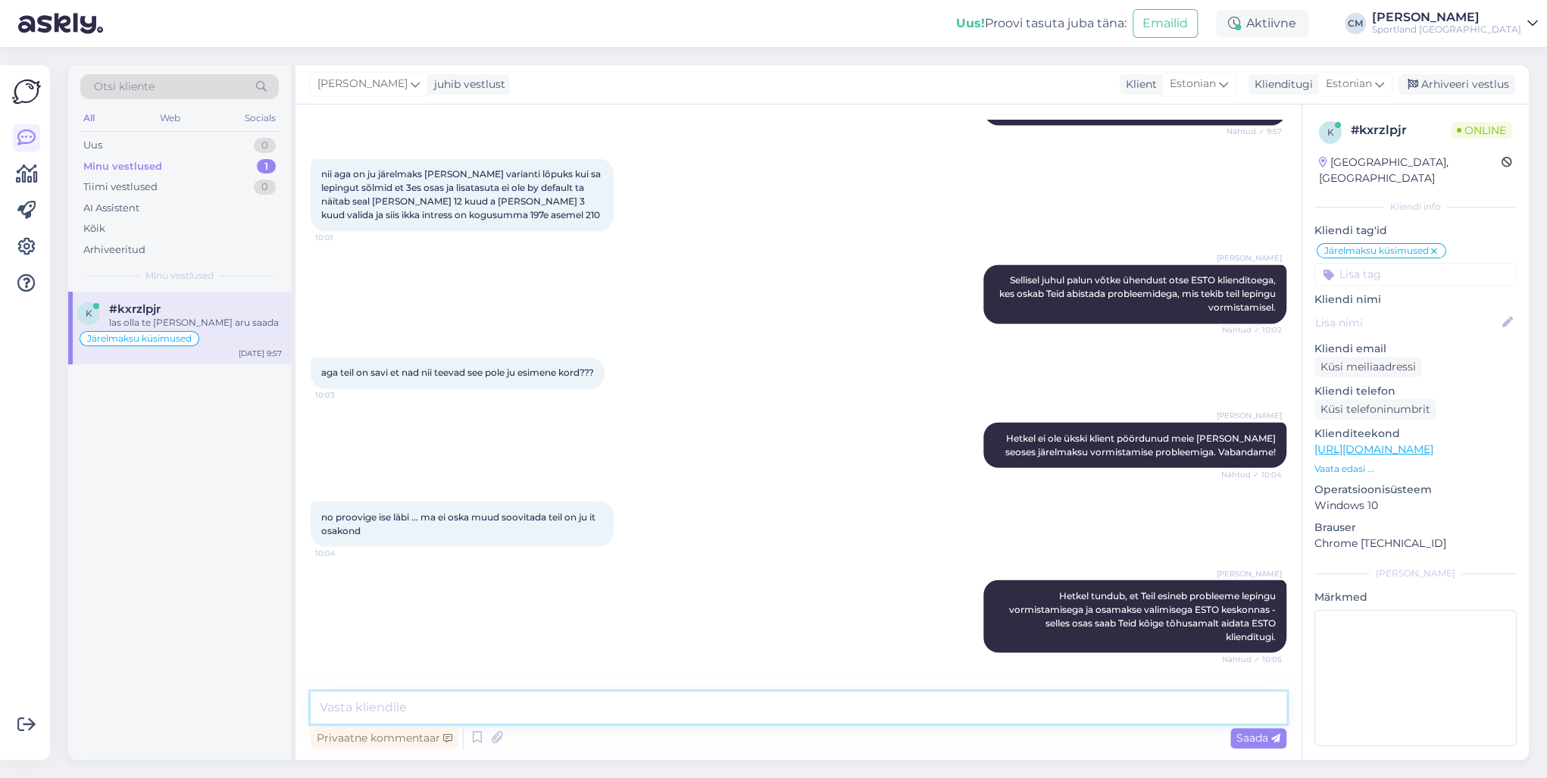
click at [569, 696] on textarea at bounding box center [799, 708] width 976 height 32
drag, startPoint x: 523, startPoint y: 709, endPoint x: 269, endPoint y: 703, distance: 253.9
click at [269, 703] on div "Otsi kliente All Web Socials Uus 0 Minu vestlused 1 Tiimi vestlused 0 AI Assist…" at bounding box center [798, 412] width 1461 height 695
drag, startPoint x: 649, startPoint y: 714, endPoint x: 239, endPoint y: 697, distance: 410.2
click at [240, 697] on div "Otsi kliente All Web Socials Uus 0 Minu vestlused 1 Tiimi vestlused 0 AI Assist…" at bounding box center [798, 412] width 1461 height 695
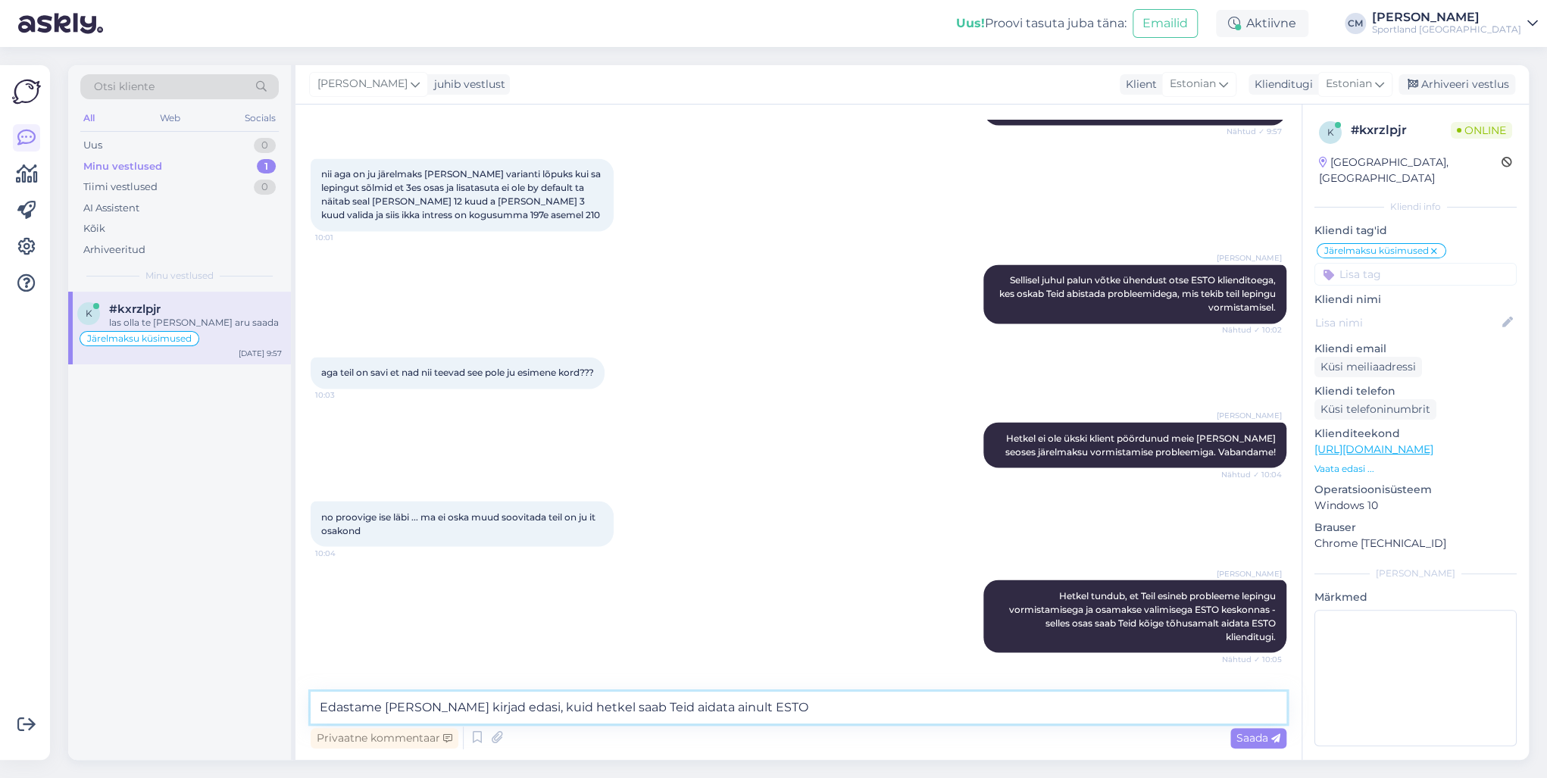
click at [481, 708] on textarea "Edastame [PERSON_NAME] kirjad edasi, kuid hetkel saab Teid aidata ainult ESTO" at bounding box center [799, 708] width 976 height 32
drag, startPoint x: 782, startPoint y: 700, endPoint x: 230, endPoint y: 733, distance: 553.2
click at [230, 733] on div "Otsi kliente All Web Socials Uus 0 Minu vestlused 1 Tiimi vestlused 0 AI Assist…" at bounding box center [798, 412] width 1461 height 695
drag, startPoint x: 491, startPoint y: 708, endPoint x: 306, endPoint y: 703, distance: 184.9
click at [306, 703] on div "Vestlus algas [DATE] Niih ma nüüd saan vastata 9:39 [PERSON_NAME] Tere! [PERSON…" at bounding box center [798, 432] width 1006 height 655
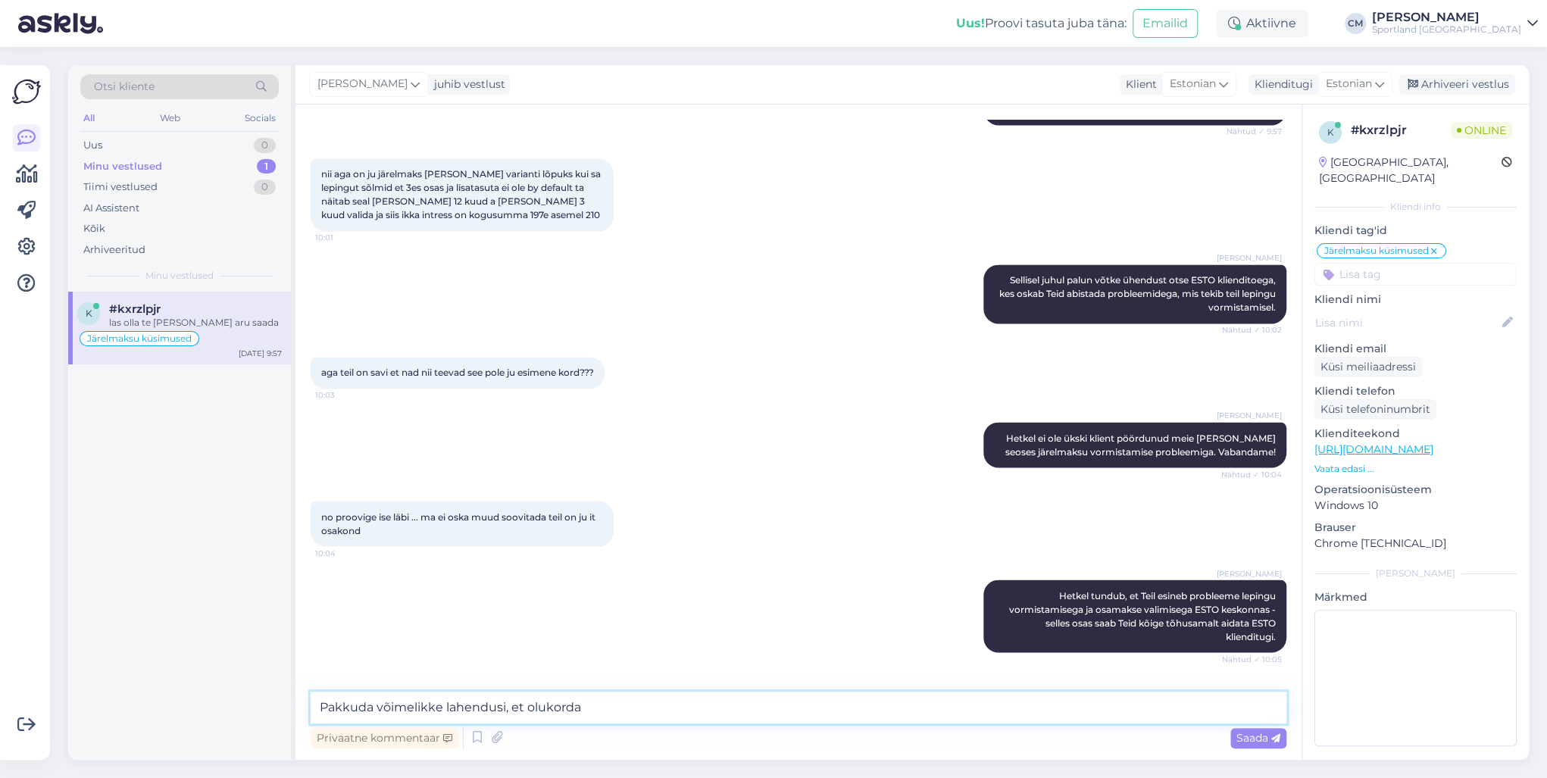
drag, startPoint x: 603, startPoint y: 705, endPoint x: 264, endPoint y: 702, distance: 339.4
click at [264, 702] on div "Otsi kliente All Web Socials Uus 0 Minu vestlused 1 Tiimi vestlused 0 AI Assist…" at bounding box center [798, 412] width 1461 height 695
click at [842, 702] on textarea "Hetkel tõesti saab Teid aidata osamaksete osas ESTO, kas saan Teile veel abiks …" at bounding box center [799, 708] width 976 height 32
click at [845, 712] on textarea "Hetkel tõesti saab Teid aidata osamaksete osas ESTO, kas saan Teile veel abiks …" at bounding box center [799, 708] width 976 height 32
click at [551, 710] on textarea "Hetkel tõesti saab Teid aidata osamaksete osas ESTO, kas saan Teile veel abiks …" at bounding box center [799, 708] width 976 height 32
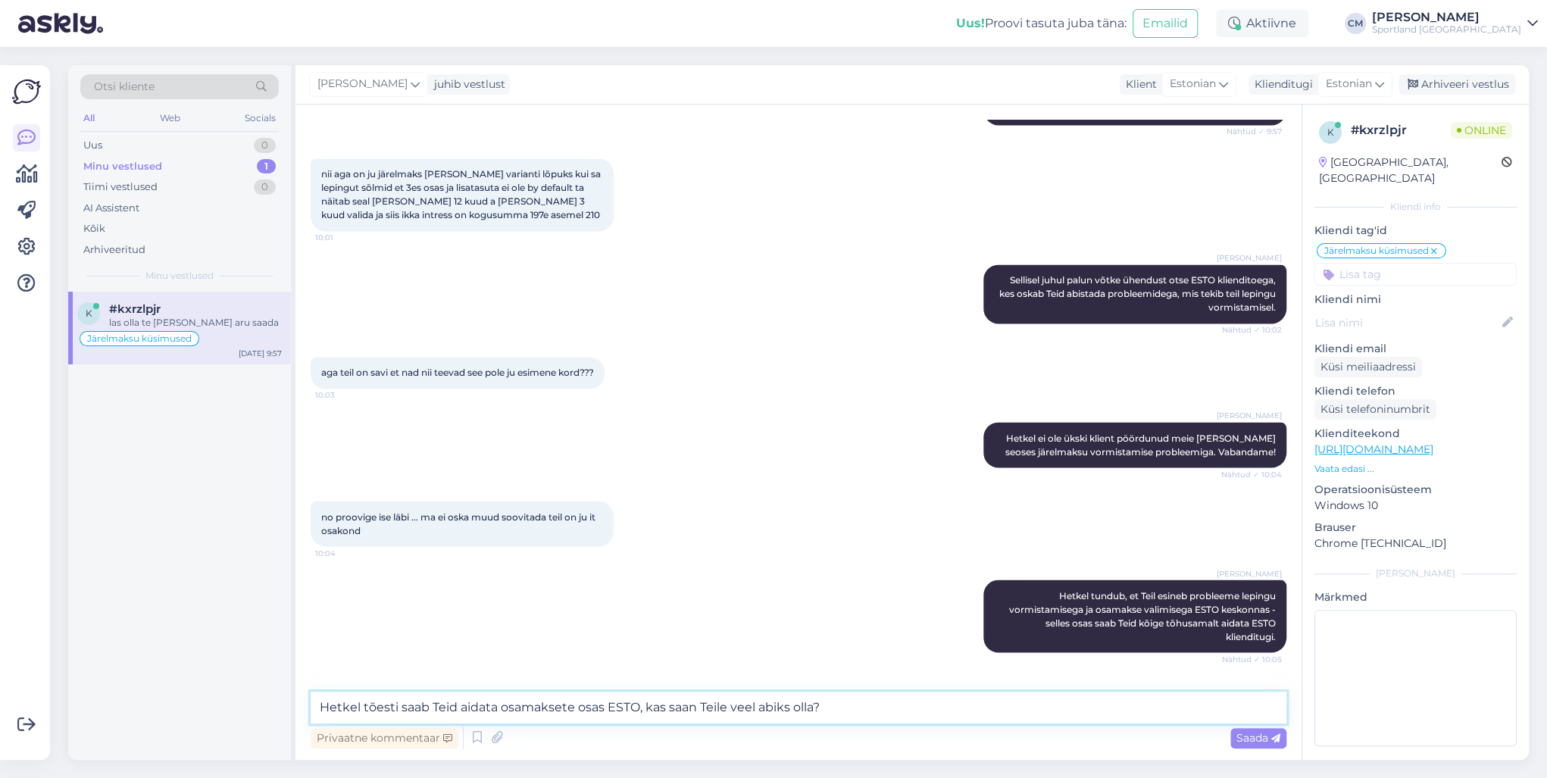
click at [551, 710] on textarea "Hetkel tõesti saab Teid aidata osamaksete osas ESTO, kas saan Teile veel abiks …" at bounding box center [799, 708] width 976 height 32
click at [818, 700] on textarea "Hetkel tõesti saab Teid aidata lepingu osas ESTO, kas saan Teile veel abiks oll…" at bounding box center [799, 708] width 976 height 32
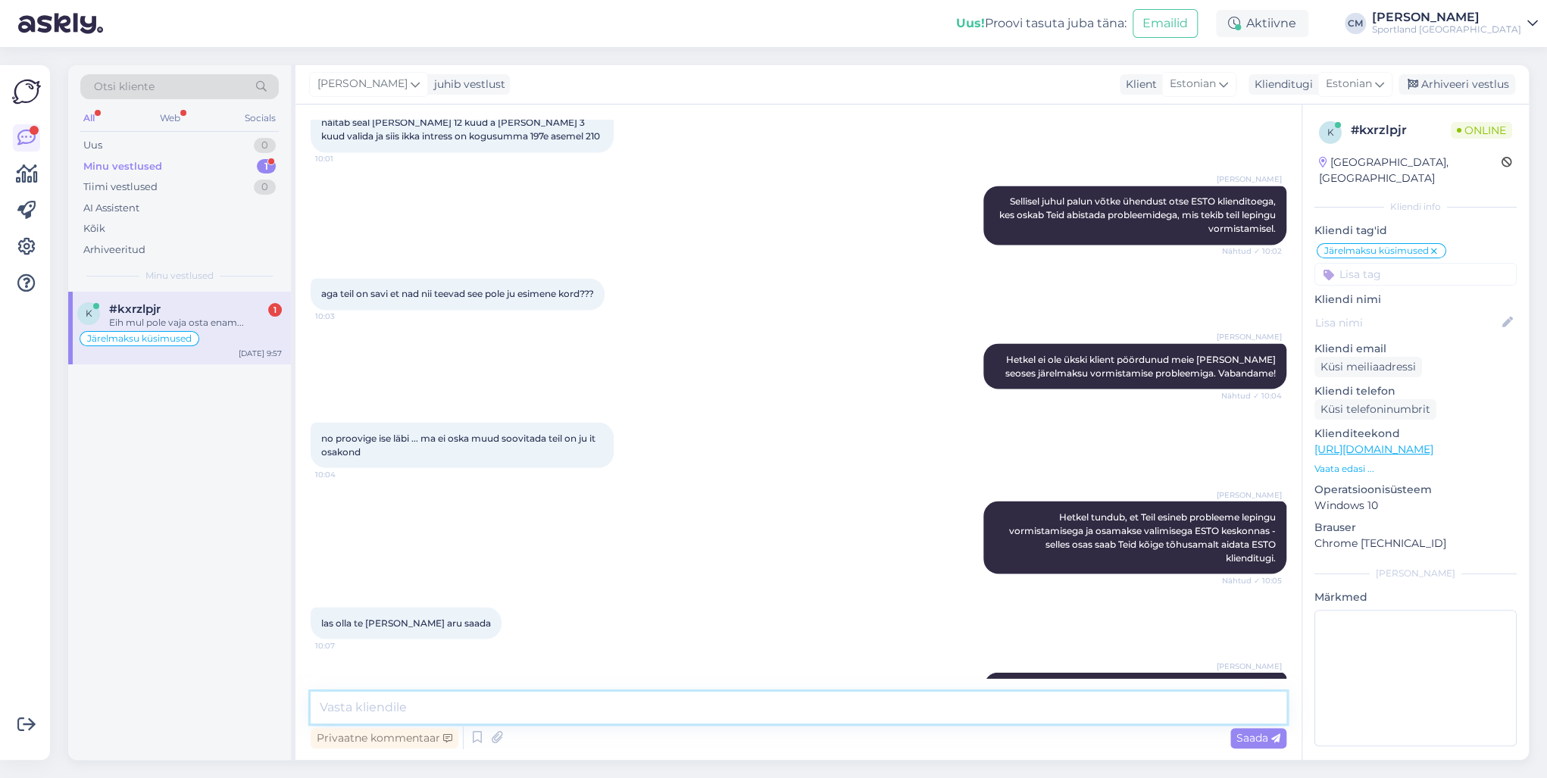
scroll to position [1760, 0]
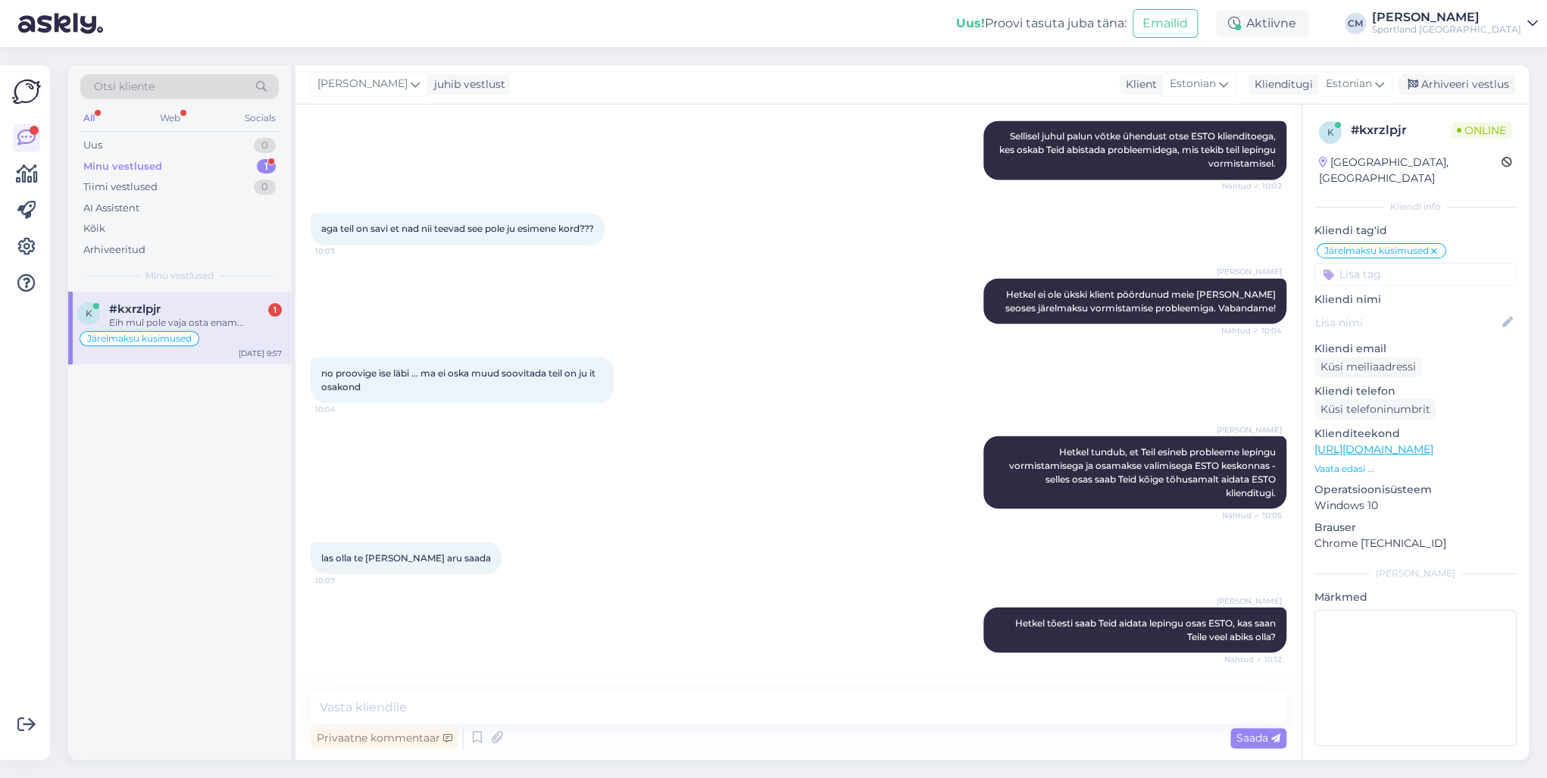
click at [249, 352] on div "[DATE] 9:57" at bounding box center [260, 353] width 43 height 11
click at [464, 708] on textarea at bounding box center [799, 708] width 976 height 32
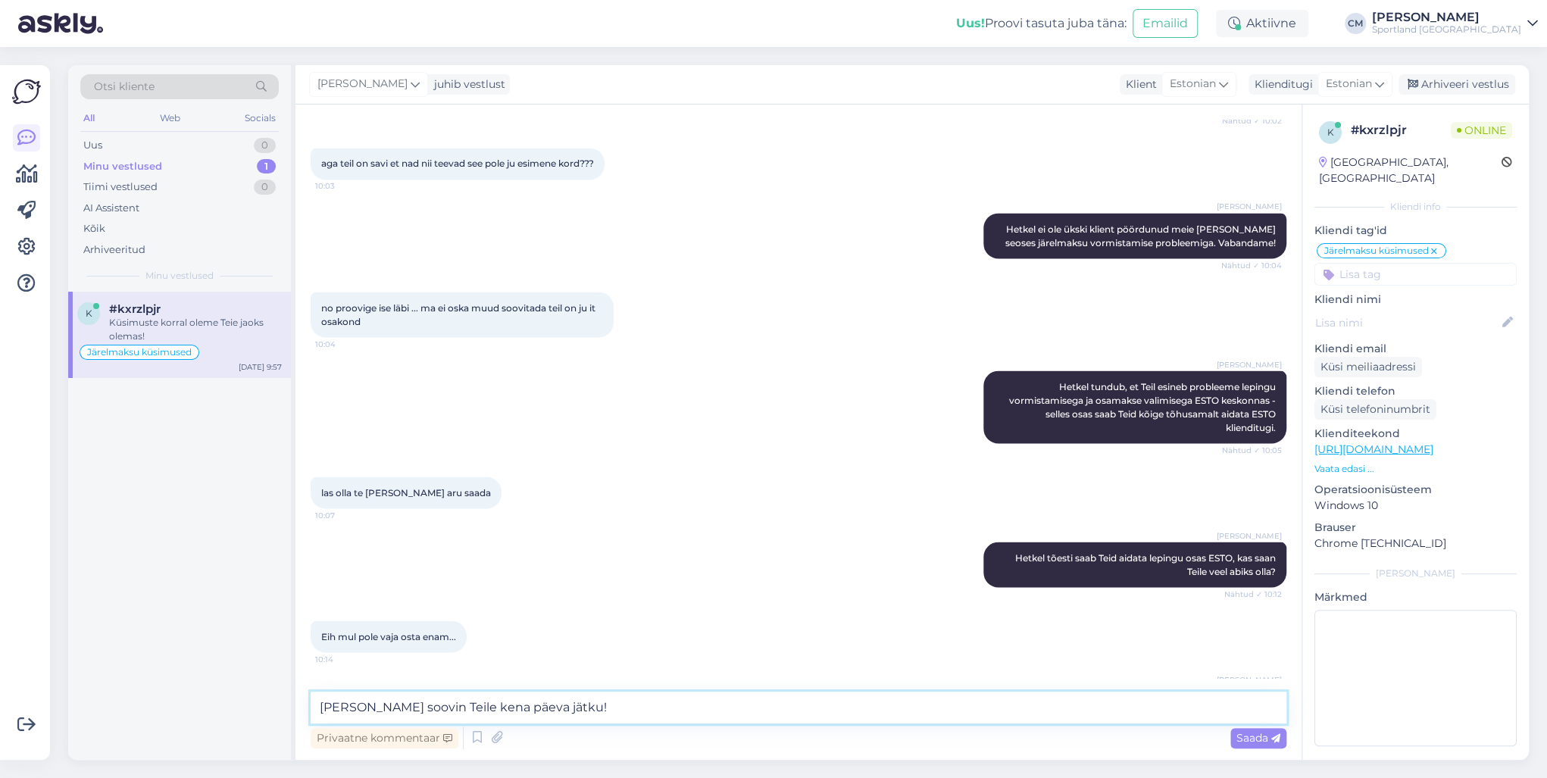
click at [404, 708] on textarea "[PERSON_NAME] soovin Teile kena päeva jätku!" at bounding box center [799, 708] width 976 height 32
click at [648, 708] on textarea "[PERSON_NAME] soovin Teile kena päeva jätku!" at bounding box center [799, 708] width 976 height 32
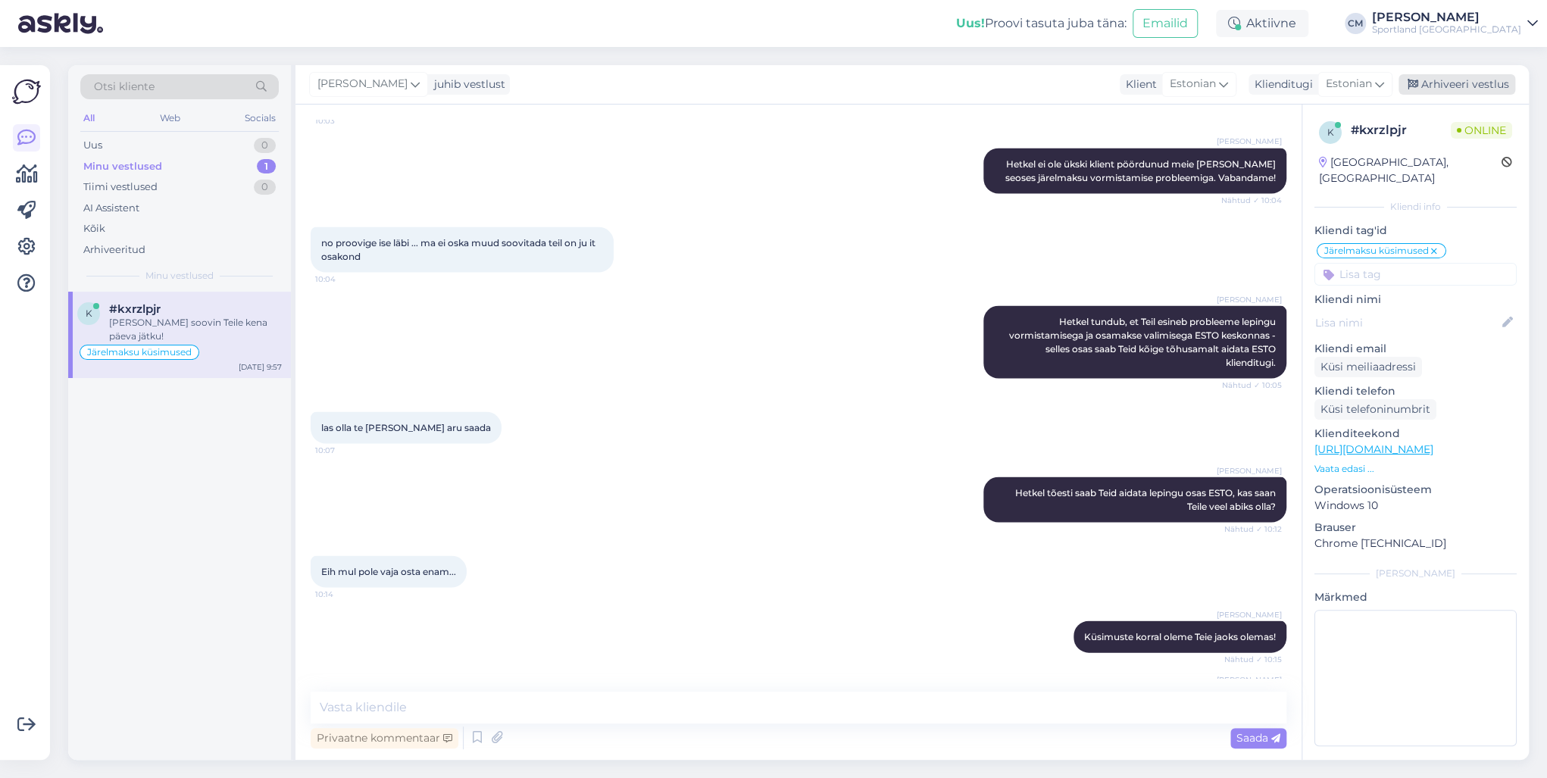
click at [1422, 94] on div "Arhiveeri vestlus" at bounding box center [1456, 84] width 117 height 20
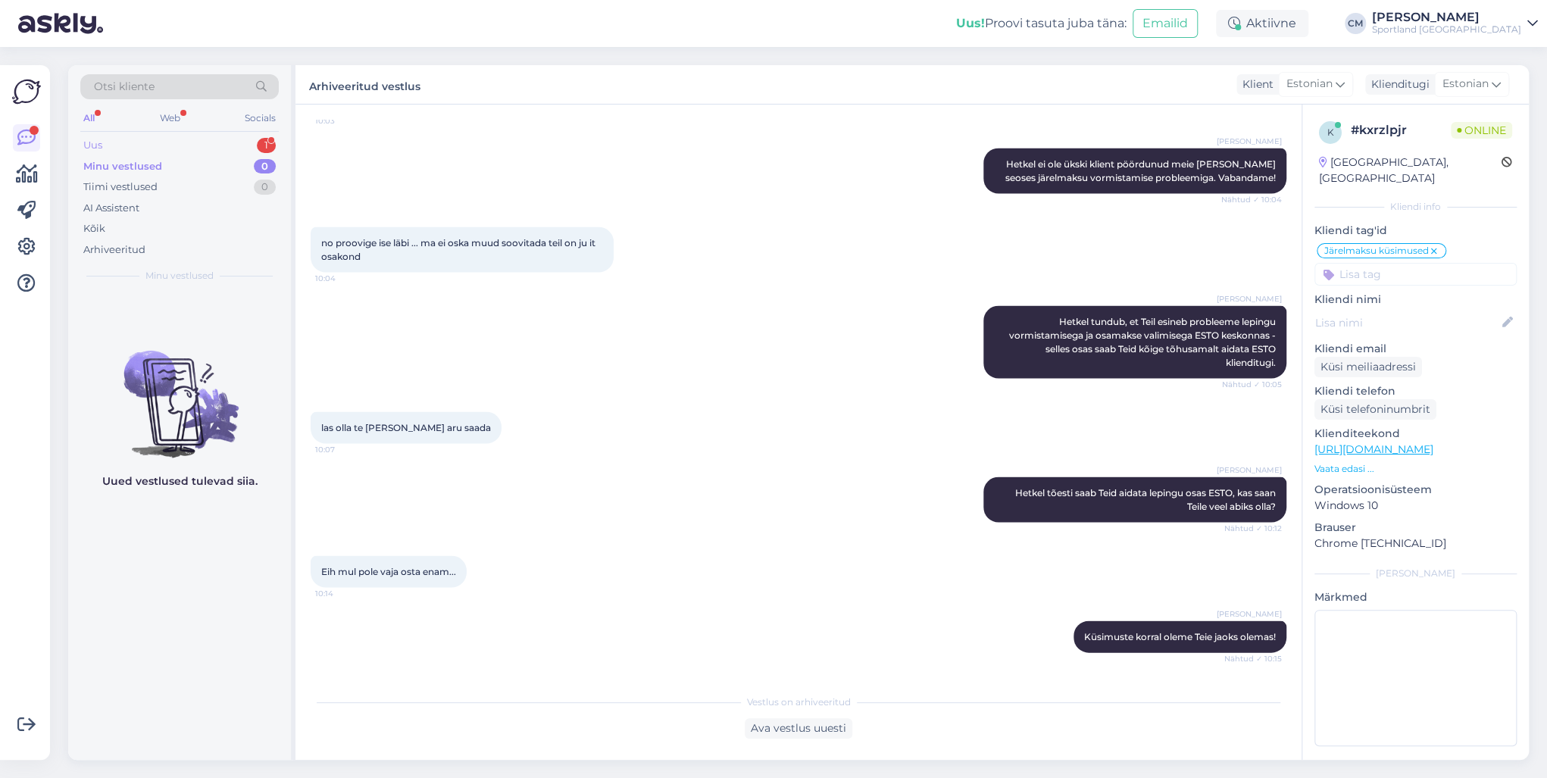
click at [252, 148] on div "Uus 1" at bounding box center [179, 145] width 198 height 21
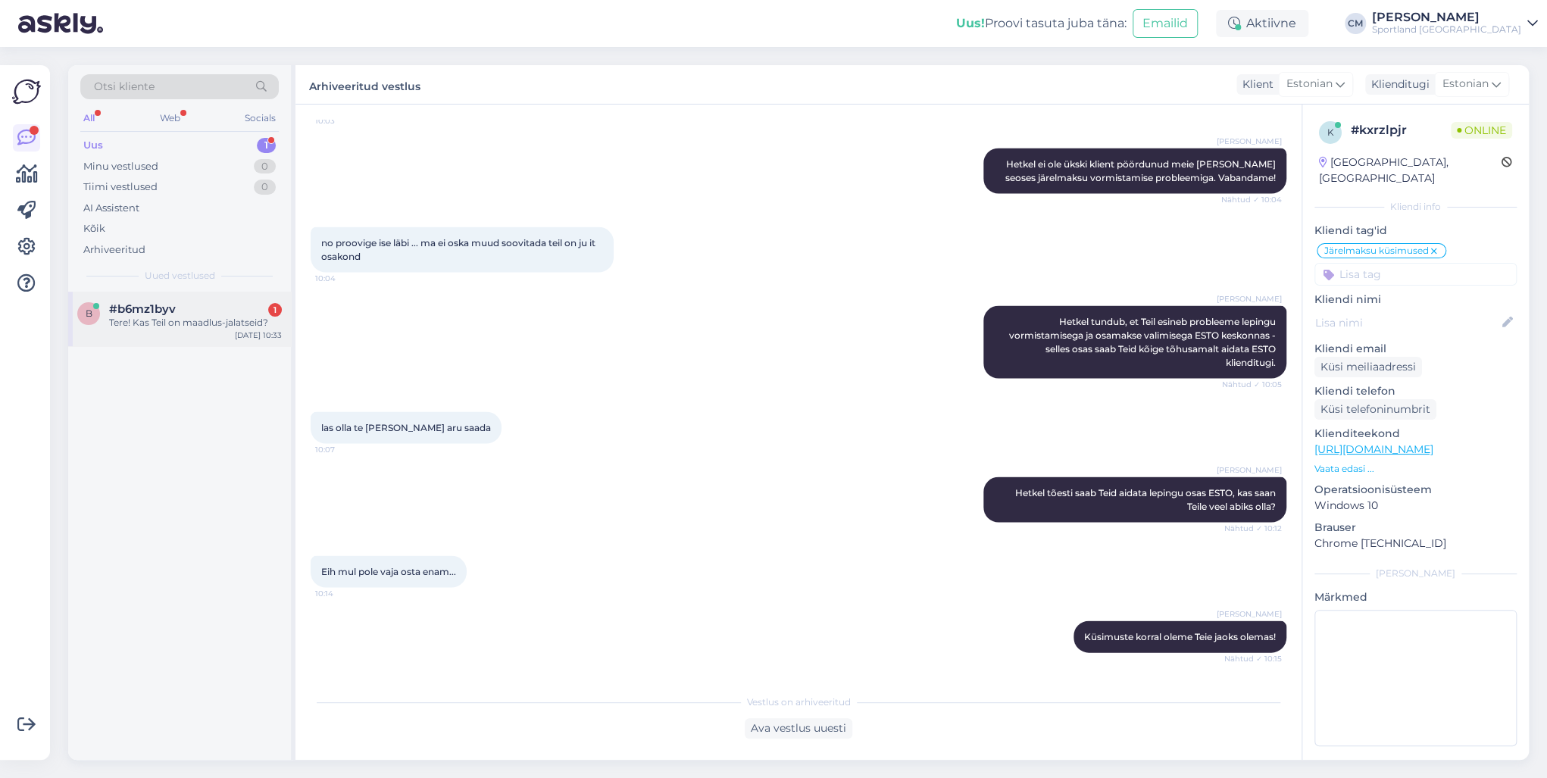
click at [240, 341] on div "b #b6mz1byv 1 Tere! Kas Teil on maadlus-jalatseid? [DATE] 10:33" at bounding box center [179, 319] width 223 height 55
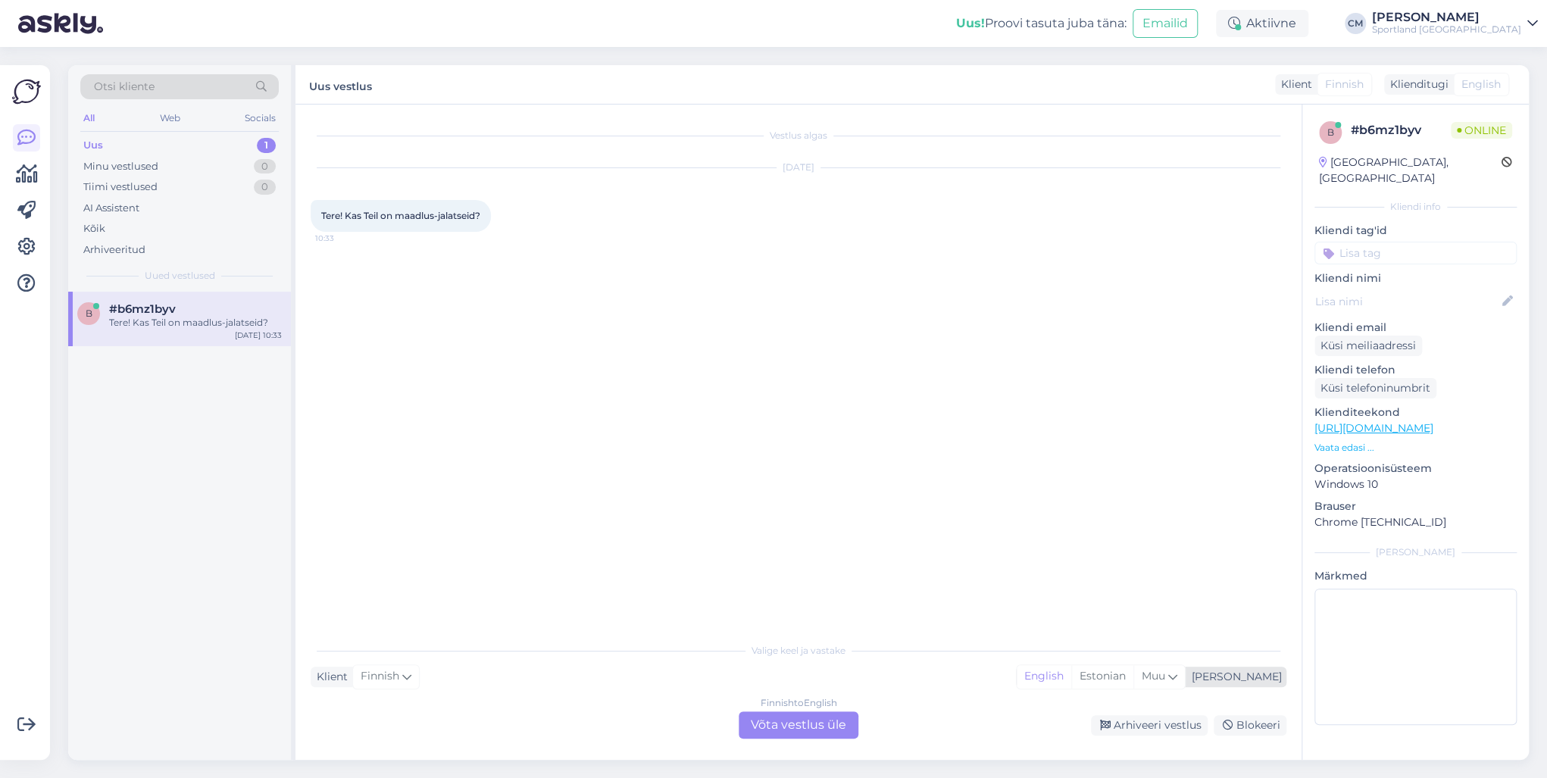
click at [1186, 689] on div "English Estonian Muu" at bounding box center [1101, 676] width 170 height 24
click at [1133, 673] on div "Estonian" at bounding box center [1102, 676] width 62 height 23
click at [807, 722] on div "Finnish to Estonian Võta vestlus üle" at bounding box center [799, 724] width 120 height 27
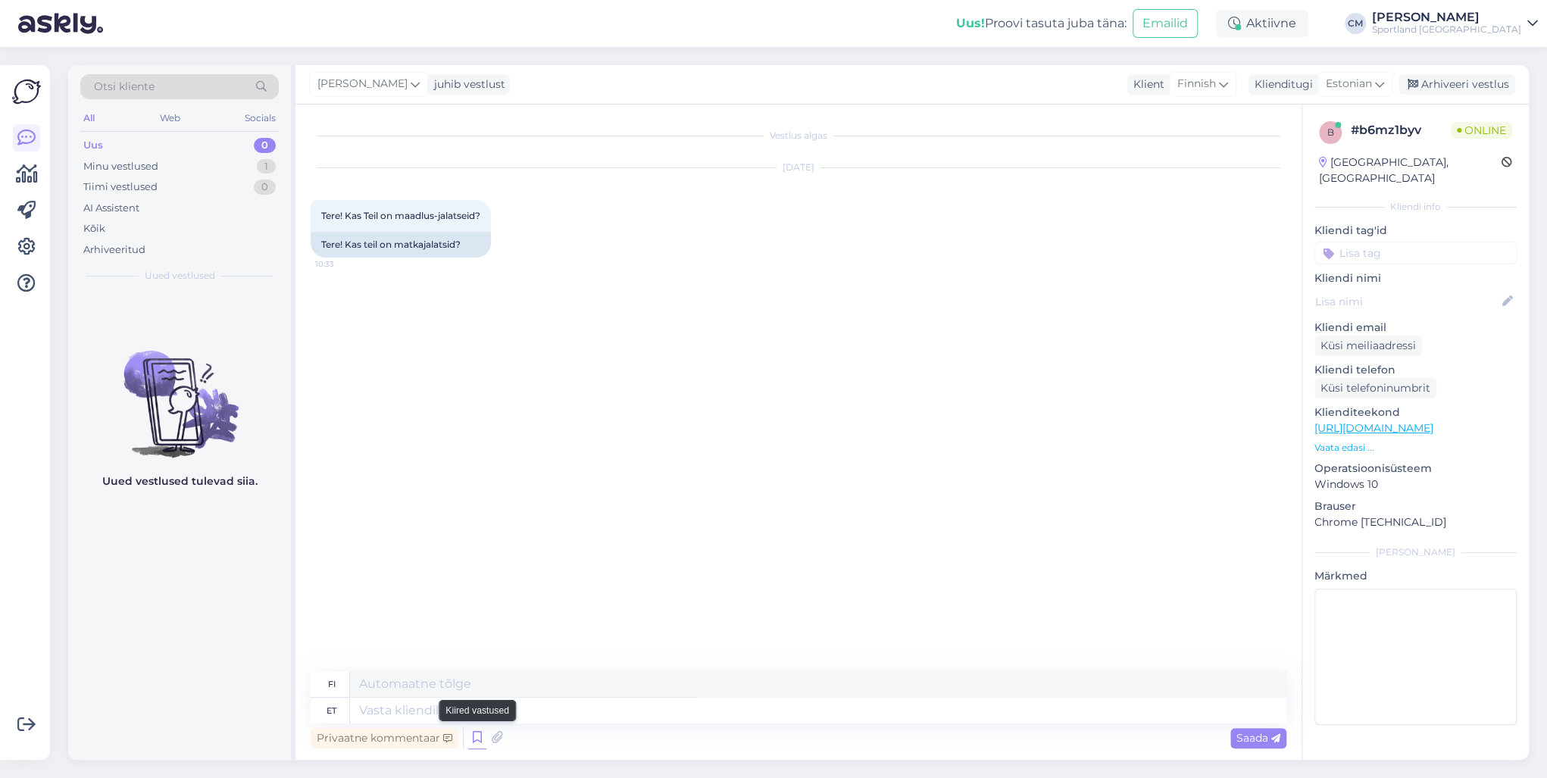
click at [477, 737] on icon at bounding box center [477, 738] width 18 height 23
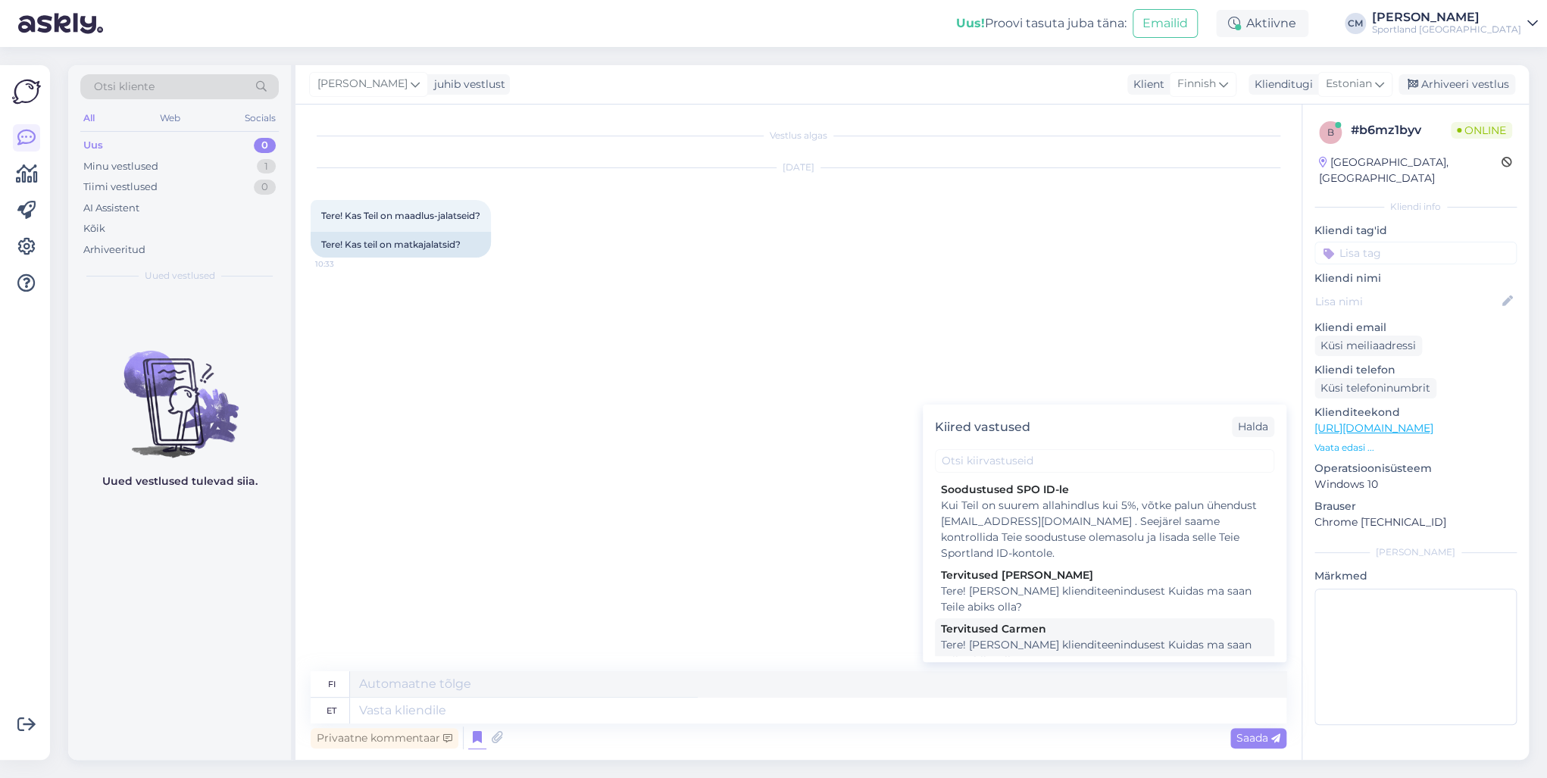
click at [1003, 653] on div "Tere! [PERSON_NAME] klienditeenindusest Kuidas ma saan Teile abiks olla?" at bounding box center [1104, 653] width 327 height 32
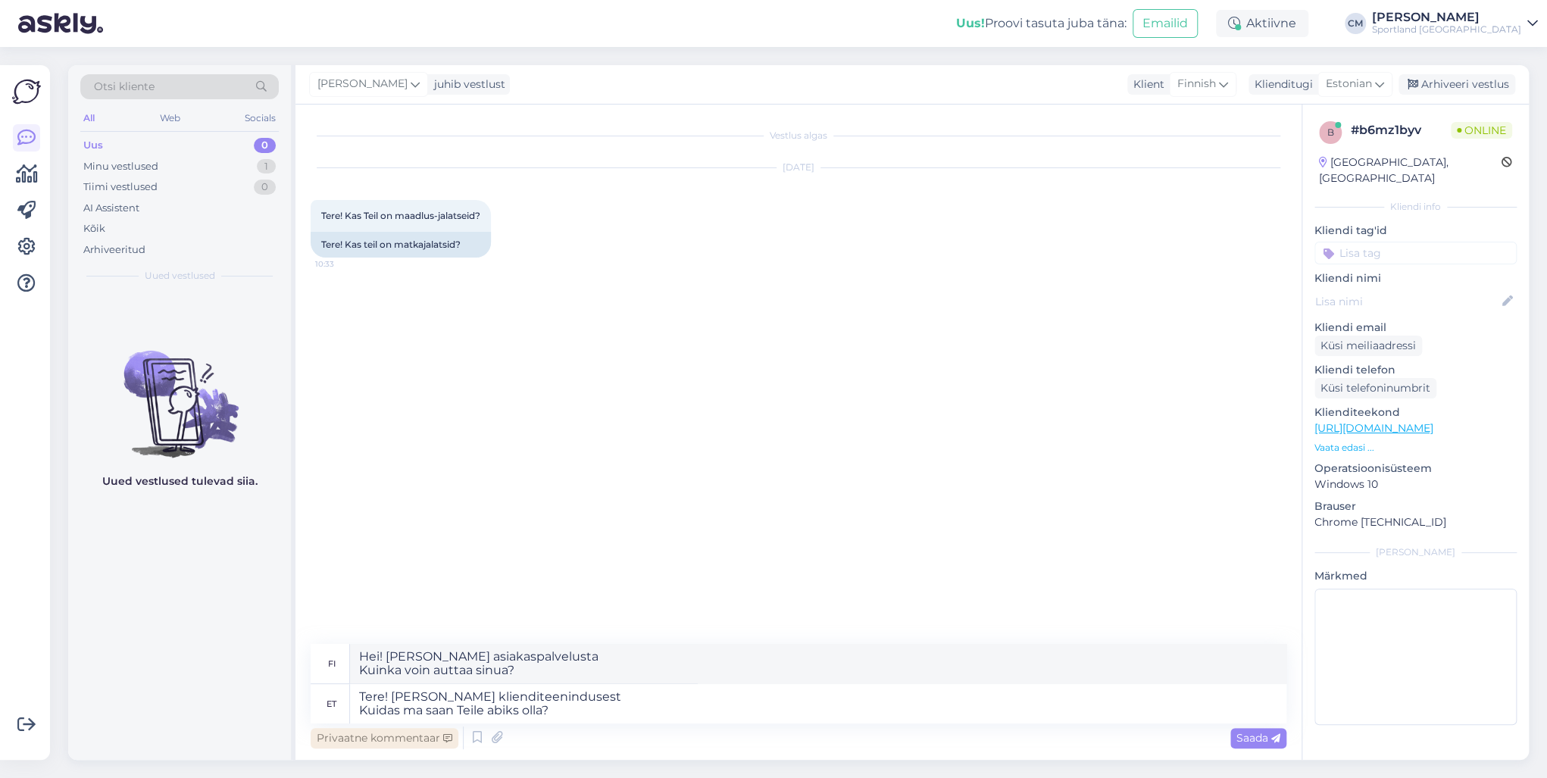
drag, startPoint x: 642, startPoint y: 725, endPoint x: 381, endPoint y: 728, distance: 260.6
click at [381, 728] on div "Privaatne kommentaar Saada" at bounding box center [799, 737] width 976 height 29
drag, startPoint x: 598, startPoint y: 721, endPoint x: 288, endPoint y: 718, distance: 309.9
click at [288, 718] on div "Otsi kliente All Web Socials Uus 0 Minu vestlused 1 Tiimi vestlused 0 AI Assist…" at bounding box center [798, 412] width 1461 height 695
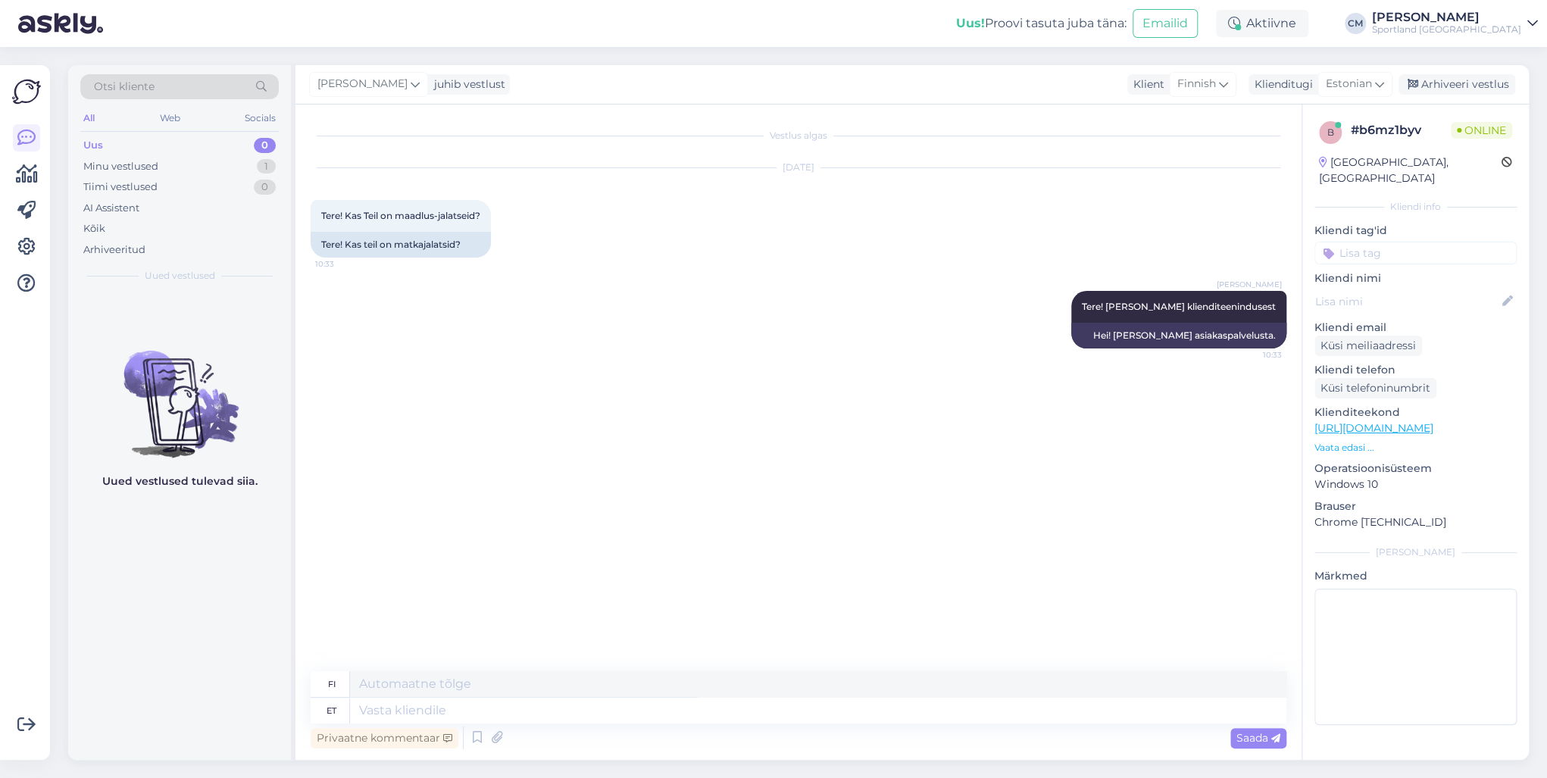
click at [1241, 89] on div "Klient Finnish Klienditugi [DEMOGRAPHIC_DATA]" at bounding box center [1259, 84] width 265 height 20
click at [1236, 86] on div "Finnish" at bounding box center [1202, 84] width 67 height 24
click at [1188, 145] on link "Estonian" at bounding box center [1181, 151] width 167 height 24
click at [718, 700] on textarea at bounding box center [799, 708] width 976 height 32
paste textarea "4000494866"
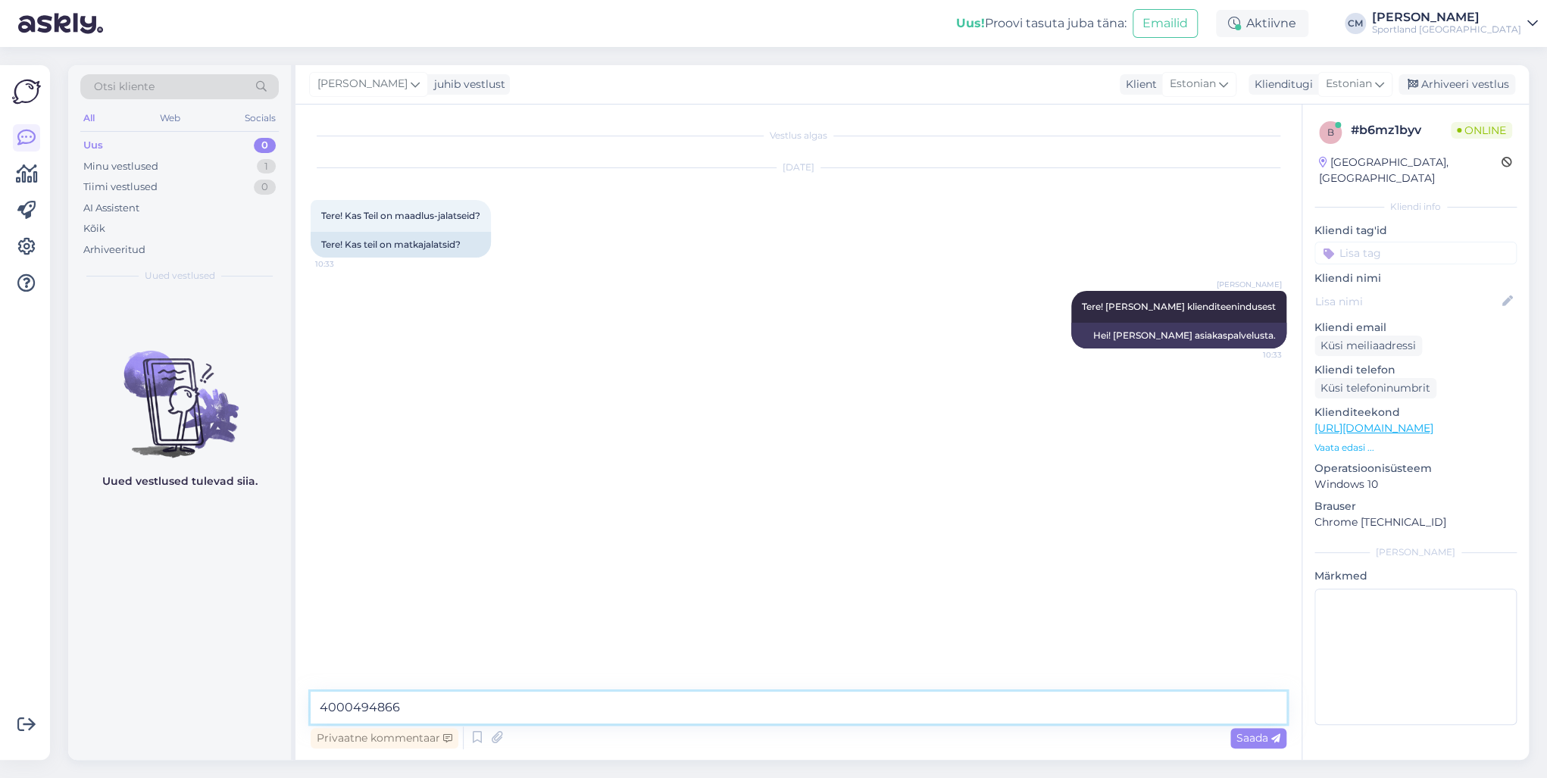
drag, startPoint x: 501, startPoint y: 706, endPoint x: 261, endPoint y: 695, distance: 239.6
click at [261, 695] on div "Otsi kliente All Web Socials Uus 0 Minu vestlused 1 Tiimi vestlused 0 AI Assist…" at bounding box center [798, 412] width 1461 height 695
drag, startPoint x: 1279, startPoint y: 304, endPoint x: 1088, endPoint y: 311, distance: 191.1
click at [1088, 311] on div "[PERSON_NAME] Tere! [PERSON_NAME] klienditeenindusest 10:33" at bounding box center [1178, 307] width 215 height 32
copy span "Tere! [PERSON_NAME] klienditeenindusest"
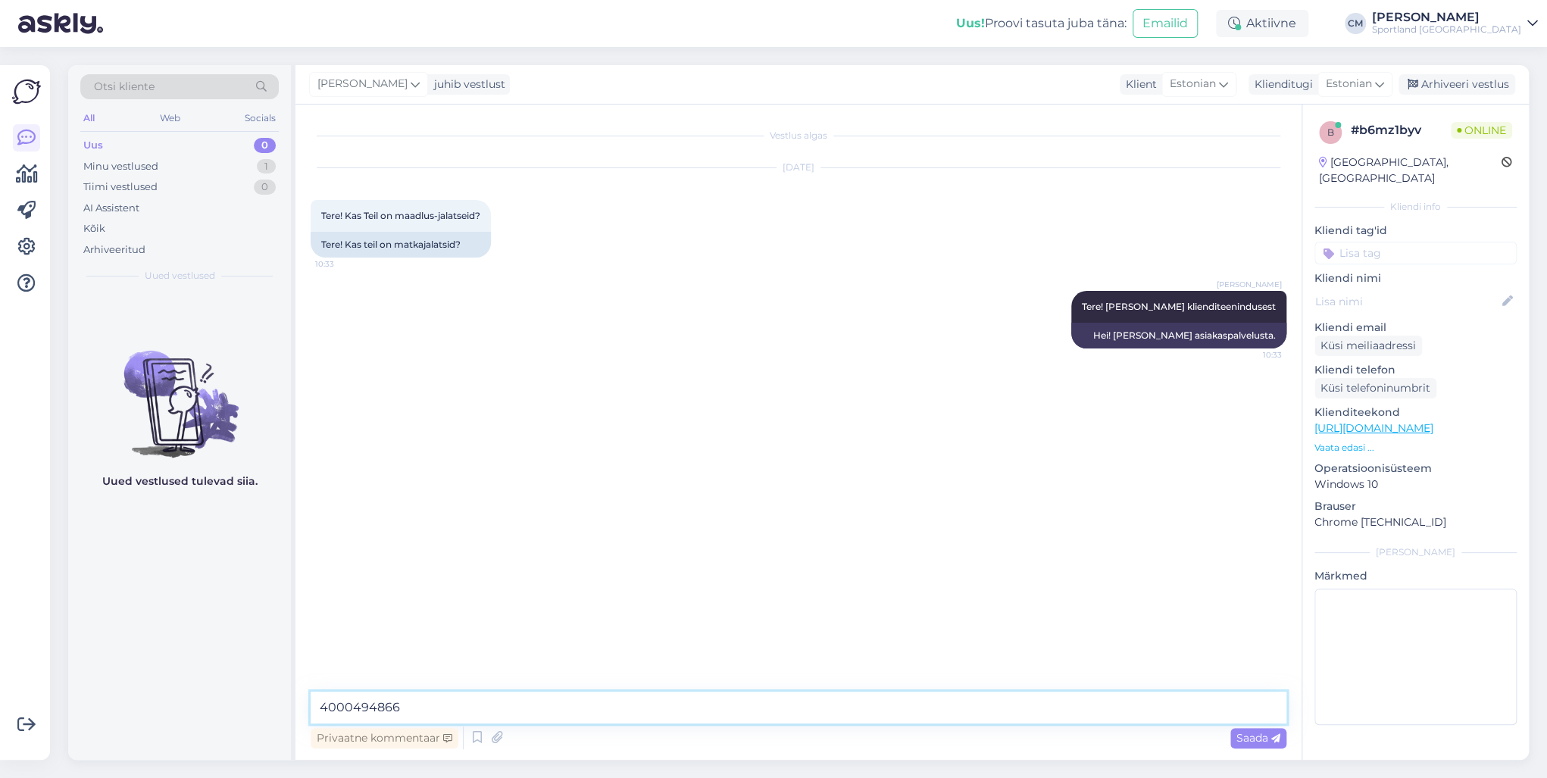
drag, startPoint x: 423, startPoint y: 698, endPoint x: 320, endPoint y: 702, distance: 103.9
click at [320, 702] on textarea "4000494866" at bounding box center [799, 708] width 976 height 32
paste textarea "Tere! [PERSON_NAME] klienditeenindusest"
click at [498, 701] on textarea "Ei kahjuks ei müü me maadlujalatseid." at bounding box center [799, 708] width 976 height 32
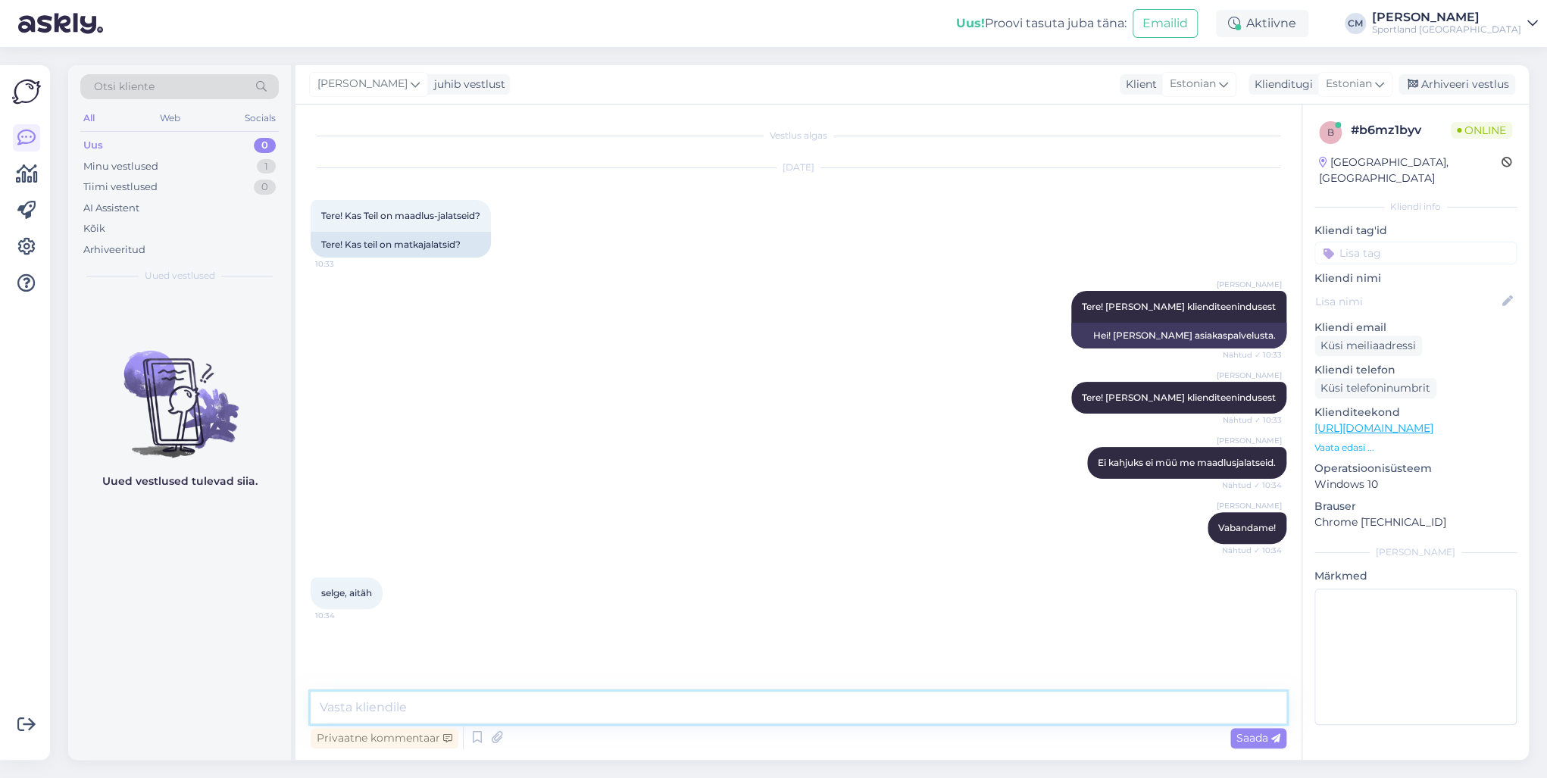
scroll to position [12, 0]
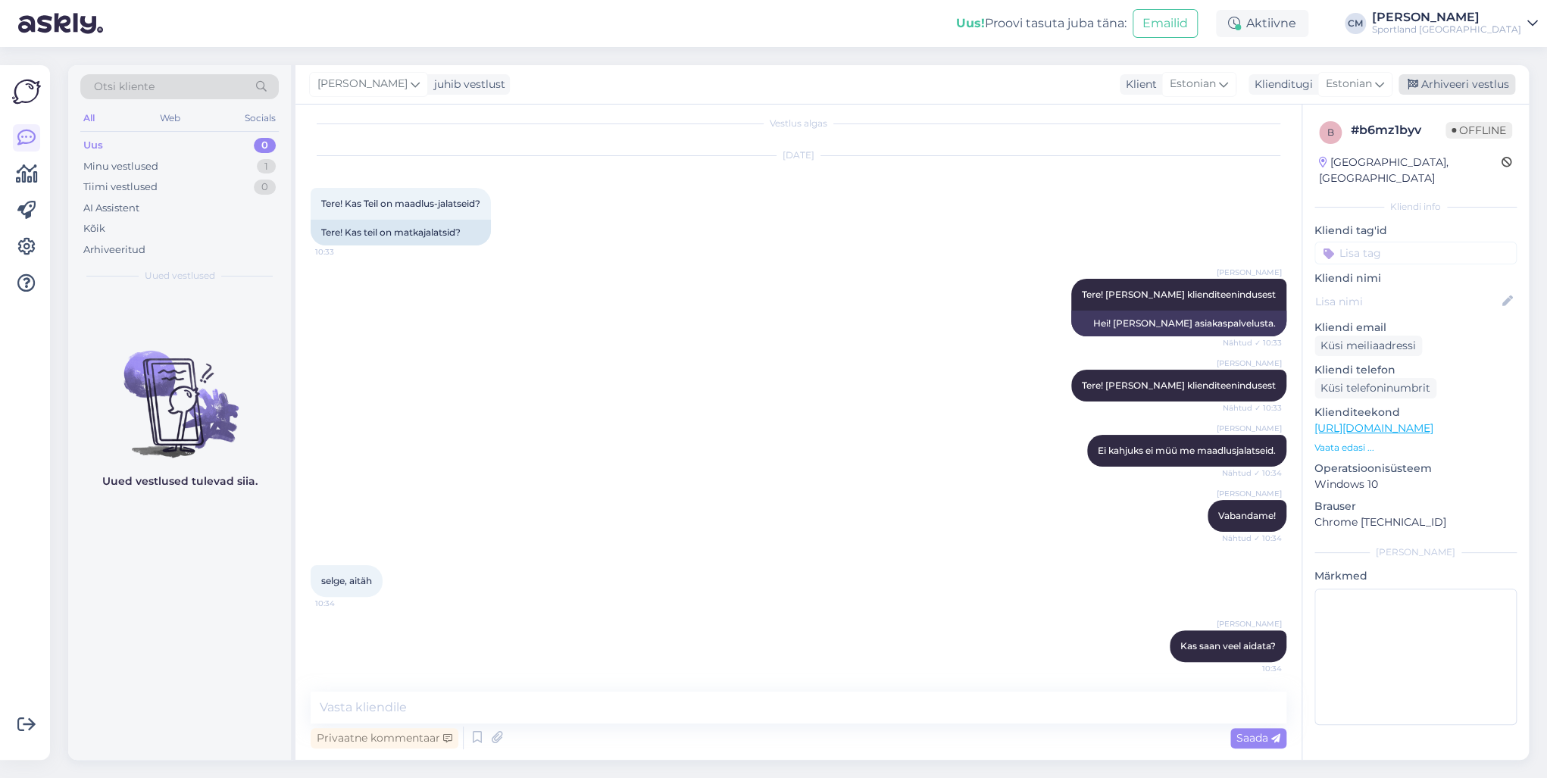
click at [1474, 82] on div "Arhiveeri vestlus" at bounding box center [1456, 84] width 117 height 20
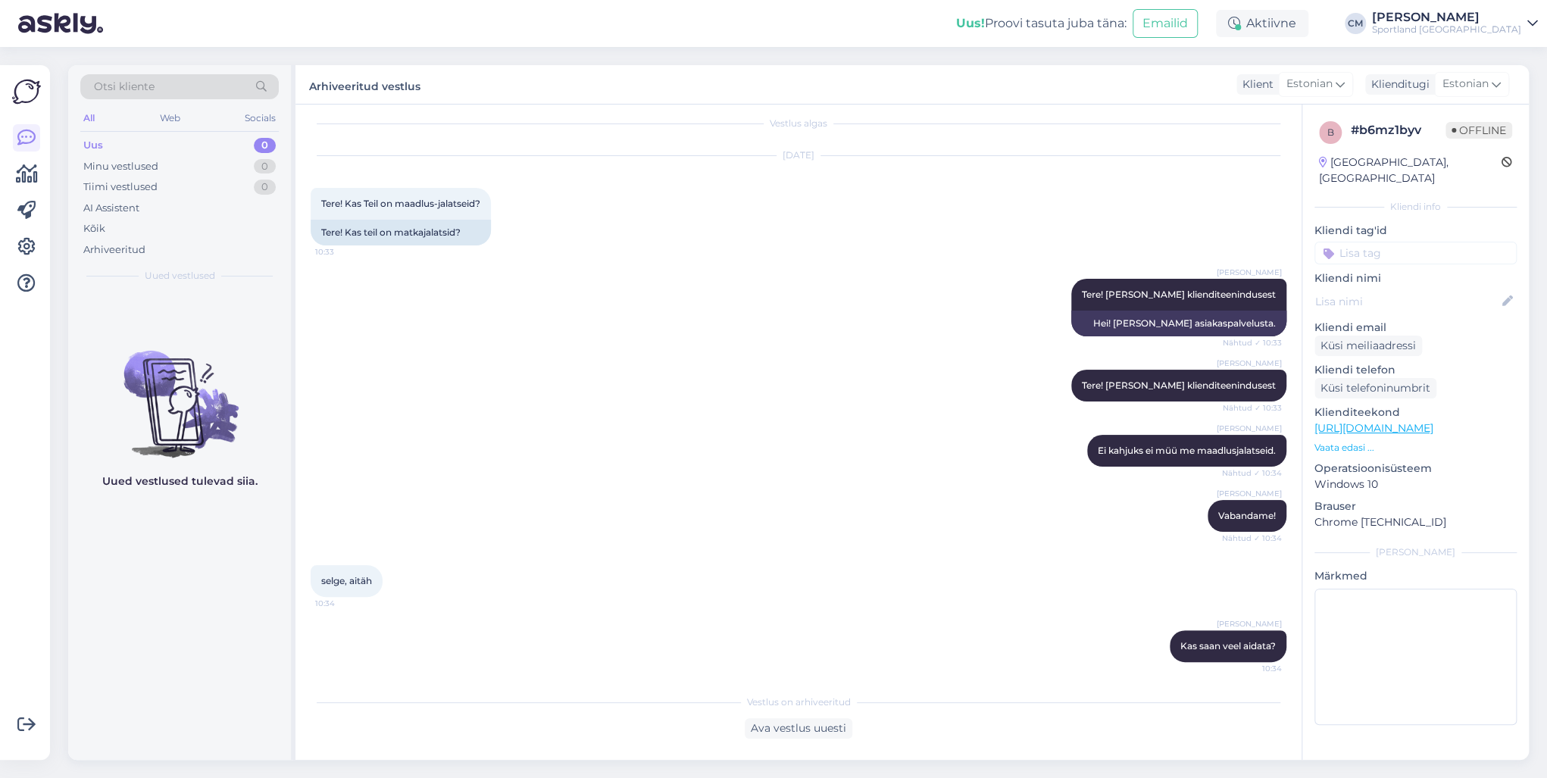
click at [1423, 242] on input at bounding box center [1415, 253] width 202 height 23
click at [1430, 307] on span "Toote saadavus" at bounding box center [1415, 311] width 70 height 9
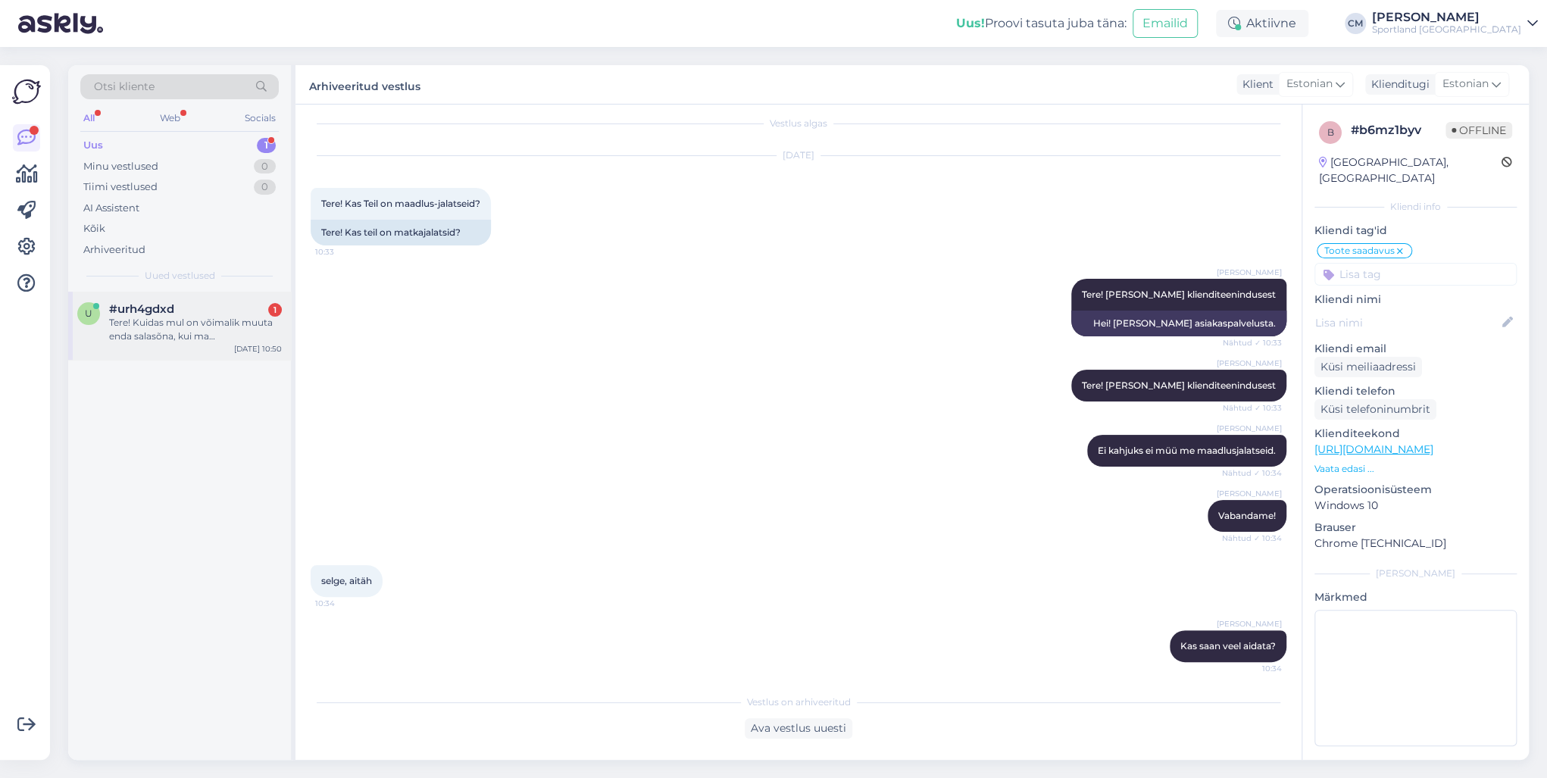
click at [255, 343] on div "[DATE] 10:50" at bounding box center [258, 348] width 48 height 11
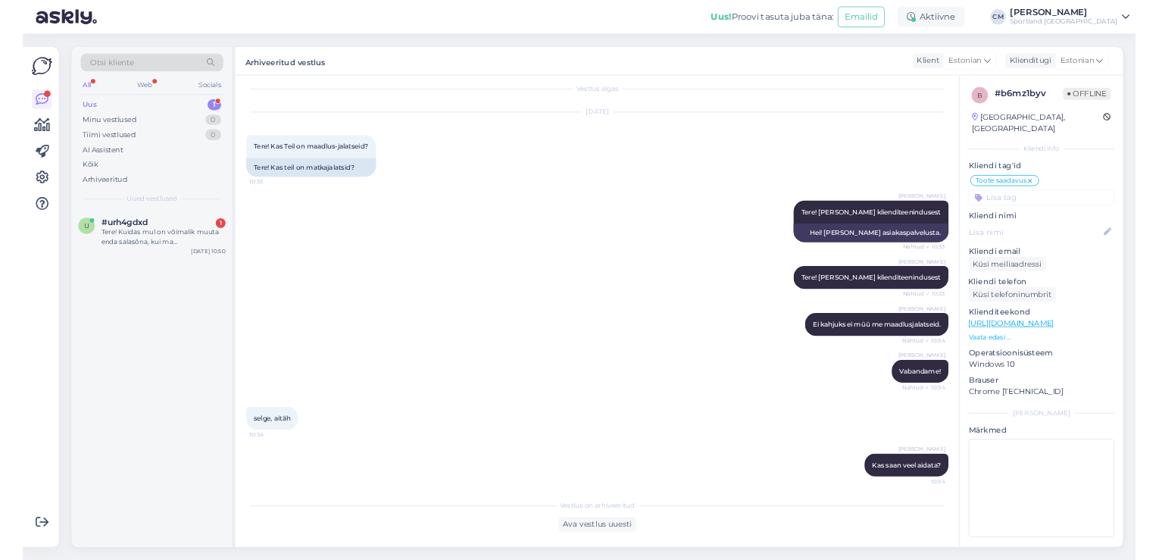
scroll to position [0, 0]
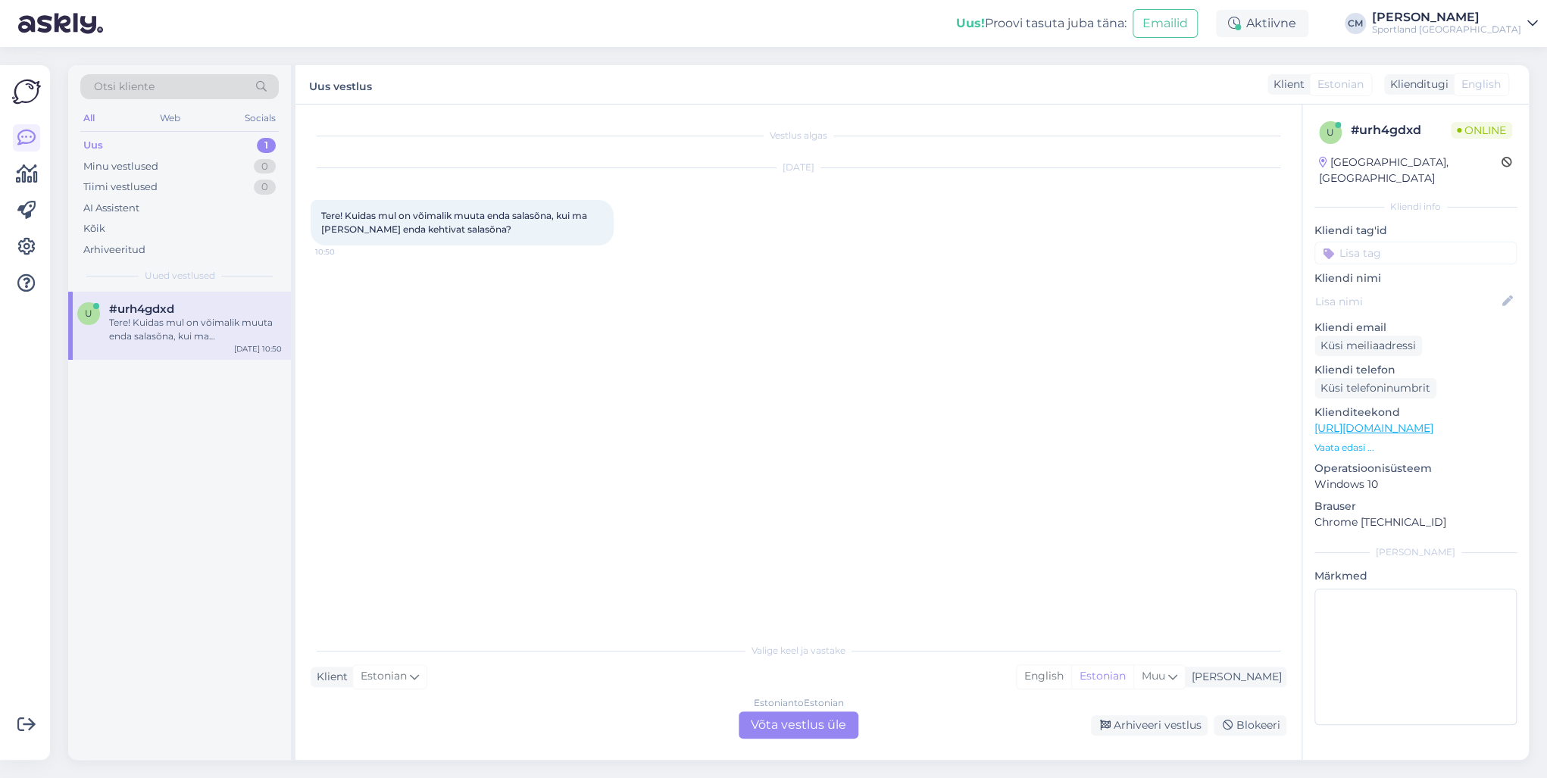
click at [803, 728] on div "Estonian to Estonian Võta vestlus üle" at bounding box center [799, 724] width 120 height 27
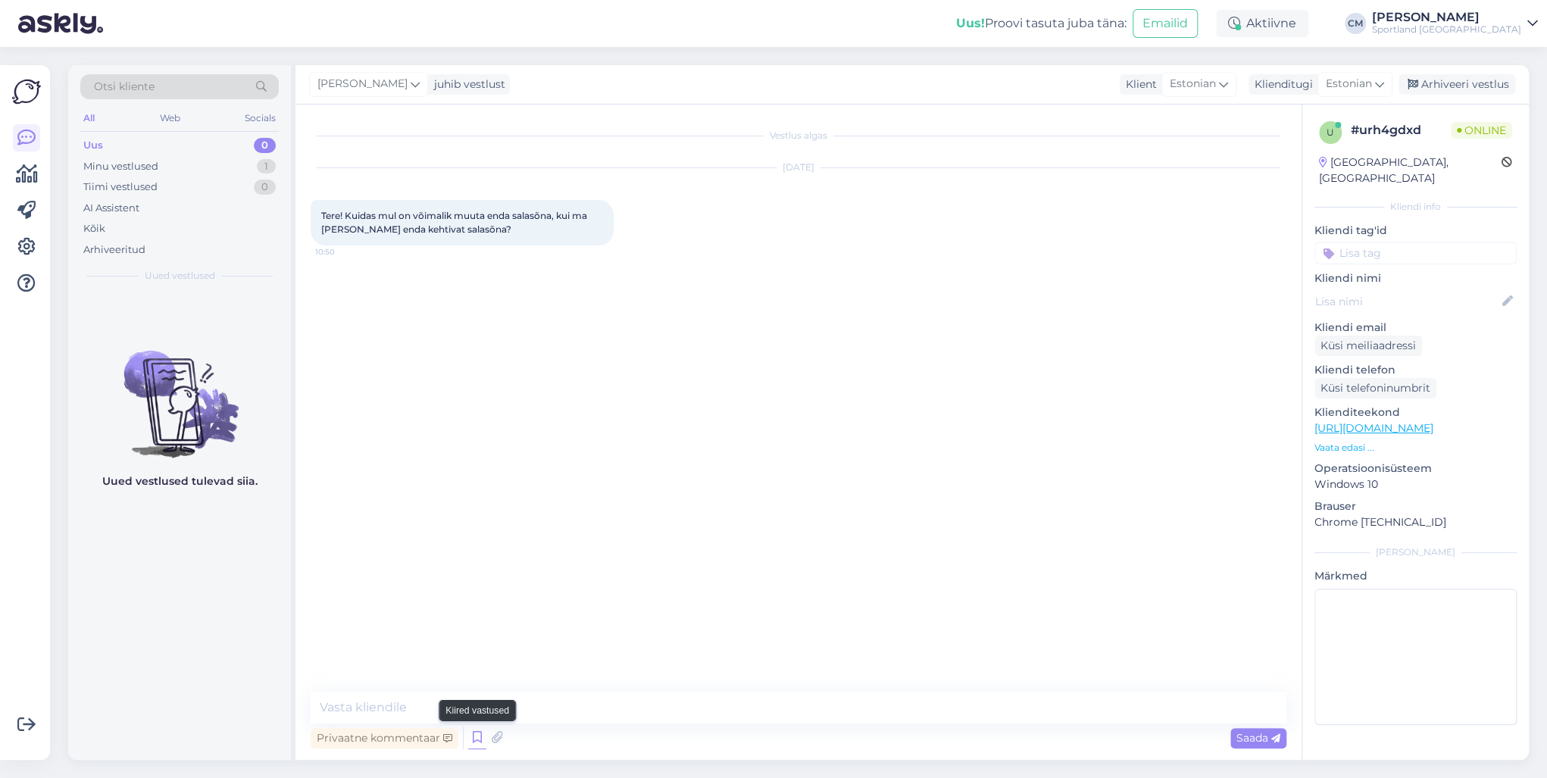
click at [482, 736] on icon at bounding box center [477, 738] width 18 height 23
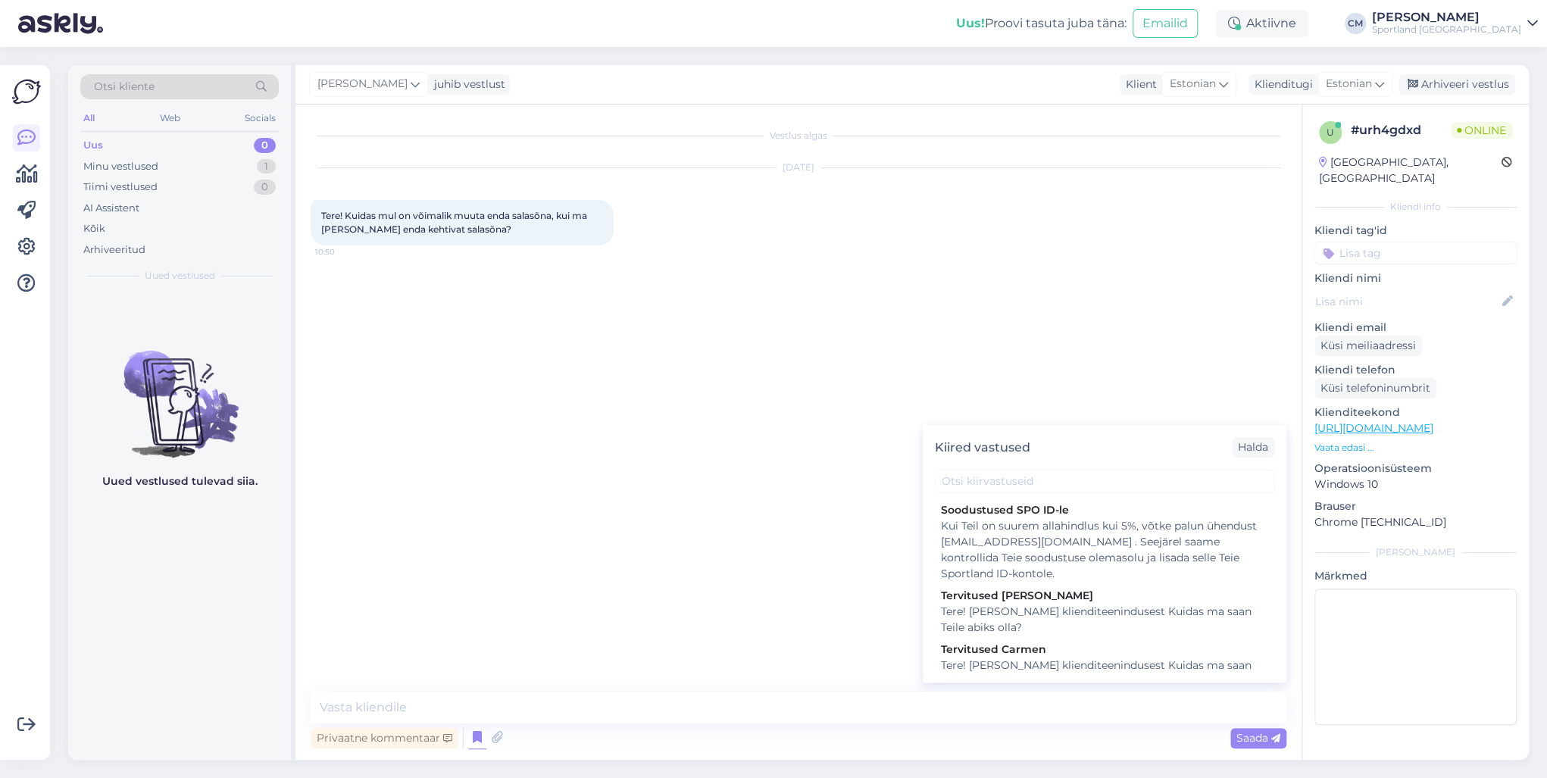
click at [955, 663] on div "Tere! [PERSON_NAME] klienditeenindusest Kuidas ma saan Teile abiks olla?" at bounding box center [1104, 674] width 327 height 32
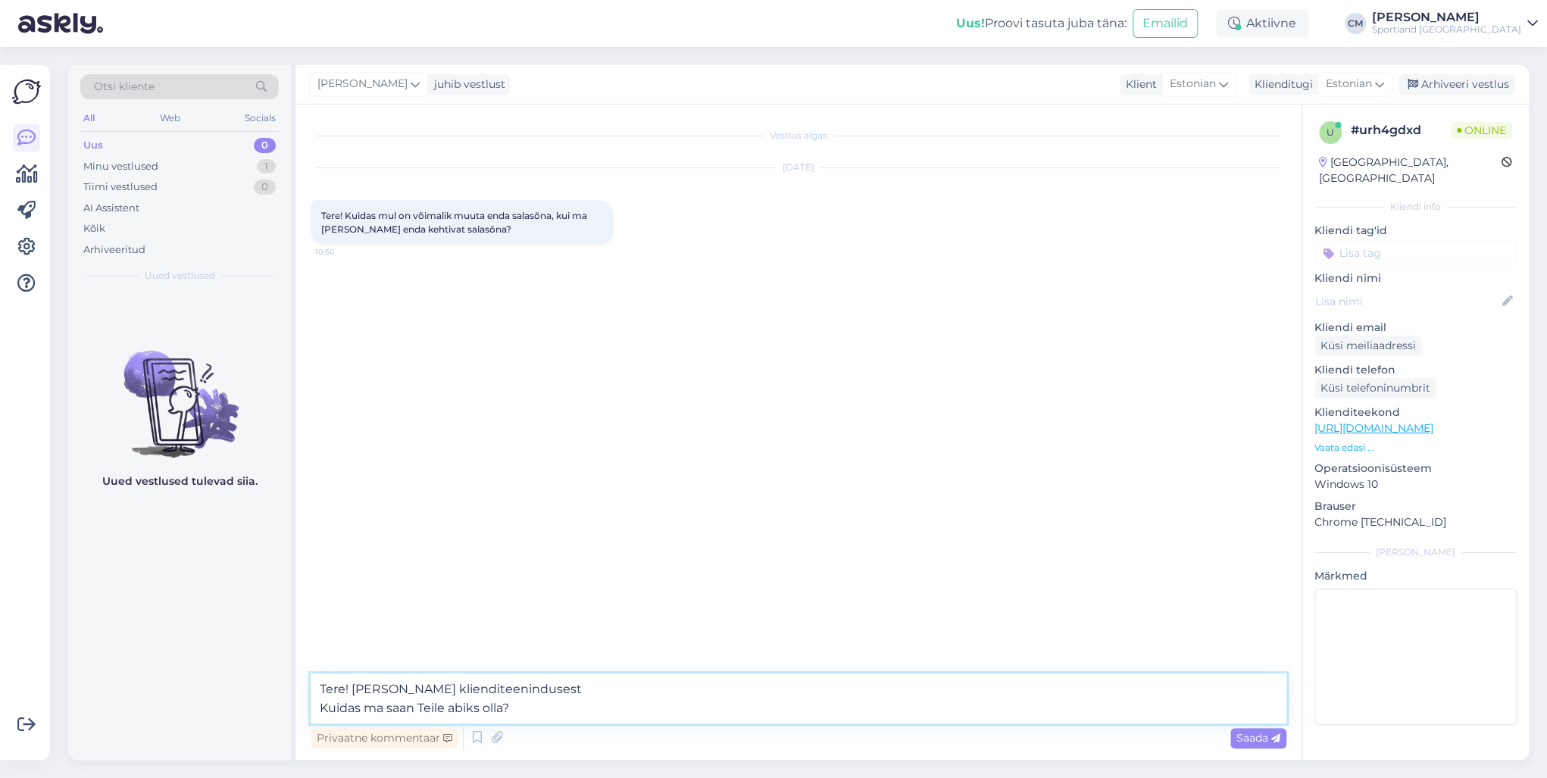
drag, startPoint x: 592, startPoint y: 709, endPoint x: 255, endPoint y: 714, distance: 337.9
click at [255, 714] on div "Otsi kliente All Web Socials Uus 0 Minu vestlused 1 Tiimi vestlused 0 AI Assist…" at bounding box center [798, 412] width 1461 height 695
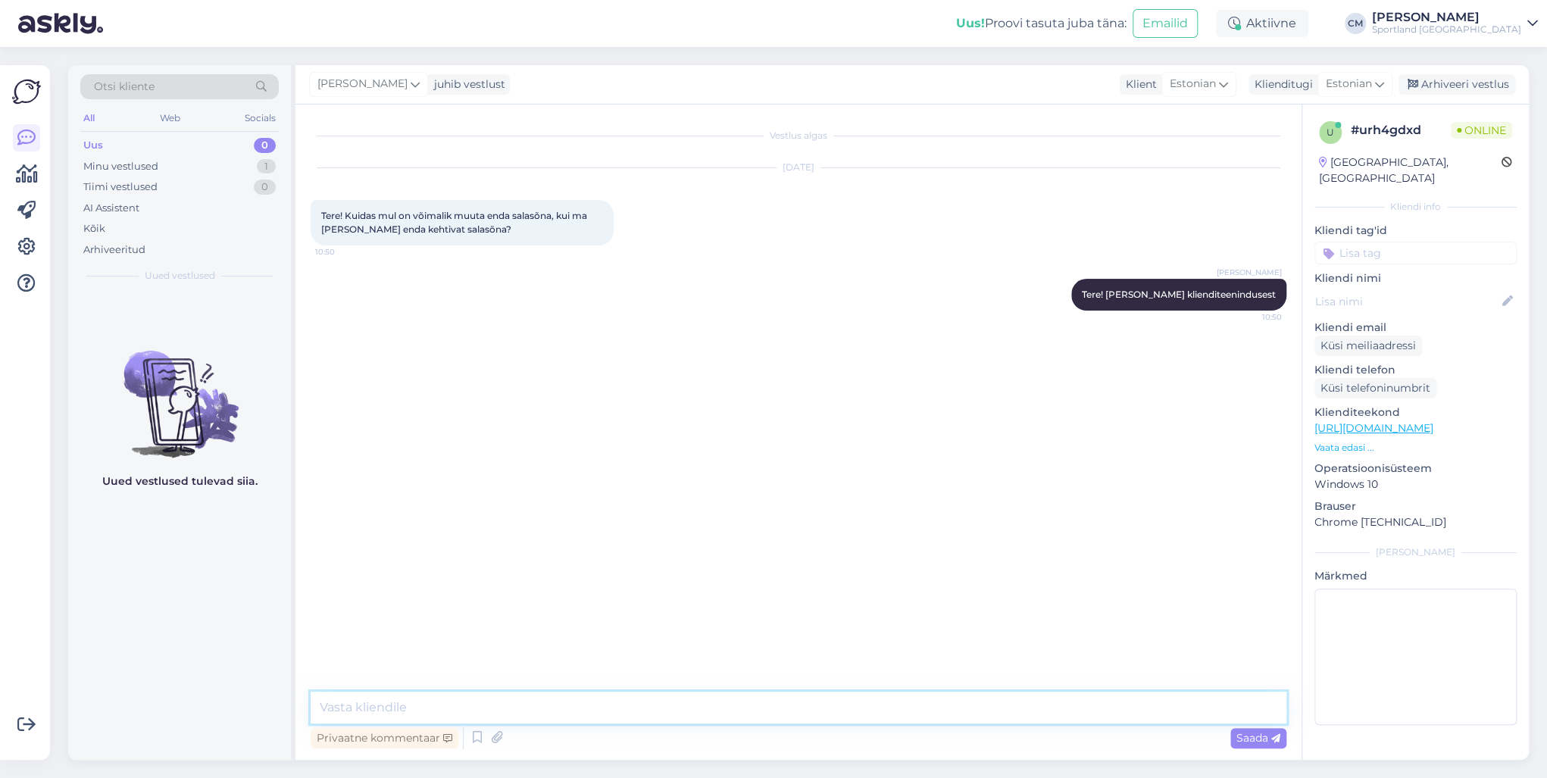
click at [445, 697] on textarea at bounding box center [799, 708] width 976 height 32
paste textarea
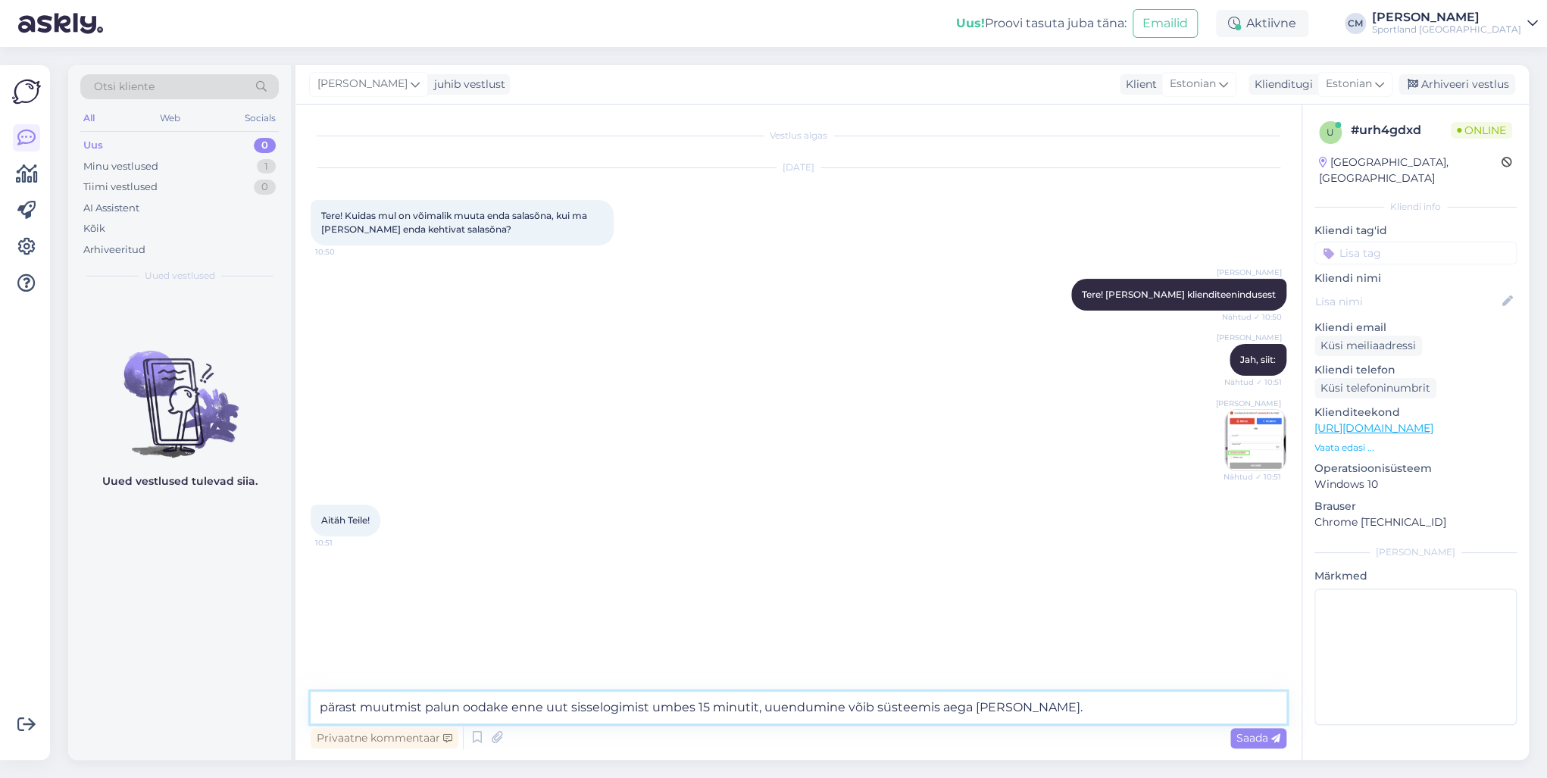
click at [321, 705] on textarea "pärast muutmist palun oodake enne uut sisselogimist umbes 15 minutit, uuendumin…" at bounding box center [799, 708] width 976 height 32
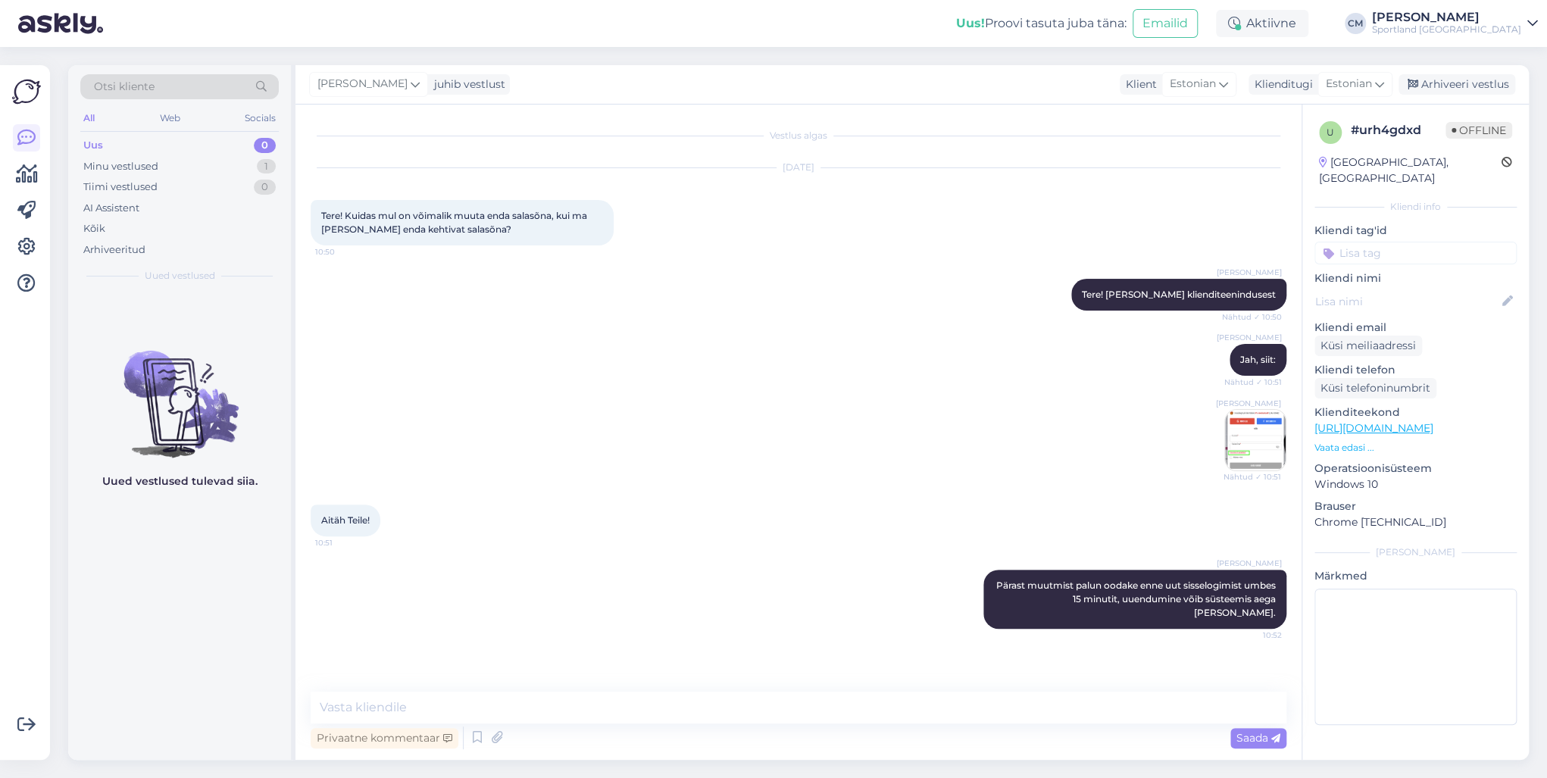
click at [1424, 242] on input at bounding box center [1415, 253] width 202 height 23
click at [1386, 286] on div "Sportland ID konto" at bounding box center [1381, 293] width 102 height 15
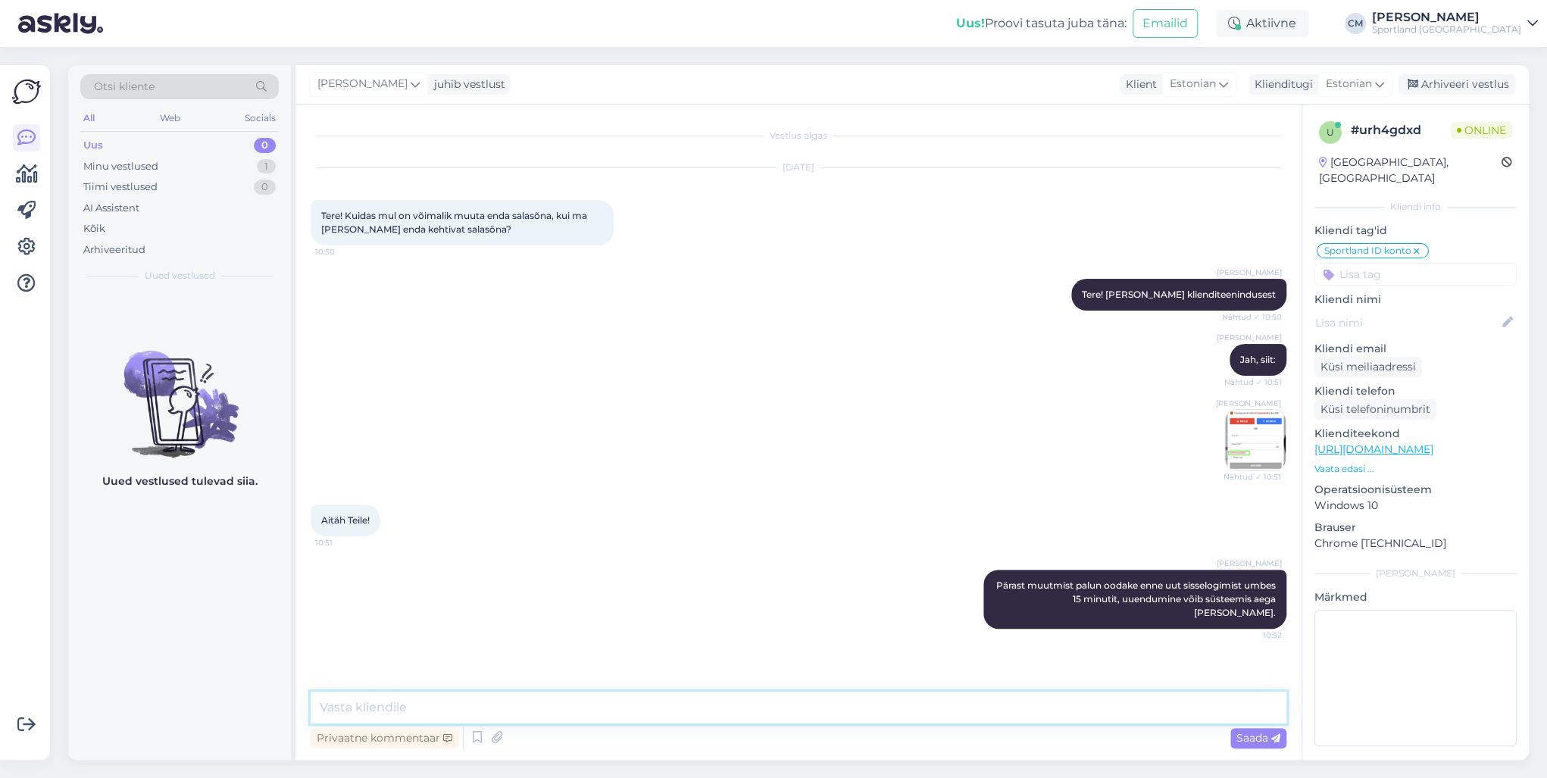
click at [673, 702] on textarea at bounding box center [799, 708] width 976 height 32
click at [1512, 72] on div "[PERSON_NAME] juhib vestlust Klient Estonian est Estonian Klienditugi Estonian …" at bounding box center [911, 84] width 1233 height 39
click at [1497, 77] on div "Arhiveeri vestlus" at bounding box center [1456, 84] width 117 height 20
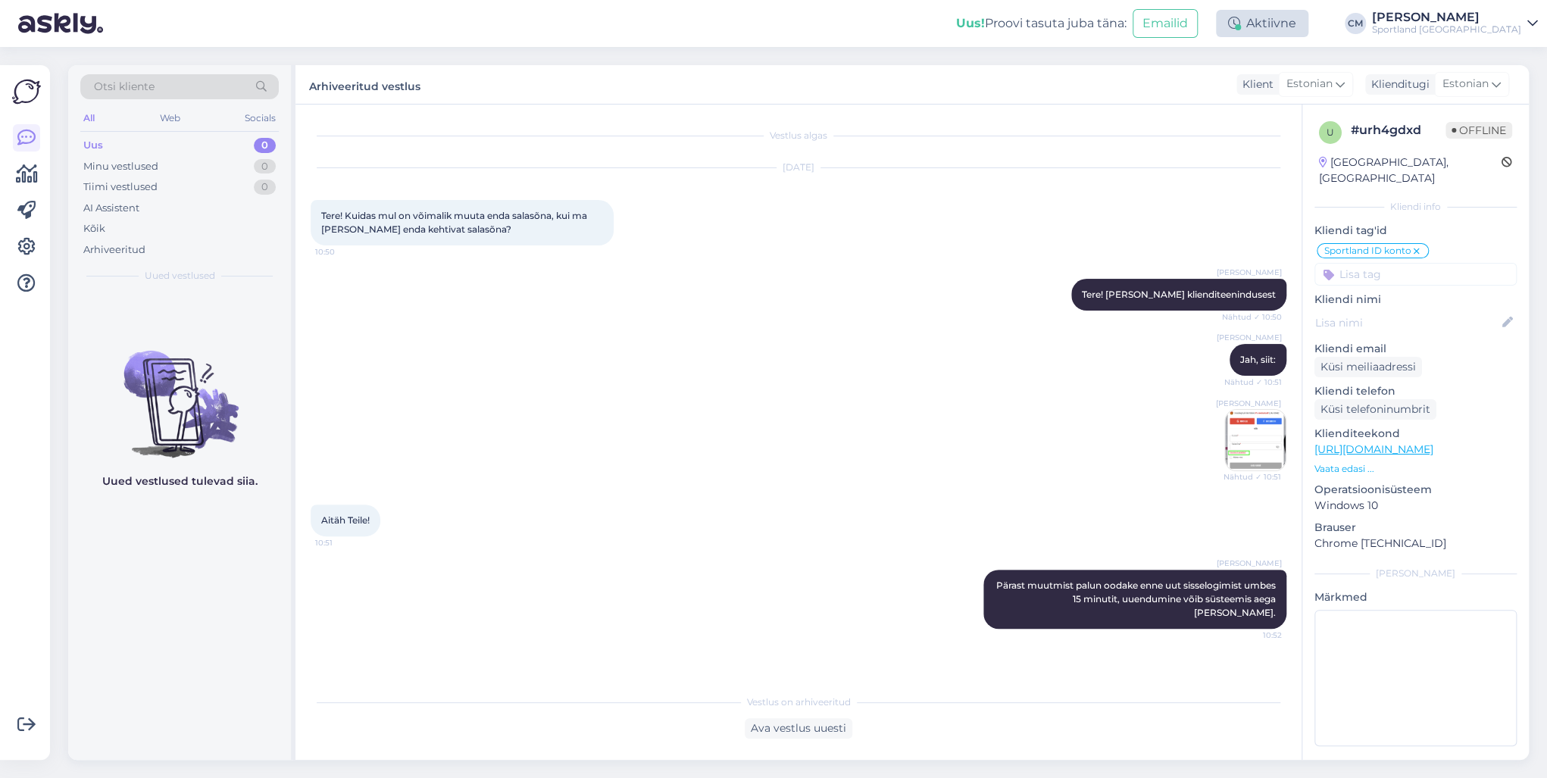
click at [1308, 27] on div "Aktiivne" at bounding box center [1262, 23] width 92 height 27
click at [1204, 101] on button "15 minutit" at bounding box center [1171, 94] width 65 height 17
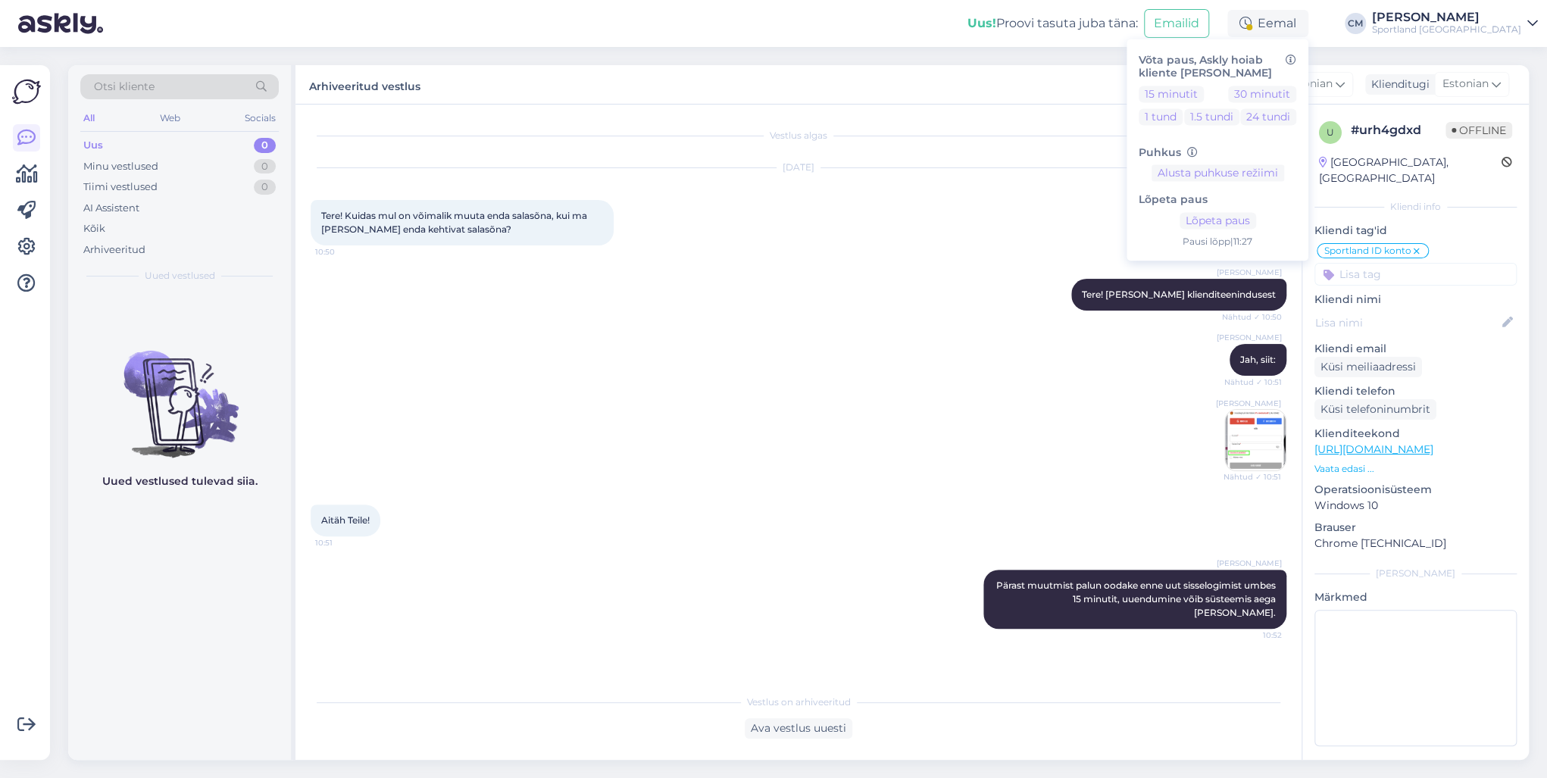
click at [1493, 38] on div "Uus! Proovi tasuta [PERSON_NAME]: Emailid Eemal Võta paus, Askly hoiab kliente …" at bounding box center [773, 23] width 1547 height 47
click at [1489, 34] on div "Sportland [GEOGRAPHIC_DATA]" at bounding box center [1446, 29] width 149 height 12
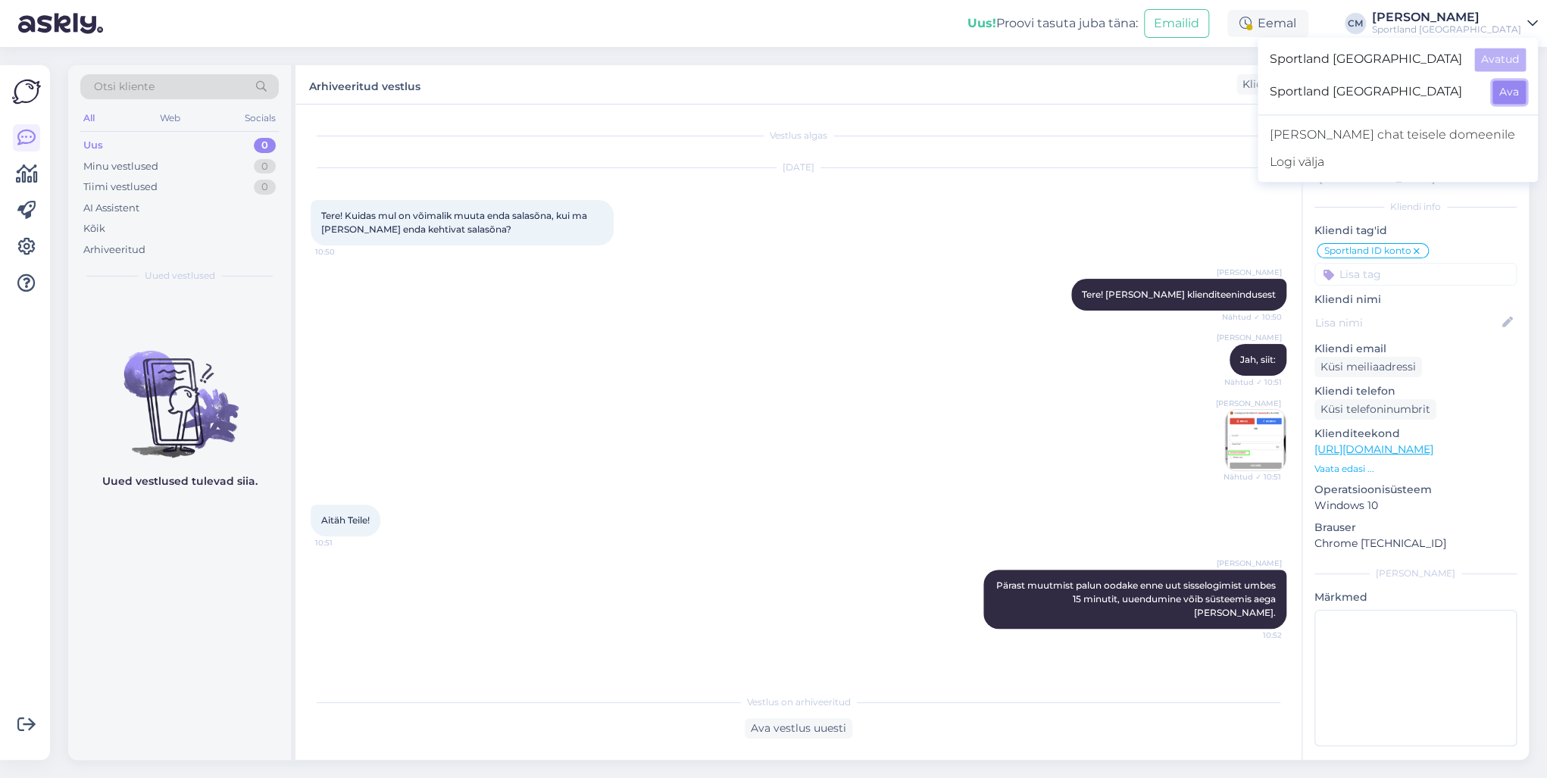
click at [1509, 90] on button "Ava" at bounding box center [1508, 91] width 33 height 23
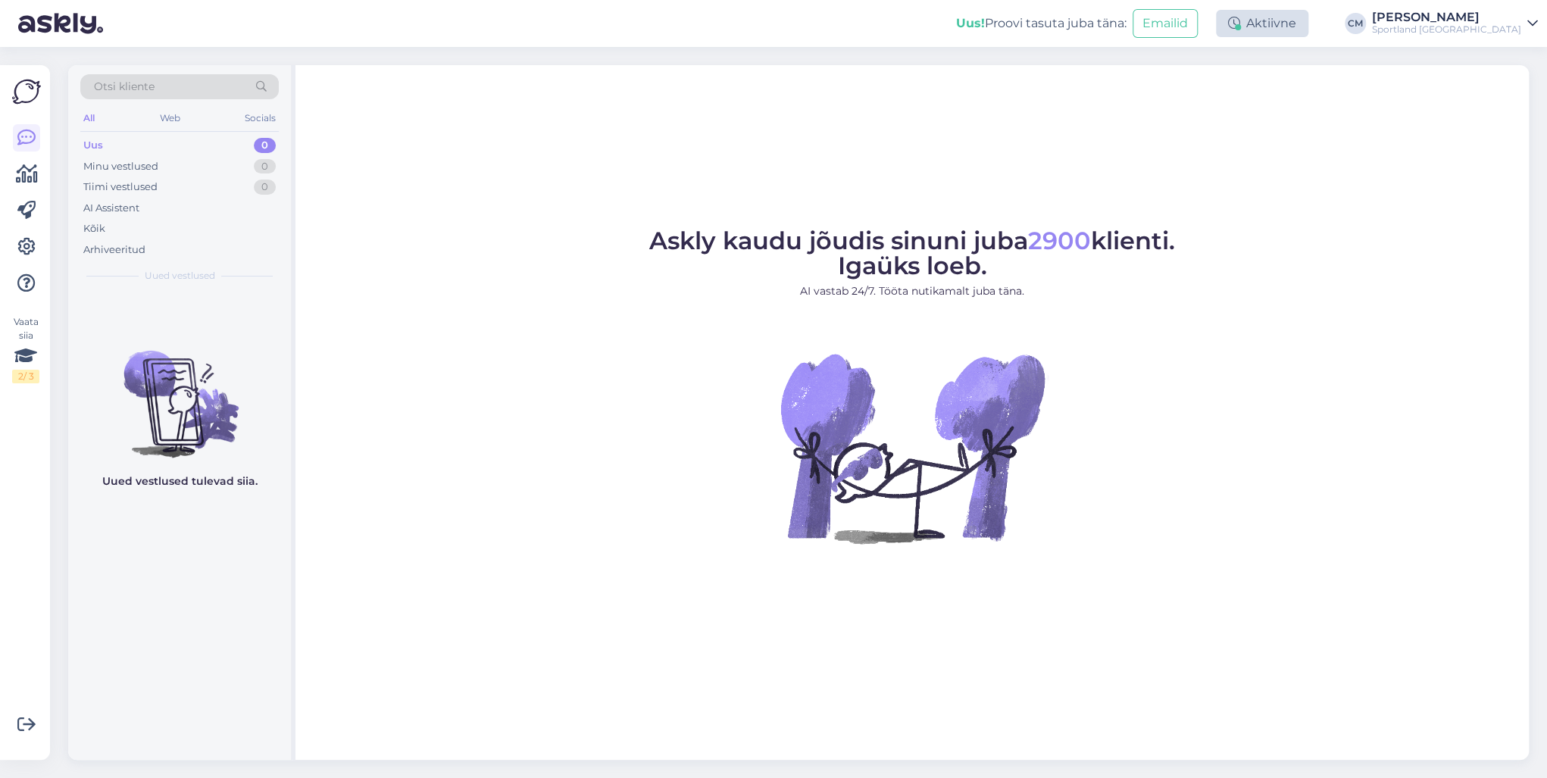
click at [1308, 25] on div "Aktiivne" at bounding box center [1262, 23] width 92 height 27
click at [1190, 92] on button "15 minutit" at bounding box center [1171, 94] width 65 height 17
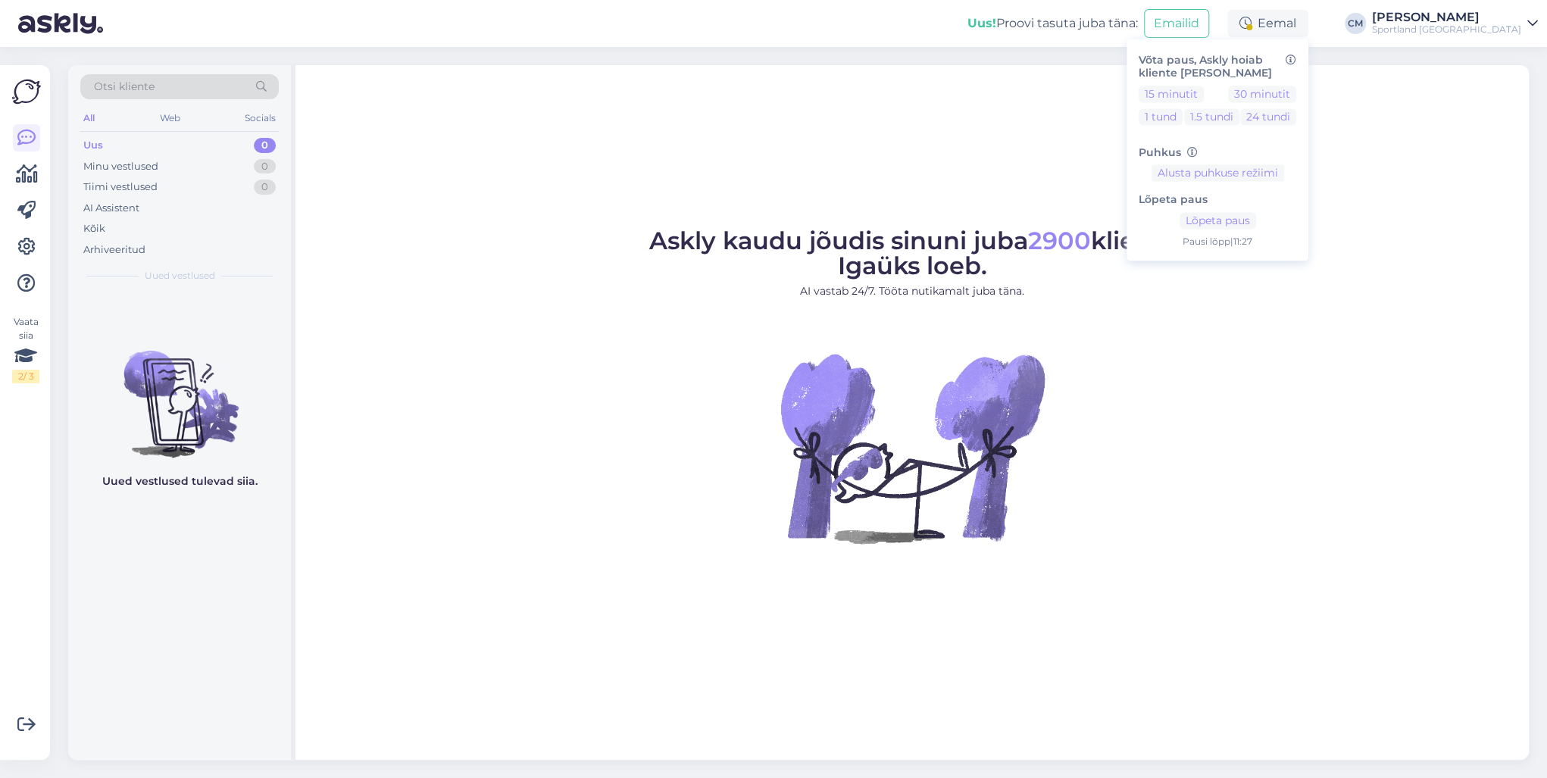
click at [1000, 205] on div "Askly kaudu jõudis sinuni juba 2900 klienti. Igaüks loeb. AI vastab 24/7. Tööta…" at bounding box center [911, 412] width 1233 height 695
click at [988, 179] on div "Askly kaudu jõudis sinuni juba 2900 klienti. Igaüks loeb. AI vastab 24/7. Tööta…" at bounding box center [911, 412] width 1233 height 695
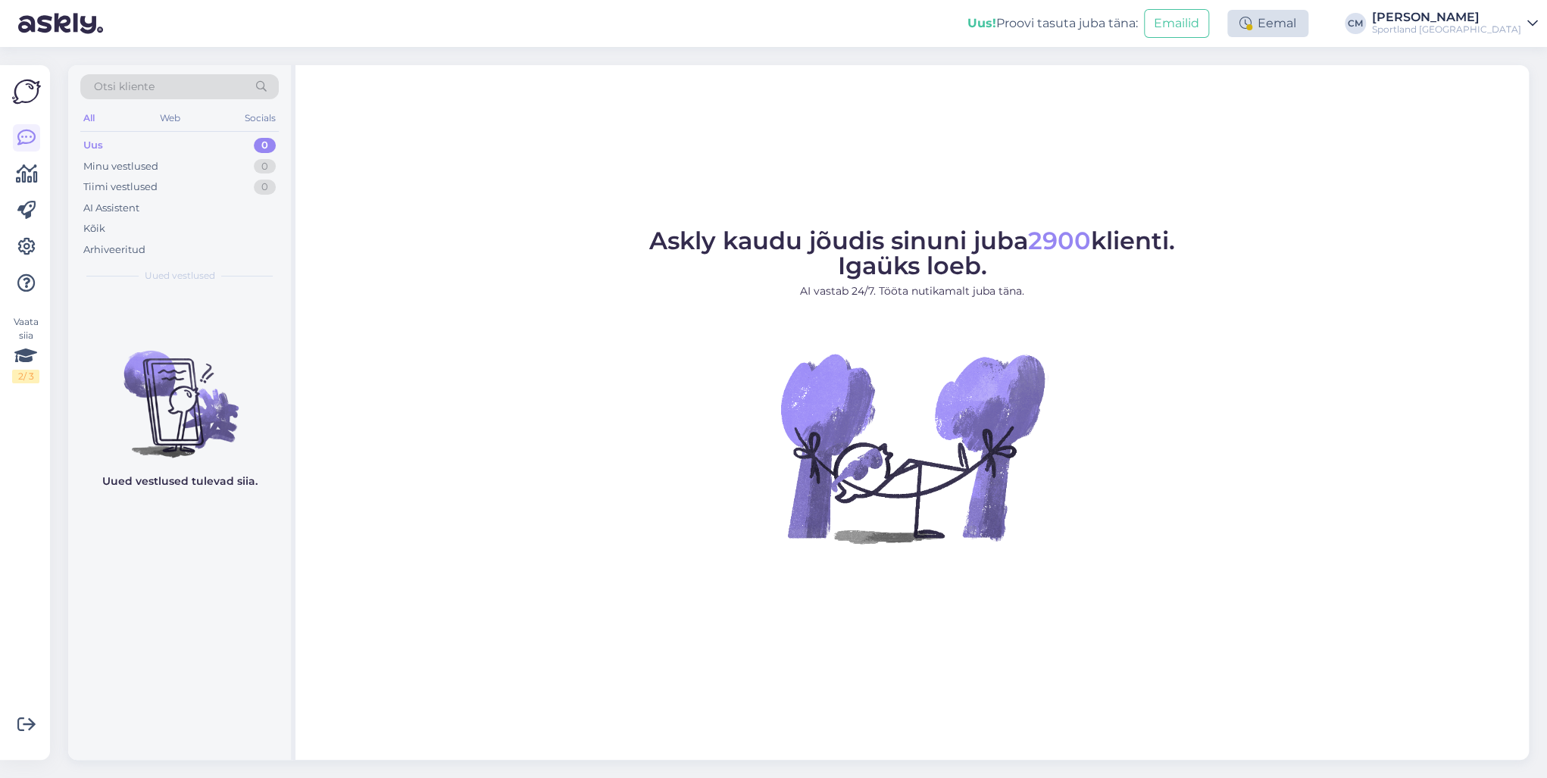
click at [1308, 27] on div "Eemal" at bounding box center [1267, 23] width 81 height 27
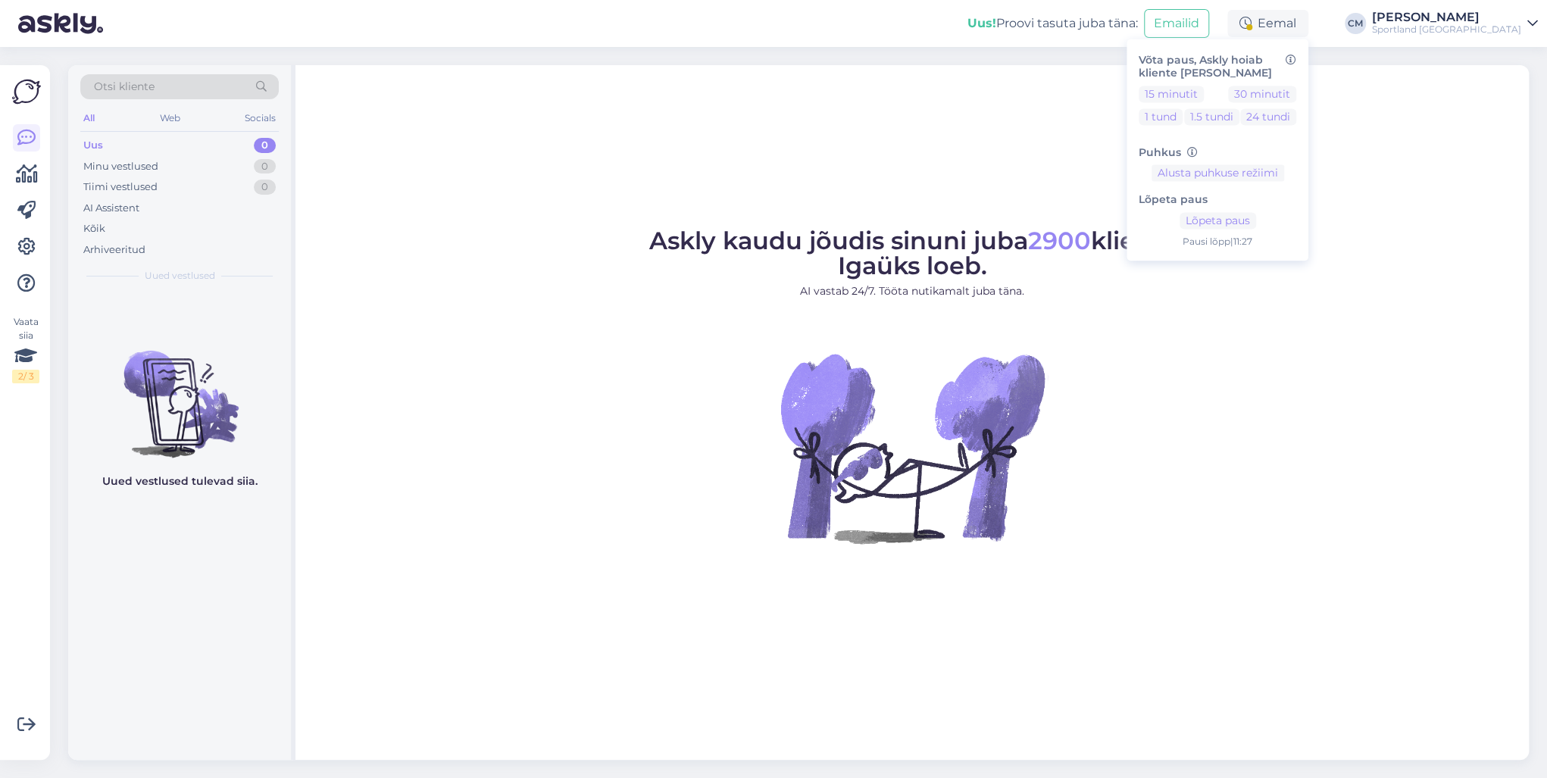
click at [1255, 202] on h6 "Lõpeta paus" at bounding box center [1218, 200] width 158 height 13
click at [1252, 212] on div "Lõpeta paus Lõpeta paus Pausi [PERSON_NAME] | 11:27" at bounding box center [1218, 215] width 158 height 67
click at [1256, 224] on button "Lõpeta paus" at bounding box center [1218, 221] width 77 height 17
click at [1442, 34] on div "Sportland [GEOGRAPHIC_DATA]" at bounding box center [1446, 29] width 149 height 12
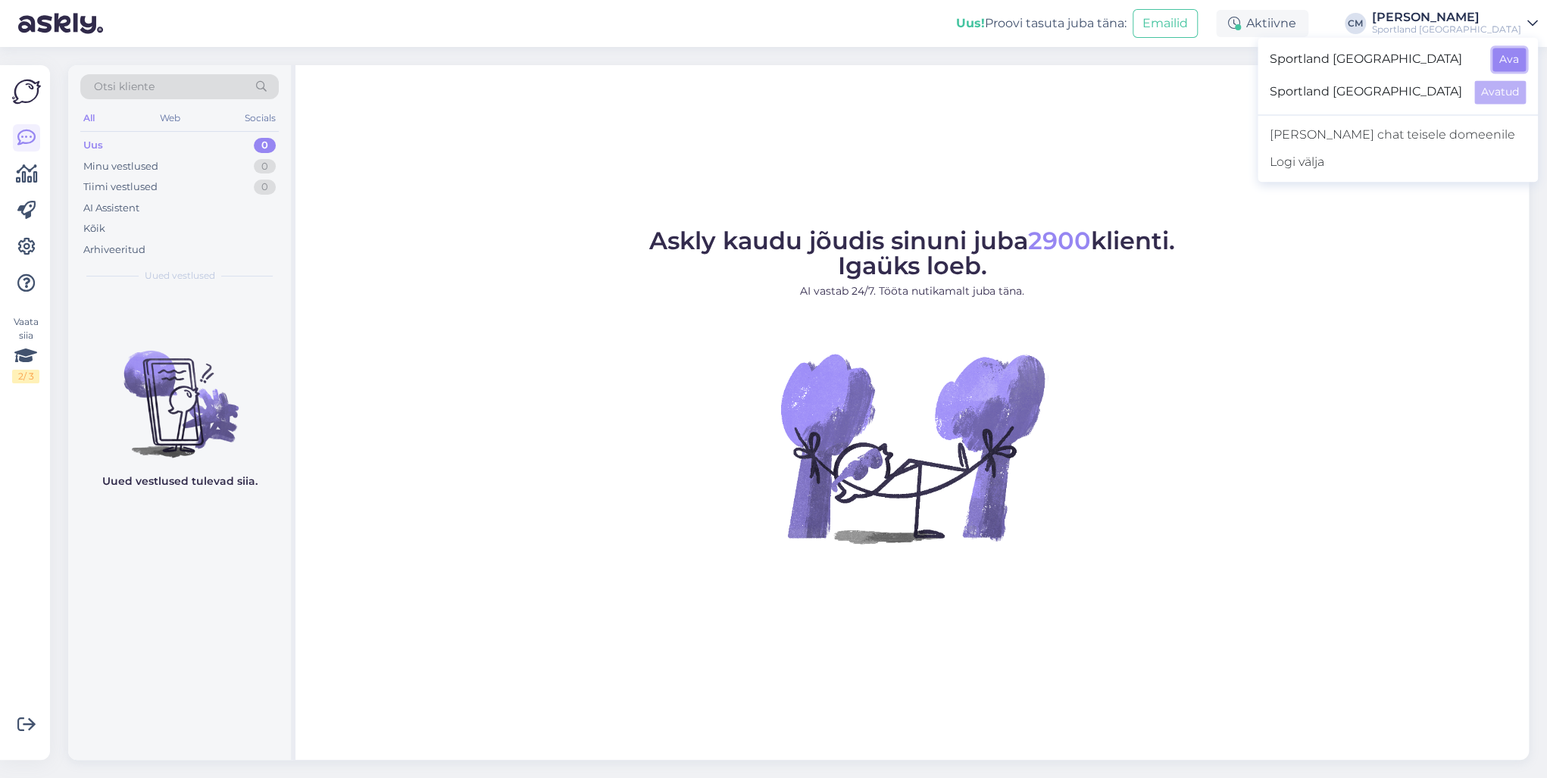
click at [1505, 58] on button "Ava" at bounding box center [1508, 59] width 33 height 23
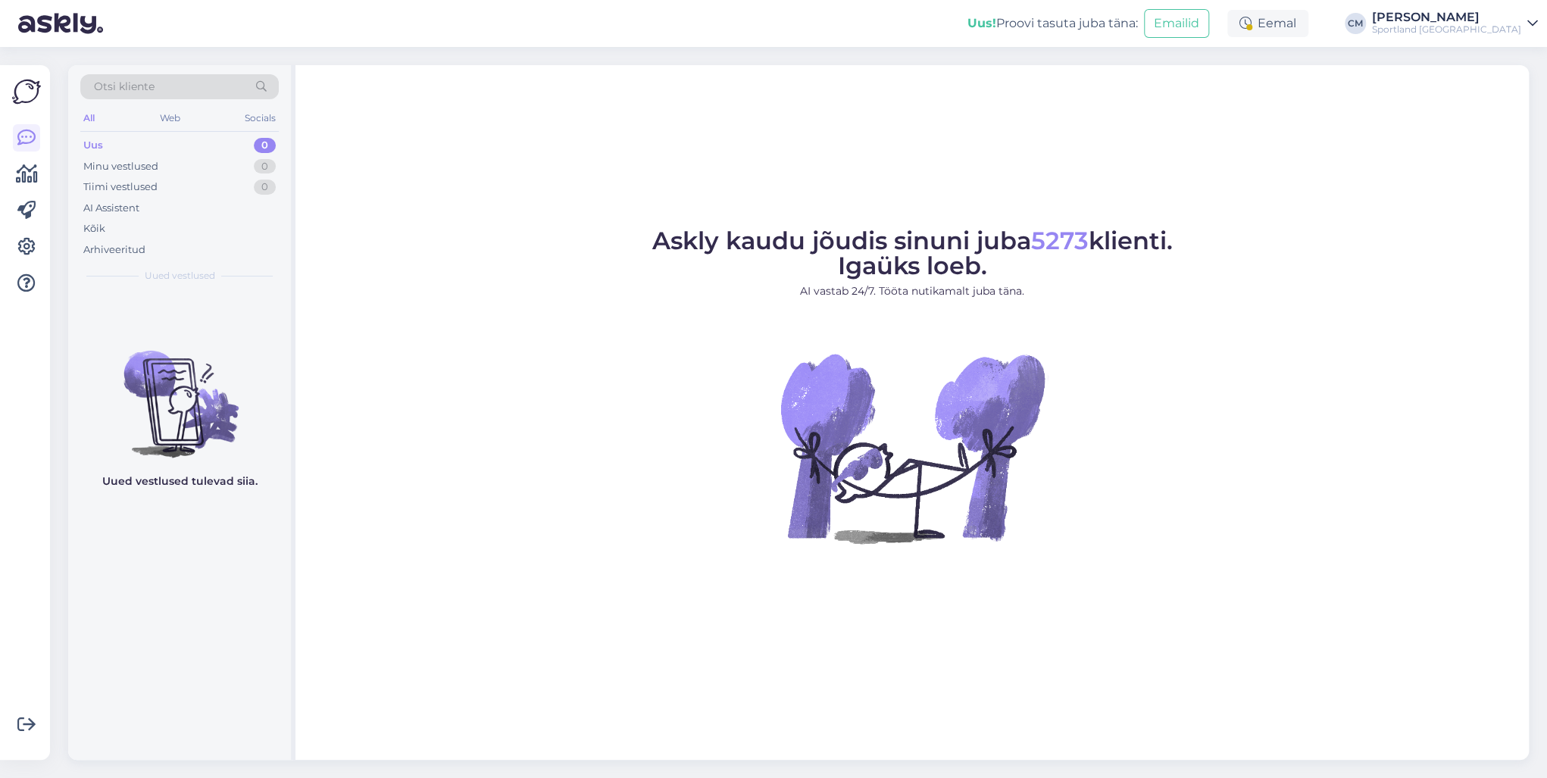
click at [1300, 30] on div "Eemal" at bounding box center [1267, 23] width 81 height 27
click at [1256, 227] on button "Lõpeta paus" at bounding box center [1218, 221] width 77 height 17
drag, startPoint x: 783, startPoint y: 383, endPoint x: 565, endPoint y: 373, distance: 218.4
click at [783, 383] on img at bounding box center [912, 447] width 273 height 273
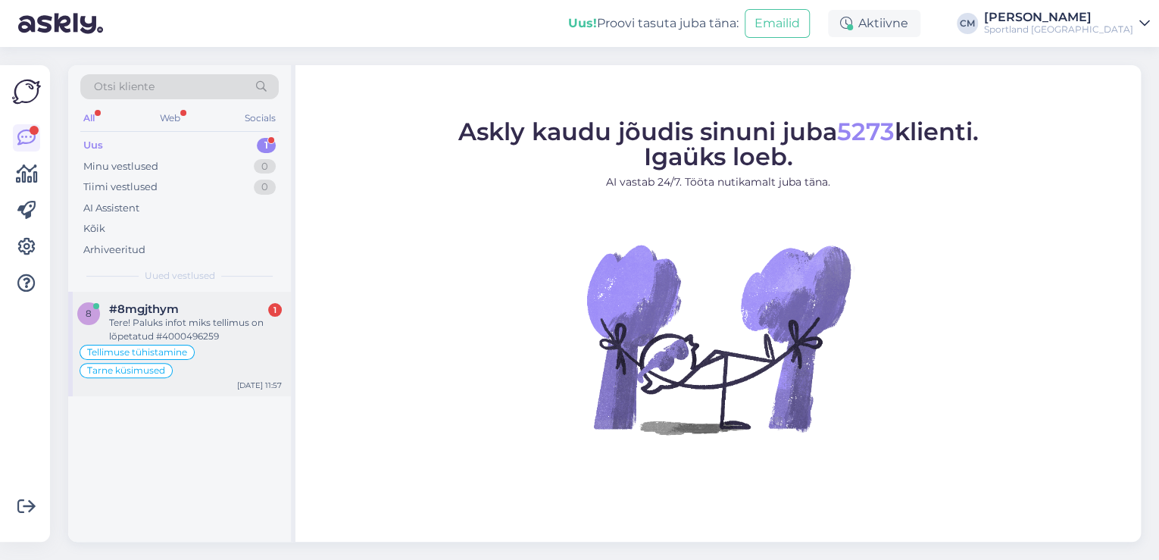
click at [155, 318] on div "Tere! Paluks infot miks tellimus on lõpetatud #4000496259" at bounding box center [195, 329] width 173 height 27
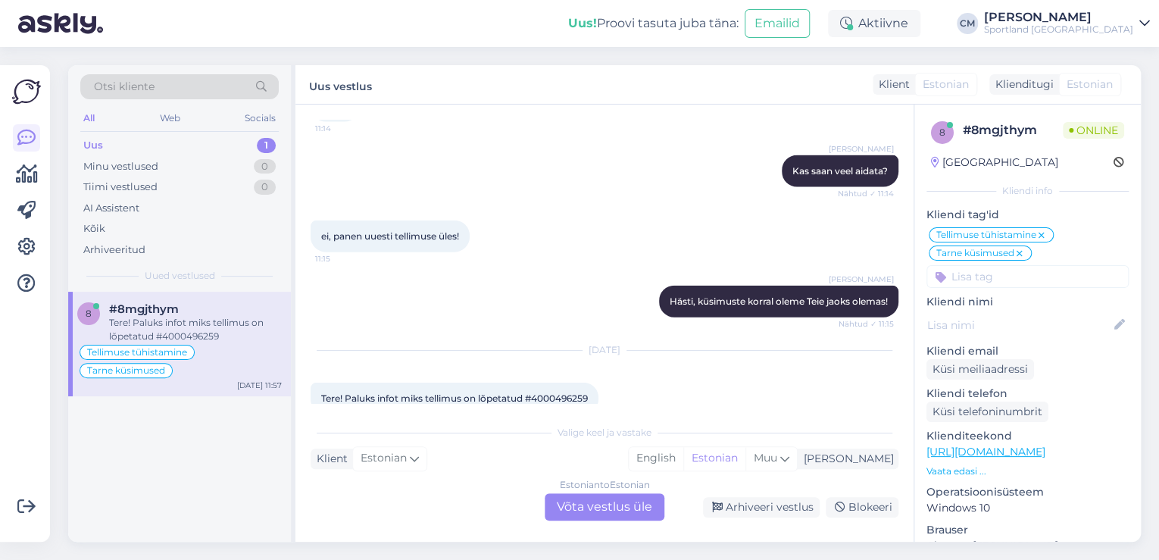
click at [646, 503] on div "Estonian to Estonian Võta vestlus üle" at bounding box center [605, 506] width 120 height 27
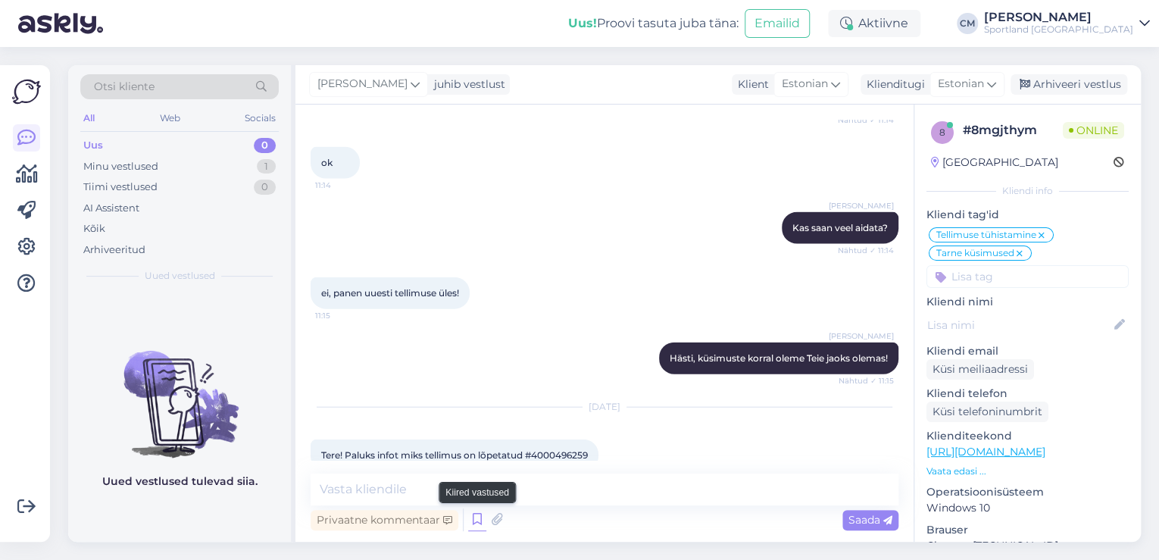
click at [479, 512] on icon at bounding box center [477, 519] width 18 height 23
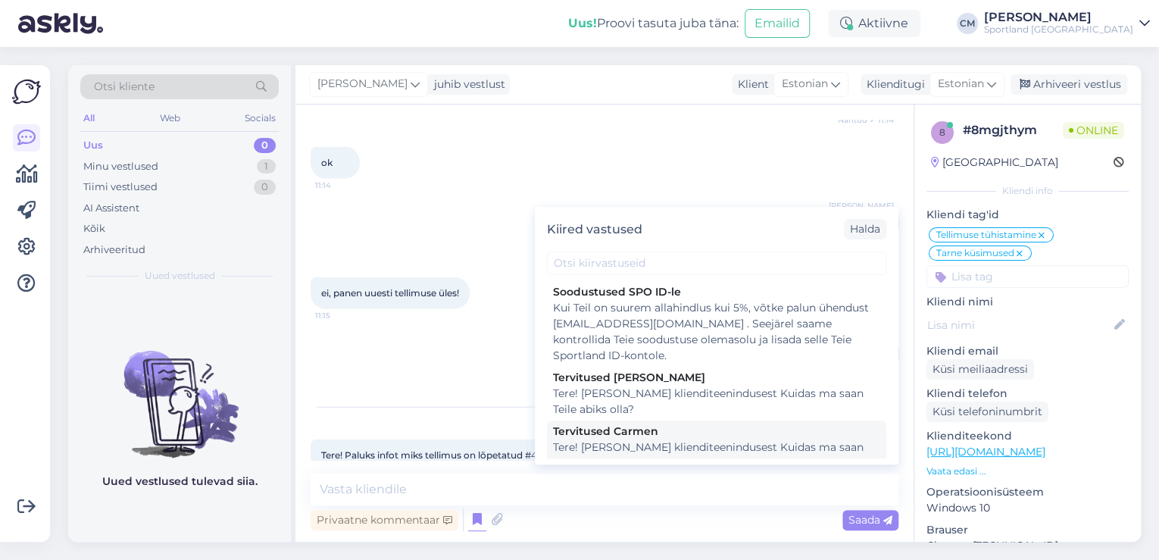
click at [668, 452] on div "Tere! [PERSON_NAME] klienditeenindusest Kuidas ma saan Teile abiks olla?" at bounding box center [716, 455] width 327 height 32
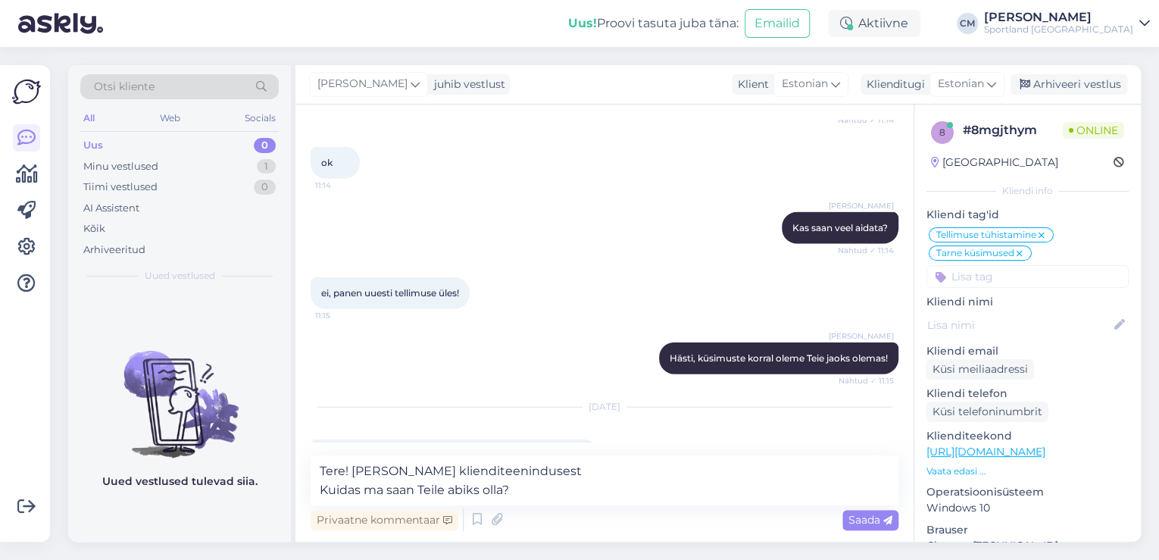
scroll to position [1691, 0]
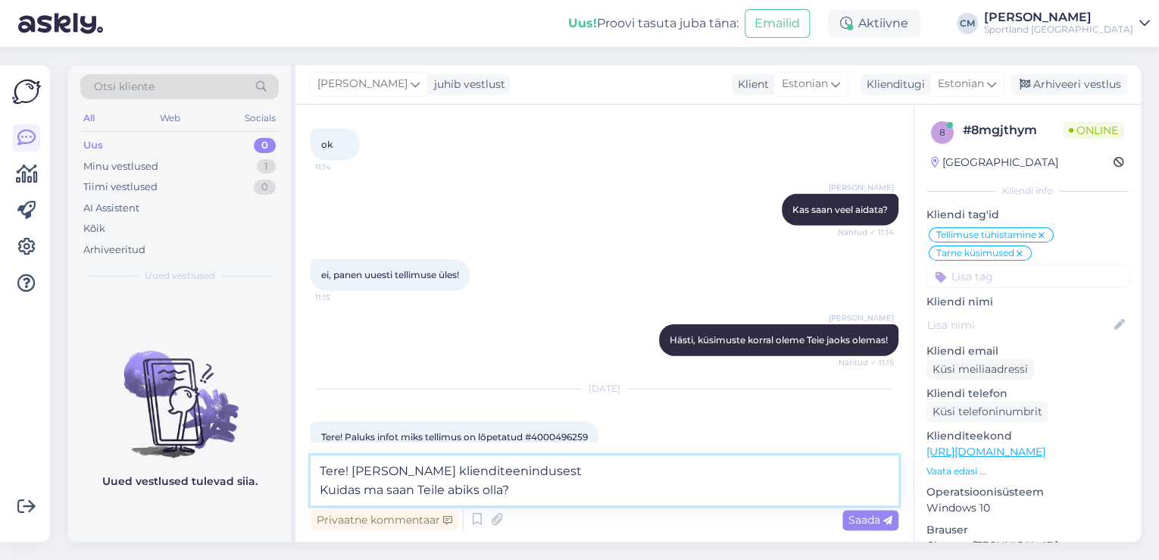
drag, startPoint x: 518, startPoint y: 495, endPoint x: 314, endPoint y: 496, distance: 203.8
click at [314, 496] on textarea "Tere! [PERSON_NAME] klienditeenindusest Kuidas ma saan Teile abiks olla?" at bounding box center [605, 480] width 588 height 50
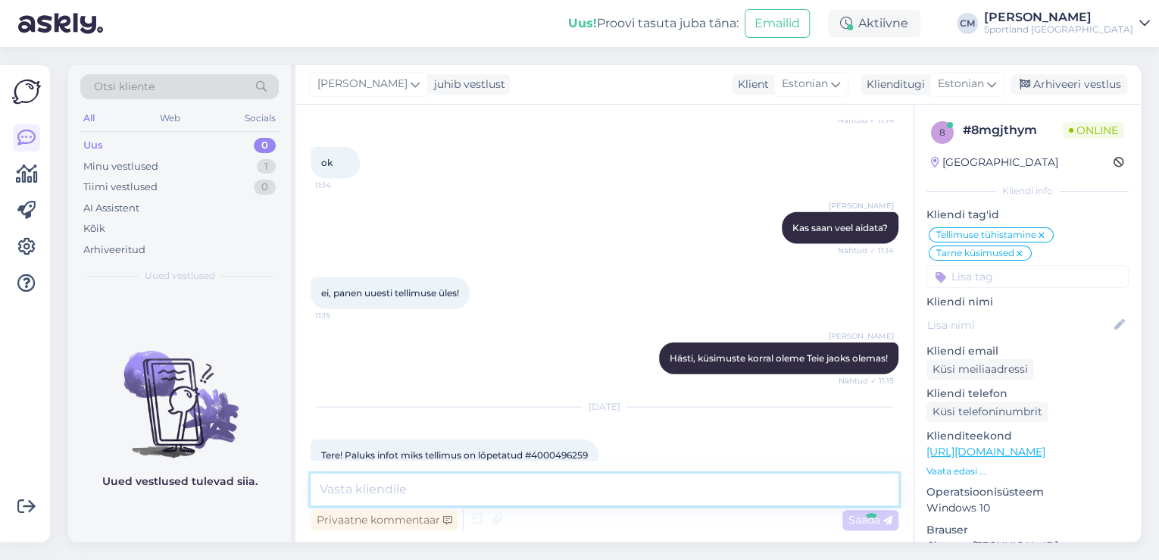
scroll to position [1738, 0]
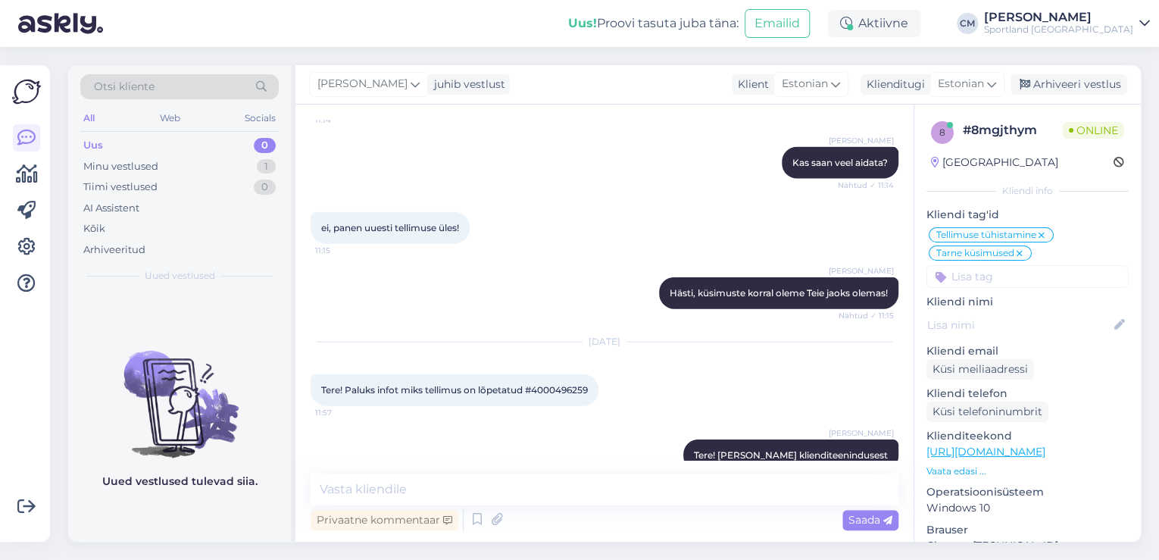
click at [560, 384] on span "Tere! Paluks infot miks tellimus on lõpetatud #4000496259" at bounding box center [454, 389] width 267 height 11
copy div "4000496259 11:57"
click at [480, 523] on icon at bounding box center [477, 519] width 18 height 23
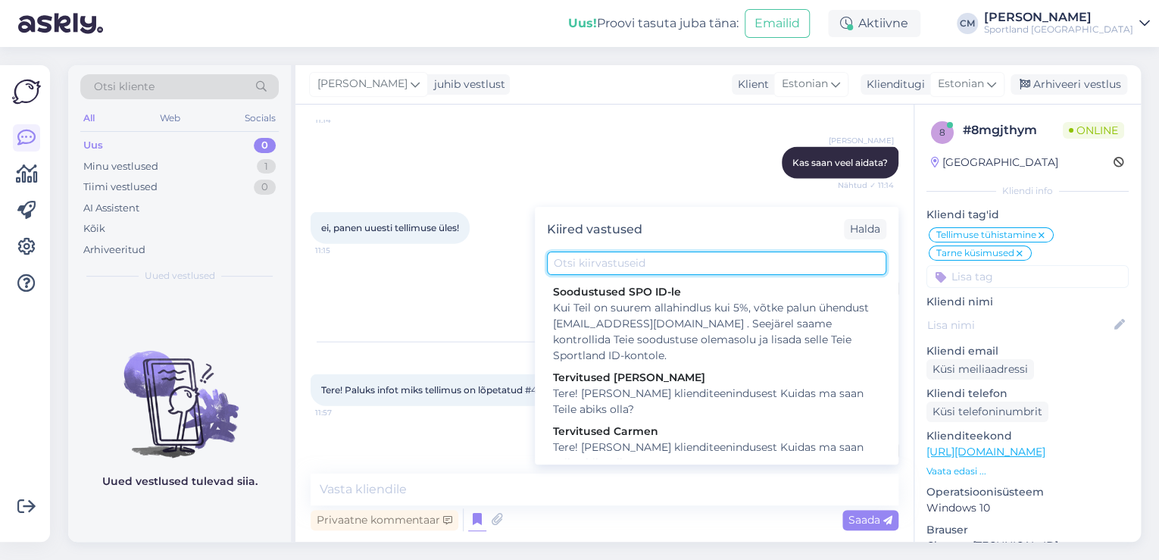
click at [589, 272] on input "text" at bounding box center [716, 263] width 339 height 23
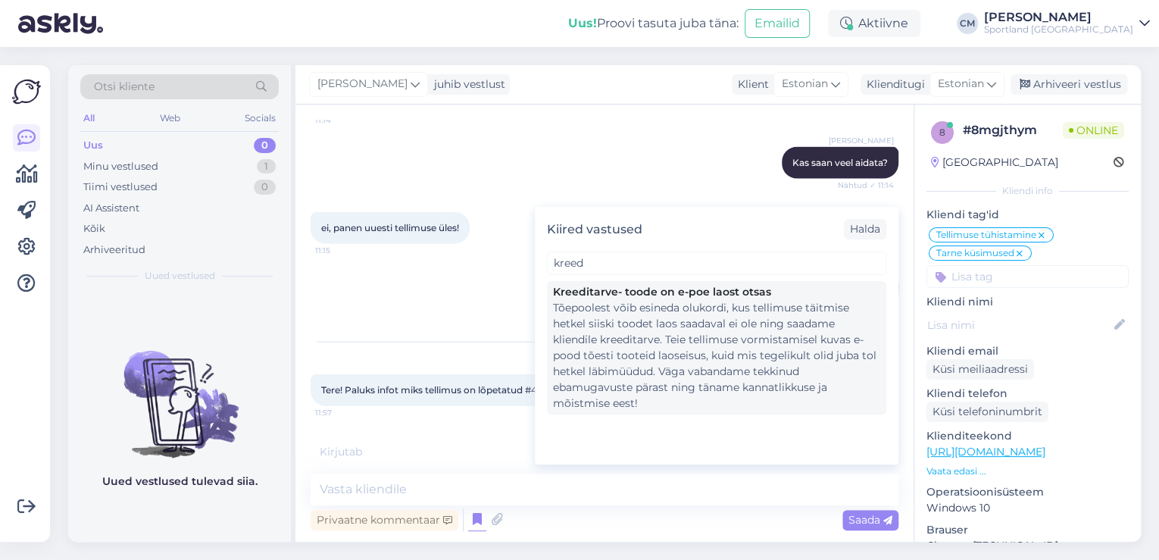
click at [611, 350] on div "Tõepoolest võib esineda olukordi, kus tellimuse täitmise hetkel siiski toodet l…" at bounding box center [716, 355] width 327 height 111
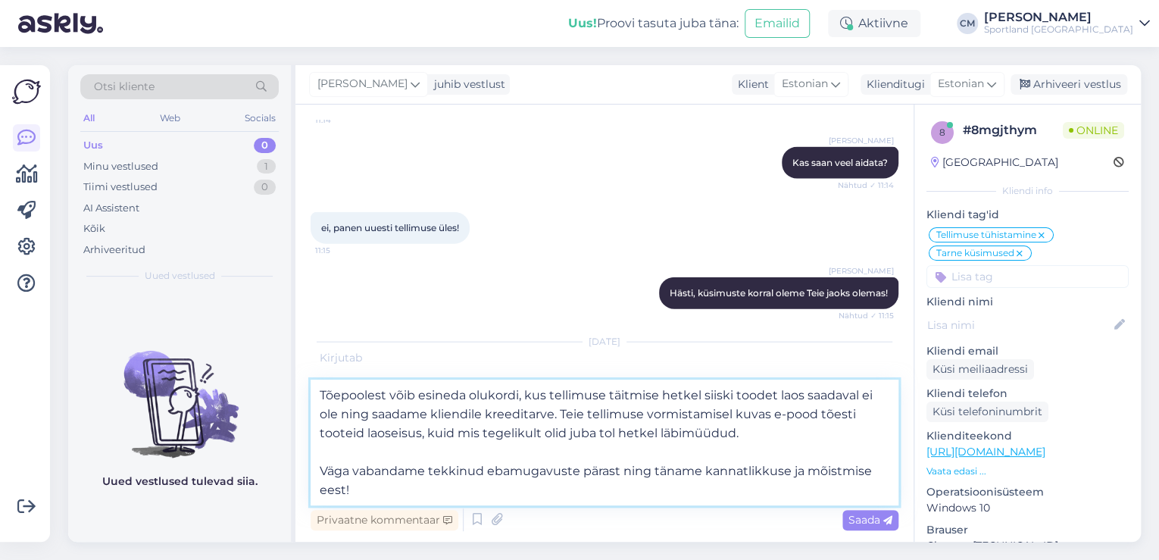
drag, startPoint x: 414, startPoint y: 498, endPoint x: 625, endPoint y: 470, distance: 212.6
click at [625, 470] on textarea "Tõepoolest võib esineda olukordi, kus tellimuse täitmise hetkel siiski toodet l…" at bounding box center [605, 443] width 588 height 126
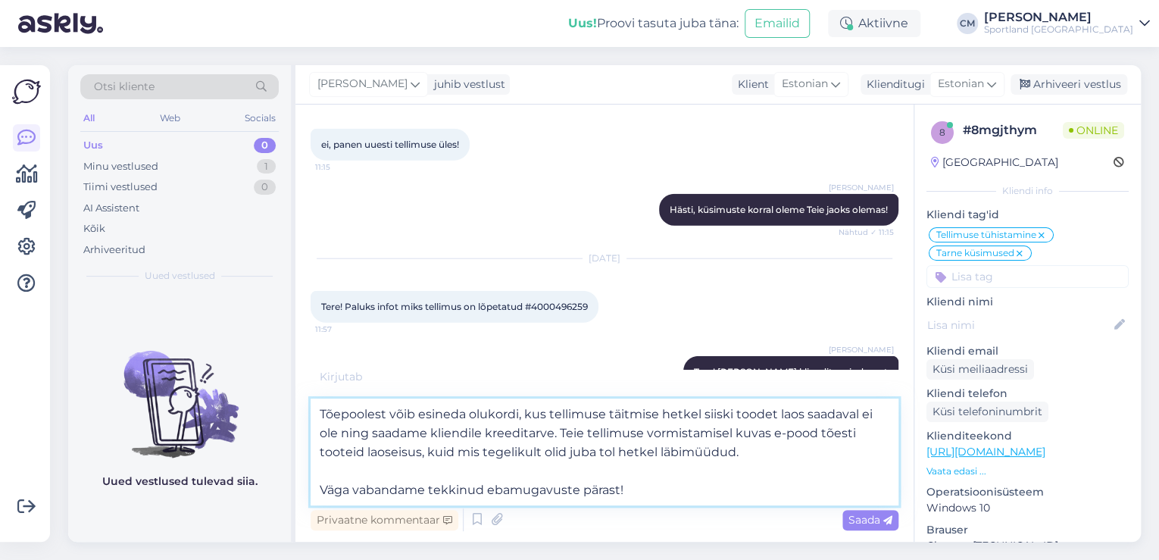
scroll to position [1829, 0]
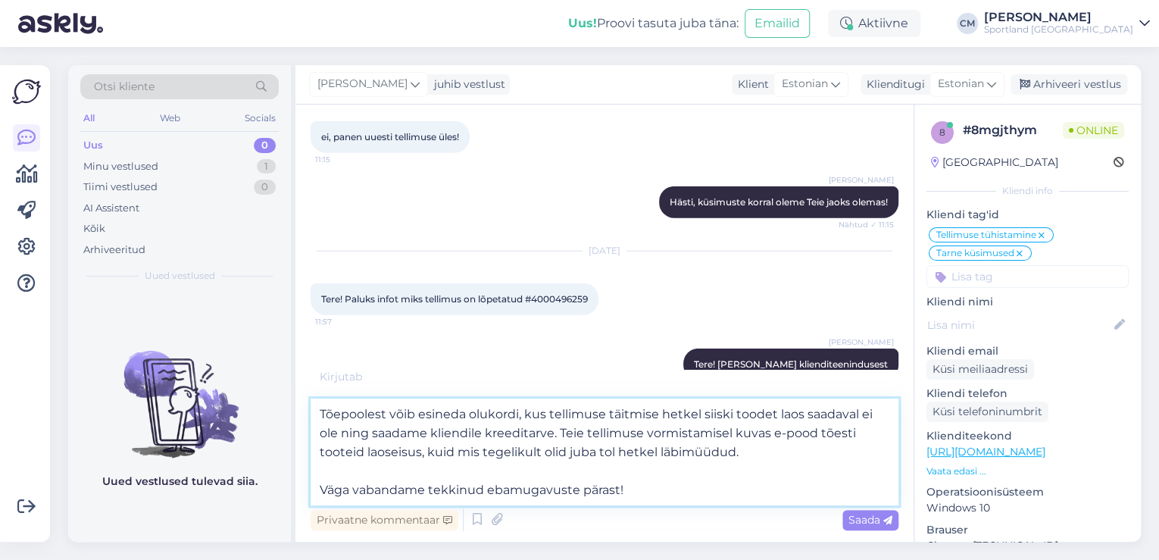
click at [737, 435] on textarea "Tõepoolest võib esineda olukordi, kus tellimuse täitmise hetkel siiski toodet l…" at bounding box center [605, 451] width 588 height 107
drag, startPoint x: 564, startPoint y: 427, endPoint x: 327, endPoint y: 405, distance: 237.3
click at [327, 405] on textarea "Tõepoolest võib esineda olukordi, kus tellimuse täitmise hetkel siiski toodet l…" at bounding box center [605, 451] width 588 height 107
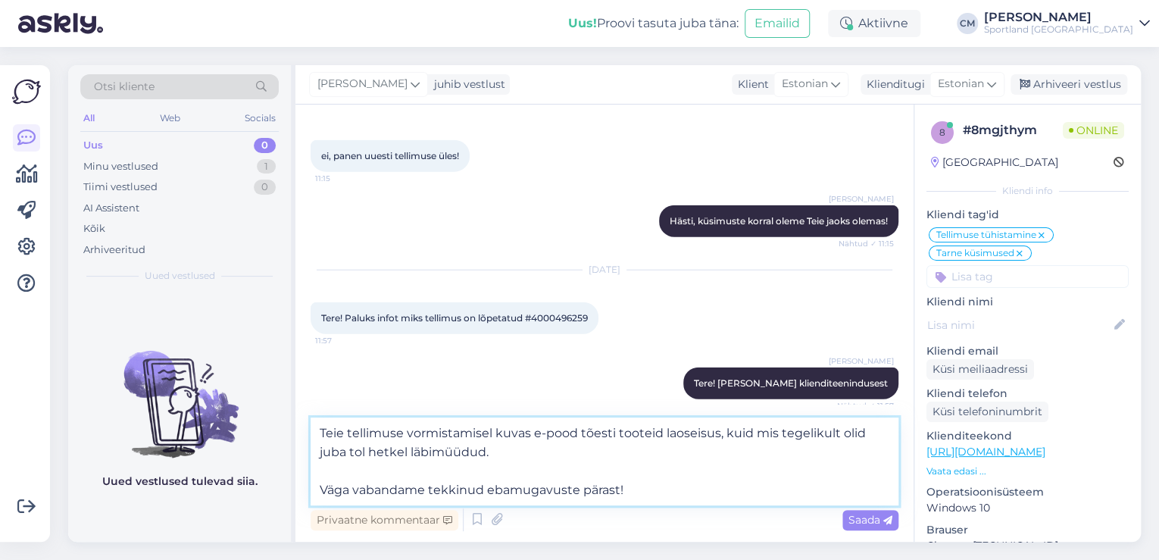
scroll to position [1794, 0]
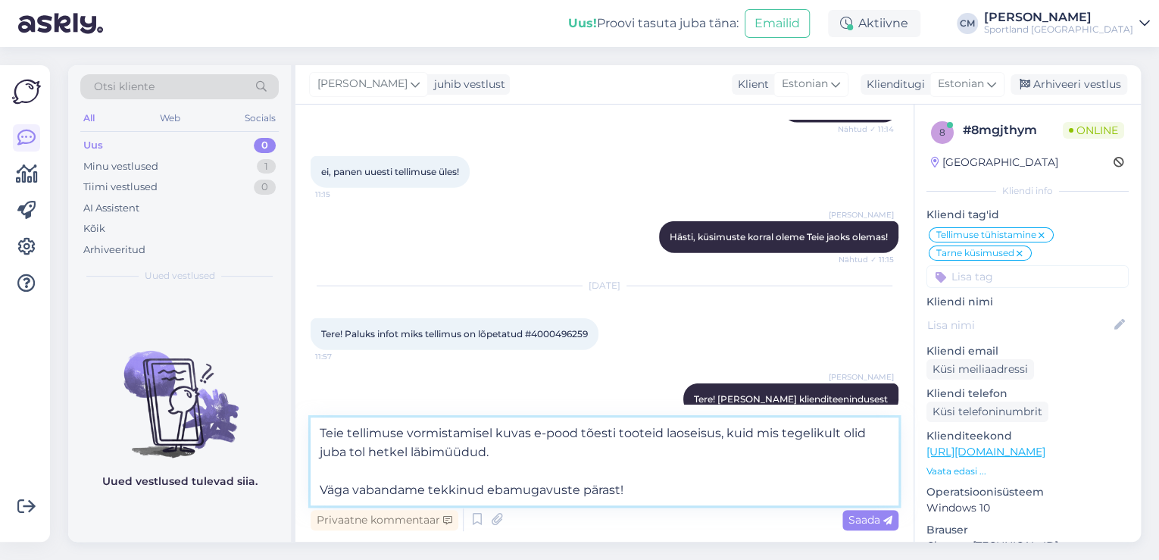
click at [591, 434] on textarea "Teie tellimuse vormistamisel kuvas e-pood tõesti tooteid laoseisus, kuid mis te…" at bounding box center [605, 461] width 588 height 88
click at [637, 431] on textarea "Teie tellimuse vormistamisel kuvas e-pood tõesti tooteid laoseisus, kuid mis te…" at bounding box center [605, 461] width 588 height 88
click at [789, 430] on textarea "Teie tellimuse vormistamisel kuvas e-pood tõesti ratast laoseisus, kuid mis teg…" at bounding box center [605, 461] width 588 height 88
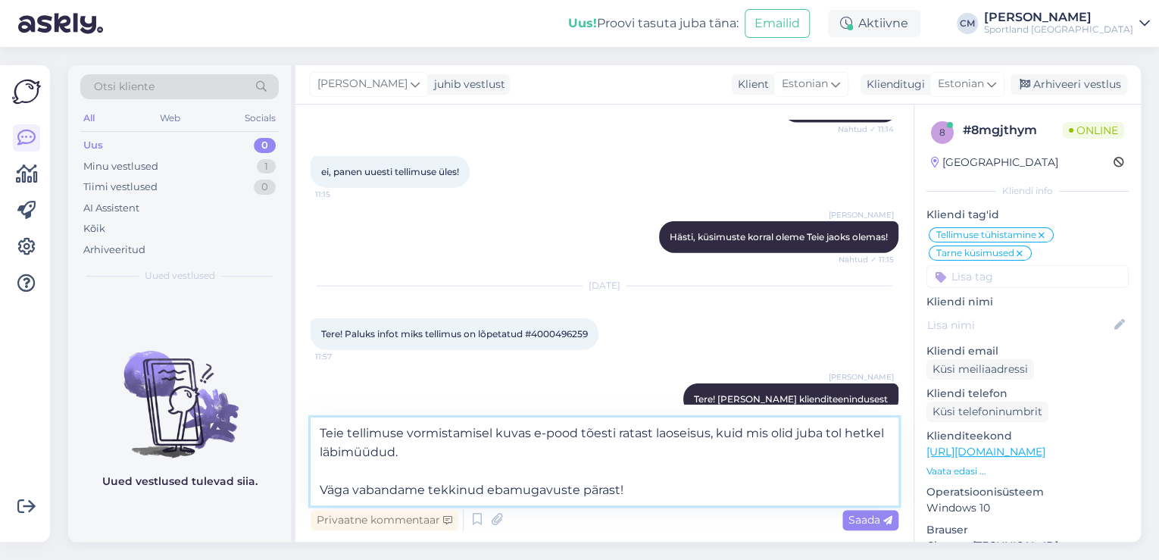
click at [789, 430] on textarea "Teie tellimuse vormistamisel kuvas e-pood tõesti ratast laoseisus, kuid mis oli…" at bounding box center [605, 461] width 588 height 88
click at [391, 448] on textarea "Teie tellimuse vormistamisel kuvas e-pood tõesti ratast laoseisus, kuid mis oli…" at bounding box center [605, 461] width 588 height 88
click at [382, 453] on textarea "Teie tellimuse vormistamisel kuvas e-pood tõesti ratast laoseisus, kuid mis oli…" at bounding box center [605, 461] width 588 height 88
drag, startPoint x: 435, startPoint y: 449, endPoint x: 377, endPoint y: 448, distance: 57.6
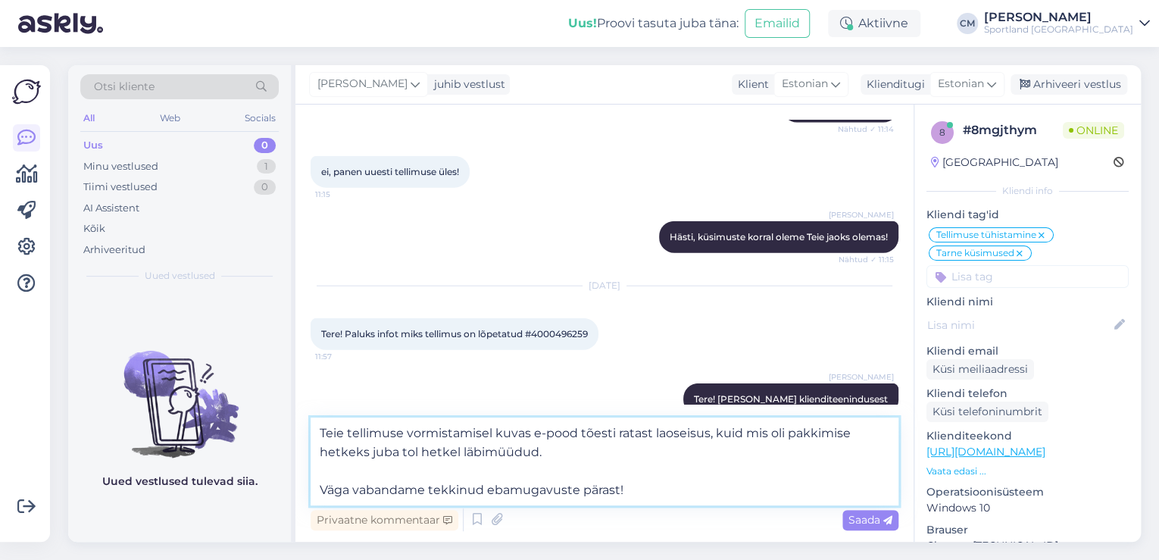
click at [377, 448] on textarea "Teie tellimuse vormistamisel kuvas e-pood tõesti ratast laoseisus, kuid mis oli…" at bounding box center [605, 461] width 588 height 88
click at [619, 461] on textarea "Teie tellimuse vormistamisel kuvas e-pood tõesti ratast laoseisus, kuid mis oli…" at bounding box center [605, 461] width 588 height 88
click at [324, 491] on textarea "Teie tellimuse vormistamisel kuvas e-pood tõesti ratast laoseisus, kuid mis oli…" at bounding box center [605, 461] width 588 height 88
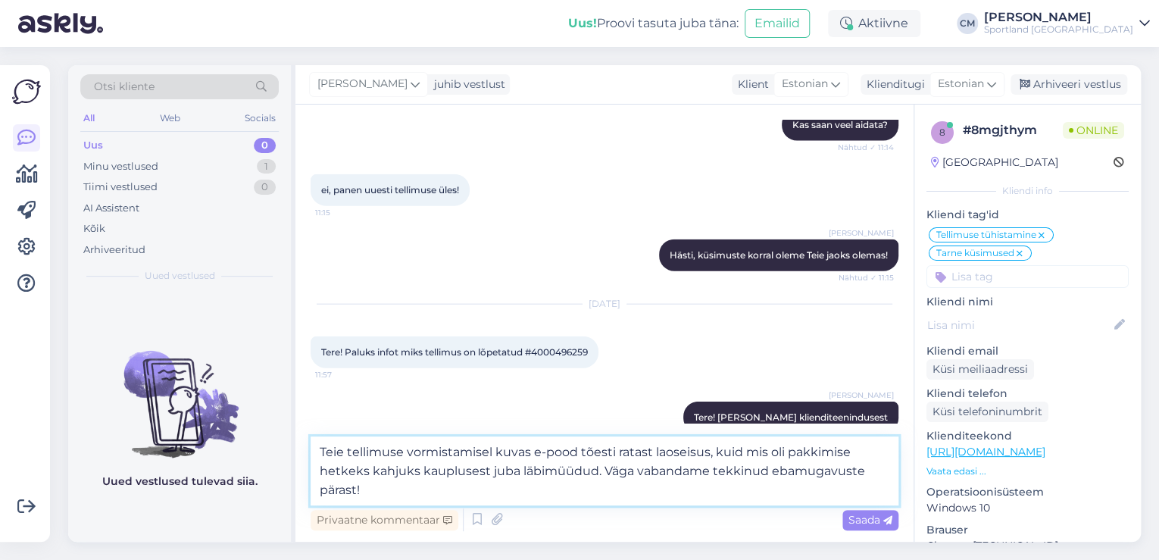
click at [386, 494] on textarea "Teie tellimuse vormistamisel kuvas e-pood tõesti ratast laoseisus, kuid mis oli…" at bounding box center [605, 470] width 588 height 69
drag, startPoint x: 555, startPoint y: 500, endPoint x: 367, endPoint y: 491, distance: 188.9
click at [367, 491] on textarea "Teie tellimuse vormistamisel kuvas e-pood tõesti ratast laoseisus, kuid mis oli…" at bounding box center [605, 470] width 588 height 69
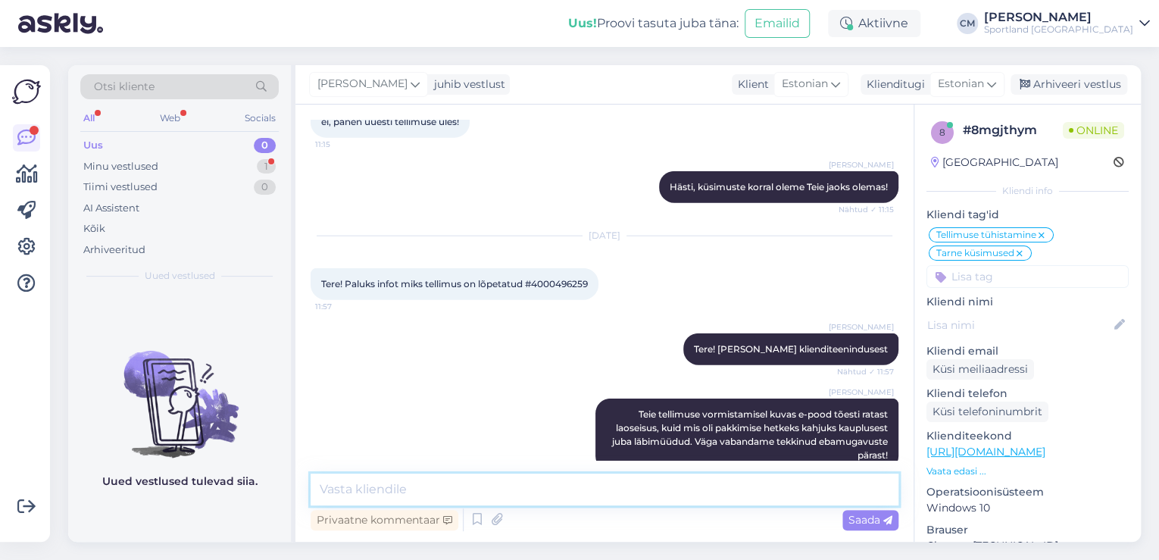
scroll to position [1974, 0]
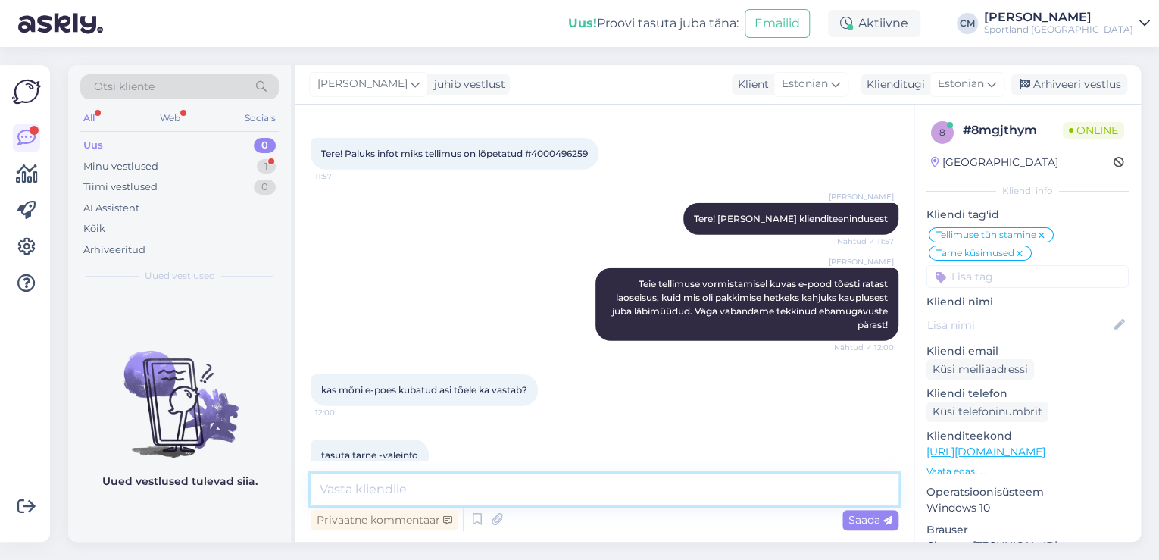
click at [412, 489] on textarea at bounding box center [605, 489] width 588 height 32
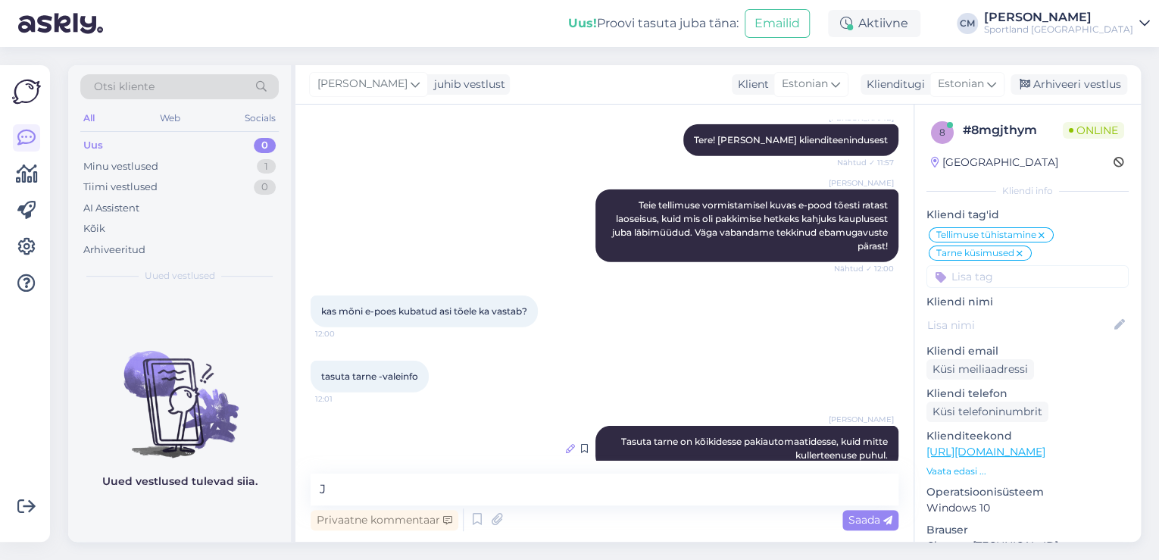
click at [566, 444] on icon at bounding box center [570, 448] width 9 height 9
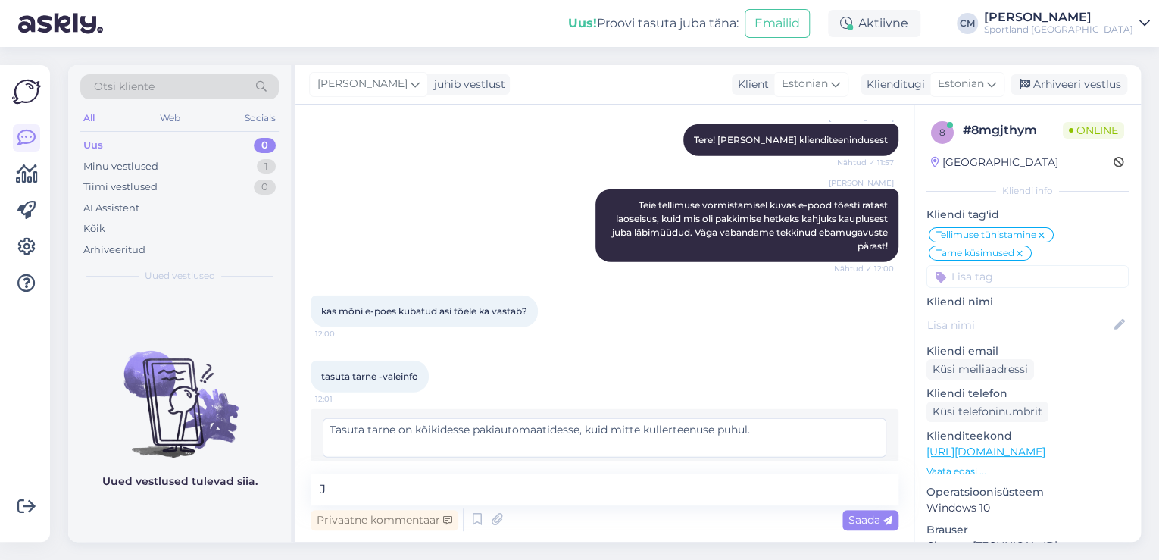
click at [578, 418] on textarea "Tasuta tarne on kõikidesse pakiautomaatidesse, kuid mitte kullerteenuse puhul." at bounding box center [605, 437] width 564 height 39
click at [839, 467] on span "Muuda" at bounding box center [853, 474] width 53 height 14
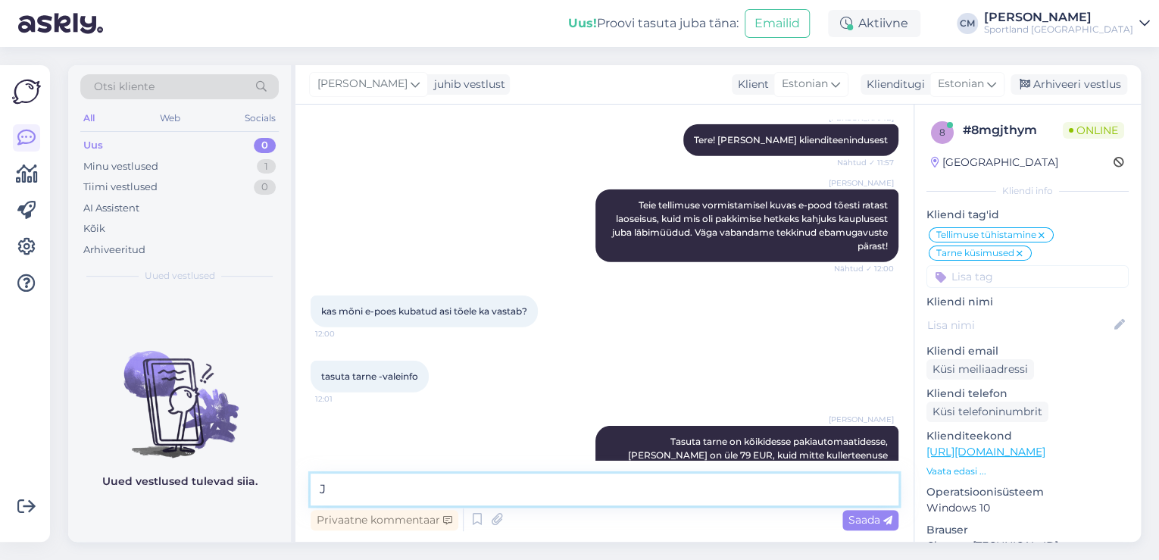
click at [695, 488] on textarea "J" at bounding box center [605, 489] width 588 height 32
drag, startPoint x: 519, startPoint y: 496, endPoint x: 288, endPoint y: 502, distance: 231.1
click at [288, 502] on div "Otsi kliente All Web Socials Uus 0 Minu vestlused 1 Tiimi vestlused 0 AI Assist…" at bounding box center [604, 303] width 1073 height 477
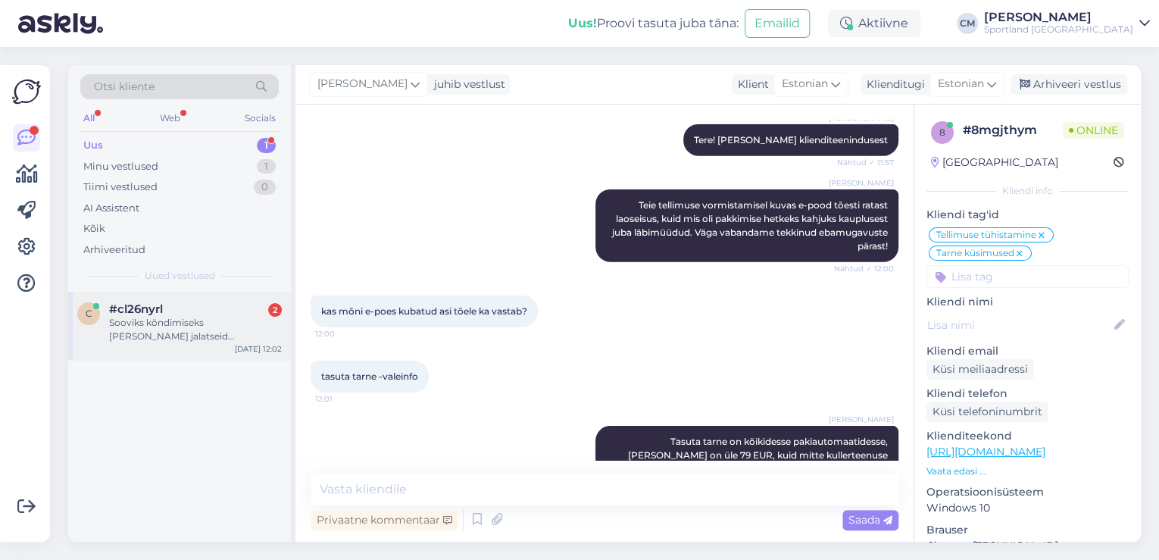
click at [222, 342] on div "Sooviks kõndimiseks [PERSON_NAME] jalatseid ([PERSON_NAME])mida soovitate?" at bounding box center [195, 329] width 173 height 27
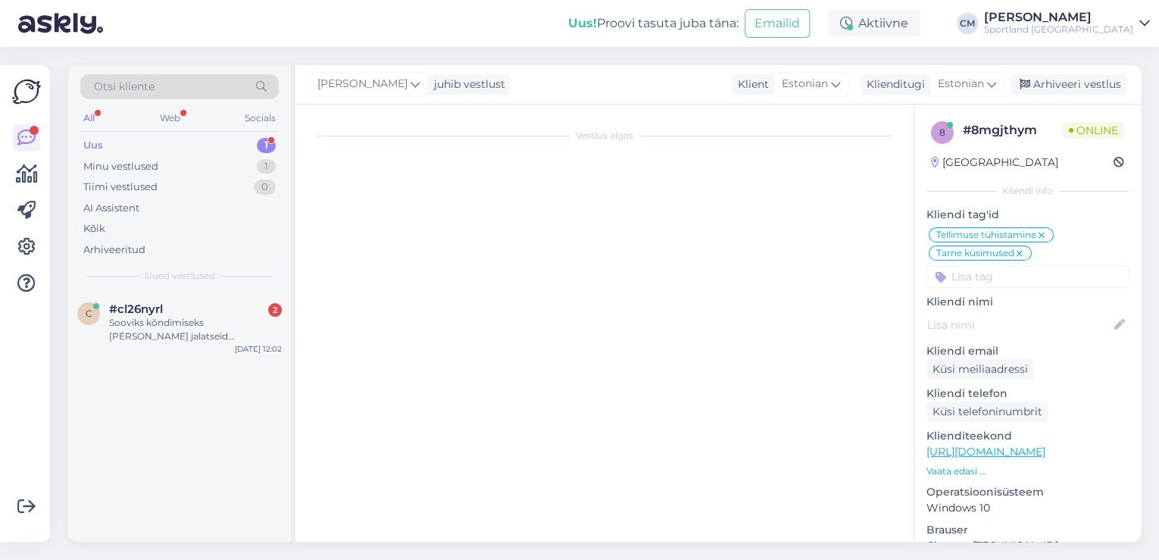
scroll to position [0, 0]
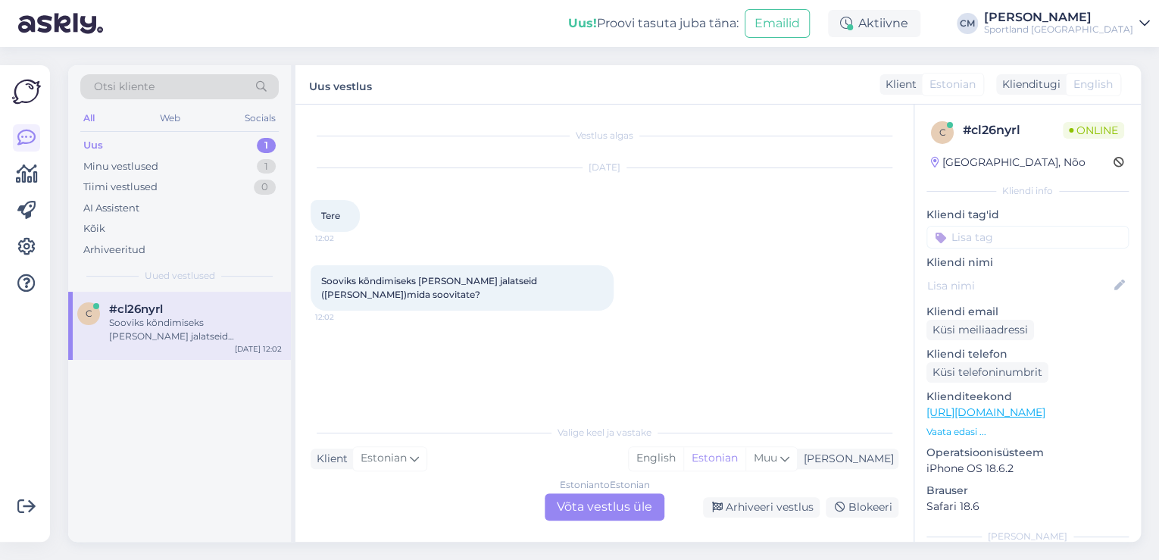
click at [635, 495] on div "Estonian to Estonian Võta vestlus üle" at bounding box center [605, 506] width 120 height 27
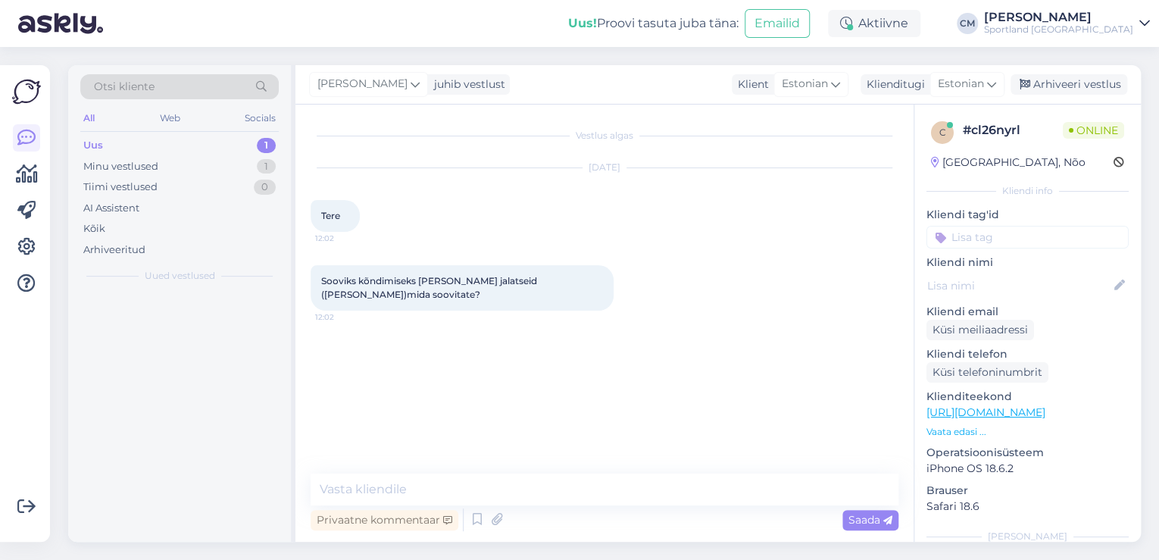
click at [584, 509] on div "Privaatne kommentaar Saada" at bounding box center [605, 519] width 588 height 29
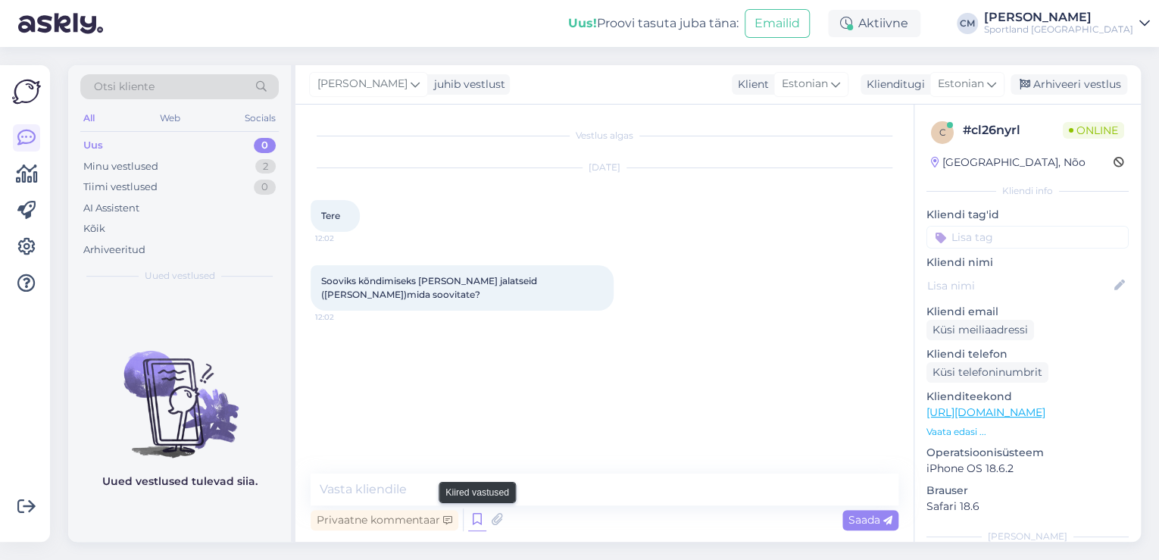
click at [477, 517] on icon at bounding box center [477, 519] width 18 height 23
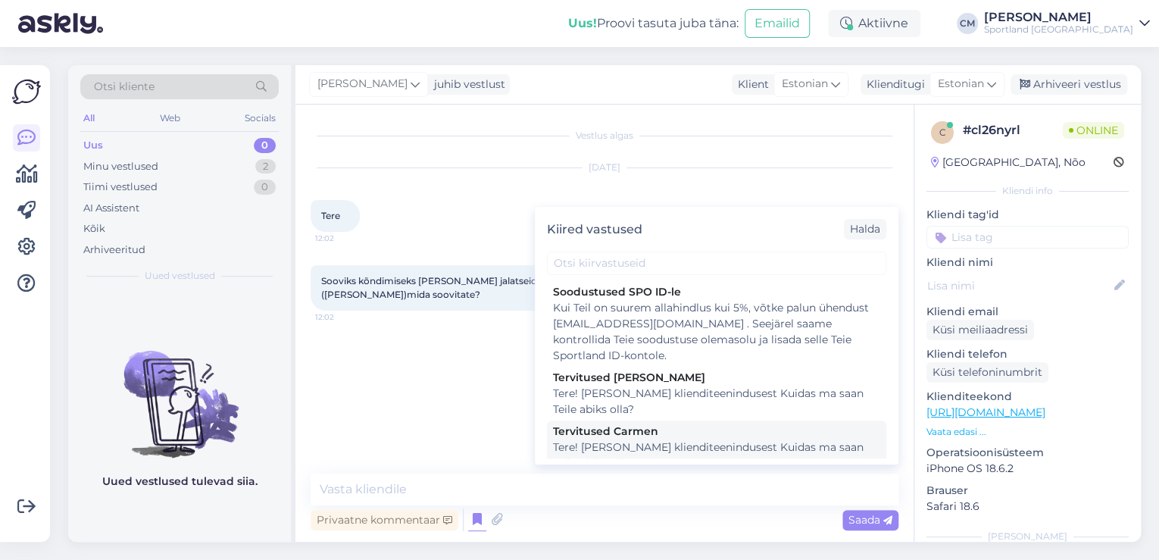
click at [648, 450] on div "Tere! [PERSON_NAME] klienditeenindusest Kuidas ma saan Teile abiks olla?" at bounding box center [716, 455] width 327 height 32
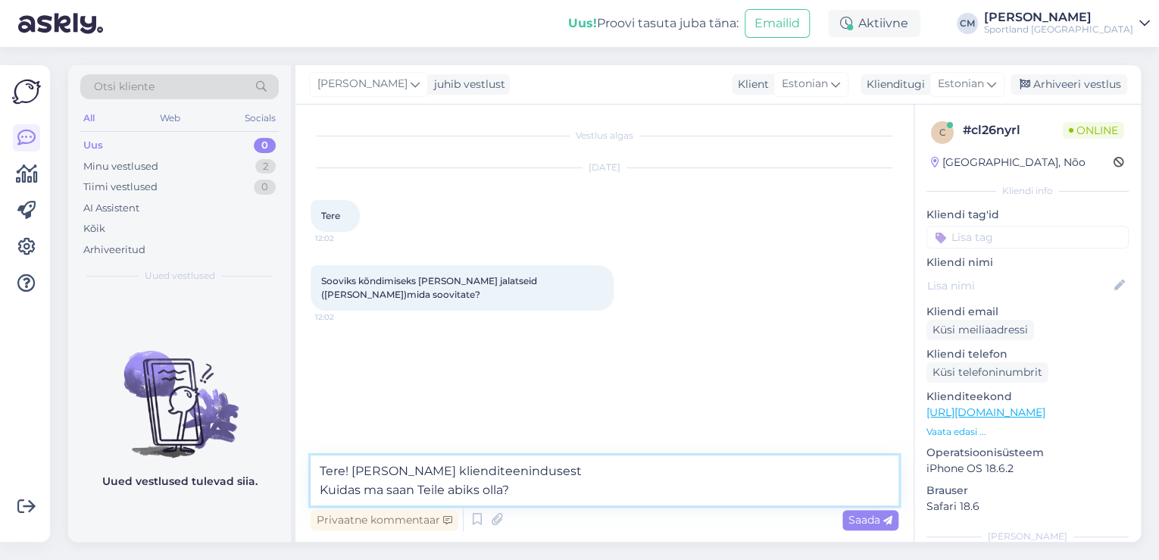
drag, startPoint x: 579, startPoint y: 487, endPoint x: 338, endPoint y: 498, distance: 241.2
click at [338, 498] on textarea "Tere! [PERSON_NAME] klienditeenindusest Kuidas ma saan Teile abiks olla?" at bounding box center [605, 480] width 588 height 50
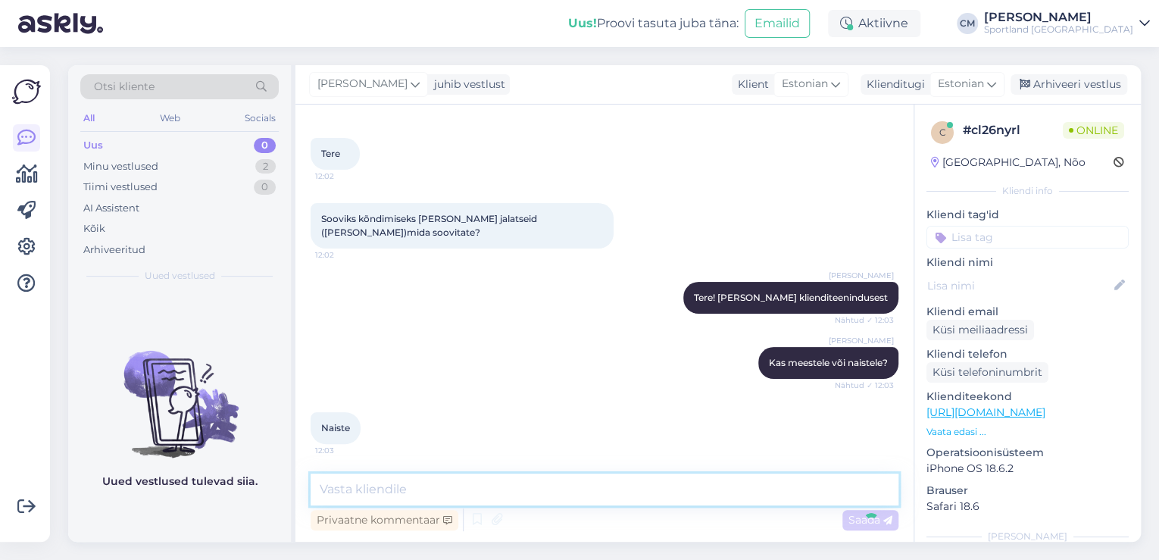
scroll to position [127, 0]
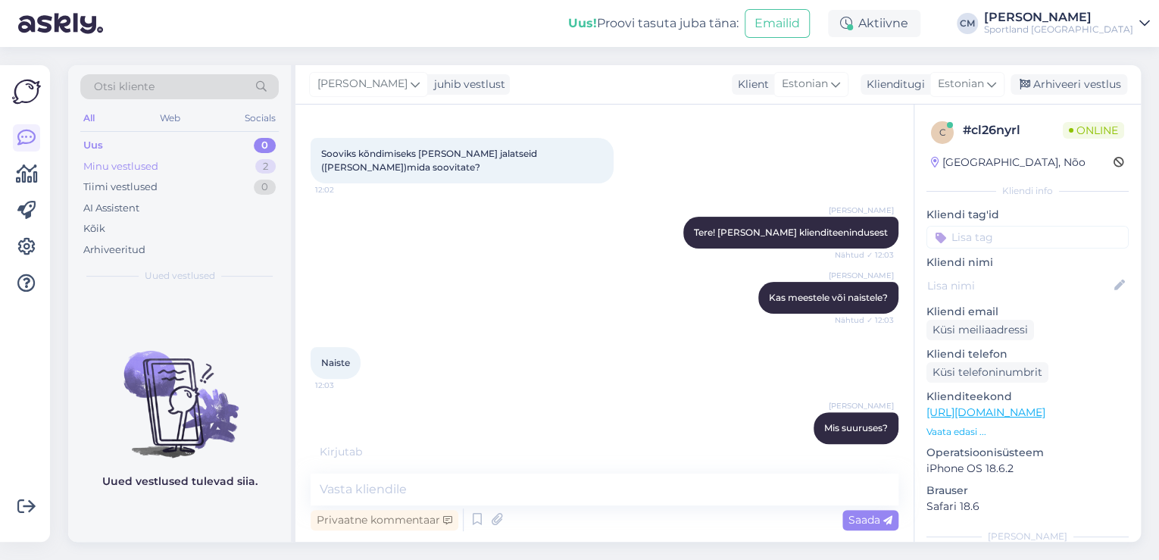
click at [209, 161] on div "Minu vestlused 2" at bounding box center [179, 166] width 198 height 21
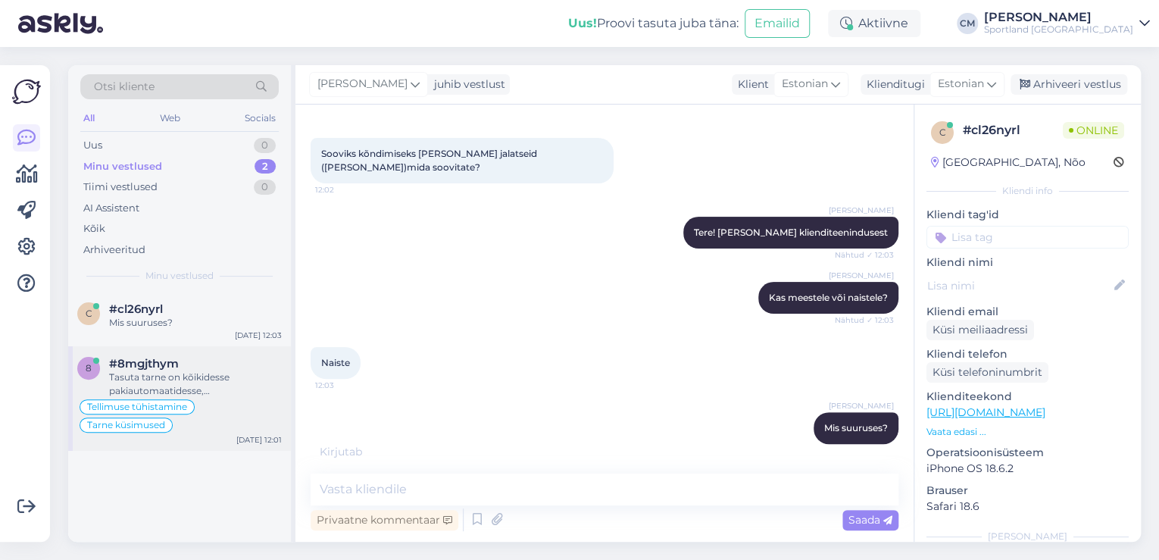
click at [205, 407] on div "Tellimuse tühistamine Tarne küsimused" at bounding box center [179, 416] width 205 height 36
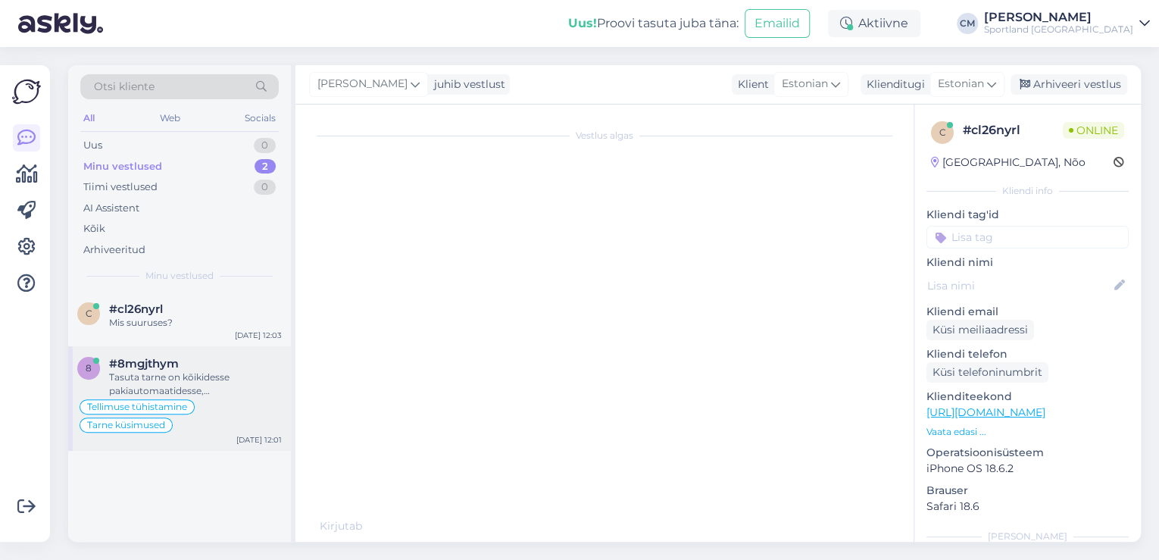
scroll to position [2070, 0]
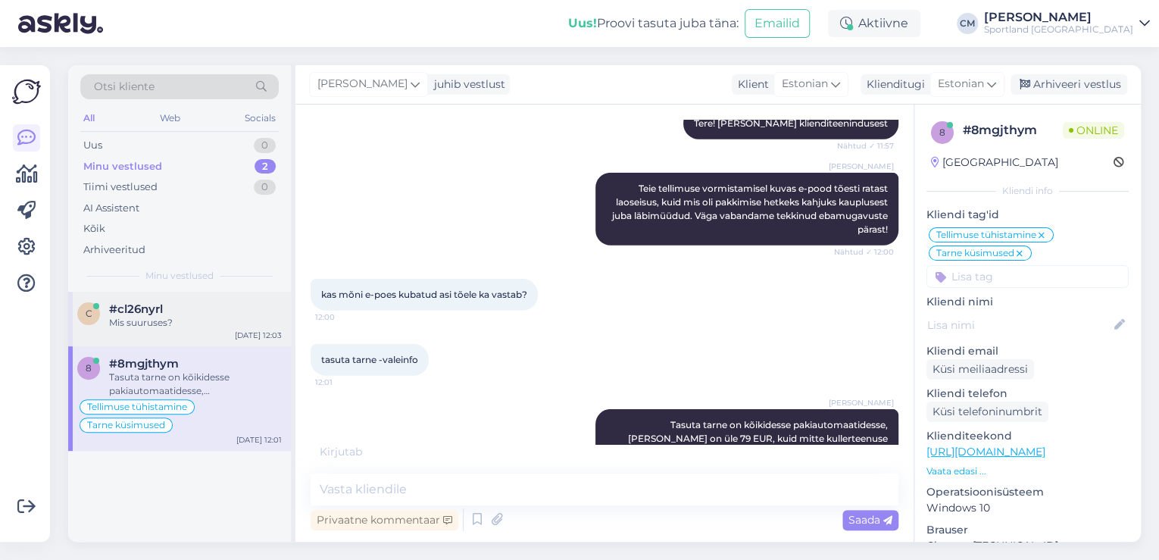
click at [180, 305] on div "#cl26nyrl" at bounding box center [195, 309] width 173 height 14
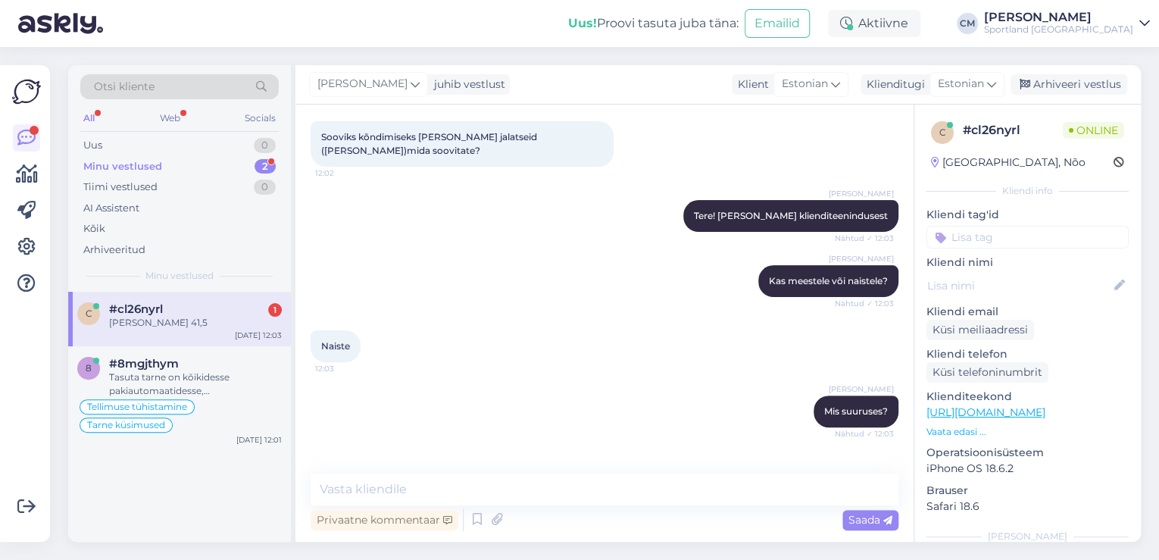
scroll to position [192, 0]
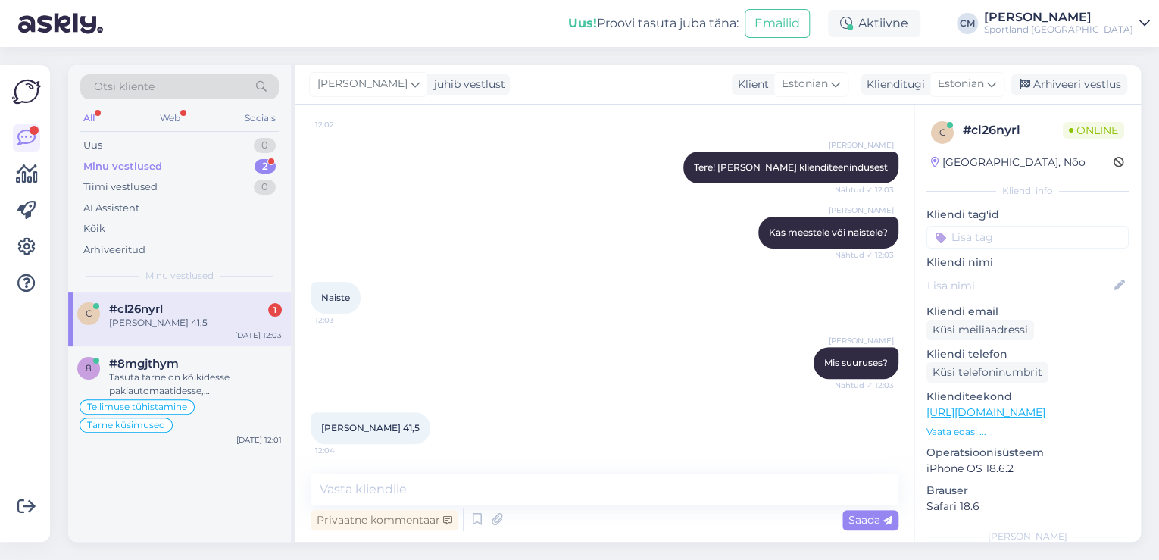
click at [501, 472] on div "Vestlus algas [DATE] Tere 12:02 Sooviks kõndimiseks [PERSON_NAME] jalatseid (sa…" at bounding box center [604, 323] width 618 height 437
click at [497, 474] on textarea at bounding box center [605, 489] width 588 height 32
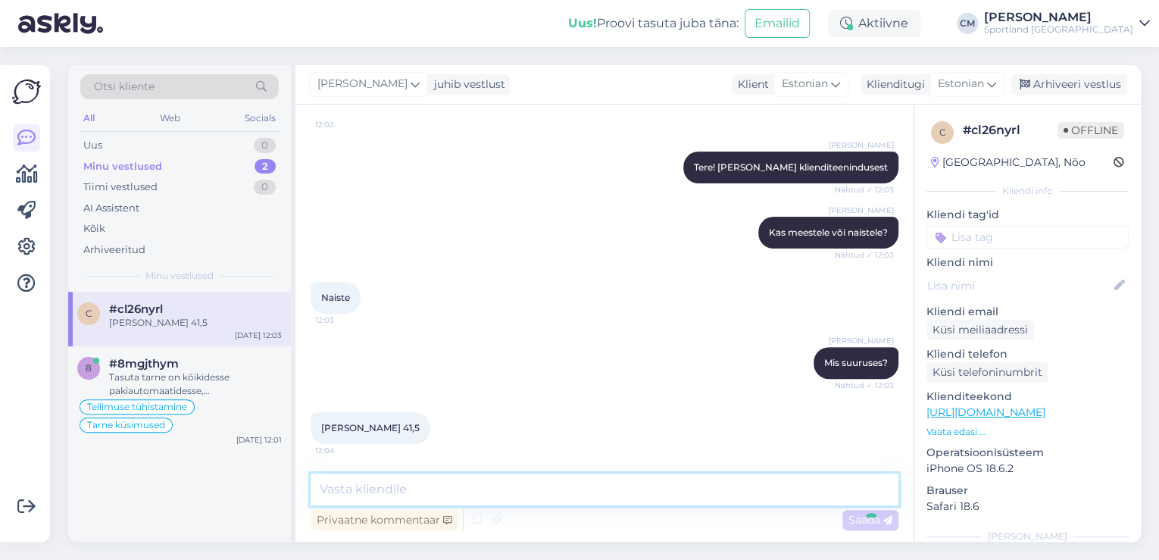
scroll to position [258, 0]
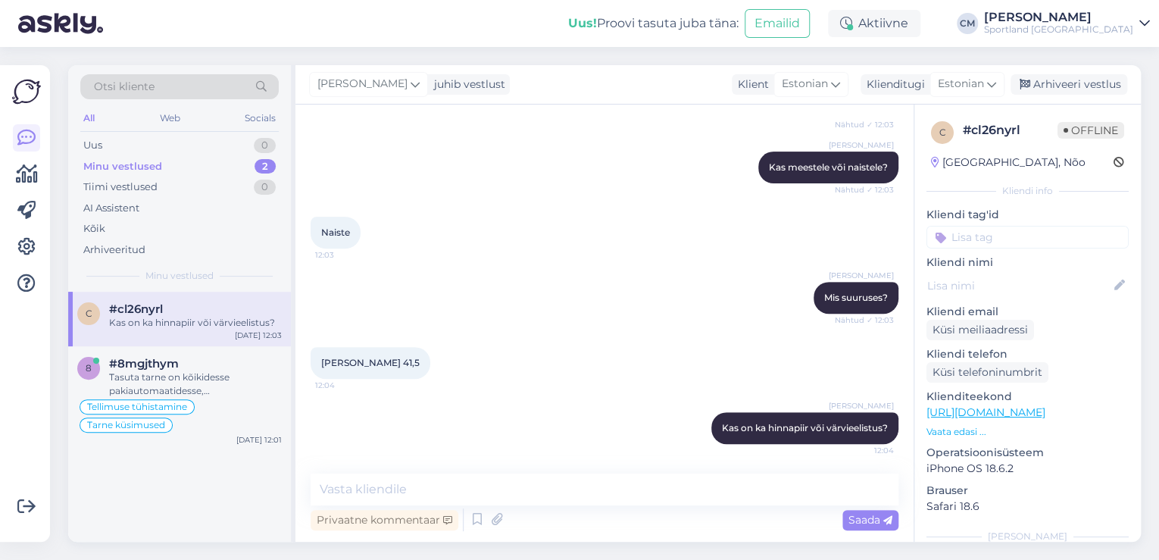
click at [1017, 236] on input at bounding box center [1028, 237] width 202 height 23
click at [1027, 273] on span "Toote soovitus" at bounding box center [1028, 277] width 67 height 9
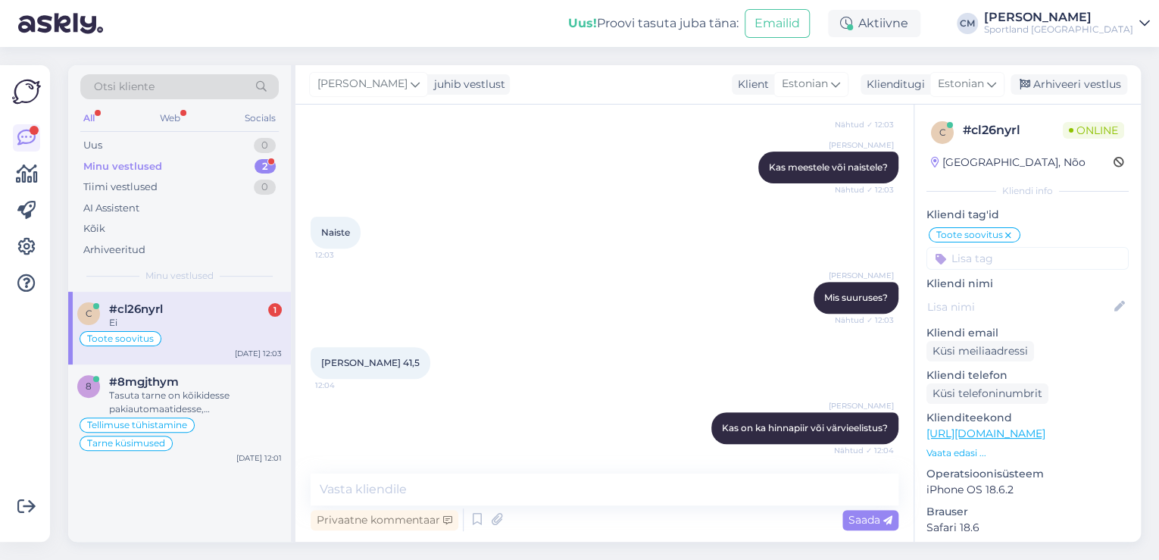
scroll to position [323, 0]
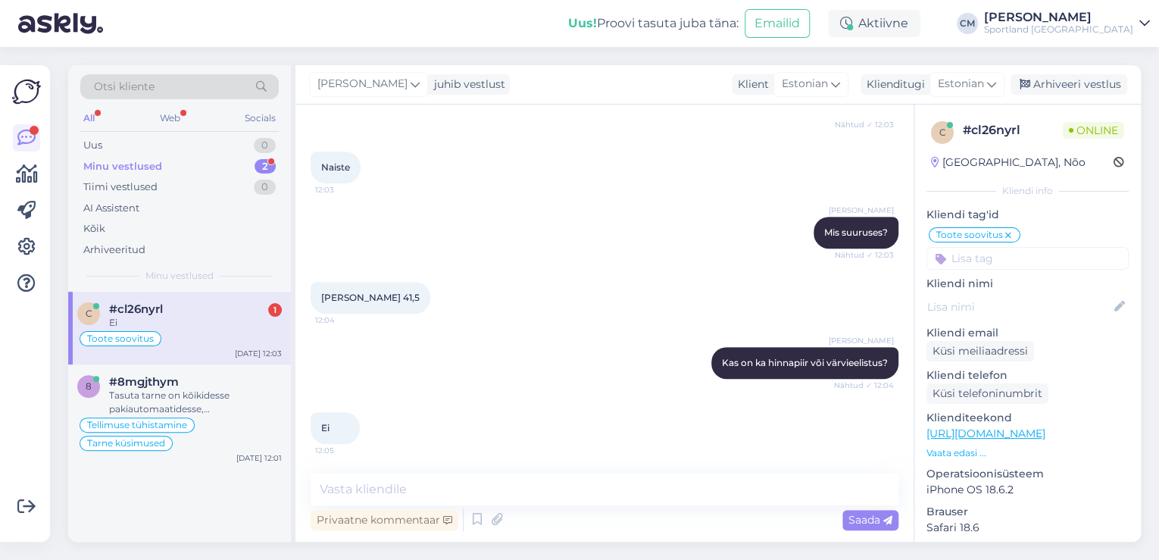
click at [369, 472] on div "Vestlus algas [DATE] Tere 12:02 Sooviks kõndimiseks [PERSON_NAME] jalatseid (sa…" at bounding box center [604, 323] width 618 height 437
click at [365, 478] on textarea at bounding box center [605, 489] width 588 height 32
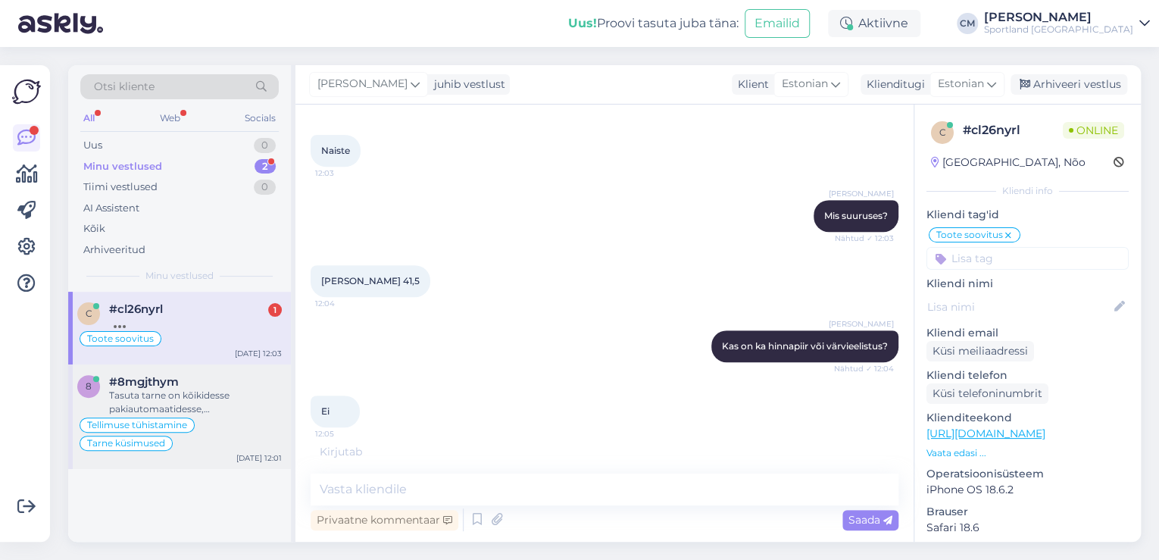
click at [245, 406] on div "Tasuta tarne on kõikidesse pakiautomaatidesse, [PERSON_NAME] on üle 79 EUR, kui…" at bounding box center [195, 402] width 173 height 27
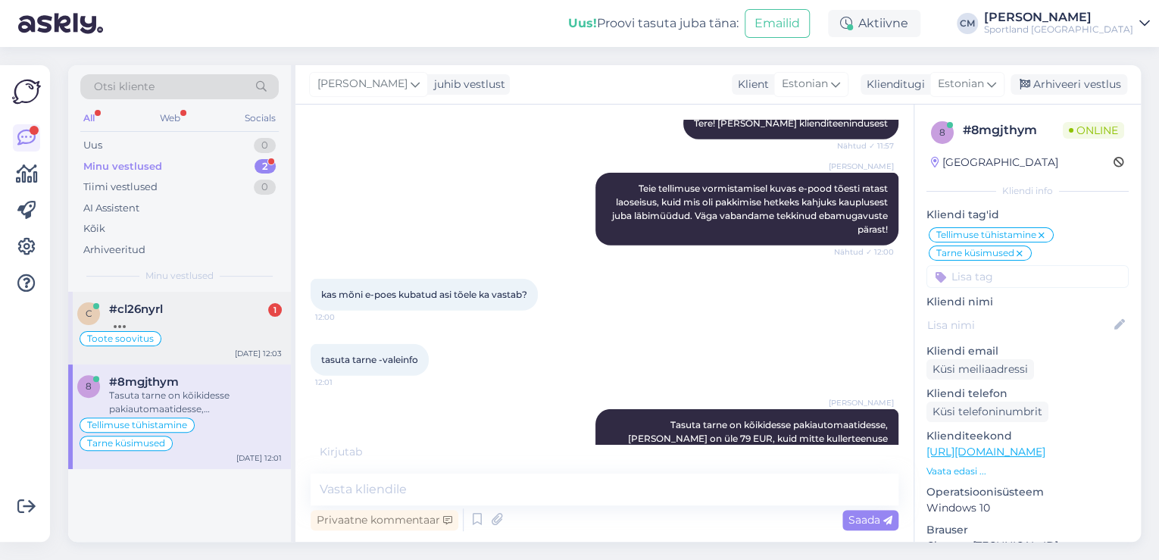
click at [259, 348] on div "[DATE] 12:03" at bounding box center [258, 353] width 47 height 11
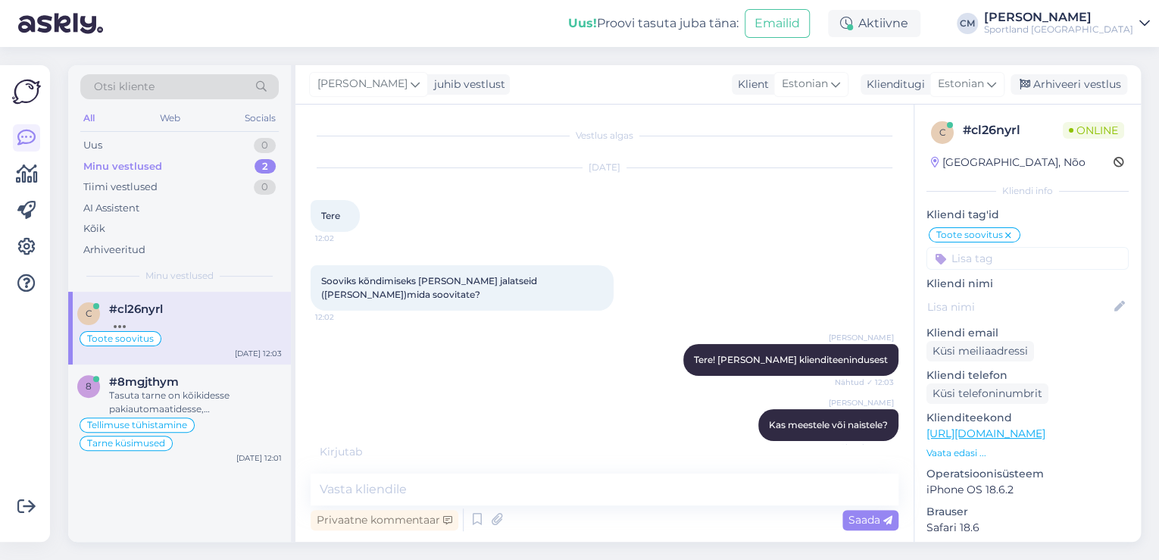
scroll to position [339, 0]
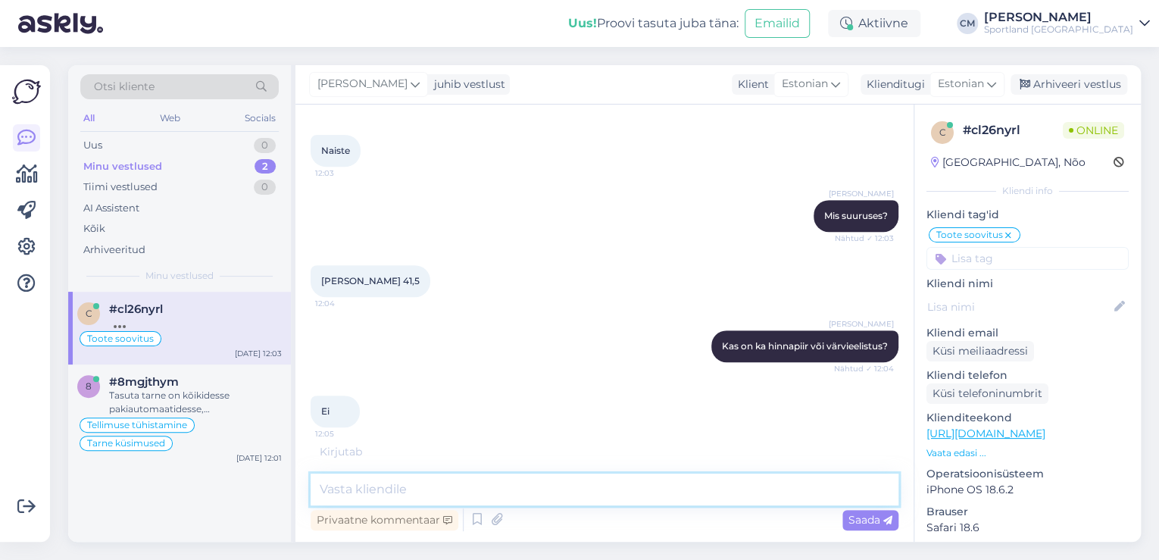
click at [512, 483] on textarea at bounding box center [605, 489] width 588 height 32
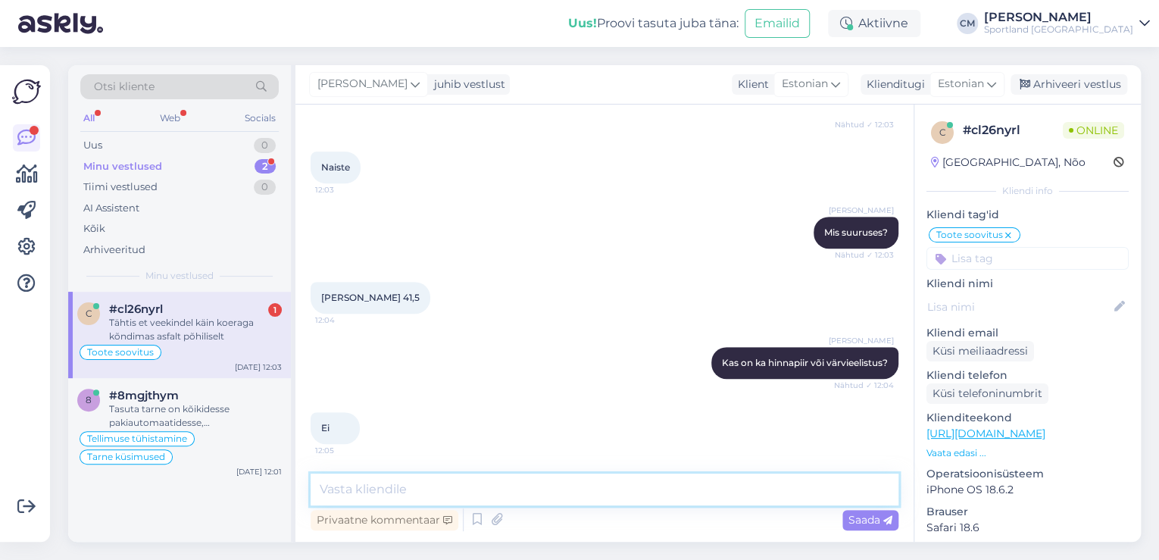
scroll to position [388, 0]
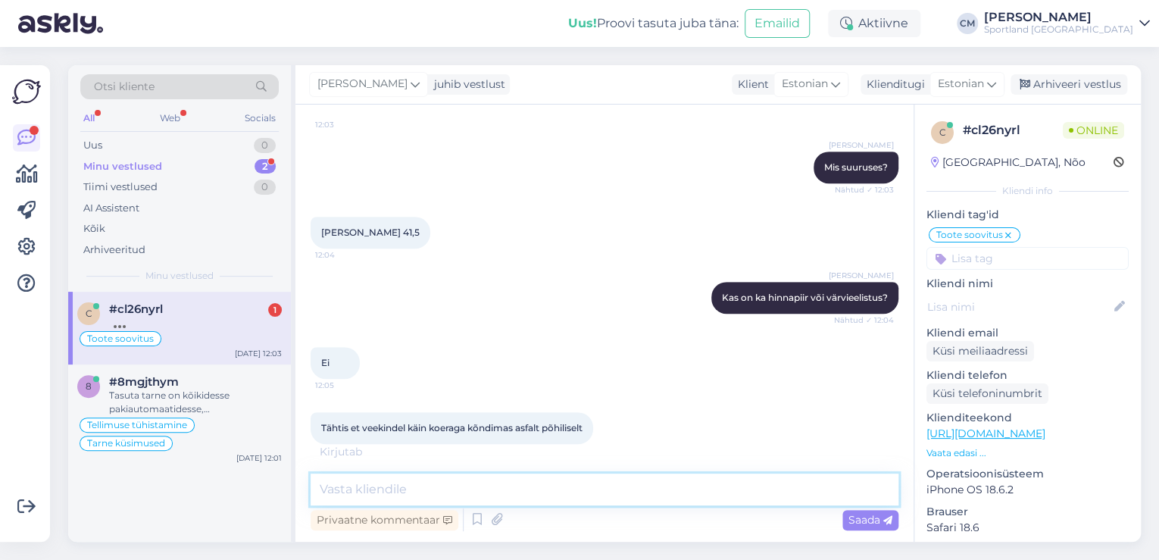
paste textarea "[URL][DOMAIN_NAME]"
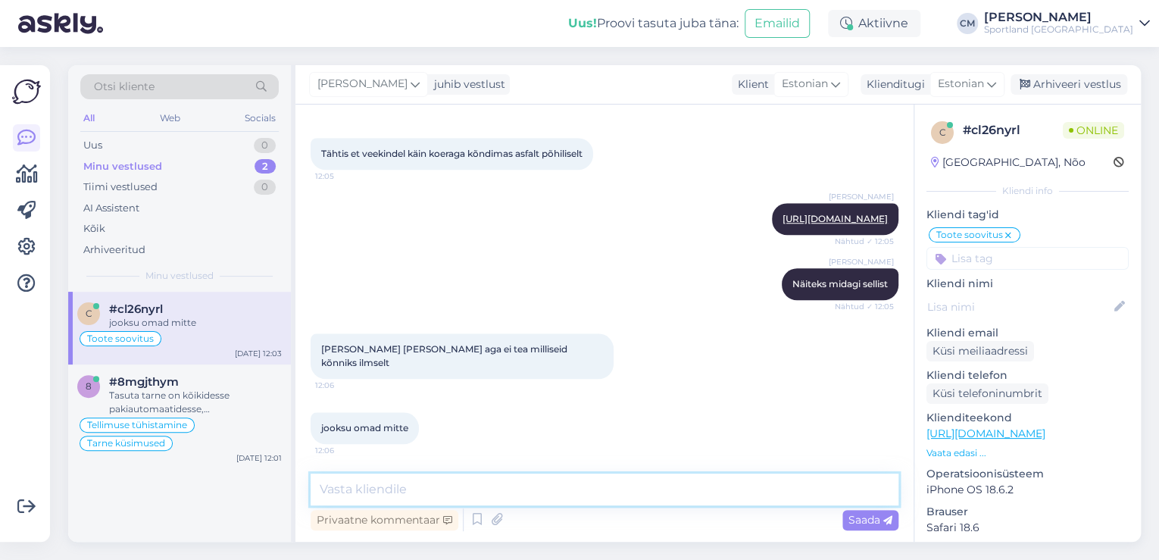
scroll to position [727, 0]
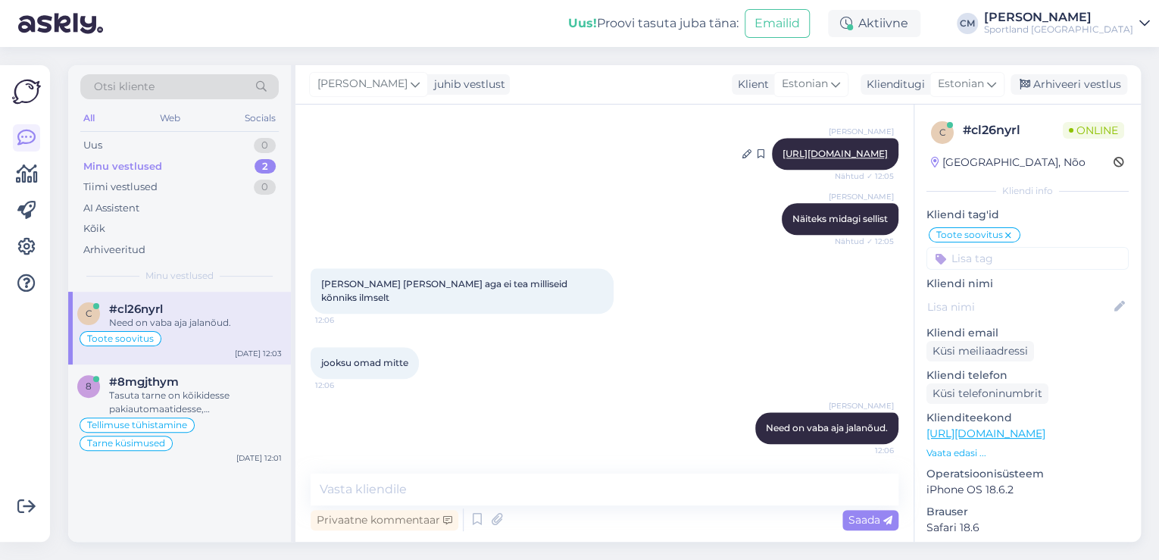
click at [783, 148] on link "[URL][DOMAIN_NAME]" at bounding box center [835, 153] width 105 height 11
click at [412, 477] on textarea at bounding box center [605, 489] width 588 height 32
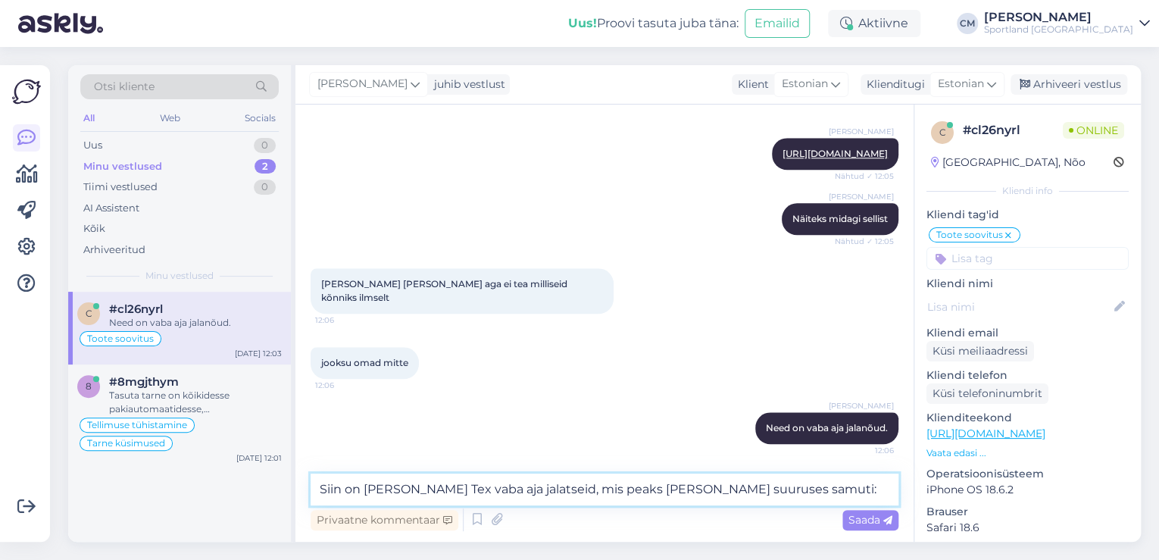
paste textarea "[URL][DOMAIN_NAME]"
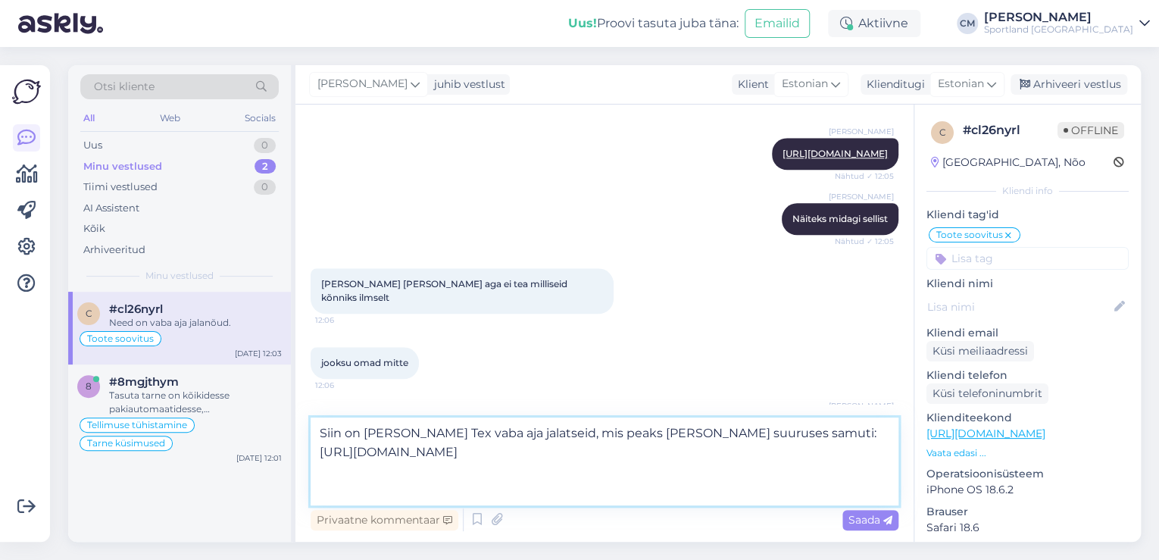
click at [596, 435] on textarea "Siin on [PERSON_NAME] Tex vaba aja jalatseid, mis peaks [PERSON_NAME] suuruses …" at bounding box center [605, 461] width 588 height 88
click at [589, 452] on textarea "Siin on [PERSON_NAME] Tex vaba aja jalatseid, mis peaks [PERSON_NAME] suuruses …" at bounding box center [605, 461] width 588 height 88
click at [814, 432] on textarea "Siin on [PERSON_NAME] Tex vaba aja jalatseid, mis peaks [PERSON_NAME] suuruses …" at bounding box center [605, 461] width 588 height 88
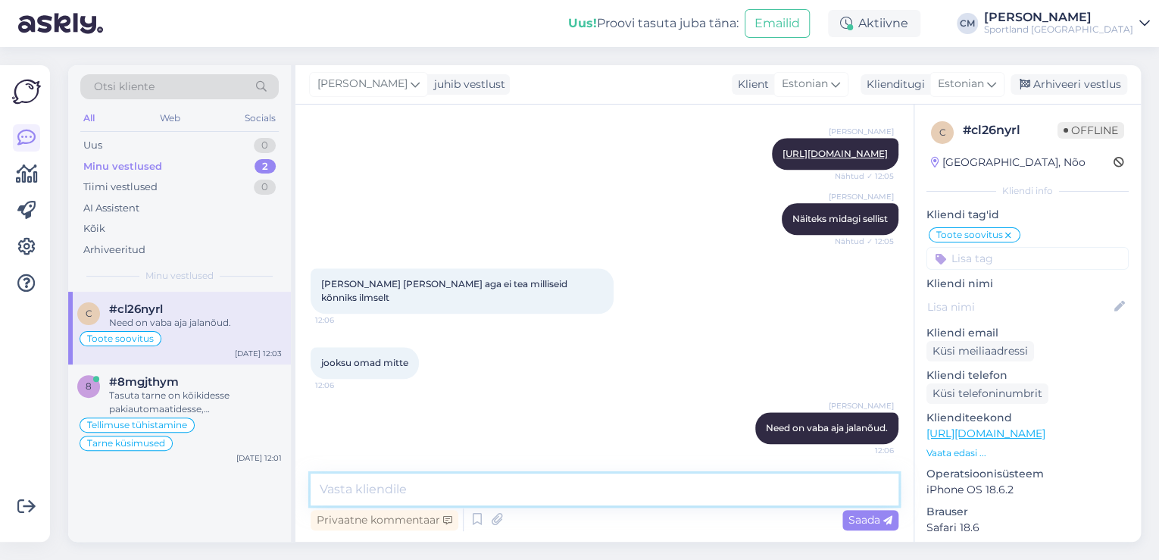
scroll to position [874, 0]
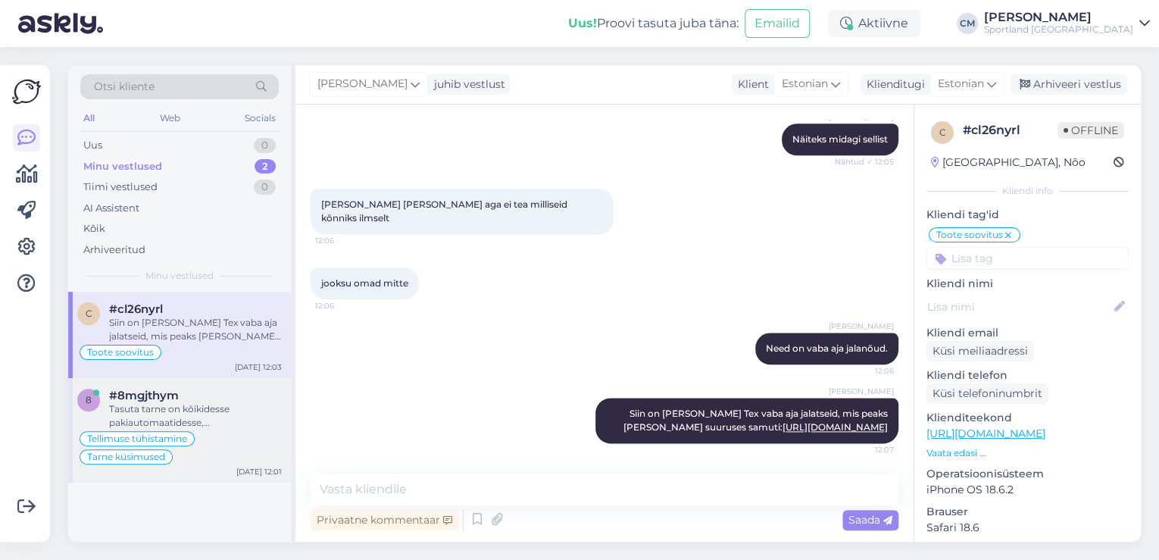
click at [200, 412] on div "Tasuta tarne on kõikidesse pakiautomaatidesse, [PERSON_NAME] on üle 79 EUR, kui…" at bounding box center [195, 415] width 173 height 27
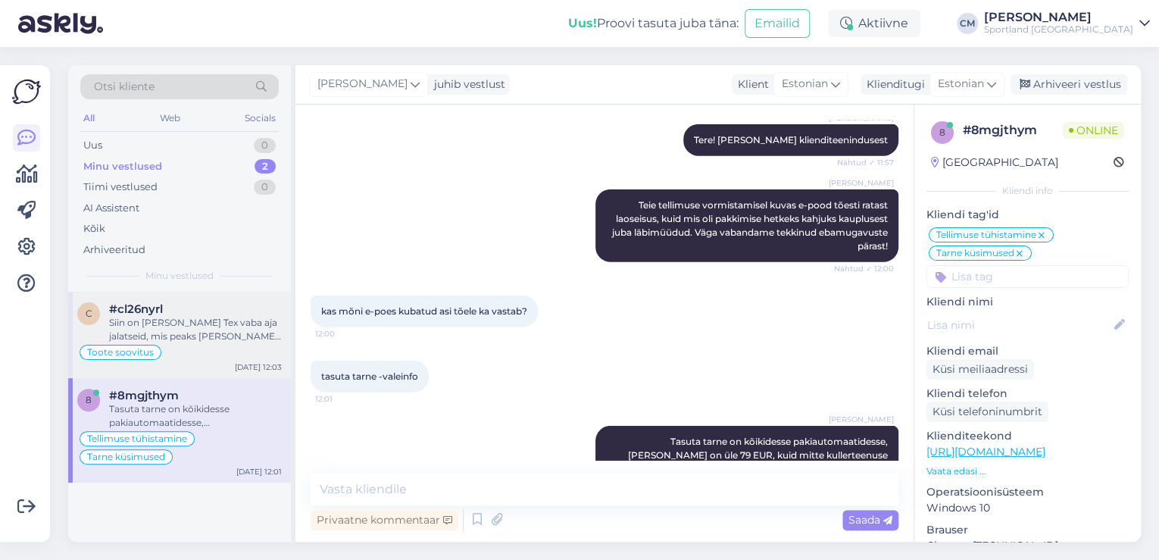
click at [188, 330] on div "Siin on [PERSON_NAME] Tex vaba aja jalatseid, mis peaks [PERSON_NAME] suuruses …" at bounding box center [195, 329] width 173 height 27
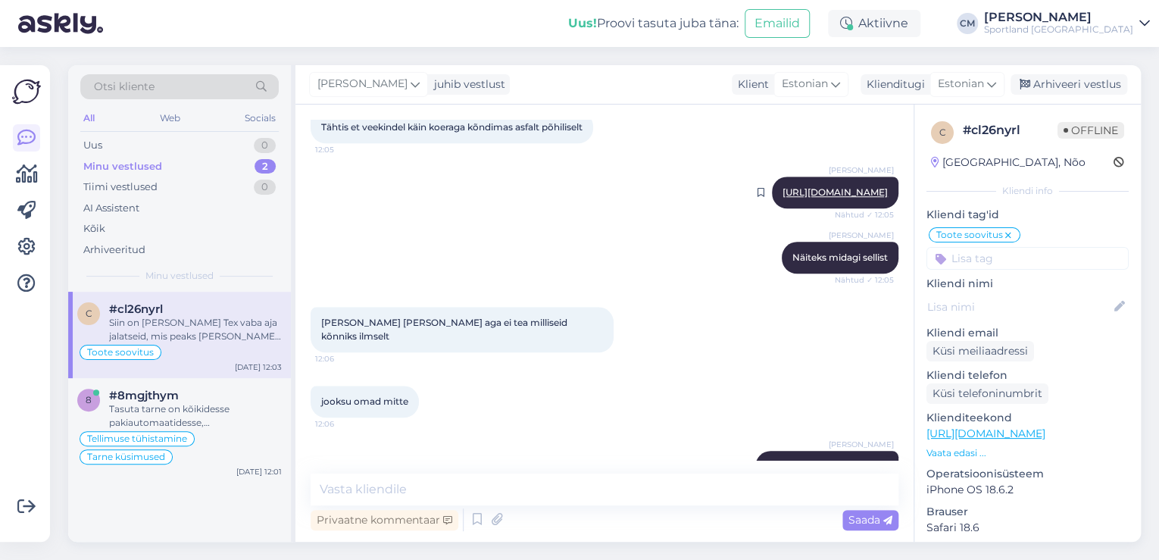
scroll to position [874, 0]
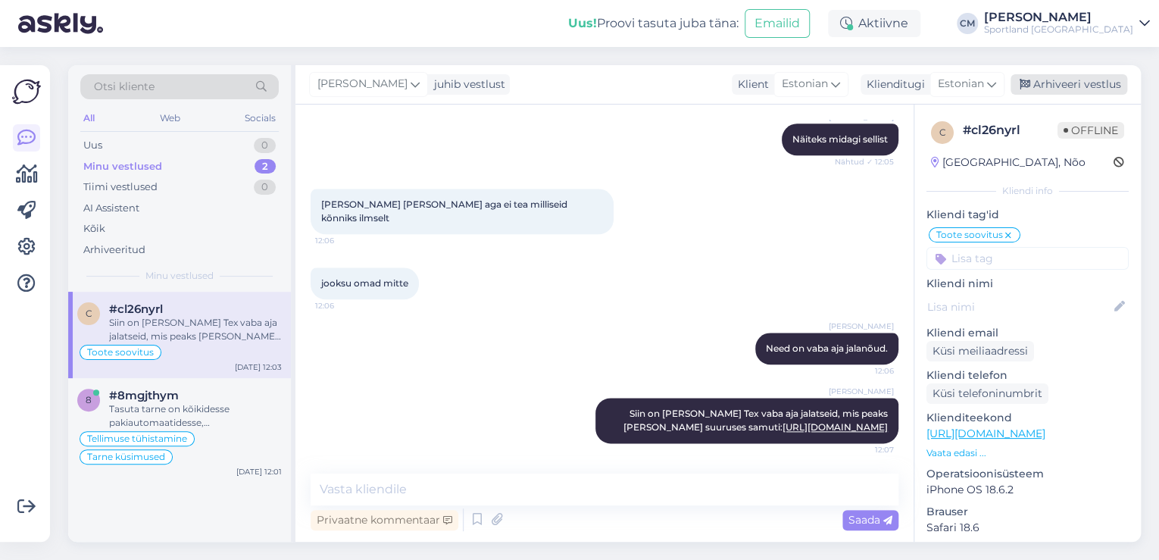
click at [1061, 82] on div "Arhiveeri vestlus" at bounding box center [1069, 84] width 117 height 20
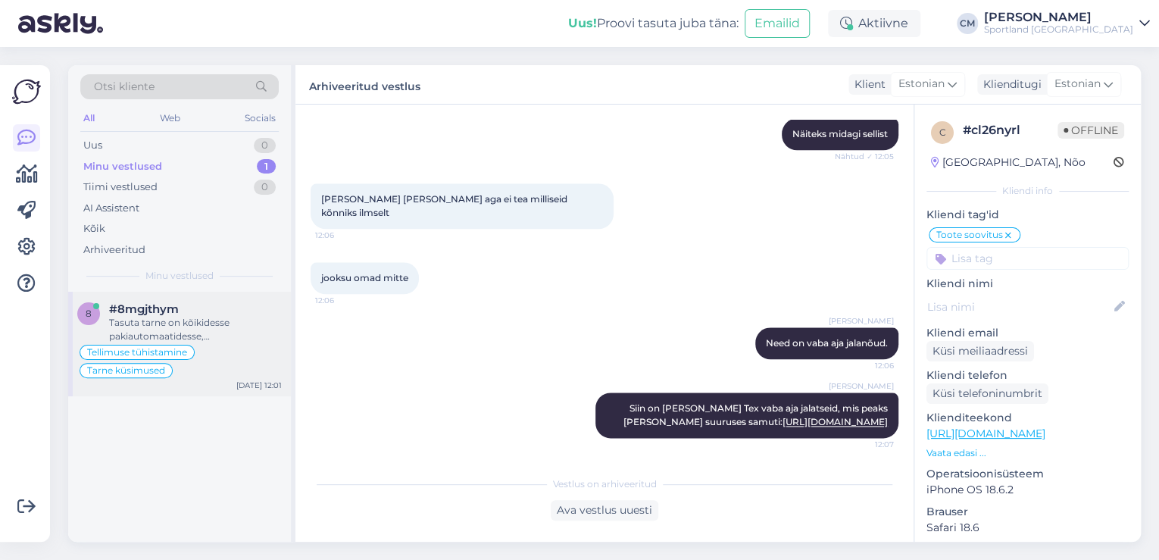
click at [206, 389] on div "8 #8mgjthym Tasuta tarne on kõikidesse pakiautomaatidesse, [PERSON_NAME] on üle…" at bounding box center [179, 344] width 223 height 105
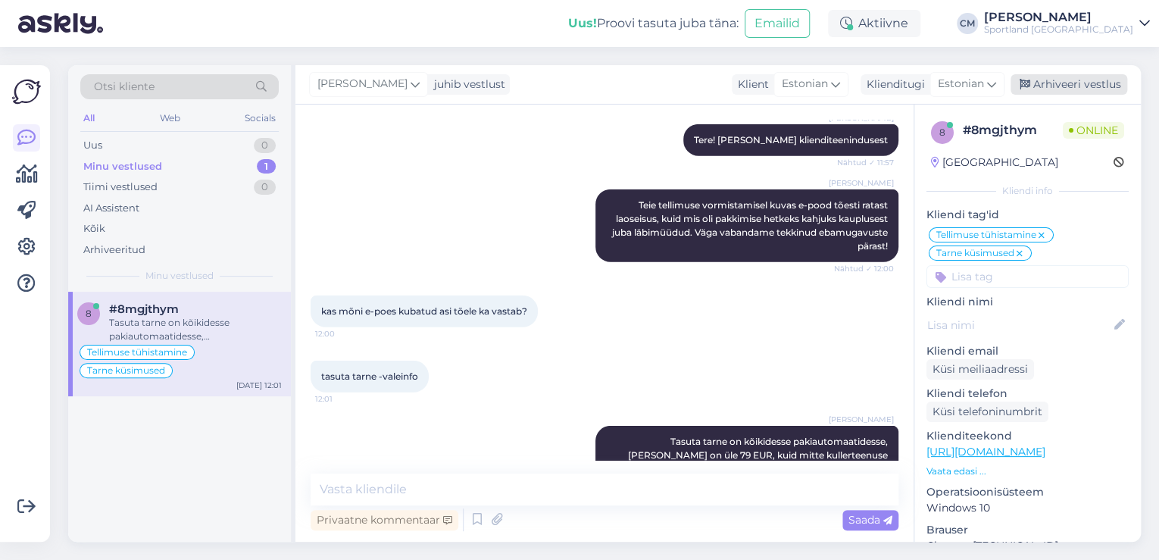
click at [1073, 85] on div "Arhiveeri vestlus" at bounding box center [1069, 84] width 117 height 20
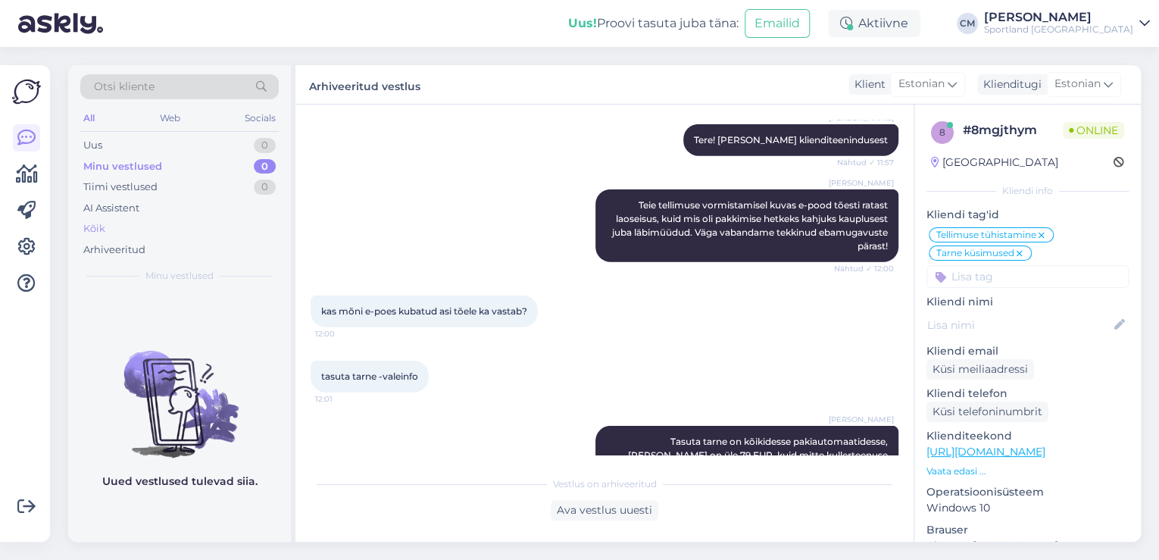
click at [139, 227] on div "Kõik" at bounding box center [179, 228] width 198 height 21
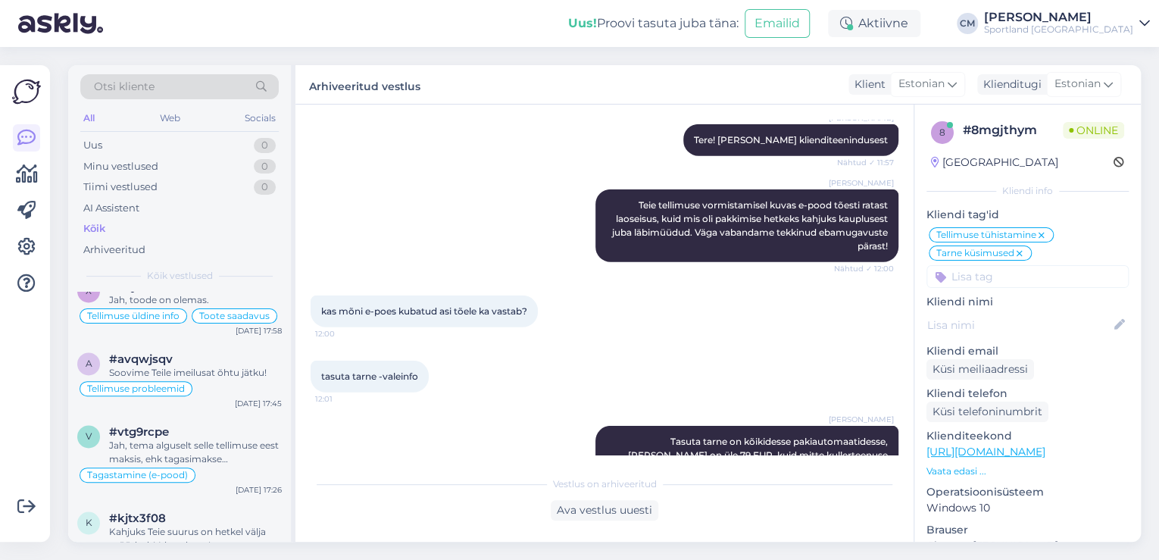
scroll to position [1151, 0]
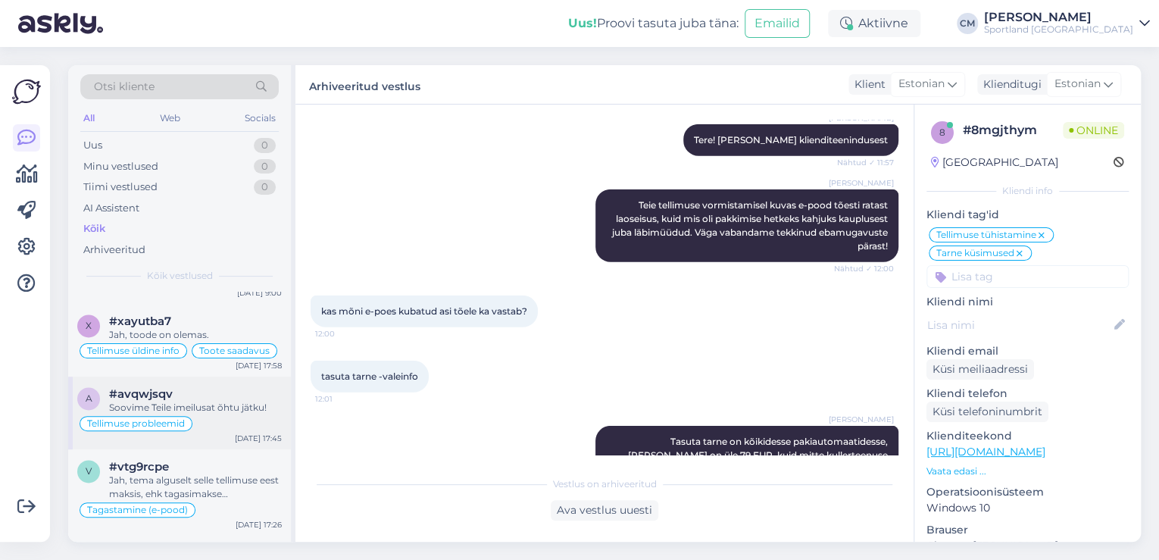
click at [231, 401] on div "Soovime Teile imeilusat õhtu jätku!" at bounding box center [195, 408] width 173 height 14
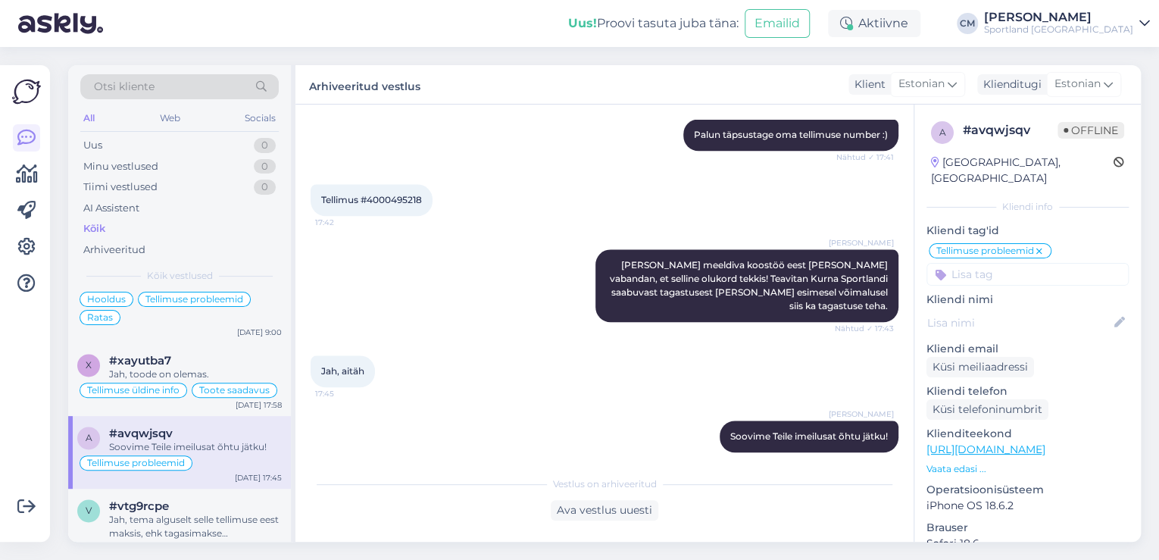
scroll to position [1091, 0]
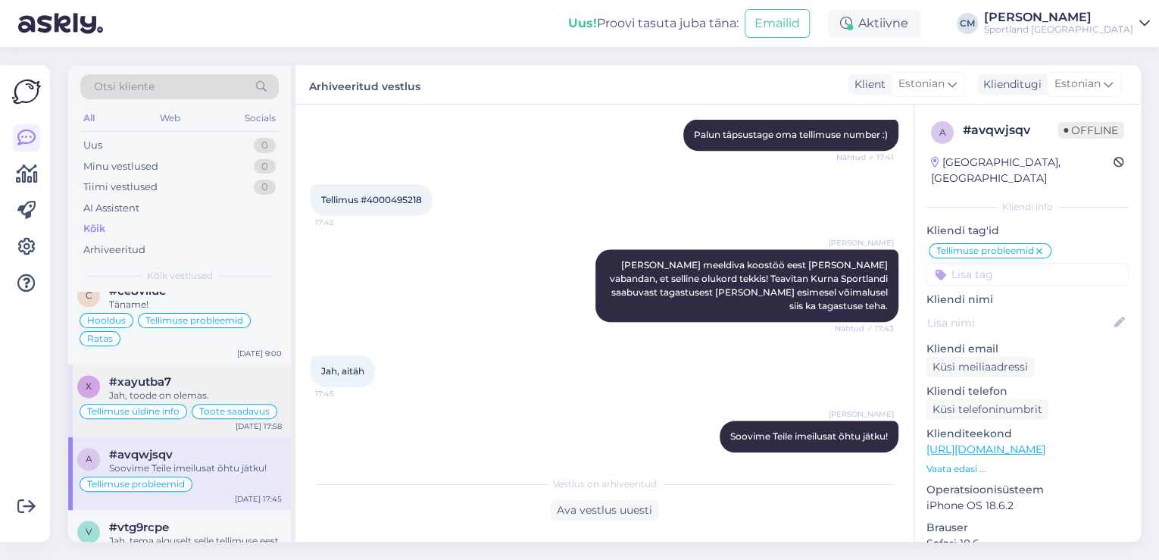
click at [215, 389] on div "Jah, toode on olemas." at bounding box center [195, 396] width 173 height 14
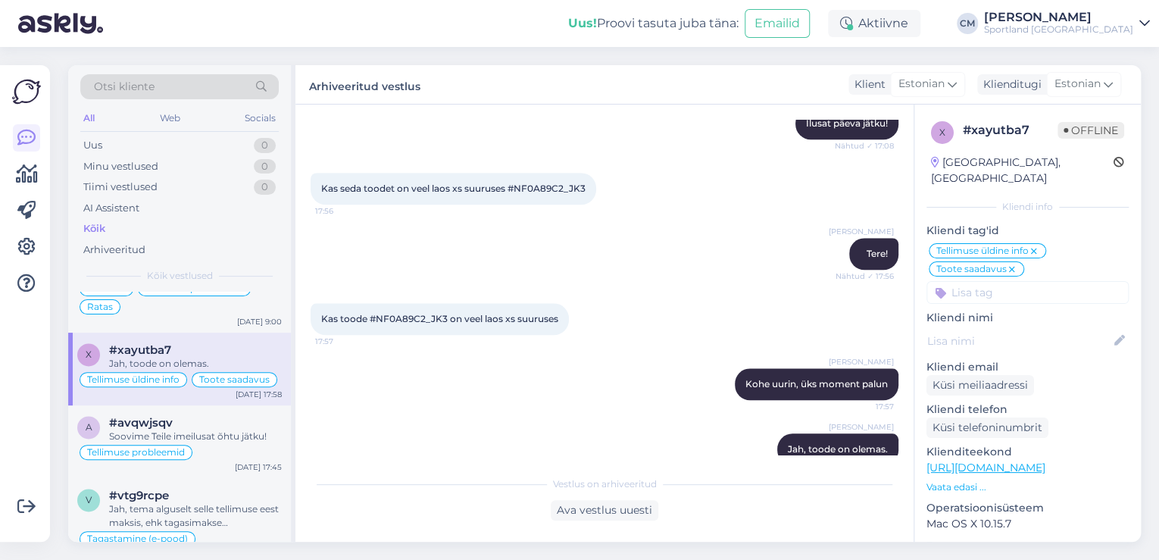
scroll to position [1151, 0]
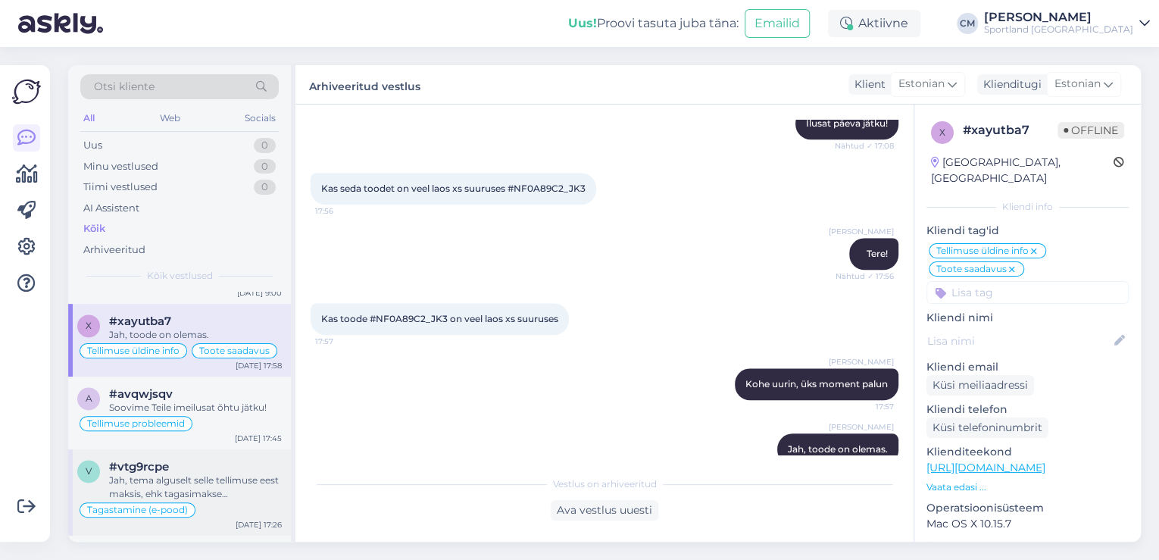
click at [205, 460] on div "#vtg9rcpe" at bounding box center [195, 467] width 173 height 14
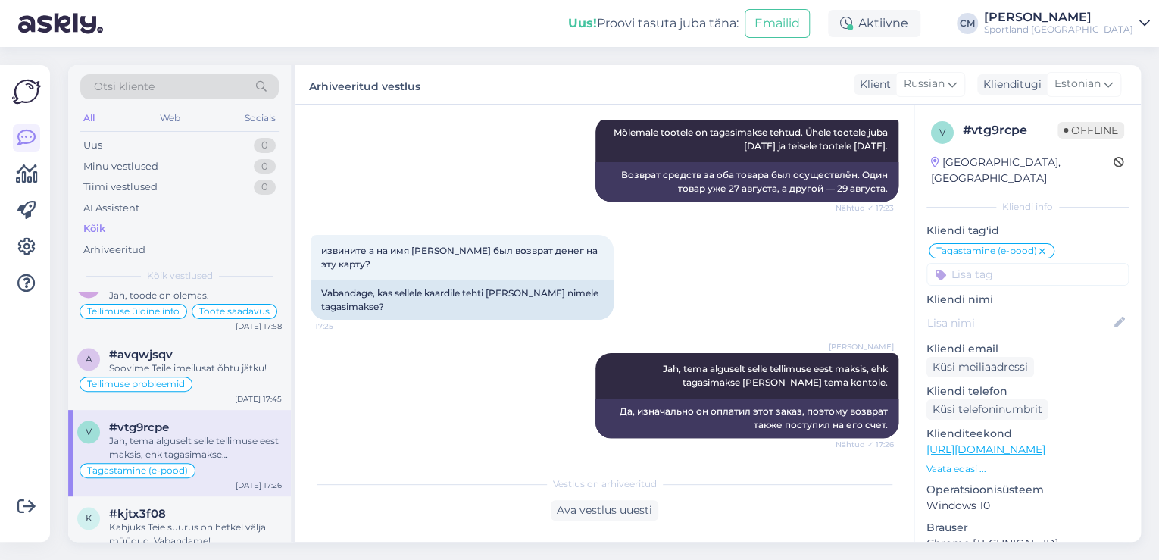
scroll to position [1212, 0]
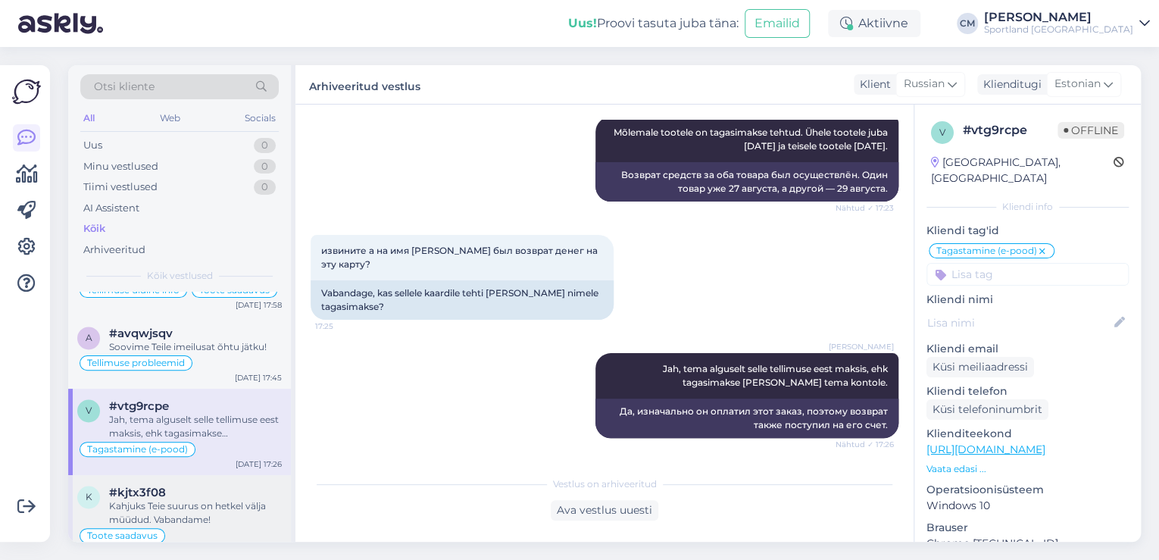
click at [188, 499] on div "Kahjuks Teie suurus on hetkel välja müüdud. Vabandame!" at bounding box center [195, 512] width 173 height 27
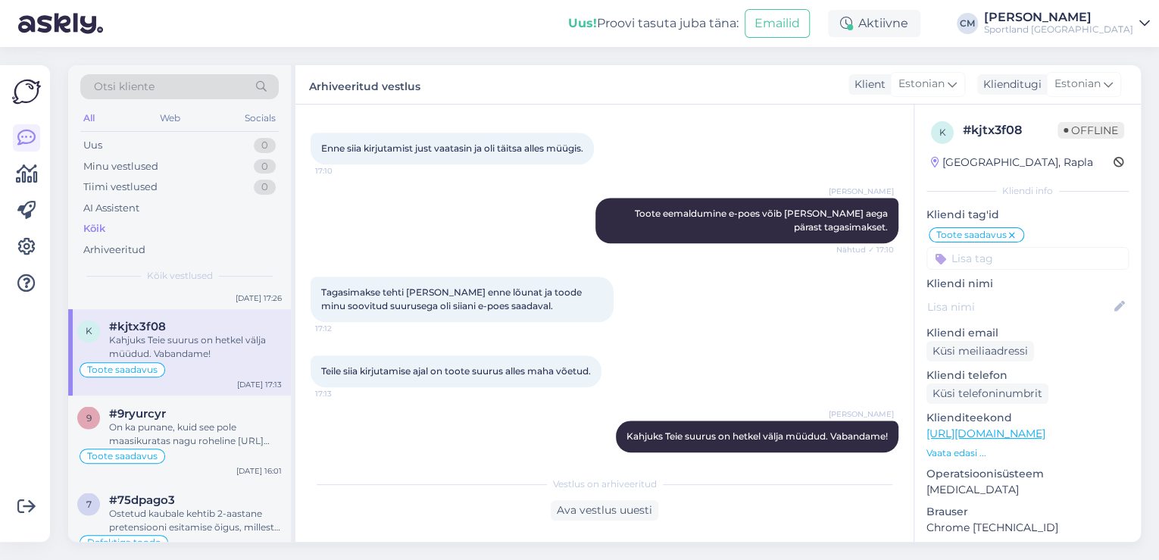
scroll to position [1394, 0]
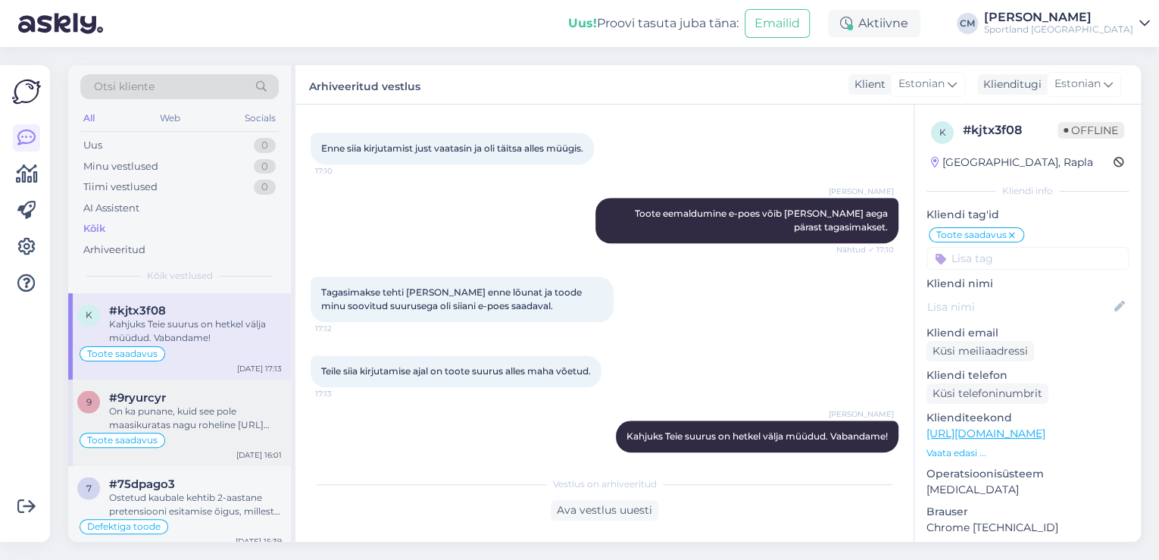
click at [199, 431] on div "Toote saadavus" at bounding box center [179, 440] width 205 height 18
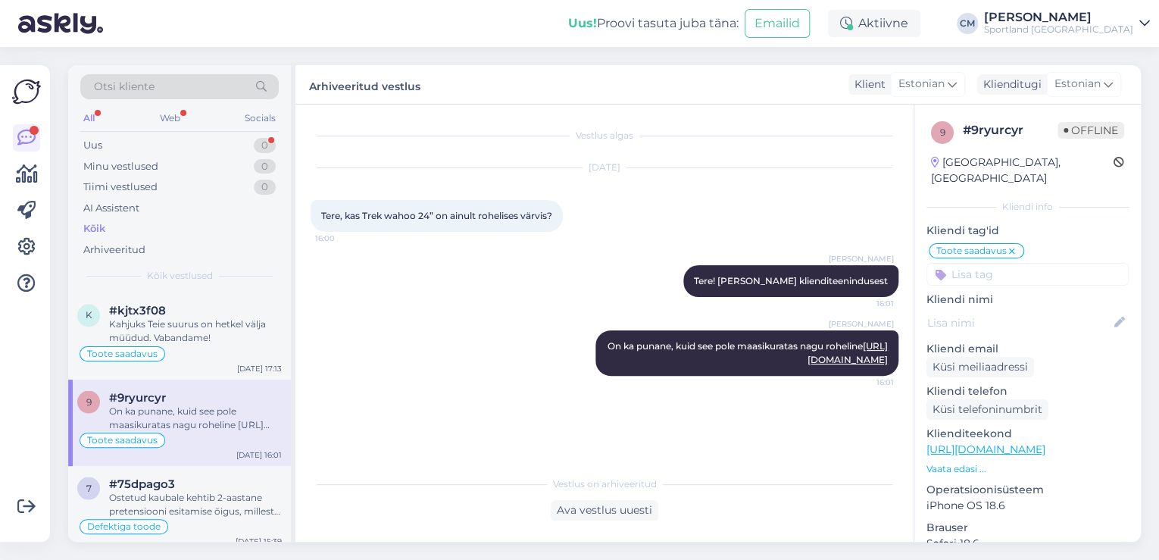
scroll to position [0, 0]
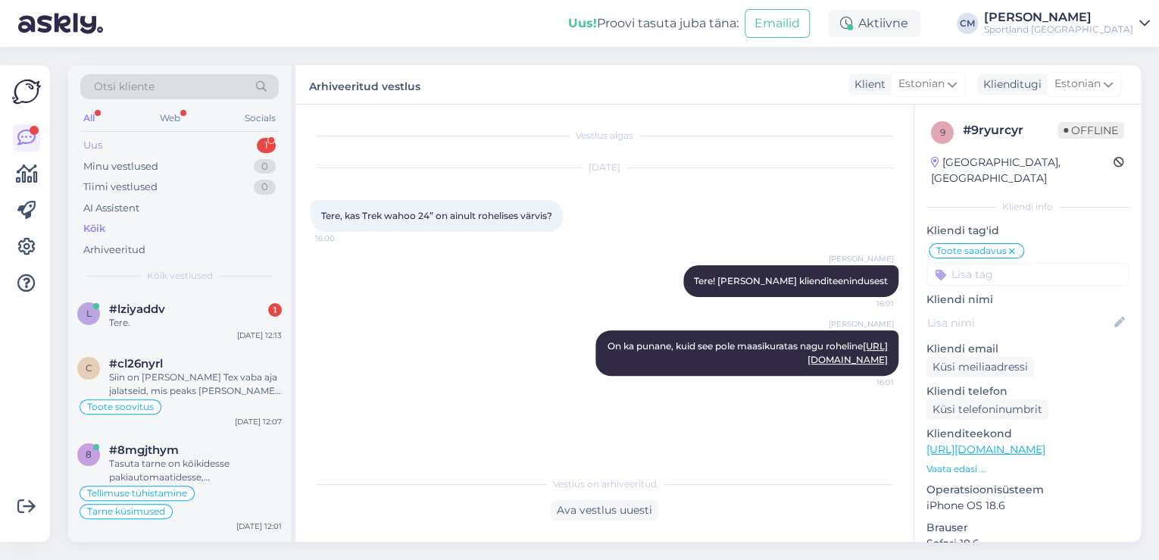
click at [220, 148] on div "Uus 1" at bounding box center [179, 145] width 198 height 21
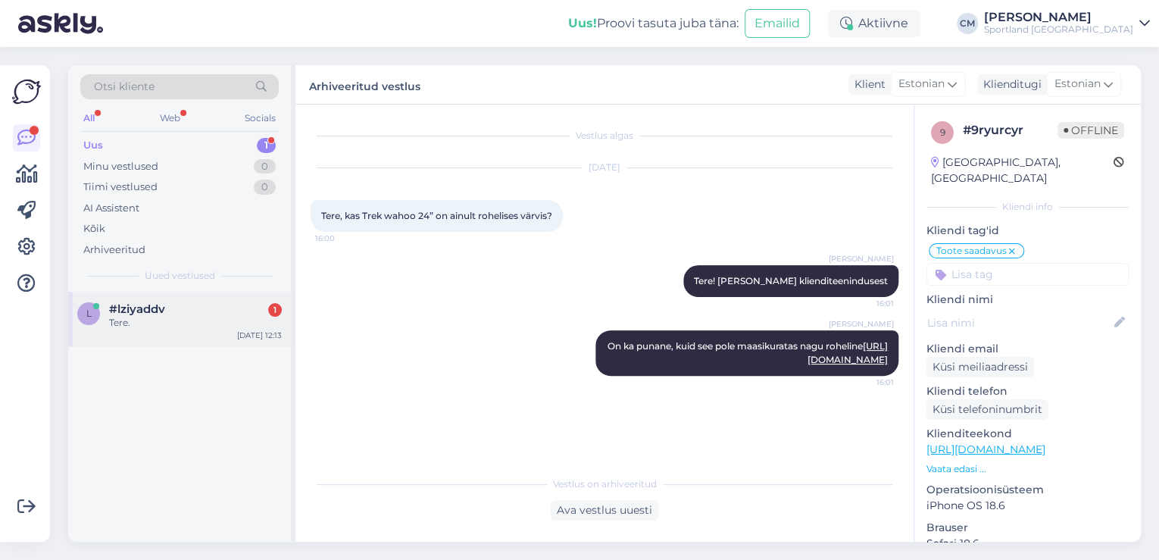
click at [175, 337] on div "l #lziyaddv 1 Tere. [DATE] 12:13" at bounding box center [179, 319] width 223 height 55
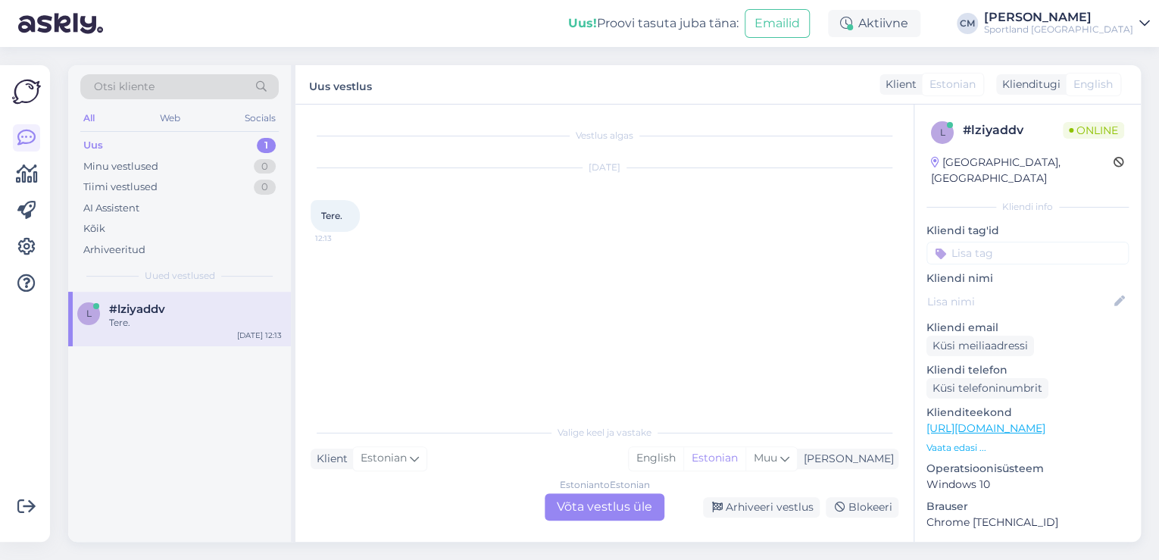
click at [636, 513] on div "Estonian to Estonian Võta vestlus üle" at bounding box center [605, 506] width 120 height 27
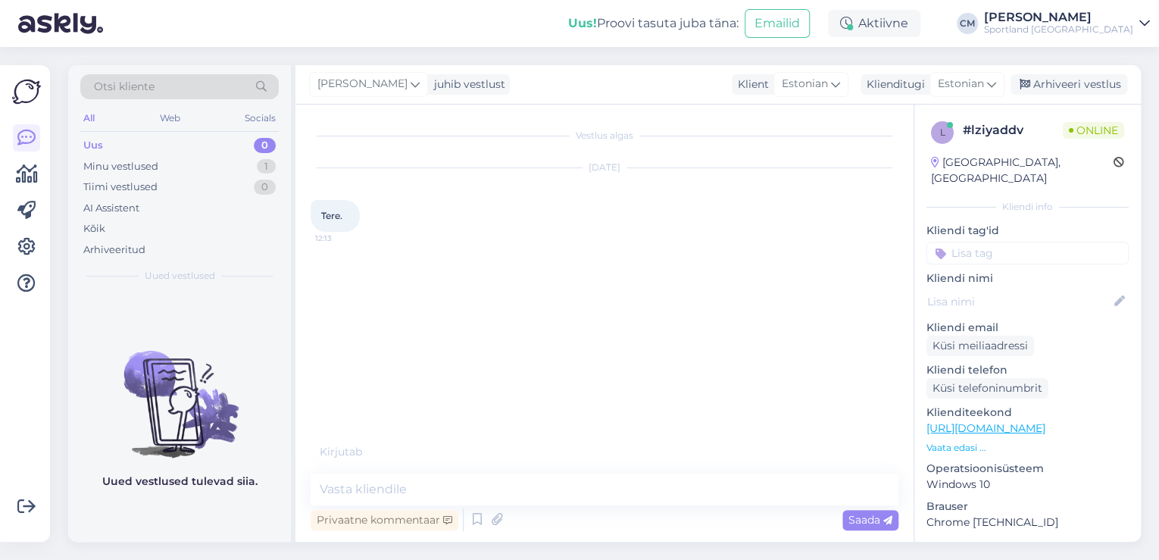
click at [467, 528] on div "Privaatne kommentaar Saada" at bounding box center [605, 519] width 588 height 29
click at [470, 524] on icon at bounding box center [477, 519] width 18 height 23
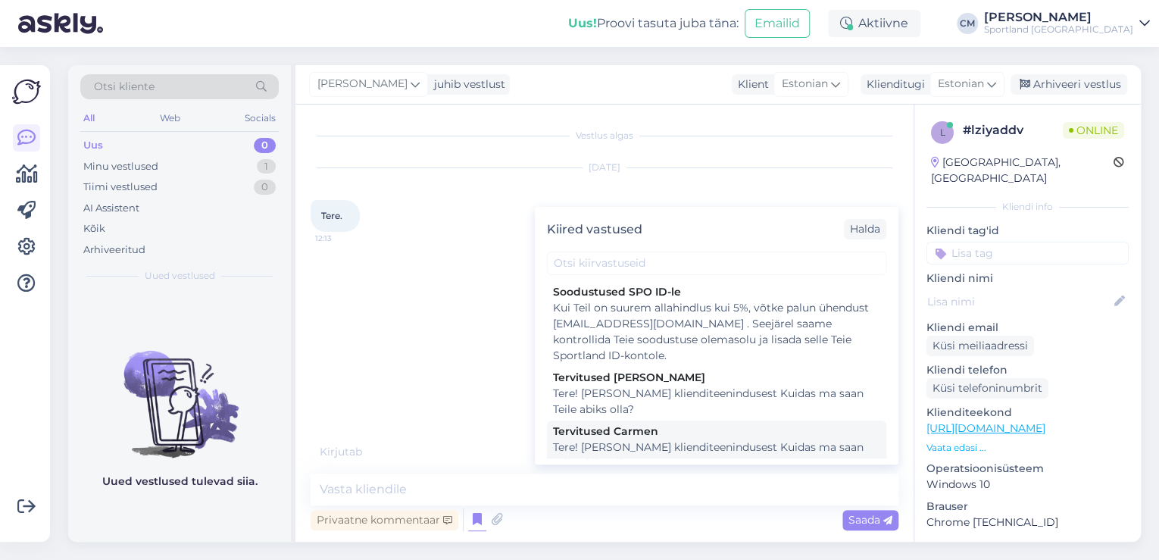
click at [686, 442] on div "Tere! [PERSON_NAME] klienditeenindusest Kuidas ma saan Teile abiks olla?" at bounding box center [716, 455] width 327 height 32
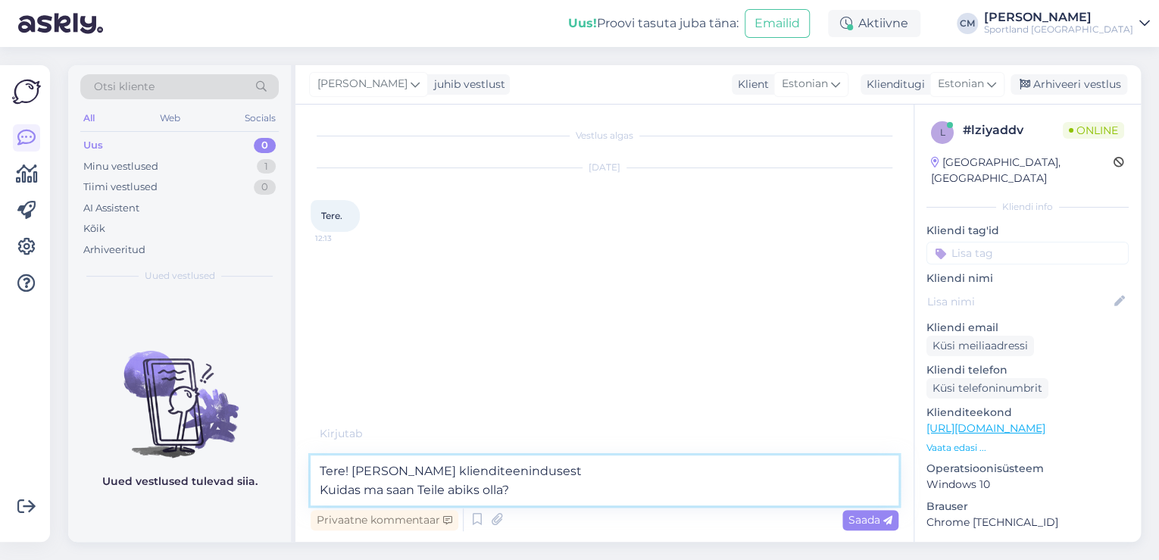
click at [646, 463] on textarea "Tere! [PERSON_NAME] klienditeenindusest Kuidas ma saan Teile abiks olla?" at bounding box center [605, 480] width 588 height 50
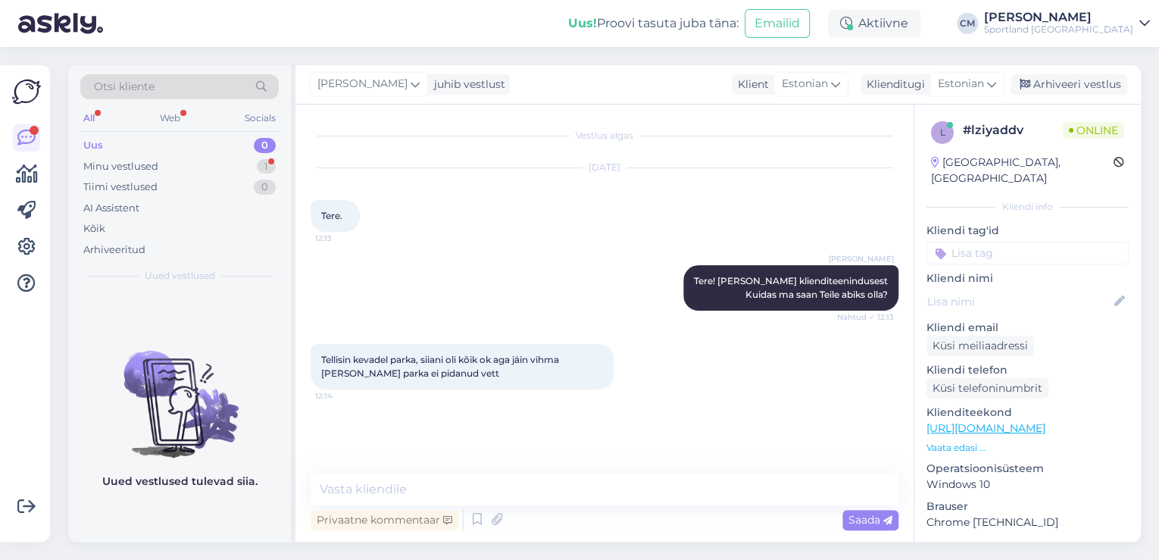
click at [971, 441] on p "Vaata edasi ..." at bounding box center [1028, 448] width 202 height 14
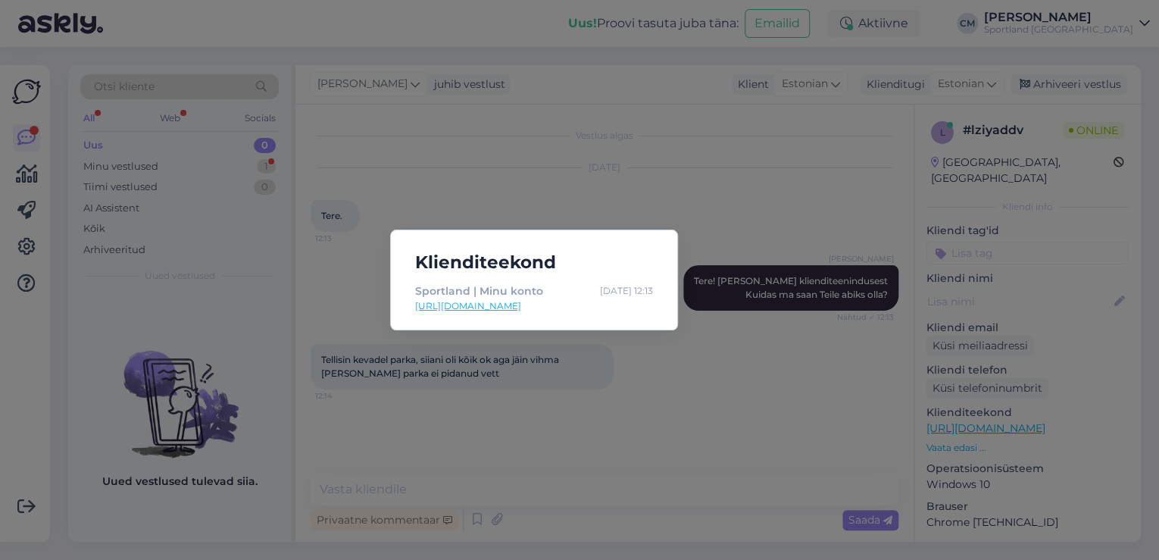
click at [692, 394] on div "Klienditeekond Sportland | Minu konto [DATE] 12:13 [URL][DOMAIN_NAME]" at bounding box center [579, 280] width 1159 height 560
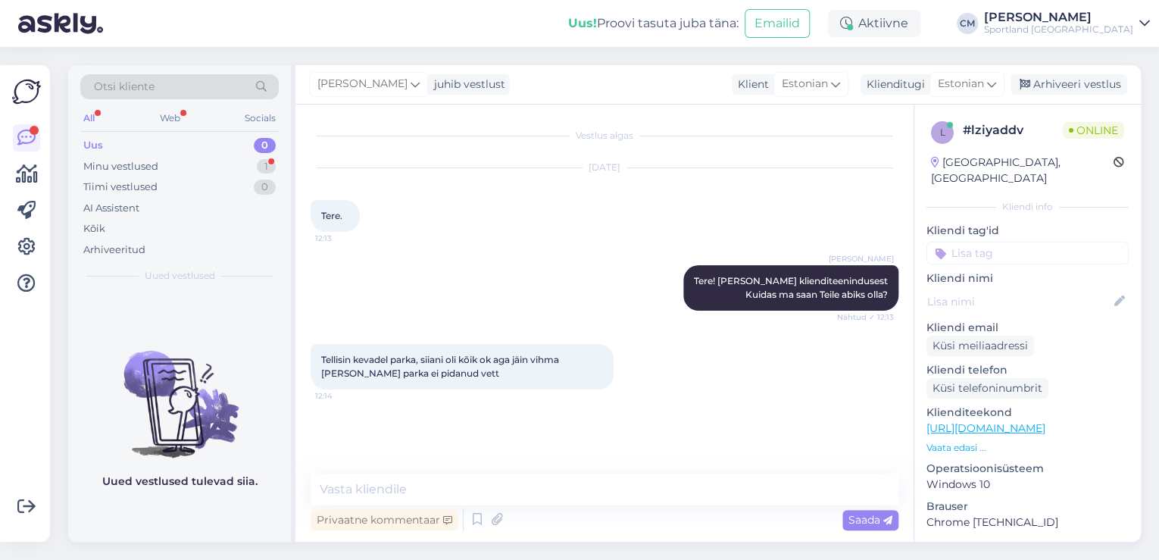
click at [589, 507] on div "Privaatne kommentaar Saada" at bounding box center [605, 519] width 588 height 29
click at [592, 498] on textarea at bounding box center [605, 489] width 588 height 32
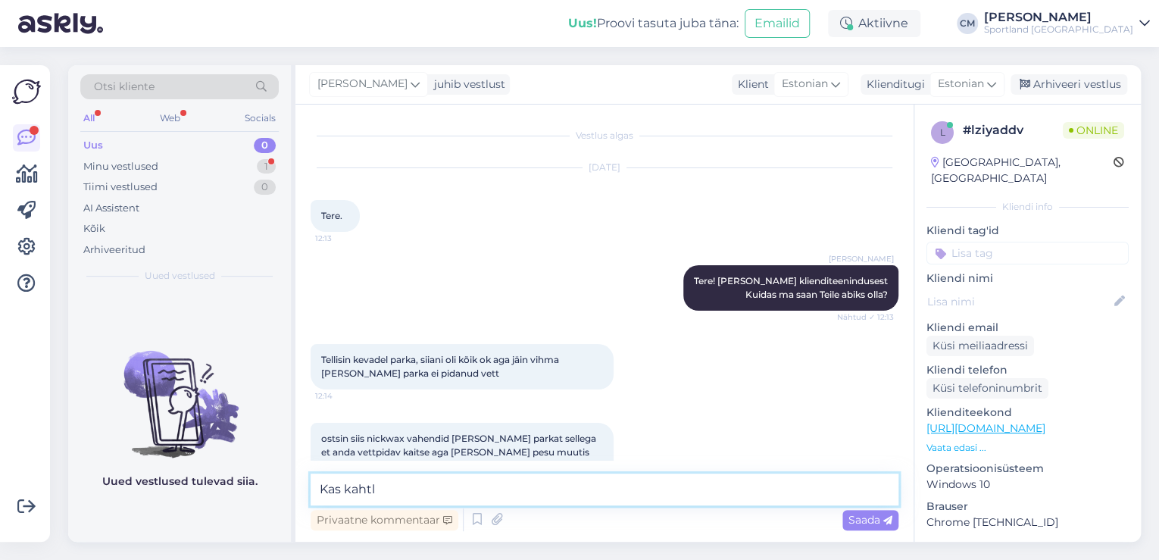
scroll to position [38, 0]
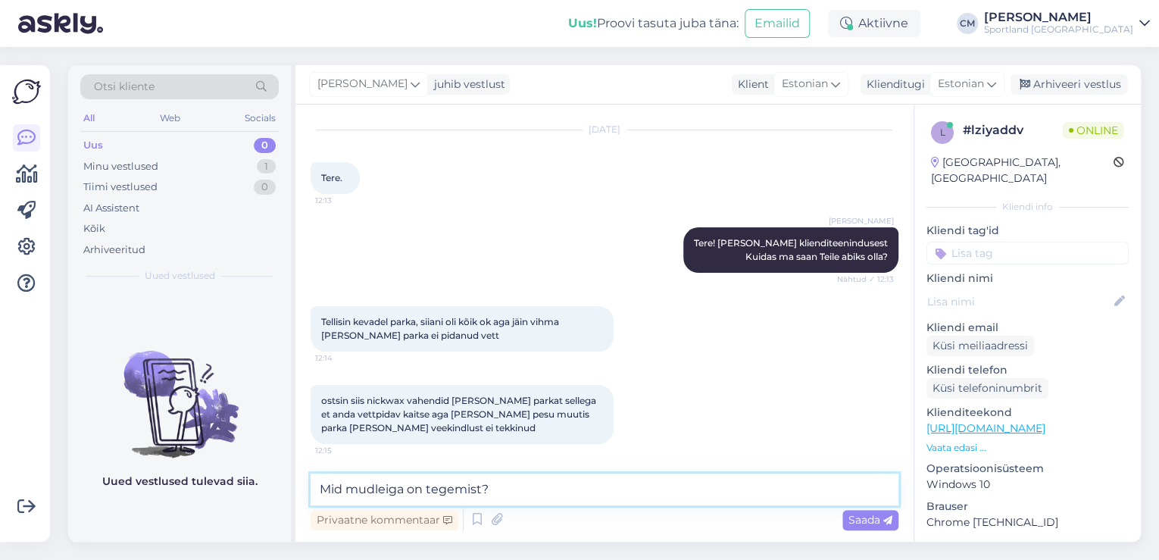
click at [380, 488] on textarea "Mid mudleiga on tegemist?" at bounding box center [605, 489] width 588 height 32
click at [539, 488] on textarea "Mid mudeliga on tegemist?" at bounding box center [605, 489] width 588 height 32
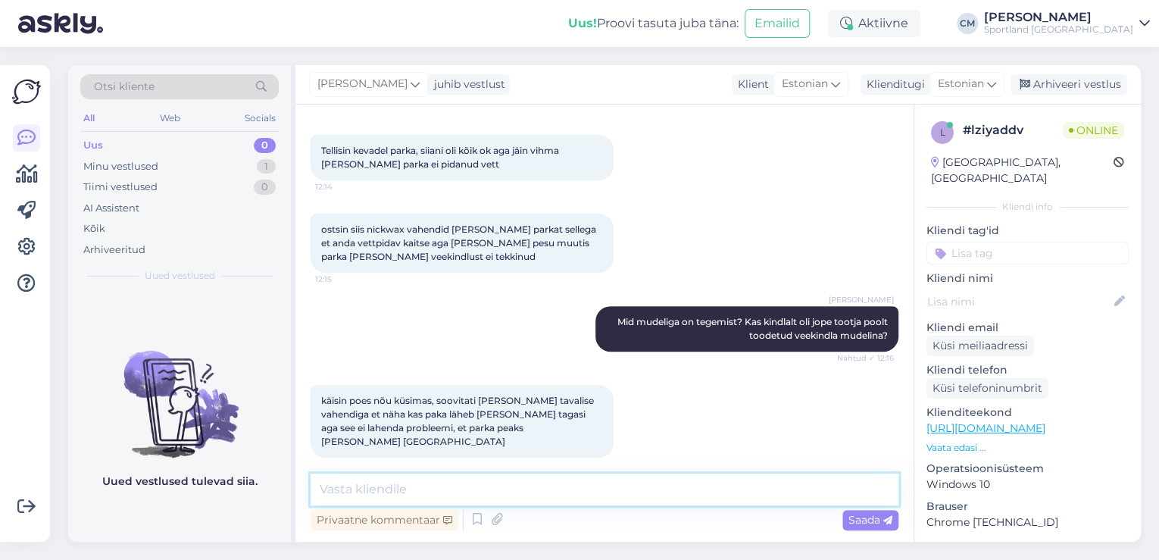
scroll to position [274, 0]
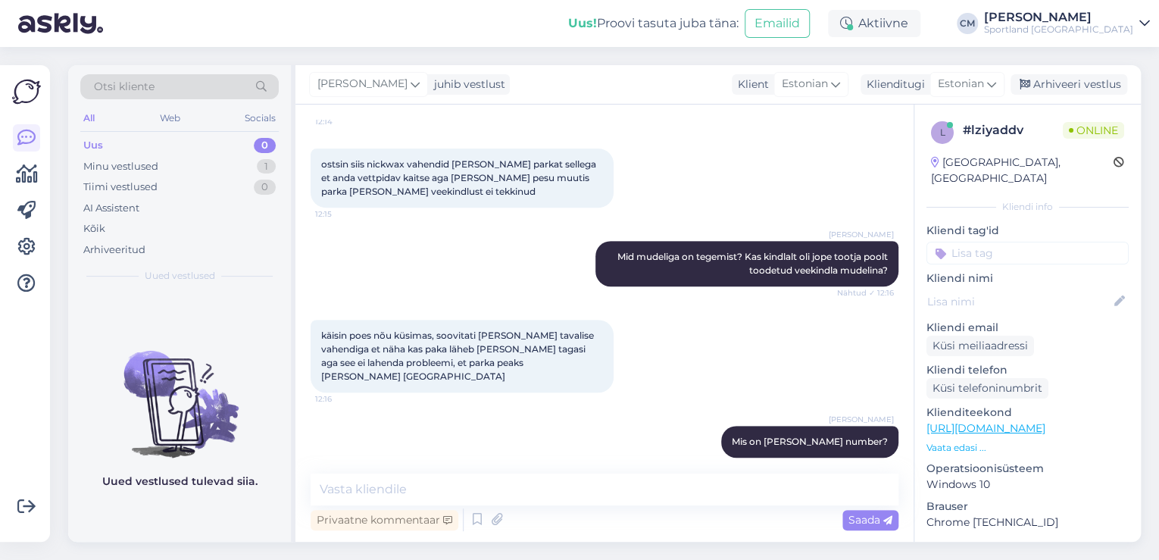
click at [997, 242] on input at bounding box center [1028, 253] width 202 height 23
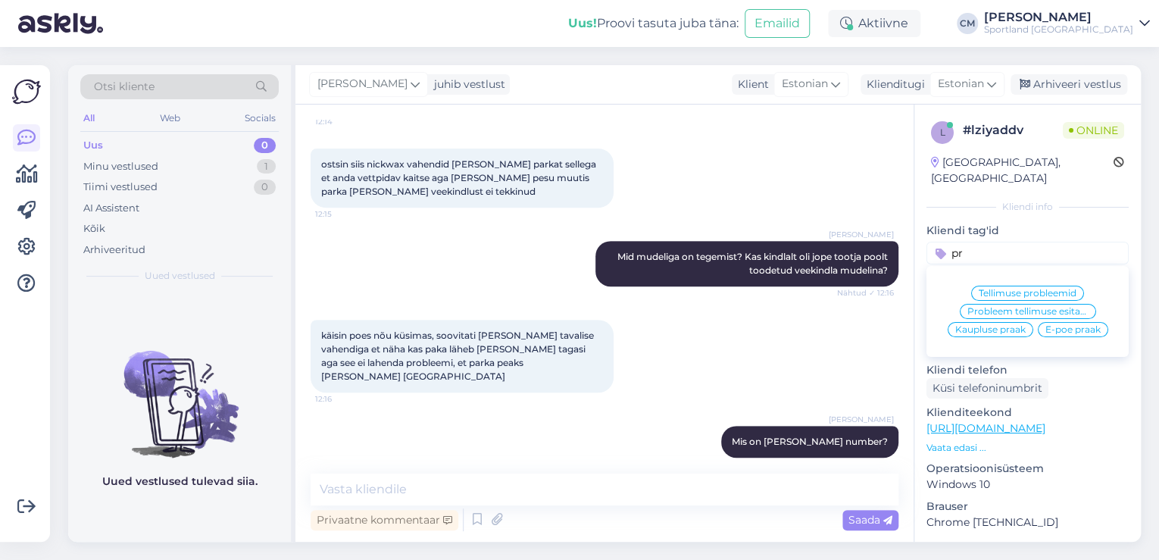
click at [1009, 289] on span "Tellimuse probleemid" at bounding box center [1028, 293] width 98 height 9
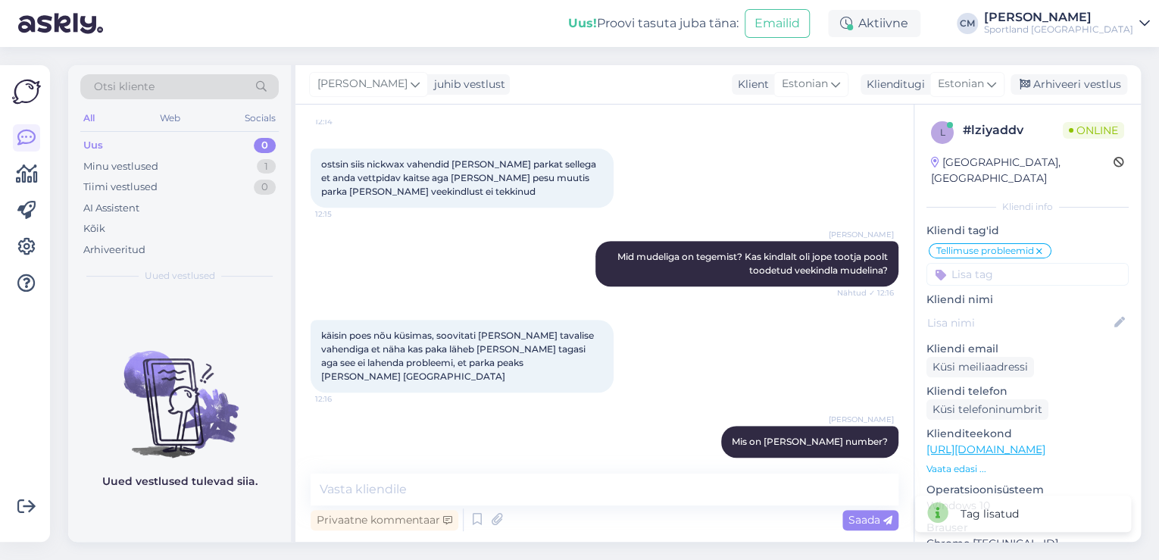
click at [996, 263] on input at bounding box center [1028, 274] width 202 height 23
click at [1003, 310] on span "Defektiga toode" at bounding box center [1027, 314] width 73 height 9
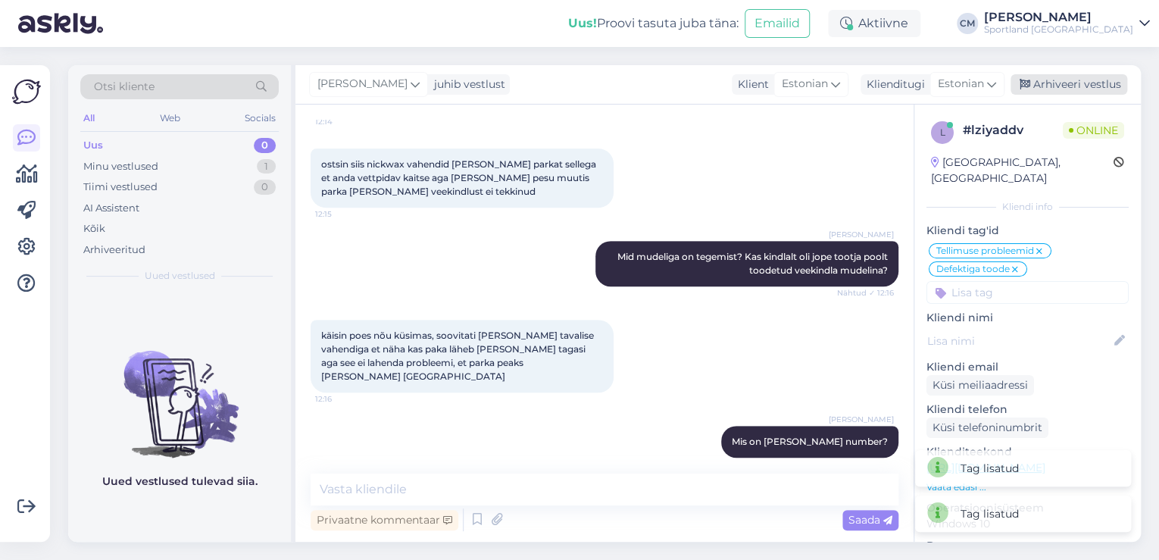
click at [1059, 80] on div "Arhiveeri vestlus" at bounding box center [1069, 84] width 117 height 20
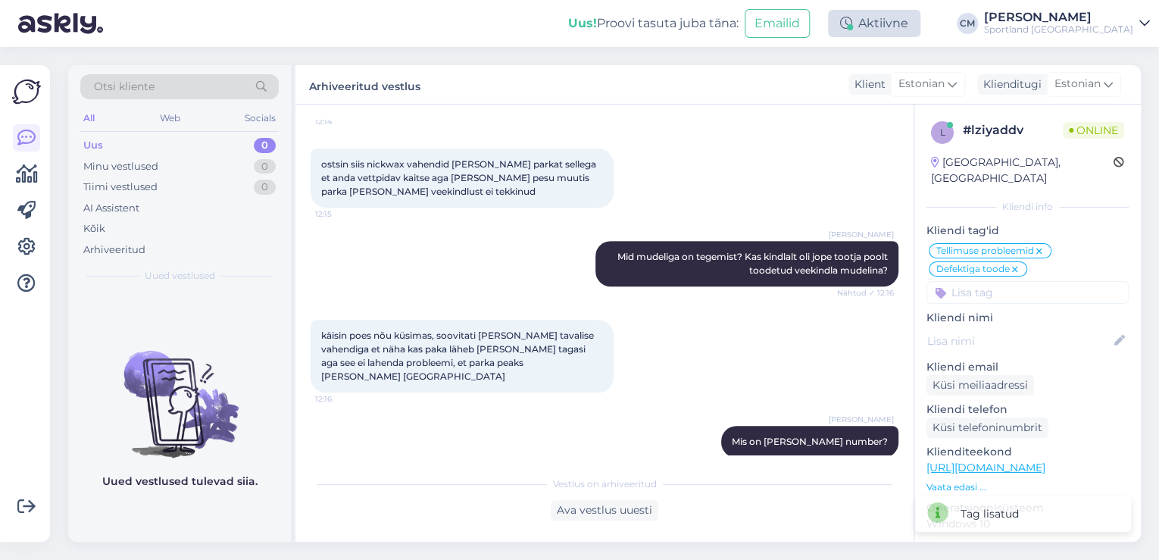
click at [913, 30] on div "Aktiivne" at bounding box center [874, 23] width 92 height 27
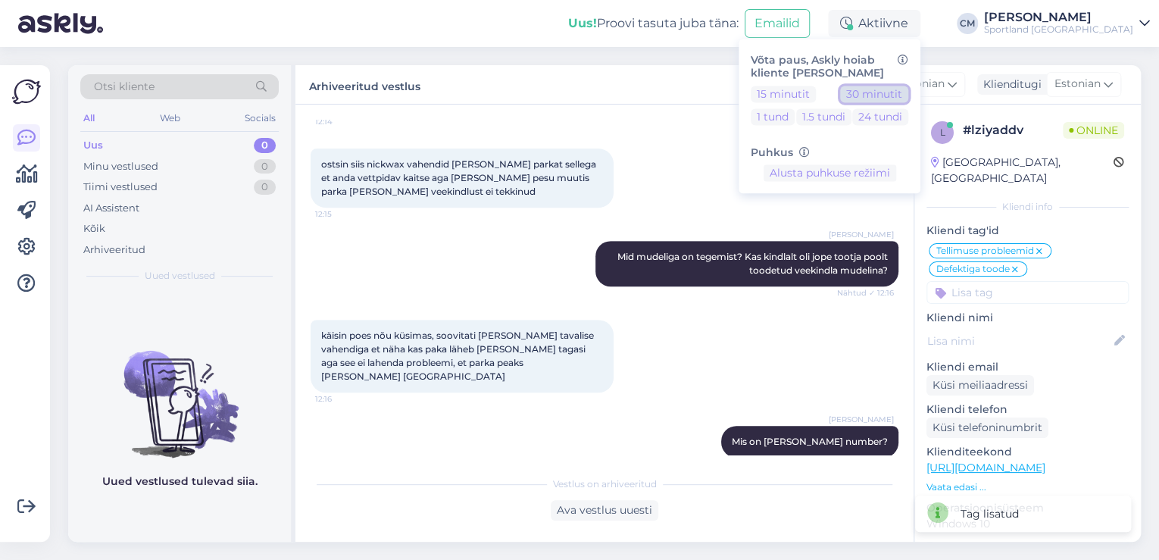
click at [902, 91] on button "30 minutit" at bounding box center [874, 94] width 68 height 17
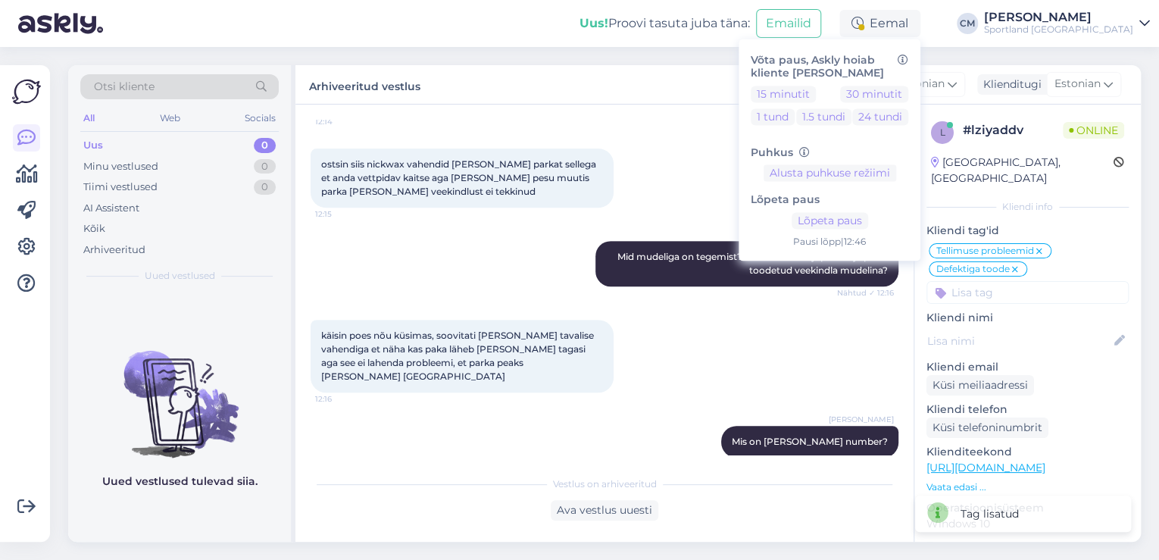
click at [1085, 26] on div "Sportland [GEOGRAPHIC_DATA]" at bounding box center [1058, 29] width 149 height 12
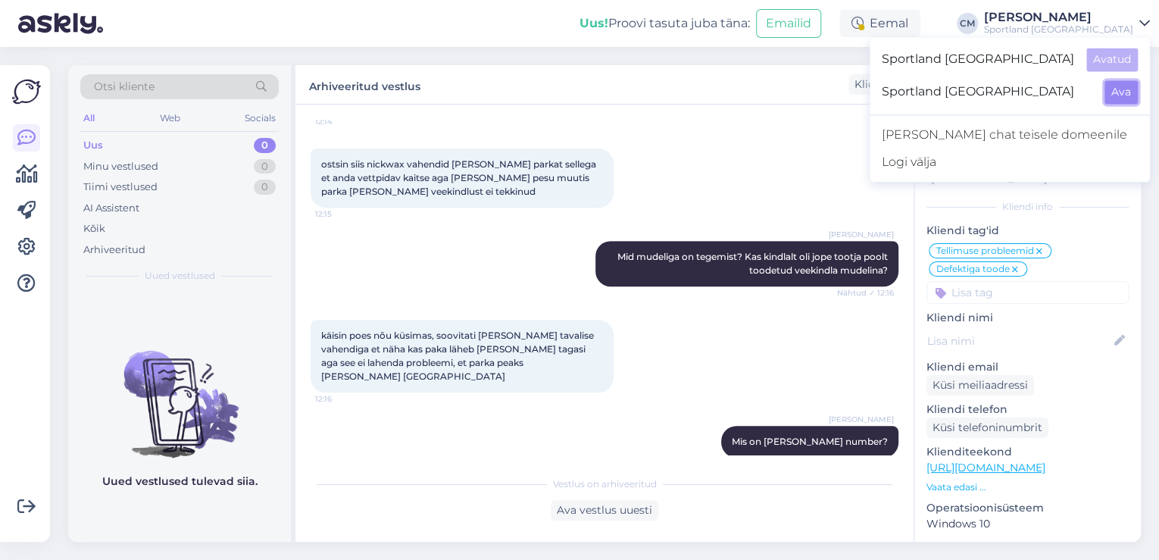
click at [1117, 95] on button "Ava" at bounding box center [1121, 91] width 33 height 23
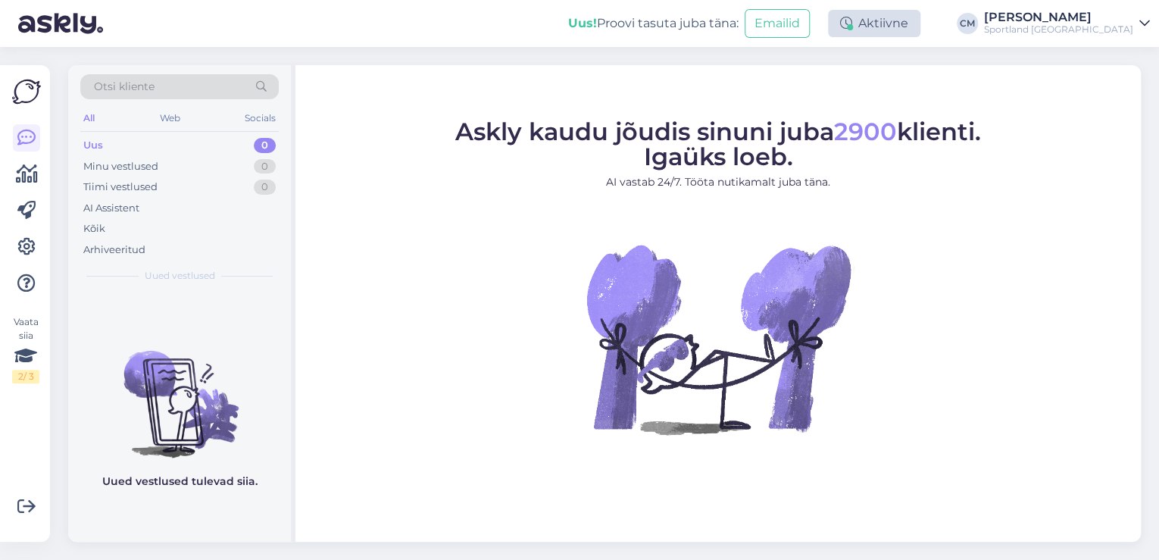
click at [920, 33] on div "Aktiivne" at bounding box center [874, 23] width 92 height 27
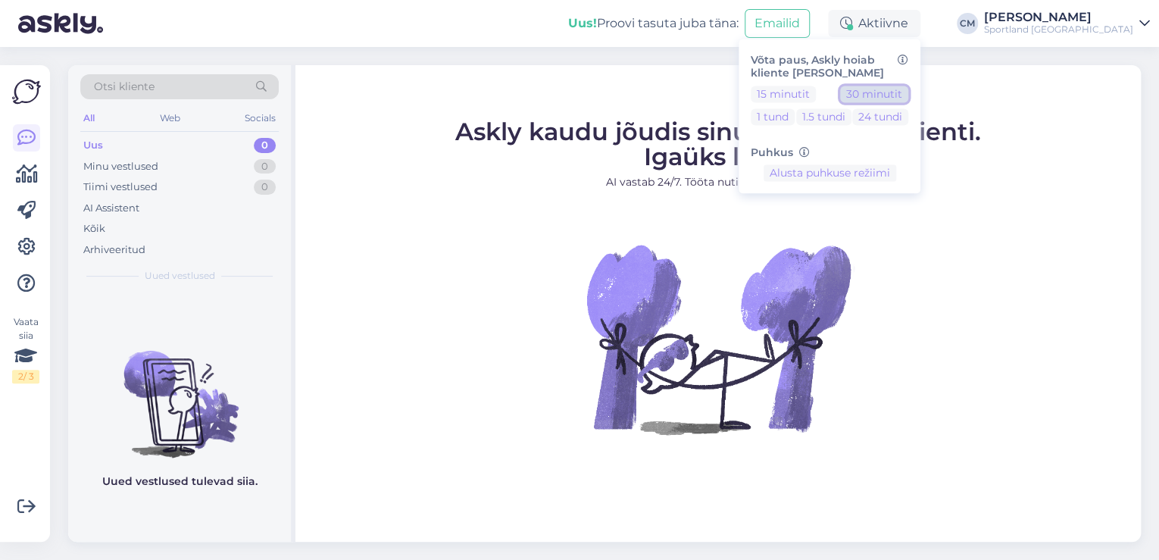
click at [908, 86] on button "30 minutit" at bounding box center [874, 94] width 68 height 17
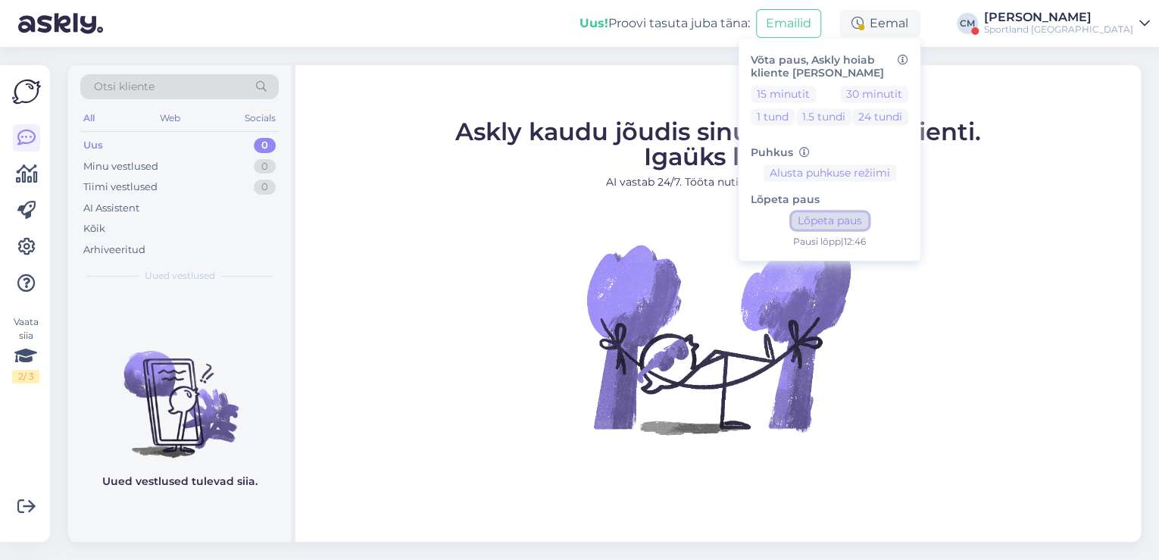
click at [868, 226] on button "Lõpeta paus" at bounding box center [830, 221] width 77 height 17
click at [1095, 31] on div "Sportland [GEOGRAPHIC_DATA]" at bounding box center [1058, 29] width 149 height 12
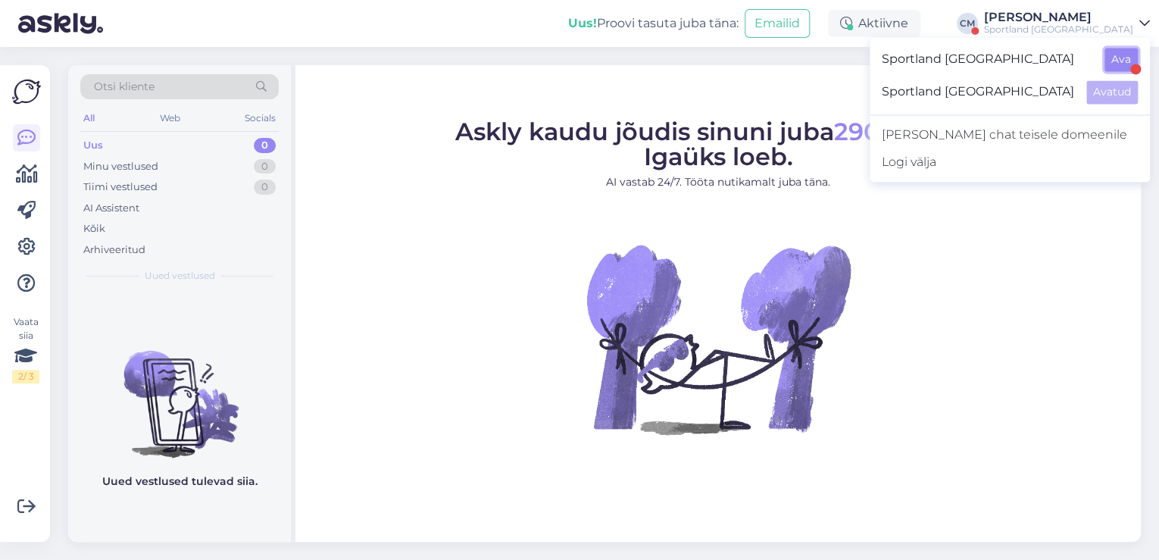
click at [1109, 61] on button "Ava" at bounding box center [1121, 59] width 33 height 23
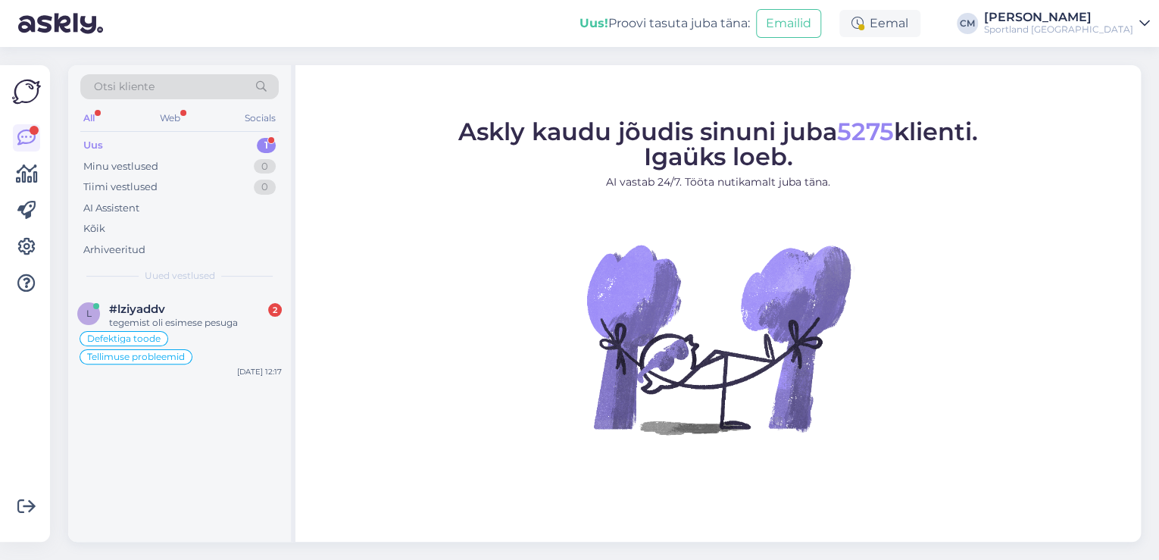
click at [903, 39] on div "Uus! Proovi tasuta [PERSON_NAME]: Emailid Eemal [PERSON_NAME] Sportland [GEOGRA…" at bounding box center [579, 23] width 1159 height 47
click at [918, 27] on div "Eemal" at bounding box center [879, 23] width 81 height 27
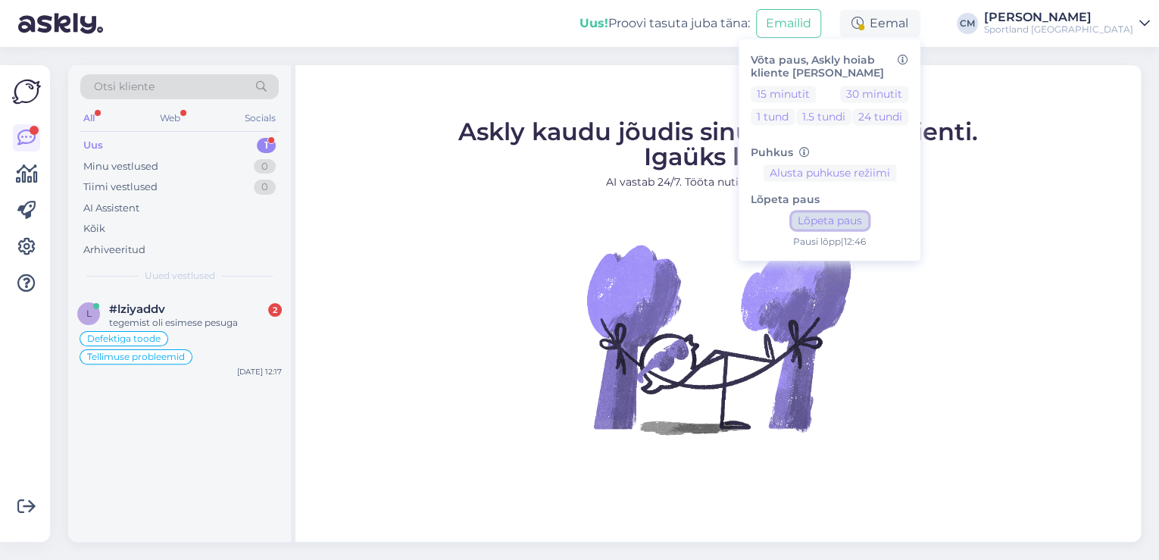
click at [858, 218] on button "Lõpeta paus" at bounding box center [830, 221] width 77 height 17
click at [204, 330] on div "Defektiga toode Tellimuse probleemid" at bounding box center [179, 348] width 205 height 36
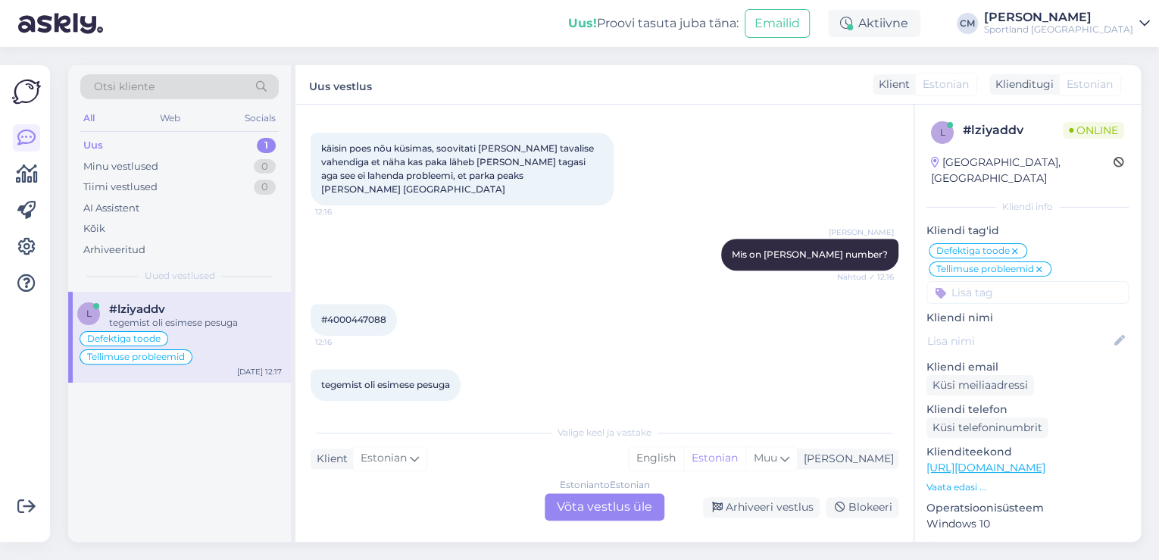
click at [613, 496] on div "Estonian to Estonian Võta vestlus üle" at bounding box center [605, 506] width 120 height 27
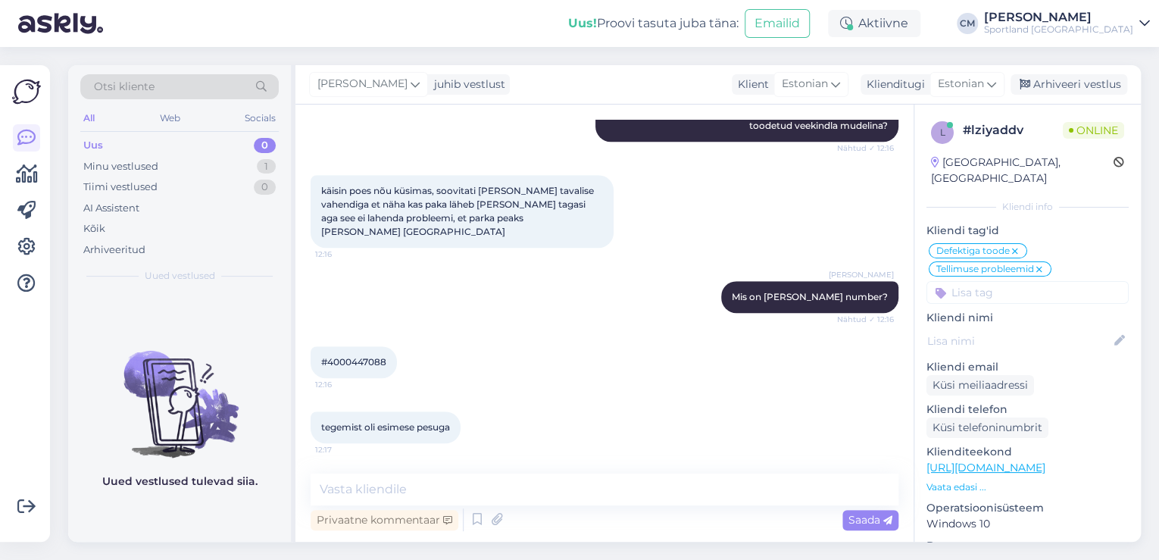
scroll to position [405, 0]
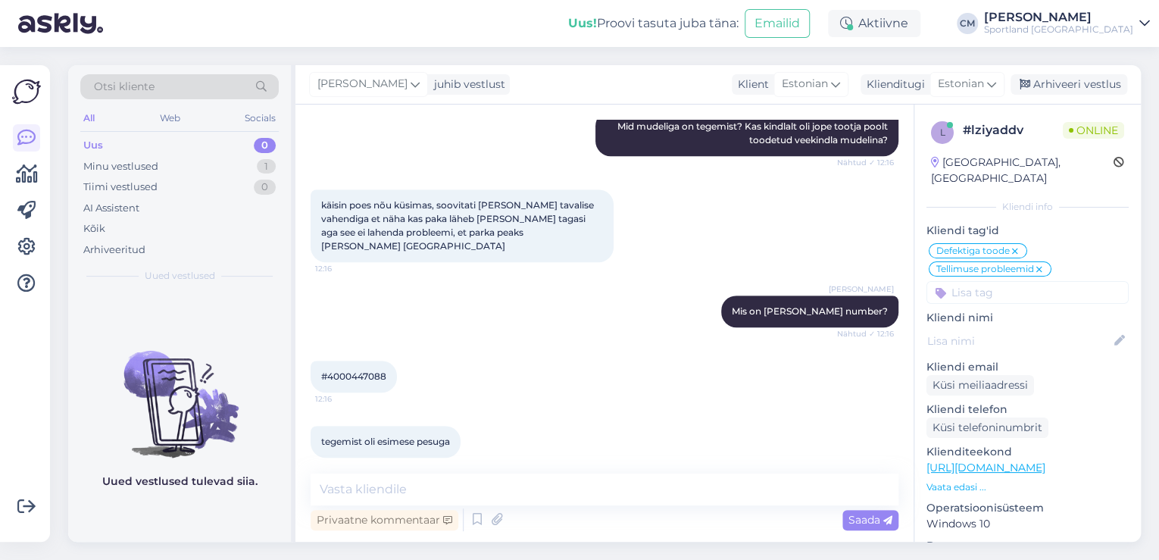
click at [373, 370] on span "#4000447088" at bounding box center [353, 375] width 65 height 11
copy div "4000447088 12:16"
click at [355, 486] on textarea at bounding box center [605, 489] width 588 height 32
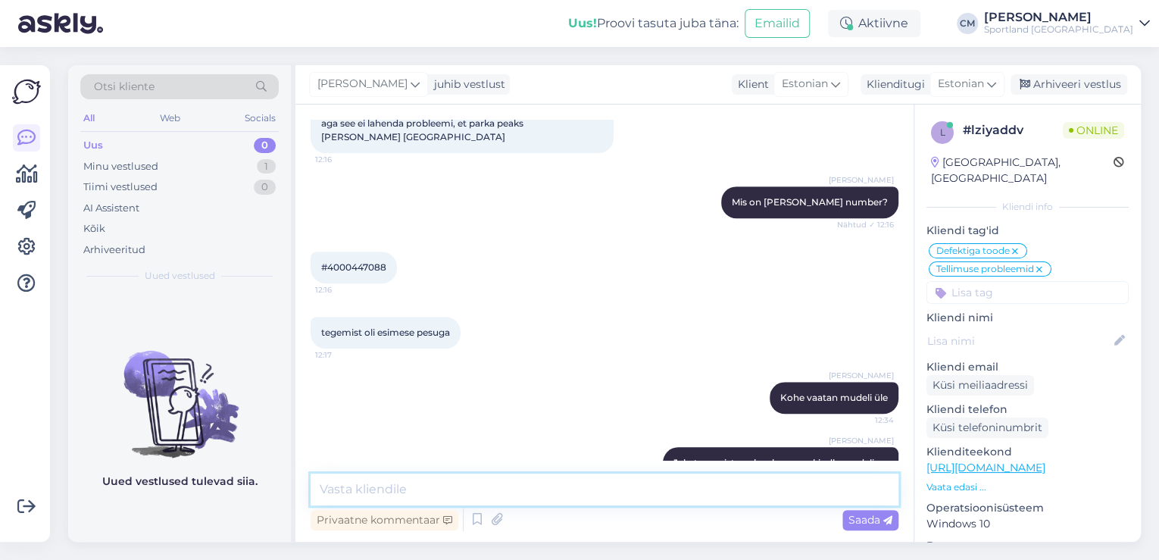
scroll to position [535, 0]
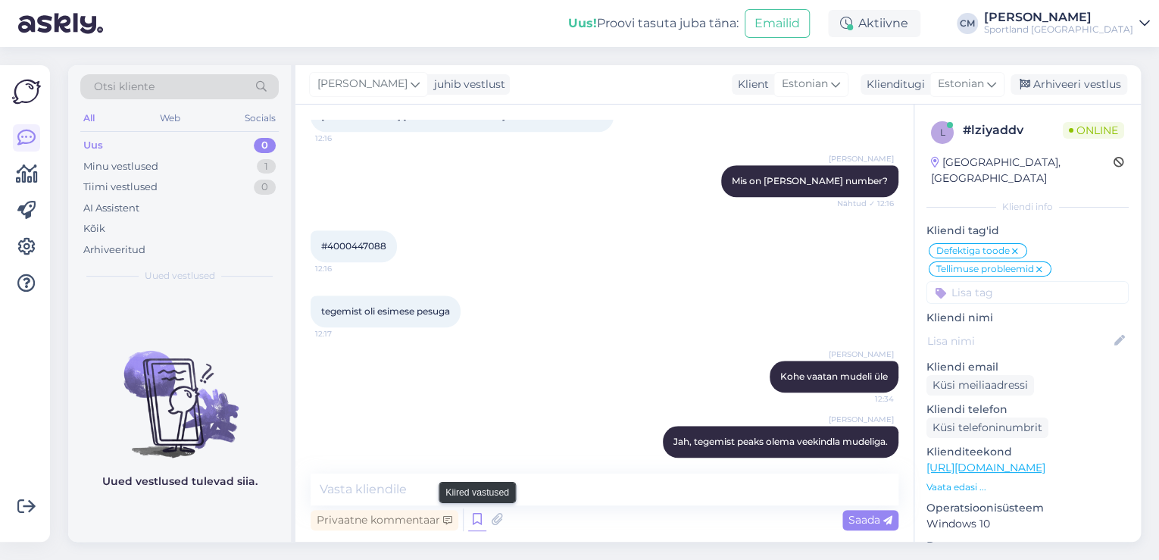
click at [481, 520] on icon at bounding box center [477, 519] width 18 height 23
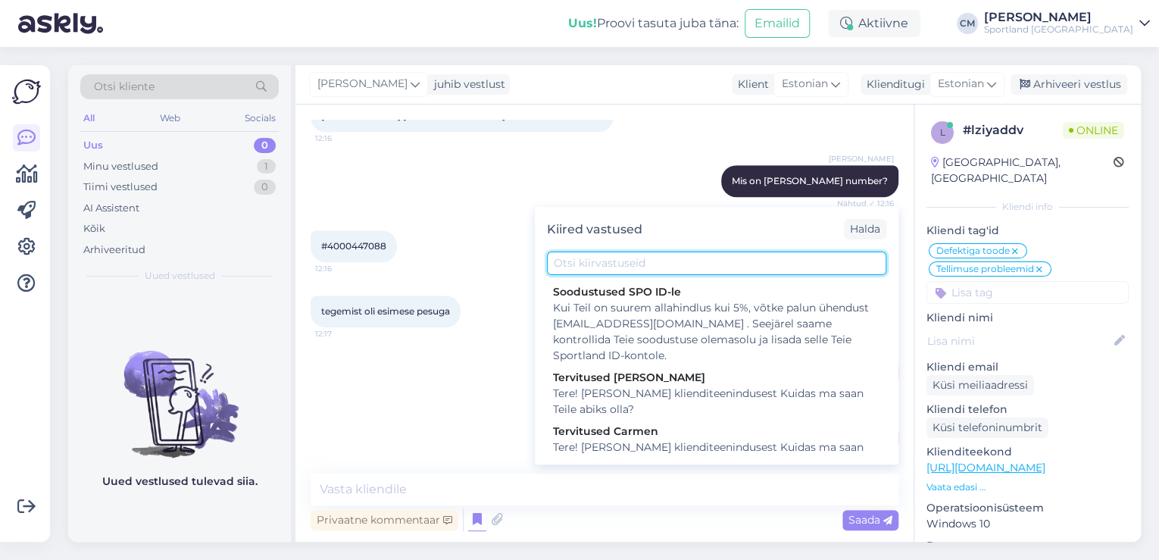
click at [674, 268] on input "text" at bounding box center [716, 263] width 339 height 23
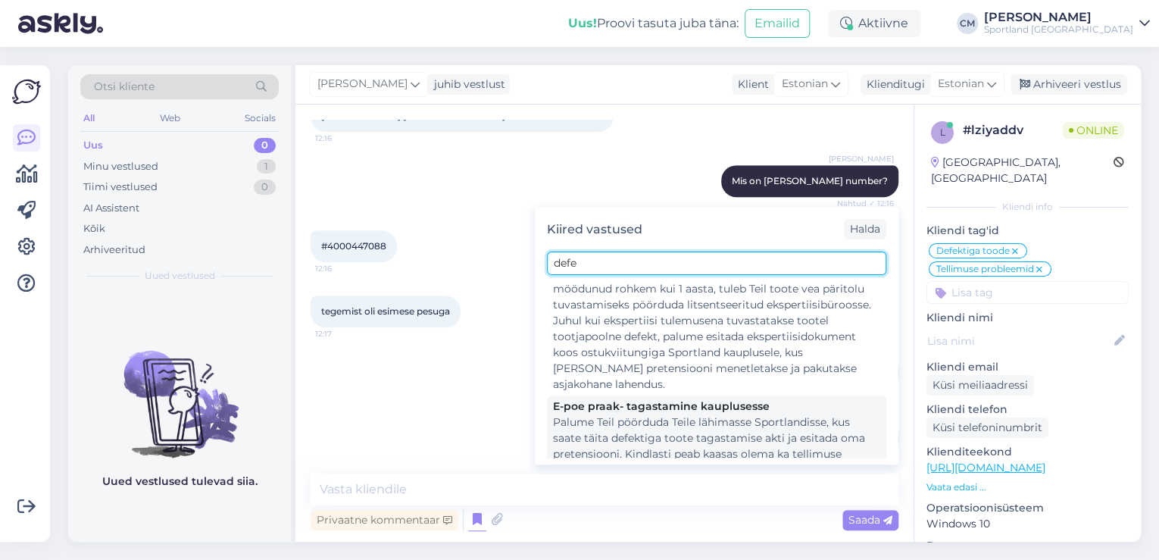
scroll to position [182, 0]
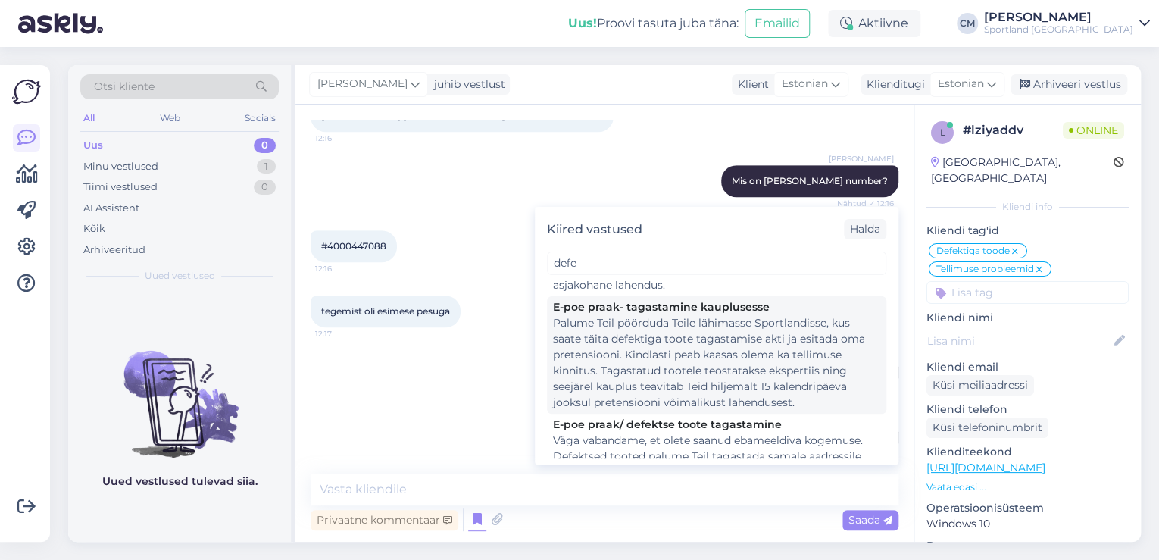
click at [657, 356] on div "Palume Teil pöörduda Teile lähimasse Sportlandisse, kus saate täita defektiga t…" at bounding box center [716, 362] width 327 height 95
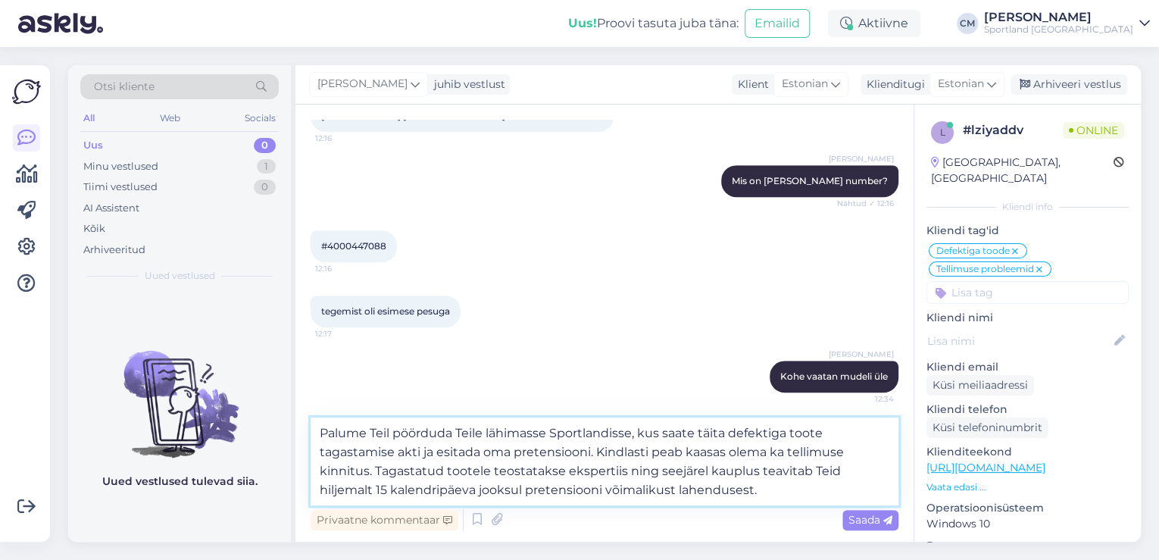
click at [777, 490] on textarea "Palume Teil pöörduda Teile lähimasse Sportlandisse, kus saate täita defektiga t…" at bounding box center [605, 461] width 588 height 88
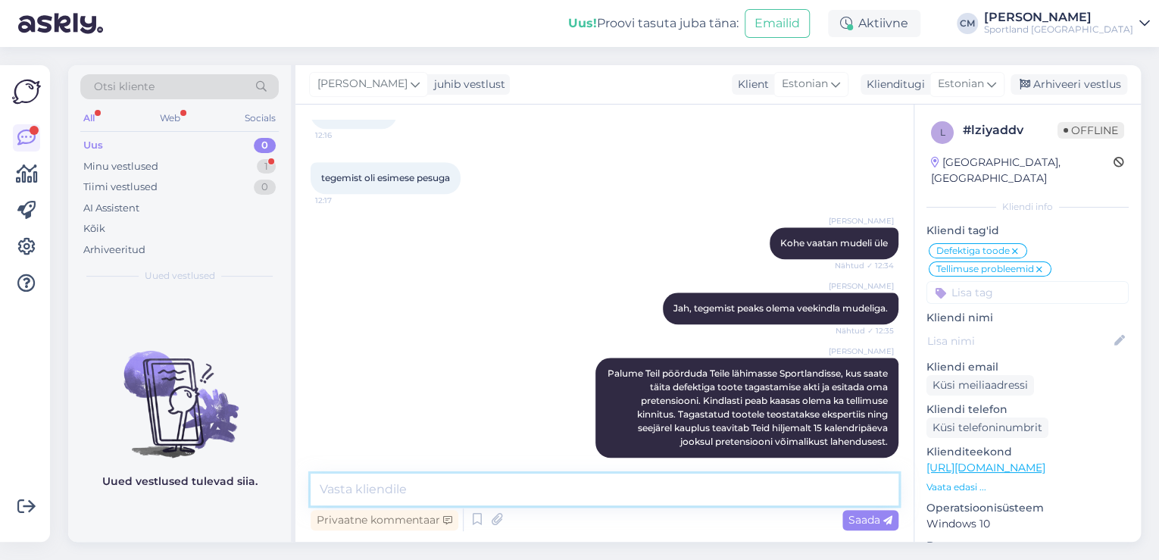
scroll to position [733, 0]
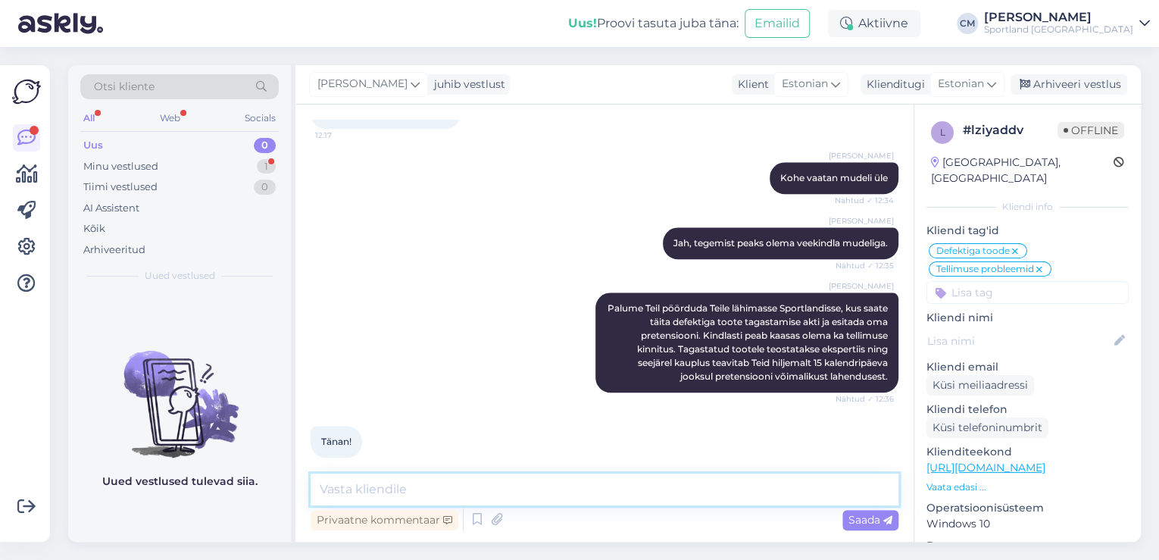
click at [518, 491] on textarea at bounding box center [605, 489] width 588 height 32
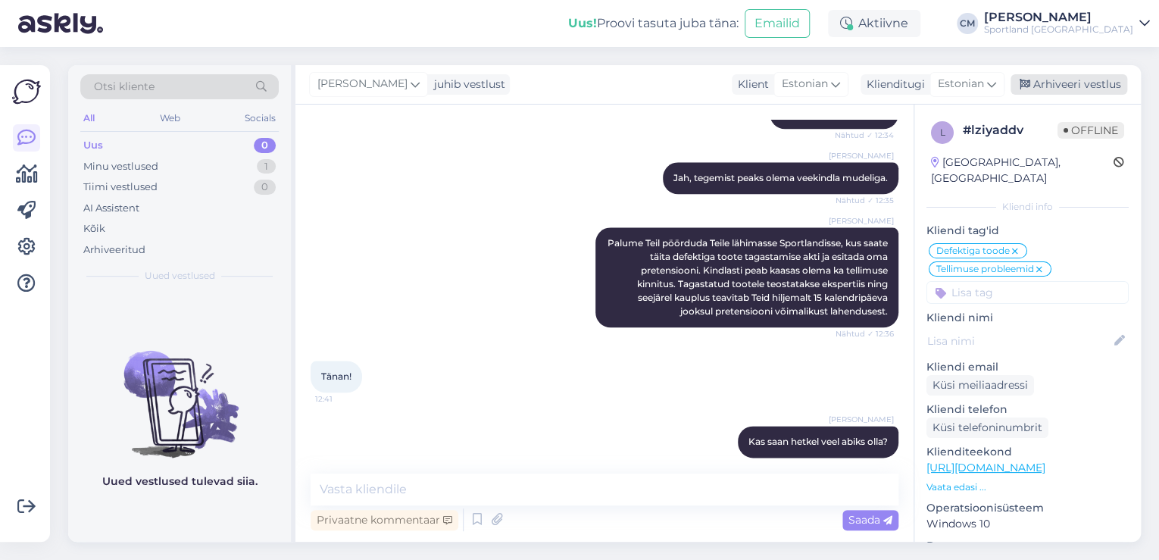
click at [1068, 94] on div "Arhiveeri vestlus" at bounding box center [1069, 84] width 117 height 20
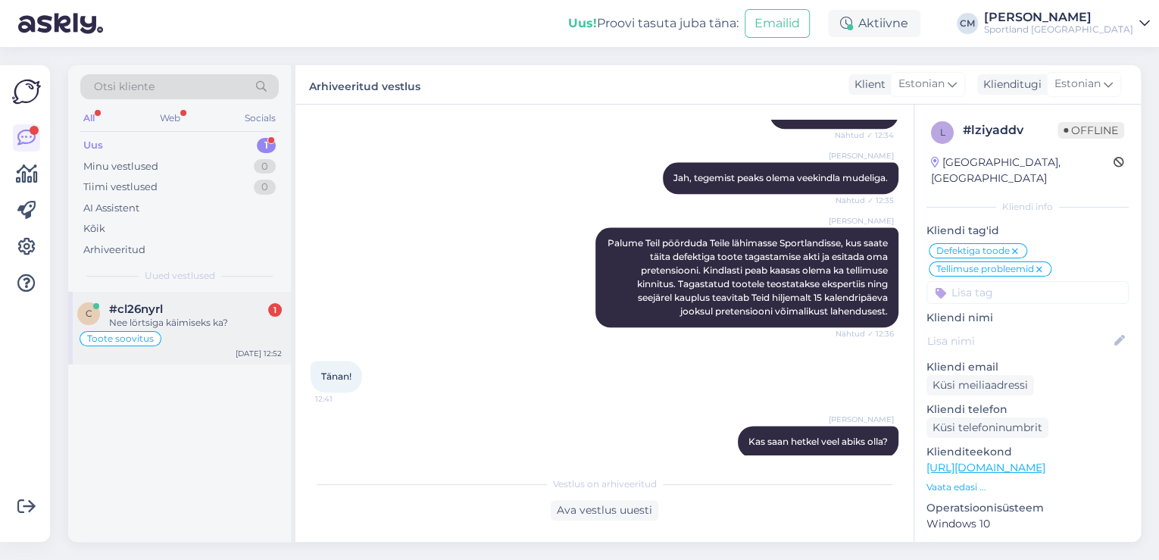
click at [259, 337] on div "Toote soovitus" at bounding box center [179, 339] width 205 height 18
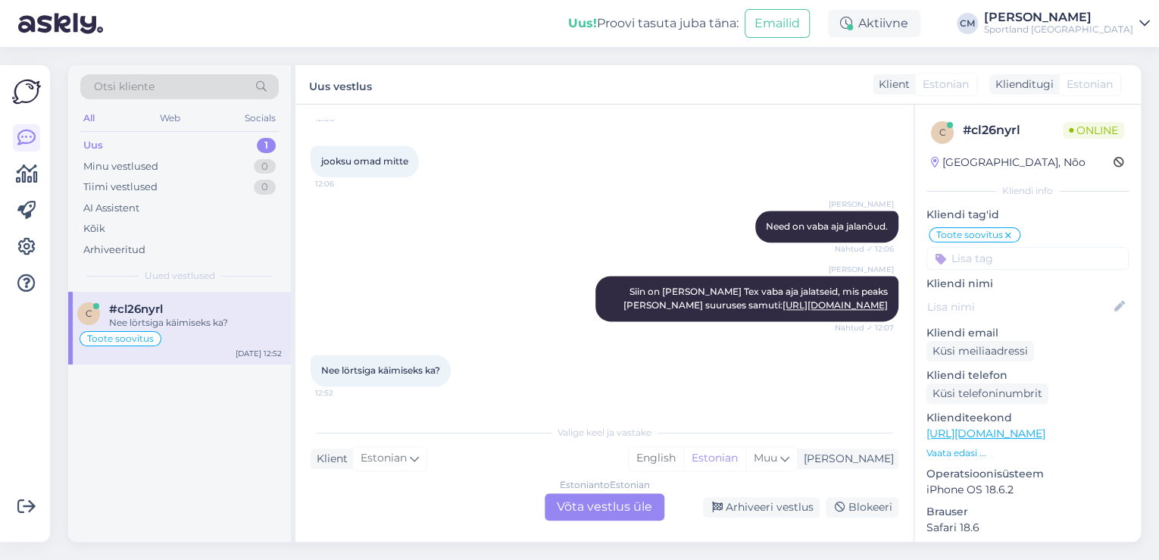
click at [593, 511] on div "Estonian to Estonian Võta vestlus üle" at bounding box center [605, 506] width 120 height 27
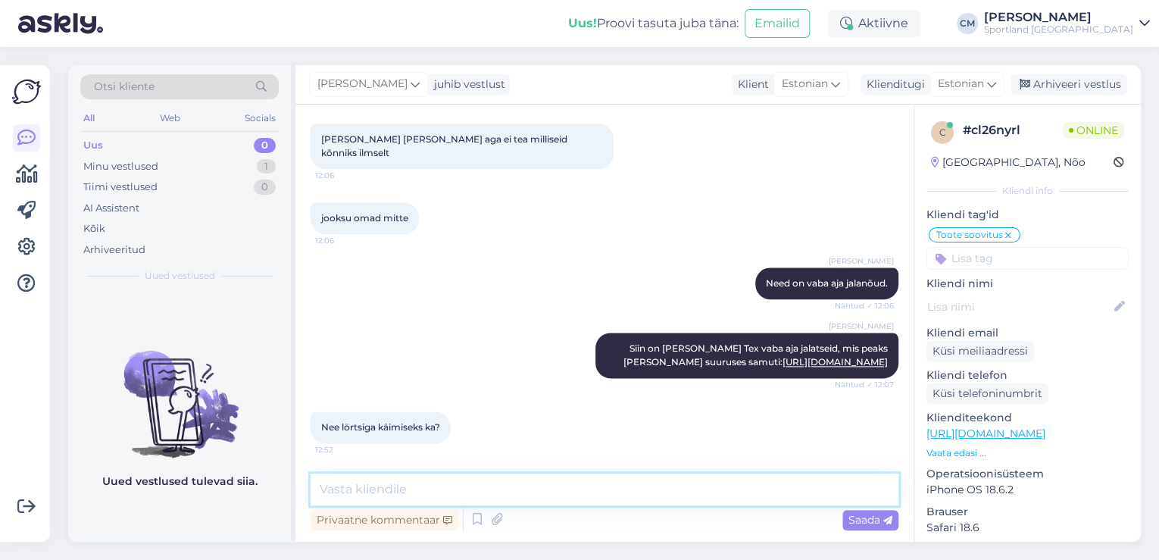
click at [445, 495] on textarea at bounding box center [605, 489] width 588 height 32
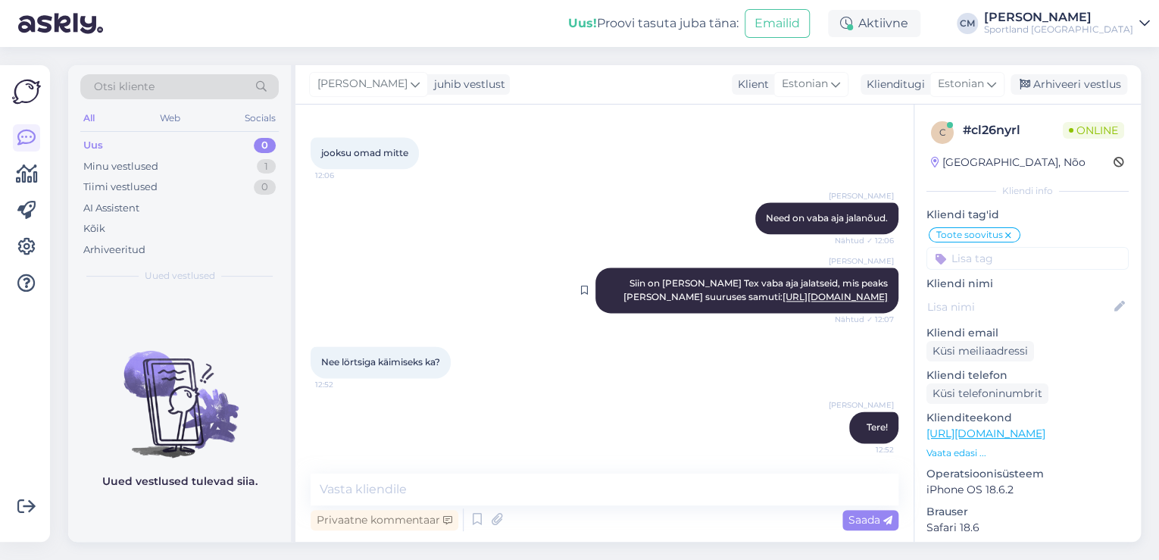
click at [783, 291] on link "[URL][DOMAIN_NAME]" at bounding box center [835, 296] width 105 height 11
click at [433, 489] on textarea at bounding box center [605, 489] width 588 height 32
paste textarea "[PERSON_NAME]-TEX veekindel membraan"
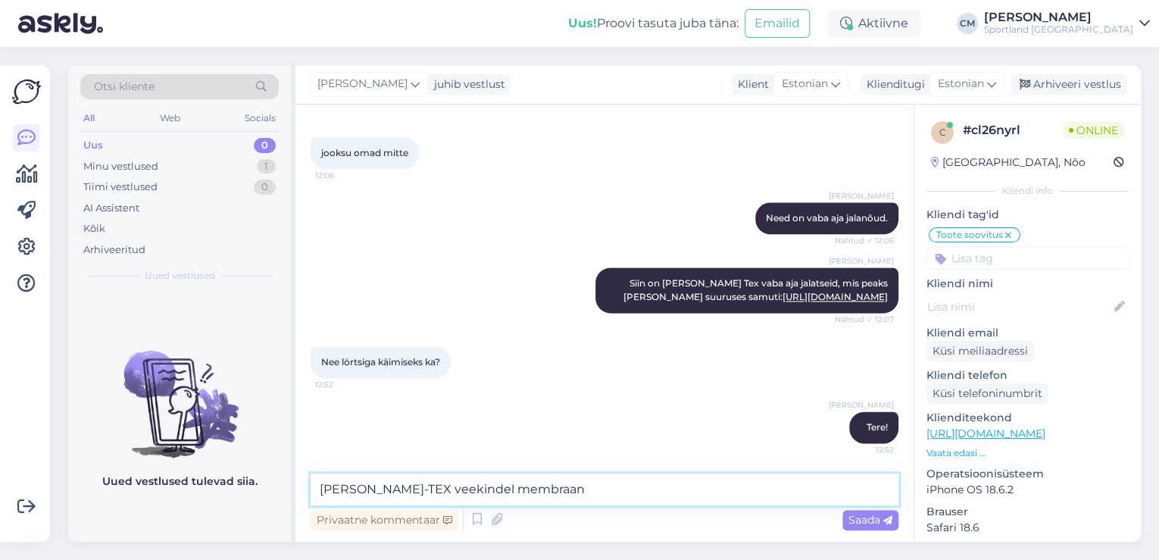
click at [392, 490] on textarea "[PERSON_NAME]-TEX veekindel membraan" at bounding box center [605, 489] width 588 height 32
click at [545, 513] on div "Privaatne kommentaar Saada" at bounding box center [605, 519] width 588 height 29
click at [552, 496] on textarea "[PERSON_NAME]-TEX on veekindel membraan" at bounding box center [605, 489] width 588 height 32
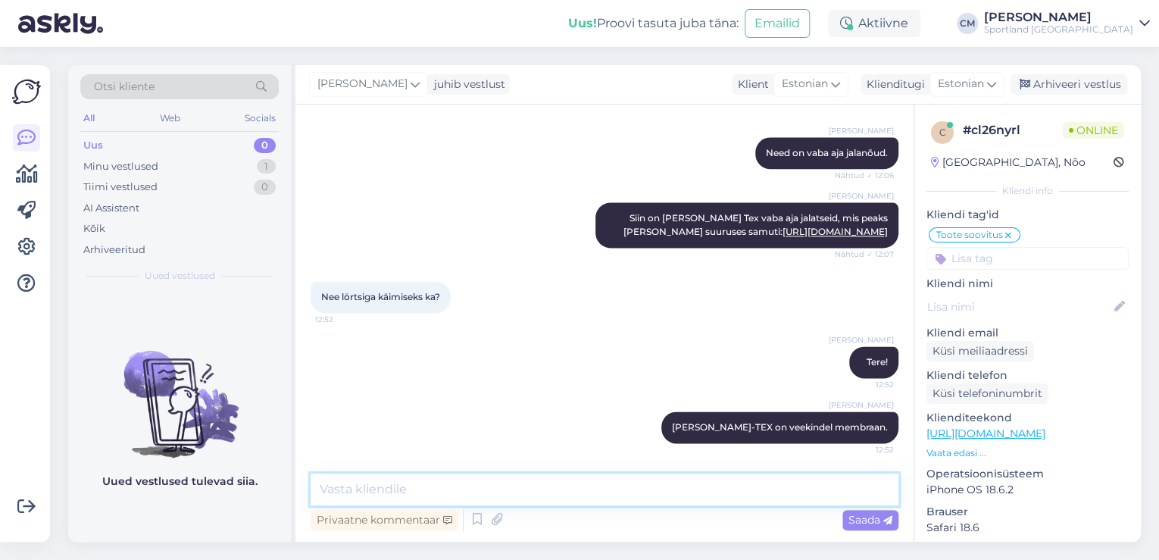
scroll to position [1070, 0]
click at [641, 423] on icon at bounding box center [636, 427] width 9 height 9
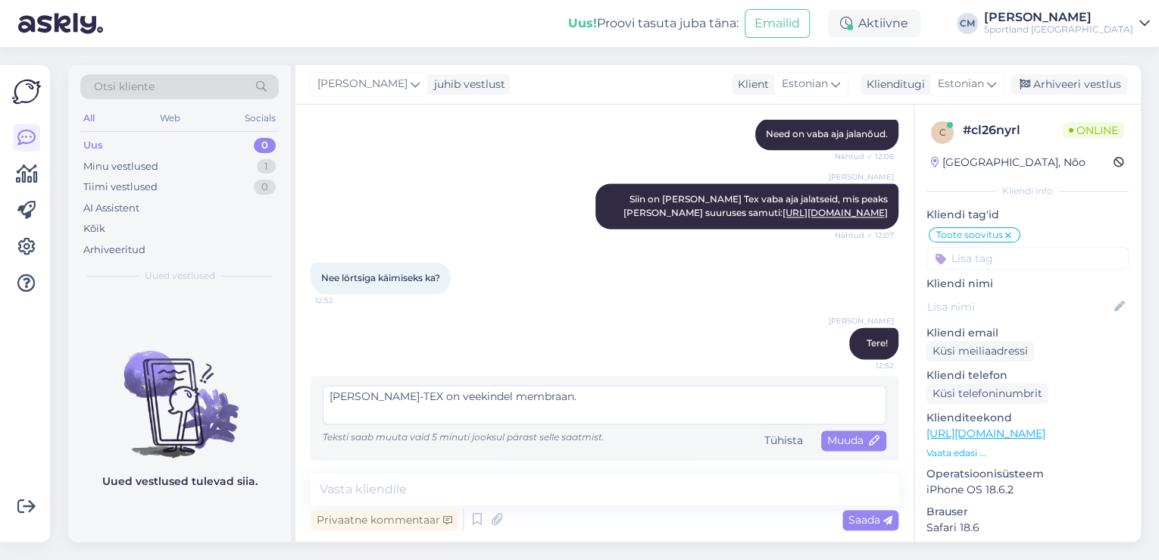
click at [331, 412] on textarea "[PERSON_NAME]-TEX on veekindel membraan." at bounding box center [605, 404] width 564 height 39
click at [870, 446] on icon at bounding box center [875, 441] width 11 height 11
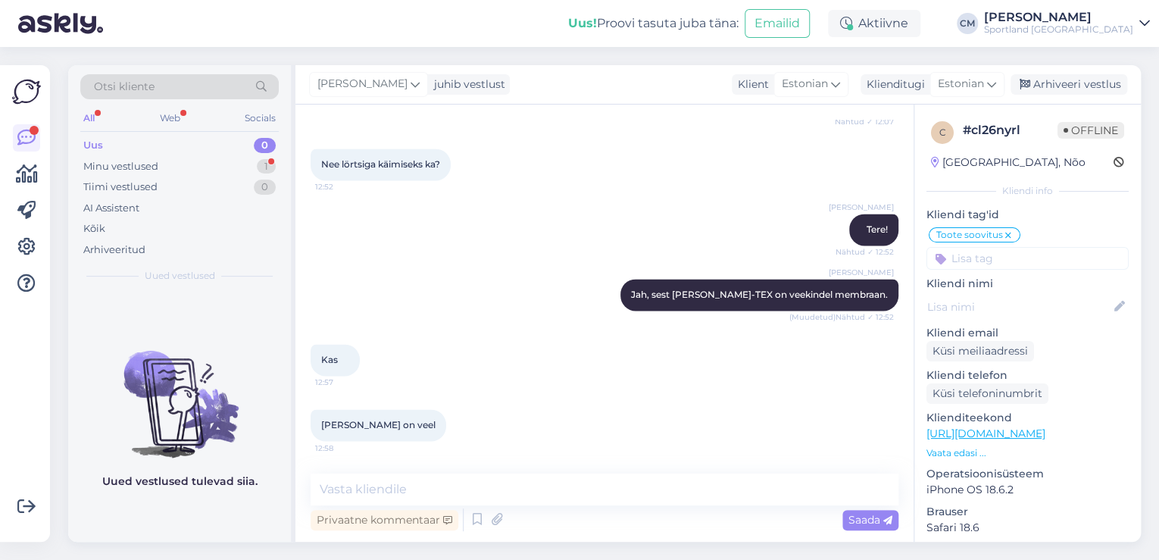
scroll to position [1265, 0]
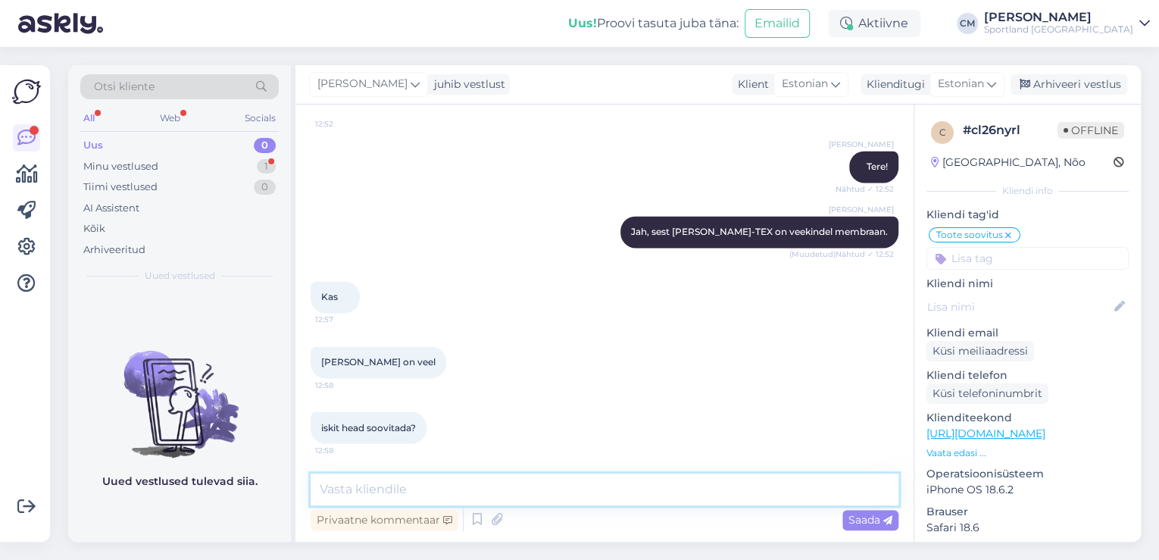
click at [464, 482] on textarea at bounding box center [605, 489] width 588 height 32
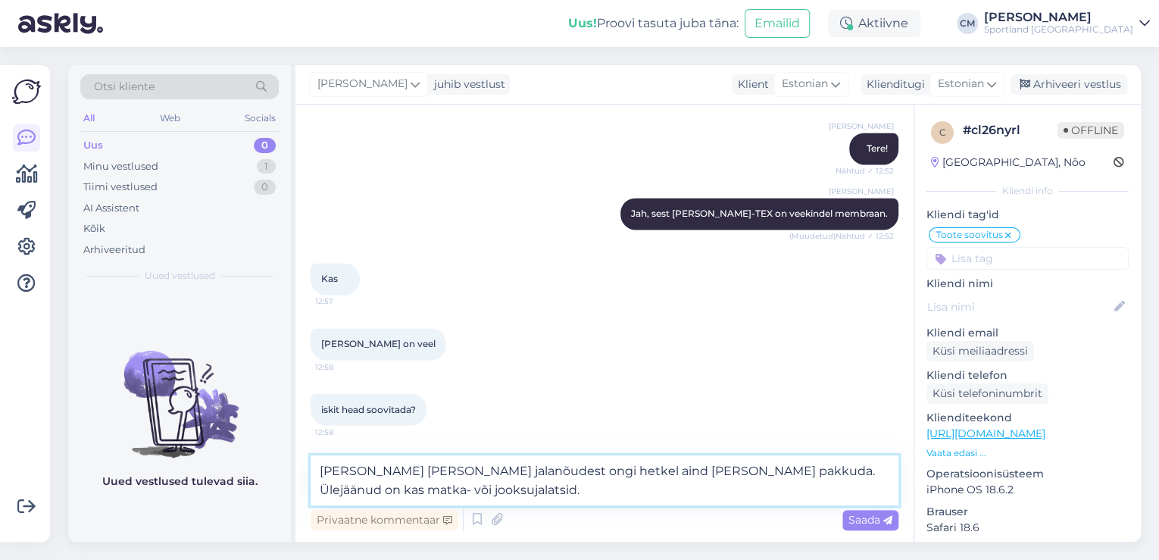
click at [520, 493] on textarea "[PERSON_NAME] [PERSON_NAME] jalanõudest ongi hetkel aind [PERSON_NAME] pakkuda.…" at bounding box center [605, 480] width 588 height 50
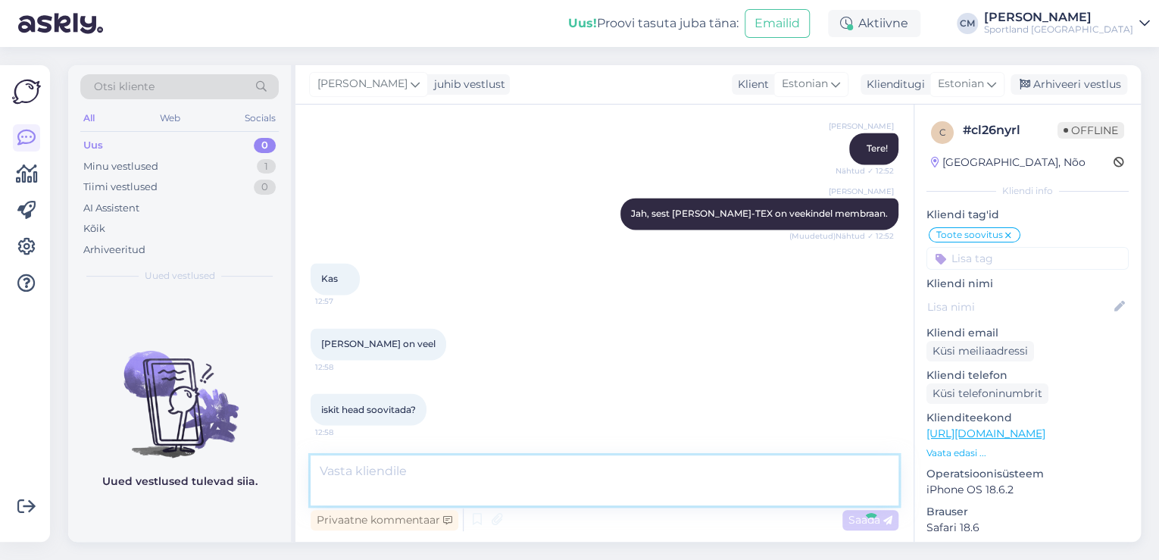
scroll to position [1344, 0]
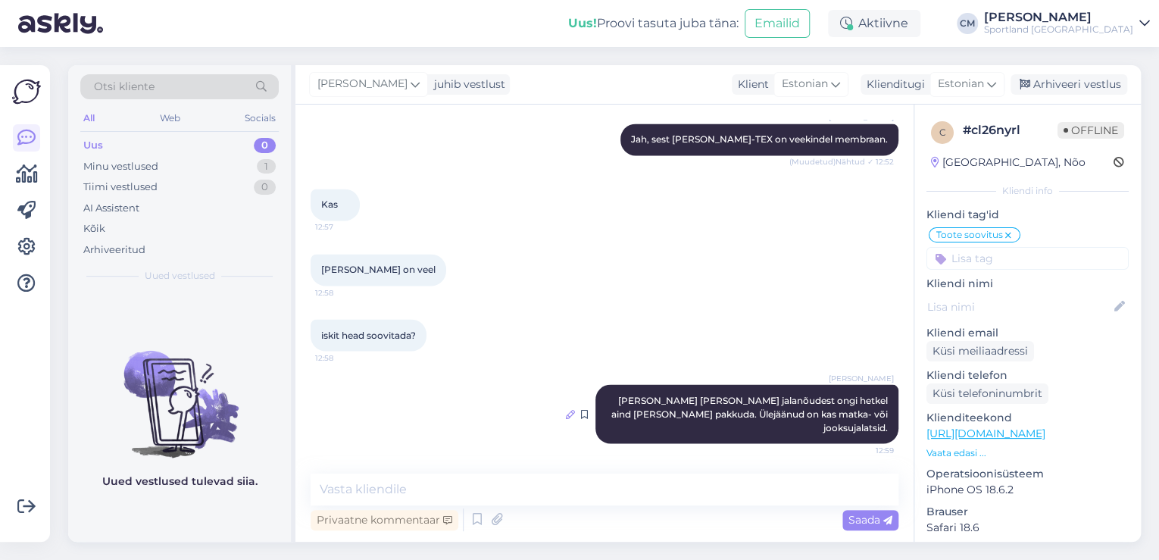
click at [566, 415] on div at bounding box center [570, 414] width 9 height 14
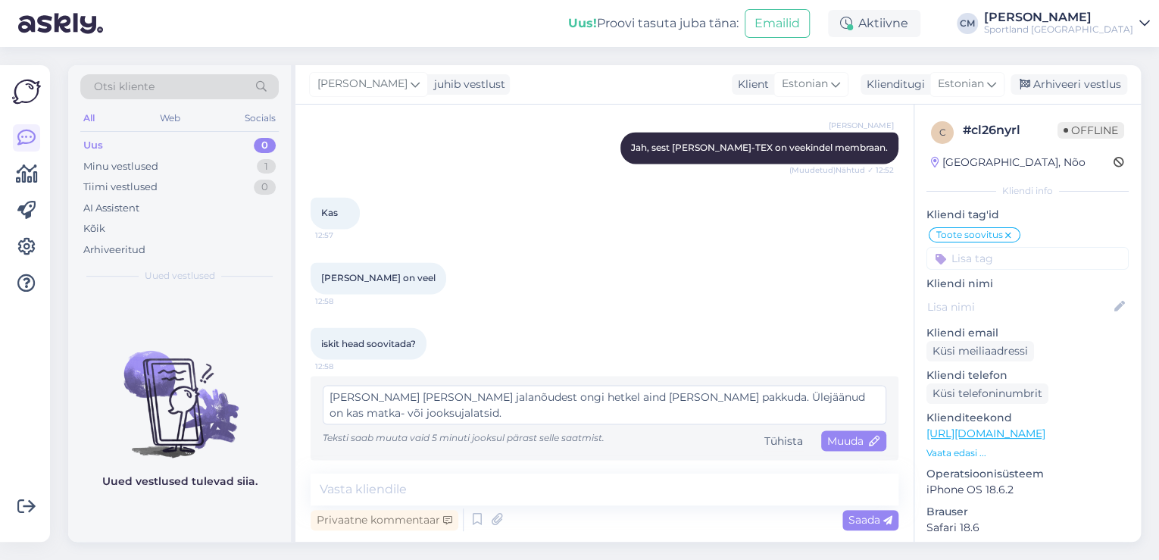
click at [741, 400] on textarea "[PERSON_NAME] [PERSON_NAME] jalanõudest ongi hetkel aind [PERSON_NAME] pakkuda.…" at bounding box center [605, 404] width 564 height 39
click at [832, 447] on span "Muuda" at bounding box center [853, 440] width 53 height 14
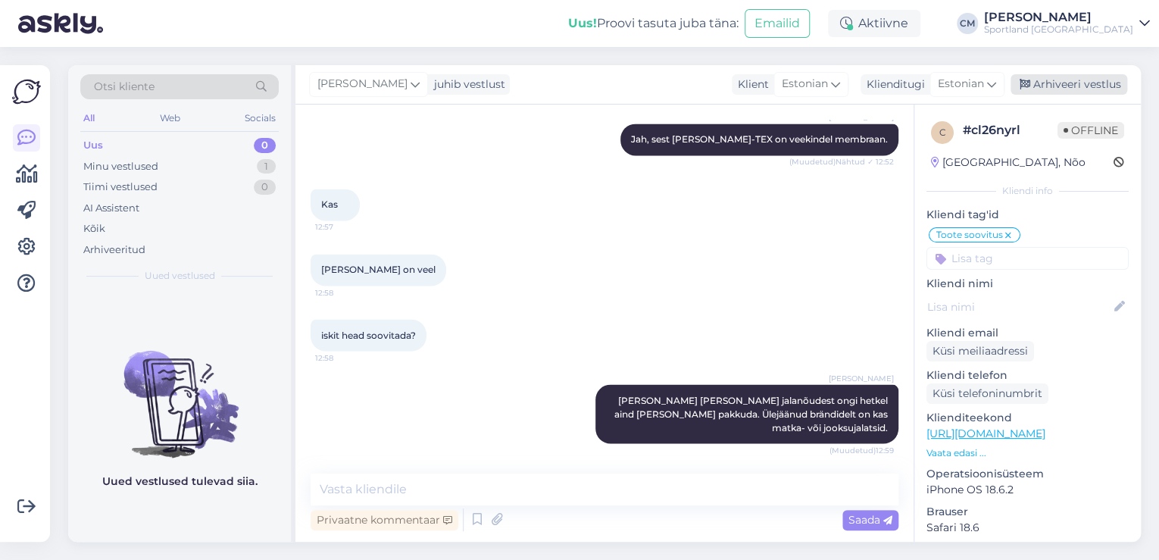
click at [1059, 82] on div "Arhiveeri vestlus" at bounding box center [1069, 84] width 117 height 20
